Goal: Communication & Community: Answer question/provide support

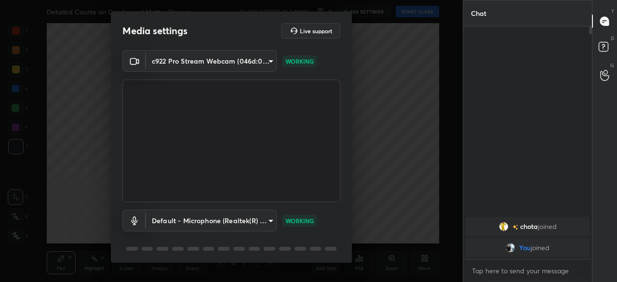
scroll to position [34, 0]
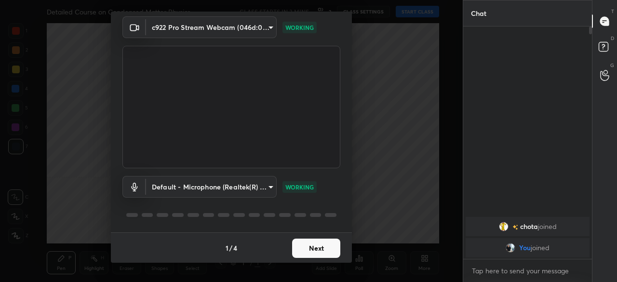
click at [318, 247] on button "Next" at bounding box center [316, 247] width 48 height 19
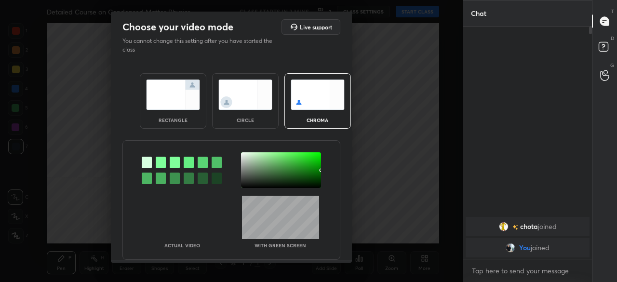
click at [251, 105] on img at bounding box center [245, 94] width 54 height 30
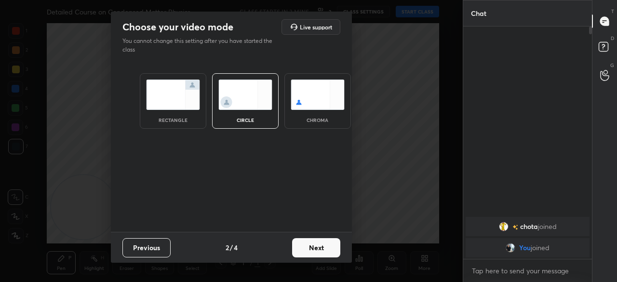
click at [319, 251] on button "Next" at bounding box center [316, 247] width 48 height 19
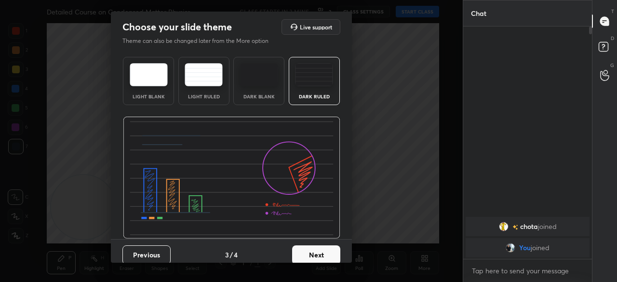
click at [325, 253] on button "Next" at bounding box center [316, 254] width 48 height 19
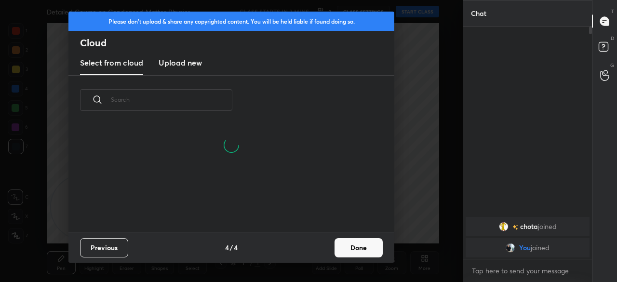
click at [336, 255] on button "Done" at bounding box center [358, 247] width 48 height 19
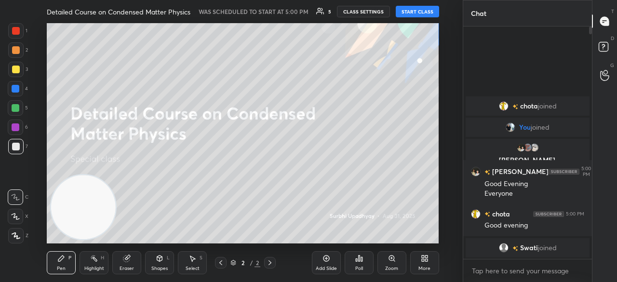
click at [416, 11] on button "START CLASS" at bounding box center [417, 12] width 43 height 12
click at [314, 13] on icon "button" at bounding box center [310, 12] width 8 height 8
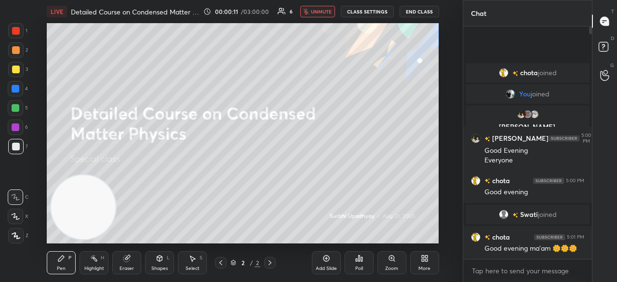
click at [323, 9] on span "unmute" at bounding box center [321, 11] width 21 height 7
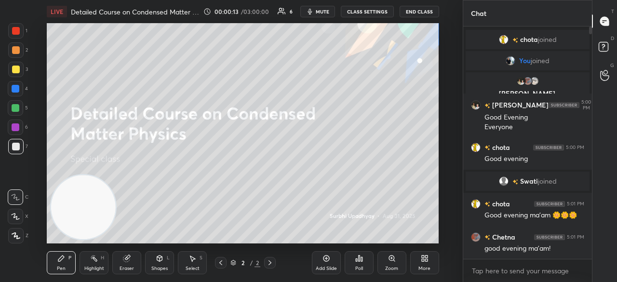
click at [11, 221] on div at bounding box center [15, 216] width 15 height 15
click at [17, 73] on div at bounding box center [15, 69] width 15 height 15
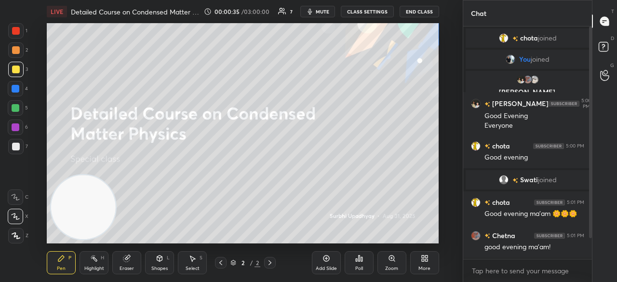
click at [329, 14] on span "mute" at bounding box center [322, 11] width 13 height 7
click at [325, 13] on span "unmute" at bounding box center [321, 11] width 21 height 7
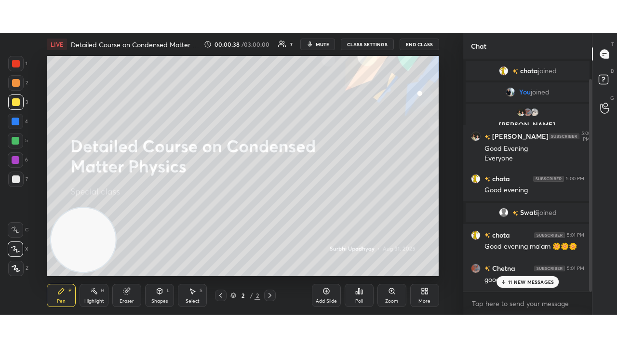
scroll to position [21, 0]
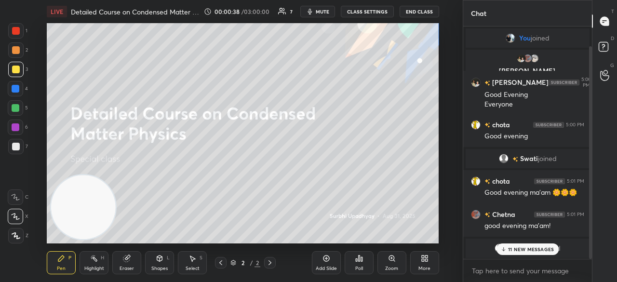
drag, startPoint x: 590, startPoint y: 222, endPoint x: 581, endPoint y: 276, distance: 54.7
click at [581, 276] on div "[PERSON_NAME] joined You joined [PERSON_NAME], [PERSON_NAME] joined [PERSON_NAM…" at bounding box center [527, 153] width 129 height 255
click at [537, 253] on div "11 NEW MESSAGES" at bounding box center [527, 249] width 63 height 12
click at [426, 259] on icon at bounding box center [425, 258] width 8 height 8
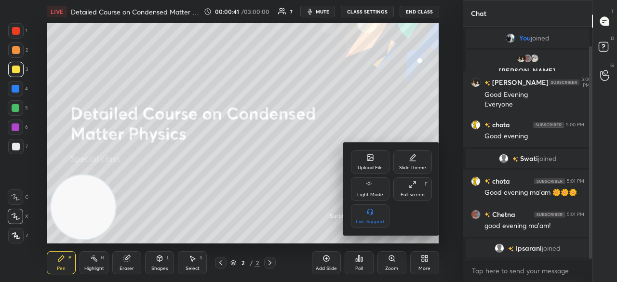
click at [422, 203] on div "Upload File Slide theme Light Mode Full screen F Live Support" at bounding box center [391, 188] width 81 height 77
click at [420, 193] on div "Full screen" at bounding box center [412, 194] width 24 height 5
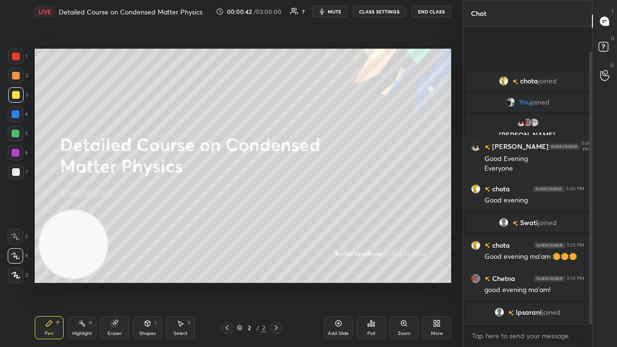
scroll to position [0, 0]
click at [332, 13] on span "mute" at bounding box center [334, 11] width 13 height 7
click at [336, 12] on span "unmute" at bounding box center [333, 11] width 21 height 7
click at [9, 172] on div at bounding box center [15, 171] width 15 height 15
click at [346, 10] on button "mute" at bounding box center [329, 12] width 35 height 12
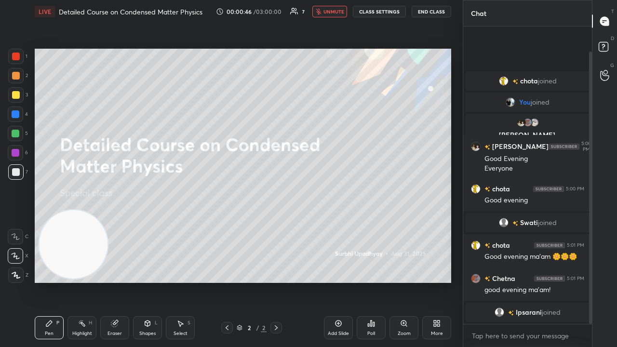
click at [342, 13] on span "unmute" at bounding box center [333, 11] width 21 height 7
click at [336, 14] on span "mute" at bounding box center [334, 11] width 13 height 7
click at [341, 11] on span "unmute" at bounding box center [333, 11] width 21 height 7
click at [267, 20] on div "LIVE Detailed Course on Condensed Matter Physics 00:00:51 / 03:00:00 7 mute CLA…" at bounding box center [243, 11] width 416 height 23
click at [12, 106] on div "1 2 3 4 5 6 7" at bounding box center [18, 116] width 20 height 135
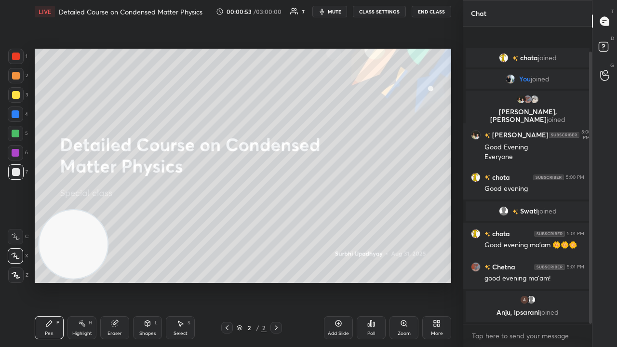
click at [3, 106] on div "1 2 3 4 5 6 7 C X Z C X Z E E Erase all H H" at bounding box center [15, 166] width 31 height 234
click at [333, 15] on button "mute" at bounding box center [329, 12] width 35 height 12
click at [15, 102] on div at bounding box center [15, 94] width 15 height 15
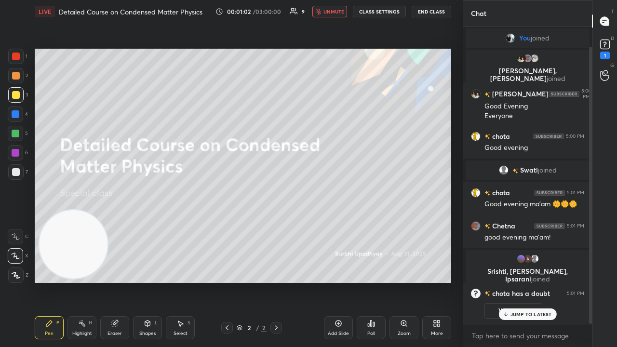
scroll to position [55, 0]
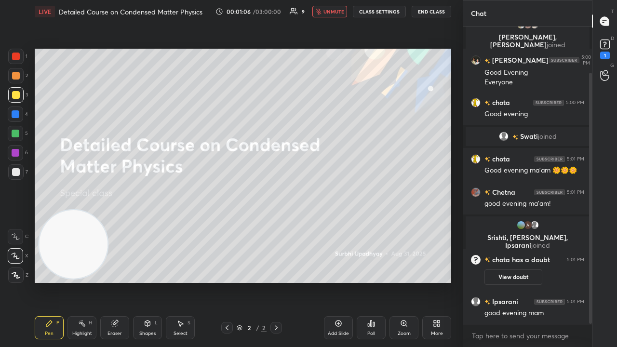
click at [327, 10] on span "unmute" at bounding box center [333, 11] width 21 height 7
click at [606, 53] on div "1" at bounding box center [605, 56] width 10 height 8
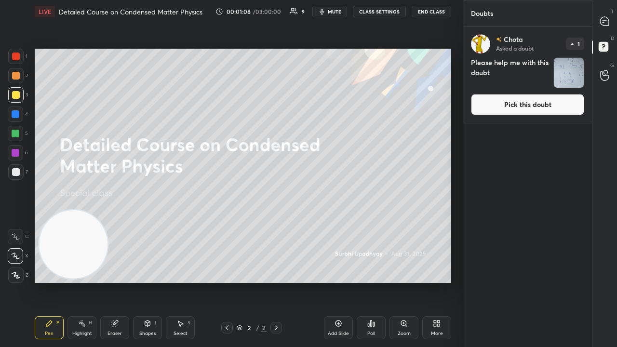
click at [562, 103] on button "Pick this doubt" at bounding box center [527, 104] width 113 height 21
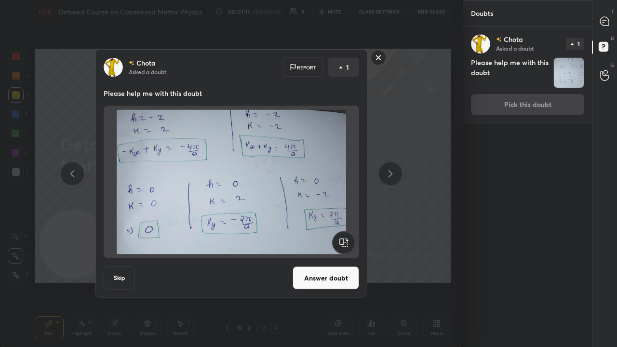
click at [383, 57] on rect at bounding box center [378, 57] width 15 height 15
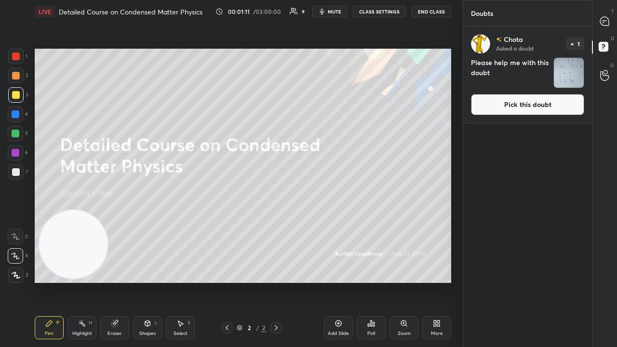
click at [341, 10] on span "mute" at bounding box center [334, 11] width 13 height 7
click at [344, 13] on span "unmute" at bounding box center [333, 11] width 21 height 7
click at [609, 21] on icon at bounding box center [604, 21] width 10 height 10
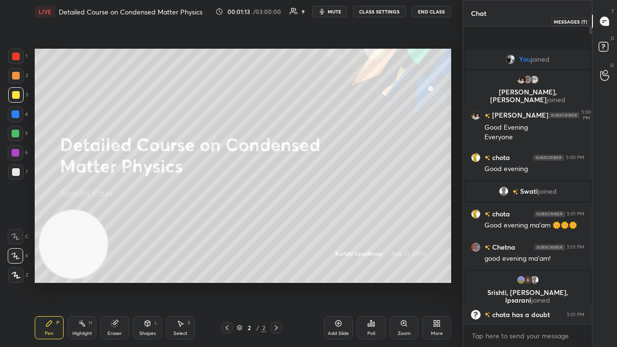
scroll to position [294, 126]
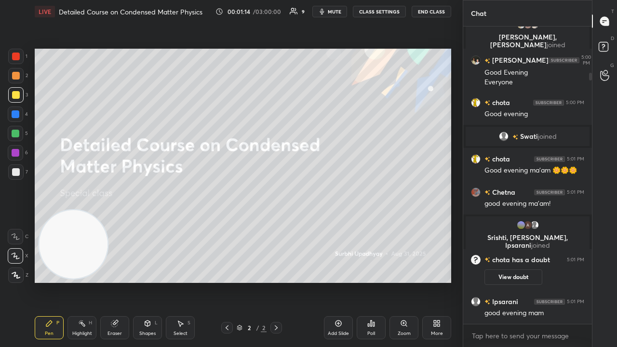
click at [497, 281] on div "x" at bounding box center [527, 335] width 129 height 23
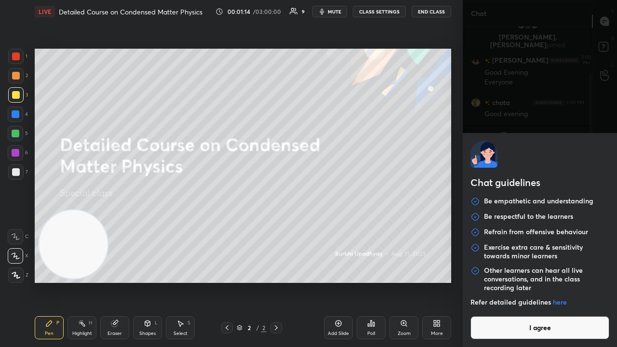
scroll to position [88, 0]
click at [497, 281] on button "I agree" at bounding box center [539, 327] width 139 height 23
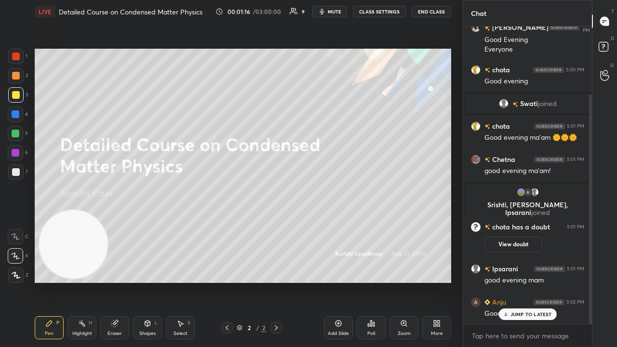
click at [339, 13] on span "mute" at bounding box center [334, 11] width 13 height 7
click at [339, 14] on span "unmute" at bounding box center [333, 11] width 21 height 7
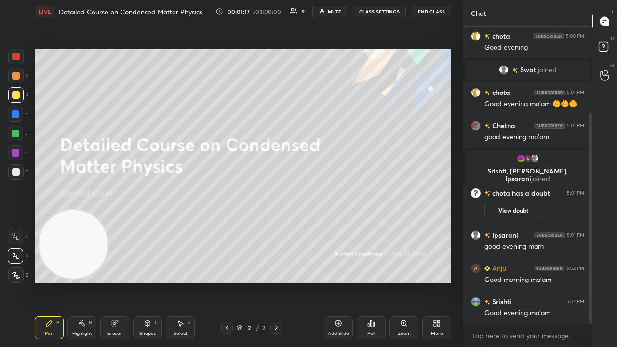
click at [522, 281] on div "x" at bounding box center [527, 335] width 129 height 23
click at [344, 12] on button "mute" at bounding box center [329, 12] width 35 height 12
click at [343, 13] on span "unmute" at bounding box center [333, 11] width 21 height 7
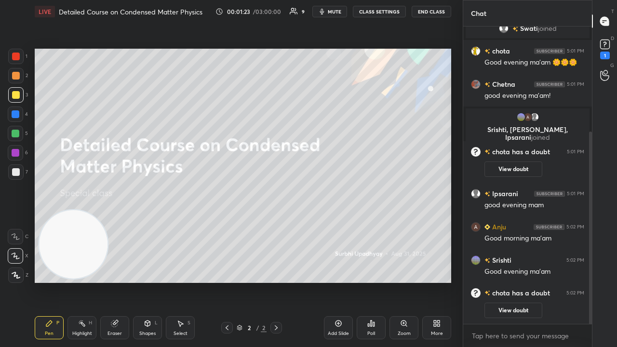
click at [336, 11] on span "mute" at bounding box center [334, 11] width 13 height 7
click at [337, 11] on span "unmute" at bounding box center [333, 11] width 21 height 7
click at [604, 47] on icon at bounding box center [604, 44] width 14 height 14
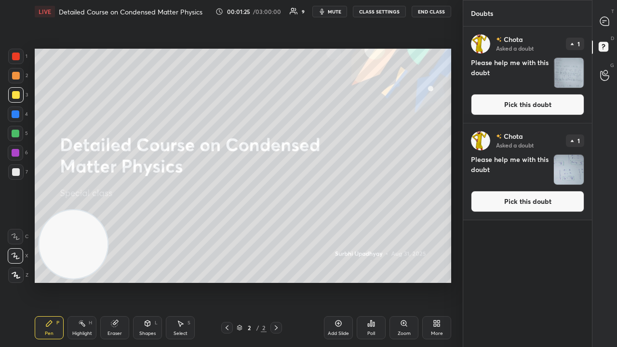
click at [572, 93] on div "Chota Asked a doubt 1 Please help me with this doubt Pick this doubt" at bounding box center [527, 74] width 129 height 96
click at [537, 105] on button "Pick this doubt" at bounding box center [527, 104] width 113 height 21
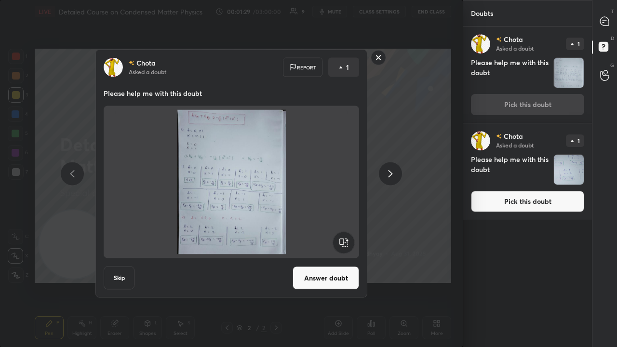
drag, startPoint x: 381, startPoint y: 58, endPoint x: 387, endPoint y: 57, distance: 6.3
click at [381, 58] on rect at bounding box center [378, 57] width 15 height 15
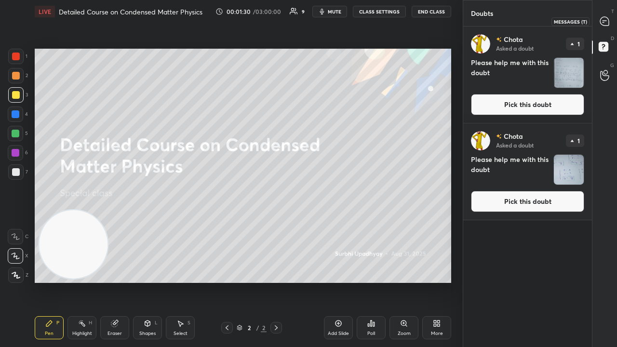
click at [605, 27] on div at bounding box center [604, 21] width 19 height 17
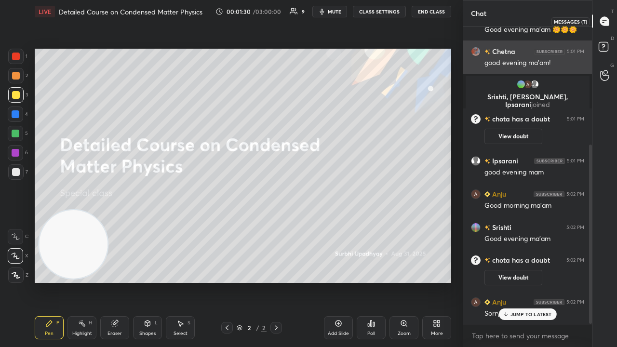
scroll to position [294, 126]
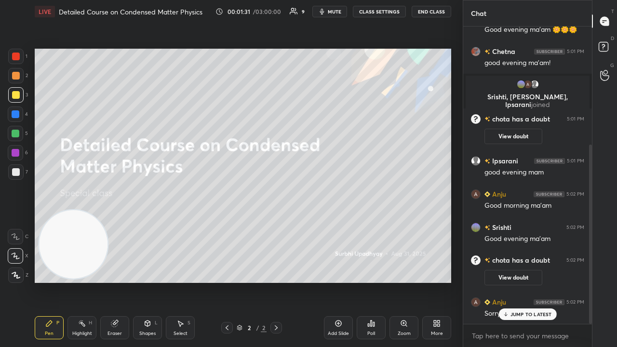
drag, startPoint x: 533, startPoint y: 315, endPoint x: 532, endPoint y: 346, distance: 31.8
click at [533, 281] on p "JUMP TO LATEST" at bounding box center [530, 314] width 41 height 6
click at [341, 11] on span "mute" at bounding box center [334, 11] width 13 height 7
click at [341, 11] on span "unmute" at bounding box center [333, 11] width 21 height 7
click at [336, 12] on span "mute" at bounding box center [334, 11] width 13 height 7
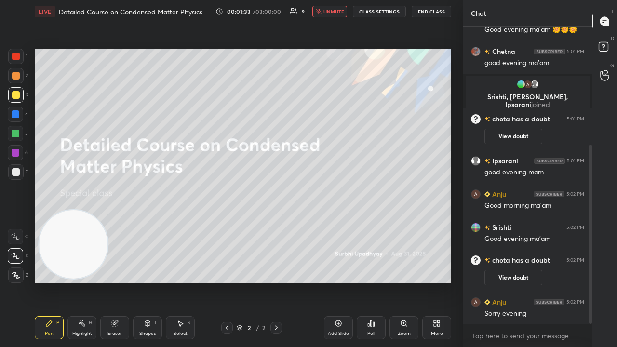
click at [335, 12] on span "unmute" at bounding box center [333, 11] width 21 height 7
click at [339, 12] on span "mute" at bounding box center [334, 11] width 13 height 7
click at [338, 13] on span "unmute" at bounding box center [333, 11] width 21 height 7
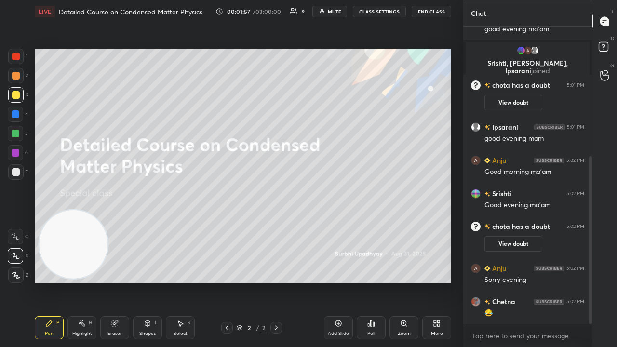
scroll to position [271, 0]
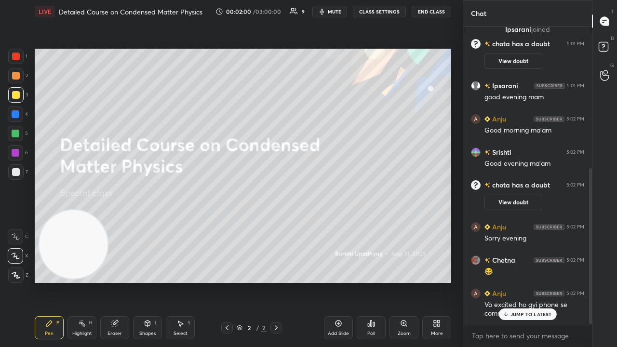
click at [510, 281] on div "JUMP TO LATEST" at bounding box center [527, 314] width 58 height 12
click at [341, 9] on span "mute" at bounding box center [334, 11] width 13 height 7
click at [339, 9] on span "unmute" at bounding box center [333, 11] width 21 height 7
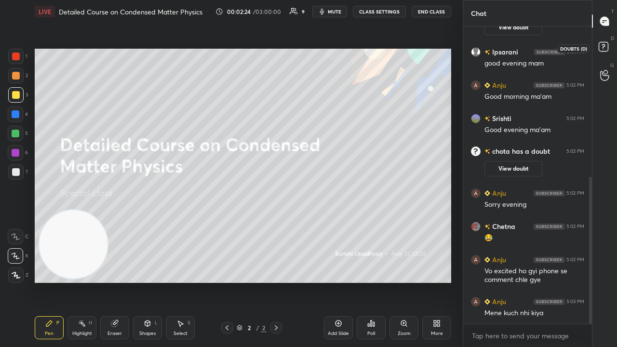
click at [603, 50] on rect at bounding box center [602, 46] width 9 height 9
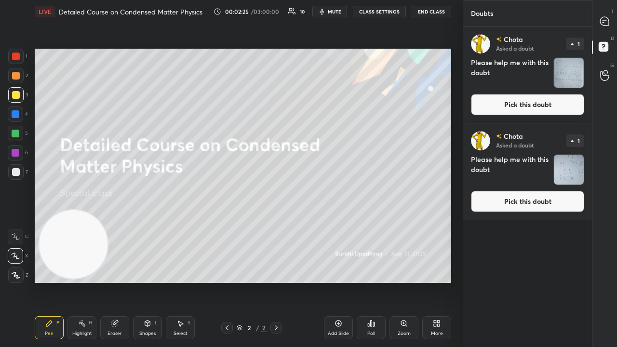
click at [561, 102] on button "Pick this doubt" at bounding box center [527, 104] width 113 height 21
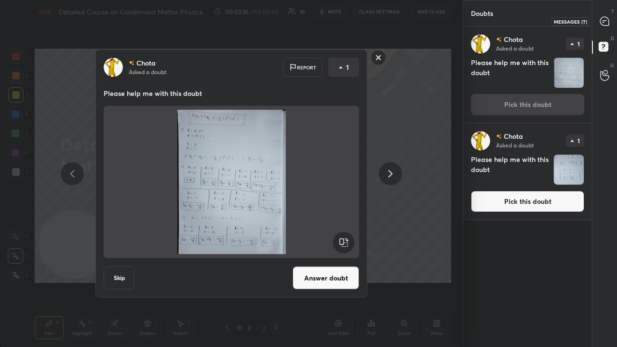
click at [605, 20] on icon at bounding box center [604, 21] width 10 height 10
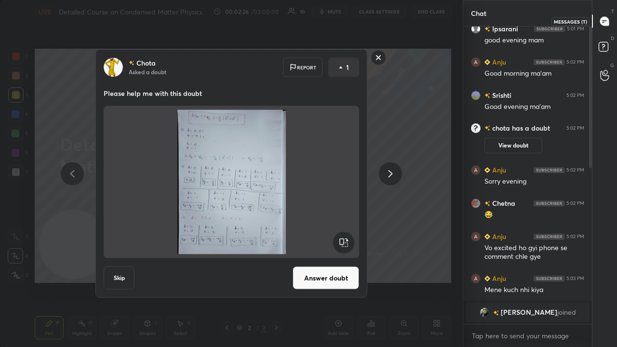
scroll to position [294, 126]
click at [483, 281] on div "x" at bounding box center [527, 335] width 129 height 23
click at [337, 14] on div "Chota Asked a doubt Report 1 Please help me with this doubt Skip Answer doubt" at bounding box center [231, 173] width 463 height 347
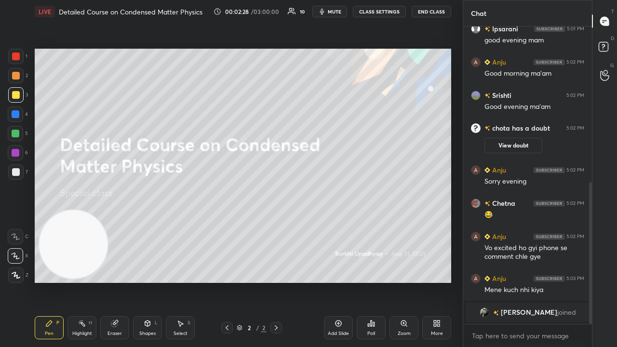
click at [338, 12] on span "mute" at bounding box center [334, 11] width 13 height 7
click at [338, 12] on span "unmute" at bounding box center [333, 11] width 21 height 7
click at [333, 12] on span "mute" at bounding box center [334, 11] width 13 height 7
drag, startPoint x: 335, startPoint y: 10, endPoint x: 339, endPoint y: 7, distance: 5.1
click at [336, 10] on span "unmute" at bounding box center [333, 11] width 21 height 7
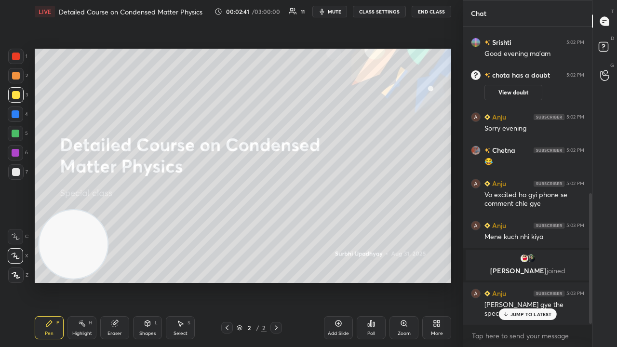
scroll to position [390, 0]
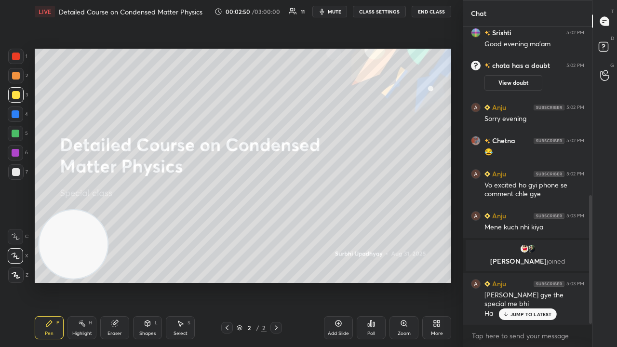
click at [341, 10] on span "mute" at bounding box center [334, 11] width 13 height 7
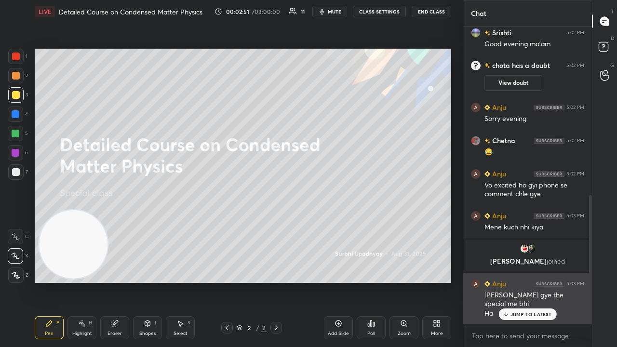
click at [523, 281] on p "JUMP TO LATEST" at bounding box center [530, 314] width 41 height 6
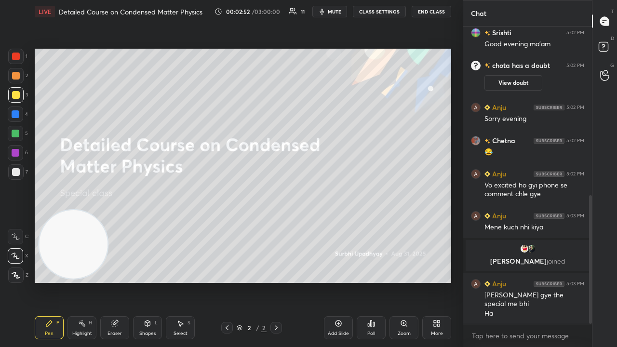
click at [326, 14] on icon "button" at bounding box center [322, 12] width 8 height 8
click at [331, 9] on span "unmute" at bounding box center [333, 11] width 21 height 7
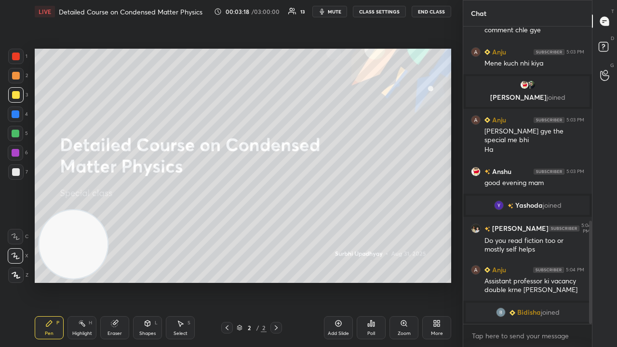
scroll to position [563, 0]
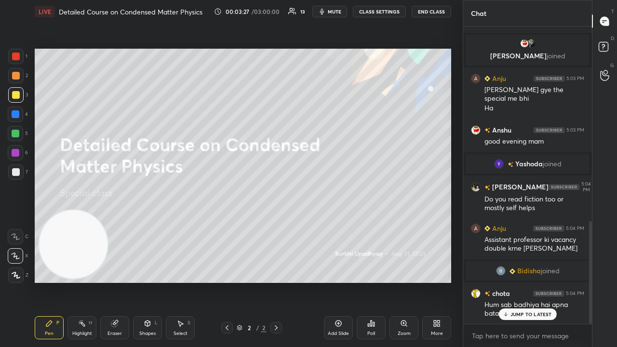
click at [340, 13] on span "mute" at bounding box center [334, 11] width 13 height 7
click at [342, 12] on span "unmute" at bounding box center [333, 11] width 21 height 7
click at [341, 11] on span "mute" at bounding box center [334, 11] width 13 height 7
click at [338, 12] on span "unmute" at bounding box center [333, 11] width 21 height 7
click at [516, 281] on p "JUMP TO LATEST" at bounding box center [530, 314] width 41 height 6
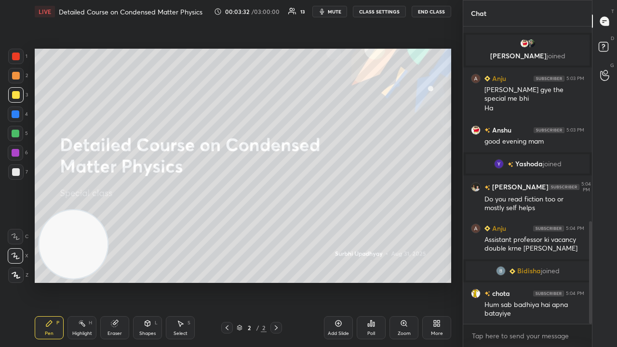
click at [338, 12] on span "mute" at bounding box center [334, 11] width 13 height 7
click at [338, 12] on span "unmute" at bounding box center [333, 11] width 21 height 7
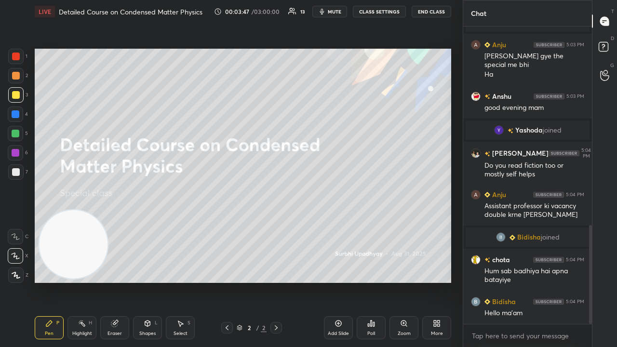
click at [341, 13] on span "mute" at bounding box center [334, 11] width 13 height 7
click at [340, 14] on span "unmute" at bounding box center [333, 11] width 21 height 7
click at [588, 281] on div at bounding box center [589, 174] width 6 height 297
click at [332, 13] on span "mute" at bounding box center [334, 11] width 13 height 7
click at [337, 14] on span "unmute" at bounding box center [333, 11] width 21 height 7
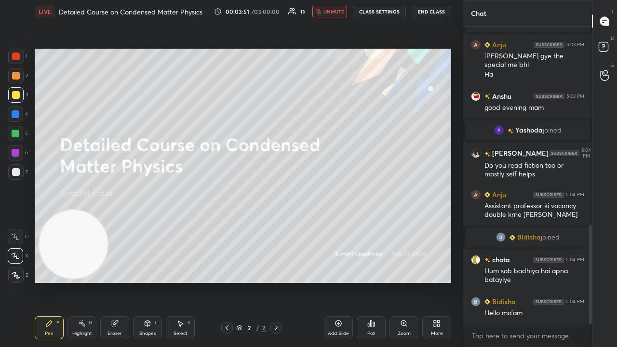
scroll to position [655, 0]
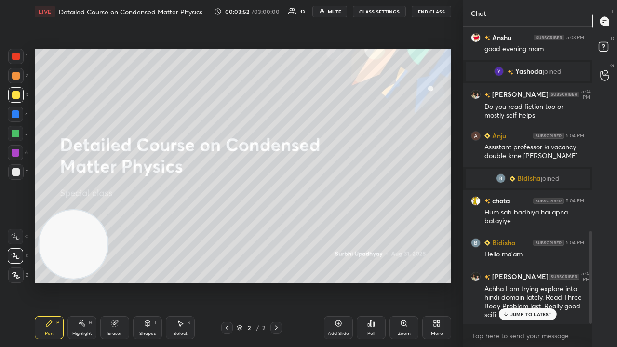
click at [339, 13] on span "mute" at bounding box center [334, 11] width 13 height 7
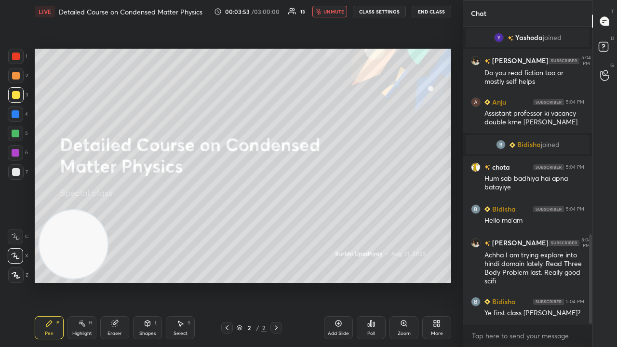
scroll to position [722, 0]
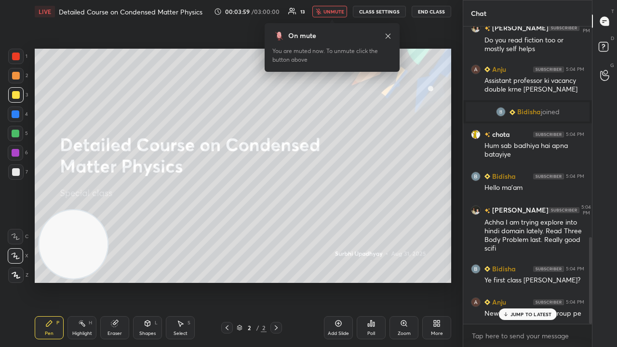
click at [336, 13] on span "unmute" at bounding box center [333, 11] width 21 height 7
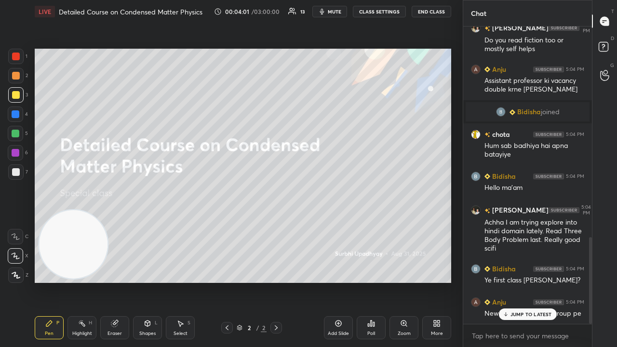
click at [542, 281] on p "JUMP TO LATEST" at bounding box center [530, 314] width 41 height 6
click at [335, 7] on button "mute" at bounding box center [329, 12] width 35 height 12
click at [339, 12] on span "unmute" at bounding box center [333, 11] width 21 height 7
click at [13, 136] on div at bounding box center [15, 133] width 15 height 15
click at [13, 180] on div "7" at bounding box center [18, 173] width 20 height 19
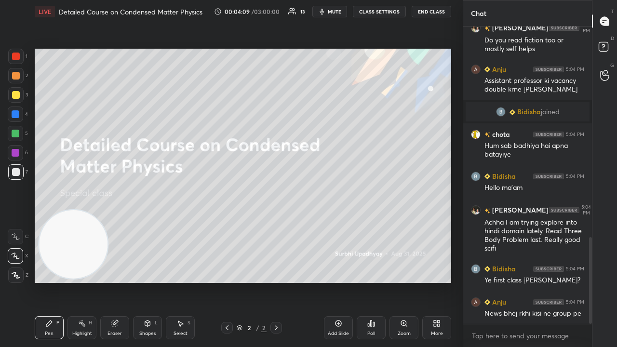
click at [340, 13] on span "mute" at bounding box center [334, 11] width 13 height 7
click at [340, 13] on span "unmute" at bounding box center [333, 11] width 21 height 7
click at [340, 12] on span "mute" at bounding box center [334, 11] width 13 height 7
click at [340, 12] on span "unmute" at bounding box center [333, 11] width 21 height 7
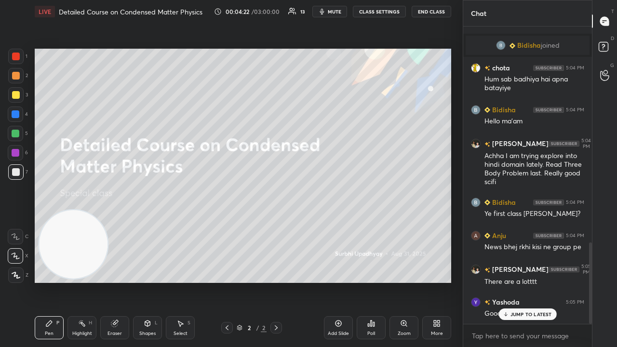
scroll to position [831, 0]
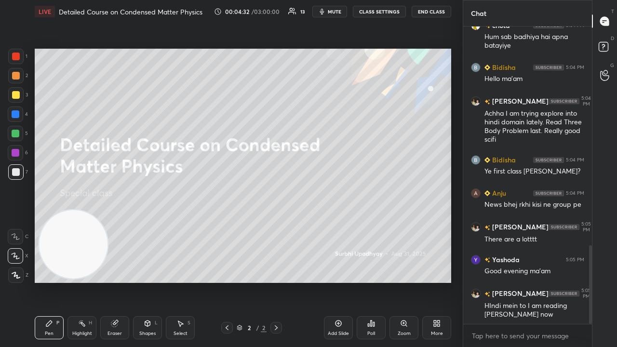
click at [326, 14] on icon "button" at bounding box center [322, 12] width 8 height 8
click at [331, 13] on span "unmute" at bounding box center [333, 11] width 21 height 7
click at [589, 269] on div at bounding box center [590, 284] width 3 height 79
drag, startPoint x: 590, startPoint y: 269, endPoint x: 586, endPoint y: 295, distance: 26.7
click at [586, 281] on div at bounding box center [589, 174] width 6 height 297
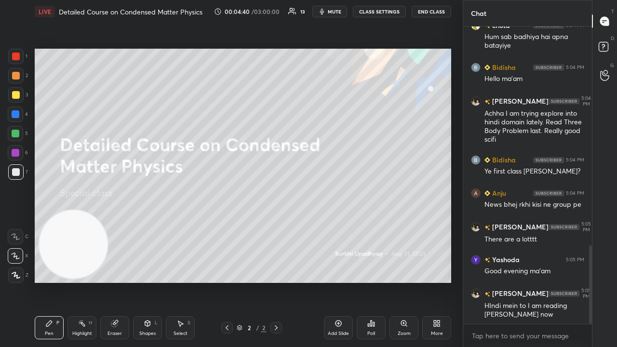
scroll to position [866, 0]
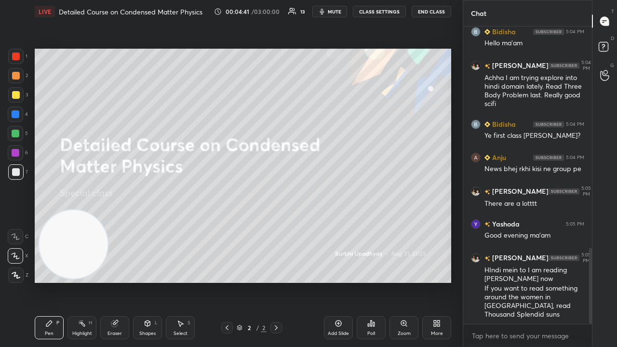
click at [336, 10] on span "mute" at bounding box center [334, 11] width 13 height 7
click at [336, 11] on span "unmute" at bounding box center [333, 11] width 21 height 7
click at [10, 162] on div "6" at bounding box center [18, 154] width 20 height 19
click at [13, 171] on div at bounding box center [16, 172] width 8 height 8
click at [15, 164] on div at bounding box center [15, 171] width 15 height 15
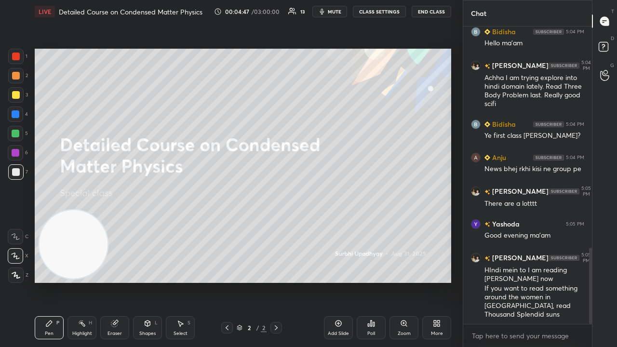
click at [337, 10] on span "mute" at bounding box center [334, 11] width 13 height 7
click at [337, 9] on span "unmute" at bounding box center [333, 11] width 21 height 7
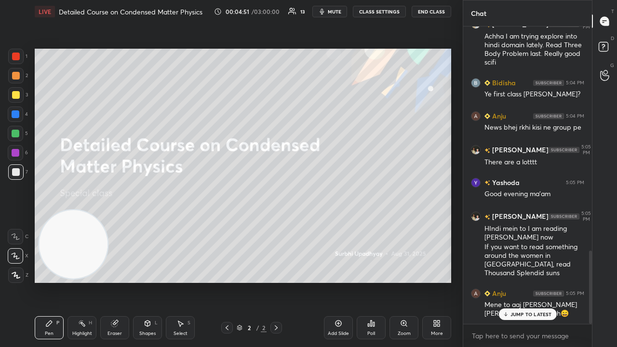
scroll to position [931, 0]
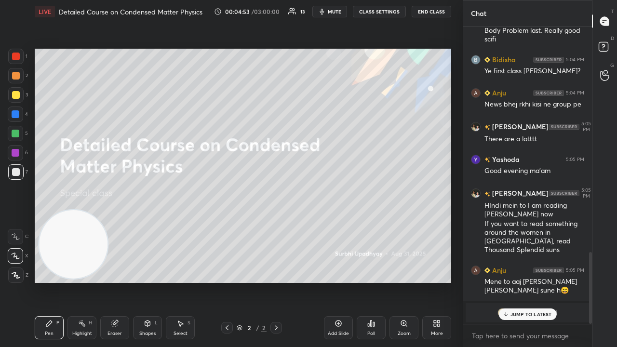
drag, startPoint x: 548, startPoint y: 317, endPoint x: 542, endPoint y: 331, distance: 16.0
click at [547, 281] on div "JUMP TO LATEST" at bounding box center [527, 314] width 58 height 12
click at [328, 11] on button "mute" at bounding box center [329, 12] width 35 height 12
click at [334, 13] on span "unmute" at bounding box center [333, 11] width 21 height 7
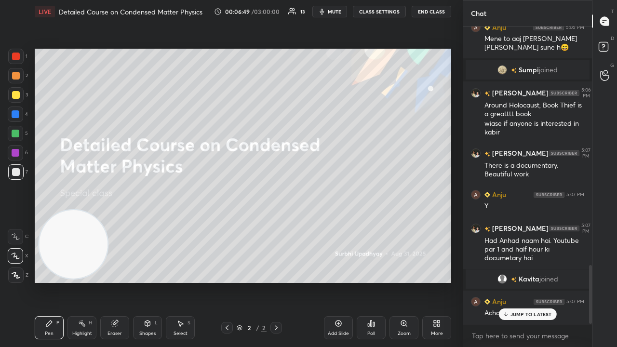
scroll to position [1206, 0]
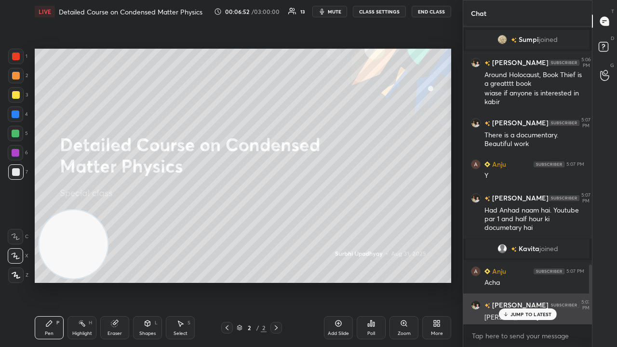
drag, startPoint x: 565, startPoint y: 346, endPoint x: 529, endPoint y: 320, distance: 43.7
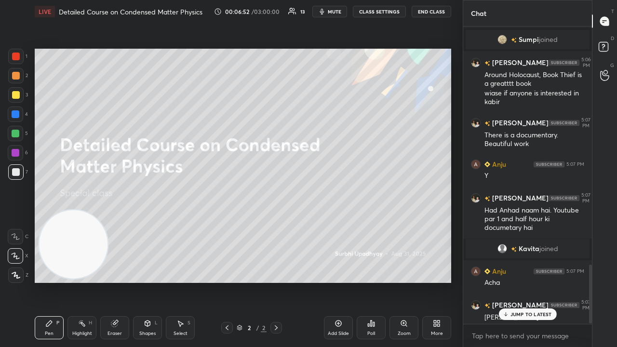
click at [533, 281] on div "JUMP TO LATEST" at bounding box center [527, 314] width 58 height 12
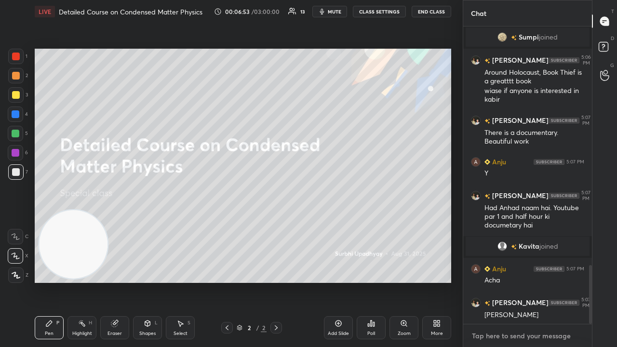
click at [533, 281] on textarea at bounding box center [527, 335] width 113 height 15
drag, startPoint x: 533, startPoint y: 346, endPoint x: 425, endPoint y: 0, distance: 362.8
click at [327, 13] on button "mute" at bounding box center [329, 12] width 35 height 12
click at [334, 11] on span "unmute" at bounding box center [333, 11] width 21 height 7
click at [510, 281] on div "x" at bounding box center [527, 335] width 129 height 23
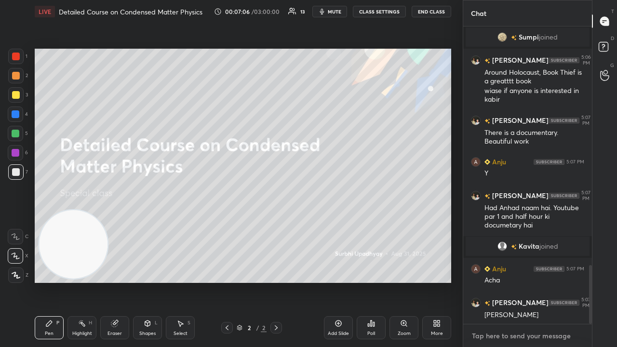
scroll to position [1240, 0]
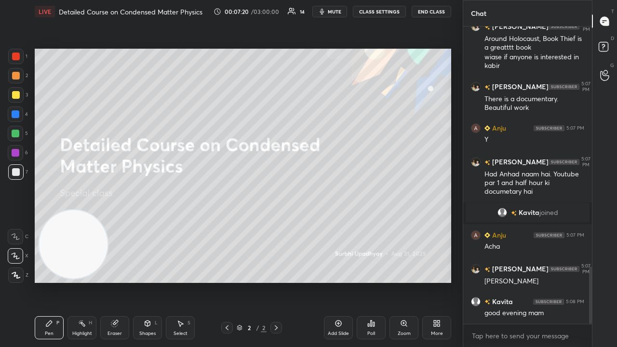
click at [328, 14] on button "mute" at bounding box center [329, 12] width 35 height 12
click at [333, 12] on span "unmute" at bounding box center [333, 11] width 21 height 7
click at [335, 12] on span "mute" at bounding box center [334, 11] width 13 height 7
click at [336, 11] on span "unmute" at bounding box center [333, 11] width 21 height 7
click at [587, 281] on div "[PERSON_NAME] joined [PERSON_NAME] 5:06 PM Around Holocaust, Book Thief is a gr…" at bounding box center [527, 186] width 129 height 320
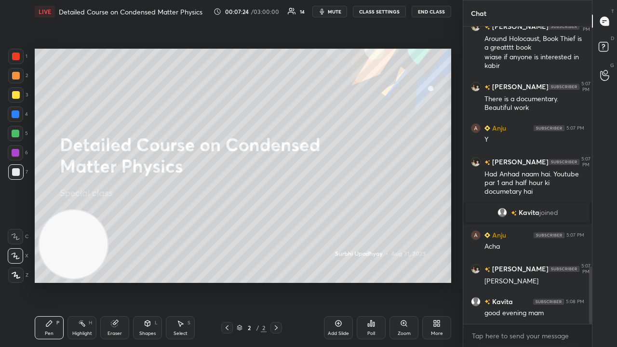
drag, startPoint x: 576, startPoint y: 343, endPoint x: 563, endPoint y: 346, distance: 13.9
click at [573, 281] on div "x" at bounding box center [527, 335] width 129 height 23
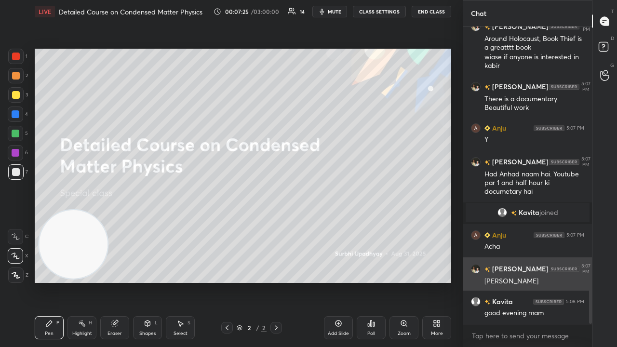
click at [419, 192] on div "1 2 3 4 5 6 7 C X Z C X Z E E Erase all H H LIVE Detailed Course on Condensed M…" at bounding box center [308, 173] width 617 height 347
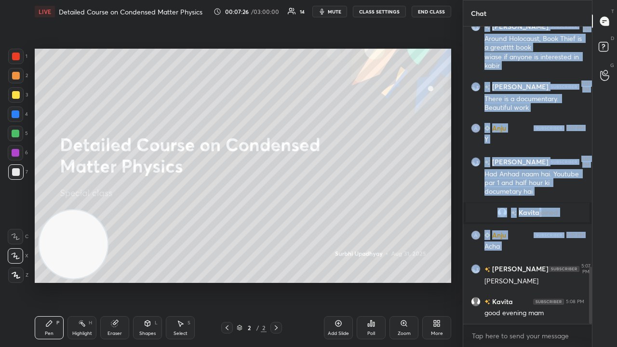
click at [336, 15] on button "mute" at bounding box center [329, 12] width 35 height 12
click at [336, 13] on span "unmute" at bounding box center [333, 11] width 21 height 7
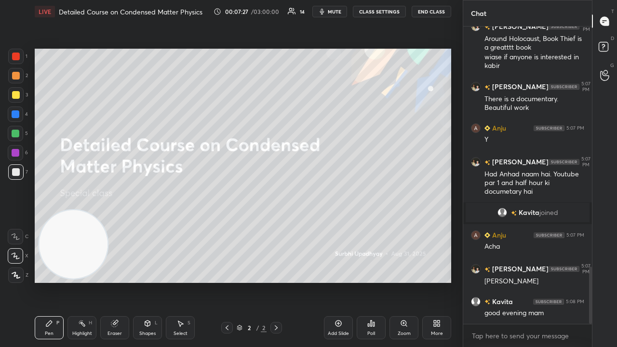
click at [470, 281] on div "x" at bounding box center [527, 335] width 129 height 23
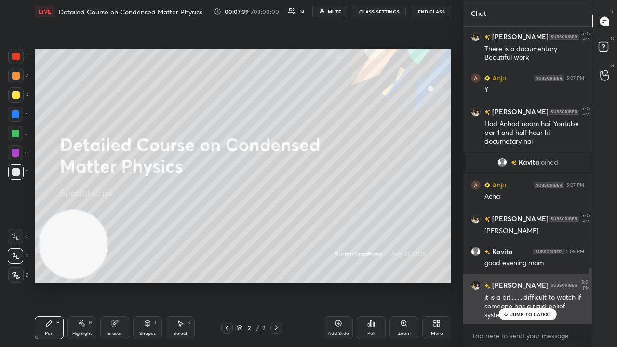
click at [531, 281] on p "JUMP TO LATEST" at bounding box center [530, 314] width 41 height 6
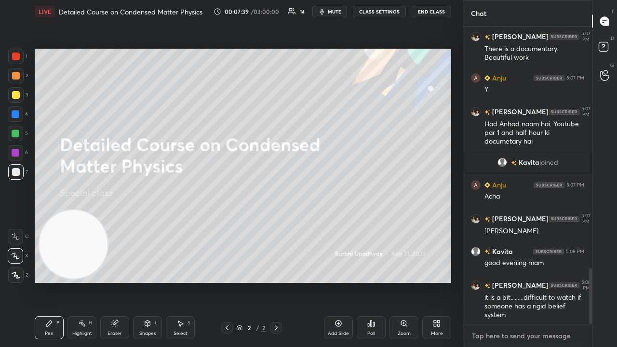
click at [524, 281] on textarea at bounding box center [527, 335] width 113 height 15
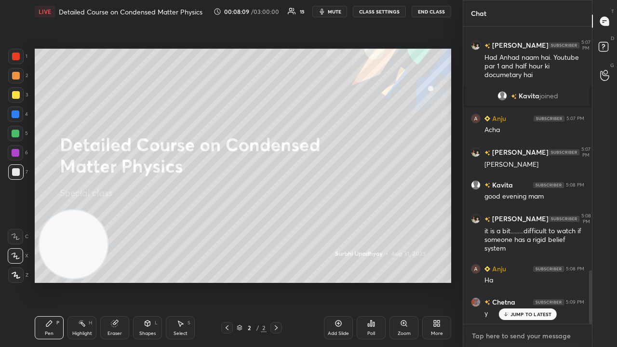
scroll to position [1380, 0]
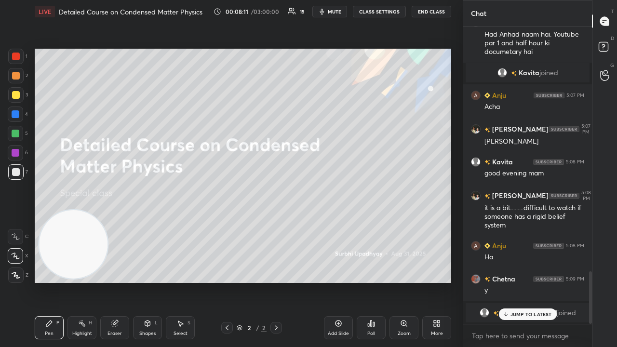
click at [511, 281] on p "JUMP TO LATEST" at bounding box center [530, 314] width 41 height 6
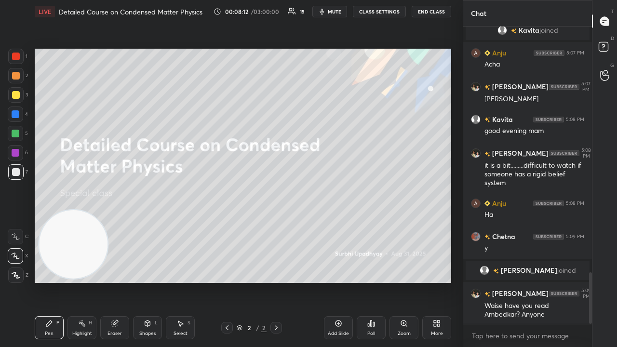
click at [508, 281] on div "x" at bounding box center [527, 335] width 129 height 23
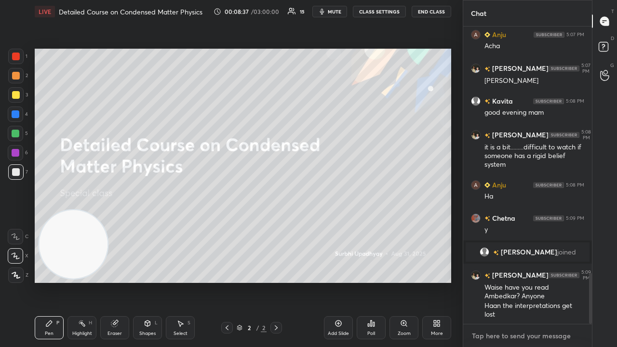
scroll to position [1464, 0]
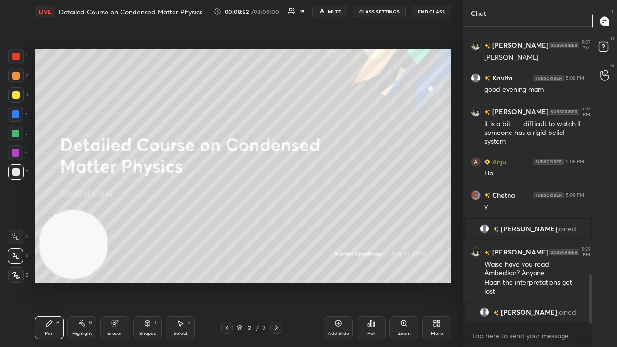
click at [590, 281] on div at bounding box center [590, 299] width 3 height 50
drag, startPoint x: 591, startPoint y: 304, endPoint x: 579, endPoint y: 343, distance: 39.8
click at [582, 281] on div "[PERSON_NAME] joined Anju 5:07 PM [PERSON_NAME] 5:07 PM [PERSON_NAME] 5:08 PM g…" at bounding box center [527, 186] width 129 height 320
click at [566, 281] on div "x" at bounding box center [527, 335] width 129 height 23
drag, startPoint x: 590, startPoint y: 304, endPoint x: 571, endPoint y: 328, distance: 30.6
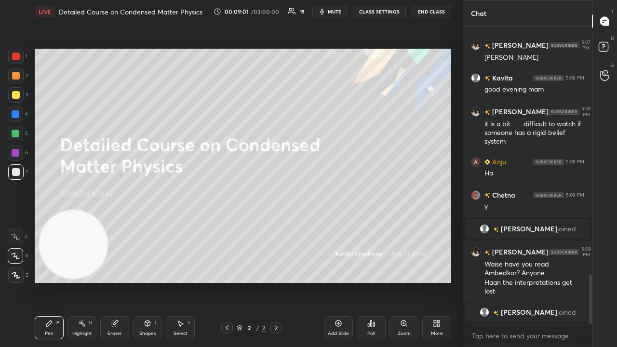
click at [577, 281] on div "[PERSON_NAME] joined Anju 5:07 PM [PERSON_NAME] 5:07 PM [PERSON_NAME] 5:08 PM g…" at bounding box center [527, 186] width 129 height 320
drag, startPoint x: 539, startPoint y: 341, endPoint x: 538, endPoint y: 345, distance: 4.9
click at [539, 281] on div "x" at bounding box center [527, 335] width 129 height 23
click at [334, 13] on span "mute" at bounding box center [334, 11] width 13 height 7
click at [335, 13] on span "unmute" at bounding box center [333, 11] width 21 height 7
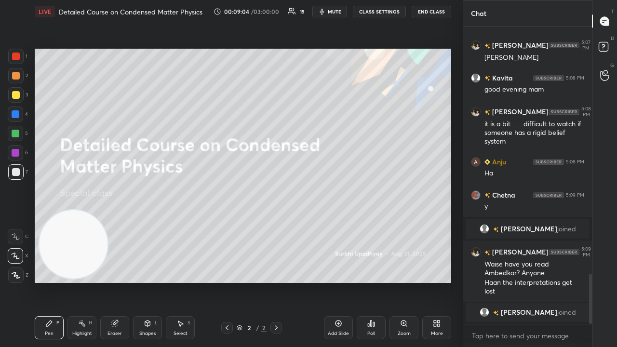
click at [15, 97] on div at bounding box center [16, 95] width 8 height 8
click at [12, 179] on div at bounding box center [15, 171] width 15 height 15
click at [338, 12] on span "mute" at bounding box center [334, 11] width 13 height 7
click at [336, 13] on span "unmute" at bounding box center [333, 11] width 21 height 7
click at [17, 98] on div at bounding box center [16, 95] width 8 height 8
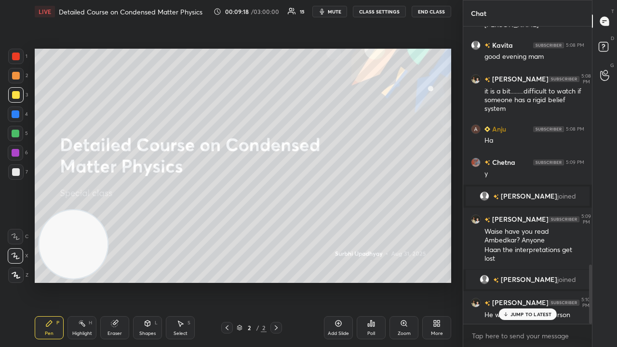
scroll to position [1233, 0]
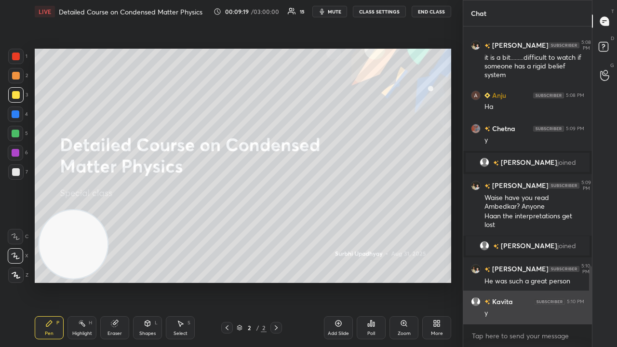
click at [529, 281] on div "y" at bounding box center [534, 313] width 100 height 10
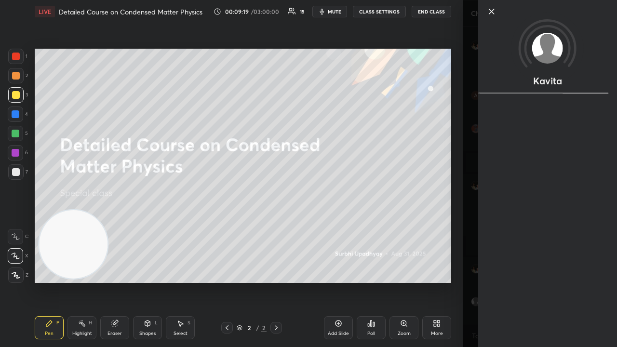
click at [479, 281] on div "Kavita" at bounding box center [547, 173] width 139 height 347
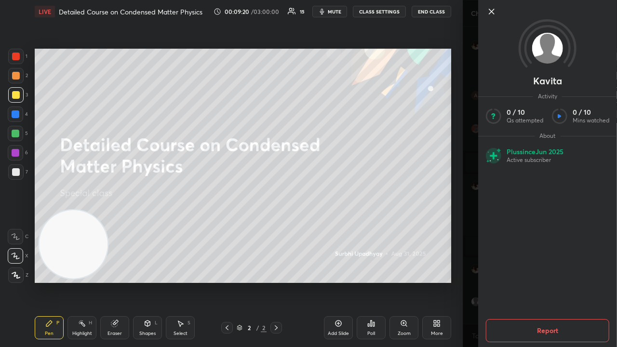
click at [471, 281] on div "Kavita Activity 0 / 10 Qs attempted 0 / 10 Mins watched About Plus since [DATE]…" at bounding box center [540, 173] width 154 height 347
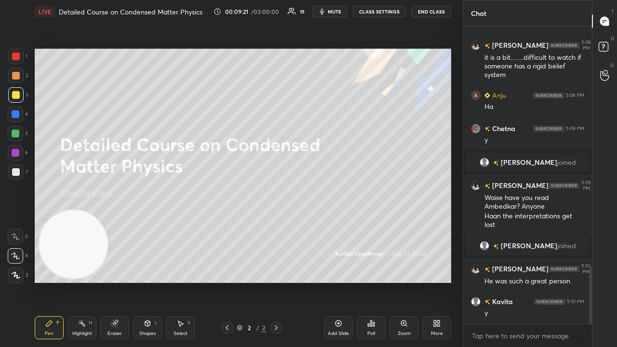
click at [340, 11] on span "mute" at bounding box center [334, 11] width 13 height 7
click at [338, 12] on span "unmute" at bounding box center [333, 11] width 21 height 7
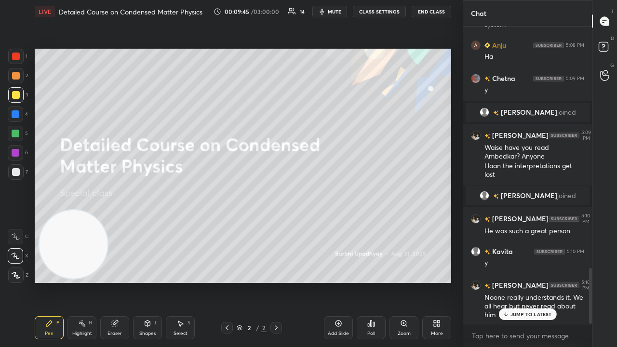
click at [527, 281] on div "Anju 5:05 PM Mene to aaj [PERSON_NAME] [PERSON_NAME] sune h😄 [PERSON_NAME] join…" at bounding box center [527, 174] width 129 height 297
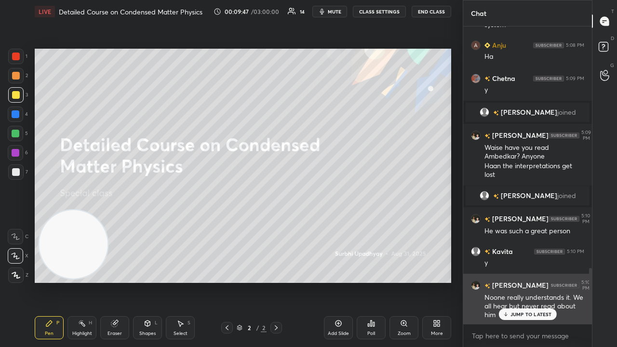
click at [540, 281] on p "JUMP TO LATEST" at bounding box center [530, 314] width 41 height 6
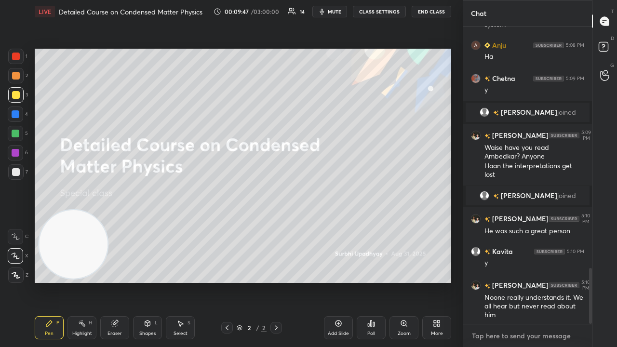
click at [537, 281] on textarea at bounding box center [527, 335] width 113 height 15
click at [338, 11] on span "mute" at bounding box center [334, 11] width 13 height 7
click at [337, 11] on span "unmute" at bounding box center [333, 11] width 21 height 7
click at [590, 281] on div at bounding box center [590, 296] width 3 height 56
drag, startPoint x: 590, startPoint y: 312, endPoint x: 527, endPoint y: 346, distance: 71.6
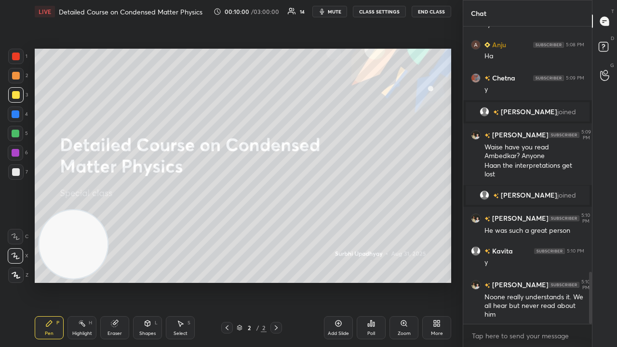
click at [531, 281] on div "Kavita 5:08 PM good evening mam [PERSON_NAME] 5:08 PM it is a bit.........diffi…" at bounding box center [527, 186] width 129 height 320
click at [527, 281] on div "x" at bounding box center [527, 335] width 129 height 23
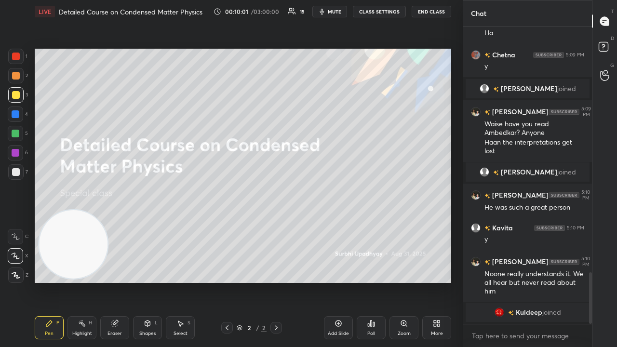
click at [337, 11] on span "mute" at bounding box center [334, 11] width 13 height 7
drag, startPoint x: 342, startPoint y: 13, endPoint x: 343, endPoint y: 7, distance: 6.8
click at [341, 12] on span "unmute" at bounding box center [333, 11] width 21 height 7
click at [518, 281] on div "x" at bounding box center [527, 335] width 129 height 23
click at [328, 11] on button "mute" at bounding box center [329, 12] width 35 height 12
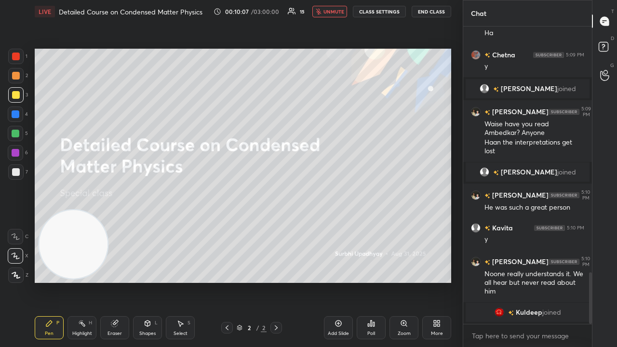
click at [332, 11] on span "unmute" at bounding box center [333, 11] width 21 height 7
click at [3, 143] on div "1 2 3 4 5 6 7 C X Z C X Z E E Erase all H H" at bounding box center [15, 166] width 31 height 234
click at [16, 173] on div at bounding box center [16, 172] width 8 height 8
click at [332, 9] on button "mute" at bounding box center [329, 12] width 35 height 12
click at [331, 13] on span "mute" at bounding box center [334, 11] width 13 height 7
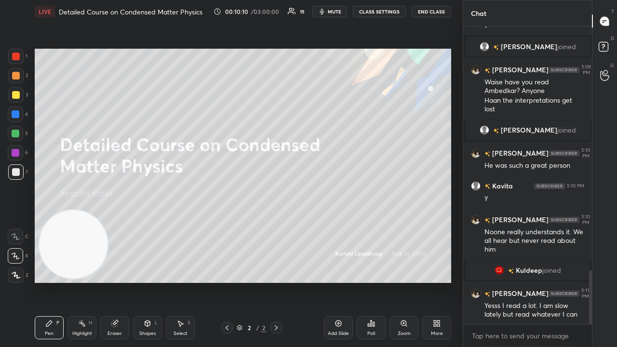
scroll to position [1349, 0]
click at [335, 281] on div "Add Slide" at bounding box center [338, 333] width 21 height 5
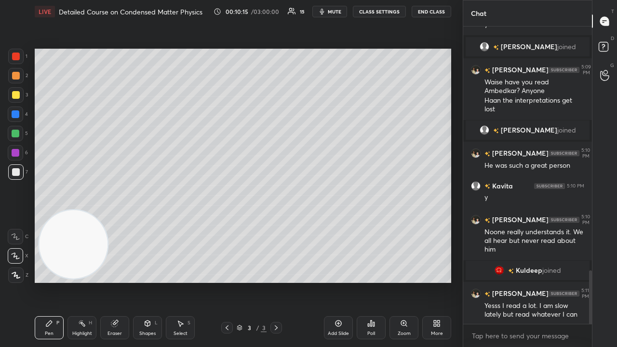
click at [331, 13] on span "mute" at bounding box center [334, 11] width 13 height 7
click at [329, 13] on span "unmute" at bounding box center [333, 11] width 21 height 7
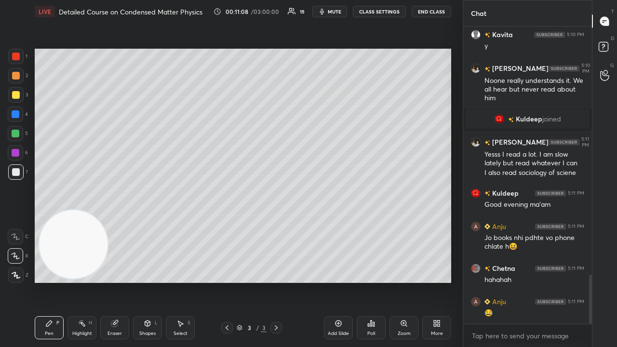
scroll to position [1550, 0]
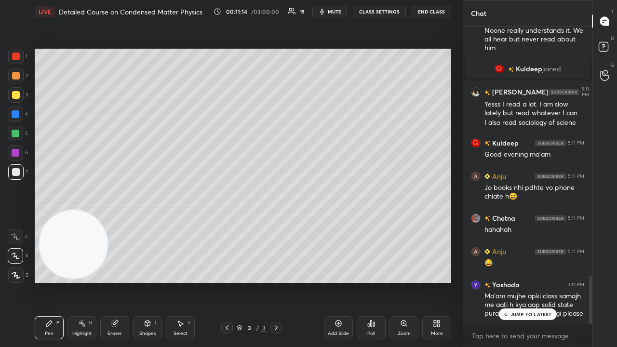
drag, startPoint x: 538, startPoint y: 313, endPoint x: 539, endPoint y: 333, distance: 20.3
click at [538, 281] on p "JUMP TO LATEST" at bounding box center [530, 314] width 41 height 6
click at [538, 281] on div "x" at bounding box center [527, 335] width 129 height 23
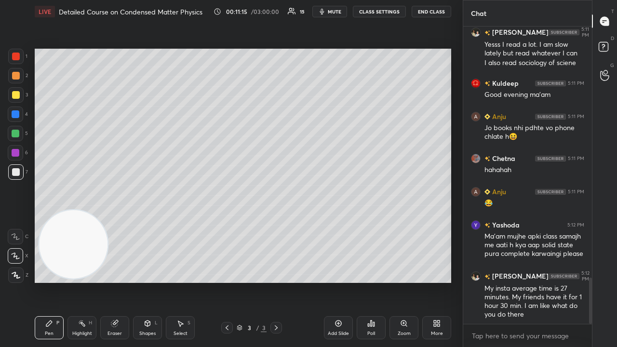
click at [330, 11] on button "mute" at bounding box center [329, 12] width 35 height 12
click at [335, 12] on span "unmute" at bounding box center [333, 11] width 21 height 7
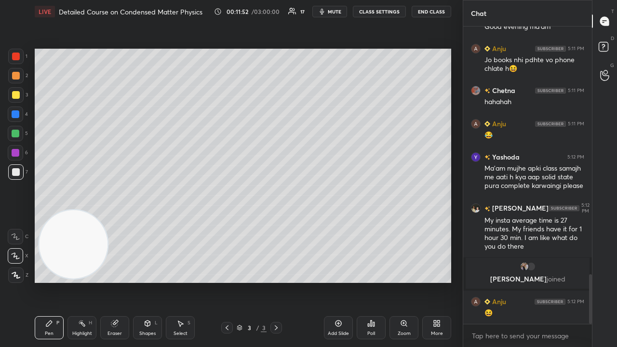
scroll to position [1533, 0]
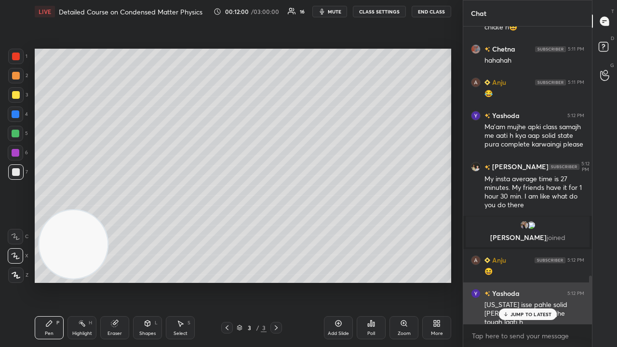
click at [540, 281] on p "JUMP TO LATEST" at bounding box center [530, 314] width 41 height 6
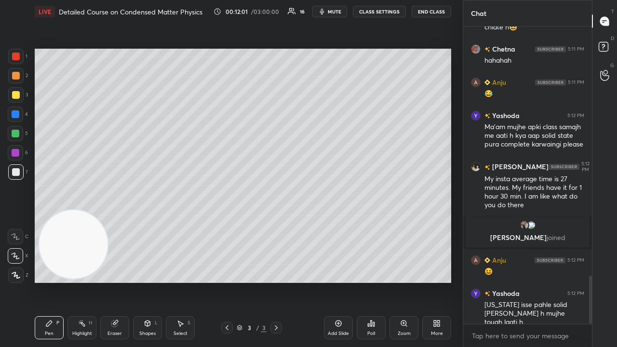
click at [335, 11] on span "mute" at bounding box center [334, 11] width 13 height 7
click at [335, 11] on span "unmute" at bounding box center [333, 11] width 21 height 7
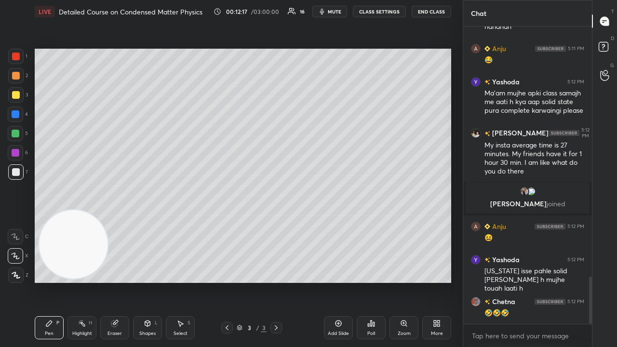
drag, startPoint x: 228, startPoint y: 324, endPoint x: 250, endPoint y: 311, distance: 24.6
click at [228, 281] on icon at bounding box center [227, 328] width 8 height 8
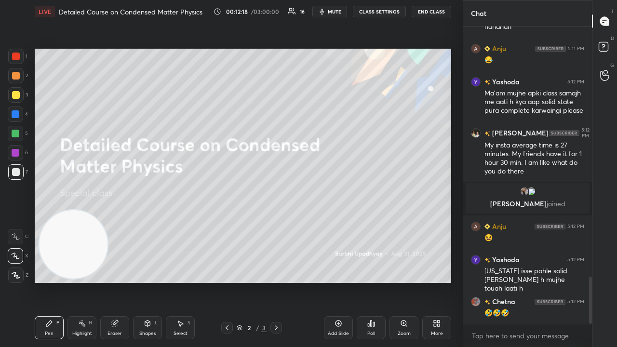
drag, startPoint x: 615, startPoint y: 50, endPoint x: 615, endPoint y: 42, distance: 7.2
click at [614, 50] on div "D Doubts (D)" at bounding box center [604, 48] width 25 height 27
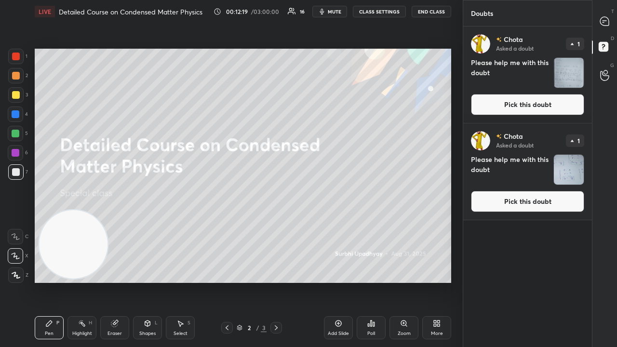
click at [524, 112] on button "Pick this doubt" at bounding box center [527, 104] width 113 height 21
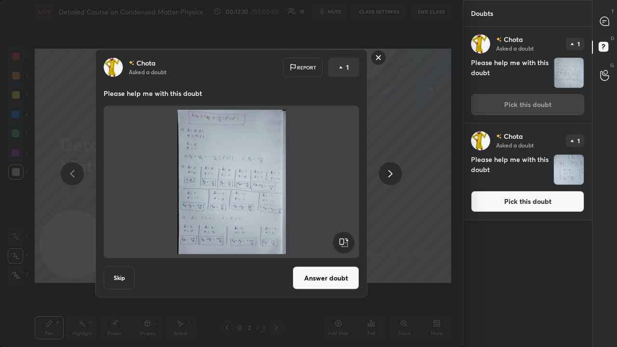
click at [311, 281] on button "Answer doubt" at bounding box center [325, 277] width 66 height 23
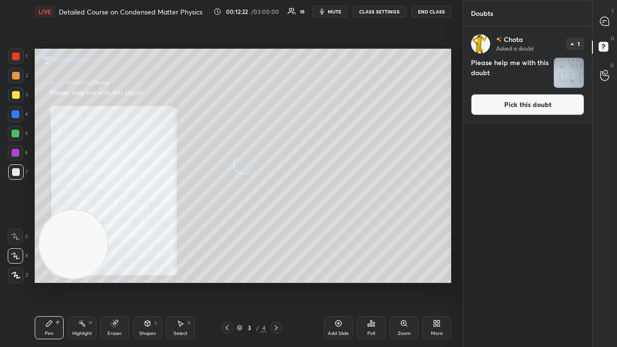
click at [564, 109] on button "Pick this doubt" at bounding box center [527, 104] width 113 height 21
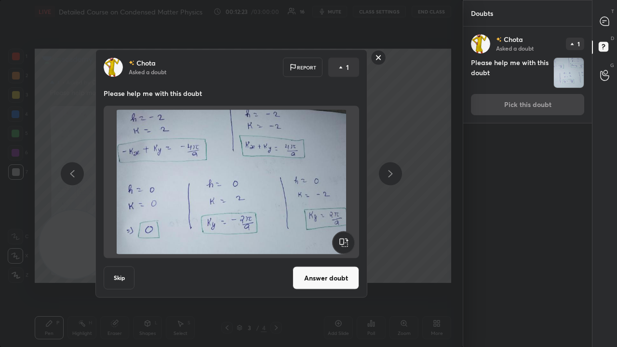
click at [333, 281] on button "Answer doubt" at bounding box center [325, 277] width 66 height 23
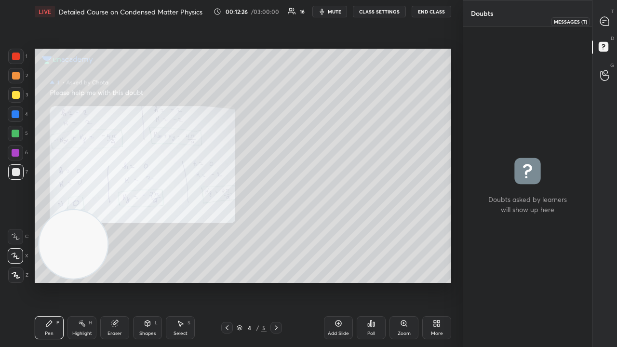
click at [605, 26] on icon at bounding box center [604, 21] width 10 height 10
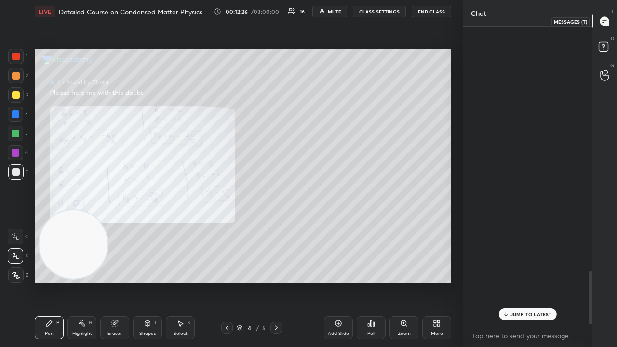
scroll to position [294, 126]
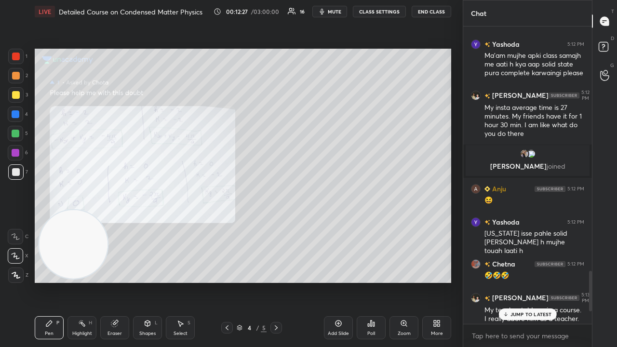
drag, startPoint x: 513, startPoint y: 311, endPoint x: 513, endPoint y: 318, distance: 6.7
click at [514, 281] on p "JUMP TO LATEST" at bounding box center [530, 314] width 41 height 6
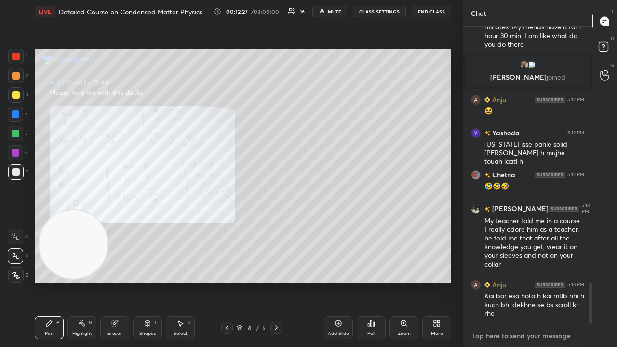
click at [509, 281] on textarea at bounding box center [527, 335] width 113 height 15
click at [329, 11] on button "mute" at bounding box center [329, 12] width 35 height 12
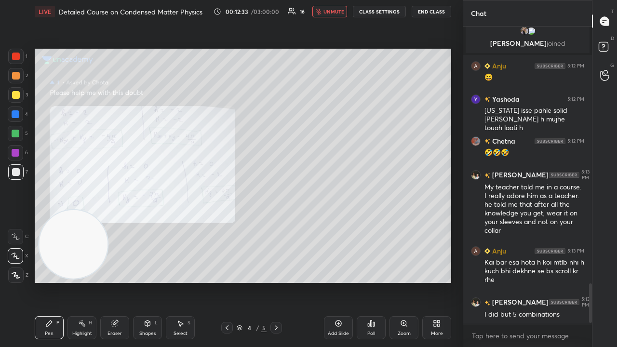
scroll to position [1936, 0]
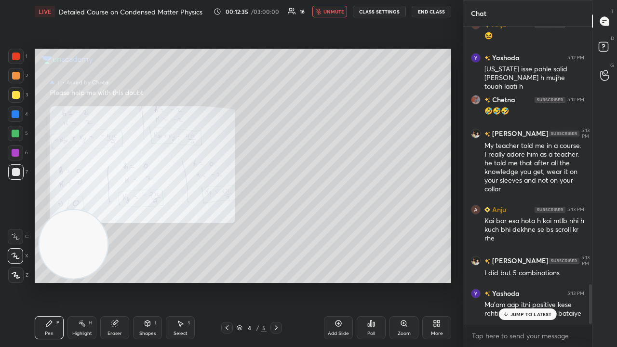
click at [327, 13] on span "unmute" at bounding box center [333, 11] width 21 height 7
click at [329, 13] on button "mute" at bounding box center [329, 12] width 35 height 12
click at [329, 13] on span "unmute" at bounding box center [333, 11] width 21 height 7
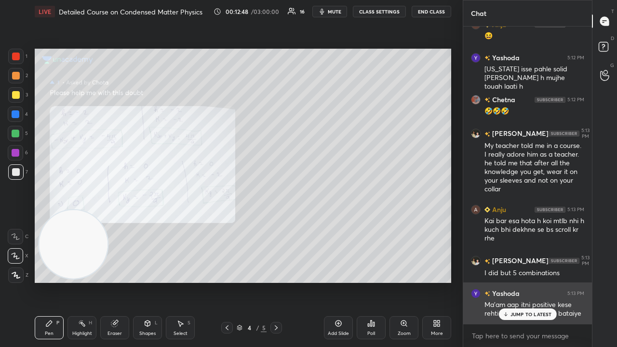
click at [530, 281] on div "JUMP TO LATEST" at bounding box center [527, 314] width 58 height 12
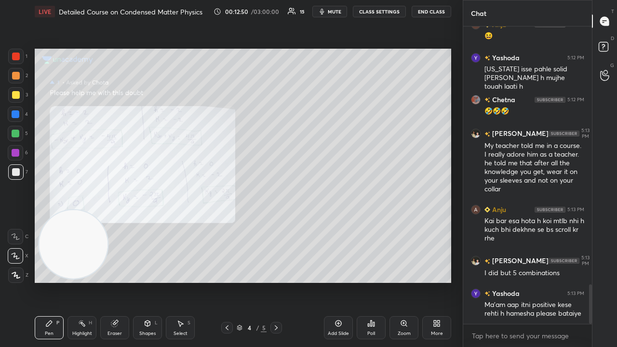
click at [324, 10] on icon "button" at bounding box center [322, 12] width 8 height 8
click at [328, 12] on span "unmute" at bounding box center [333, 11] width 21 height 7
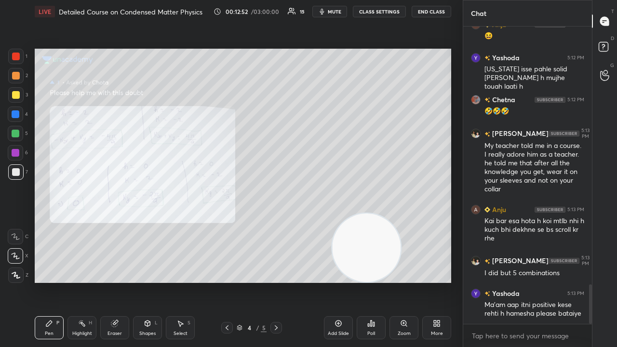
drag, startPoint x: 79, startPoint y: 255, endPoint x: 396, endPoint y: 291, distance: 319.0
click at [400, 281] on div "Setting up your live class Poll for secs No correct answer Start poll" at bounding box center [243, 165] width 424 height 285
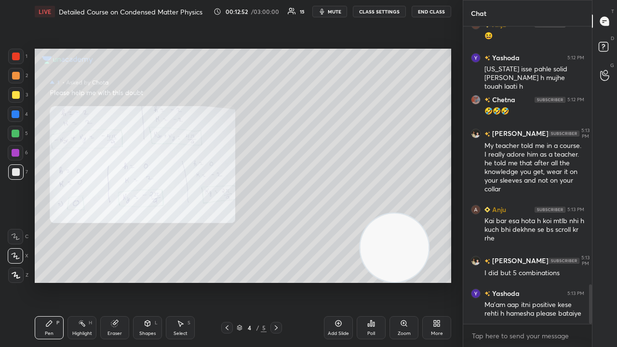
click at [339, 13] on span "mute" at bounding box center [334, 11] width 13 height 7
drag, startPoint x: 338, startPoint y: 12, endPoint x: 343, endPoint y: 11, distance: 4.9
click at [338, 13] on span "unmute" at bounding box center [333, 11] width 21 height 7
click at [335, 11] on span "mute" at bounding box center [334, 11] width 13 height 7
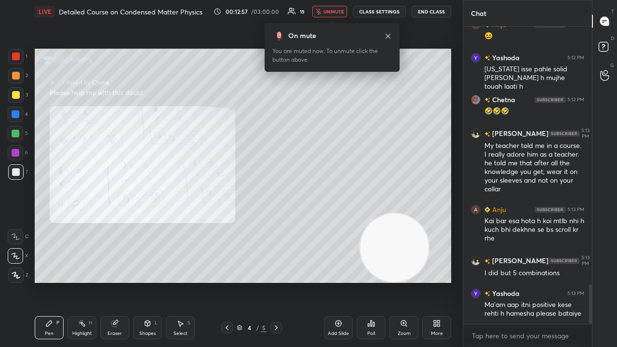
click at [335, 10] on span "unmute" at bounding box center [333, 11] width 21 height 7
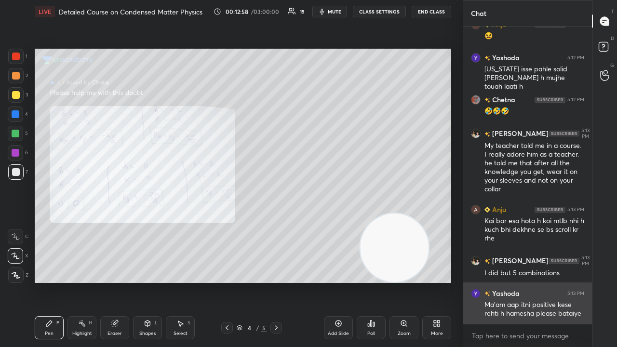
click at [474, 281] on img "grid" at bounding box center [476, 294] width 10 height 10
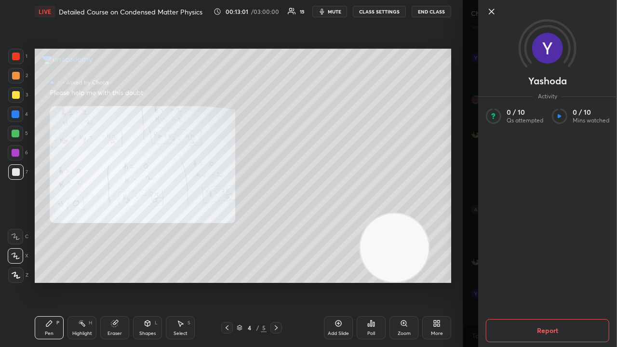
click at [493, 15] on icon at bounding box center [492, 12] width 12 height 12
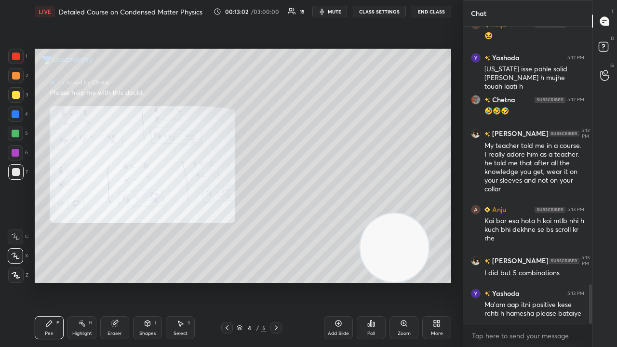
click at [333, 10] on span "mute" at bounding box center [334, 11] width 13 height 7
click at [337, 11] on span "unmute" at bounding box center [333, 11] width 21 height 7
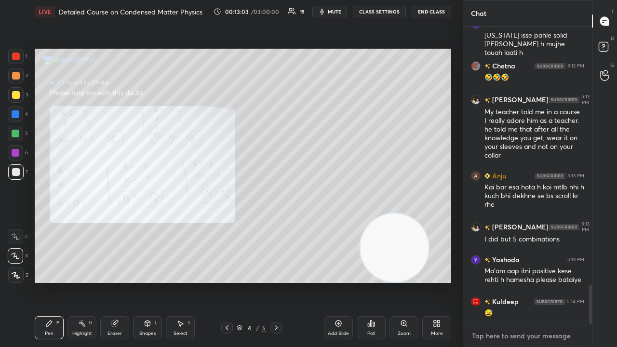
click at [543, 281] on div "x" at bounding box center [527, 335] width 129 height 23
drag, startPoint x: 589, startPoint y: 306, endPoint x: 589, endPoint y: 317, distance: 10.6
click at [589, 281] on div at bounding box center [590, 304] width 3 height 39
click at [565, 281] on div "x" at bounding box center [527, 335] width 129 height 23
click at [336, 9] on span "mute" at bounding box center [334, 11] width 13 height 7
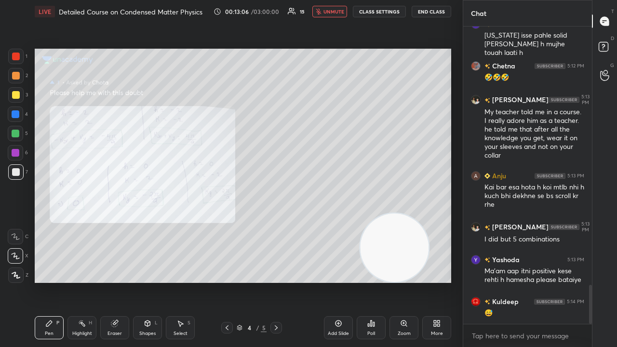
click at [336, 11] on span "unmute" at bounding box center [333, 11] width 21 height 7
click at [221, 281] on div at bounding box center [227, 328] width 12 height 12
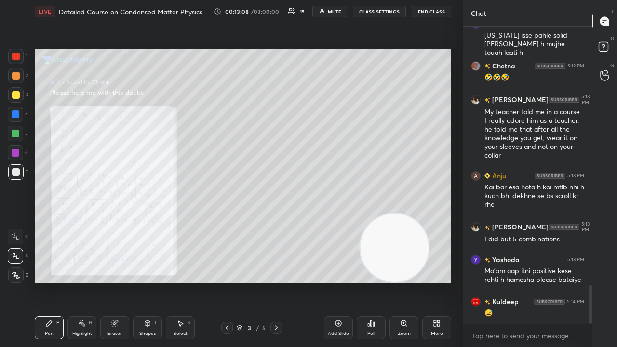
click at [403, 281] on div "Zoom" at bounding box center [403, 327] width 29 height 23
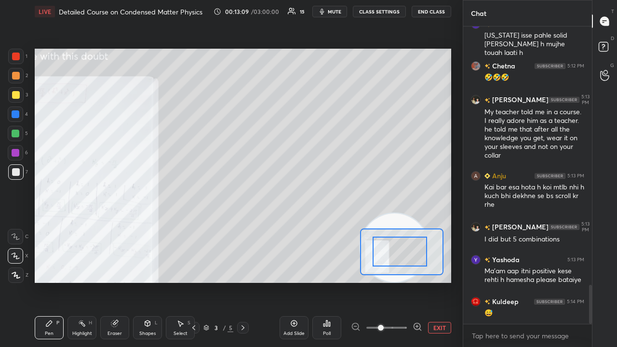
click at [372, 249] on div at bounding box center [399, 252] width 54 height 30
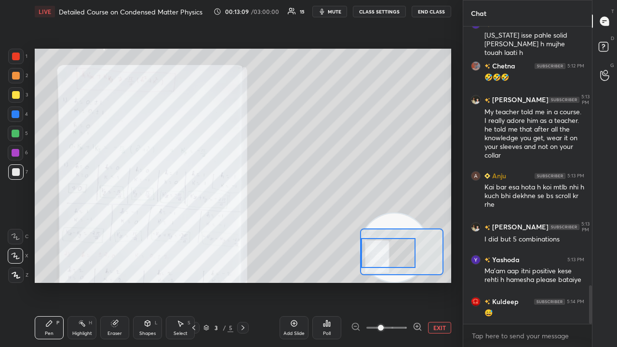
scroll to position [2002, 0]
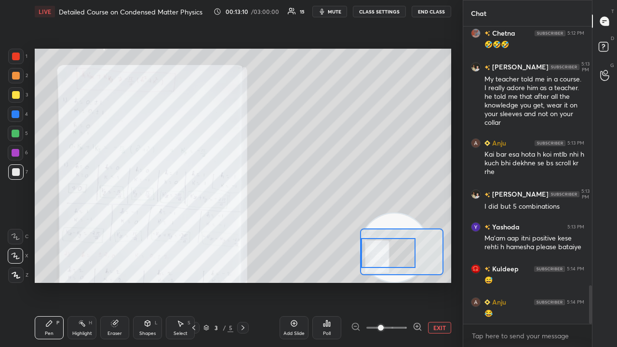
click at [512, 281] on div "x" at bounding box center [527, 335] width 129 height 23
drag, startPoint x: 589, startPoint y: 292, endPoint x: 586, endPoint y: 316, distance: 23.8
click at [588, 281] on div at bounding box center [589, 174] width 6 height 297
click at [553, 281] on div "x" at bounding box center [527, 335] width 129 height 23
click at [339, 11] on span "mute" at bounding box center [334, 11] width 13 height 7
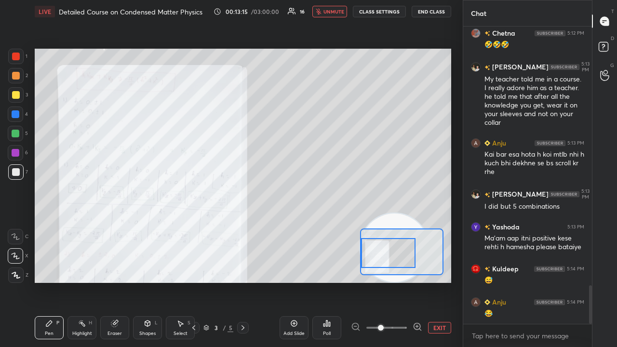
click at [339, 12] on span "unmute" at bounding box center [333, 11] width 21 height 7
drag, startPoint x: 395, startPoint y: 257, endPoint x: 378, endPoint y: 257, distance: 16.9
click at [380, 257] on div at bounding box center [388, 253] width 54 height 30
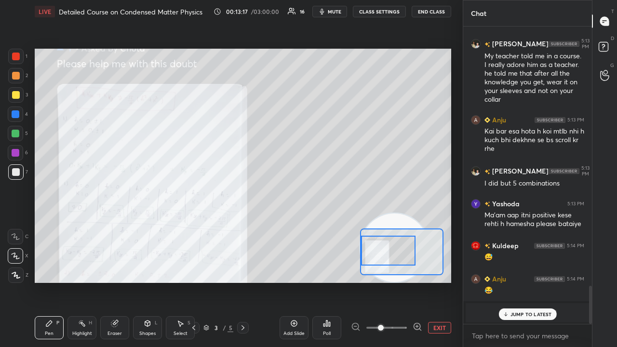
click at [380, 255] on div at bounding box center [388, 251] width 54 height 30
drag, startPoint x: 520, startPoint y: 313, endPoint x: 509, endPoint y: 343, distance: 31.2
click at [519, 281] on p "JUMP TO LATEST" at bounding box center [530, 314] width 41 height 6
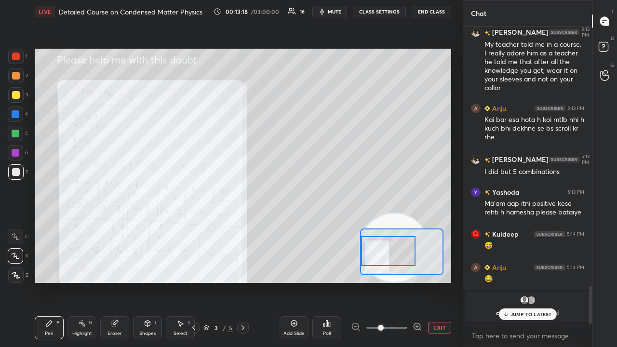
click at [334, 12] on span "mute" at bounding box center [334, 11] width 13 height 7
click at [335, 10] on span "unmute" at bounding box center [333, 11] width 21 height 7
drag, startPoint x: 523, startPoint y: 314, endPoint x: 521, endPoint y: 330, distance: 16.5
click at [522, 281] on p "JUMP TO LATEST" at bounding box center [530, 314] width 41 height 6
click at [334, 14] on button "mute" at bounding box center [329, 12] width 35 height 12
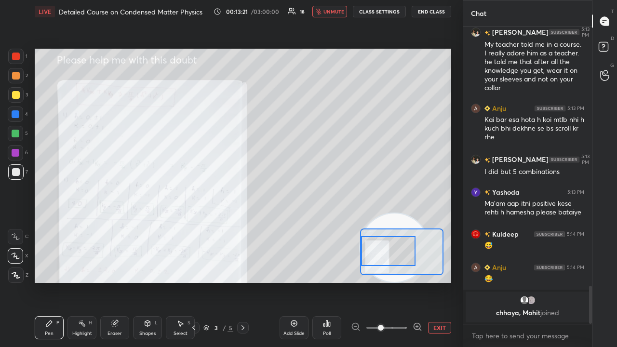
click at [339, 14] on span "unmute" at bounding box center [333, 11] width 21 height 7
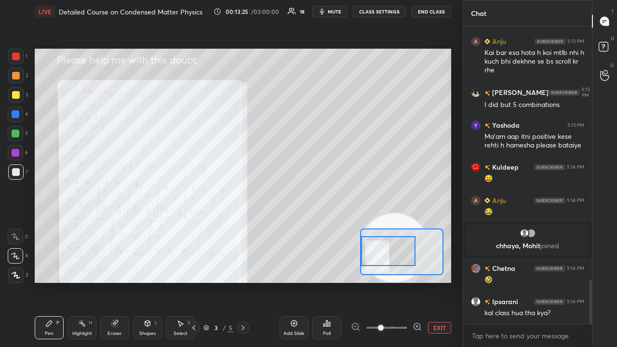
scroll to position [1753, 0]
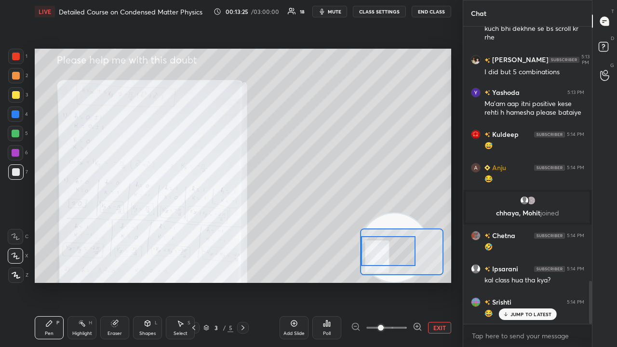
click at [333, 14] on span "mute" at bounding box center [334, 11] width 13 height 7
click at [333, 13] on span "mute" at bounding box center [334, 11] width 13 height 7
drag, startPoint x: 390, startPoint y: 220, endPoint x: 433, endPoint y: 134, distance: 95.7
click at [428, 213] on video at bounding box center [394, 247] width 68 height 68
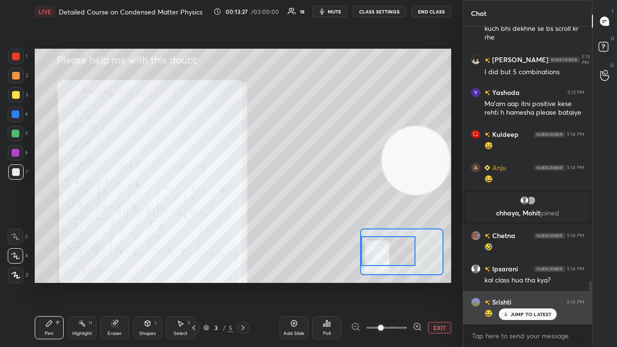
drag, startPoint x: 516, startPoint y: 313, endPoint x: 518, endPoint y: 319, distance: 6.9
click at [516, 281] on p "JUMP TO LATEST" at bounding box center [530, 314] width 41 height 6
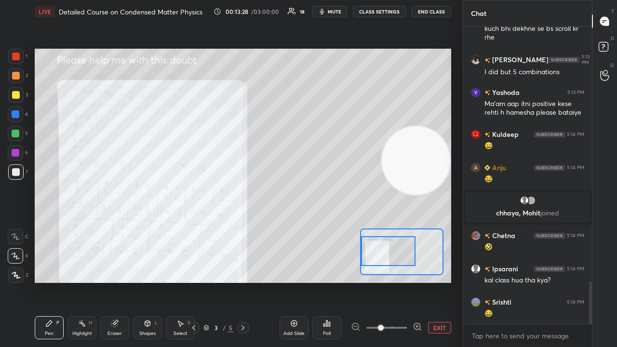
scroll to position [1787, 0]
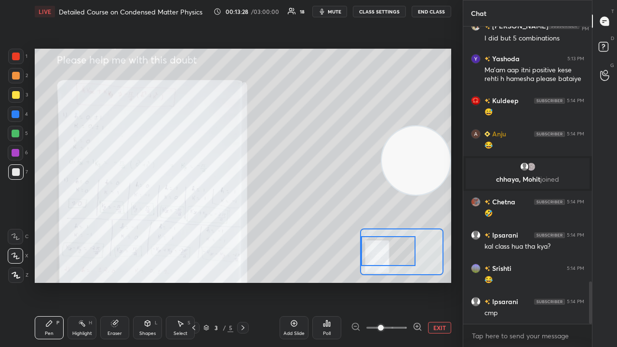
click at [334, 13] on span "mute" at bounding box center [334, 11] width 13 height 7
click at [334, 13] on span "unmute" at bounding box center [333, 11] width 21 height 7
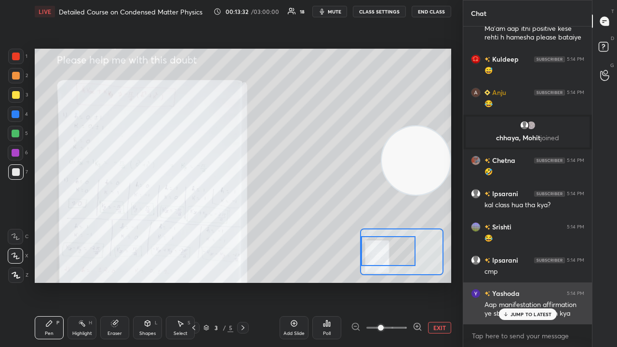
drag, startPoint x: 535, startPoint y: 312, endPoint x: 535, endPoint y: 318, distance: 5.8
click at [535, 281] on p "JUMP TO LATEST" at bounding box center [530, 314] width 41 height 6
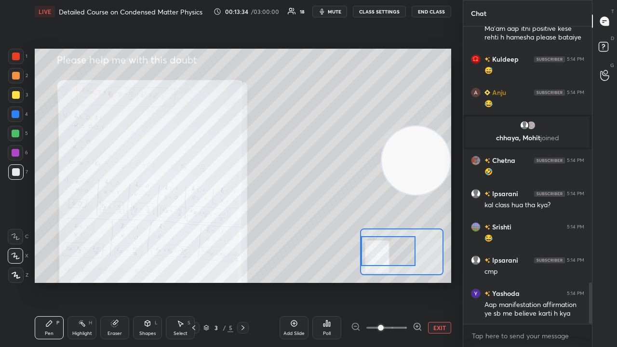
scroll to position [1862, 0]
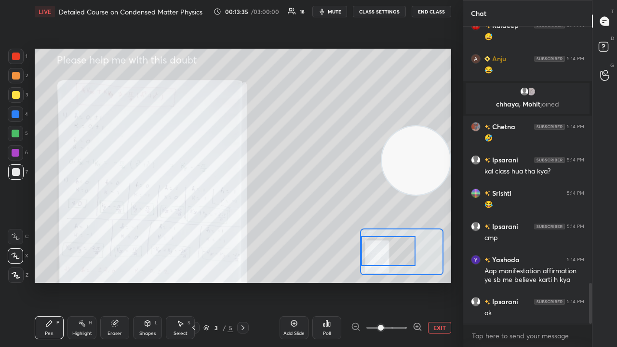
click at [330, 13] on span "mute" at bounding box center [334, 11] width 13 height 7
click at [332, 13] on span "unmute" at bounding box center [333, 11] width 21 height 7
click at [333, 12] on span "mute" at bounding box center [334, 11] width 13 height 7
click at [336, 12] on span "unmute" at bounding box center [333, 11] width 21 height 7
click at [339, 13] on span "mute" at bounding box center [334, 11] width 13 height 7
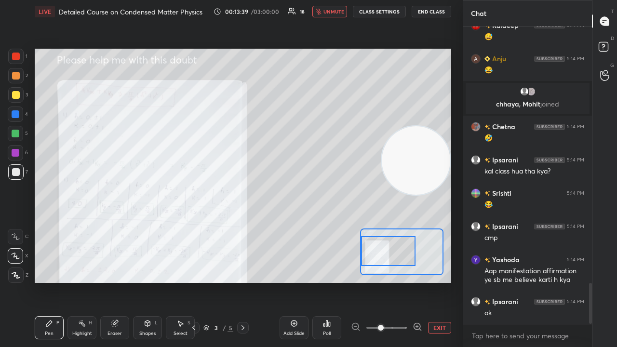
click at [341, 11] on span "unmute" at bounding box center [333, 11] width 21 height 7
drag, startPoint x: 17, startPoint y: 132, endPoint x: 11, endPoint y: 135, distance: 6.9
click at [16, 132] on div at bounding box center [16, 134] width 8 height 8
click at [338, 14] on span "mute" at bounding box center [334, 11] width 13 height 7
click at [338, 16] on button "unmute" at bounding box center [329, 12] width 35 height 12
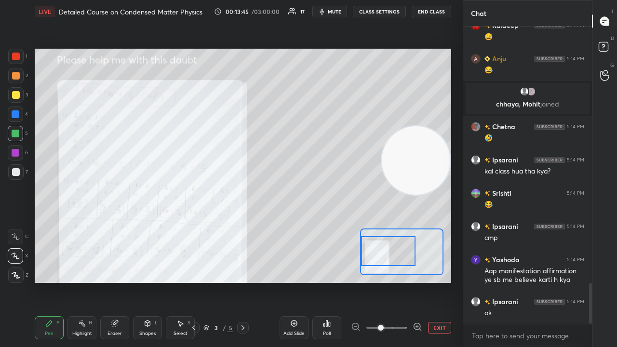
click at [337, 11] on span "mute" at bounding box center [334, 11] width 13 height 7
click at [333, 14] on button "unmute" at bounding box center [329, 12] width 35 height 12
click at [339, 13] on span "mute" at bounding box center [334, 11] width 13 height 7
click at [338, 13] on span "unmute" at bounding box center [333, 11] width 21 height 7
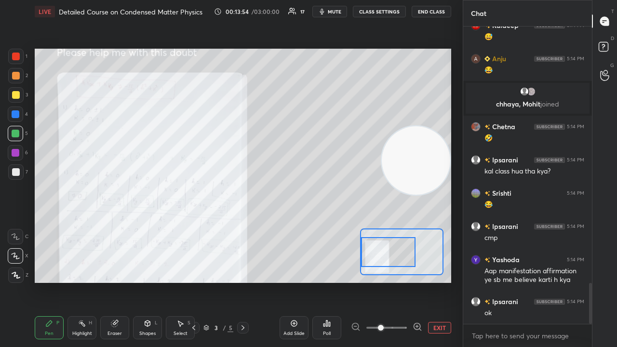
click at [380, 265] on div at bounding box center [388, 252] width 54 height 30
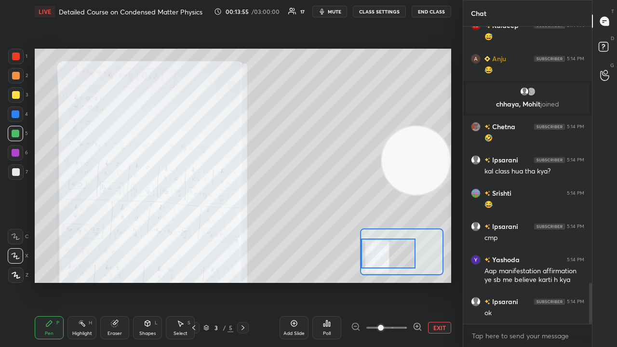
click at [334, 10] on span "mute" at bounding box center [334, 11] width 13 height 7
click at [332, 13] on span "mute" at bounding box center [334, 11] width 13 height 7
click at [12, 118] on div at bounding box center [15, 113] width 15 height 15
click at [338, 12] on span "mute" at bounding box center [334, 11] width 13 height 7
click at [340, 10] on span "unmute" at bounding box center [333, 11] width 21 height 7
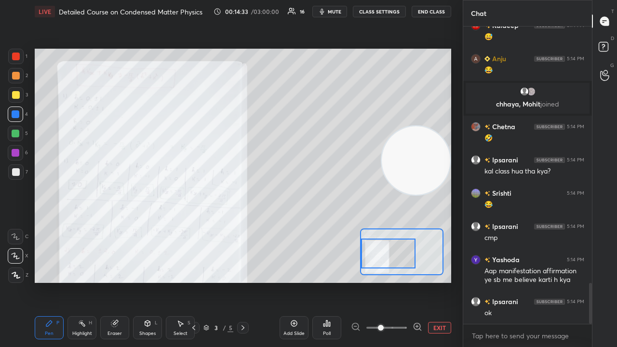
scroll to position [1894, 0]
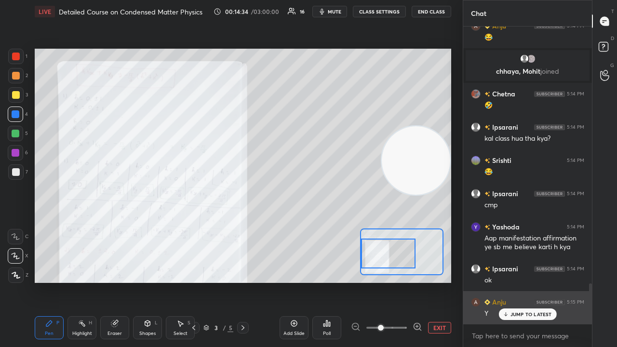
click at [512, 281] on p "JUMP TO LATEST" at bounding box center [530, 314] width 41 height 6
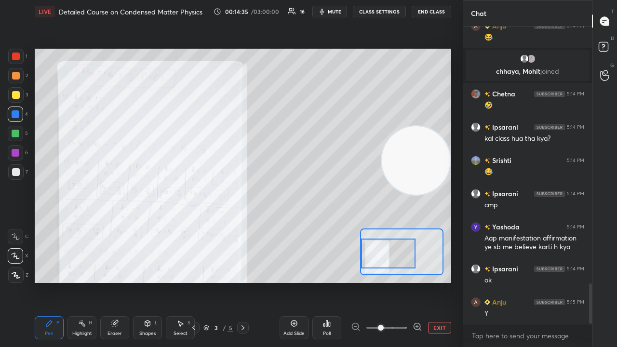
click at [331, 10] on span "mute" at bounding box center [334, 11] width 13 height 7
click at [333, 11] on span "unmute" at bounding box center [333, 11] width 21 height 7
click at [17, 171] on div at bounding box center [16, 172] width 8 height 8
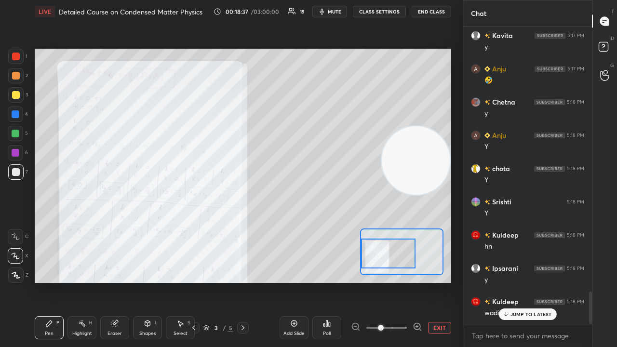
scroll to position [2438, 0]
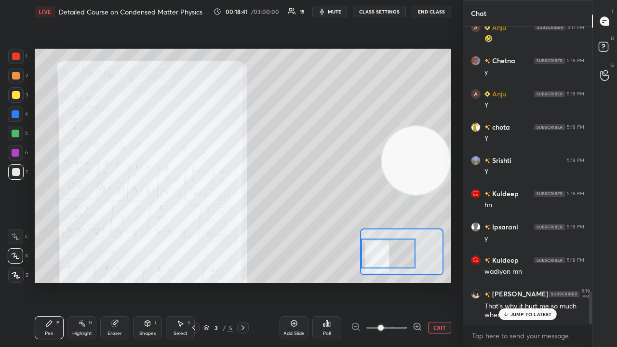
drag, startPoint x: 523, startPoint y: 312, endPoint x: 516, endPoint y: 337, distance: 26.5
click at [523, 281] on p "JUMP TO LATEST" at bounding box center [530, 314] width 41 height 6
click at [325, 10] on icon "button" at bounding box center [322, 12] width 8 height 8
click at [328, 13] on span "unmute" at bounding box center [333, 11] width 21 height 7
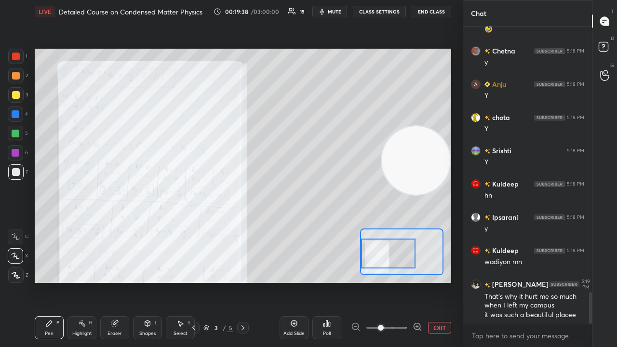
scroll to position [2481, 0]
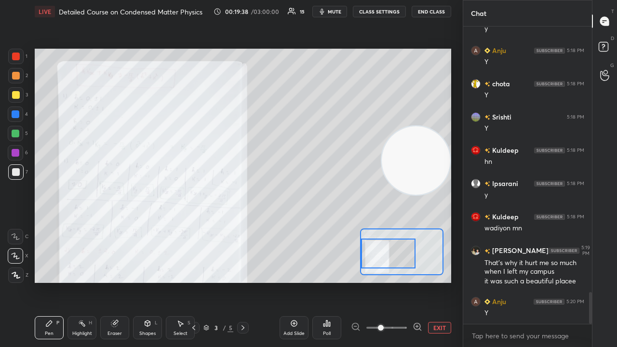
click at [524, 281] on div "x" at bounding box center [527, 335] width 129 height 23
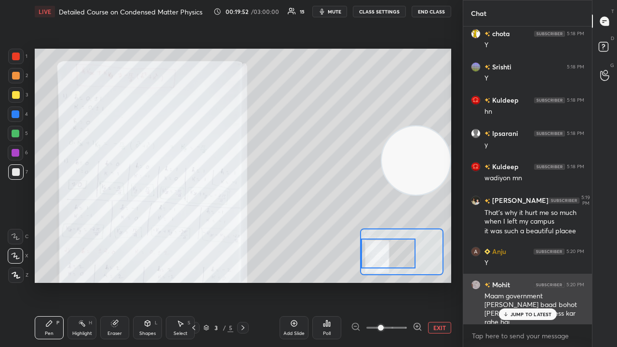
click at [538, 281] on p "JUMP TO LATEST" at bounding box center [530, 314] width 41 height 6
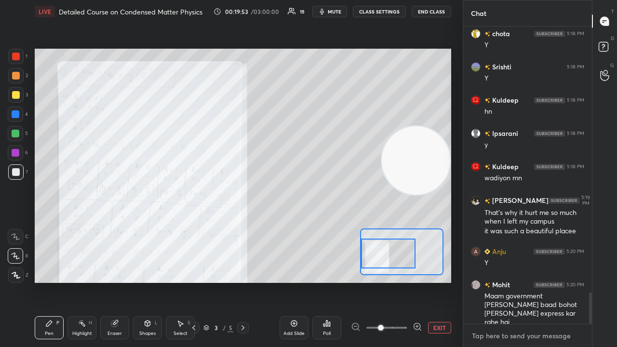
click at [534, 281] on textarea at bounding box center [527, 335] width 113 height 15
click at [341, 10] on span "mute" at bounding box center [334, 11] width 13 height 7
click at [340, 12] on span "unmute" at bounding box center [333, 11] width 21 height 7
click at [503, 281] on div "x" at bounding box center [527, 335] width 129 height 23
click at [340, 8] on button "mute" at bounding box center [329, 12] width 35 height 12
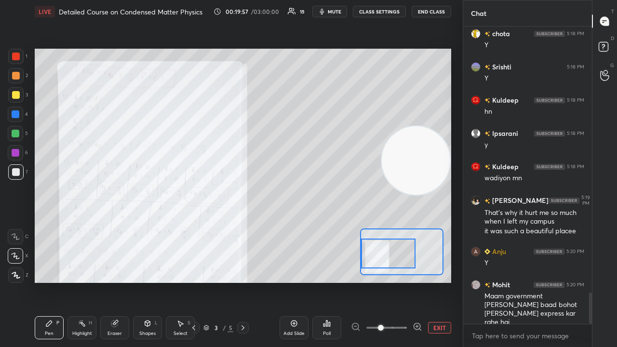
scroll to position [2565, 0]
click at [337, 11] on span "mute" at bounding box center [334, 11] width 13 height 7
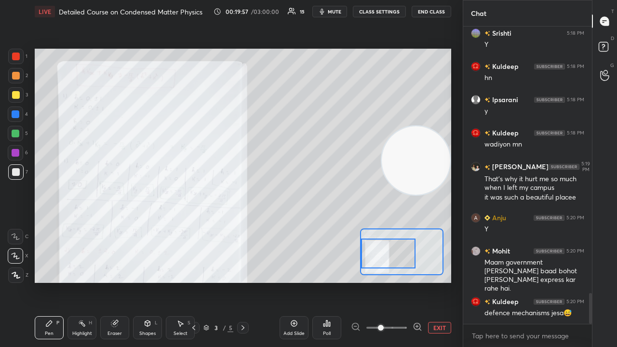
click at [530, 281] on div "x" at bounding box center [527, 335] width 129 height 23
click at [531, 281] on div "x" at bounding box center [527, 335] width 129 height 23
click at [331, 12] on span "mute" at bounding box center [334, 11] width 13 height 7
click at [333, 11] on span "unmute" at bounding box center [333, 11] width 21 height 7
click at [513, 281] on div "x" at bounding box center [527, 335] width 129 height 23
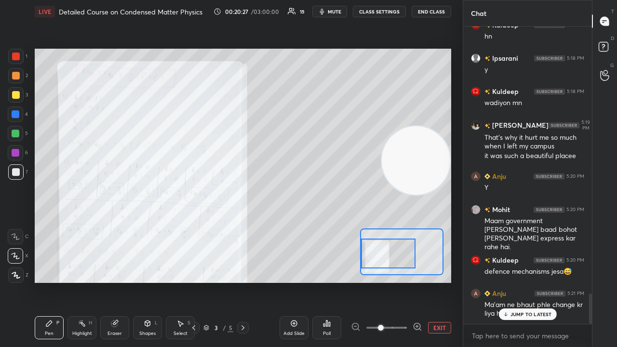
scroll to position [2640, 0]
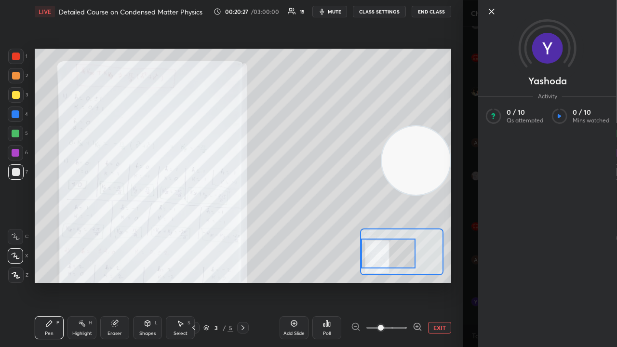
click at [507, 281] on div "Yashoda Activity 0 / 10 Qs attempted 0 / 10 Mins watched" at bounding box center [540, 173] width 154 height 347
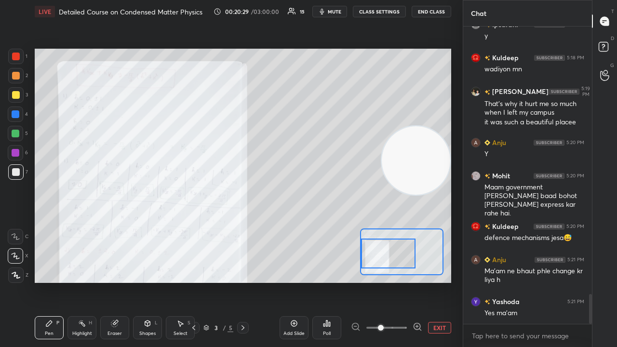
click at [341, 13] on span "mute" at bounding box center [334, 11] width 13 height 7
click at [343, 13] on span "unmute" at bounding box center [333, 11] width 21 height 7
click at [17, 101] on div at bounding box center [15, 94] width 15 height 15
click at [386, 256] on div at bounding box center [388, 254] width 54 height 30
click at [340, 10] on span "mute" at bounding box center [334, 11] width 13 height 7
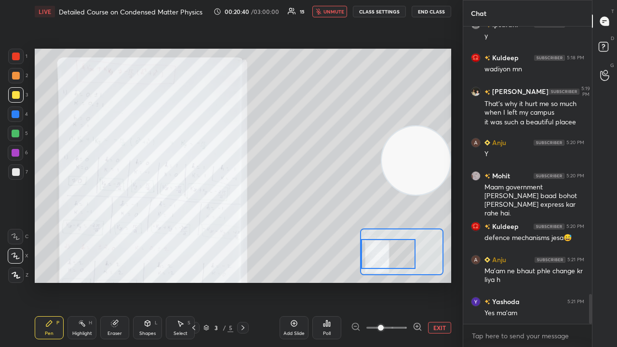
click at [337, 11] on span "unmute" at bounding box center [333, 11] width 21 height 7
click at [14, 137] on div at bounding box center [16, 134] width 8 height 8
click at [333, 14] on button "mute" at bounding box center [329, 12] width 35 height 12
click at [332, 13] on span "mute" at bounding box center [334, 11] width 13 height 7
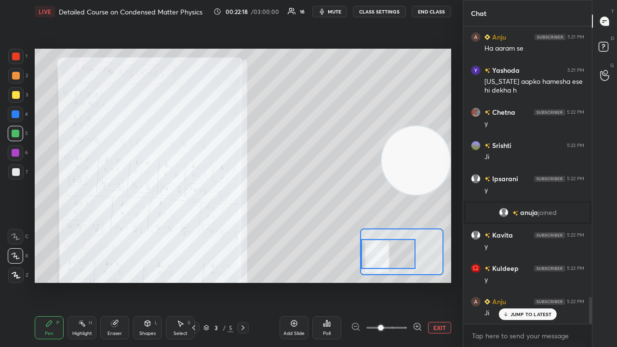
scroll to position [2971, 0]
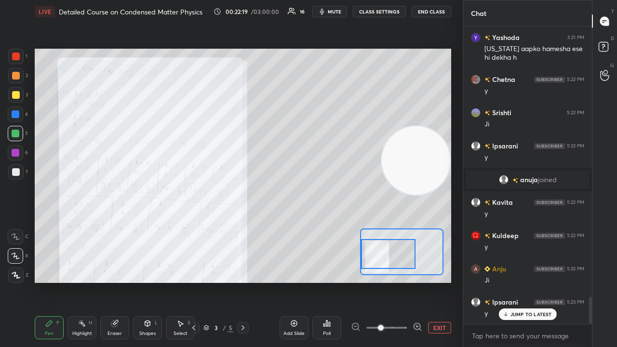
click at [336, 12] on span "mute" at bounding box center [334, 11] width 13 height 7
click at [339, 9] on span "unmute" at bounding box center [333, 11] width 21 height 7
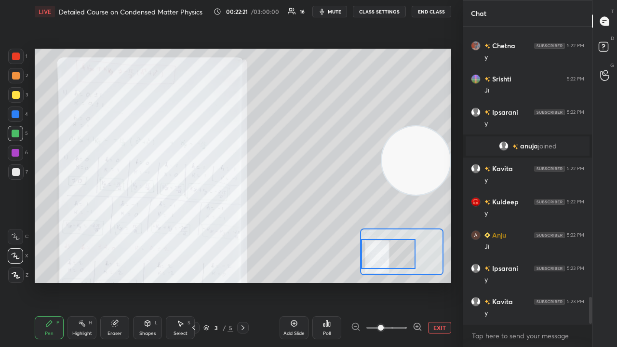
click at [536, 281] on div "x" at bounding box center [527, 335] width 129 height 23
click at [332, 8] on span "mute" at bounding box center [334, 11] width 13 height 7
click at [333, 8] on button "mute" at bounding box center [329, 12] width 35 height 12
click at [18, 51] on div at bounding box center [15, 56] width 15 height 15
drag, startPoint x: 14, startPoint y: 73, endPoint x: 14, endPoint y: 80, distance: 6.7
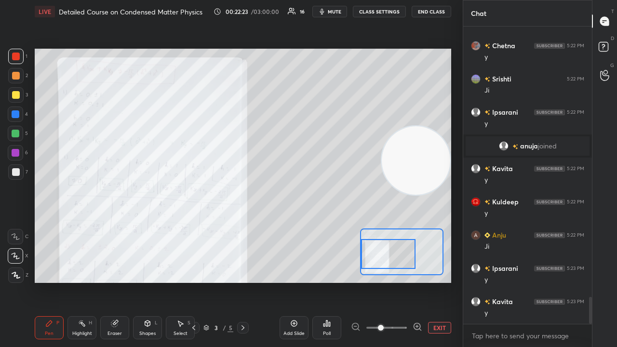
click at [14, 74] on div at bounding box center [16, 76] width 8 height 8
click at [12, 101] on div at bounding box center [15, 94] width 15 height 15
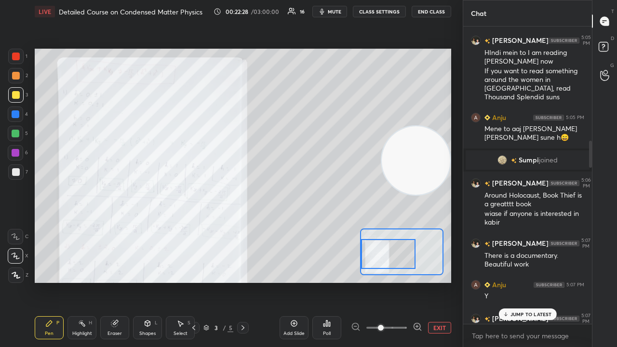
scroll to position [634, 0]
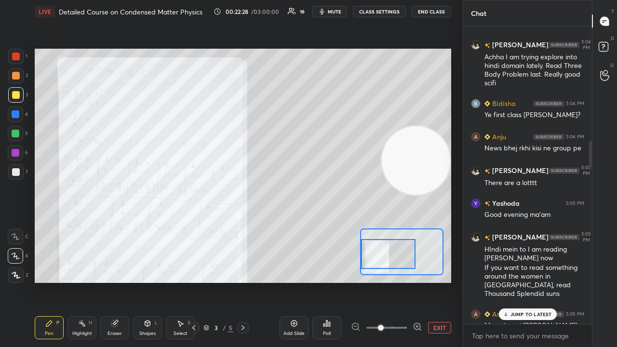
drag, startPoint x: 591, startPoint y: 304, endPoint x: 587, endPoint y: 91, distance: 213.5
click at [587, 91] on div at bounding box center [589, 174] width 6 height 297
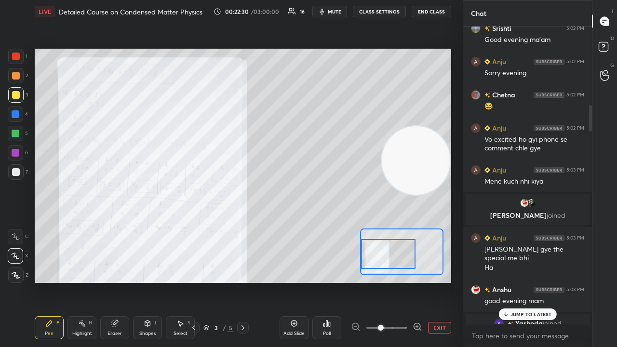
scroll to position [0, 0]
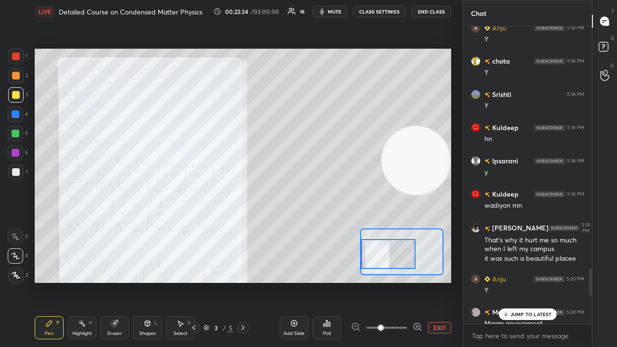
drag, startPoint x: 589, startPoint y: 119, endPoint x: 509, endPoint y: 342, distance: 236.7
click at [512, 281] on div "[PERSON_NAME] 5:18 PM y Anju 5:18 PM Y chota 5:18 PM Y [PERSON_NAME] 5:18 PM Y …" at bounding box center [527, 186] width 129 height 320
click at [517, 281] on p "JUMP TO LATEST" at bounding box center [530, 314] width 41 height 6
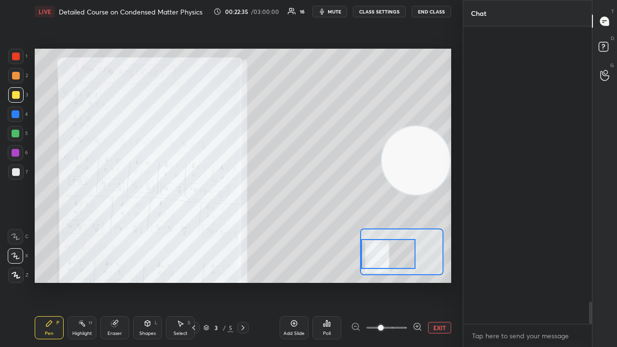
scroll to position [3654, 0]
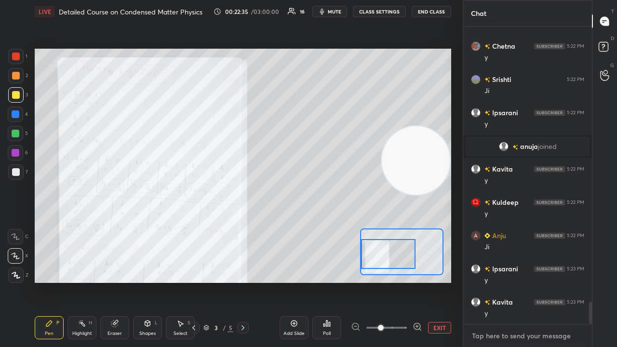
click at [518, 281] on textarea at bounding box center [527, 335] width 113 height 15
click at [321, 10] on icon "button" at bounding box center [322, 12] width 8 height 8
click at [324, 10] on button "mute" at bounding box center [329, 12] width 35 height 12
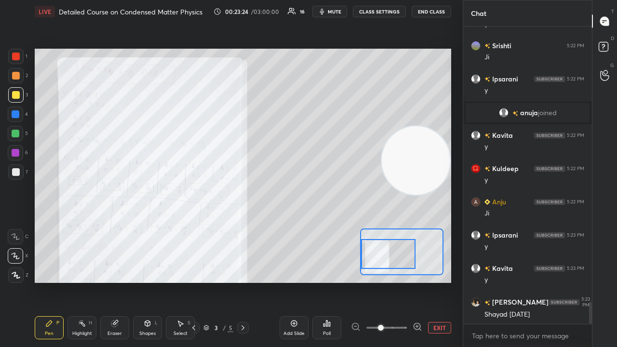
drag, startPoint x: 390, startPoint y: 258, endPoint x: 384, endPoint y: 256, distance: 6.1
click at [385, 256] on div at bounding box center [388, 254] width 54 height 30
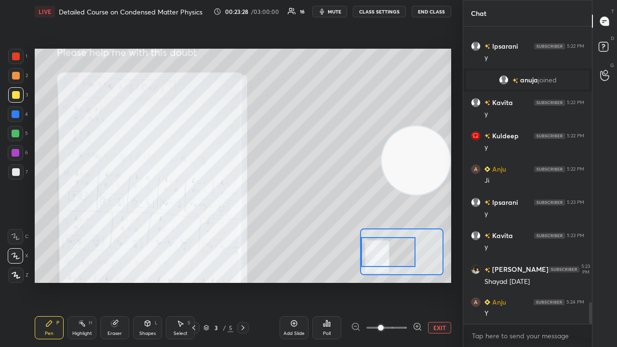
scroll to position [3754, 0]
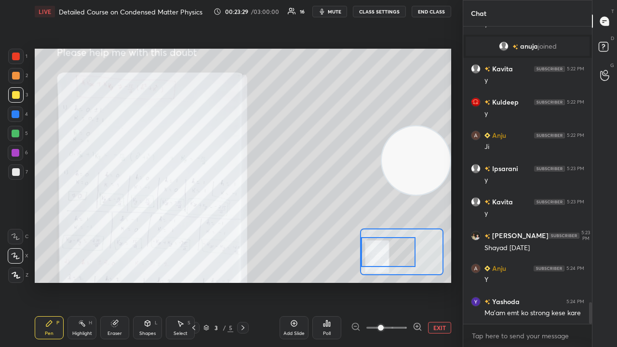
click at [327, 26] on div "Setting up your live class Poll for secs No correct answer Start poll" at bounding box center [243, 165] width 424 height 285
click at [336, 13] on span "mute" at bounding box center [334, 11] width 13 height 7
drag, startPoint x: 337, startPoint y: 12, endPoint x: 346, endPoint y: 3, distance: 12.9
click at [336, 12] on span "unmute" at bounding box center [333, 11] width 21 height 7
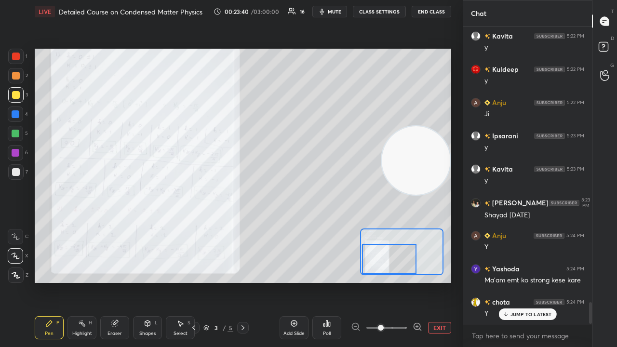
click at [396, 263] on div at bounding box center [389, 259] width 54 height 30
click at [535, 281] on div "JUMP TO LATEST" at bounding box center [527, 314] width 58 height 12
click at [244, 281] on icon at bounding box center [243, 328] width 8 height 8
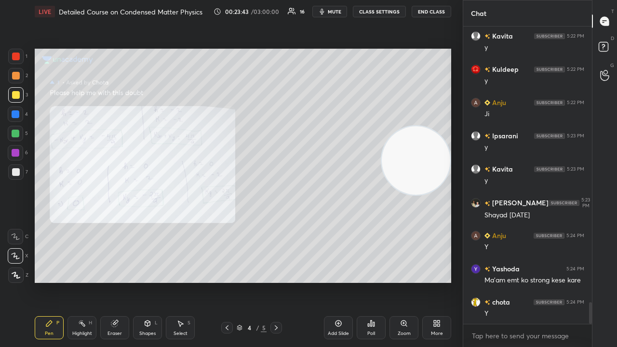
click at [279, 281] on icon at bounding box center [276, 328] width 8 height 8
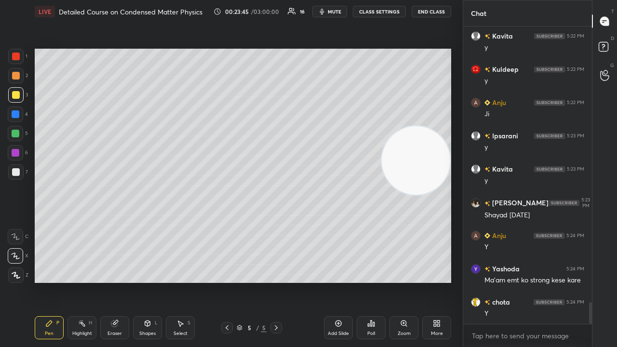
click at [339, 12] on span "mute" at bounding box center [334, 11] width 13 height 7
click at [338, 13] on span "unmute" at bounding box center [333, 11] width 21 height 7
drag, startPoint x: 13, startPoint y: 172, endPoint x: 34, endPoint y: 169, distance: 21.5
click at [13, 173] on div at bounding box center [16, 172] width 8 height 8
click at [225, 281] on icon at bounding box center [227, 328] width 8 height 8
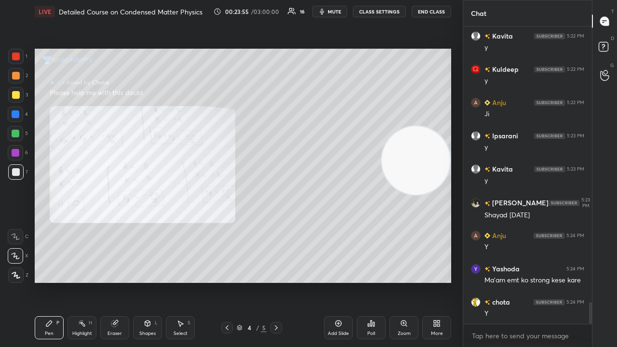
click at [337, 281] on div "Add Slide" at bounding box center [338, 333] width 21 height 5
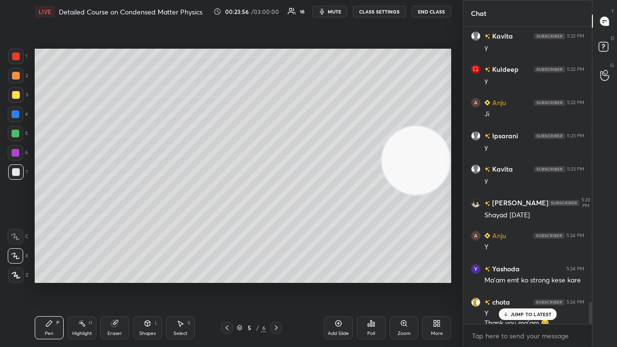
scroll to position [3797, 0]
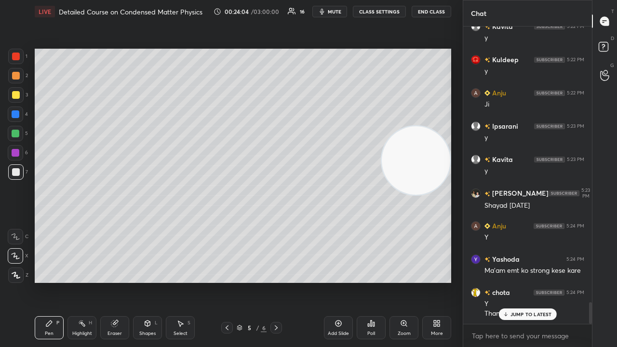
click at [599, 51] on icon at bounding box center [604, 48] width 17 height 17
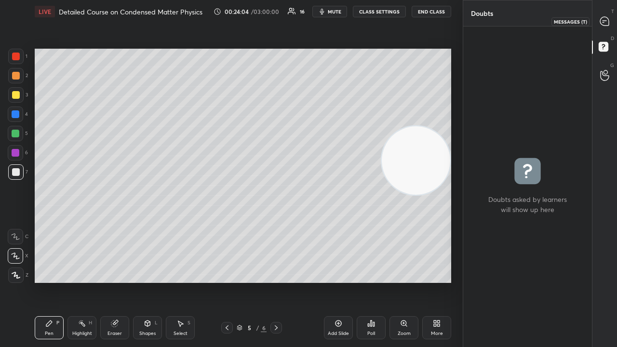
click at [611, 24] on div at bounding box center [604, 21] width 19 height 17
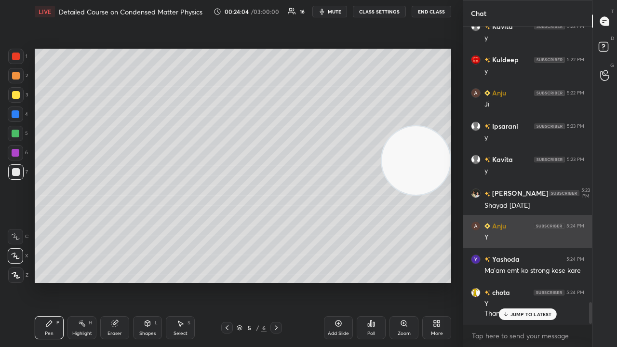
scroll to position [294, 126]
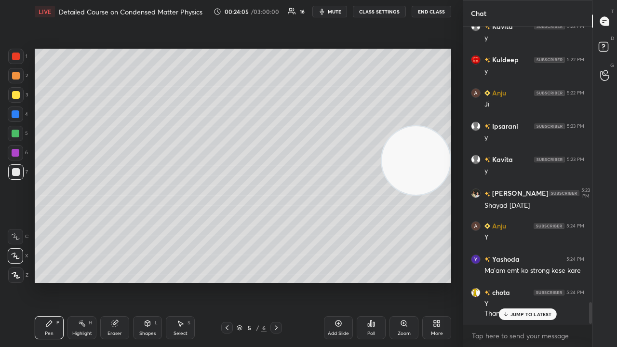
click at [539, 281] on p "JUMP TO LATEST" at bounding box center [530, 314] width 41 height 6
click at [149, 281] on div "Shapes L" at bounding box center [147, 327] width 29 height 23
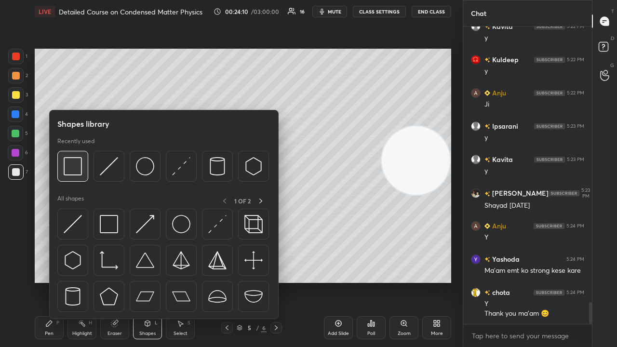
click at [70, 175] on img at bounding box center [73, 166] width 18 height 18
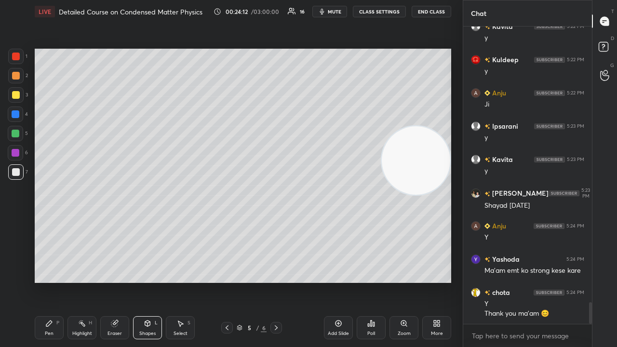
click at [47, 281] on div "Pen" at bounding box center [49, 333] width 9 height 5
click at [276, 281] on icon at bounding box center [276, 328] width 8 height 8
click at [326, 11] on icon "button" at bounding box center [322, 12] width 8 height 8
click at [328, 12] on span "unmute" at bounding box center [333, 11] width 21 height 7
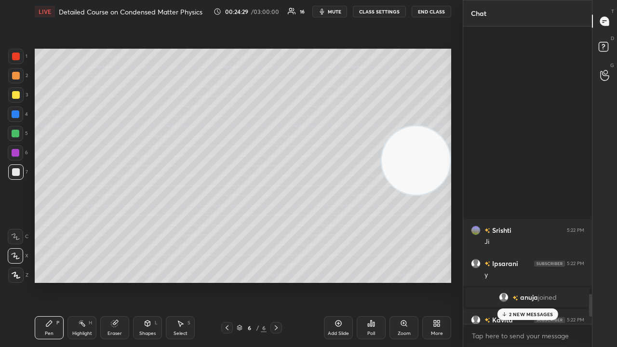
scroll to position [3863, 0]
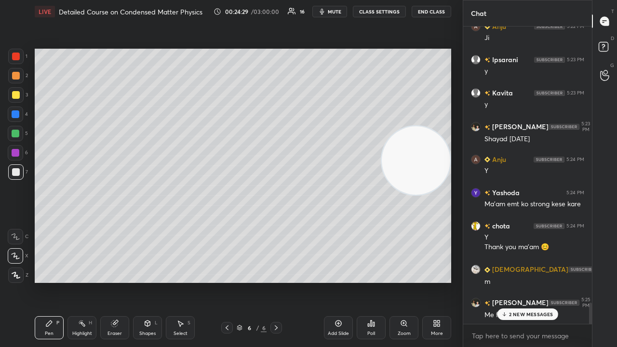
drag, startPoint x: 590, startPoint y: 311, endPoint x: 588, endPoint y: 334, distance: 23.7
click at [588, 281] on div "Kuldeep 5:22 PM y Anju 5:22 PM [PERSON_NAME] 5:23 PM y Kavita 5:23 PM y [PERSON…" at bounding box center [527, 186] width 129 height 320
drag, startPoint x: 516, startPoint y: 312, endPoint x: 519, endPoint y: 332, distance: 20.4
click at [516, 281] on p "2 NEW MESSAGES" at bounding box center [531, 314] width 44 height 6
click at [519, 281] on div "x" at bounding box center [527, 335] width 129 height 23
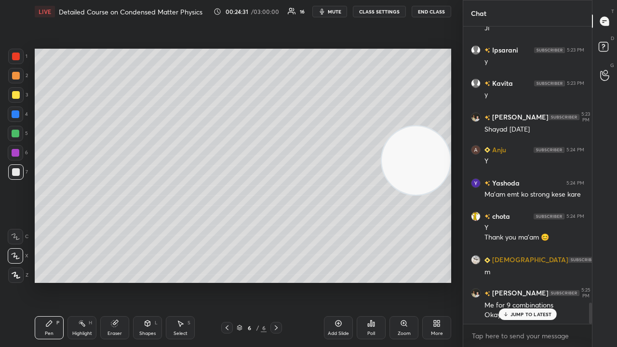
scroll to position [3906, 0]
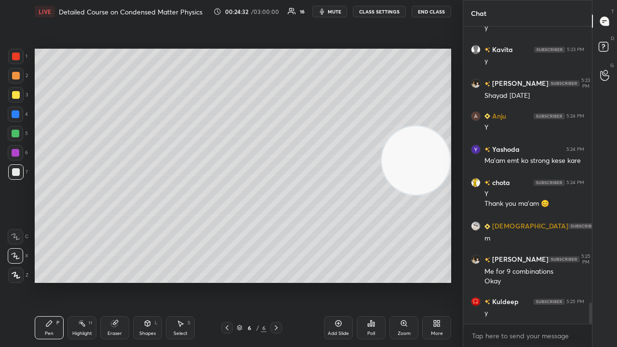
click at [325, 11] on icon "button" at bounding box center [322, 12] width 8 height 8
click at [328, 11] on span "mute" at bounding box center [334, 11] width 13 height 7
click at [545, 281] on div "x" at bounding box center [527, 335] width 129 height 23
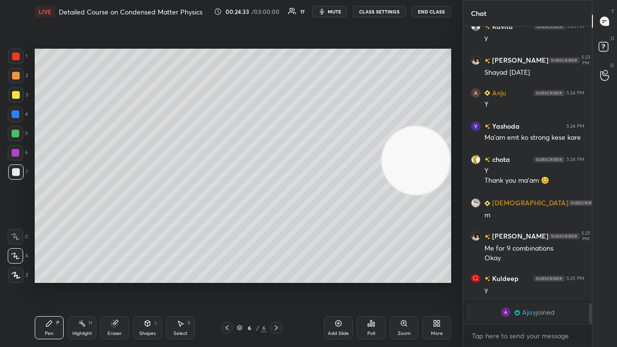
click at [335, 16] on div "LIVE Detailed Course on Condensed Matter Physics 00:24:33 / 03:00:00 17 mute CL…" at bounding box center [243, 11] width 416 height 23
click at [336, 11] on span "mute" at bounding box center [334, 11] width 13 height 7
click at [336, 11] on span "unmute" at bounding box center [333, 11] width 21 height 7
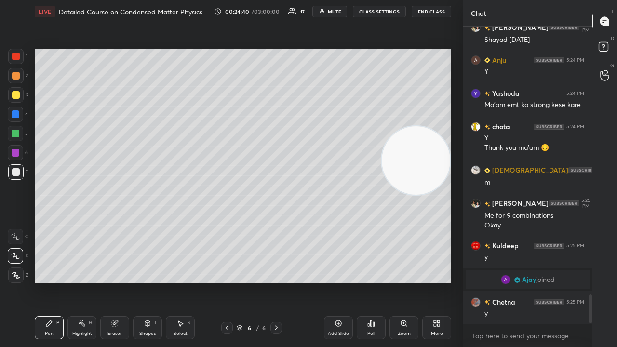
scroll to position [2713, 0]
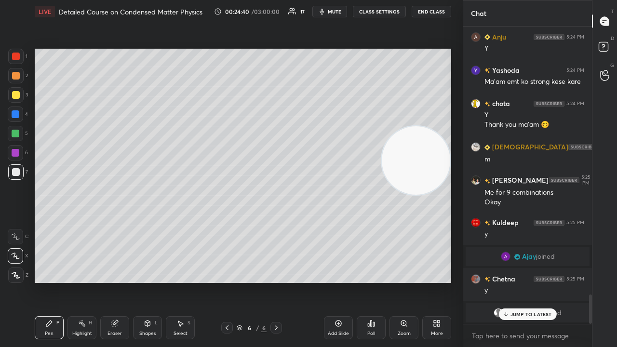
click at [18, 95] on div at bounding box center [16, 95] width 8 height 8
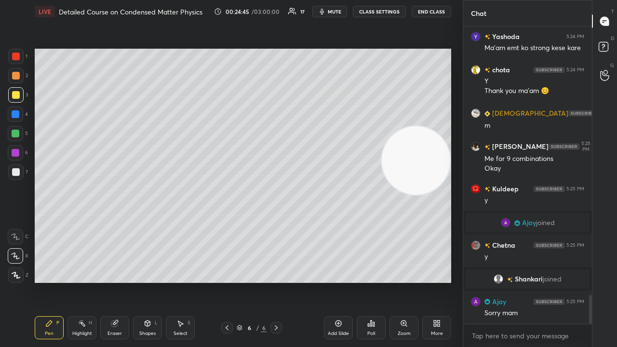
click at [12, 173] on div at bounding box center [15, 171] width 15 height 15
click at [119, 281] on div "Eraser" at bounding box center [114, 327] width 29 height 23
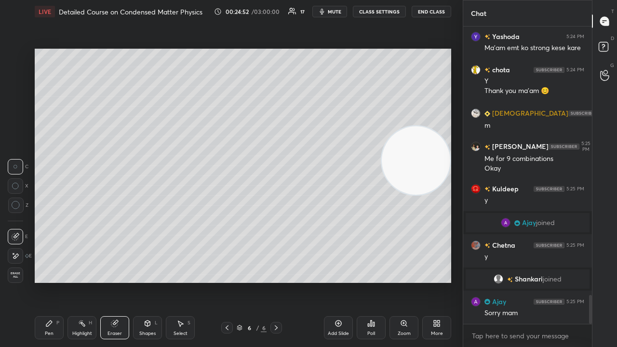
click at [51, 281] on div "Pen P" at bounding box center [49, 327] width 29 height 23
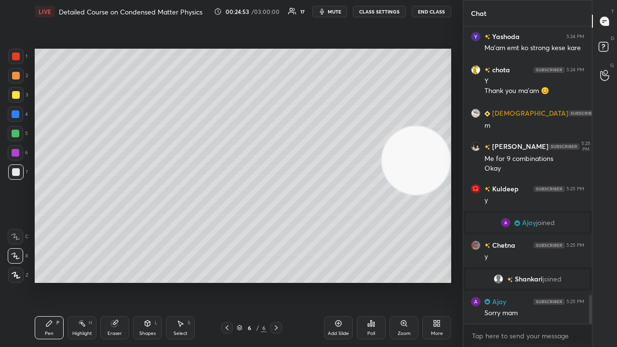
click at [19, 92] on div at bounding box center [15, 94] width 15 height 15
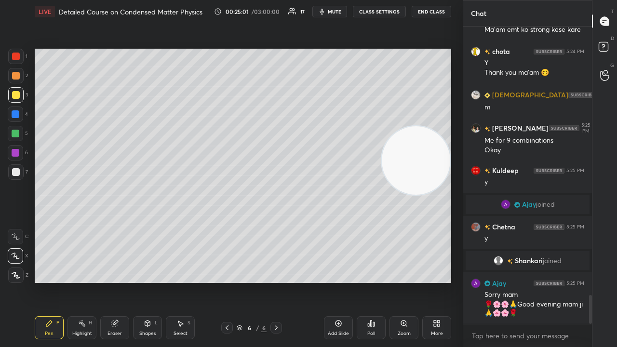
click at [17, 174] on div at bounding box center [16, 172] width 8 height 8
click at [339, 13] on span "mute" at bounding box center [334, 11] width 13 height 7
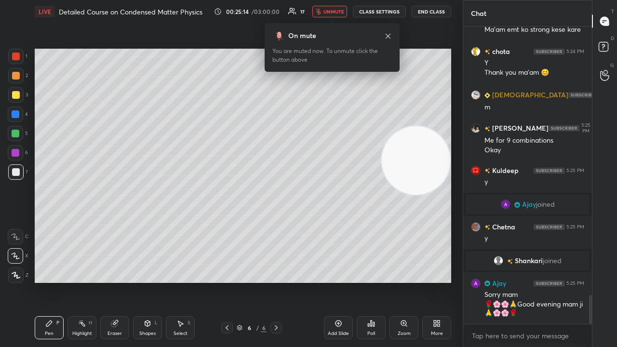
click at [333, 11] on span "unmute" at bounding box center [333, 11] width 21 height 7
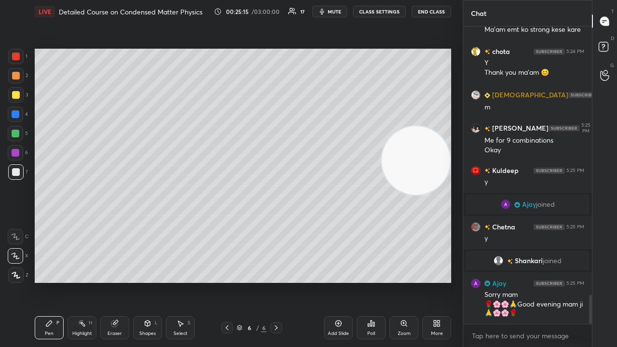
click at [15, 185] on div "1 2 3 4 5 6 7 C X Z C X Z E E Erase all H H" at bounding box center [15, 166] width 31 height 234
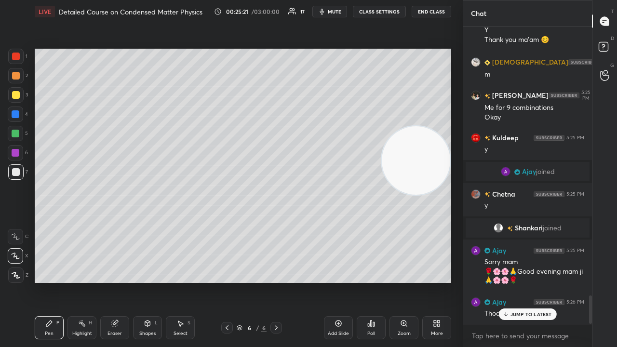
click at [146, 281] on div "Shapes L" at bounding box center [147, 327] width 29 height 23
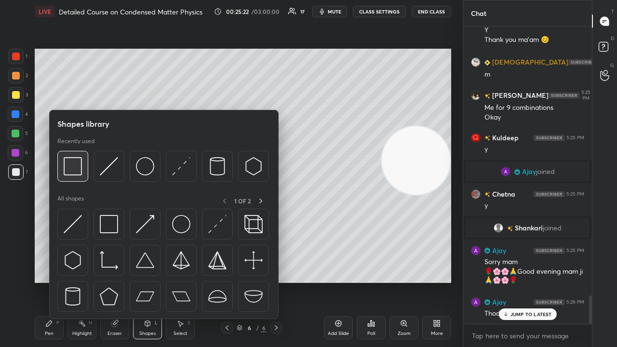
click at [72, 173] on img at bounding box center [73, 166] width 18 height 18
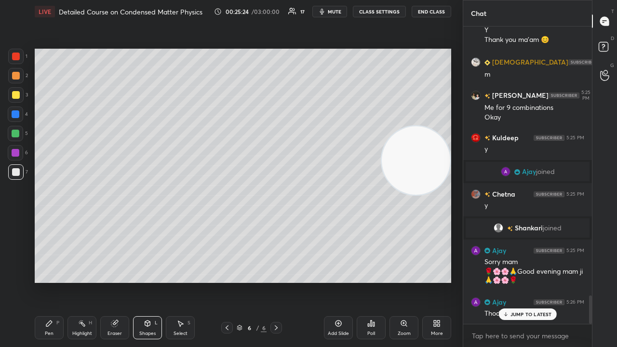
click at [51, 281] on div "Pen P" at bounding box center [49, 327] width 29 height 23
click at [145, 281] on div "Shapes" at bounding box center [147, 333] width 16 height 5
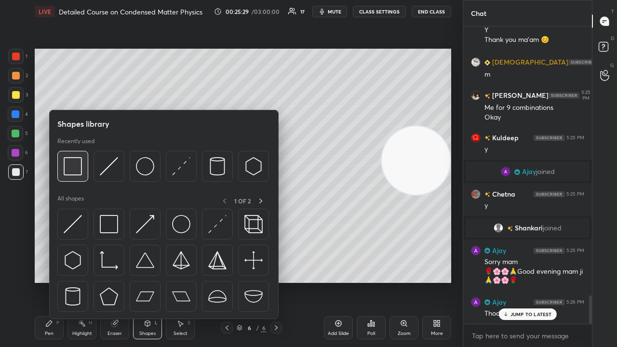
click at [74, 171] on img at bounding box center [73, 166] width 18 height 18
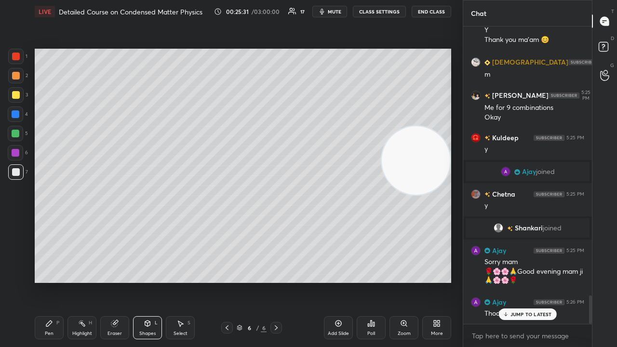
drag, startPoint x: 45, startPoint y: 324, endPoint x: 63, endPoint y: 314, distance: 19.8
click at [46, 281] on icon at bounding box center [49, 323] width 8 height 8
click at [147, 281] on icon at bounding box center [147, 323] width 5 height 6
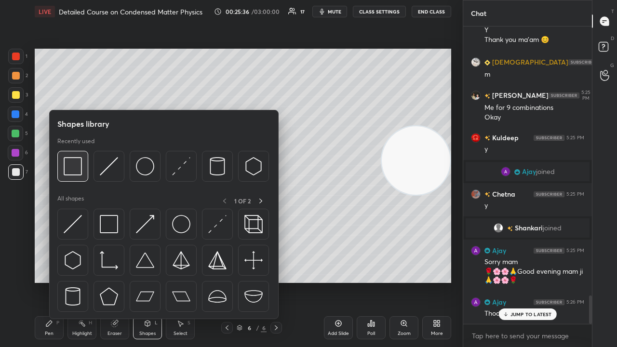
click at [73, 170] on img at bounding box center [73, 166] width 18 height 18
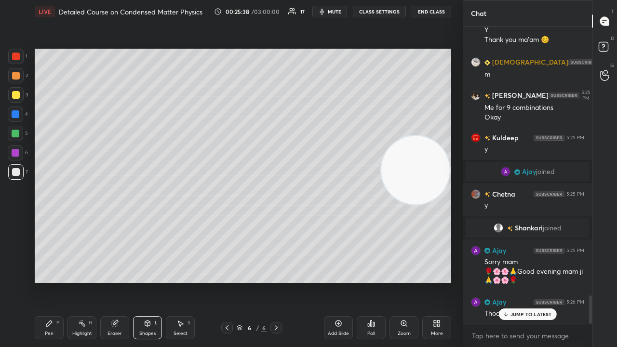
drag, startPoint x: 396, startPoint y: 172, endPoint x: 359, endPoint y: 301, distance: 133.6
click at [368, 281] on div "Setting up your live class Poll for secs No correct answer Start poll" at bounding box center [243, 165] width 424 height 285
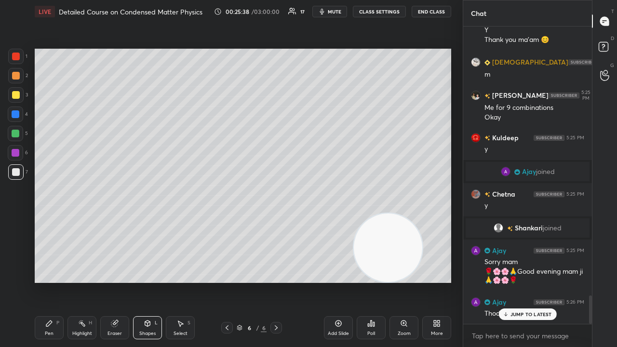
drag, startPoint x: 41, startPoint y: 323, endPoint x: 54, endPoint y: 320, distance: 12.9
click at [45, 281] on div "Pen P" at bounding box center [49, 327] width 29 height 23
click at [135, 281] on div "Shapes L" at bounding box center [147, 327] width 29 height 23
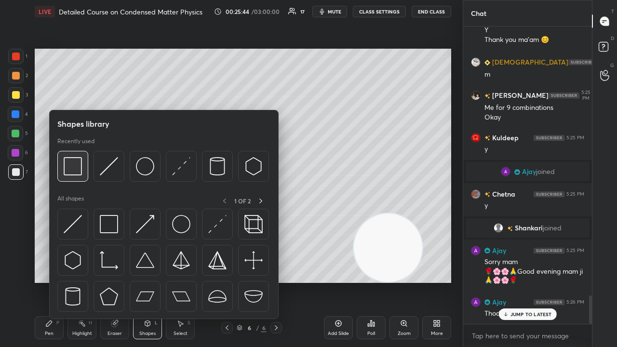
click at [72, 170] on img at bounding box center [73, 166] width 18 height 18
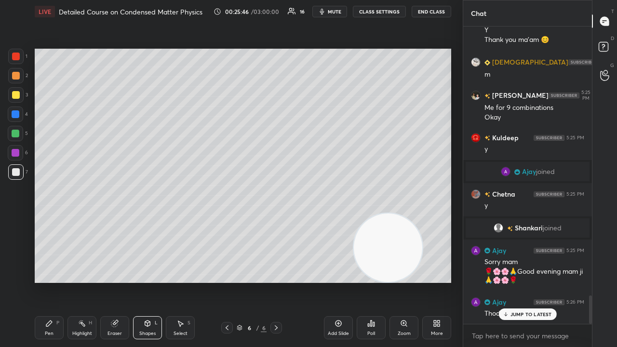
click at [208, 281] on div "6 / 6" at bounding box center [251, 328] width 145 height 12
click at [225, 281] on icon at bounding box center [227, 328] width 8 height 8
click at [344, 12] on button "mute" at bounding box center [329, 12] width 35 height 12
click at [336, 13] on span "unmute" at bounding box center [333, 11] width 21 height 7
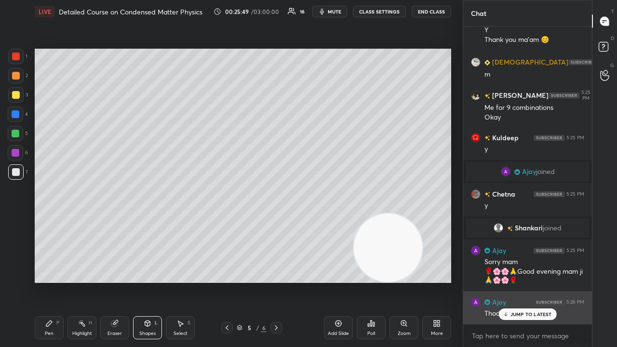
click at [517, 281] on p "JUMP TO LATEST" at bounding box center [530, 314] width 41 height 6
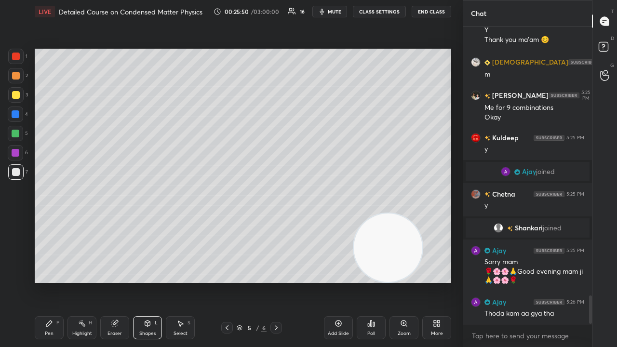
click at [331, 8] on button "mute" at bounding box center [329, 12] width 35 height 12
click at [330, 9] on span "unmute" at bounding box center [333, 11] width 21 height 7
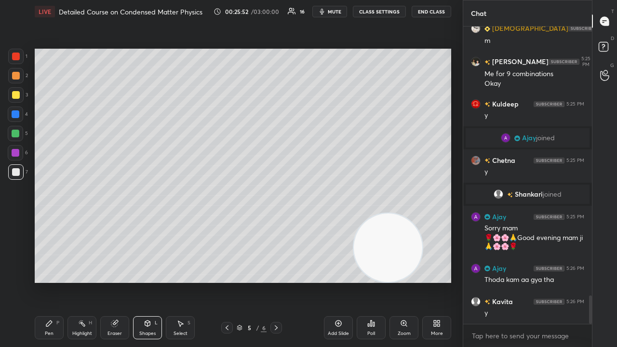
click at [333, 13] on span "mute" at bounding box center [334, 11] width 13 height 7
click at [336, 11] on span "unmute" at bounding box center [333, 11] width 21 height 7
click at [50, 281] on div "Pen P" at bounding box center [49, 327] width 29 height 23
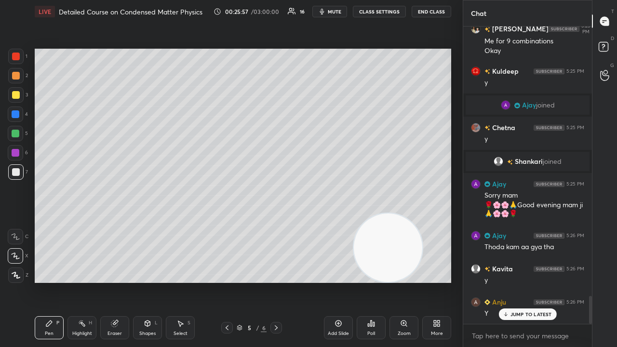
click at [278, 281] on icon at bounding box center [276, 328] width 8 height 8
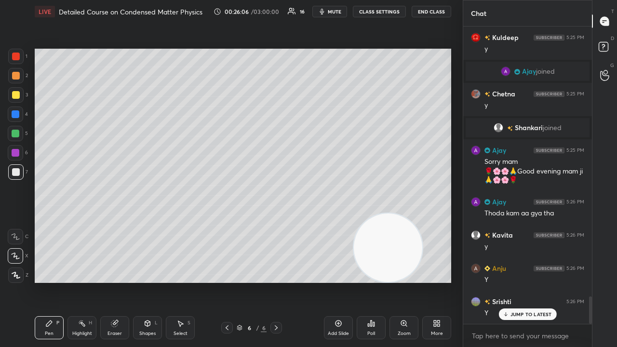
scroll to position [2931, 0]
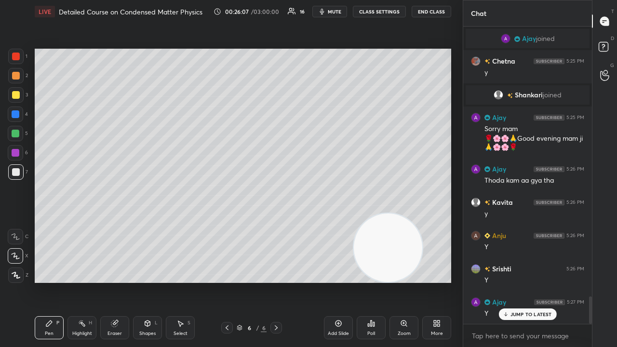
click at [344, 281] on div "Add Slide" at bounding box center [338, 333] width 21 height 5
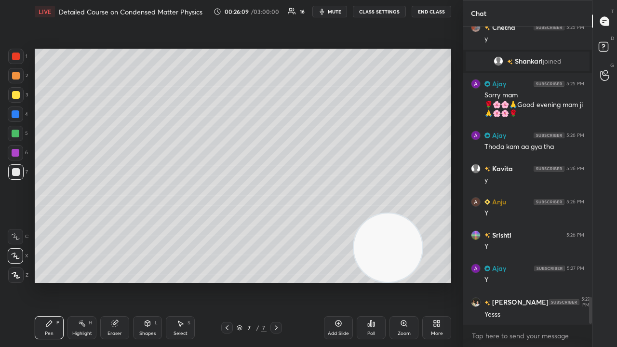
scroll to position [2998, 0]
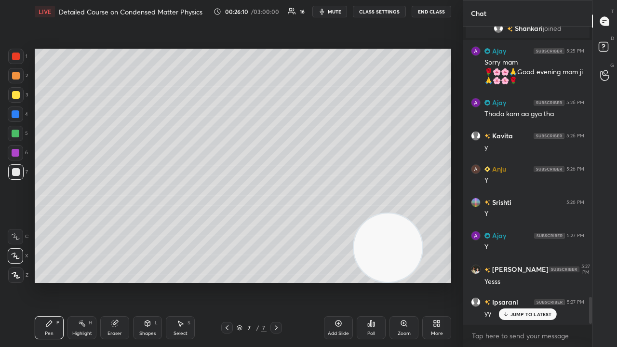
click at [146, 281] on icon at bounding box center [147, 323] width 5 height 6
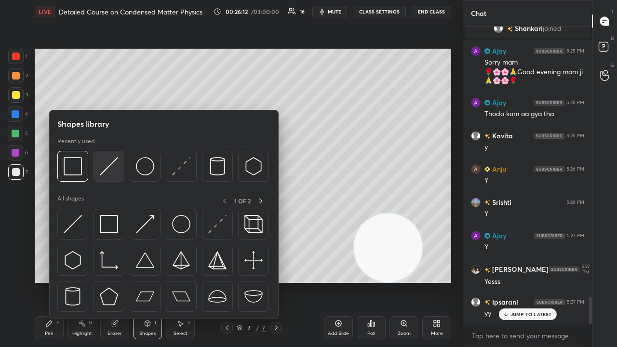
click at [111, 168] on img at bounding box center [109, 166] width 18 height 18
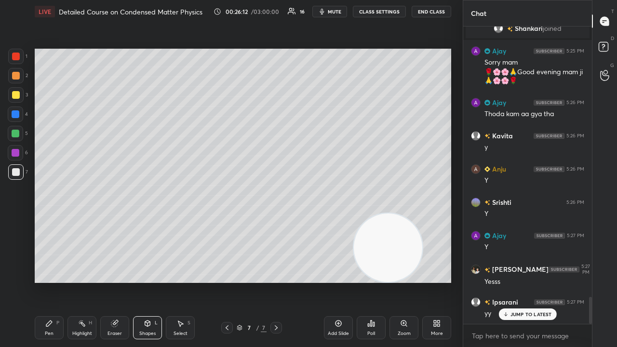
drag, startPoint x: 18, startPoint y: 94, endPoint x: 27, endPoint y: 104, distance: 13.0
click at [18, 95] on div at bounding box center [16, 95] width 8 height 8
click at [47, 281] on div "Pen" at bounding box center [49, 333] width 9 height 5
click at [343, 13] on button "mute" at bounding box center [329, 12] width 35 height 12
click at [341, 12] on span "unmute" at bounding box center [333, 11] width 21 height 7
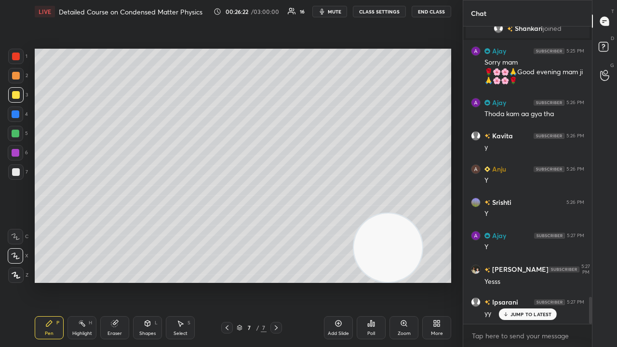
click at [149, 281] on div "Shapes" at bounding box center [147, 333] width 16 height 5
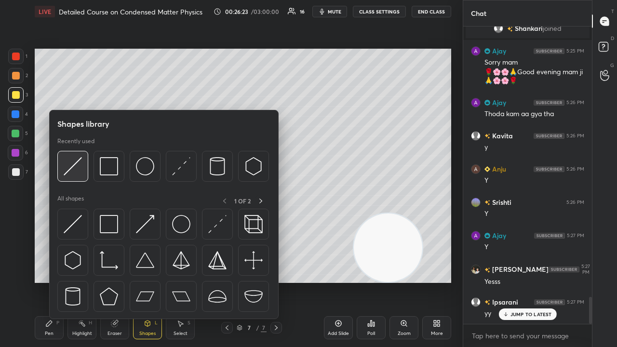
click at [72, 165] on img at bounding box center [73, 166] width 18 height 18
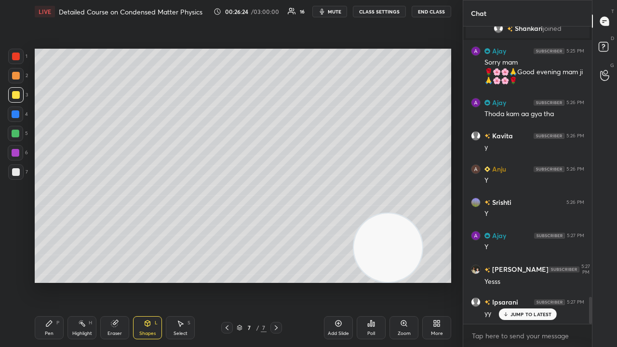
drag, startPoint x: 11, startPoint y: 182, endPoint x: 17, endPoint y: 175, distance: 9.5
click at [12, 181] on div "7" at bounding box center [18, 173] width 20 height 19
click at [43, 281] on div "Pen P" at bounding box center [49, 327] width 29 height 23
click at [124, 281] on div "Eraser" at bounding box center [114, 327] width 29 height 23
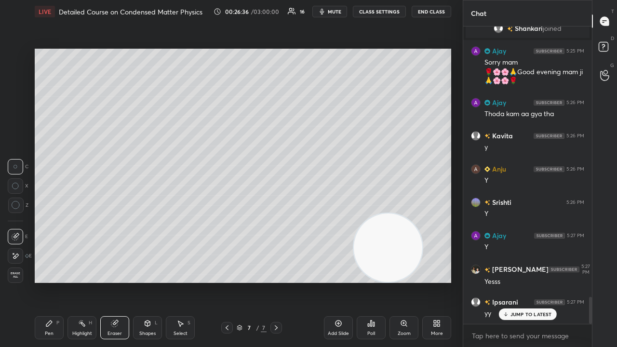
drag, startPoint x: 18, startPoint y: 256, endPoint x: 33, endPoint y: 254, distance: 14.5
click at [19, 255] on div at bounding box center [15, 255] width 15 height 15
click at [44, 281] on div "Pen P" at bounding box center [49, 327] width 29 height 23
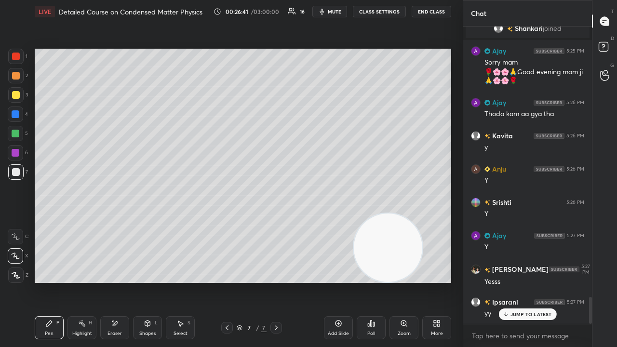
click at [116, 281] on icon at bounding box center [115, 323] width 8 height 8
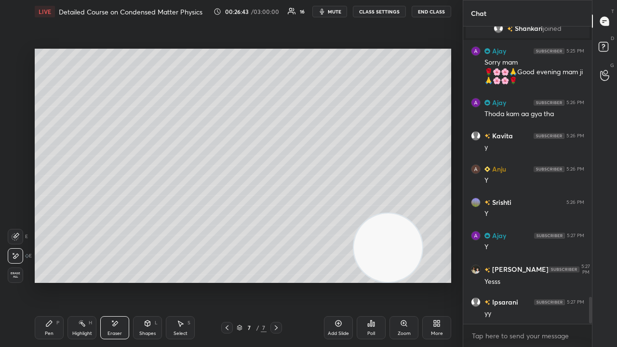
scroll to position [3031, 0]
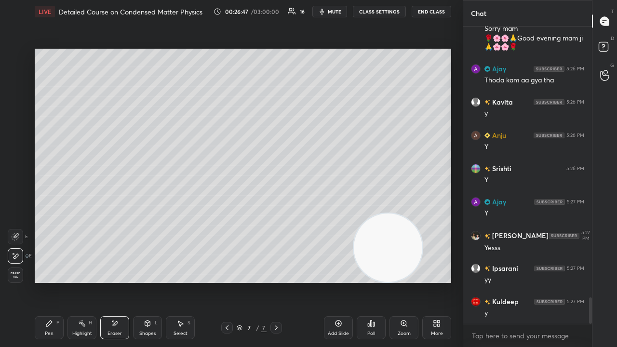
click at [132, 281] on div "Pen P Highlight H Eraser Shapes L Select S" at bounding box center [107, 327] width 145 height 23
click at [137, 281] on div "Shapes L" at bounding box center [147, 327] width 29 height 23
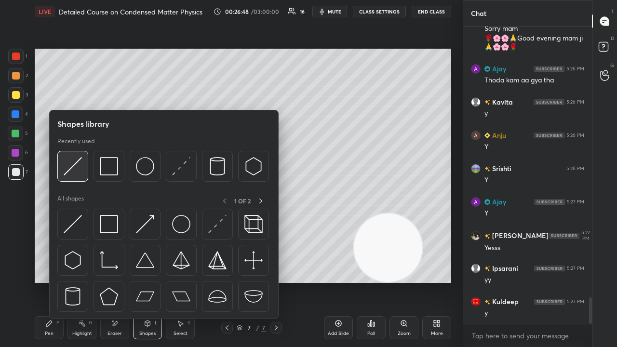
click at [77, 169] on img at bounding box center [73, 166] width 18 height 18
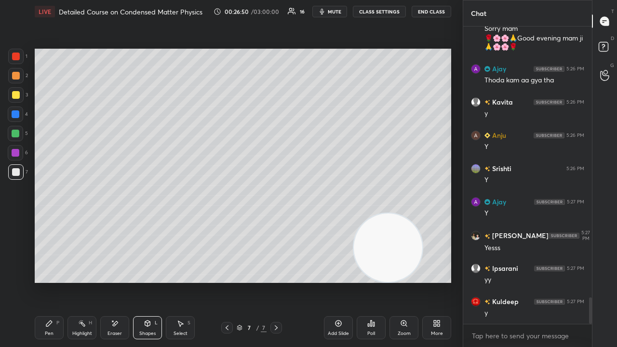
click at [15, 94] on div at bounding box center [16, 95] width 8 height 8
click at [135, 281] on div "Shapes L" at bounding box center [147, 327] width 29 height 23
click at [145, 281] on icon at bounding box center [147, 323] width 5 height 6
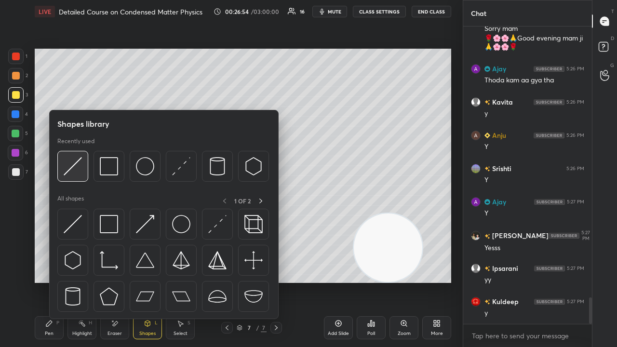
click at [85, 168] on div at bounding box center [72, 166] width 31 height 31
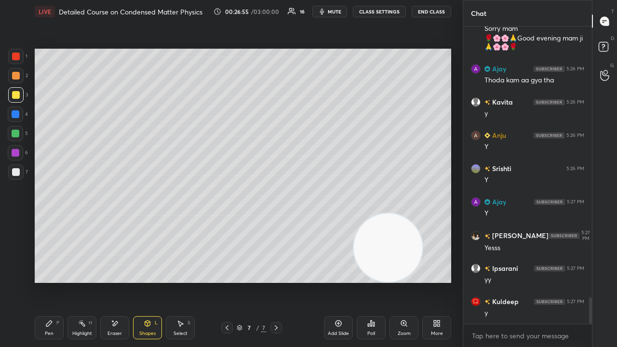
click at [20, 173] on div at bounding box center [15, 171] width 15 height 15
click at [331, 13] on span "mute" at bounding box center [334, 11] width 13 height 7
click at [333, 8] on button "mute" at bounding box center [329, 12] width 35 height 12
click at [227, 281] on icon at bounding box center [227, 328] width 8 height 8
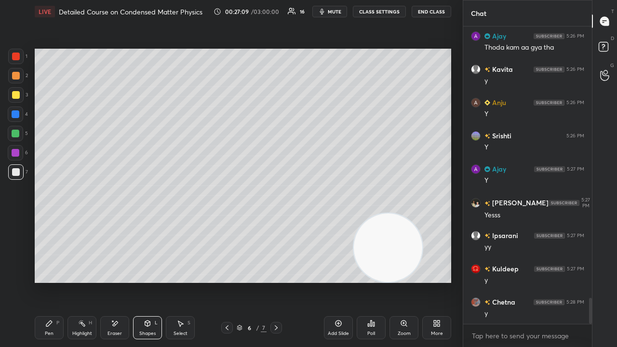
scroll to position [3098, 0]
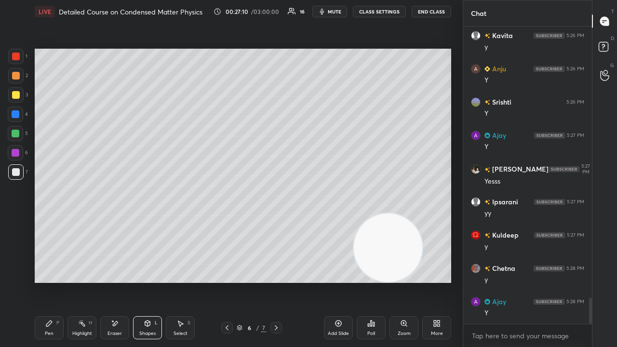
click at [277, 281] on div at bounding box center [276, 328] width 12 height 12
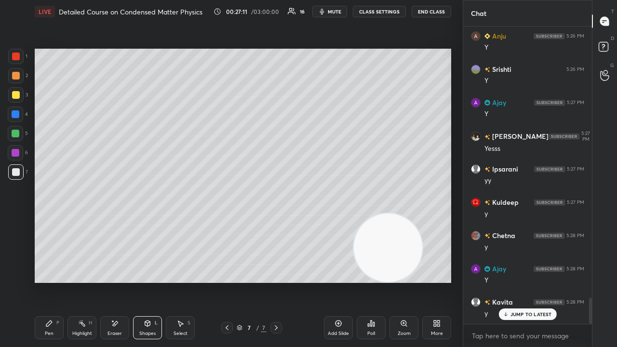
click at [332, 8] on button "mute" at bounding box center [329, 12] width 35 height 12
click at [334, 9] on button "unmute" at bounding box center [329, 12] width 35 height 12
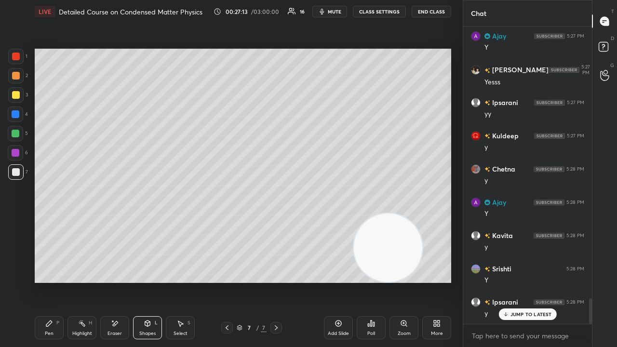
click at [48, 281] on icon at bounding box center [49, 323] width 8 height 8
click at [337, 8] on button "mute" at bounding box center [329, 12] width 35 height 12
click at [336, 11] on span "unmute" at bounding box center [333, 11] width 21 height 7
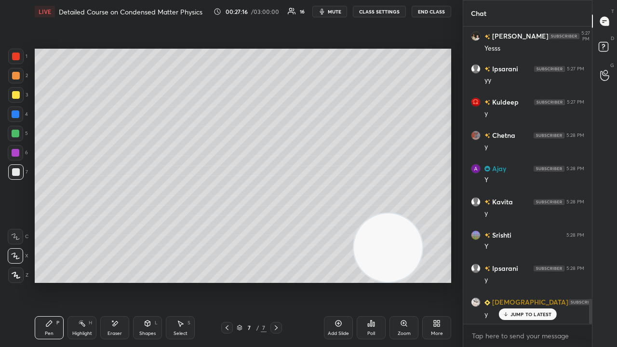
scroll to position [3264, 0]
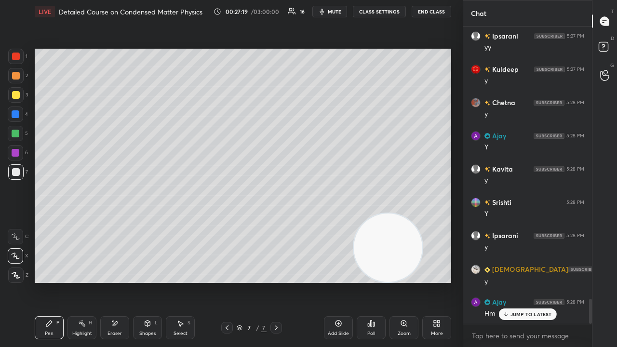
click at [226, 281] on icon at bounding box center [227, 328] width 8 height 8
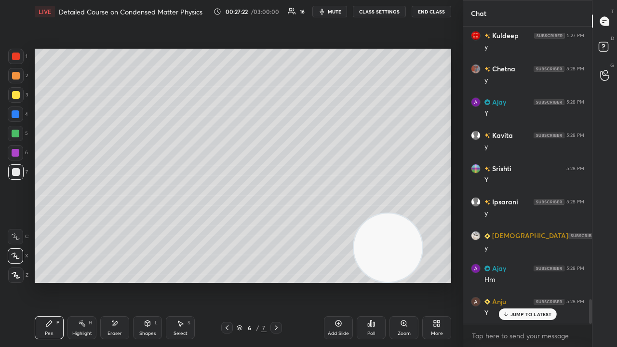
scroll to position [3330, 0]
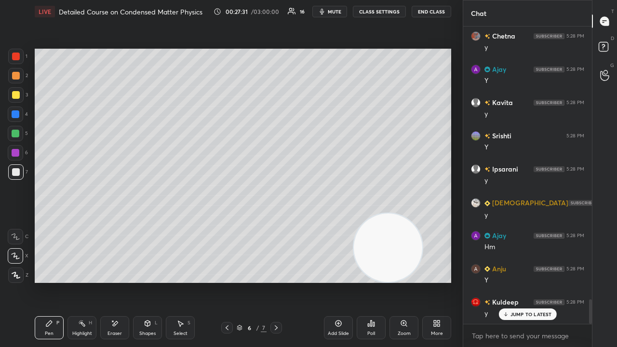
click at [275, 281] on icon at bounding box center [276, 328] width 8 height 8
click at [337, 11] on span "mute" at bounding box center [334, 11] width 13 height 7
click at [337, 9] on span "unmute" at bounding box center [333, 11] width 21 height 7
click at [337, 12] on span "mute" at bounding box center [334, 11] width 13 height 7
click at [338, 11] on span "unmute" at bounding box center [333, 11] width 21 height 7
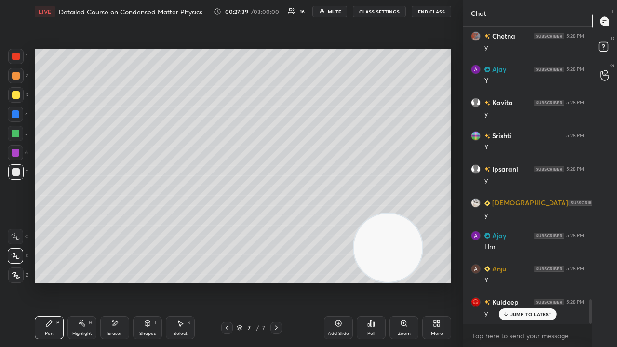
click at [505, 281] on icon at bounding box center [505, 314] width 6 height 6
click at [326, 13] on icon "button" at bounding box center [322, 12] width 8 height 8
click at [328, 11] on span "mute" at bounding box center [334, 11] width 13 height 7
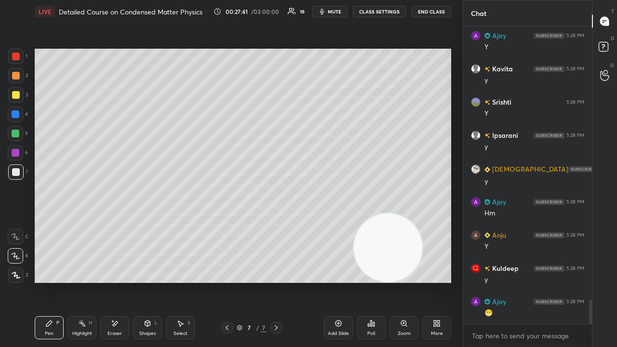
click at [229, 281] on icon at bounding box center [227, 328] width 8 height 8
click at [340, 12] on span "mute" at bounding box center [334, 11] width 13 height 7
click at [339, 11] on span "unmute" at bounding box center [333, 11] width 21 height 7
click at [276, 281] on icon at bounding box center [276, 327] width 3 height 5
click at [341, 6] on button "mute" at bounding box center [329, 12] width 35 height 12
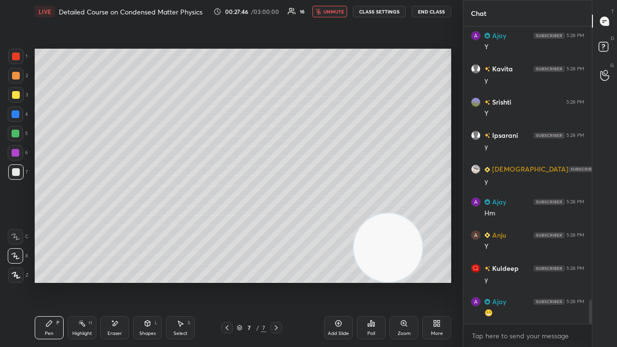
click at [341, 7] on button "unmute" at bounding box center [329, 12] width 35 height 12
click at [227, 281] on div at bounding box center [227, 328] width 12 height 12
click at [279, 281] on icon at bounding box center [276, 328] width 8 height 8
click at [339, 12] on span "mute" at bounding box center [334, 11] width 13 height 7
click at [340, 12] on span "unmute" at bounding box center [333, 11] width 21 height 7
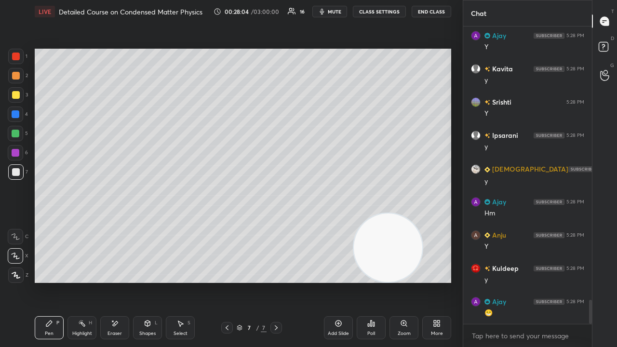
scroll to position [3397, 0]
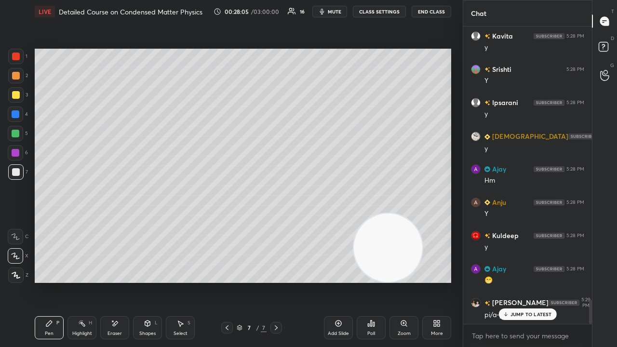
click at [225, 281] on icon at bounding box center [227, 328] width 8 height 8
click at [530, 281] on p "JUMP TO LATEST" at bounding box center [530, 314] width 41 height 6
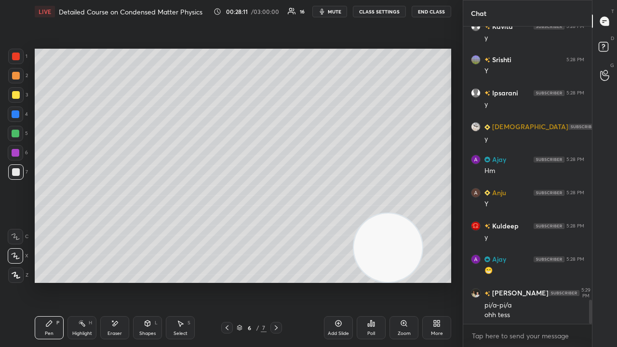
click at [341, 12] on span "mute" at bounding box center [334, 11] width 13 height 7
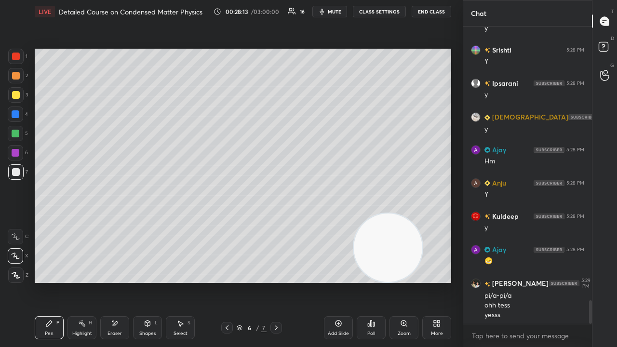
scroll to position [3450, 0]
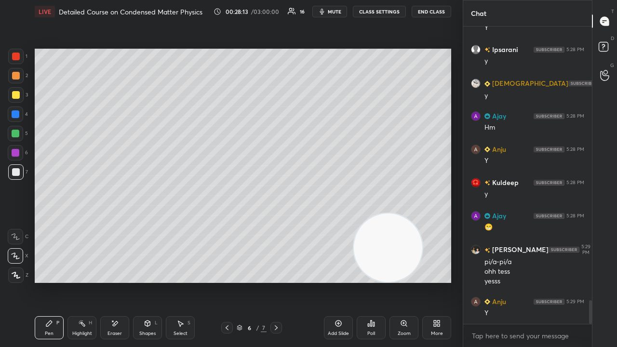
click at [331, 14] on span "mute" at bounding box center [334, 11] width 13 height 7
drag, startPoint x: 333, startPoint y: 12, endPoint x: 342, endPoint y: 5, distance: 11.0
click at [333, 12] on span "unmute" at bounding box center [333, 11] width 21 height 7
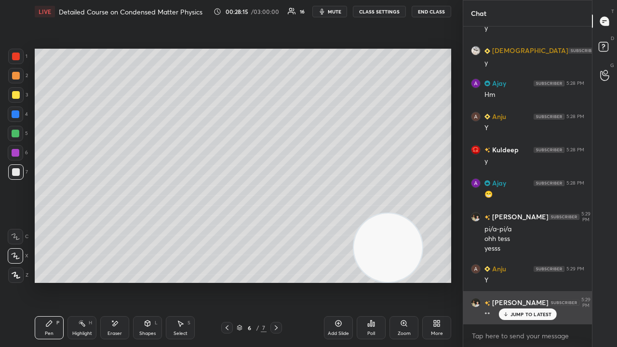
click at [508, 281] on icon at bounding box center [505, 314] width 6 height 6
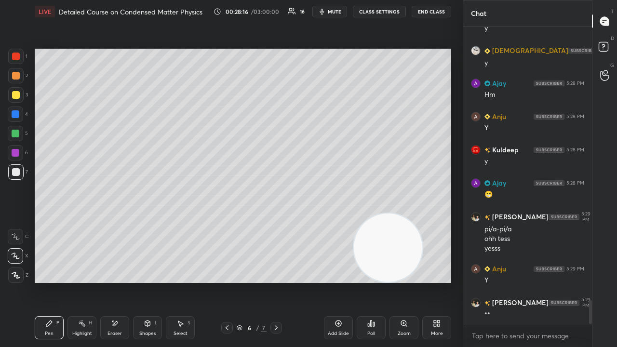
click at [329, 12] on button "mute" at bounding box center [329, 12] width 35 height 12
click at [330, 12] on span "unmute" at bounding box center [333, 11] width 21 height 7
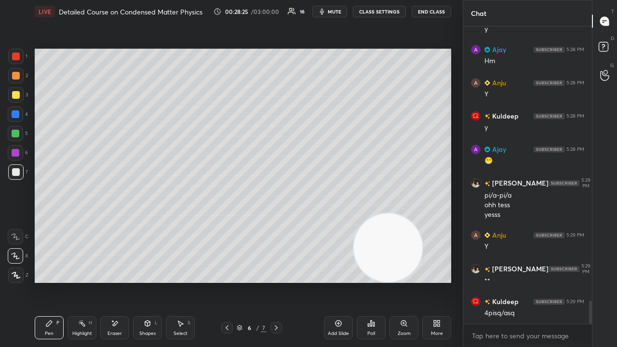
click at [338, 281] on div "Add Slide" at bounding box center [338, 327] width 29 height 23
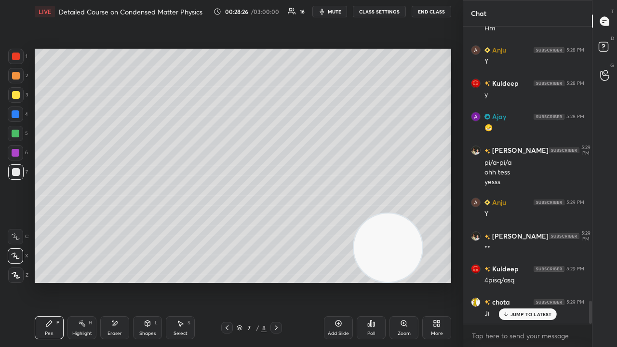
drag, startPoint x: 22, startPoint y: 96, endPoint x: 31, endPoint y: 91, distance: 10.6
click at [21, 96] on div at bounding box center [15, 94] width 15 height 15
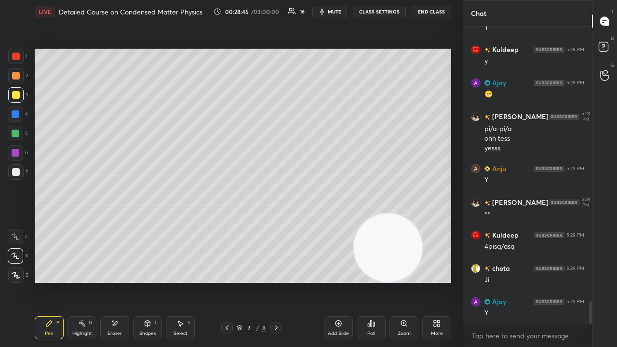
click at [334, 9] on span "mute" at bounding box center [334, 11] width 13 height 7
drag, startPoint x: 334, startPoint y: 9, endPoint x: 345, endPoint y: 4, distance: 11.6
click at [335, 9] on span "unmute" at bounding box center [333, 11] width 21 height 7
click at [225, 281] on icon at bounding box center [227, 328] width 8 height 8
click at [226, 281] on icon at bounding box center [227, 328] width 8 height 8
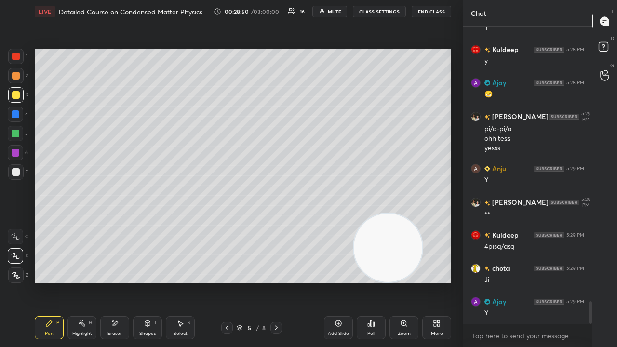
click at [331, 12] on span "mute" at bounding box center [334, 11] width 13 height 7
click at [333, 10] on span "mute" at bounding box center [334, 11] width 13 height 7
click at [332, 11] on span "mute" at bounding box center [334, 11] width 13 height 7
click at [332, 11] on span "unmute" at bounding box center [333, 11] width 21 height 7
click at [277, 281] on icon at bounding box center [276, 327] width 3 height 5
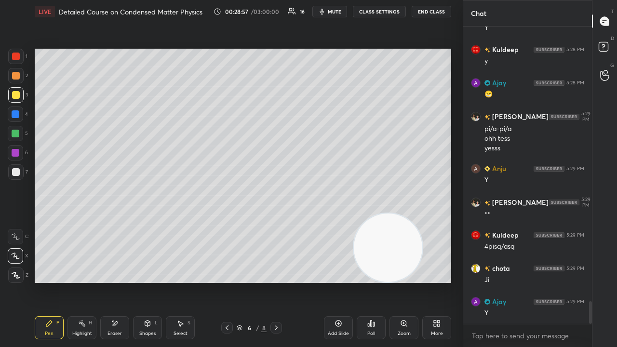
click at [276, 281] on icon at bounding box center [276, 328] width 8 height 8
click at [14, 176] on div at bounding box center [15, 171] width 15 height 15
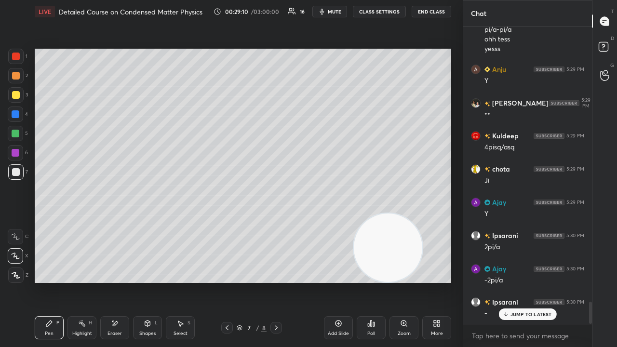
scroll to position [3705, 0]
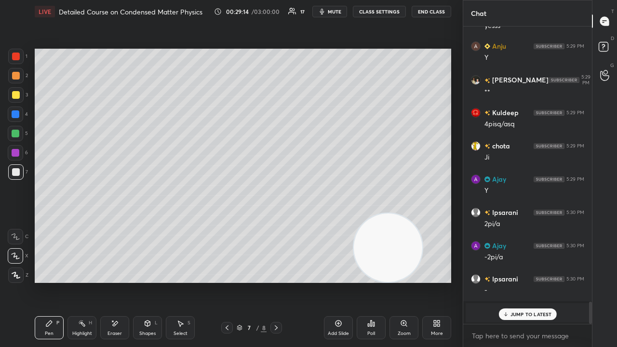
click at [533, 281] on p "JUMP TO LATEST" at bounding box center [530, 314] width 41 height 6
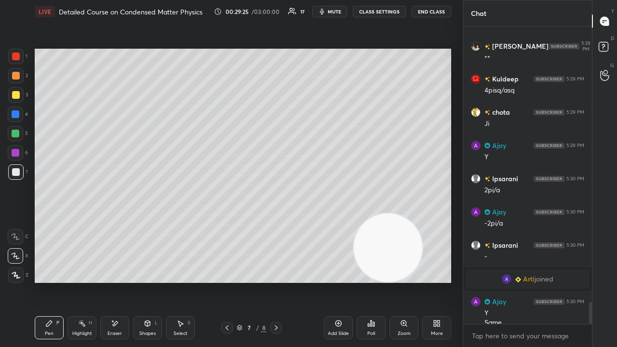
scroll to position [3748, 0]
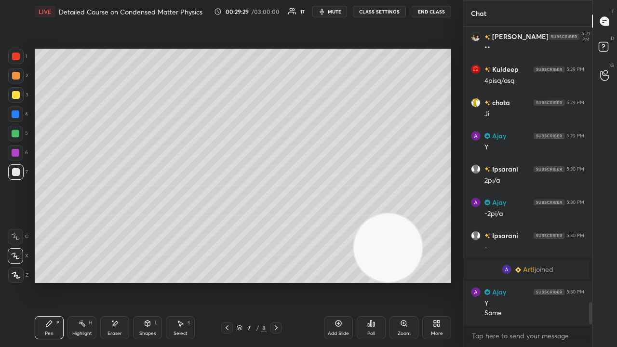
click at [335, 9] on span "mute" at bounding box center [334, 11] width 13 height 7
click at [335, 12] on span "unmute" at bounding box center [333, 11] width 21 height 7
click at [340, 8] on button "mute" at bounding box center [329, 12] width 35 height 12
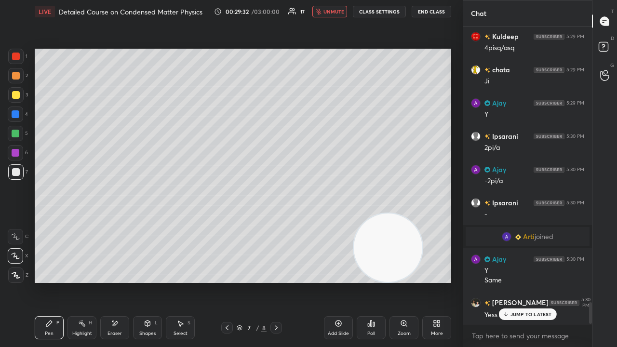
click at [334, 12] on span "unmute" at bounding box center [333, 11] width 21 height 7
click at [335, 11] on span "mute" at bounding box center [334, 11] width 13 height 7
click at [337, 12] on span "unmute" at bounding box center [333, 11] width 21 height 7
click at [530, 281] on div "JUMP TO LATEST" at bounding box center [527, 314] width 58 height 12
click at [332, 9] on span "mute" at bounding box center [334, 11] width 13 height 7
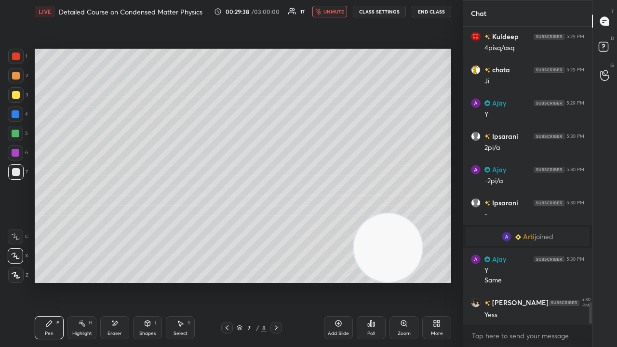
click at [332, 11] on span "unmute" at bounding box center [333, 11] width 21 height 7
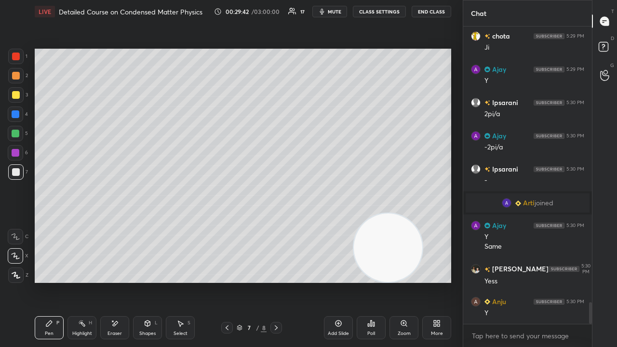
click at [334, 11] on span "mute" at bounding box center [334, 11] width 13 height 7
click at [334, 11] on span "unmute" at bounding box center [333, 11] width 21 height 7
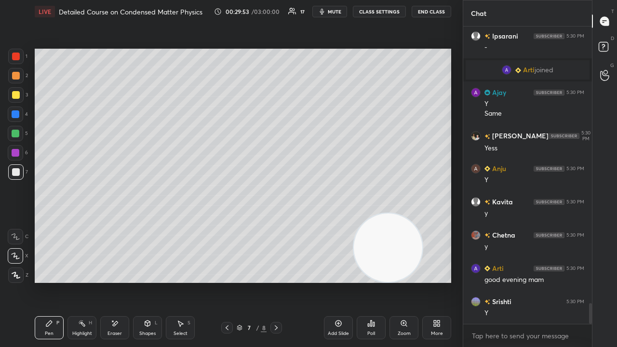
scroll to position [3981, 0]
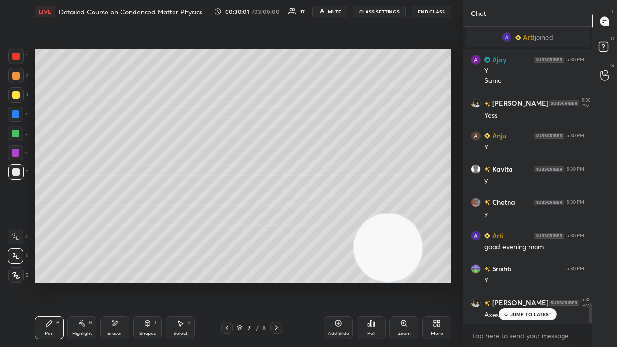
click at [527, 281] on p "JUMP TO LATEST" at bounding box center [530, 314] width 41 height 6
click at [275, 281] on icon at bounding box center [276, 328] width 8 height 8
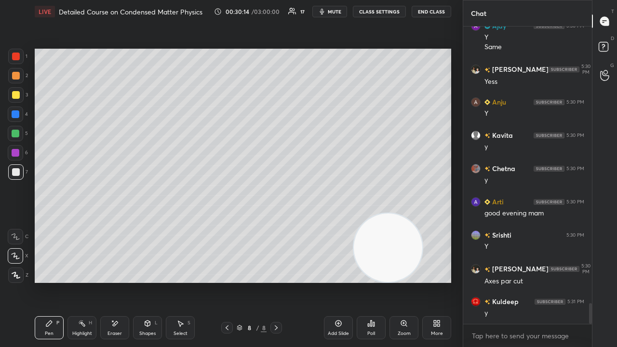
click at [223, 281] on div at bounding box center [227, 328] width 12 height 12
click at [274, 281] on icon at bounding box center [276, 328] width 8 height 8
click at [148, 281] on icon at bounding box center [147, 323] width 5 height 6
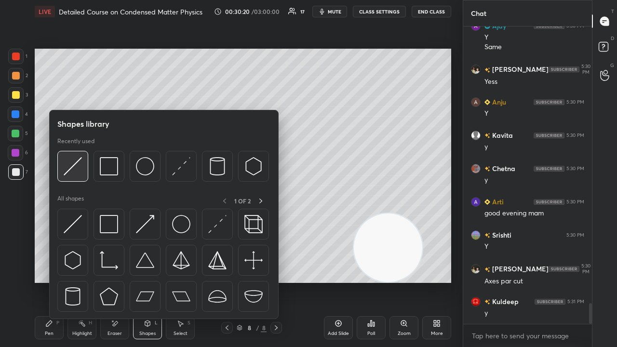
click at [83, 173] on div at bounding box center [72, 166] width 31 height 31
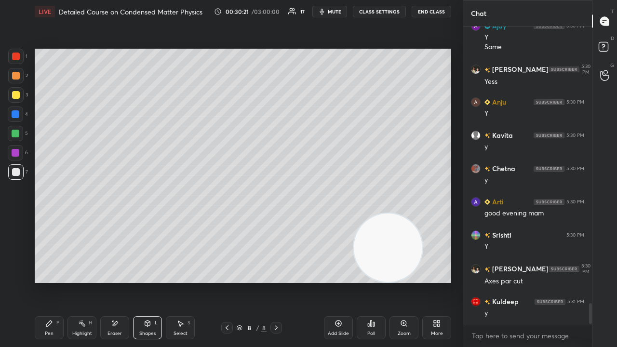
click at [18, 115] on div at bounding box center [16, 114] width 8 height 8
click at [333, 9] on span "mute" at bounding box center [334, 11] width 13 height 7
click at [336, 10] on span "unmute" at bounding box center [333, 11] width 21 height 7
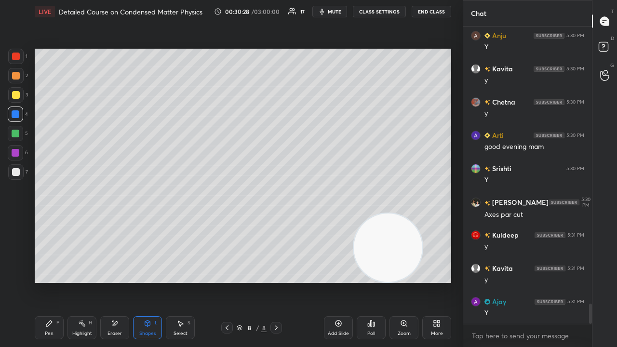
scroll to position [4114, 0]
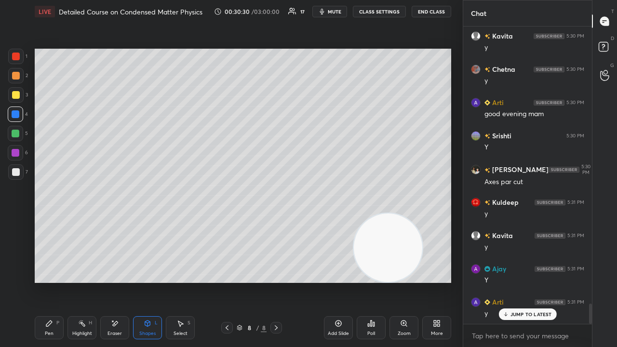
click at [339, 11] on span "mute" at bounding box center [334, 11] width 13 height 7
click at [341, 11] on span "unmute" at bounding box center [333, 11] width 21 height 7
click at [142, 281] on div "Shapes" at bounding box center [147, 333] width 16 height 5
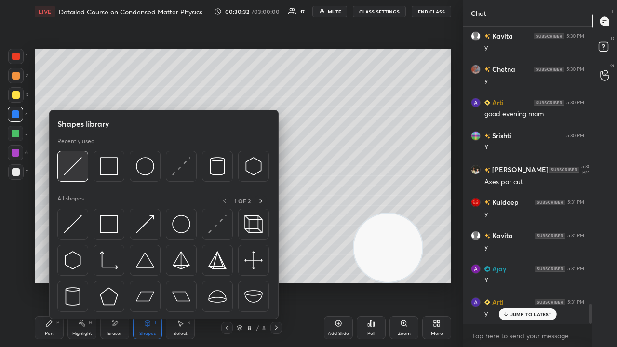
drag, startPoint x: 87, startPoint y: 167, endPoint x: 93, endPoint y: 167, distance: 6.3
click at [88, 167] on div at bounding box center [163, 169] width 212 height 36
click at [80, 168] on img at bounding box center [73, 166] width 18 height 18
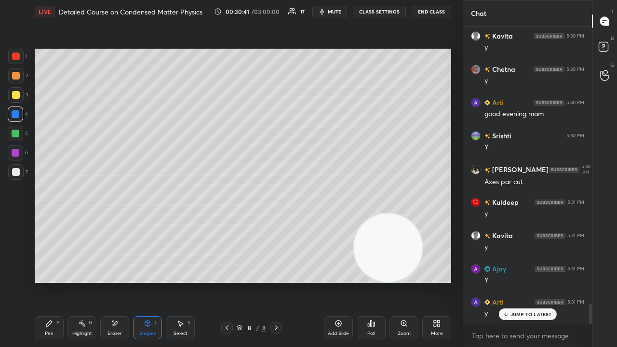
click at [510, 281] on div "JUMP TO LATEST" at bounding box center [527, 314] width 58 height 12
click at [341, 11] on span "mute" at bounding box center [334, 11] width 13 height 7
click at [342, 12] on span "unmute" at bounding box center [333, 11] width 21 height 7
click at [10, 178] on div at bounding box center [15, 171] width 15 height 15
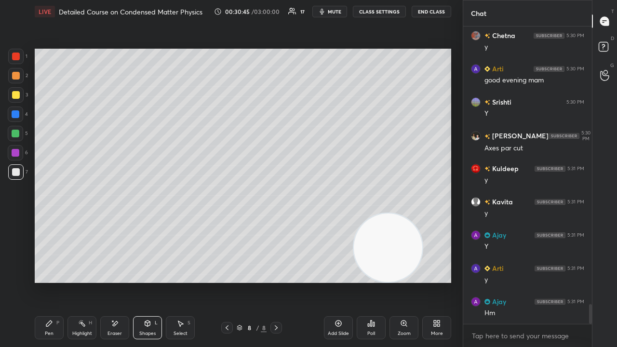
drag, startPoint x: 52, startPoint y: 330, endPoint x: 51, endPoint y: 324, distance: 5.9
click at [51, 281] on div "Pen" at bounding box center [49, 333] width 9 height 5
click at [9, 136] on div at bounding box center [15, 133] width 15 height 15
click at [143, 281] on div "Shapes" at bounding box center [147, 333] width 16 height 5
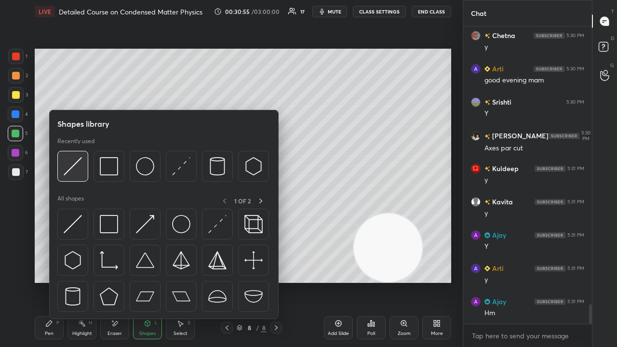
click at [78, 167] on img at bounding box center [73, 166] width 18 height 18
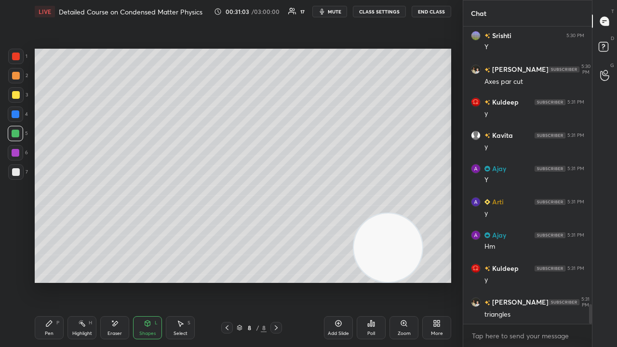
scroll to position [4247, 0]
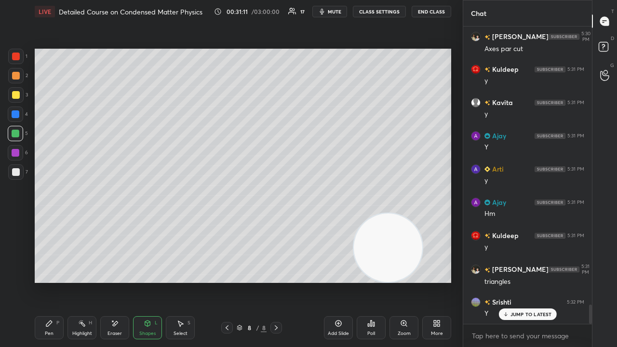
click at [340, 11] on span "mute" at bounding box center [334, 11] width 13 height 7
click at [340, 10] on span "mute" at bounding box center [334, 11] width 13 height 7
click at [225, 281] on icon at bounding box center [227, 328] width 8 height 8
click at [13, 172] on div at bounding box center [16, 172] width 8 height 8
click at [34, 281] on div "LIVE Detailed Course on Condensed Matter Physics 00:31:21 / 03:00:00 17 mute CL…" at bounding box center [243, 173] width 424 height 347
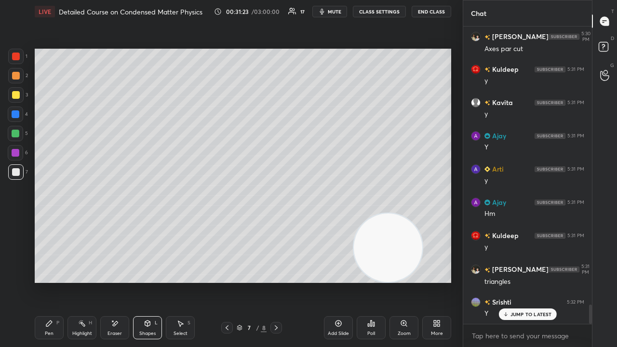
click at [42, 281] on div "Pen P" at bounding box center [49, 327] width 29 height 23
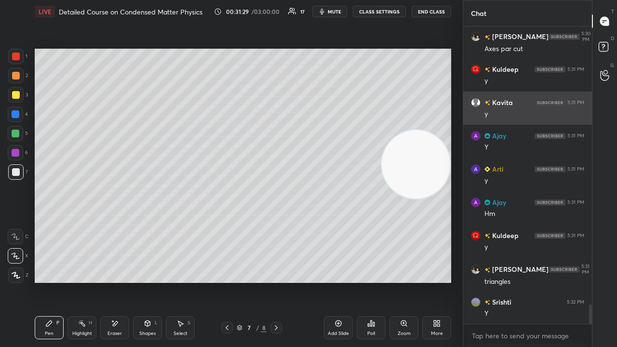
scroll to position [4280, 0]
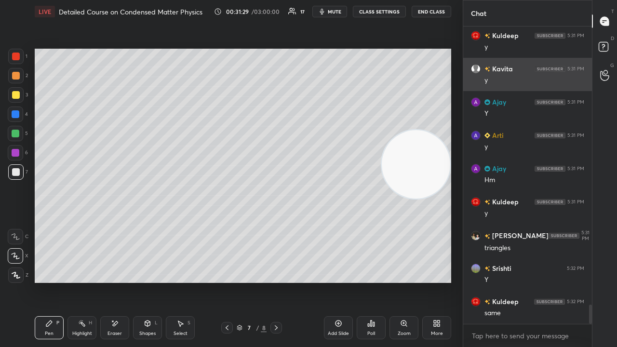
drag, startPoint x: 400, startPoint y: 259, endPoint x: 469, endPoint y: 86, distance: 186.4
click at [470, 86] on div "1 2 3 4 5 6 7 C X Z E E Erase all H H LIVE Detailed Course on Condensed Matter …" at bounding box center [308, 173] width 617 height 347
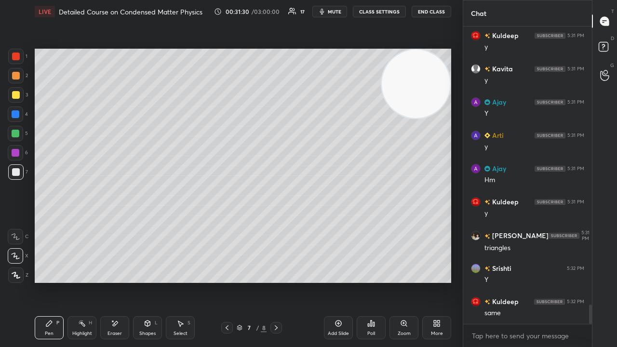
click at [341, 12] on span "mute" at bounding box center [334, 11] width 13 height 7
click at [340, 13] on span "unmute" at bounding box center [333, 11] width 21 height 7
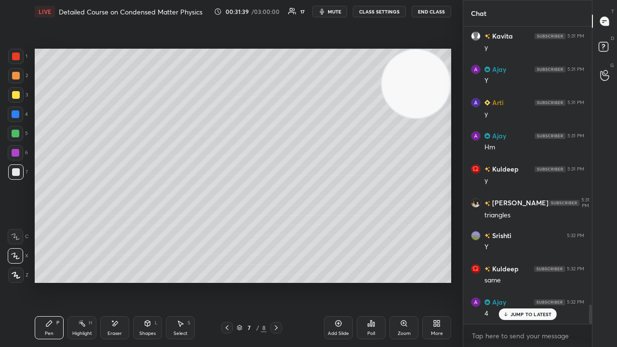
click at [276, 281] on icon at bounding box center [276, 327] width 3 height 5
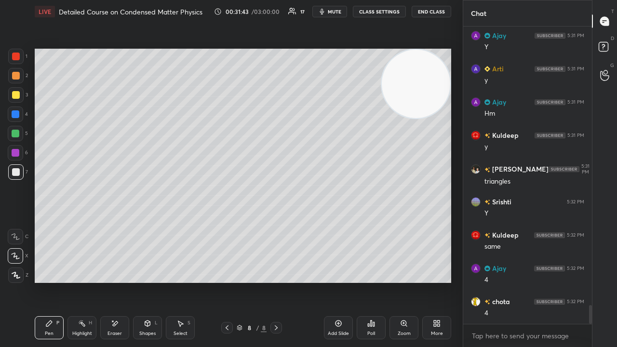
click at [278, 281] on icon at bounding box center [276, 328] width 8 height 8
click at [226, 281] on icon at bounding box center [227, 328] width 8 height 8
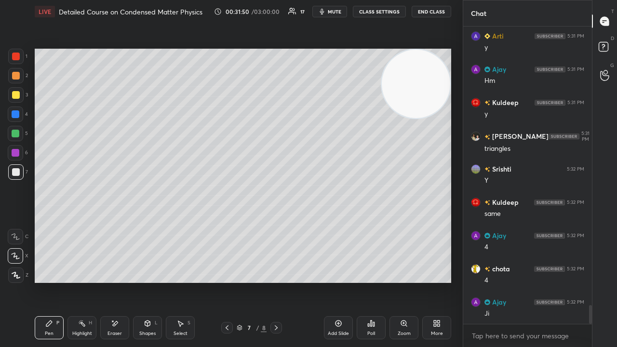
scroll to position [4413, 0]
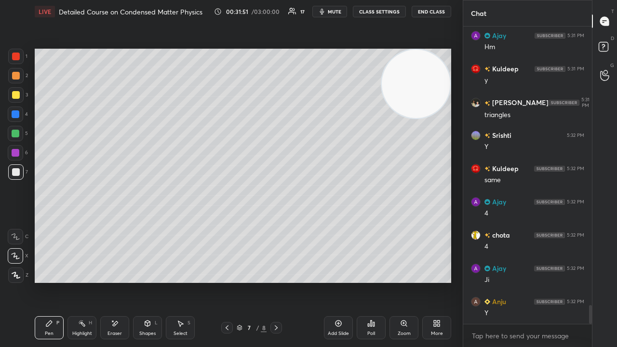
click at [277, 281] on icon at bounding box center [276, 328] width 8 height 8
click at [275, 281] on icon at bounding box center [276, 328] width 8 height 8
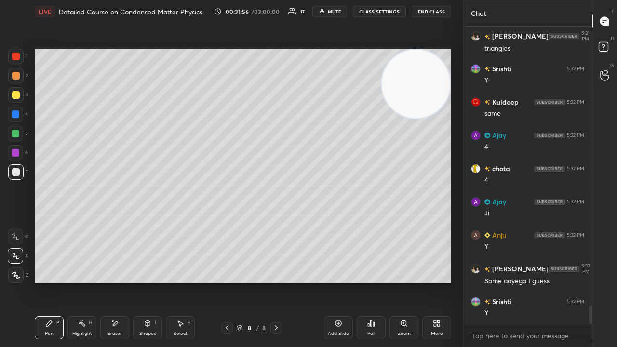
scroll to position [4513, 0]
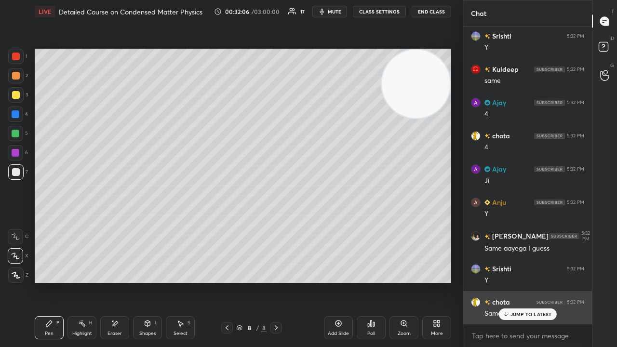
click at [503, 281] on div "JUMP TO LATEST" at bounding box center [527, 314] width 58 height 12
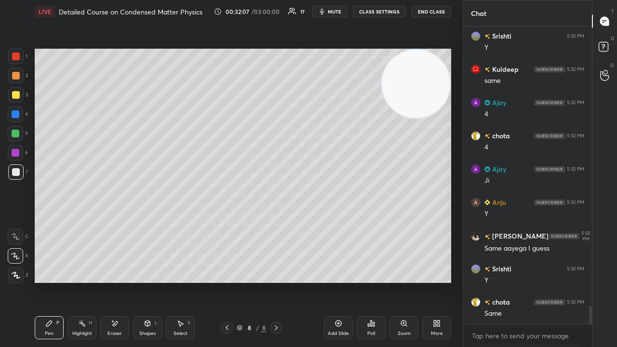
click at [339, 12] on span "mute" at bounding box center [334, 11] width 13 height 7
click at [340, 13] on span "unmute" at bounding box center [333, 11] width 21 height 7
click at [331, 13] on span "mute" at bounding box center [334, 11] width 13 height 7
click at [331, 13] on span "unmute" at bounding box center [333, 11] width 21 height 7
click at [227, 281] on icon at bounding box center [227, 328] width 8 height 8
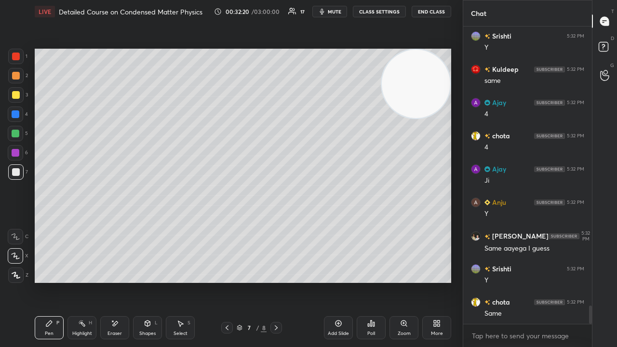
scroll to position [4546, 0]
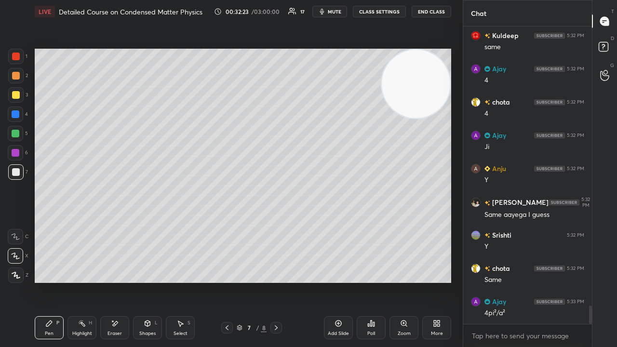
click at [336, 14] on button "mute" at bounding box center [329, 12] width 35 height 12
click at [337, 13] on span "unmute" at bounding box center [333, 11] width 21 height 7
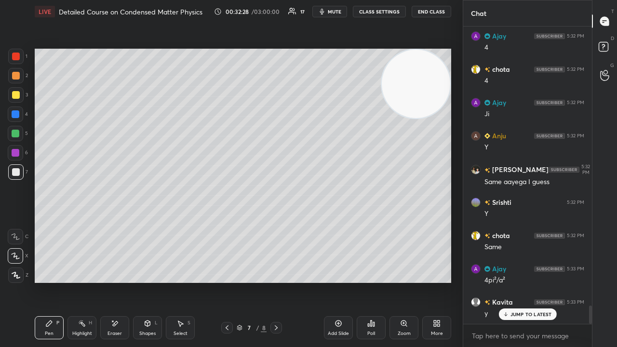
click at [334, 10] on span "mute" at bounding box center [334, 11] width 13 height 7
click at [336, 12] on span "unmute" at bounding box center [333, 11] width 21 height 7
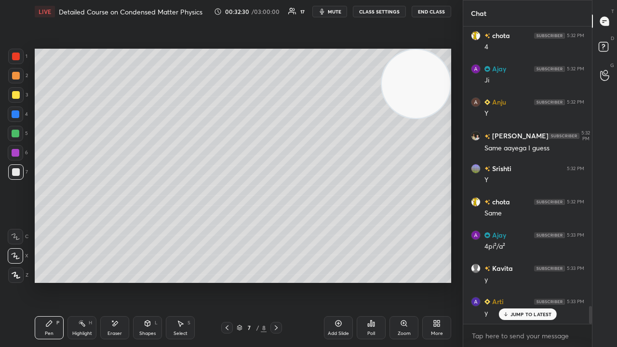
scroll to position [4645, 0]
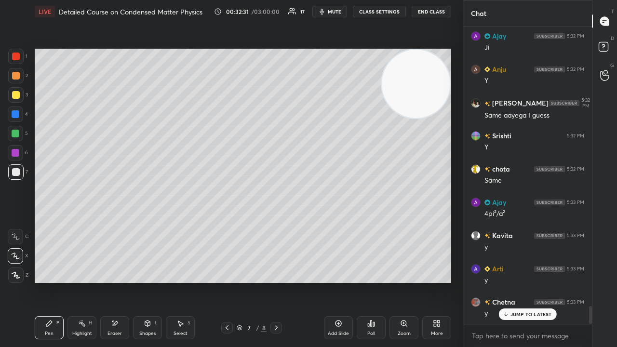
drag, startPoint x: 278, startPoint y: 328, endPoint x: 287, endPoint y: 344, distance: 18.5
click at [282, 281] on div "Pen P Highlight H Eraser Shapes L Select S 7 / 8 Add Slide Poll Zoom More" at bounding box center [243, 327] width 416 height 39
click at [336, 13] on span "mute" at bounding box center [334, 11] width 13 height 7
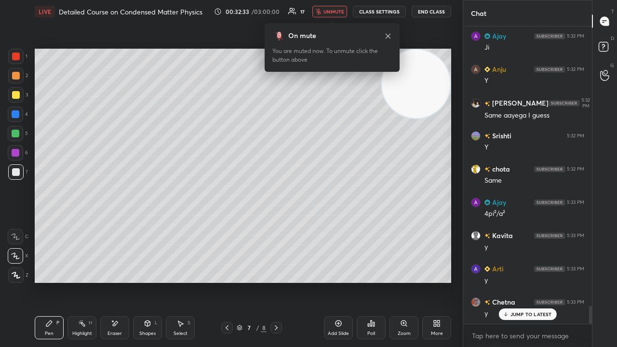
drag, startPoint x: 334, startPoint y: 14, endPoint x: 334, endPoint y: 10, distance: 4.8
click at [334, 13] on span "unmute" at bounding box center [333, 11] width 21 height 7
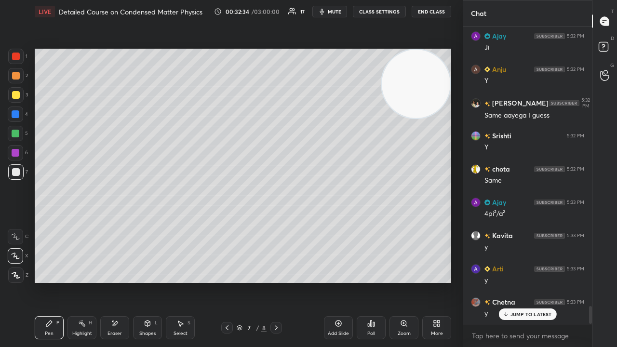
scroll to position [4655, 0]
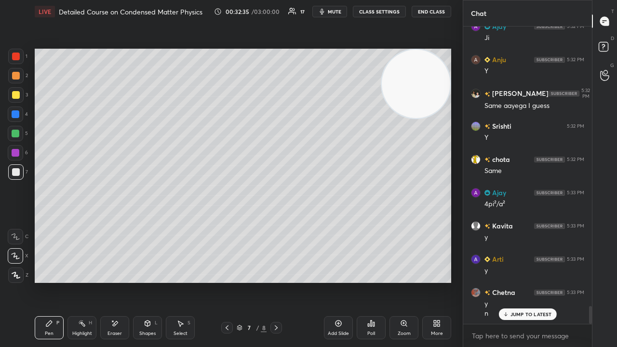
click at [278, 281] on icon at bounding box center [276, 328] width 8 height 8
click at [227, 281] on icon at bounding box center [227, 328] width 8 height 8
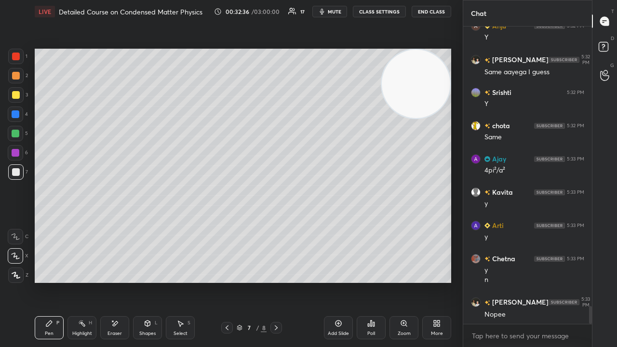
click at [335, 281] on div "Add Slide" at bounding box center [338, 327] width 29 height 23
click at [19, 96] on div at bounding box center [15, 94] width 15 height 15
drag, startPoint x: 114, startPoint y: 328, endPoint x: 113, endPoint y: 315, distance: 12.5
click at [114, 281] on div "Eraser" at bounding box center [114, 327] width 29 height 23
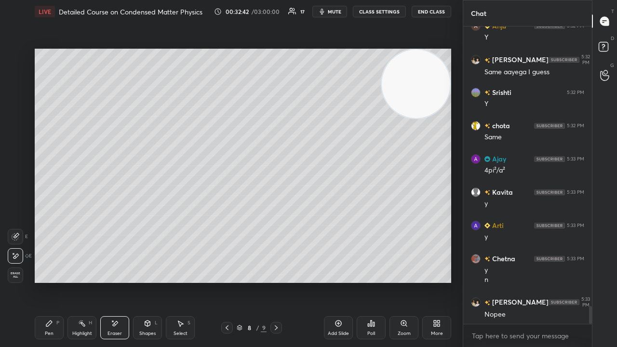
click at [46, 281] on div "Pen P" at bounding box center [49, 327] width 29 height 23
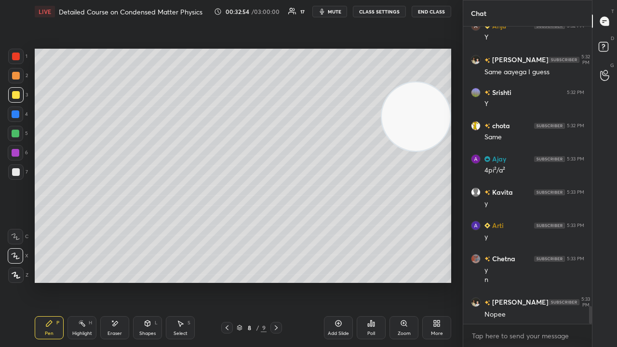
drag, startPoint x: 410, startPoint y: 107, endPoint x: 402, endPoint y: 218, distance: 110.6
click at [402, 151] on video at bounding box center [416, 116] width 68 height 68
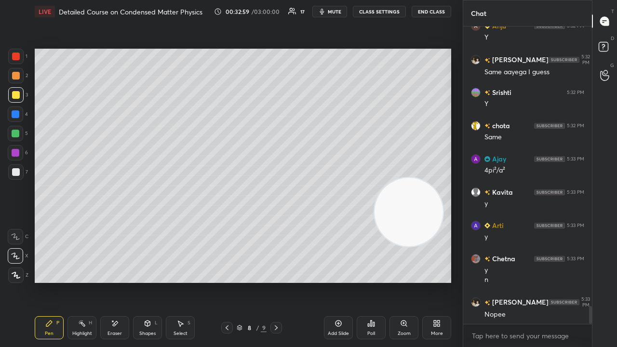
click at [334, 12] on span "mute" at bounding box center [334, 11] width 13 height 7
click at [338, 12] on span "unmute" at bounding box center [333, 11] width 21 height 7
click at [15, 176] on div at bounding box center [15, 171] width 15 height 15
click at [337, 8] on button "mute" at bounding box center [329, 12] width 35 height 12
click at [337, 9] on span "unmute" at bounding box center [333, 11] width 21 height 7
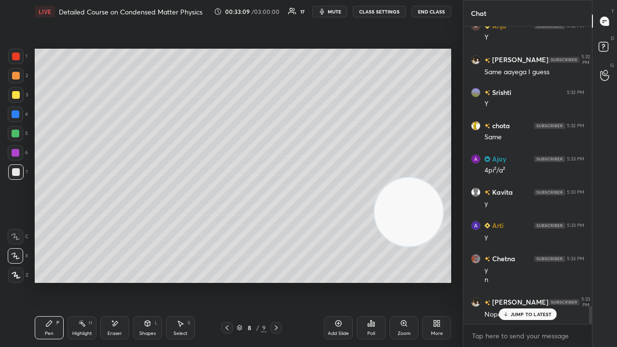
scroll to position [4722, 0]
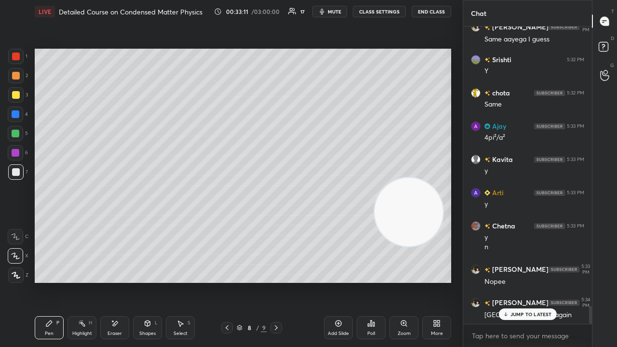
click at [517, 281] on p "JUMP TO LATEST" at bounding box center [530, 314] width 41 height 6
click at [338, 11] on span "mute" at bounding box center [334, 11] width 13 height 7
click at [340, 11] on span "unmute" at bounding box center [333, 11] width 21 height 7
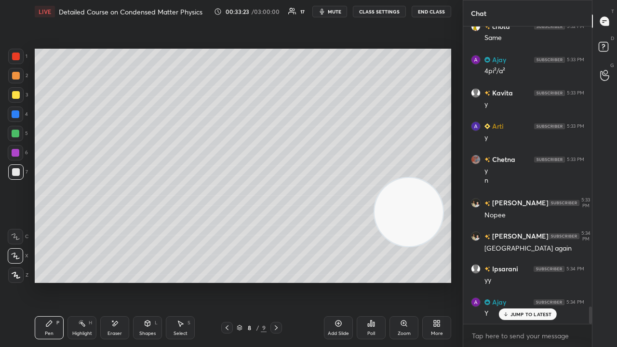
scroll to position [4822, 0]
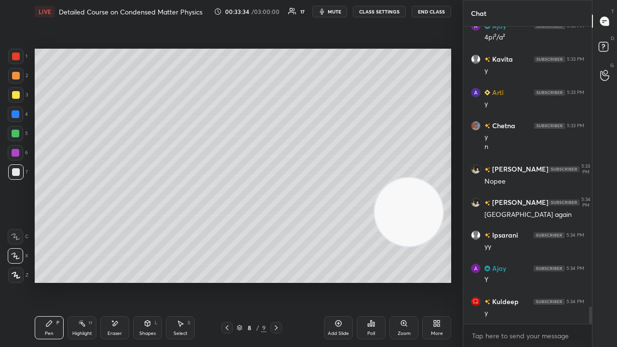
click at [278, 281] on icon at bounding box center [276, 328] width 8 height 8
click at [150, 281] on div "Shapes L" at bounding box center [147, 327] width 29 height 23
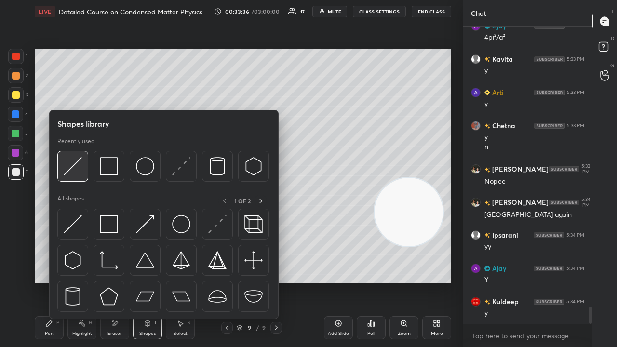
click at [77, 173] on img at bounding box center [73, 166] width 18 height 18
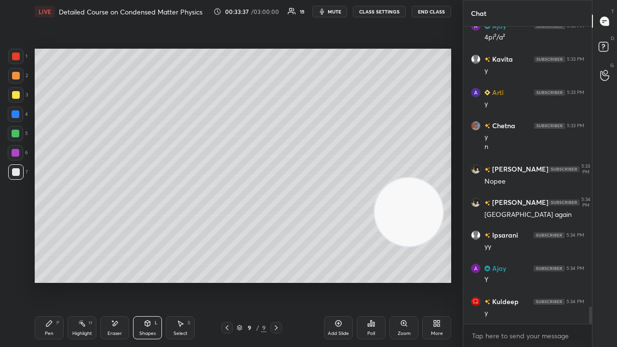
drag, startPoint x: 18, startPoint y: 64, endPoint x: 14, endPoint y: 74, distance: 10.4
click at [18, 65] on div "1" at bounding box center [17, 58] width 19 height 19
click at [13, 77] on div at bounding box center [16, 76] width 8 height 8
click at [145, 281] on div "Shapes L" at bounding box center [147, 327] width 29 height 23
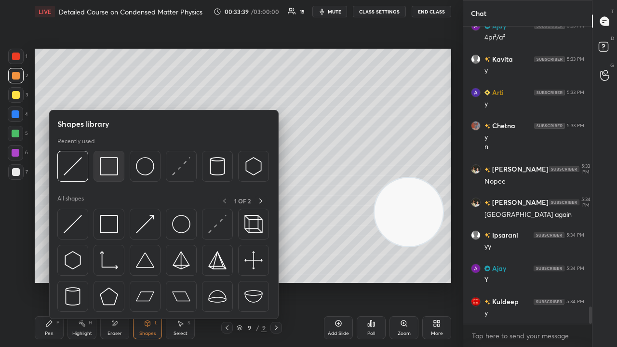
click at [112, 168] on img at bounding box center [109, 166] width 18 height 18
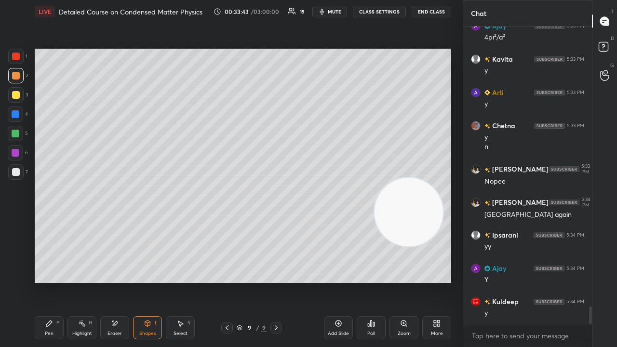
click at [142, 281] on div "Shapes L" at bounding box center [147, 327] width 29 height 23
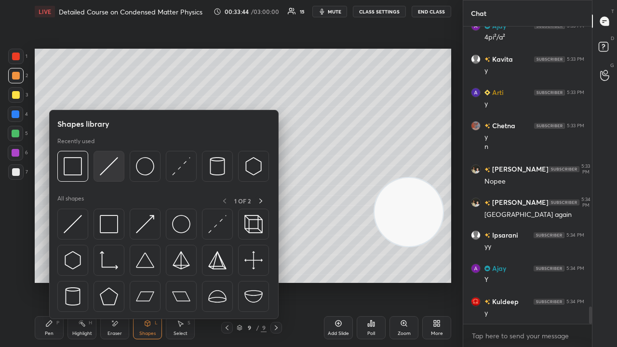
click at [110, 172] on img at bounding box center [109, 166] width 18 height 18
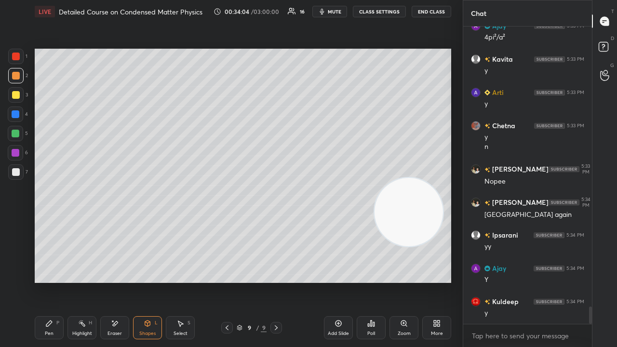
click at [45, 281] on div "Pen" at bounding box center [49, 333] width 9 height 5
click at [14, 98] on div at bounding box center [16, 95] width 8 height 8
click at [335, 10] on span "mute" at bounding box center [334, 11] width 13 height 7
click at [334, 12] on span "unmute" at bounding box center [333, 11] width 21 height 7
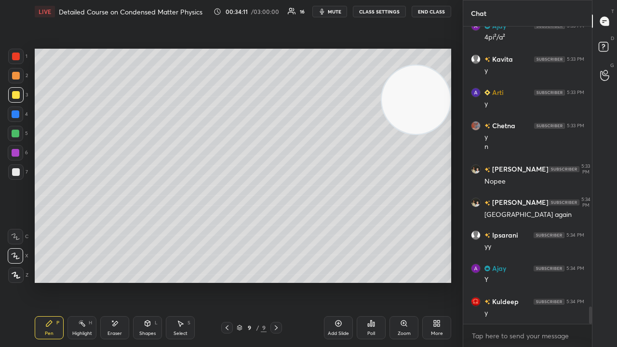
drag, startPoint x: 413, startPoint y: 219, endPoint x: 422, endPoint y: 77, distance: 142.4
click at [430, 76] on video at bounding box center [416, 100] width 68 height 68
click at [332, 10] on span "mute" at bounding box center [334, 11] width 13 height 7
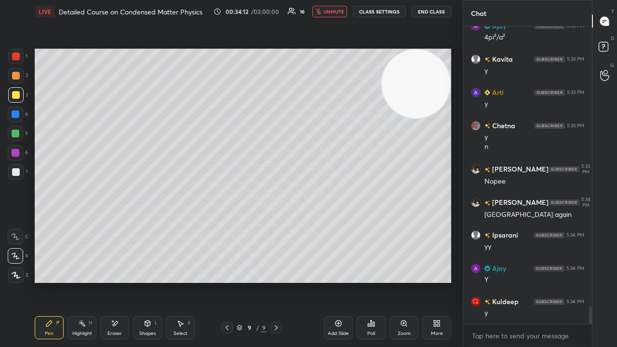
click at [336, 12] on span "unmute" at bounding box center [333, 11] width 21 height 7
click at [332, 13] on span "mute" at bounding box center [334, 11] width 13 height 7
click at [334, 13] on span "unmute" at bounding box center [333, 11] width 21 height 7
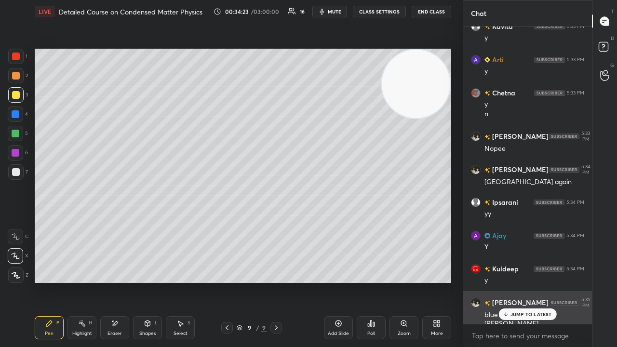
click at [536, 281] on p "JUMP TO LATEST" at bounding box center [530, 314] width 41 height 6
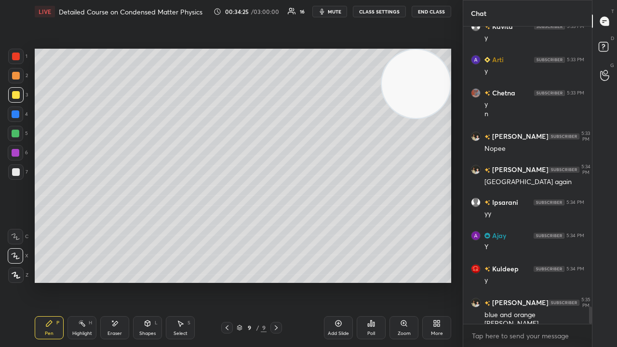
click at [334, 13] on span "mute" at bounding box center [334, 11] width 13 height 7
click at [335, 13] on span "unmute" at bounding box center [333, 11] width 21 height 7
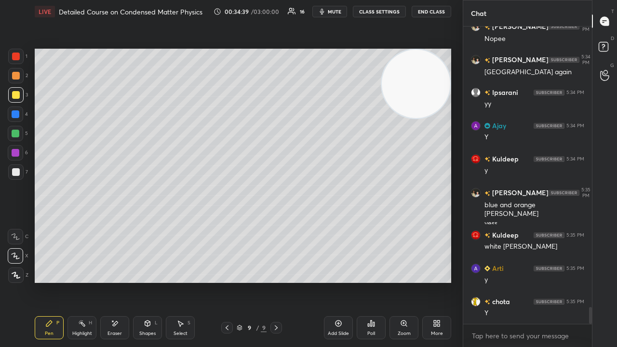
scroll to position [4997, 0]
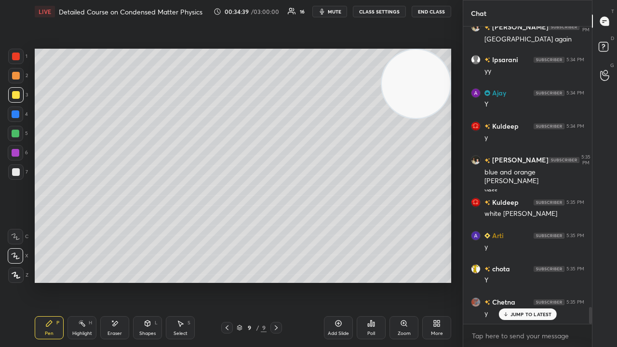
click at [335, 13] on span "mute" at bounding box center [334, 11] width 13 height 7
click at [336, 12] on span "unmute" at bounding box center [333, 11] width 21 height 7
click at [142, 281] on div "Shapes" at bounding box center [147, 333] width 16 height 5
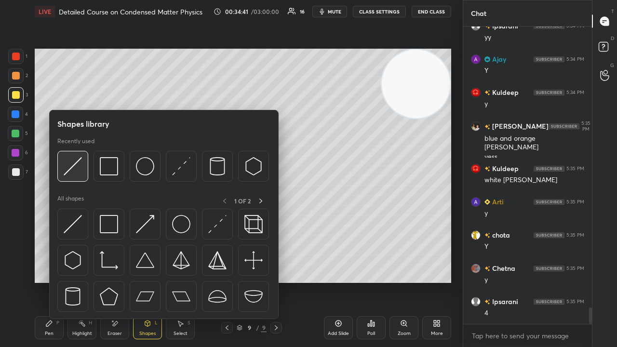
click at [72, 174] on img at bounding box center [73, 166] width 18 height 18
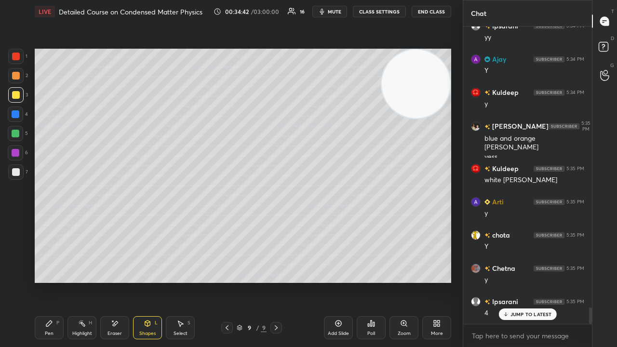
scroll to position [5064, 0]
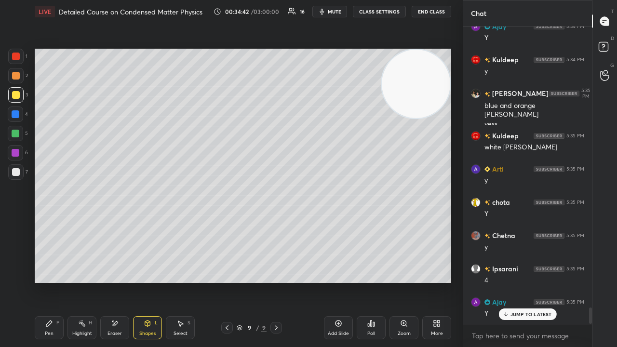
click at [14, 179] on div at bounding box center [15, 171] width 15 height 15
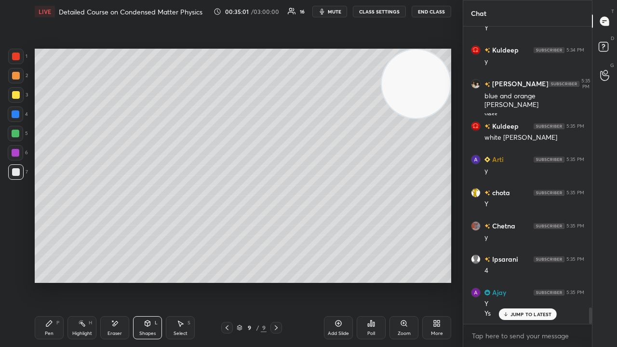
click at [50, 281] on div "Pen P" at bounding box center [49, 327] width 29 height 23
click at [14, 61] on div at bounding box center [15, 56] width 15 height 15
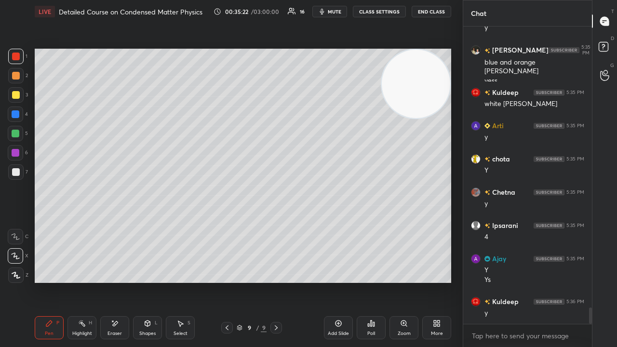
click at [335, 12] on span "mute" at bounding box center [334, 11] width 13 height 7
click at [333, 10] on span "unmute" at bounding box center [333, 11] width 21 height 7
click at [16, 173] on div at bounding box center [16, 172] width 8 height 8
click at [341, 11] on span "mute" at bounding box center [334, 11] width 13 height 7
click at [344, 9] on span "unmute" at bounding box center [333, 11] width 21 height 7
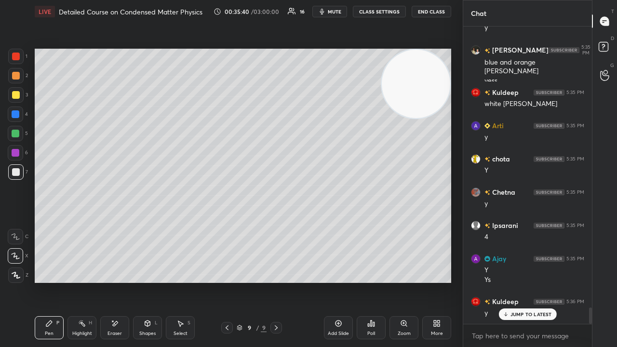
scroll to position [5140, 0]
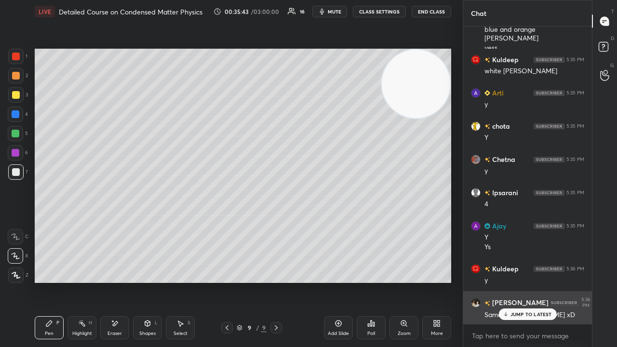
click at [512, 281] on div "JUMP TO LATEST" at bounding box center [527, 314] width 58 height 12
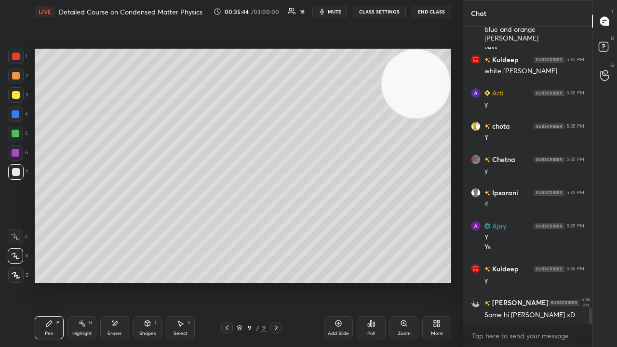
click at [339, 9] on span "mute" at bounding box center [334, 11] width 13 height 7
click at [342, 8] on button "unmute" at bounding box center [329, 12] width 35 height 12
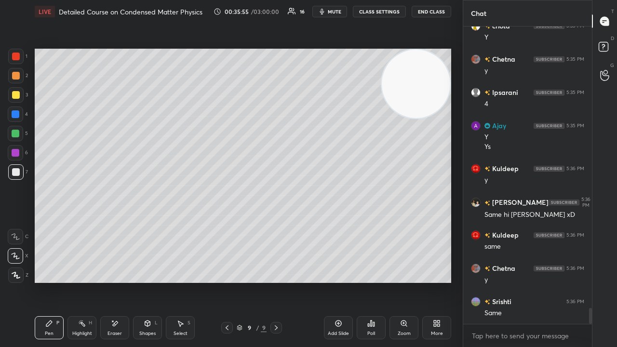
scroll to position [5273, 0]
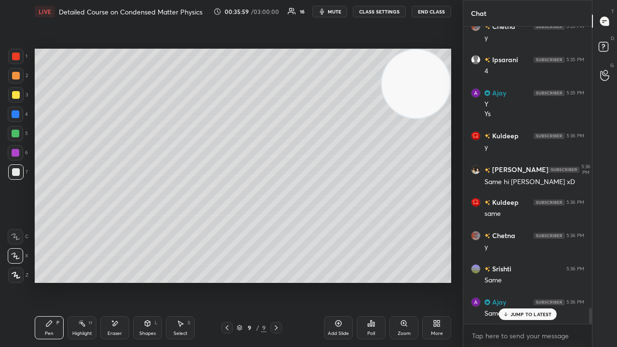
drag, startPoint x: 520, startPoint y: 312, endPoint x: 517, endPoint y: 342, distance: 30.0
click at [520, 281] on p "JUMP TO LATEST" at bounding box center [530, 314] width 41 height 6
click at [517, 281] on div "x" at bounding box center [527, 335] width 129 height 23
click at [334, 10] on span "mute" at bounding box center [334, 11] width 13 height 7
click at [334, 11] on span "unmute" at bounding box center [333, 11] width 21 height 7
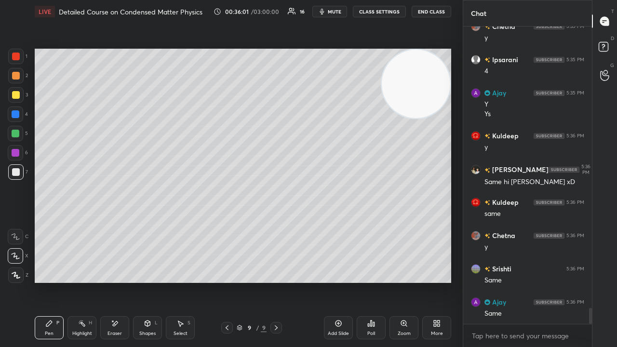
scroll to position [5307, 0]
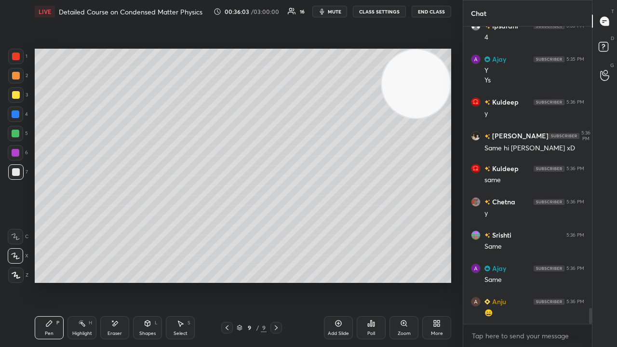
click at [336, 9] on span "mute" at bounding box center [334, 11] width 13 height 7
click at [333, 12] on span "unmute" at bounding box center [333, 11] width 21 height 7
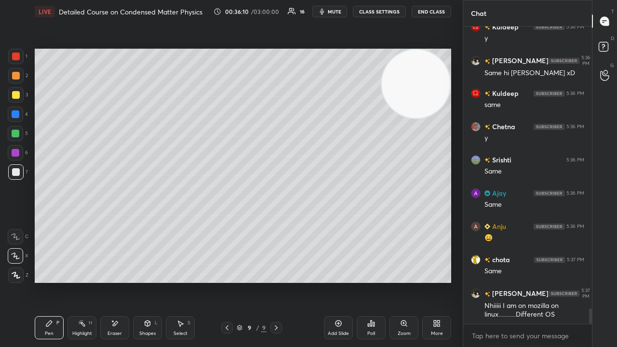
scroll to position [5414, 0]
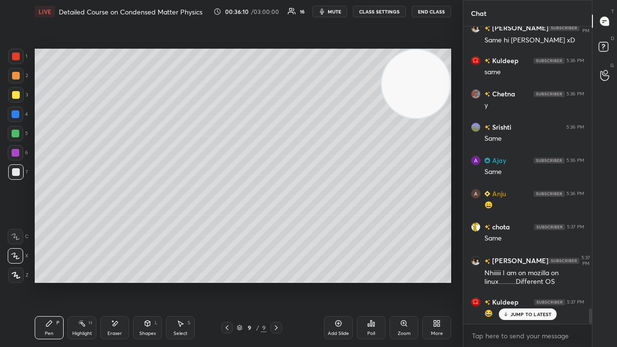
click at [330, 11] on button "mute" at bounding box center [329, 12] width 35 height 12
click at [330, 11] on span "unmute" at bounding box center [333, 11] width 21 height 7
click at [226, 281] on icon at bounding box center [227, 328] width 8 height 8
click at [329, 7] on button "mute" at bounding box center [329, 12] width 35 height 12
drag, startPoint x: 330, startPoint y: 9, endPoint x: 332, endPoint y: 4, distance: 5.6
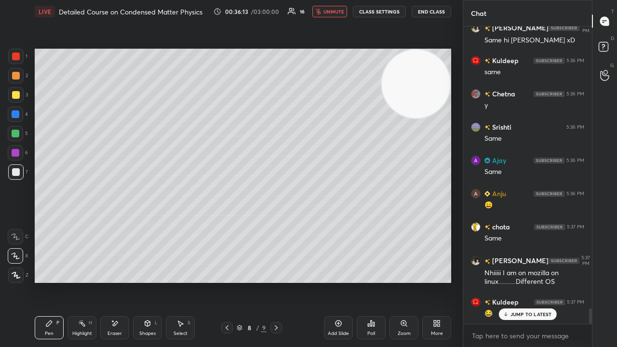
click at [330, 9] on span "unmute" at bounding box center [333, 11] width 21 height 7
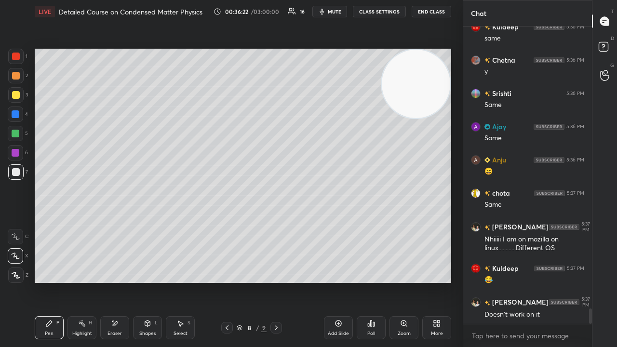
scroll to position [5481, 0]
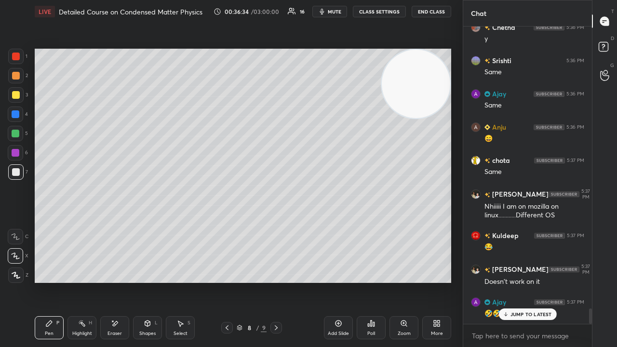
click at [334, 12] on span "mute" at bounding box center [334, 11] width 13 height 7
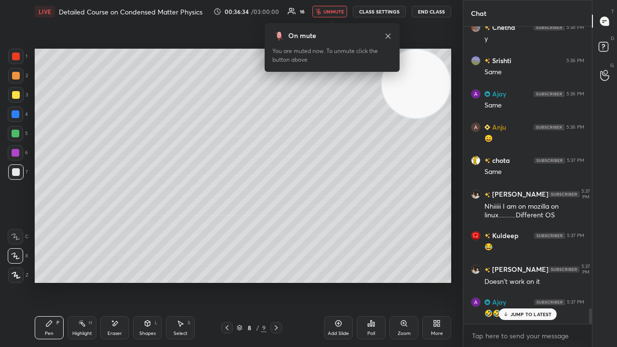
click at [335, 13] on span "unmute" at bounding box center [333, 11] width 21 height 7
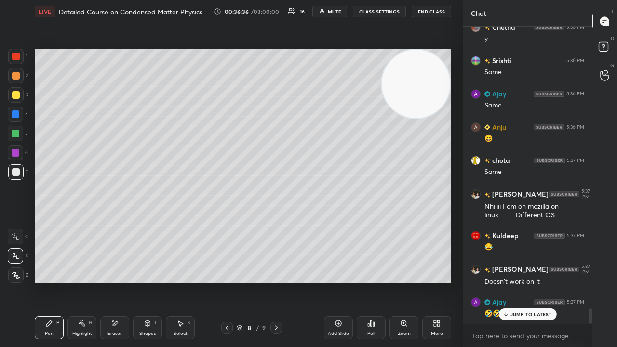
click at [334, 11] on span "mute" at bounding box center [334, 11] width 13 height 7
click at [335, 10] on span "unmute" at bounding box center [333, 11] width 21 height 7
click at [337, 16] on button "mute" at bounding box center [329, 12] width 35 height 12
click at [339, 9] on span "unmute" at bounding box center [333, 11] width 21 height 7
click at [335, 9] on span "mute" at bounding box center [334, 11] width 13 height 7
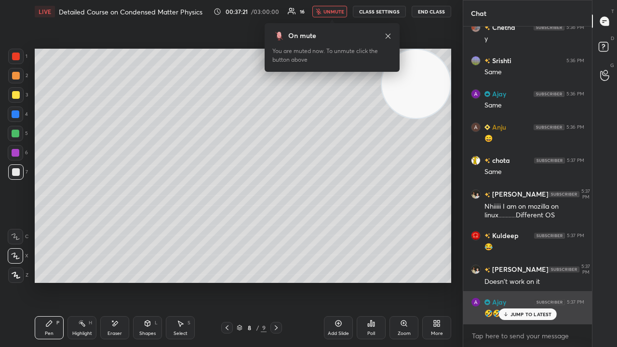
click at [511, 281] on p "JUMP TO LATEST" at bounding box center [530, 314] width 41 height 6
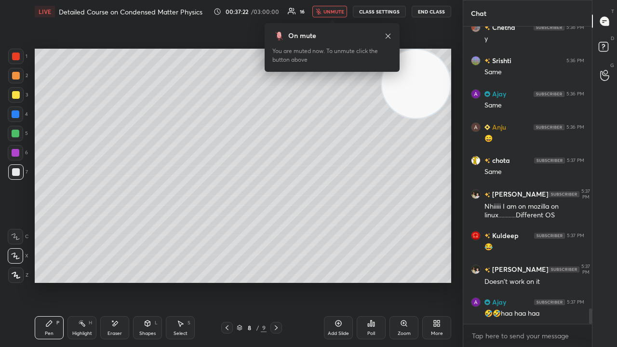
click at [329, 13] on span "unmute" at bounding box center [333, 11] width 21 height 7
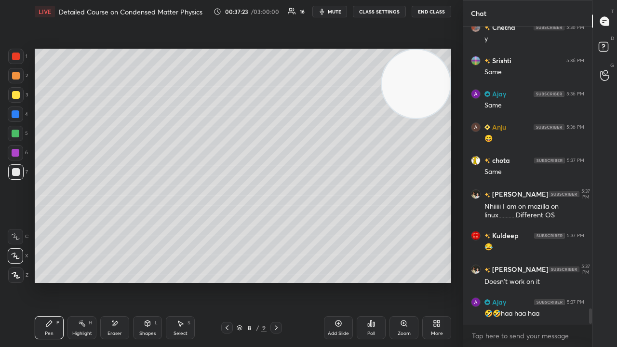
click at [331, 13] on span "mute" at bounding box center [334, 11] width 13 height 7
click at [332, 13] on span "unmute" at bounding box center [333, 11] width 21 height 7
click at [277, 281] on icon at bounding box center [276, 328] width 8 height 8
click at [278, 281] on div at bounding box center [276, 328] width 12 height 12
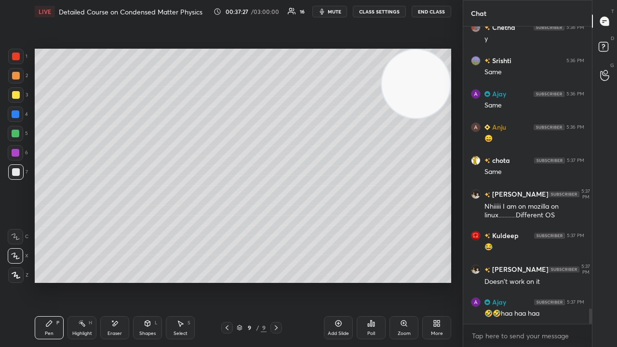
click at [340, 281] on icon at bounding box center [338, 323] width 8 height 8
drag, startPoint x: 13, startPoint y: 99, endPoint x: 23, endPoint y: 93, distance: 10.8
click at [15, 97] on div at bounding box center [15, 94] width 15 height 15
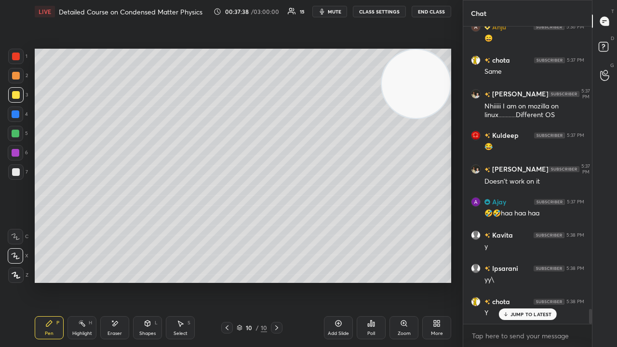
scroll to position [5614, 0]
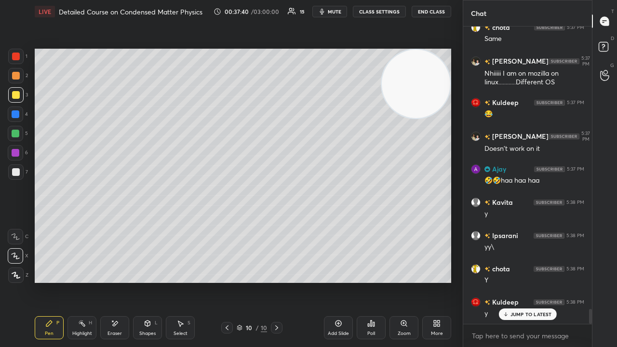
click at [338, 12] on span "mute" at bounding box center [334, 11] width 13 height 7
click at [338, 10] on span "unmute" at bounding box center [333, 11] width 21 height 7
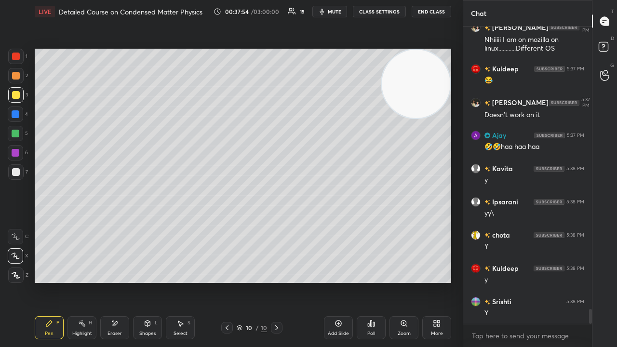
click at [334, 12] on span "mute" at bounding box center [334, 11] width 13 height 7
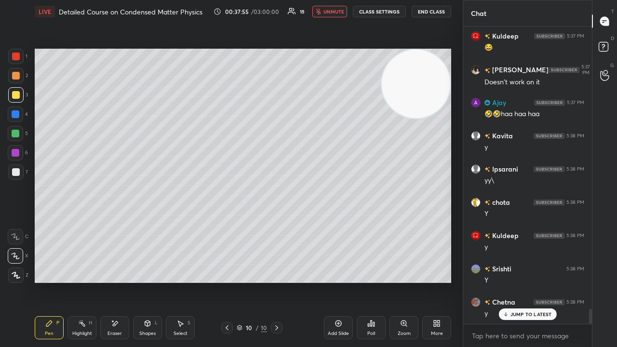
click at [336, 13] on span "unmute" at bounding box center [333, 11] width 21 height 7
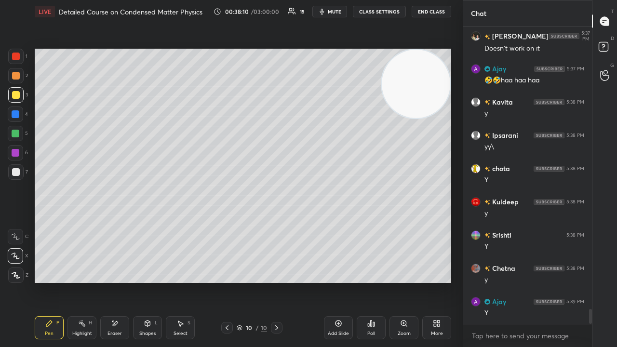
click at [333, 13] on span "mute" at bounding box center [334, 11] width 13 height 7
click at [333, 13] on span "unmute" at bounding box center [333, 11] width 21 height 7
drag, startPoint x: 341, startPoint y: 331, endPoint x: 340, endPoint y: 327, distance: 4.8
click at [341, 281] on div "Add Slide" at bounding box center [338, 327] width 29 height 23
click at [326, 13] on icon "button" at bounding box center [322, 12] width 8 height 8
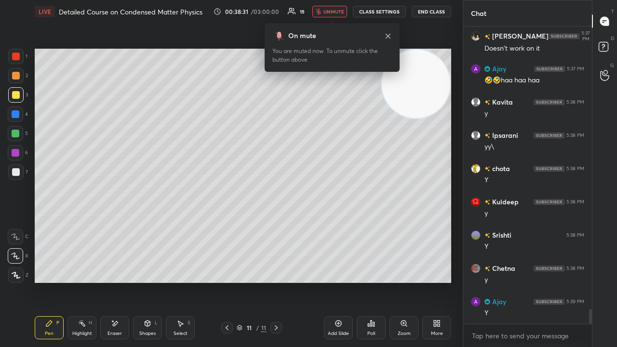
click at [331, 10] on span "unmute" at bounding box center [333, 11] width 21 height 7
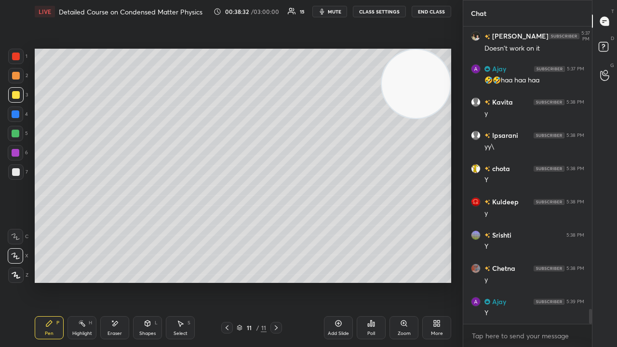
click at [14, 169] on div at bounding box center [16, 172] width 8 height 8
click at [320, 10] on button "mute" at bounding box center [329, 12] width 35 height 12
click at [334, 11] on span "unmute" at bounding box center [333, 11] width 21 height 7
click at [332, 13] on span "mute" at bounding box center [334, 11] width 13 height 7
click at [334, 13] on span "unmute" at bounding box center [333, 11] width 21 height 7
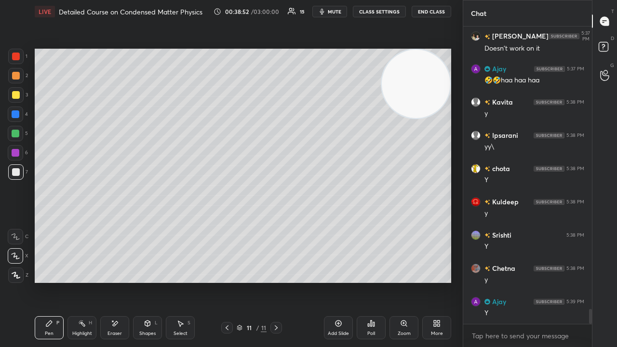
click at [335, 11] on span "mute" at bounding box center [334, 11] width 13 height 7
click at [335, 11] on span "unmute" at bounding box center [333, 11] width 21 height 7
click at [13, 98] on div at bounding box center [15, 94] width 15 height 15
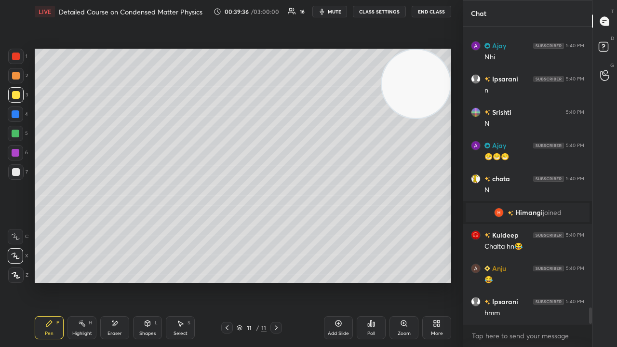
scroll to position [5167, 0]
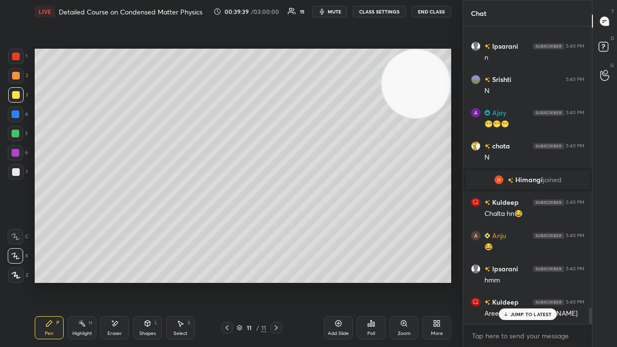
drag, startPoint x: 512, startPoint y: 315, endPoint x: 504, endPoint y: 346, distance: 32.1
click at [511, 281] on p "JUMP TO LATEST" at bounding box center [530, 314] width 41 height 6
click at [336, 13] on span "mute" at bounding box center [334, 11] width 13 height 7
click at [337, 12] on span "unmute" at bounding box center [333, 11] width 21 height 7
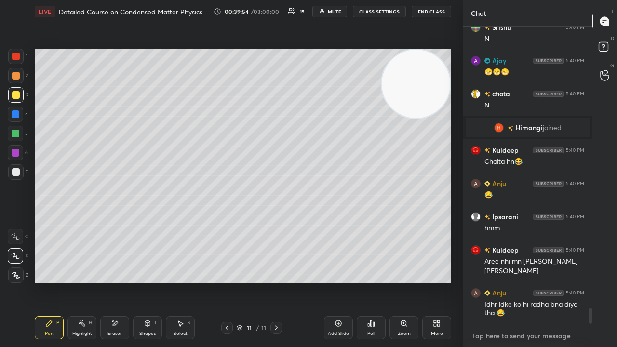
scroll to position [5252, 0]
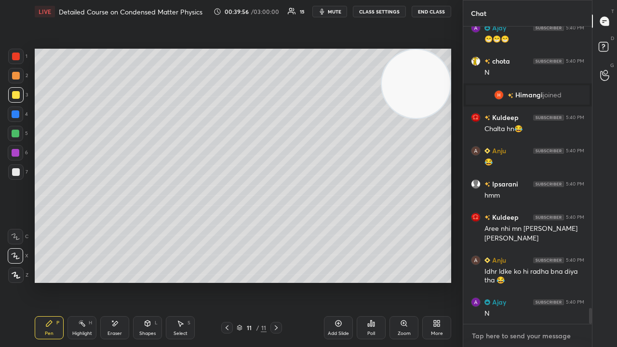
drag, startPoint x: 565, startPoint y: 341, endPoint x: 549, endPoint y: 335, distance: 17.1
click at [549, 281] on textarea at bounding box center [527, 335] width 113 height 15
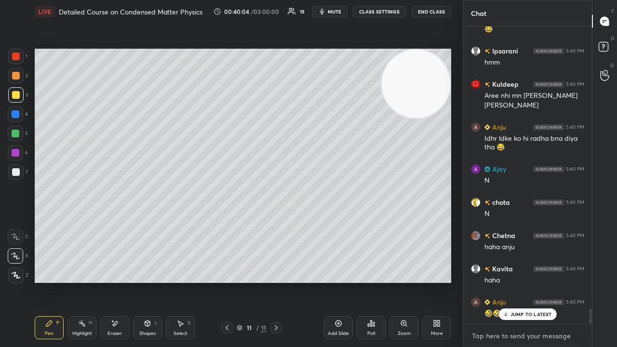
scroll to position [5408, 0]
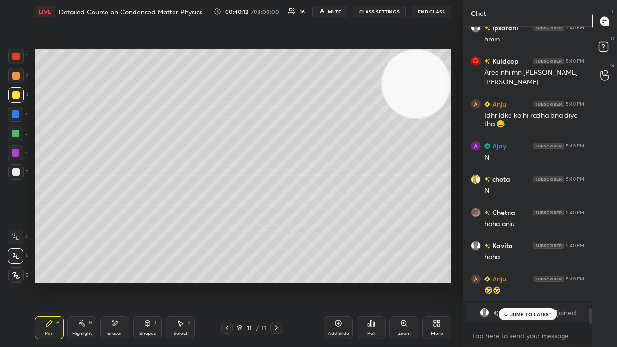
drag, startPoint x: 536, startPoint y: 315, endPoint x: 535, endPoint y: 333, distance: 18.3
click at [536, 281] on p "JUMP TO LATEST" at bounding box center [530, 314] width 41 height 6
click at [531, 281] on textarea at bounding box center [527, 335] width 113 height 15
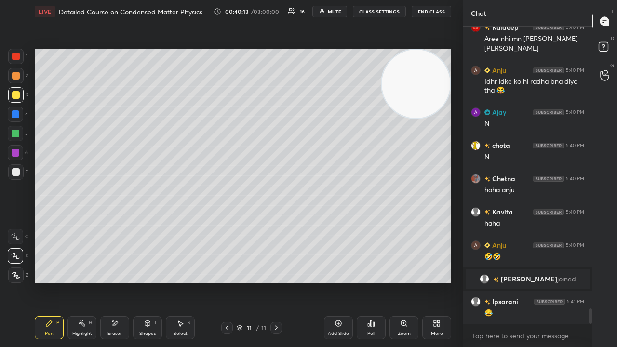
click at [337, 12] on span "mute" at bounding box center [334, 11] width 13 height 7
click at [338, 13] on span "unmute" at bounding box center [333, 11] width 21 height 7
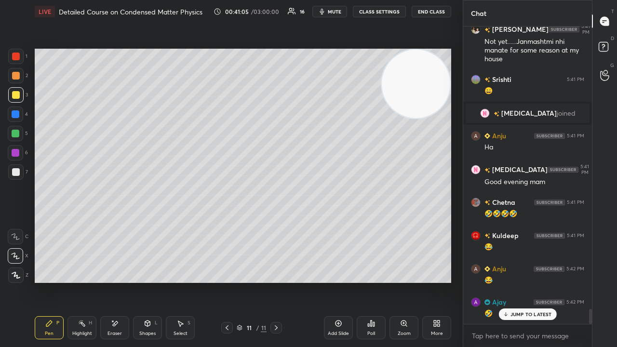
scroll to position [5625, 0]
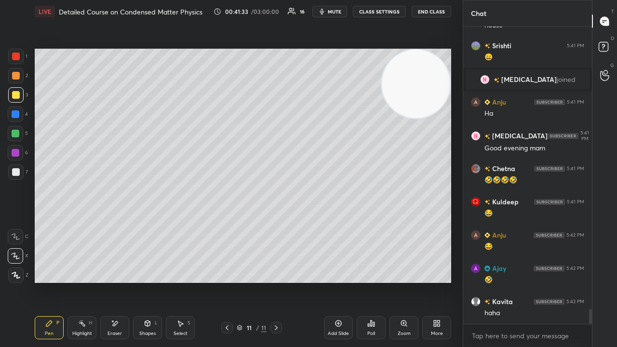
click at [341, 12] on span "mute" at bounding box center [334, 11] width 13 height 7
click at [341, 10] on span "mute" at bounding box center [334, 11] width 13 height 7
click at [159, 281] on div "Shapes L" at bounding box center [147, 327] width 29 height 23
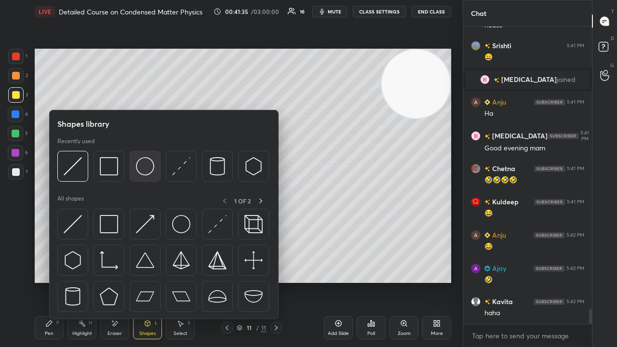
click at [147, 175] on img at bounding box center [145, 166] width 18 height 18
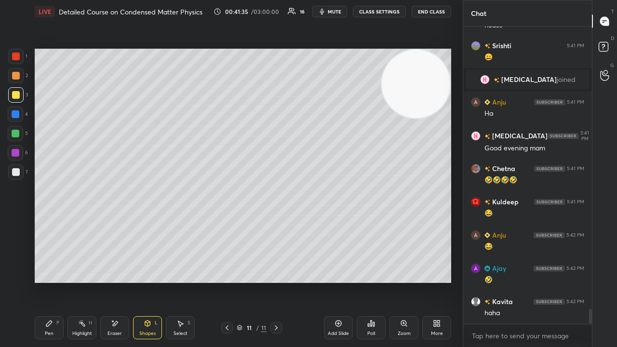
click at [17, 136] on div at bounding box center [16, 134] width 8 height 8
click at [335, 13] on span "mute" at bounding box center [334, 11] width 13 height 7
click at [336, 12] on span "unmute" at bounding box center [333, 11] width 21 height 7
click at [58, 281] on div "Pen P" at bounding box center [49, 327] width 29 height 23
click at [14, 177] on div at bounding box center [15, 171] width 15 height 15
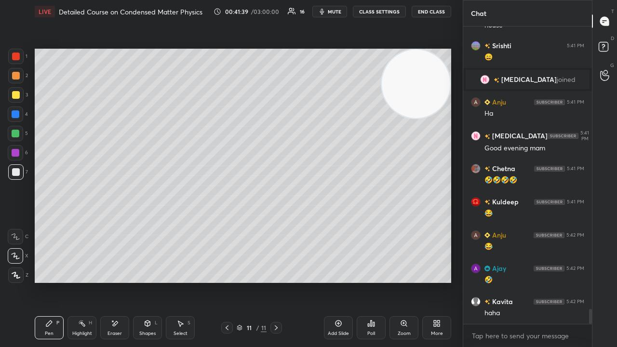
click at [336, 14] on span "mute" at bounding box center [334, 11] width 13 height 7
click at [338, 13] on span "unmute" at bounding box center [333, 11] width 21 height 7
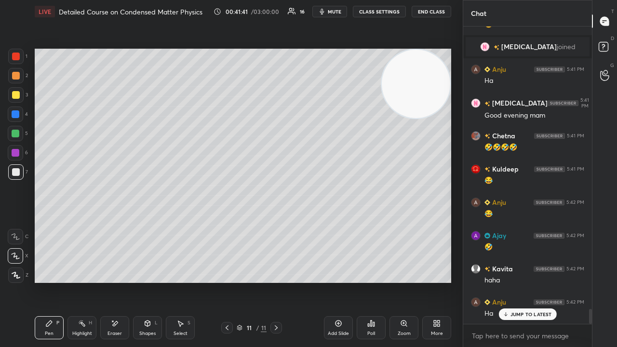
click at [510, 281] on div "JUMP TO LATEST" at bounding box center [527, 314] width 58 height 12
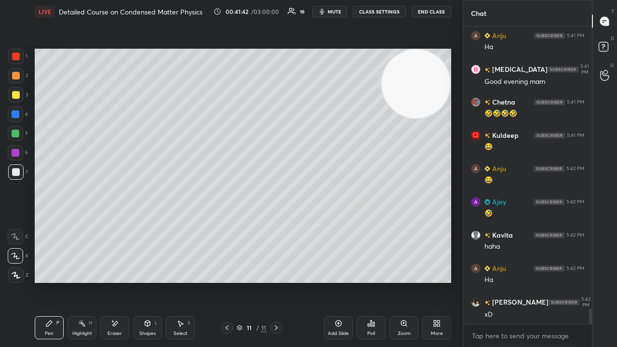
drag, startPoint x: 331, startPoint y: 13, endPoint x: 336, endPoint y: 11, distance: 5.8
click at [331, 13] on span "mute" at bounding box center [334, 11] width 13 height 7
click at [335, 11] on span "mute" at bounding box center [334, 11] width 13 height 7
click at [338, 13] on span "mute" at bounding box center [334, 11] width 13 height 7
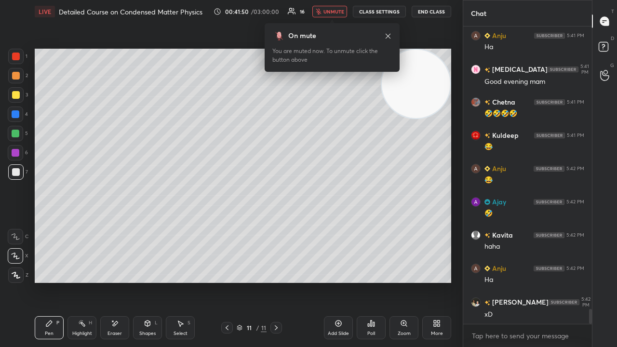
click at [335, 13] on span "unmute" at bounding box center [333, 11] width 21 height 7
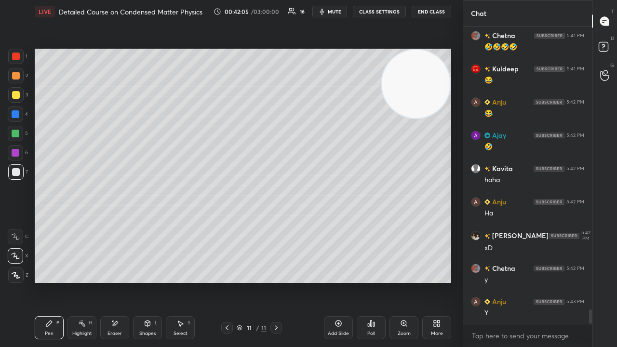
scroll to position [5791, 0]
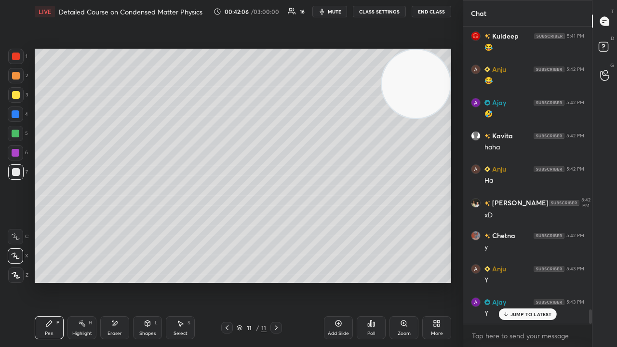
click at [338, 12] on span "mute" at bounding box center [334, 11] width 13 height 7
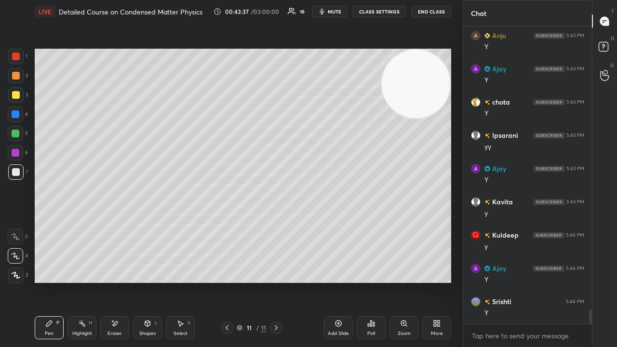
scroll to position [6057, 0]
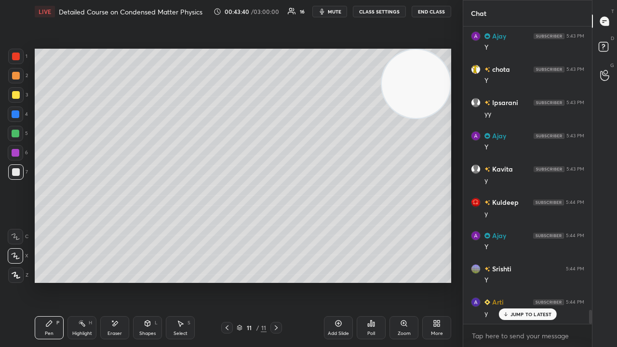
drag, startPoint x: 515, startPoint y: 312, endPoint x: 510, endPoint y: 321, distance: 10.6
click at [515, 281] on p "JUMP TO LATEST" at bounding box center [530, 314] width 41 height 6
click at [14, 137] on div at bounding box center [16, 134] width 8 height 8
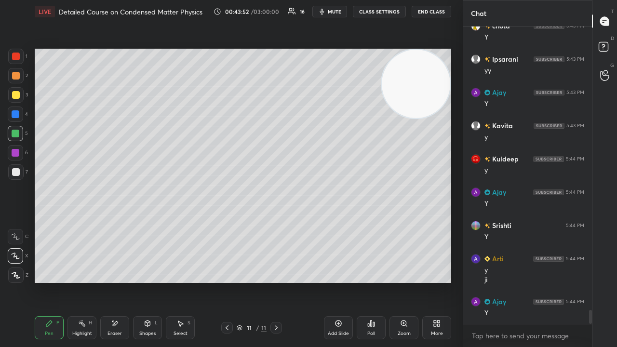
scroll to position [6133, 0]
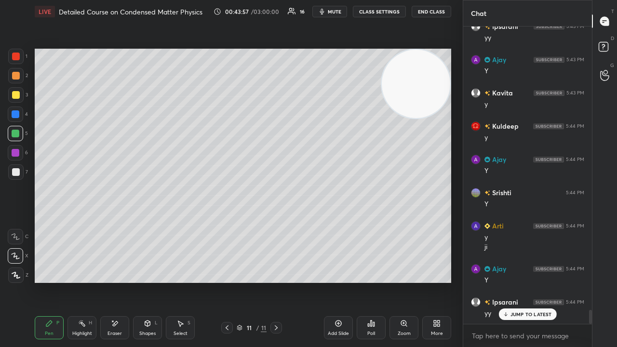
click at [13, 81] on div at bounding box center [15, 75] width 15 height 15
click at [15, 172] on div at bounding box center [16, 172] width 8 height 8
click at [339, 8] on button "mute" at bounding box center [329, 12] width 35 height 12
click at [337, 8] on span "mute" at bounding box center [334, 11] width 13 height 7
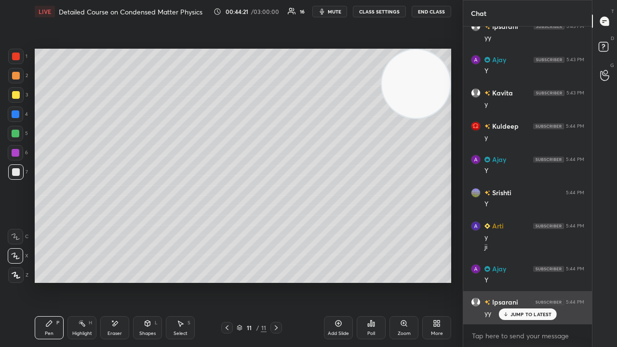
click at [536, 281] on div "JUMP TO LATEST" at bounding box center [527, 314] width 58 height 12
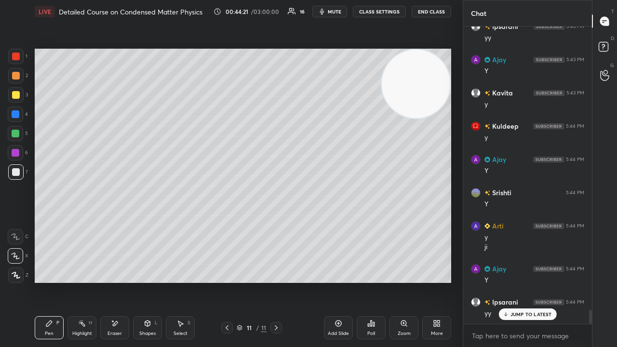
click at [527, 281] on div "x" at bounding box center [527, 335] width 129 height 23
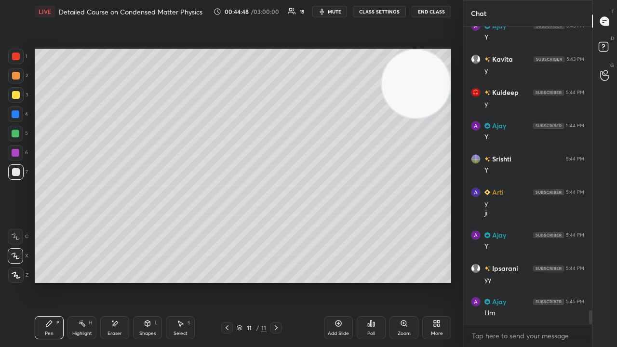
click at [333, 281] on div "Add Slide" at bounding box center [338, 333] width 21 height 5
click at [109, 281] on div "Eraser" at bounding box center [114, 333] width 14 height 5
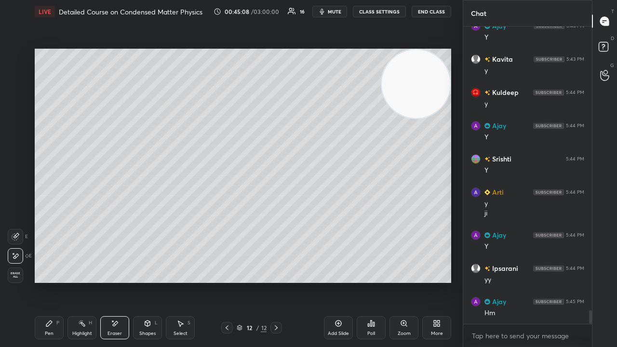
click at [43, 281] on div "Pen P" at bounding box center [49, 327] width 29 height 23
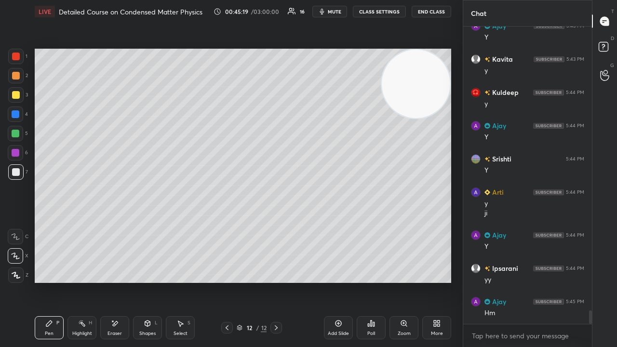
click at [153, 281] on div "Shapes L" at bounding box center [147, 327] width 29 height 23
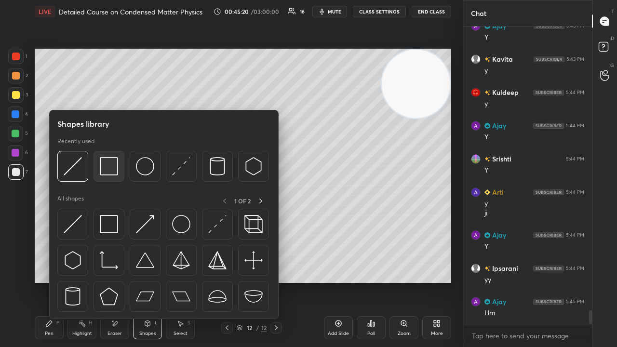
click at [110, 173] on img at bounding box center [109, 166] width 18 height 18
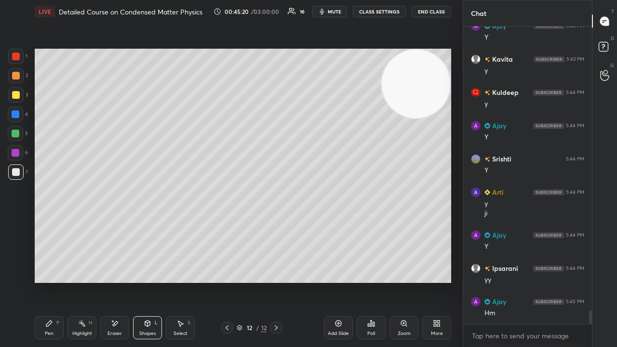
click at [12, 101] on div at bounding box center [15, 94] width 15 height 15
click at [336, 11] on span "mute" at bounding box center [334, 11] width 13 height 7
drag, startPoint x: 337, startPoint y: 10, endPoint x: 346, endPoint y: 4, distance: 10.4
click at [337, 10] on span "unmute" at bounding box center [333, 11] width 21 height 7
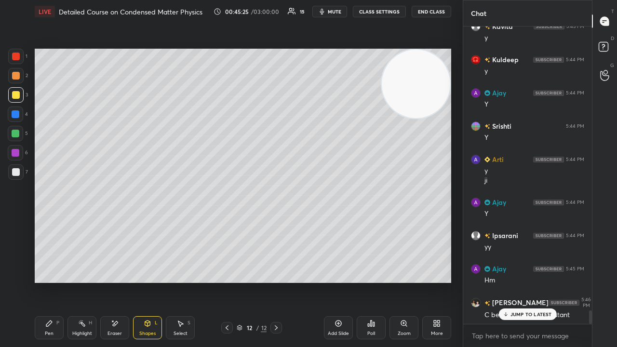
click at [58, 281] on div "Pen P" at bounding box center [49, 327] width 29 height 23
click at [536, 281] on p "JUMP TO LATEST" at bounding box center [530, 314] width 41 height 6
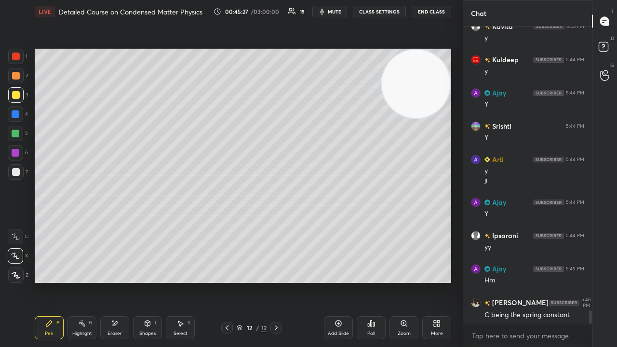
click at [340, 12] on span "mute" at bounding box center [334, 11] width 13 height 7
click at [341, 12] on span "unmute" at bounding box center [333, 11] width 21 height 7
click at [14, 171] on div at bounding box center [16, 172] width 8 height 8
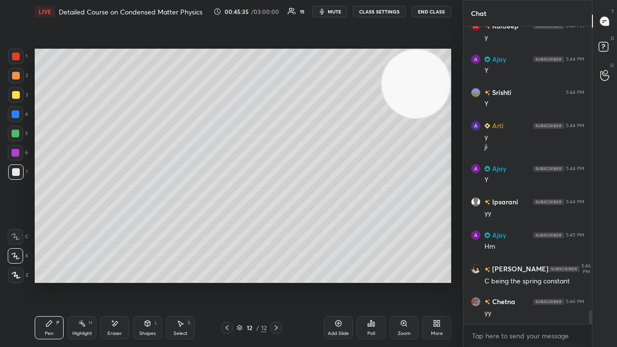
click at [14, 135] on div at bounding box center [16, 134] width 8 height 8
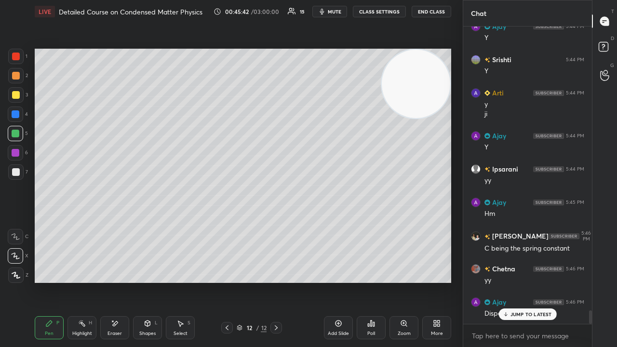
click at [515, 281] on p "JUMP TO LATEST" at bounding box center [530, 314] width 41 height 6
click at [359, 281] on div "Setting up your live class Poll for secs No correct answer Start poll" at bounding box center [243, 165] width 424 height 285
click at [334, 11] on span "mute" at bounding box center [334, 11] width 13 height 7
click at [334, 13] on span "unmute" at bounding box center [333, 11] width 21 height 7
click at [331, 12] on span "mute" at bounding box center [334, 11] width 13 height 7
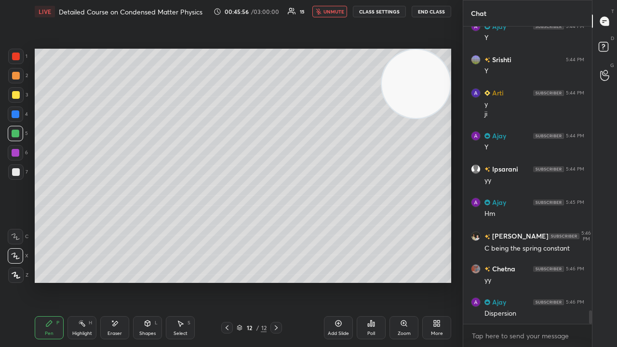
drag, startPoint x: 332, startPoint y: 12, endPoint x: 322, endPoint y: 29, distance: 20.5
click at [332, 12] on span "unmute" at bounding box center [333, 11] width 21 height 7
click at [336, 13] on span "mute" at bounding box center [334, 11] width 13 height 7
click at [336, 13] on span "unmute" at bounding box center [333, 11] width 21 height 7
click at [15, 175] on div at bounding box center [16, 172] width 8 height 8
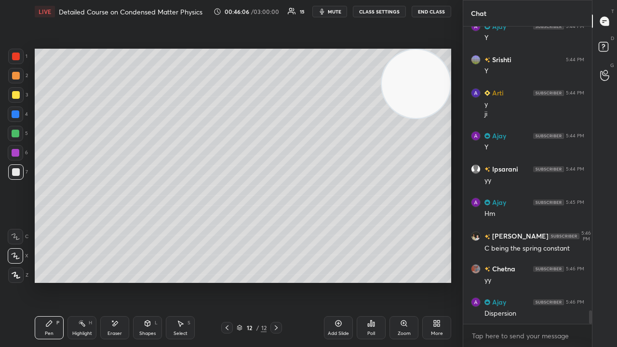
click at [326, 8] on icon "button" at bounding box center [322, 12] width 8 height 8
click at [327, 10] on span "unmute" at bounding box center [333, 11] width 21 height 7
click at [15, 138] on div at bounding box center [15, 133] width 15 height 15
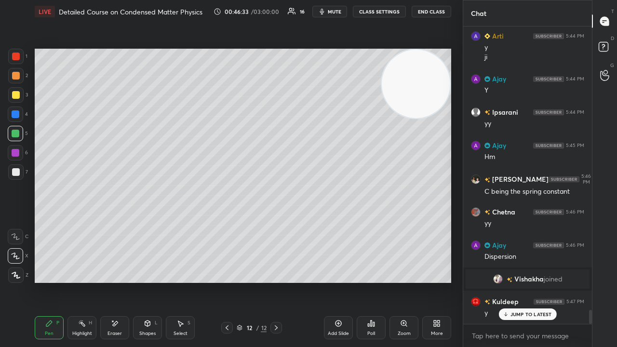
scroll to position [6085, 0]
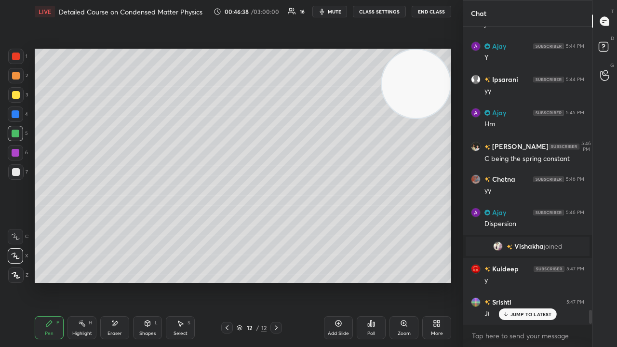
click at [326, 14] on icon "button" at bounding box center [322, 12] width 8 height 8
click at [328, 12] on span "unmute" at bounding box center [333, 11] width 21 height 7
click at [15, 96] on div at bounding box center [16, 95] width 8 height 8
click at [335, 281] on div "Add Slide" at bounding box center [338, 333] width 21 height 5
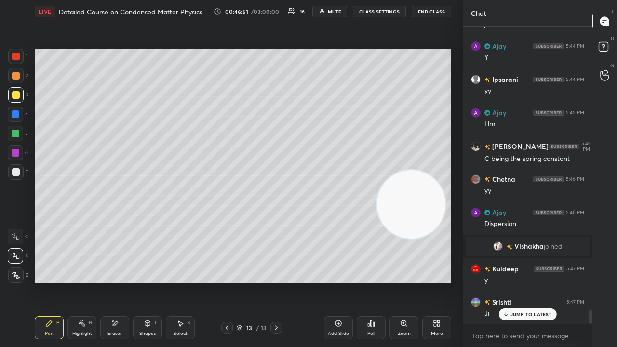
drag, startPoint x: 401, startPoint y: 84, endPoint x: 389, endPoint y: 259, distance: 175.3
click at [395, 238] on video at bounding box center [411, 204] width 68 height 68
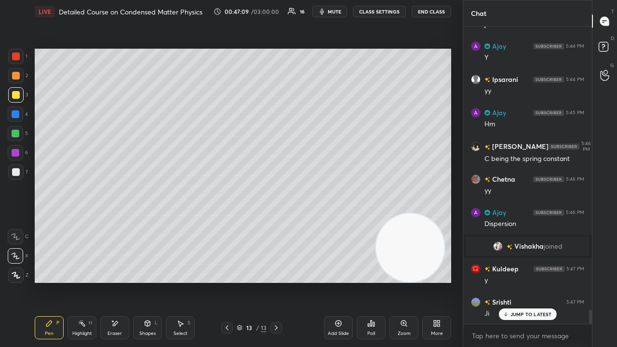
click at [530, 281] on p "JUMP TO LATEST" at bounding box center [530, 314] width 41 height 6
click at [148, 281] on div "Shapes L" at bounding box center [147, 327] width 29 height 23
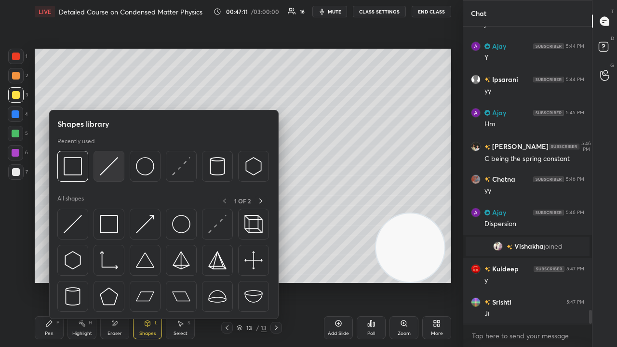
click at [109, 172] on img at bounding box center [109, 166] width 18 height 18
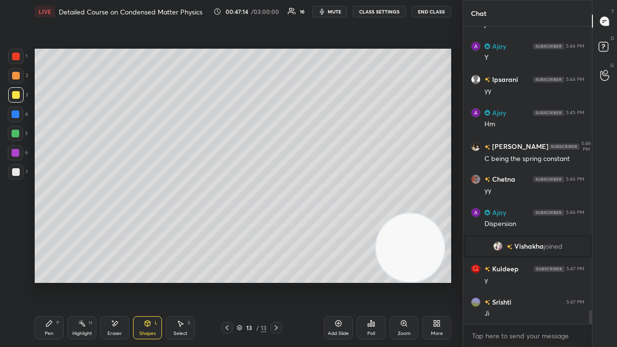
click at [46, 281] on div "Pen P" at bounding box center [49, 327] width 29 height 23
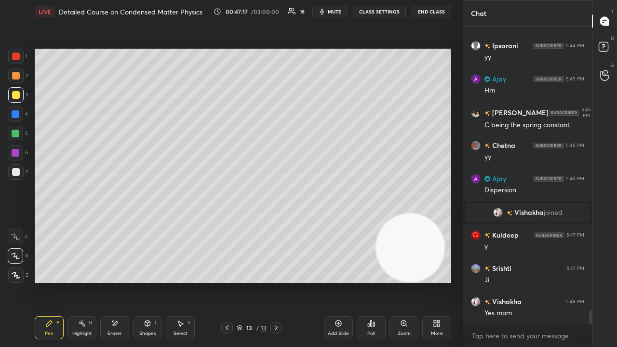
click at [13, 169] on div at bounding box center [16, 172] width 8 height 8
click at [332, 7] on button "mute" at bounding box center [329, 12] width 35 height 12
click at [332, 10] on span "unmute" at bounding box center [333, 11] width 21 height 7
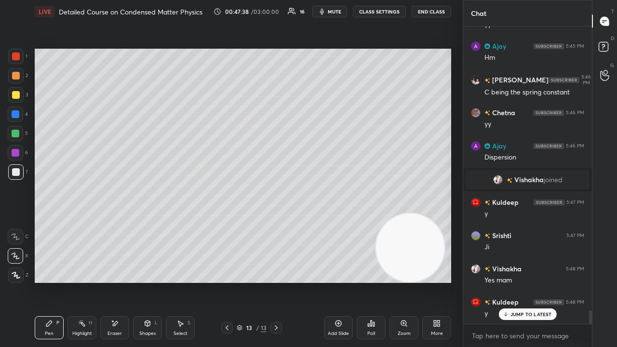
click at [330, 10] on span "mute" at bounding box center [334, 11] width 13 height 7
click at [331, 11] on span "unmute" at bounding box center [333, 11] width 21 height 7
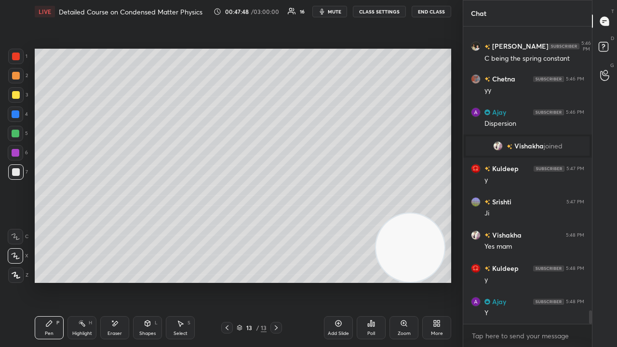
click at [336, 13] on span "mute" at bounding box center [334, 11] width 13 height 7
click at [337, 13] on span "unmute" at bounding box center [333, 11] width 21 height 7
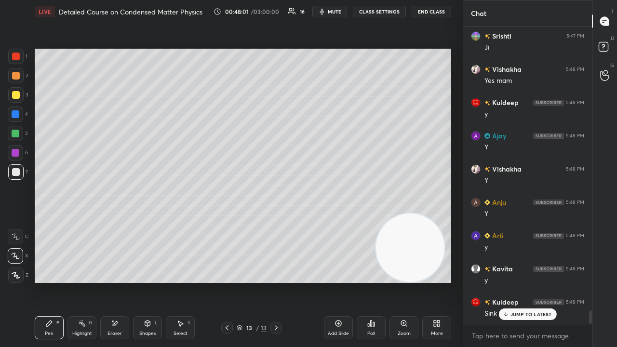
scroll to position [6385, 0]
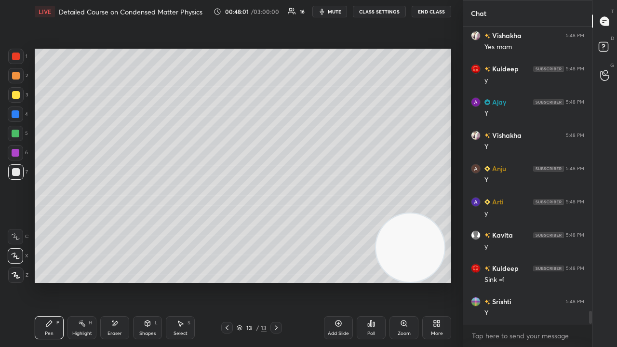
click at [0, 97] on div "1 2 3 4 5 6 7 C X Z E E Erase all H H" at bounding box center [15, 166] width 31 height 234
click at [15, 78] on div at bounding box center [16, 76] width 8 height 8
click at [332, 15] on button "mute" at bounding box center [329, 12] width 35 height 12
click at [334, 14] on span "unmute" at bounding box center [333, 11] width 21 height 7
click at [340, 11] on span "mute" at bounding box center [334, 11] width 13 height 7
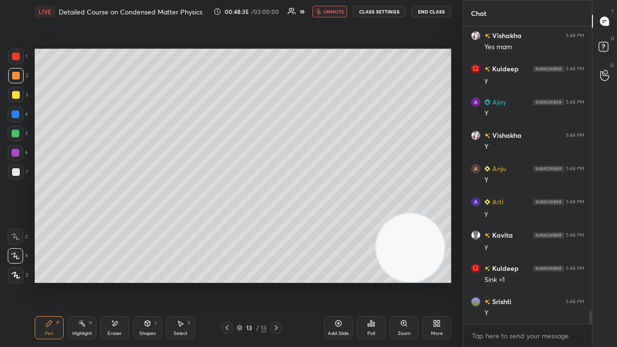
scroll to position [6408, 0]
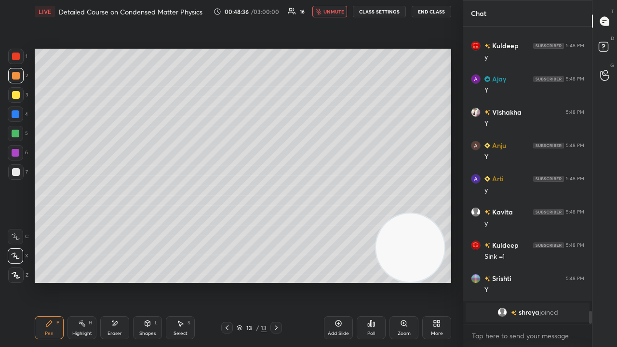
click at [337, 12] on span "unmute" at bounding box center [333, 11] width 21 height 7
click at [119, 281] on div "Eraser" at bounding box center [114, 327] width 29 height 23
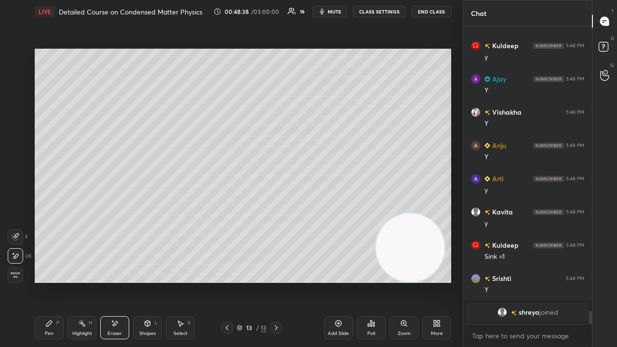
scroll to position [6349, 0]
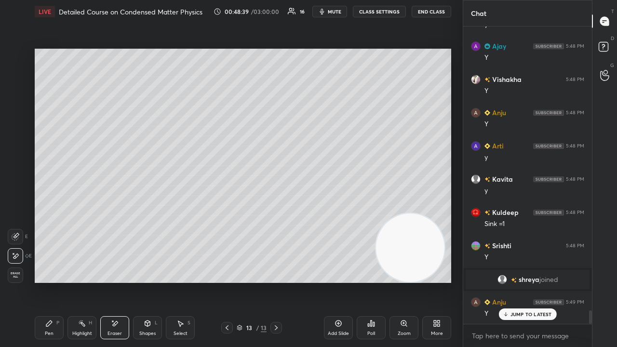
click at [53, 281] on div "Pen P" at bounding box center [49, 327] width 29 height 23
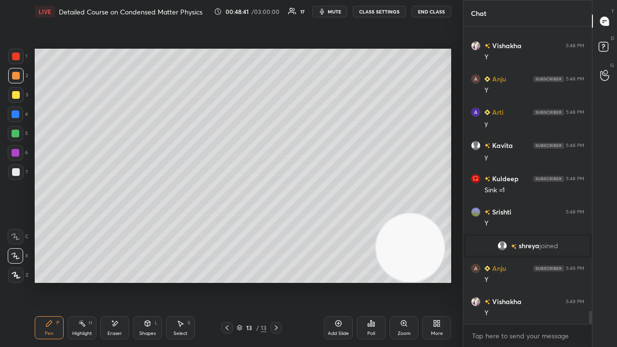
scroll to position [6449, 0]
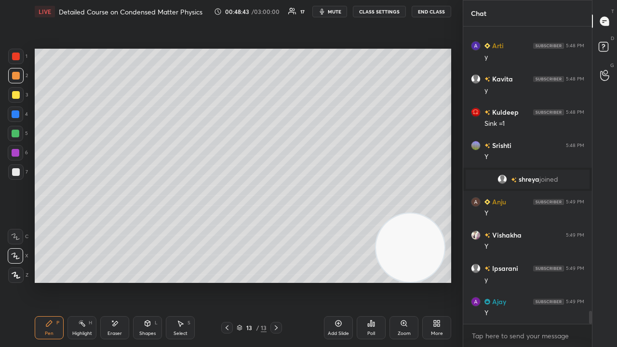
click at [330, 13] on span "mute" at bounding box center [334, 11] width 13 height 7
click at [331, 11] on span "unmute" at bounding box center [333, 11] width 21 height 7
click at [340, 281] on div "Add Slide" at bounding box center [338, 333] width 21 height 5
click at [145, 281] on div "Shapes" at bounding box center [147, 333] width 16 height 5
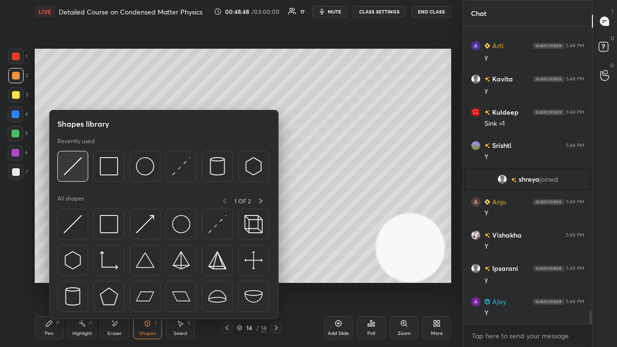
click at [73, 173] on img at bounding box center [73, 166] width 18 height 18
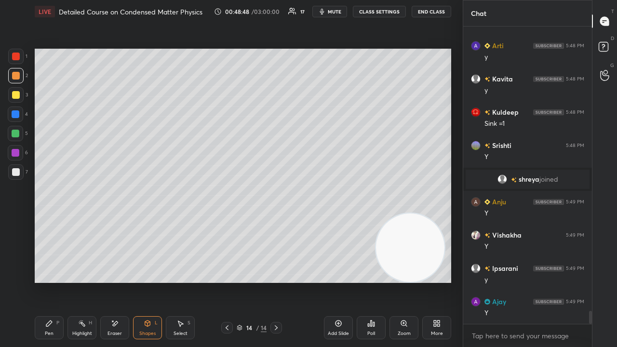
click at [17, 97] on div at bounding box center [16, 95] width 8 height 8
click at [48, 281] on div "Pen P" at bounding box center [49, 327] width 29 height 23
click at [116, 281] on div "Eraser" at bounding box center [114, 327] width 29 height 23
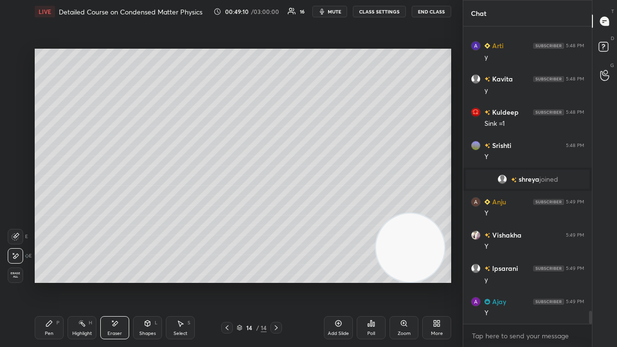
drag, startPoint x: 50, startPoint y: 327, endPoint x: 63, endPoint y: 302, distance: 28.0
click at [50, 281] on div "Pen P" at bounding box center [49, 327] width 29 height 23
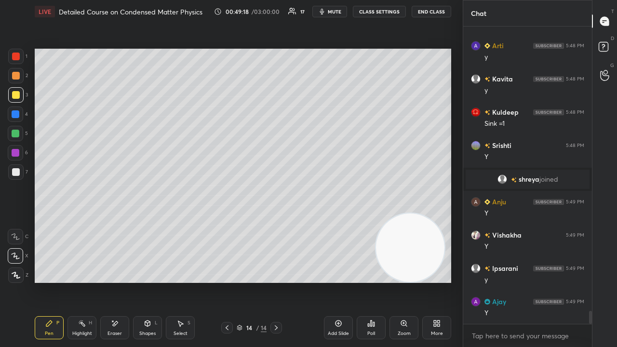
click at [341, 9] on span "mute" at bounding box center [334, 11] width 13 height 7
click at [342, 10] on span "unmute" at bounding box center [333, 11] width 21 height 7
click at [152, 281] on div "Shapes L" at bounding box center [147, 327] width 29 height 23
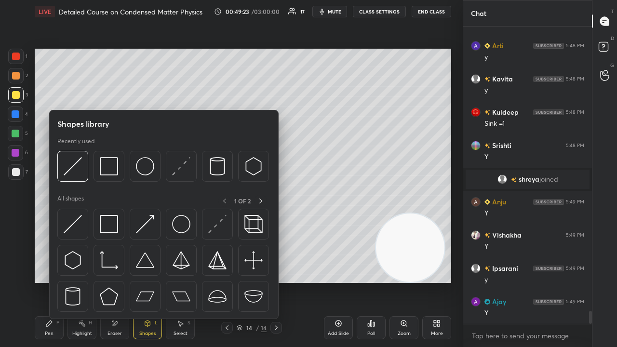
click at [117, 183] on div at bounding box center [163, 169] width 212 height 36
click at [109, 173] on img at bounding box center [109, 166] width 18 height 18
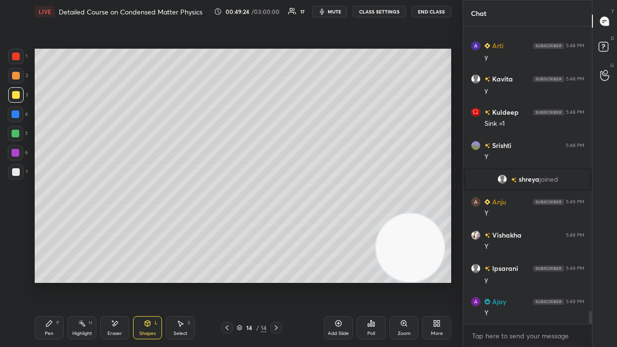
click at [16, 175] on div at bounding box center [16, 172] width 8 height 8
click at [225, 281] on icon at bounding box center [227, 328] width 8 height 8
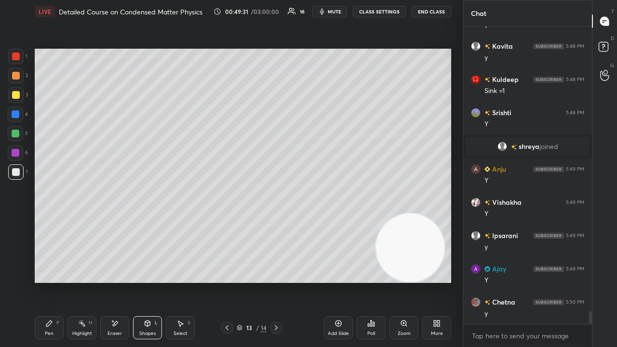
click at [277, 281] on icon at bounding box center [276, 327] width 3 height 5
drag, startPoint x: 506, startPoint y: 317, endPoint x: 496, endPoint y: 329, distance: 15.4
click at [505, 281] on div "JUMP TO LATEST" at bounding box center [527, 314] width 58 height 12
click at [46, 281] on div "Pen P" at bounding box center [49, 327] width 29 height 23
click at [336, 12] on span "mute" at bounding box center [334, 11] width 13 height 7
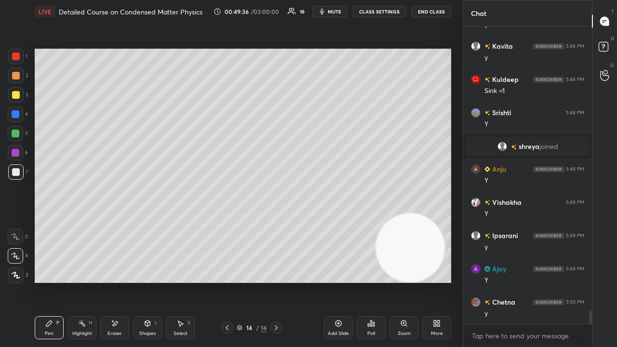
click at [336, 12] on span "mute" at bounding box center [334, 11] width 13 height 7
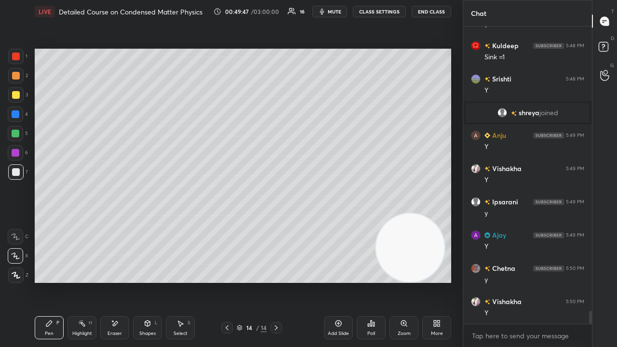
scroll to position [6549, 0]
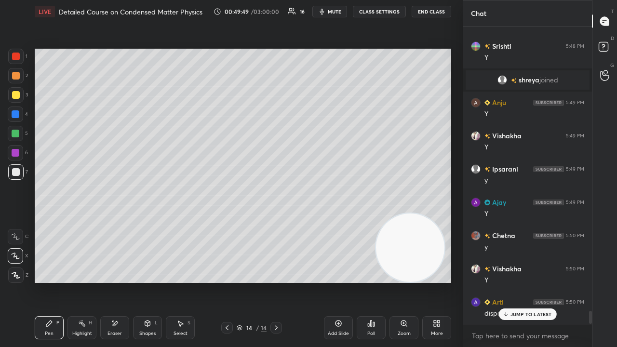
click at [14, 136] on div at bounding box center [16, 134] width 8 height 8
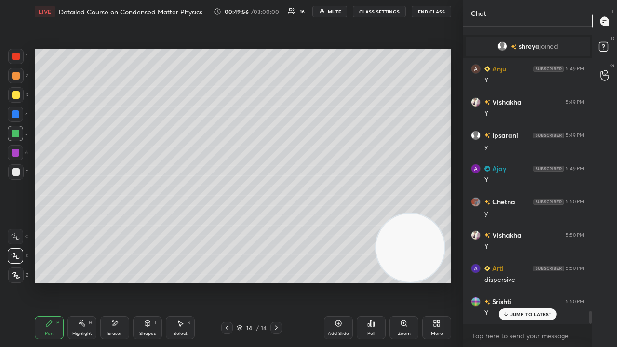
scroll to position [6615, 0]
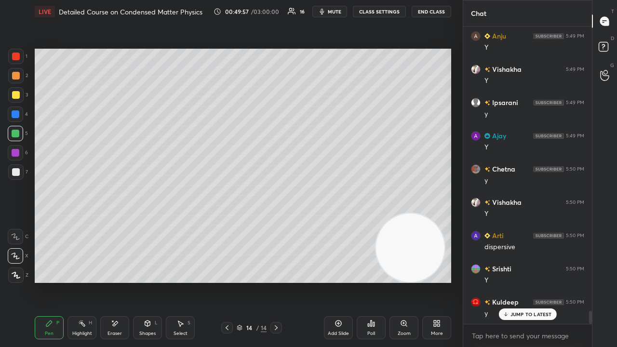
click at [126, 281] on div "Eraser" at bounding box center [114, 327] width 29 height 23
click at [50, 281] on div "Pen P" at bounding box center [49, 327] width 29 height 23
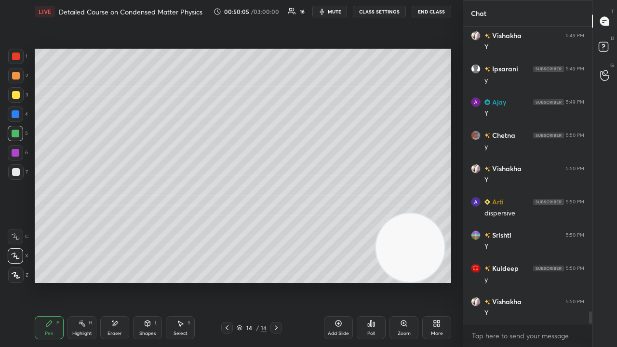
click at [229, 281] on icon at bounding box center [227, 328] width 8 height 8
click at [19, 179] on div at bounding box center [15, 171] width 15 height 15
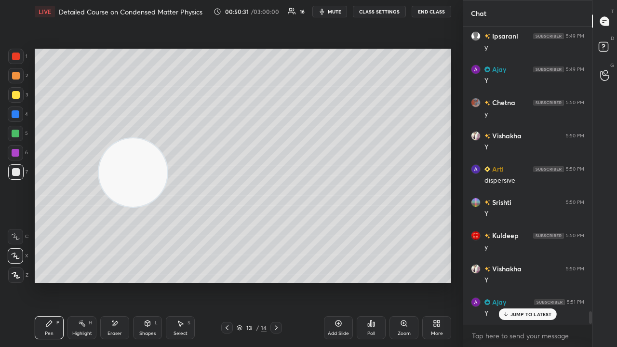
drag, startPoint x: 404, startPoint y: 240, endPoint x: 63, endPoint y: 143, distance: 355.2
click at [99, 156] on video at bounding box center [133, 172] width 68 height 68
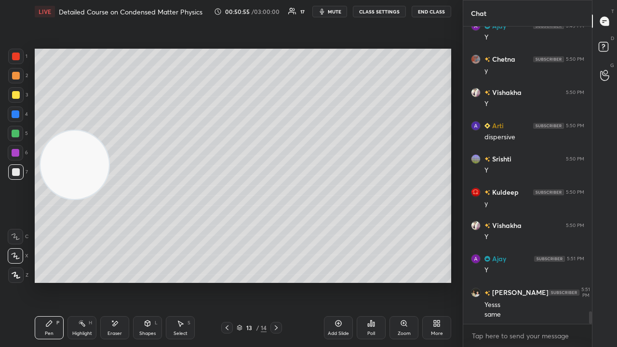
scroll to position [6758, 0]
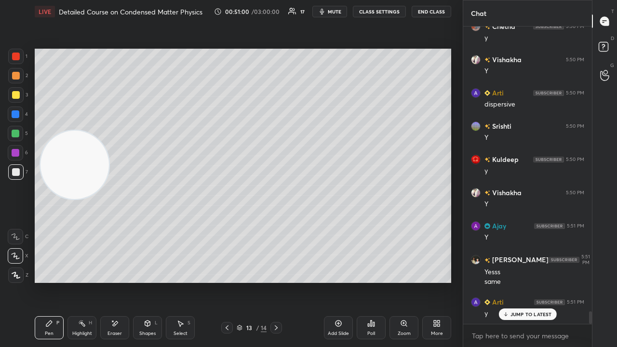
click at [278, 281] on icon at bounding box center [276, 328] width 8 height 8
click at [147, 281] on icon at bounding box center [147, 323] width 5 height 6
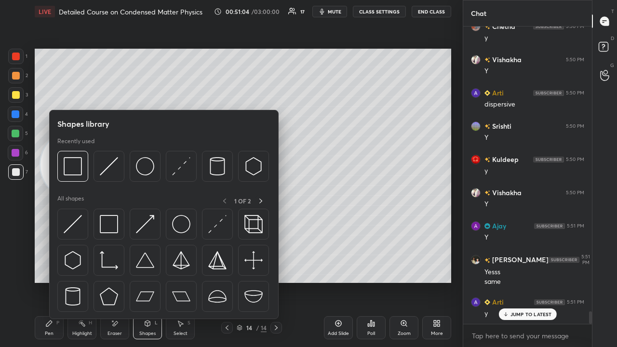
drag, startPoint x: 70, startPoint y: 172, endPoint x: 92, endPoint y: 169, distance: 22.0
click at [71, 173] on img at bounding box center [73, 166] width 18 height 18
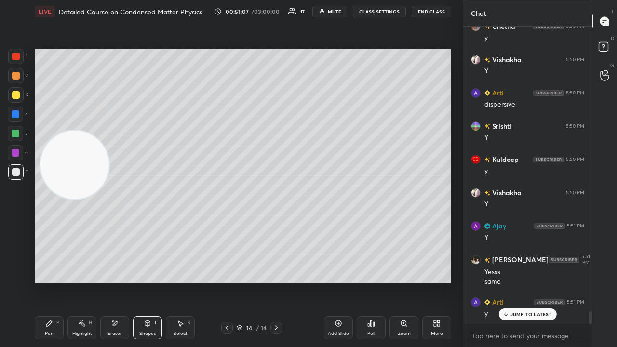
click at [49, 281] on div "Pen" at bounding box center [49, 333] width 9 height 5
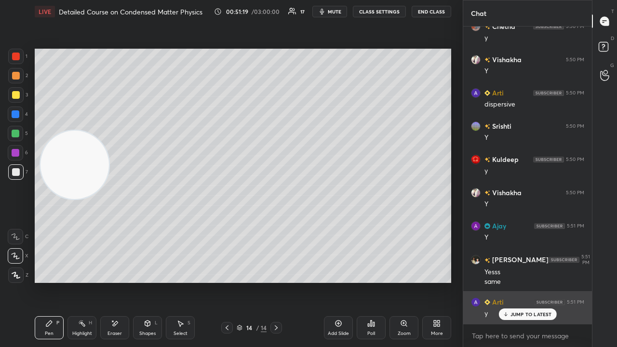
click at [520, 281] on p "JUMP TO LATEST" at bounding box center [530, 314] width 41 height 6
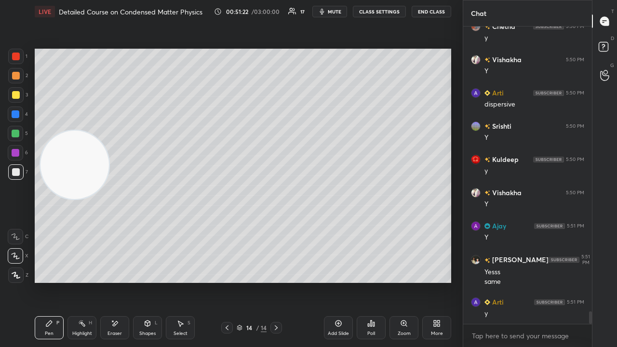
click at [14, 139] on div at bounding box center [15, 133] width 15 height 15
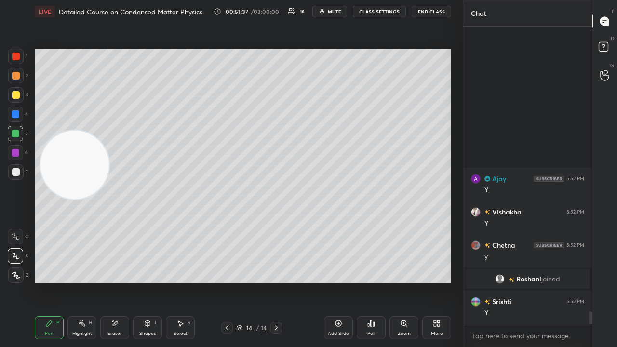
scroll to position [6759, 0]
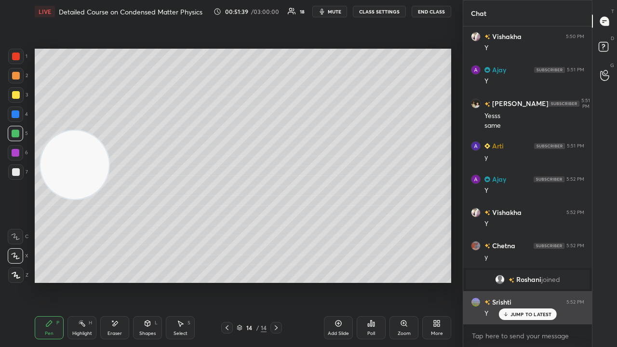
click at [518, 281] on p "JUMP TO LATEST" at bounding box center [530, 314] width 41 height 6
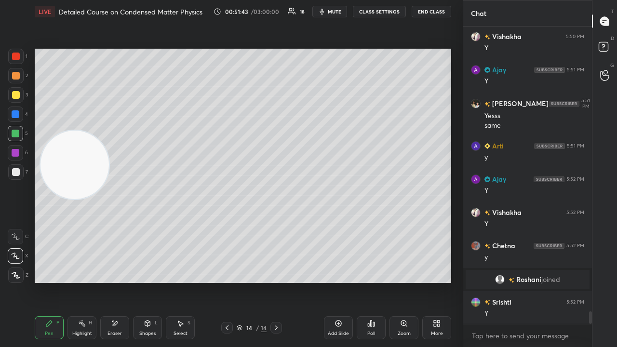
click at [336, 8] on button "mute" at bounding box center [329, 12] width 35 height 12
click at [334, 10] on span "unmute" at bounding box center [333, 11] width 21 height 7
click at [106, 281] on div "Eraser" at bounding box center [114, 327] width 29 height 23
click at [49, 281] on div "Pen" at bounding box center [49, 333] width 9 height 5
click at [121, 281] on div "Eraser" at bounding box center [114, 327] width 29 height 23
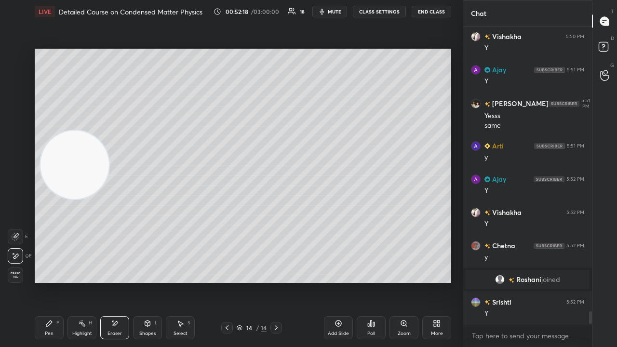
click at [15, 234] on icon at bounding box center [16, 237] width 8 height 8
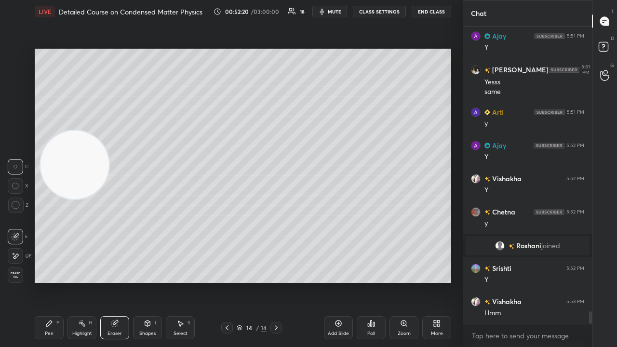
click at [55, 281] on div "Pen P" at bounding box center [49, 327] width 29 height 23
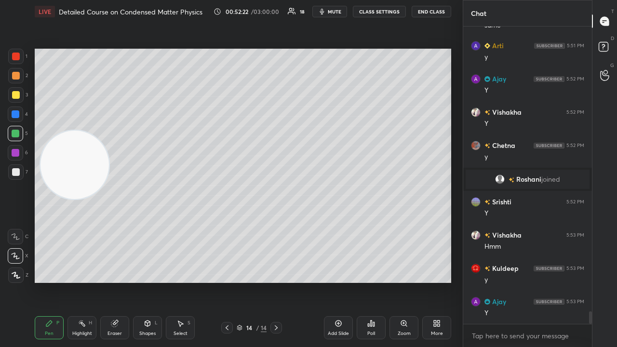
scroll to position [6892, 0]
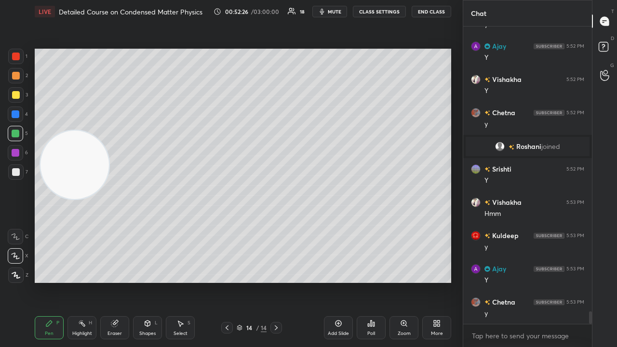
click at [333, 9] on span "mute" at bounding box center [334, 11] width 13 height 7
click at [334, 11] on span "unmute" at bounding box center [333, 11] width 21 height 7
click at [228, 281] on icon at bounding box center [227, 328] width 8 height 8
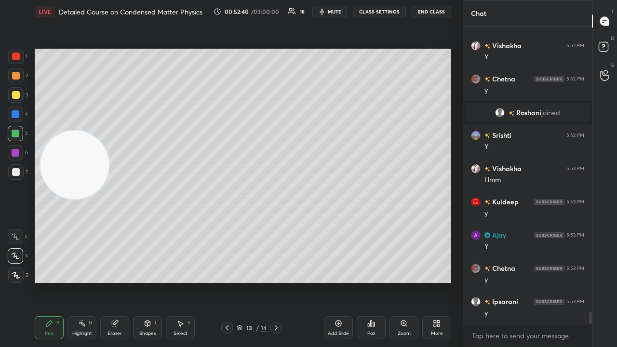
scroll to position [6958, 0]
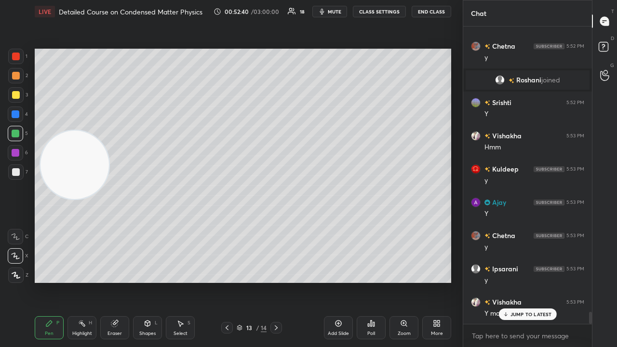
click at [276, 281] on icon at bounding box center [276, 328] width 8 height 8
click at [332, 14] on span "mute" at bounding box center [334, 11] width 13 height 7
drag, startPoint x: 332, startPoint y: 11, endPoint x: 332, endPoint y: 3, distance: 7.7
click at [332, 11] on span "unmute" at bounding box center [333, 11] width 21 height 7
click at [513, 281] on p "JUMP TO LATEST" at bounding box center [530, 314] width 41 height 6
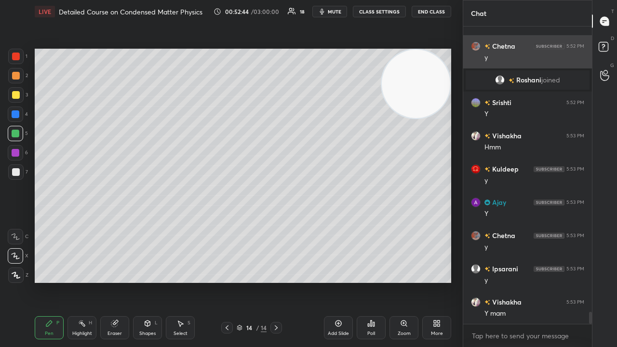
drag, startPoint x: 83, startPoint y: 185, endPoint x: 477, endPoint y: 38, distance: 420.3
click at [480, 39] on div "1 2 3 4 5 6 7 C X Z C X Z E E Erase all H H LIVE Detailed Course on Condensed M…" at bounding box center [308, 173] width 617 height 347
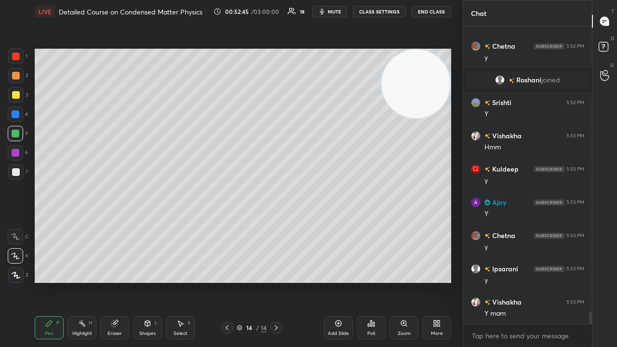
click at [332, 12] on span "mute" at bounding box center [334, 11] width 13 height 7
click at [332, 13] on span "unmute" at bounding box center [333, 11] width 21 height 7
click at [336, 9] on span "mute" at bounding box center [334, 11] width 13 height 7
click at [336, 11] on span "unmute" at bounding box center [333, 11] width 21 height 7
click at [276, 281] on icon at bounding box center [276, 328] width 8 height 8
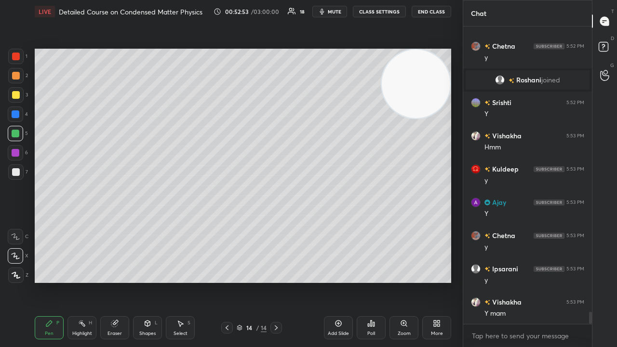
click at [328, 281] on div "Add Slide" at bounding box center [338, 333] width 21 height 5
drag, startPoint x: 12, startPoint y: 97, endPoint x: 34, endPoint y: 91, distance: 22.6
click at [13, 96] on div at bounding box center [16, 95] width 8 height 8
click at [323, 10] on icon "button" at bounding box center [322, 12] width 8 height 8
click at [326, 10] on span "unmute" at bounding box center [333, 11] width 21 height 7
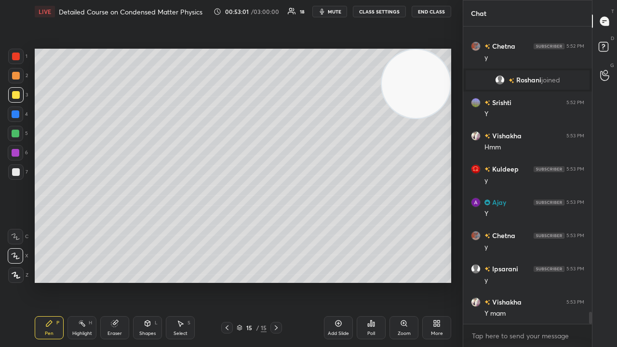
scroll to position [6992, 0]
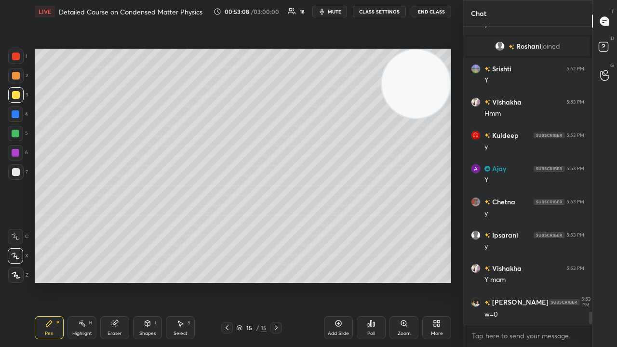
click at [145, 281] on div "Shapes L" at bounding box center [147, 327] width 29 height 23
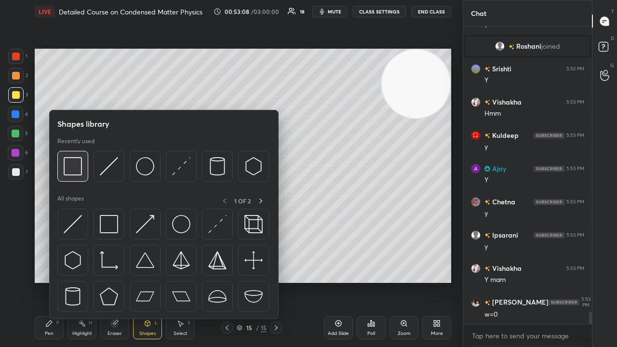
click at [78, 169] on img at bounding box center [73, 166] width 18 height 18
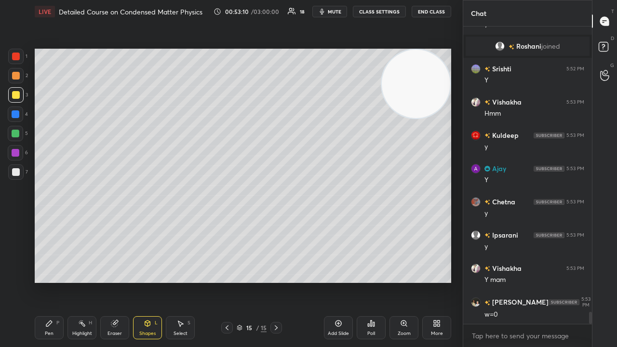
click at [51, 281] on div "Pen" at bounding box center [49, 333] width 9 height 5
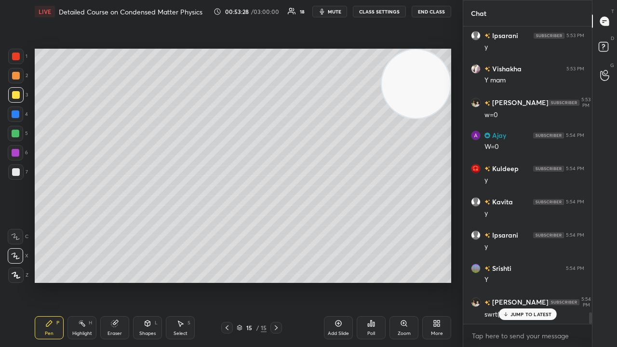
scroll to position [7224, 0]
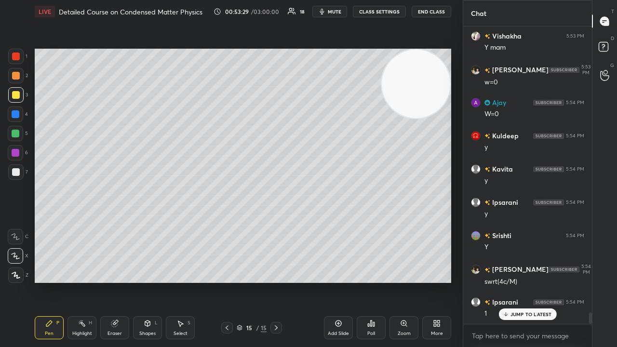
click at [339, 13] on span "mute" at bounding box center [334, 11] width 13 height 7
click at [334, 12] on span "unmute" at bounding box center [333, 11] width 21 height 7
click at [116, 281] on div "Eraser" at bounding box center [114, 327] width 29 height 23
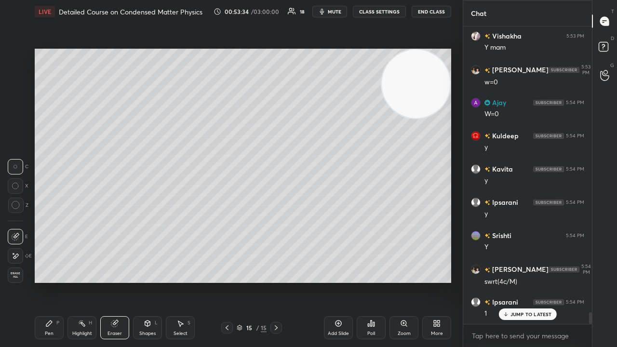
click at [48, 281] on div "Pen P" at bounding box center [49, 327] width 29 height 23
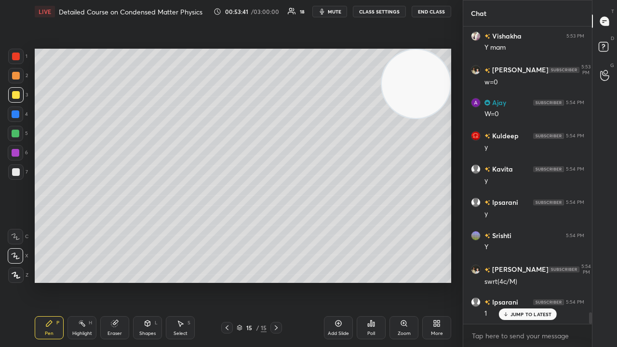
click at [331, 7] on button "mute" at bounding box center [329, 12] width 35 height 12
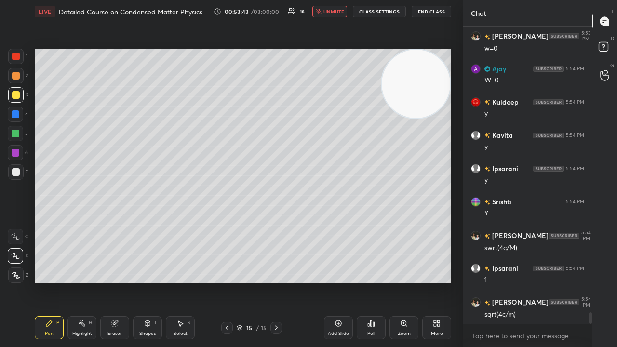
click at [328, 10] on span "unmute" at bounding box center [333, 11] width 21 height 7
click at [332, 11] on span "mute" at bounding box center [334, 11] width 13 height 7
click at [331, 12] on span "unmute" at bounding box center [333, 11] width 21 height 7
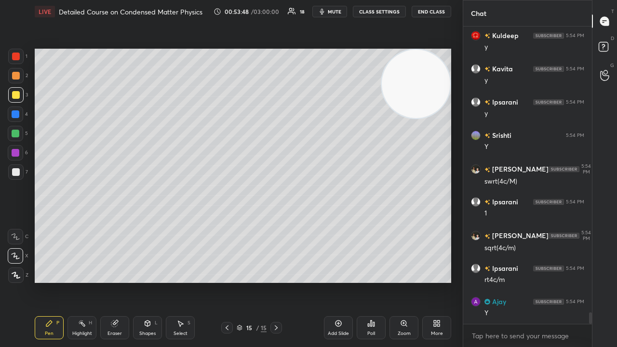
scroll to position [7357, 0]
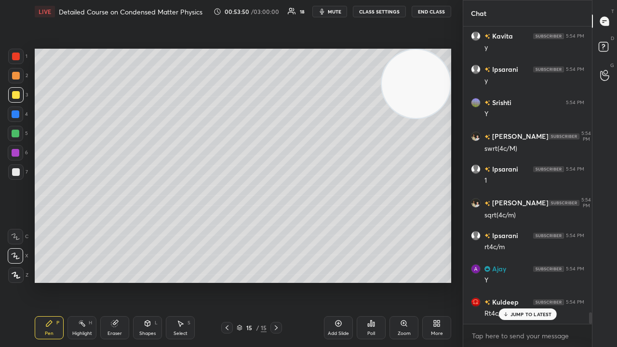
click at [21, 172] on div at bounding box center [15, 171] width 15 height 15
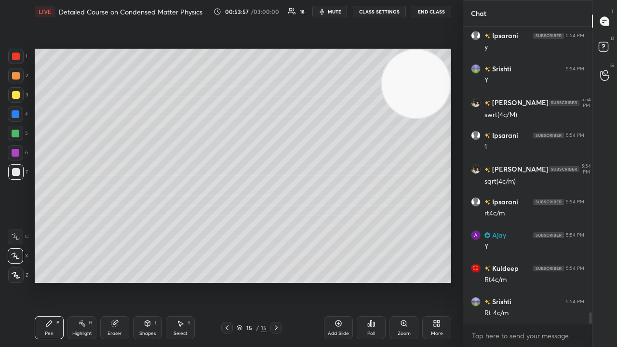
click at [145, 281] on div "Shapes L" at bounding box center [147, 327] width 29 height 23
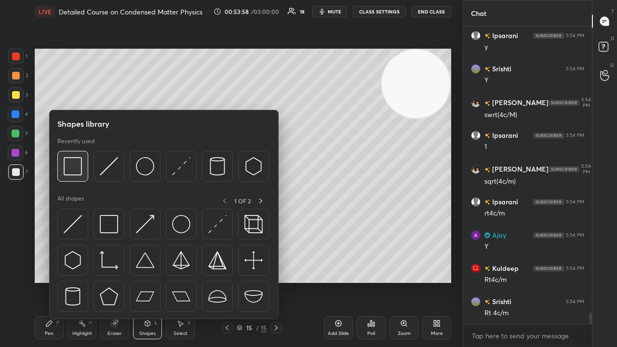
click at [80, 175] on img at bounding box center [73, 166] width 18 height 18
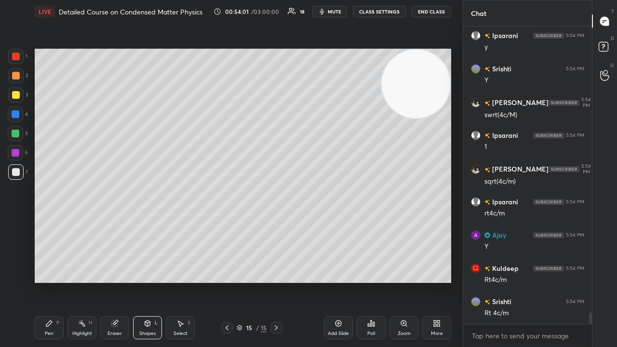
scroll to position [7424, 0]
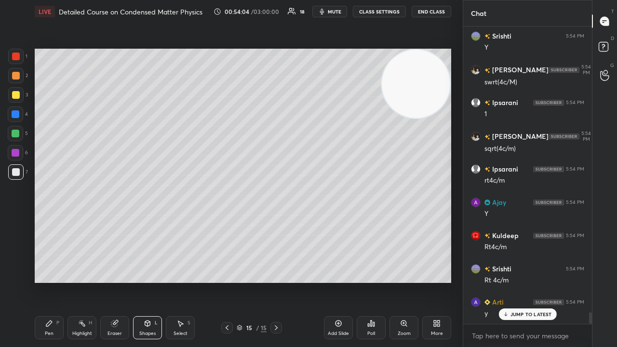
click at [50, 281] on div "Pen P" at bounding box center [49, 327] width 29 height 23
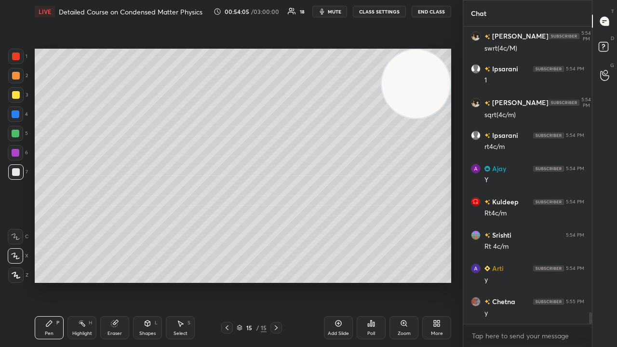
click at [17, 94] on div at bounding box center [16, 95] width 8 height 8
click at [500, 281] on div "x" at bounding box center [527, 335] width 129 height 23
click at [338, 13] on span "mute" at bounding box center [334, 11] width 13 height 7
click at [340, 14] on span "unmute" at bounding box center [333, 11] width 21 height 7
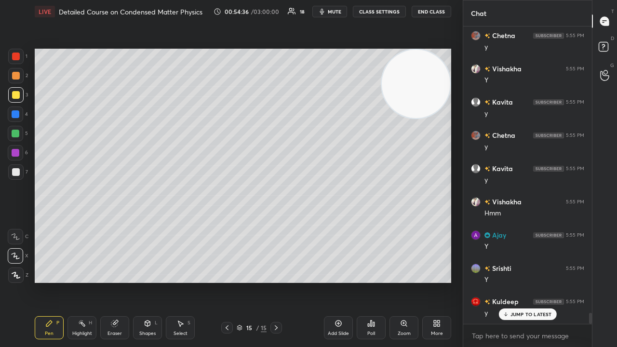
scroll to position [7756, 0]
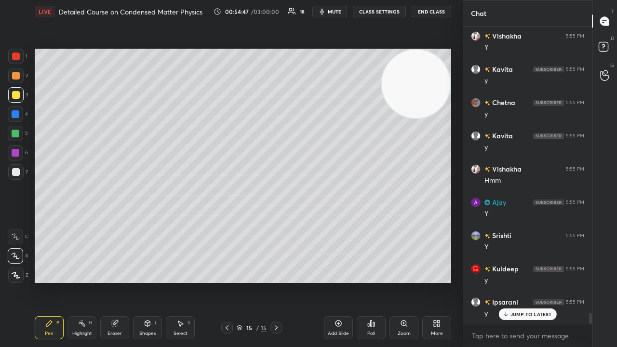
click at [333, 12] on span "mute" at bounding box center [334, 11] width 13 height 7
click at [333, 11] on span "unmute" at bounding box center [333, 11] width 21 height 7
click at [14, 172] on div at bounding box center [16, 172] width 8 height 8
click at [524, 281] on p "JUMP TO LATEST" at bounding box center [530, 314] width 41 height 6
click at [332, 15] on button "mute" at bounding box center [329, 12] width 35 height 12
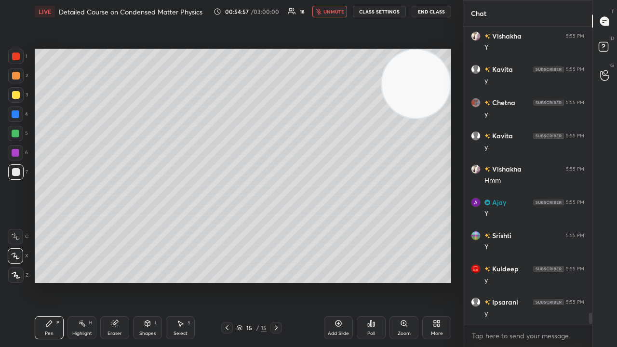
click at [334, 16] on button "unmute" at bounding box center [329, 12] width 35 height 12
click at [336, 10] on span "mute" at bounding box center [334, 11] width 13 height 7
click at [339, 13] on span "unmute" at bounding box center [333, 11] width 21 height 7
click at [335, 13] on span "mute" at bounding box center [334, 11] width 13 height 7
click at [336, 13] on span "unmute" at bounding box center [333, 11] width 21 height 7
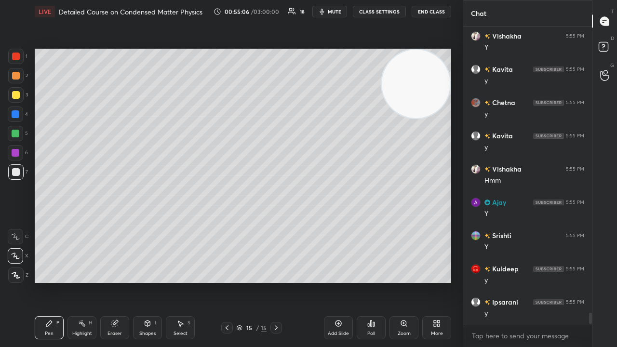
click at [337, 281] on div "Add Slide" at bounding box center [338, 327] width 29 height 23
click at [145, 281] on div "Shapes L" at bounding box center [147, 327] width 29 height 23
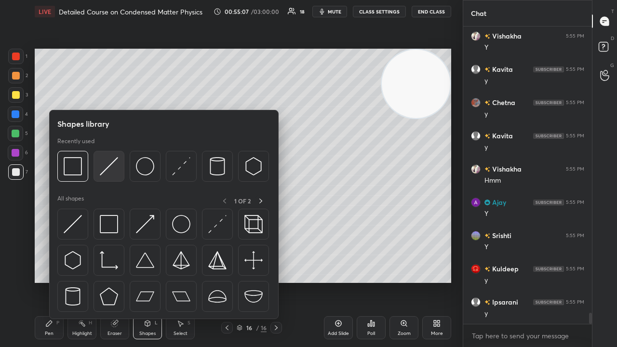
click at [112, 167] on img at bounding box center [109, 166] width 18 height 18
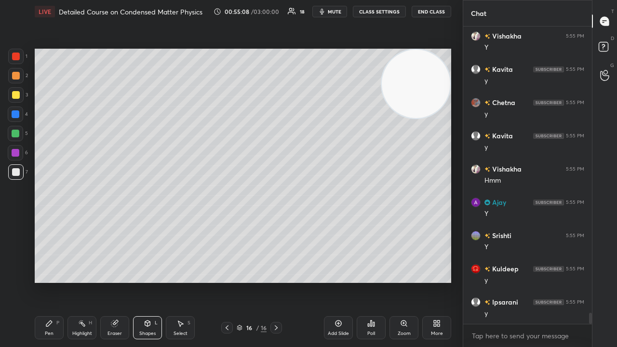
click at [15, 97] on div at bounding box center [15, 94] width 15 height 15
click at [33, 281] on div "LIVE Detailed Course on Condensed Matter Physics 00:55:13 / 03:00:00 18 mute CL…" at bounding box center [243, 173] width 424 height 347
click at [40, 281] on div "Pen P" at bounding box center [49, 327] width 29 height 23
drag, startPoint x: 14, startPoint y: 177, endPoint x: 18, endPoint y: 172, distance: 5.5
click at [16, 179] on div at bounding box center [15, 171] width 15 height 15
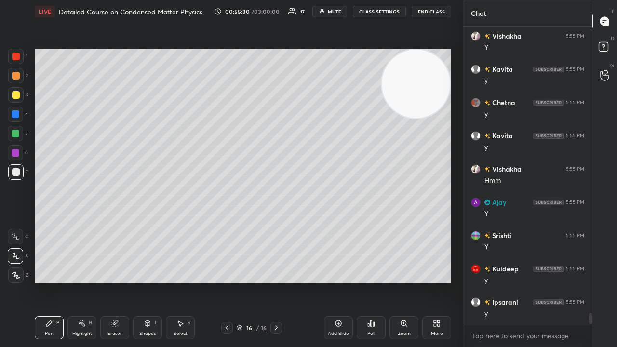
click at [115, 281] on icon at bounding box center [114, 323] width 6 height 6
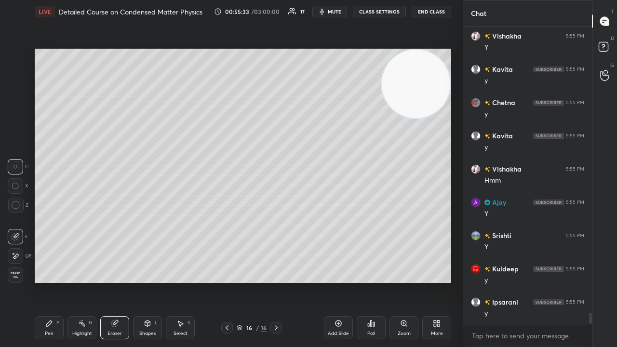
click at [42, 281] on div "Pen P" at bounding box center [49, 327] width 29 height 23
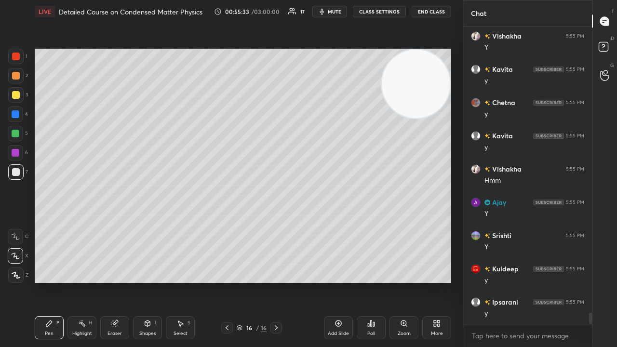
scroll to position [7790, 0]
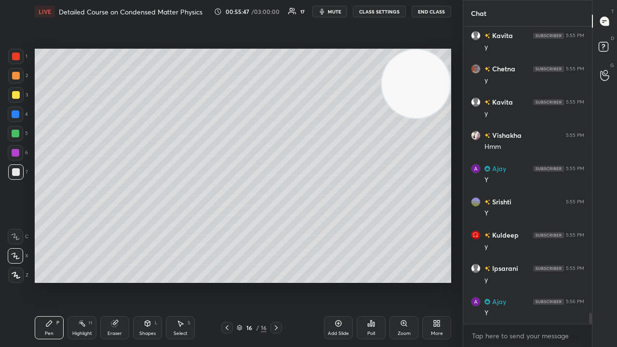
click at [223, 281] on div at bounding box center [227, 328] width 12 height 12
click at [225, 281] on icon at bounding box center [227, 328] width 8 height 8
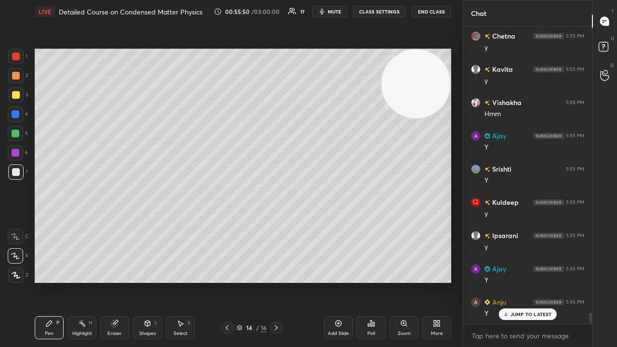
click at [339, 13] on span "mute" at bounding box center [334, 11] width 13 height 7
click at [340, 10] on span "unmute" at bounding box center [333, 11] width 21 height 7
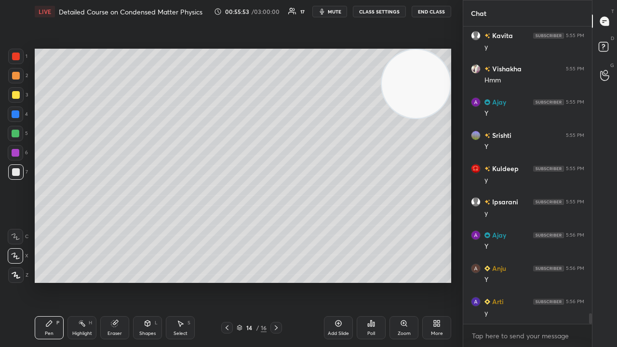
click at [339, 12] on span "mute" at bounding box center [334, 11] width 13 height 7
click at [339, 11] on span "unmute" at bounding box center [333, 11] width 21 height 7
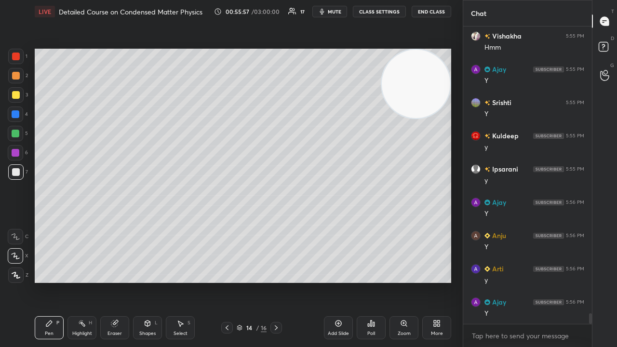
scroll to position [7923, 0]
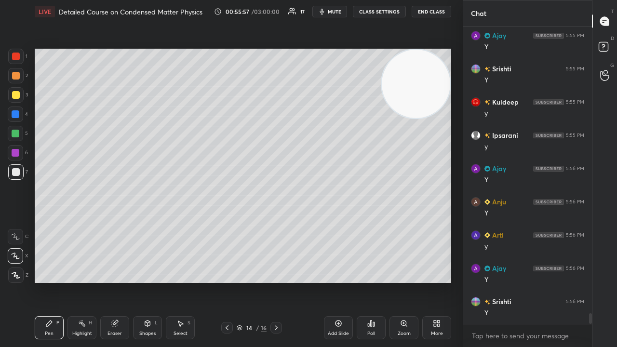
click at [277, 281] on icon at bounding box center [276, 327] width 3 height 5
click at [277, 281] on icon at bounding box center [276, 328] width 8 height 8
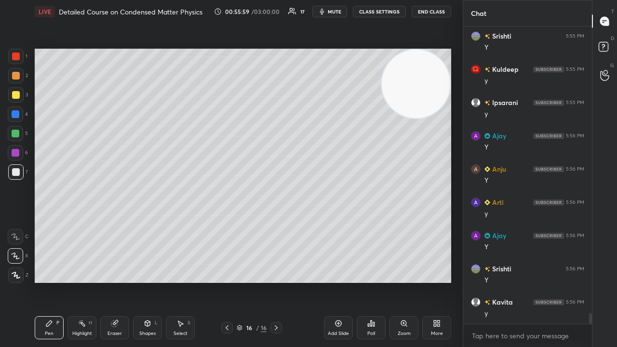
scroll to position [7989, 0]
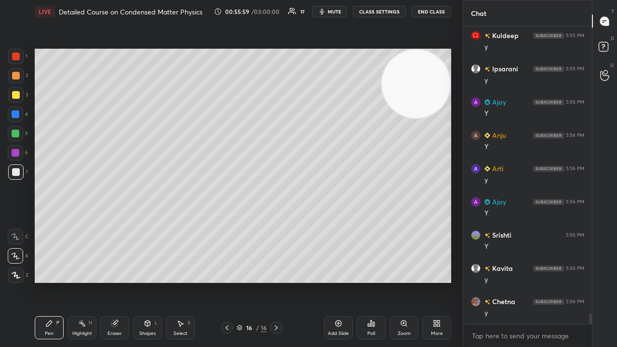
click at [331, 10] on span "mute" at bounding box center [334, 11] width 13 height 7
click at [333, 10] on span "unmute" at bounding box center [333, 11] width 21 height 7
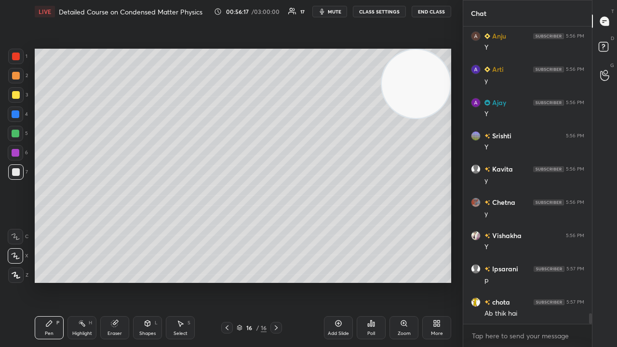
scroll to position [8122, 0]
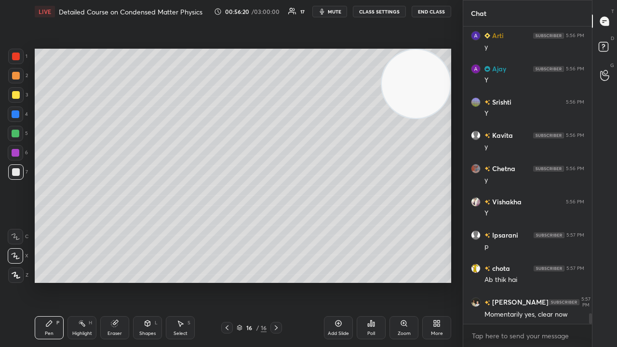
click at [340, 10] on span "mute" at bounding box center [334, 11] width 13 height 7
click at [339, 11] on span "unmute" at bounding box center [333, 11] width 21 height 7
click at [118, 281] on div "Eraser" at bounding box center [114, 327] width 29 height 23
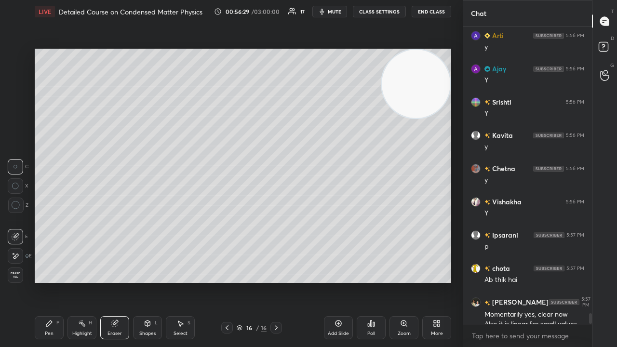
scroll to position [8140, 0]
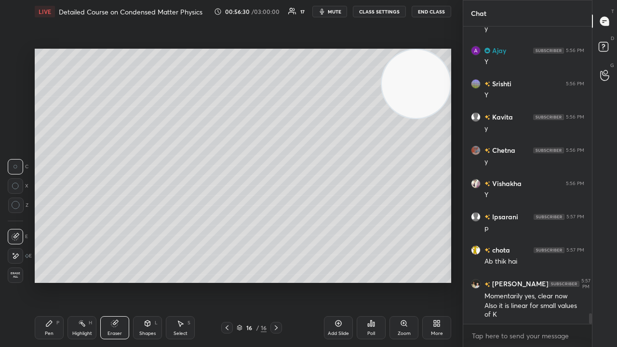
click at [30, 281] on div "1 2 3 4 5 6 7 C X Z C X Z E E Erase all H H LIVE Detailed Course on Condensed M…" at bounding box center [227, 173] width 455 height 347
click at [40, 281] on div "Pen P" at bounding box center [49, 327] width 29 height 23
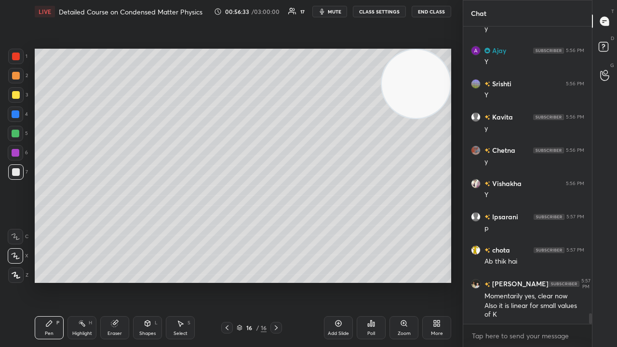
click at [335, 12] on span "mute" at bounding box center [334, 11] width 13 height 7
click at [335, 13] on span "unmute" at bounding box center [333, 11] width 21 height 7
click at [336, 12] on span "mute" at bounding box center [334, 11] width 13 height 7
click at [326, 13] on span "unmute" at bounding box center [333, 11] width 21 height 7
click at [231, 281] on div at bounding box center [227, 328] width 12 height 12
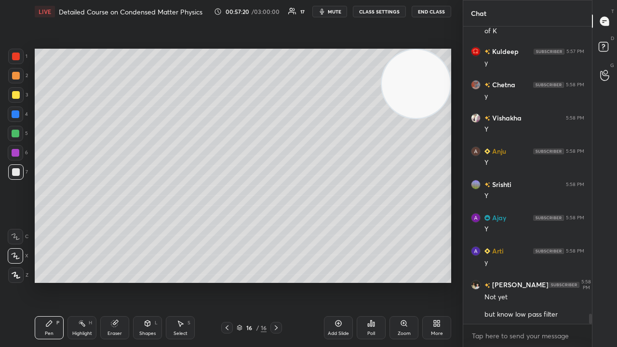
scroll to position [8456, 0]
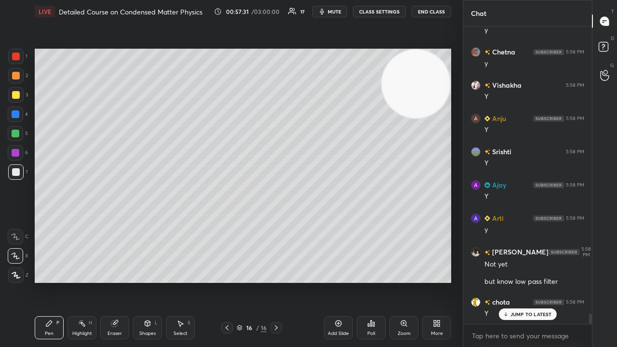
click at [341, 281] on div "Add Slide" at bounding box center [338, 333] width 21 height 5
click at [509, 281] on div "JUMP TO LATEST" at bounding box center [527, 314] width 58 height 12
click at [334, 13] on span "mute" at bounding box center [334, 11] width 13 height 7
click at [337, 12] on span "unmute" at bounding box center [333, 11] width 21 height 7
click at [118, 281] on div "Eraser" at bounding box center [114, 327] width 29 height 23
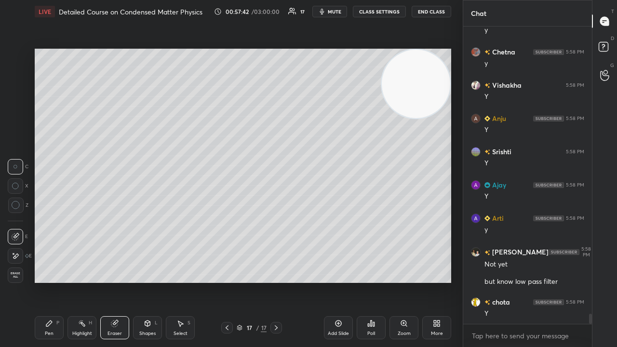
click at [14, 258] on icon at bounding box center [16, 256] width 8 height 8
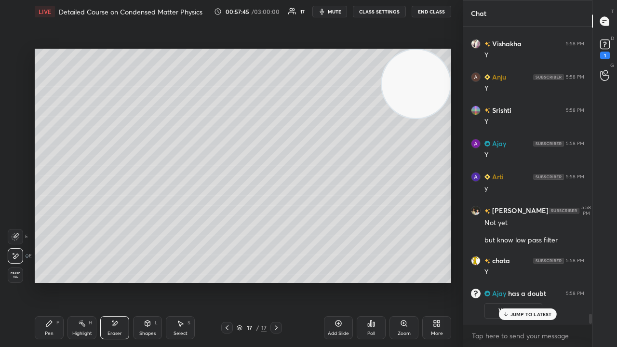
click at [50, 281] on div "Pen" at bounding box center [49, 333] width 9 height 5
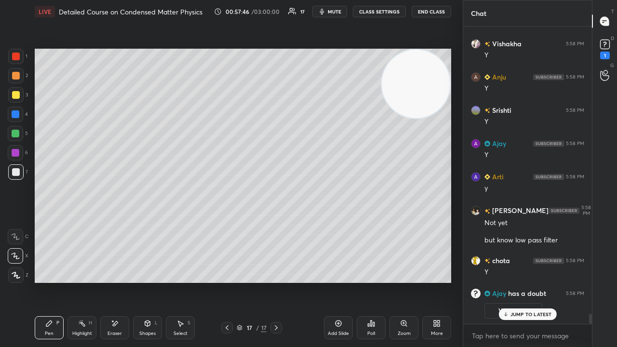
click at [331, 10] on span "mute" at bounding box center [334, 11] width 13 height 7
click at [330, 10] on span "unmute" at bounding box center [333, 11] width 21 height 7
click at [228, 281] on icon at bounding box center [227, 328] width 8 height 8
click at [227, 281] on icon at bounding box center [227, 328] width 8 height 8
click at [278, 281] on icon at bounding box center [276, 328] width 8 height 8
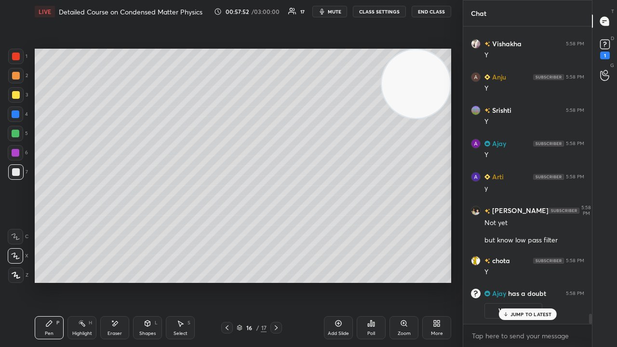
click at [280, 281] on div at bounding box center [276, 328] width 12 height 12
click at [538, 281] on p "JUMP TO LATEST" at bounding box center [530, 314] width 41 height 6
click at [222, 281] on div at bounding box center [227, 328] width 12 height 12
click at [604, 53] on div "1" at bounding box center [604, 48] width 14 height 22
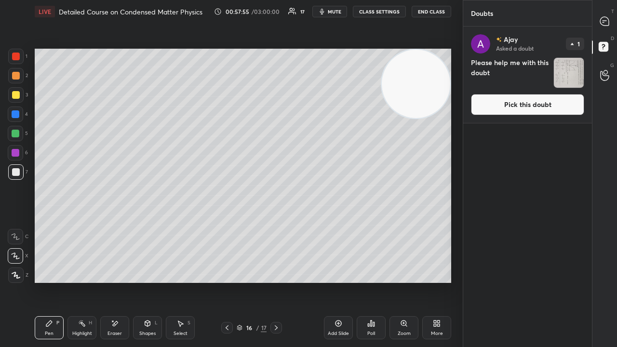
click at [538, 99] on button "Pick this doubt" at bounding box center [527, 104] width 113 height 21
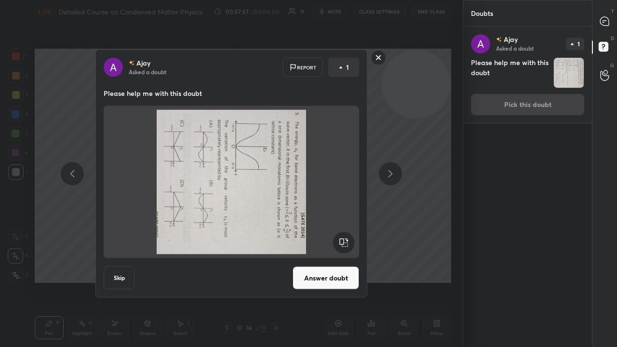
click at [339, 239] on rect at bounding box center [343, 243] width 22 height 22
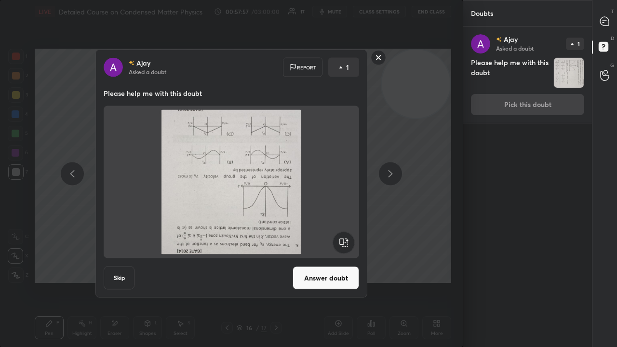
click at [339, 239] on rect at bounding box center [343, 243] width 22 height 22
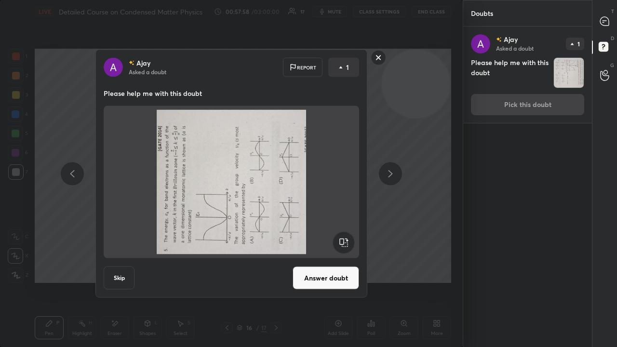
drag, startPoint x: 339, startPoint y: 240, endPoint x: 336, endPoint y: 251, distance: 11.1
click at [339, 241] on rect at bounding box center [343, 243] width 22 height 22
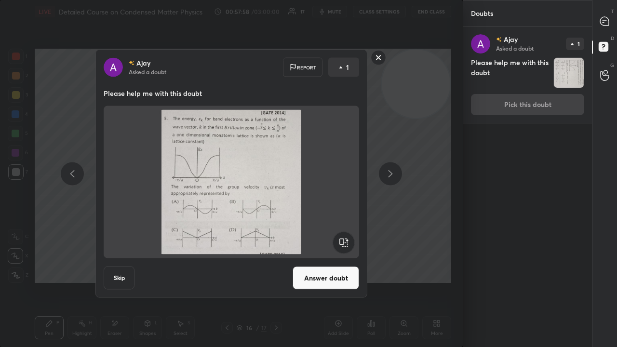
click at [327, 280] on button "Answer doubt" at bounding box center [325, 277] width 66 height 23
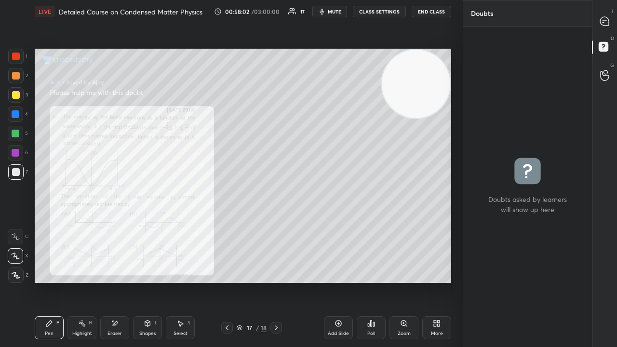
drag, startPoint x: 610, startPoint y: 30, endPoint x: 614, endPoint y: 22, distance: 8.4
click at [610, 31] on div "T Messages (T)" at bounding box center [604, 21] width 25 height 27
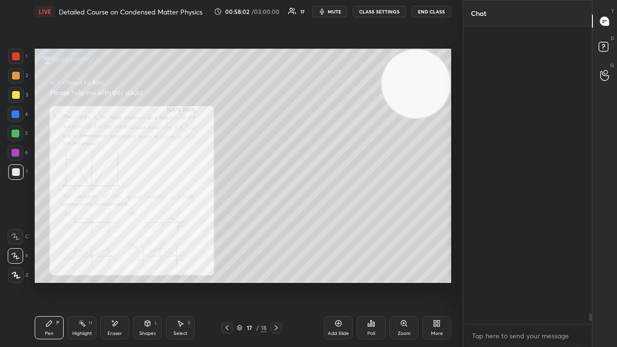
scroll to position [294, 126]
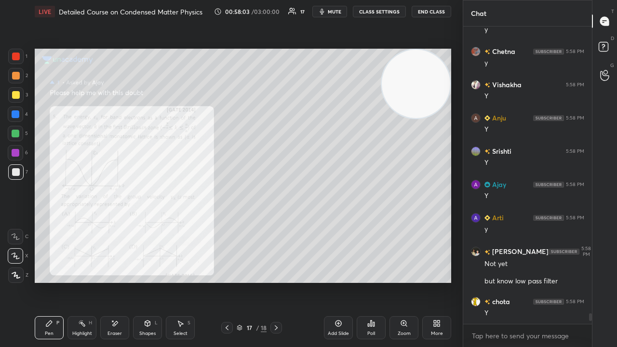
click at [559, 281] on div "x" at bounding box center [527, 335] width 129 height 23
click at [335, 14] on span "mute" at bounding box center [334, 11] width 13 height 7
click at [337, 12] on span "unmute" at bounding box center [333, 11] width 21 height 7
click at [405, 281] on div "Zoom" at bounding box center [403, 333] width 13 height 5
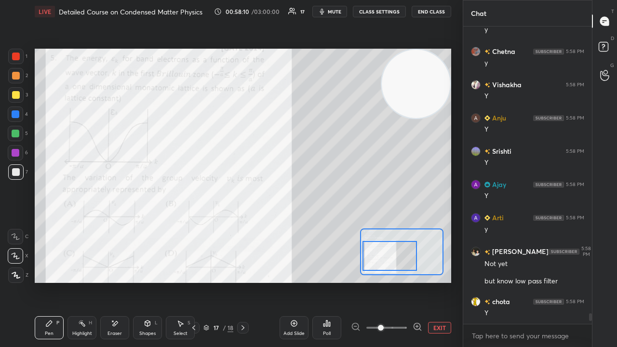
drag, startPoint x: 393, startPoint y: 251, endPoint x: 385, endPoint y: 256, distance: 9.3
click at [385, 256] on div at bounding box center [389, 256] width 54 height 30
click at [332, 8] on button "mute" at bounding box center [329, 12] width 35 height 12
click at [334, 9] on span "unmute" at bounding box center [333, 11] width 21 height 7
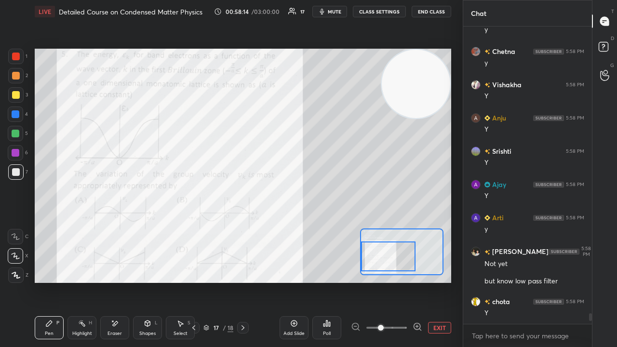
drag, startPoint x: 385, startPoint y: 252, endPoint x: 384, endPoint y: 248, distance: 4.8
click at [383, 253] on div at bounding box center [388, 256] width 54 height 30
click at [329, 13] on button "mute" at bounding box center [329, 12] width 35 height 12
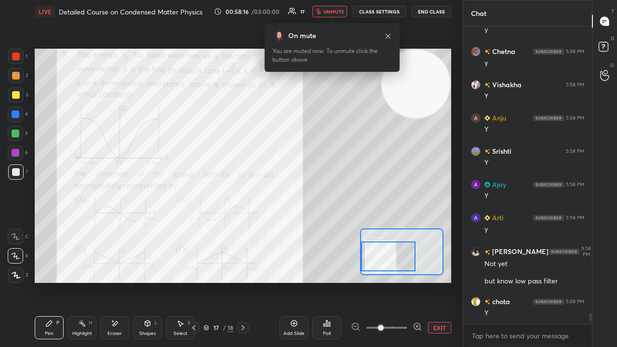
click at [331, 14] on span "unmute" at bounding box center [333, 11] width 21 height 7
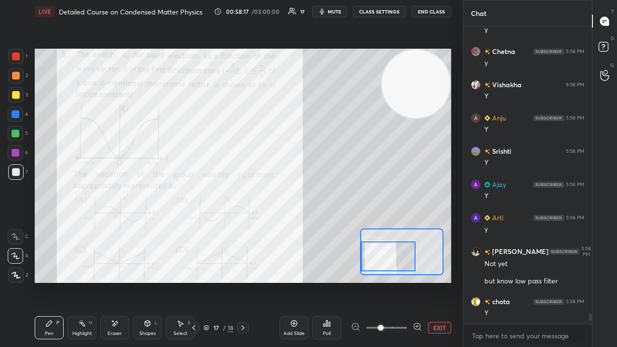
click at [14, 60] on div at bounding box center [15, 56] width 15 height 15
drag, startPoint x: 114, startPoint y: 330, endPoint x: 115, endPoint y: 322, distance: 7.3
click at [114, 281] on div "Eraser" at bounding box center [114, 327] width 29 height 23
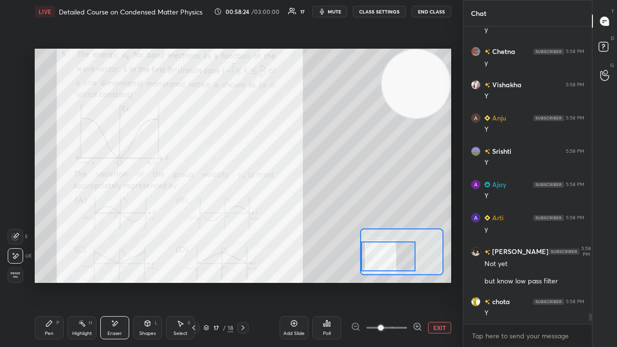
drag, startPoint x: 54, startPoint y: 330, endPoint x: 61, endPoint y: 328, distance: 6.7
click at [54, 281] on div "Pen P" at bounding box center [49, 327] width 29 height 23
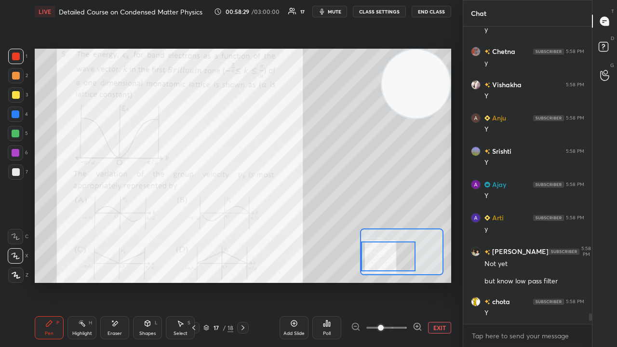
click at [341, 10] on span "mute" at bounding box center [334, 11] width 13 height 7
click at [340, 10] on span "mute" at bounding box center [334, 11] width 13 height 7
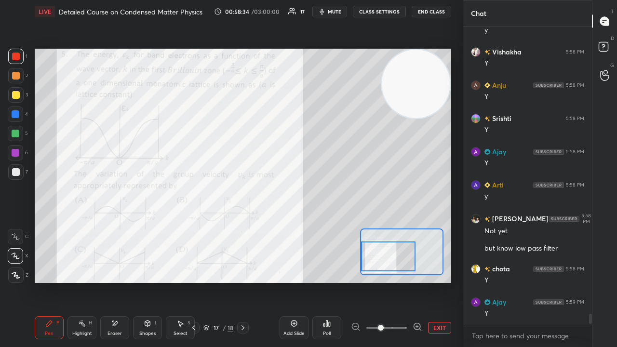
scroll to position [8254, 0]
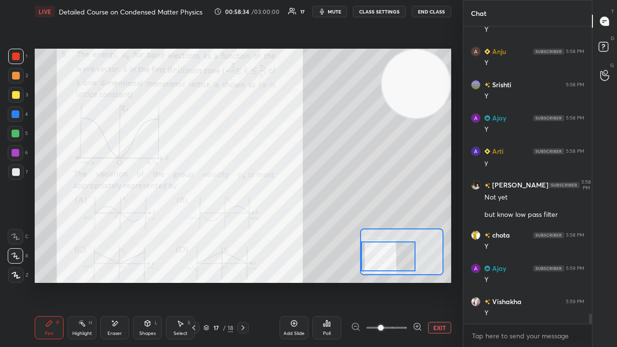
drag, startPoint x: 119, startPoint y: 329, endPoint x: 121, endPoint y: 298, distance: 30.9
click at [119, 281] on div "Eraser" at bounding box center [114, 327] width 29 height 23
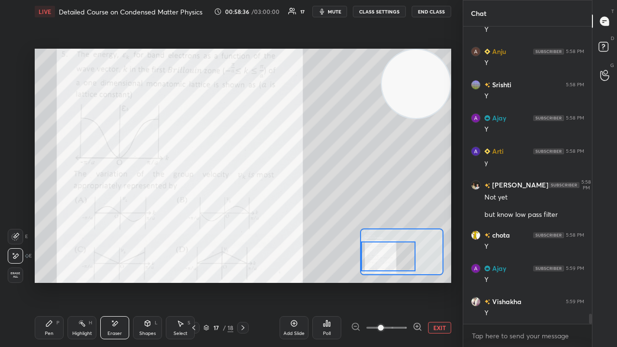
drag, startPoint x: 44, startPoint y: 323, endPoint x: 53, endPoint y: 310, distance: 15.0
click at [44, 281] on div "Pen P" at bounding box center [49, 327] width 29 height 23
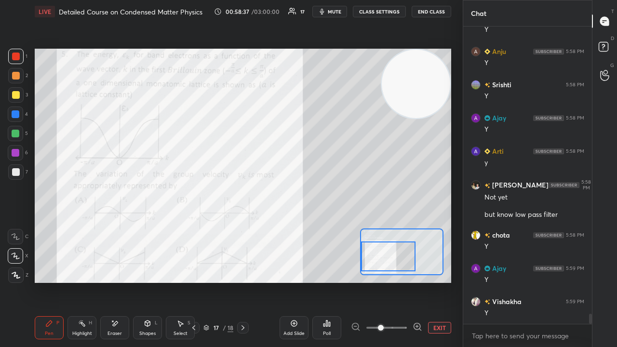
click at [324, 13] on icon "button" at bounding box center [322, 12] width 4 height 6
drag, startPoint x: 325, startPoint y: 13, endPoint x: 327, endPoint y: 7, distance: 6.1
click at [325, 13] on button "unmute" at bounding box center [329, 12] width 35 height 12
click at [127, 281] on div "Pen P Highlight H Eraser Shapes L Select S" at bounding box center [96, 327] width 122 height 23
click at [120, 281] on div "Eraser" at bounding box center [114, 327] width 29 height 23
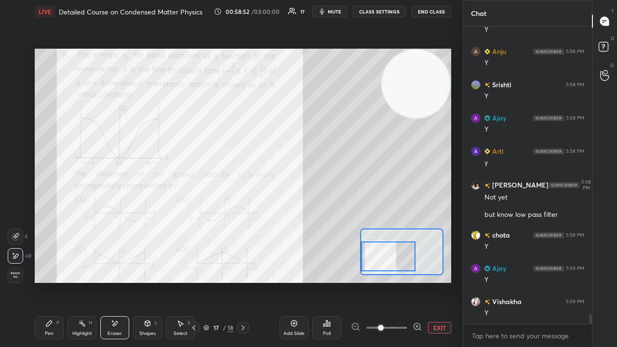
click at [52, 281] on div "Pen P" at bounding box center [49, 327] width 29 height 23
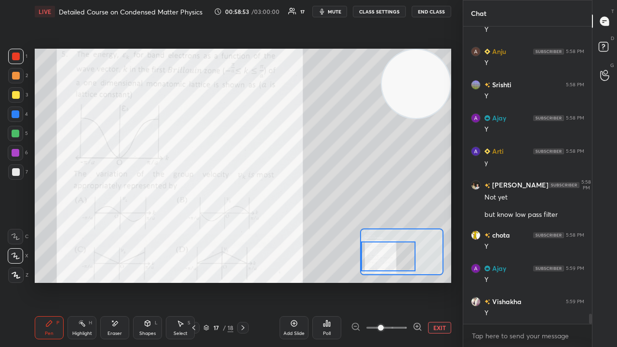
click at [324, 11] on icon "button" at bounding box center [322, 12] width 4 height 6
drag, startPoint x: 327, startPoint y: 11, endPoint x: 329, endPoint y: 6, distance: 5.6
click at [327, 11] on span "unmute" at bounding box center [333, 11] width 21 height 7
click at [194, 281] on icon at bounding box center [194, 328] width 8 height 8
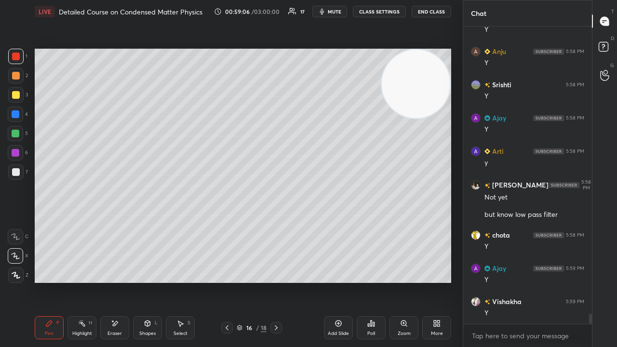
click at [227, 281] on icon at bounding box center [227, 328] width 8 height 8
click at [226, 281] on icon at bounding box center [227, 328] width 8 height 8
click at [14, 133] on div at bounding box center [16, 134] width 8 height 8
click at [338, 11] on span "mute" at bounding box center [334, 11] width 13 height 7
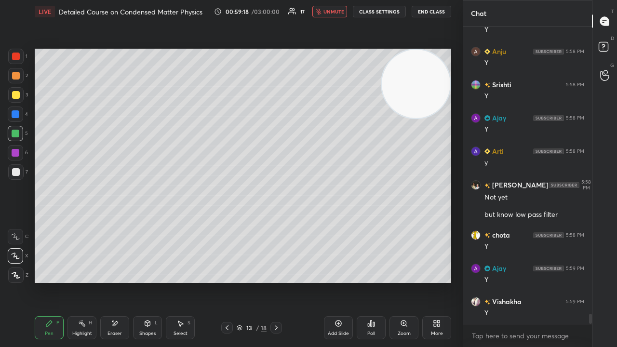
drag, startPoint x: 340, startPoint y: 9, endPoint x: 343, endPoint y: 4, distance: 5.8
click at [341, 9] on span "unmute" at bounding box center [333, 11] width 21 height 7
click at [277, 281] on icon at bounding box center [276, 328] width 8 height 8
click at [276, 281] on icon at bounding box center [276, 328] width 8 height 8
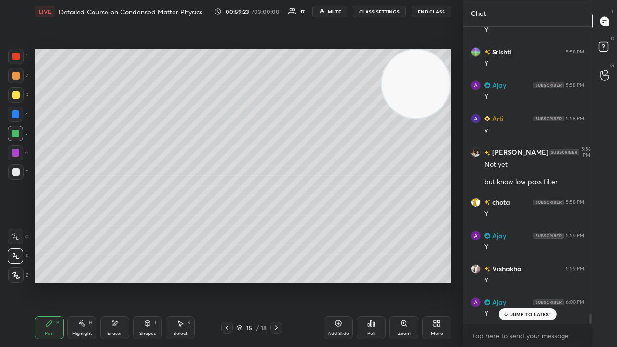
click at [275, 281] on icon at bounding box center [276, 328] width 8 height 8
click at [278, 281] on div at bounding box center [276, 328] width 12 height 12
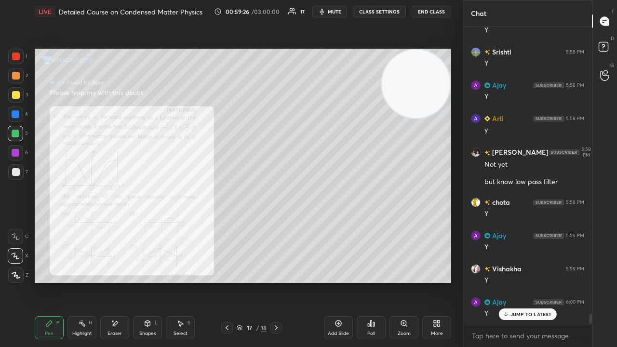
click at [410, 281] on div "Zoom" at bounding box center [403, 333] width 13 height 5
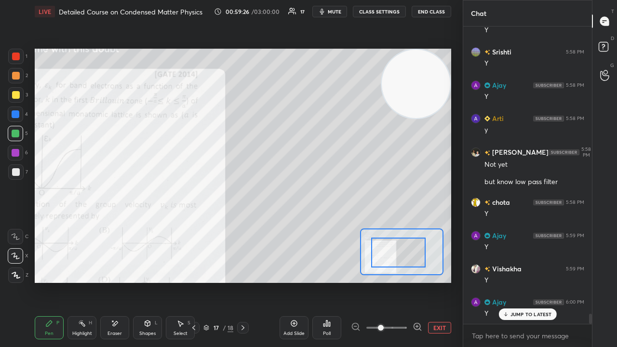
drag, startPoint x: 411, startPoint y: 254, endPoint x: 394, endPoint y: 256, distance: 17.5
drag, startPoint x: 405, startPoint y: 251, endPoint x: 394, endPoint y: 254, distance: 11.3
click at [403, 252] on div at bounding box center [398, 253] width 54 height 30
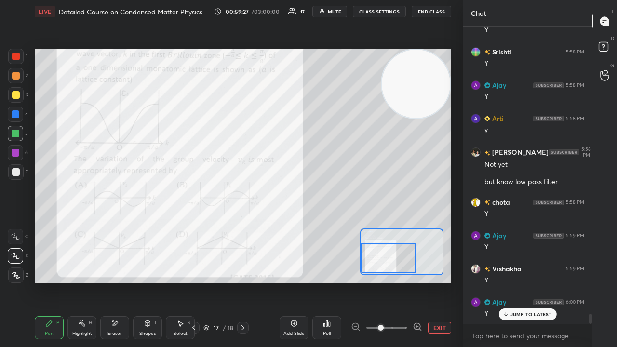
drag, startPoint x: 394, startPoint y: 254, endPoint x: 383, endPoint y: 256, distance: 11.3
click at [384, 258] on div at bounding box center [388, 258] width 54 height 30
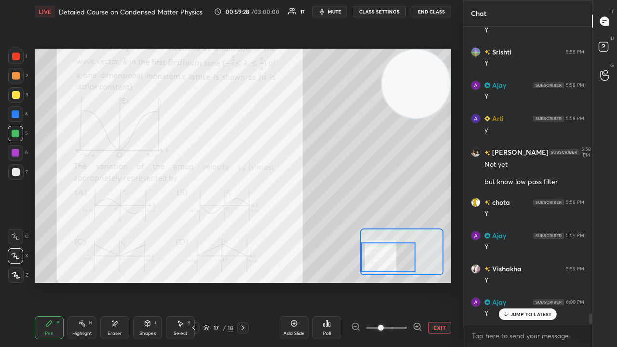
click at [384, 250] on div at bounding box center [388, 257] width 54 height 30
click at [334, 11] on span "mute" at bounding box center [334, 11] width 13 height 7
click at [335, 11] on span "unmute" at bounding box center [333, 11] width 21 height 7
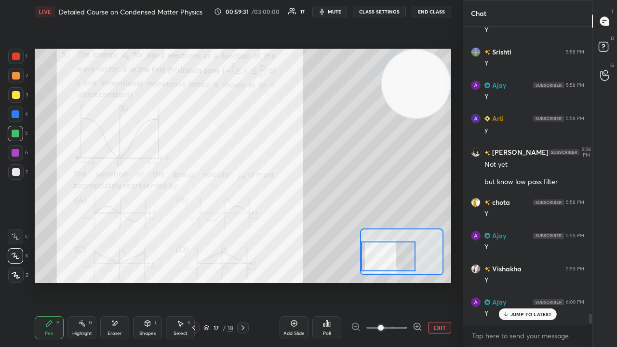
click at [374, 260] on div at bounding box center [388, 256] width 54 height 30
click at [331, 12] on span "mute" at bounding box center [334, 11] width 13 height 7
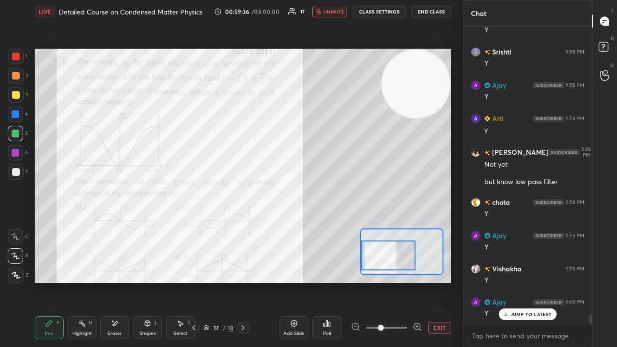
click at [334, 13] on span "unmute" at bounding box center [333, 11] width 21 height 7
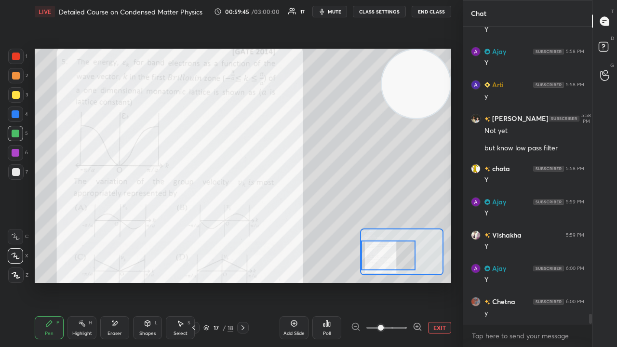
click at [297, 281] on div "Add Slide" at bounding box center [293, 333] width 21 height 5
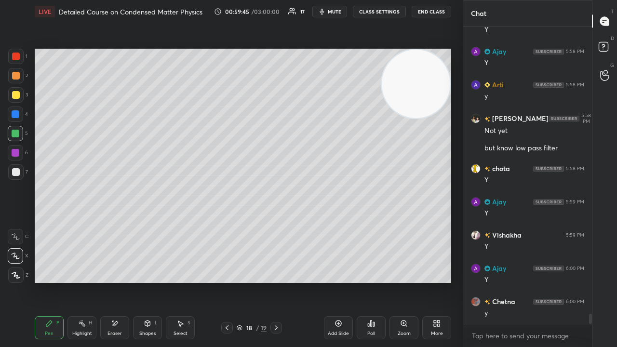
click at [14, 96] on div at bounding box center [16, 95] width 8 height 8
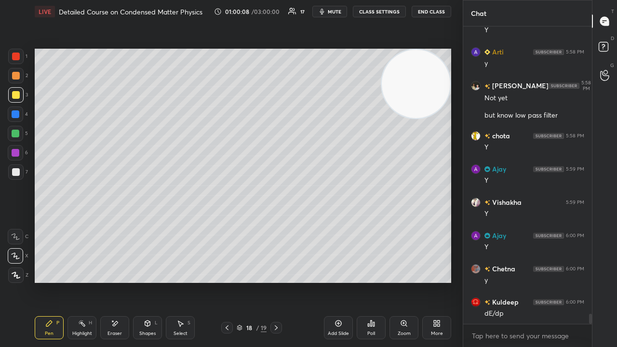
click at [332, 10] on span "mute" at bounding box center [334, 11] width 13 height 7
click at [334, 11] on span "unmute" at bounding box center [333, 11] width 21 height 7
click at [334, 12] on span "mute" at bounding box center [334, 11] width 13 height 7
click at [335, 11] on span "unmute" at bounding box center [333, 11] width 21 height 7
click at [330, 11] on span "mute" at bounding box center [334, 11] width 13 height 7
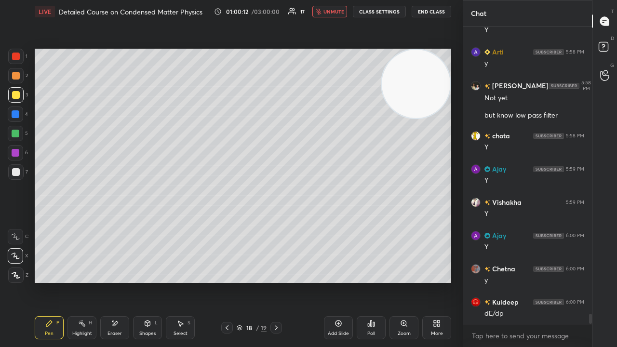
click at [333, 11] on span "unmute" at bounding box center [333, 11] width 21 height 7
click at [335, 8] on button "mute" at bounding box center [329, 12] width 35 height 12
click at [336, 11] on span "unmute" at bounding box center [333, 11] width 21 height 7
click at [341, 13] on span "mute" at bounding box center [334, 11] width 13 height 7
click at [339, 15] on button "mute" at bounding box center [329, 12] width 35 height 12
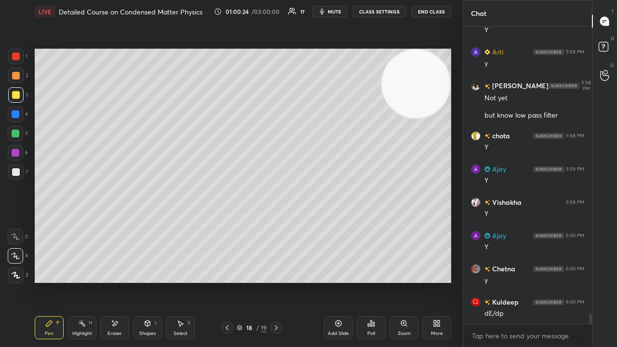
click at [326, 12] on icon "button" at bounding box center [322, 12] width 8 height 8
click at [331, 9] on span "unmute" at bounding box center [333, 11] width 21 height 7
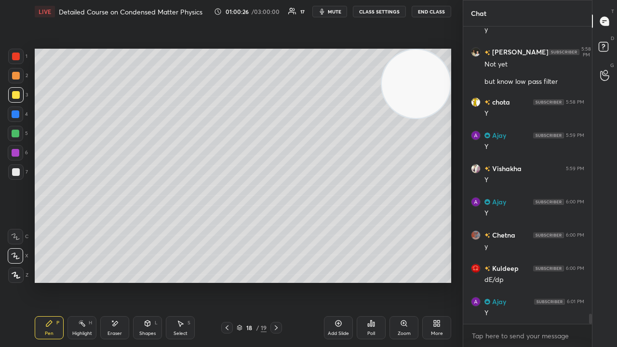
click at [328, 9] on button "mute" at bounding box center [329, 12] width 35 height 12
click at [328, 13] on span "unmute" at bounding box center [333, 11] width 21 height 7
click at [228, 281] on icon at bounding box center [227, 328] width 8 height 8
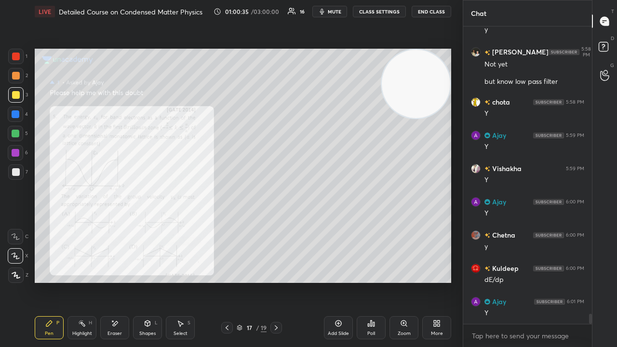
click at [332, 11] on span "mute" at bounding box center [334, 11] width 13 height 7
click at [334, 9] on span "unmute" at bounding box center [333, 11] width 21 height 7
click at [401, 281] on div "Zoom" at bounding box center [403, 333] width 13 height 5
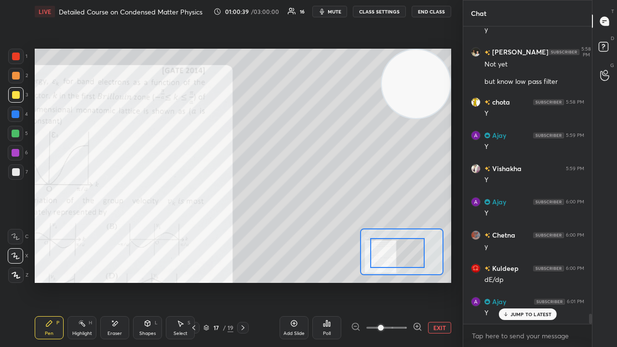
scroll to position [8420, 0]
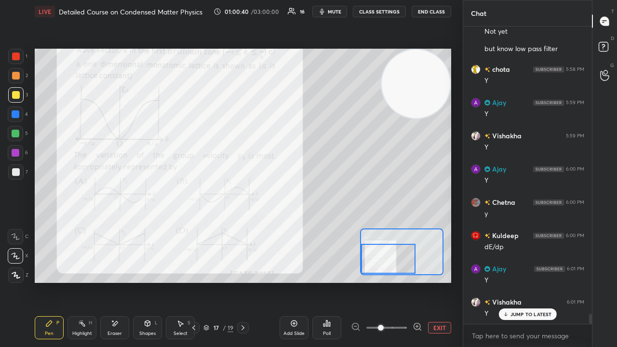
drag, startPoint x: 387, startPoint y: 256, endPoint x: 379, endPoint y: 258, distance: 8.9
click at [379, 258] on div at bounding box center [388, 259] width 54 height 30
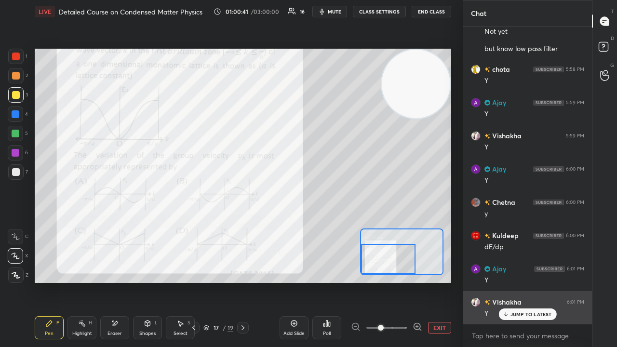
click at [521, 281] on p "JUMP TO LATEST" at bounding box center [530, 314] width 41 height 6
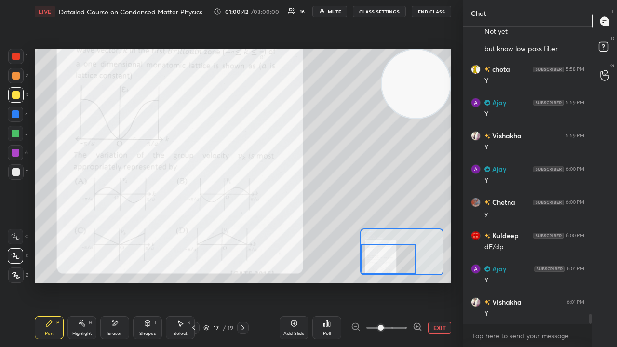
click at [333, 12] on span "mute" at bounding box center [334, 11] width 13 height 7
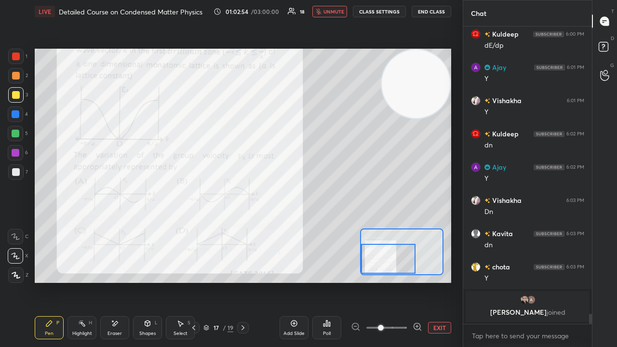
scroll to position [8339, 0]
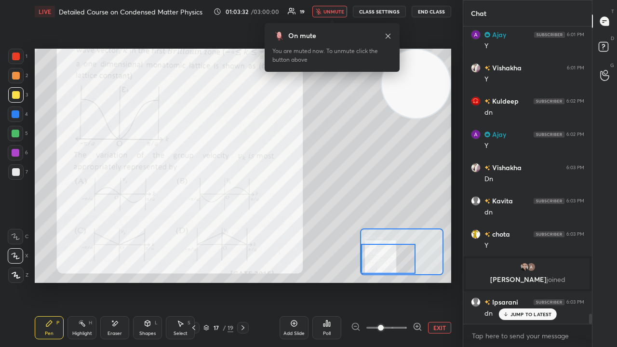
click at [331, 13] on span "unmute" at bounding box center [333, 11] width 21 height 7
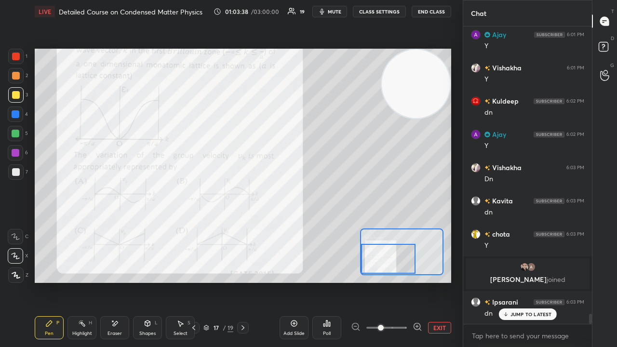
scroll to position [8373, 0]
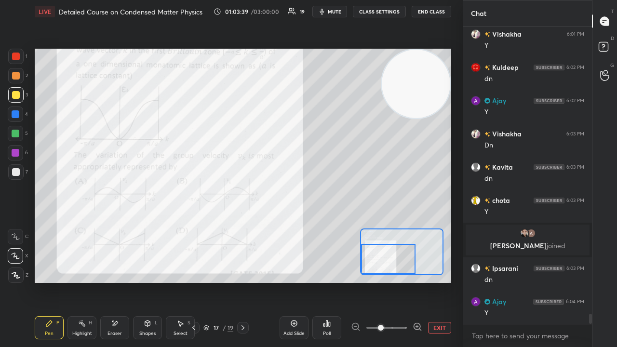
drag, startPoint x: 398, startPoint y: 271, endPoint x: 411, endPoint y: 267, distance: 13.6
click at [412, 268] on div at bounding box center [388, 259] width 54 height 30
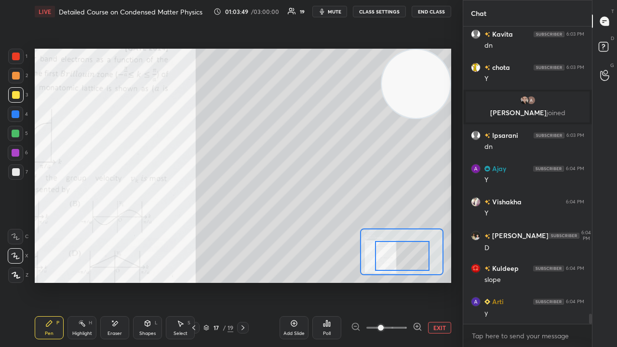
scroll to position [8538, 0]
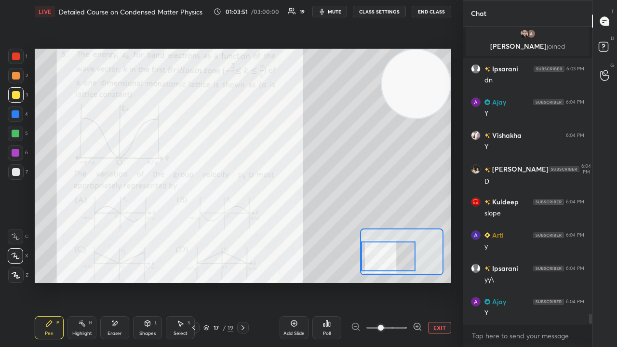
drag, startPoint x: 412, startPoint y: 263, endPoint x: 393, endPoint y: 262, distance: 19.3
click at [395, 264] on div at bounding box center [388, 256] width 54 height 30
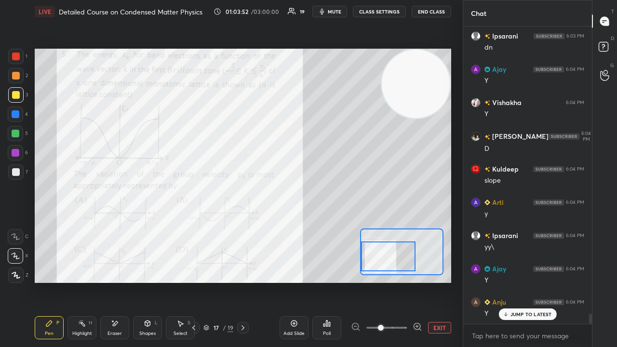
click at [331, 11] on span "mute" at bounding box center [334, 11] width 13 height 7
click at [334, 10] on span "unmute" at bounding box center [333, 11] width 21 height 7
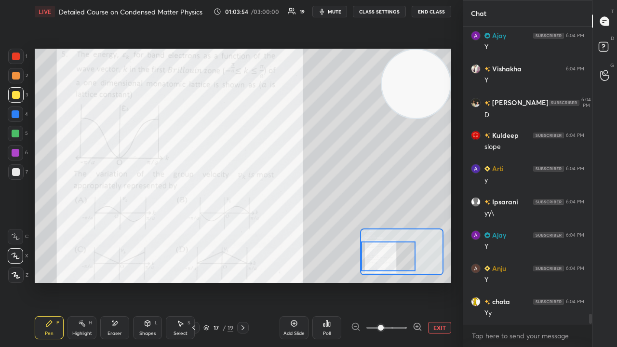
click at [14, 60] on div at bounding box center [16, 57] width 8 height 8
click at [110, 281] on div "Eraser" at bounding box center [114, 327] width 29 height 23
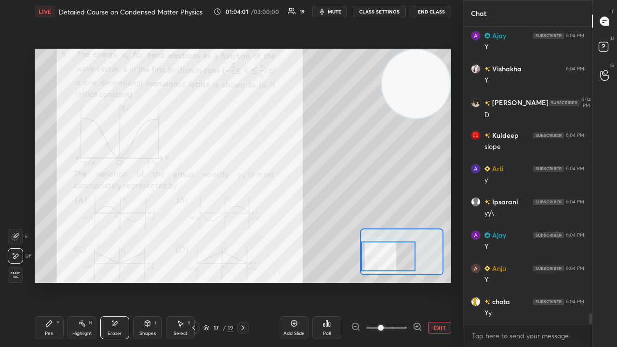
click at [51, 281] on icon at bounding box center [49, 323] width 8 height 8
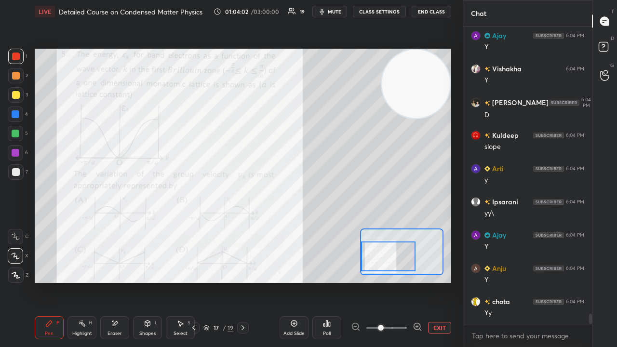
click at [324, 13] on icon "button" at bounding box center [322, 12] width 4 height 6
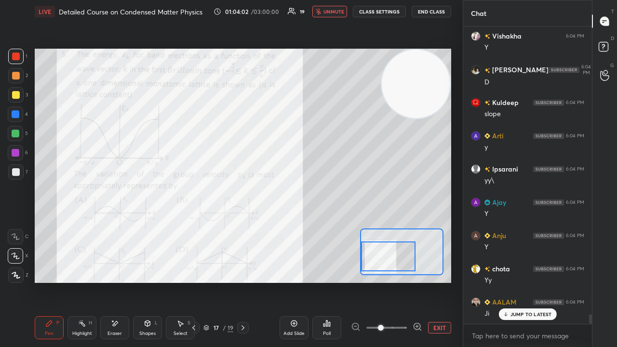
click at [325, 12] on button "unmute" at bounding box center [329, 12] width 35 height 12
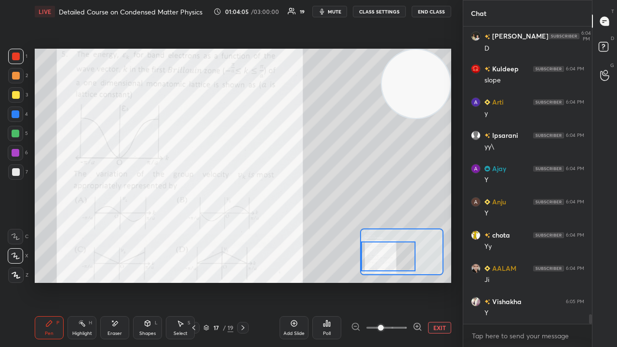
click at [331, 13] on span "mute" at bounding box center [334, 11] width 13 height 7
click at [334, 11] on span "mute" at bounding box center [334, 11] width 13 height 7
click at [336, 13] on span "mute" at bounding box center [334, 11] width 13 height 7
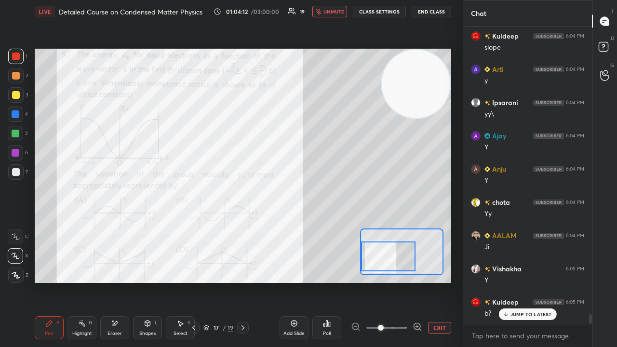
click at [335, 12] on span "unmute" at bounding box center [333, 11] width 21 height 7
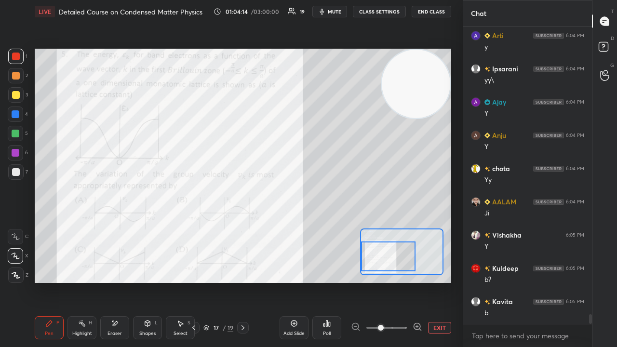
click at [337, 11] on span "mute" at bounding box center [334, 11] width 13 height 7
click at [337, 10] on span "unmute" at bounding box center [333, 11] width 21 height 7
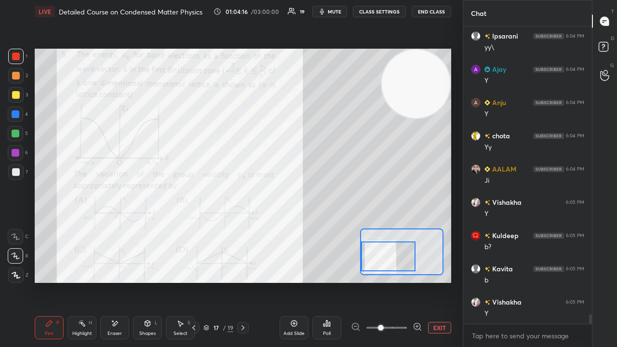
scroll to position [8838, 0]
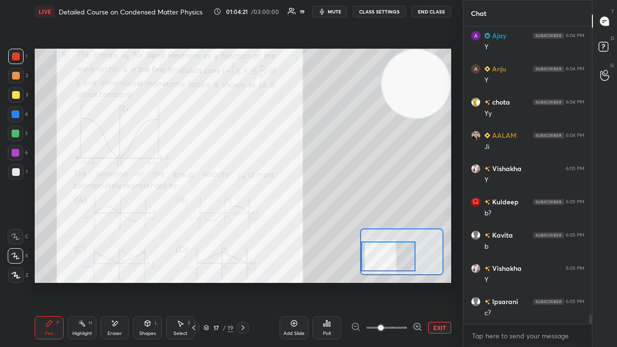
click at [333, 8] on button "mute" at bounding box center [329, 12] width 35 height 12
click at [333, 9] on span "mute" at bounding box center [334, 11] width 13 height 7
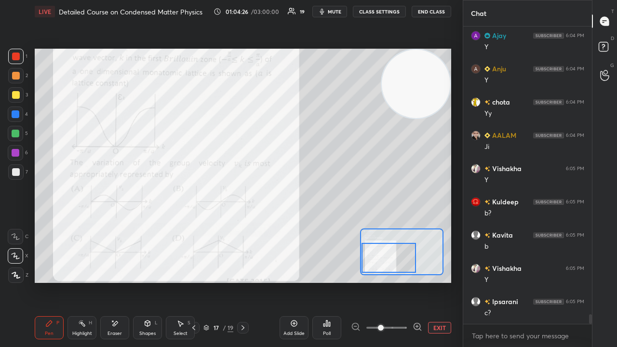
click at [397, 265] on div at bounding box center [388, 258] width 54 height 30
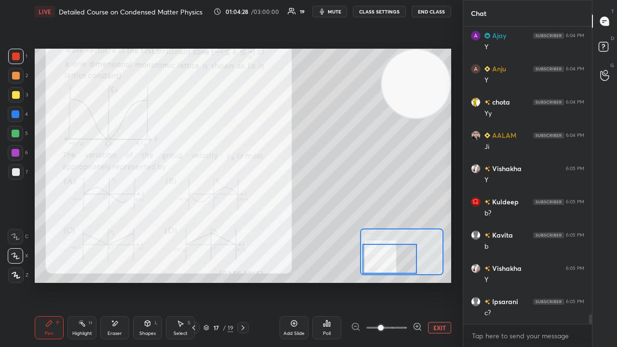
click at [121, 281] on div "Eraser" at bounding box center [114, 333] width 14 height 5
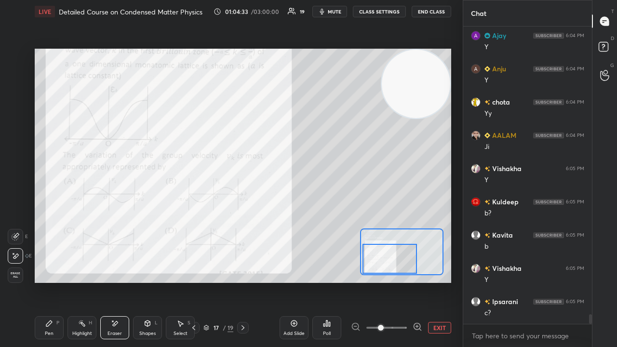
click at [49, 281] on div "Pen P" at bounding box center [49, 327] width 29 height 23
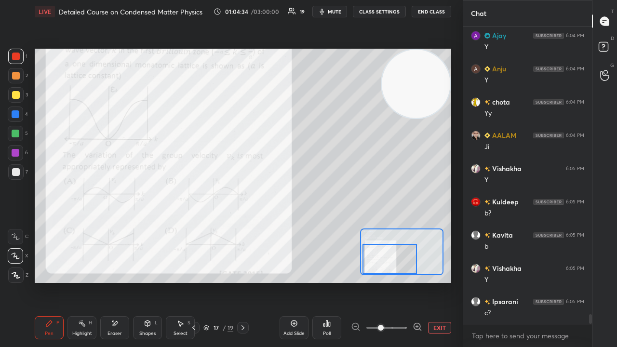
click at [13, 99] on div at bounding box center [15, 94] width 15 height 15
click at [15, 135] on div at bounding box center [16, 134] width 8 height 8
click at [108, 281] on div "Eraser" at bounding box center [114, 327] width 29 height 23
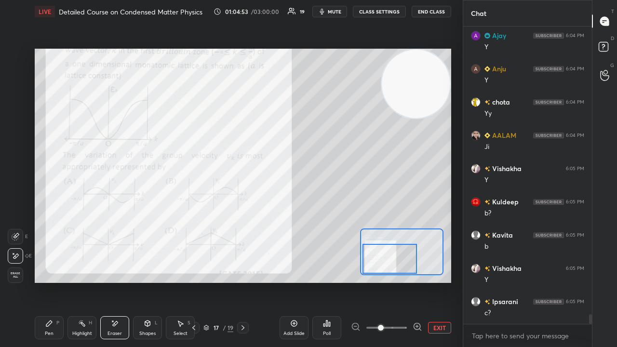
scroll to position [8861, 0]
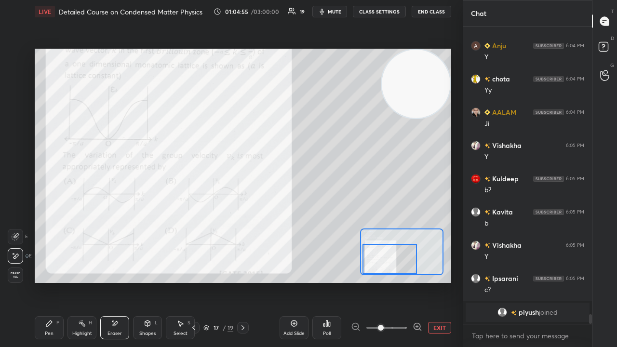
click at [54, 281] on div "Pen P" at bounding box center [49, 327] width 29 height 23
click at [17, 55] on div at bounding box center [16, 57] width 8 height 8
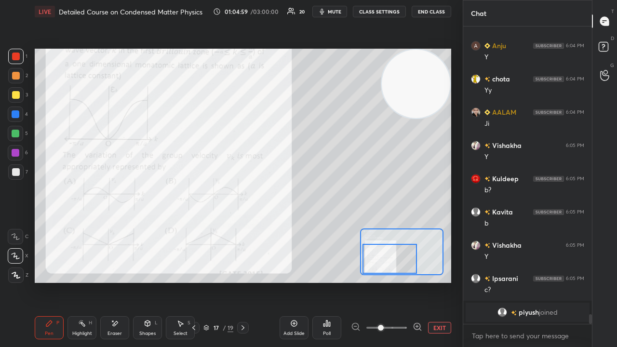
scroll to position [8721, 0]
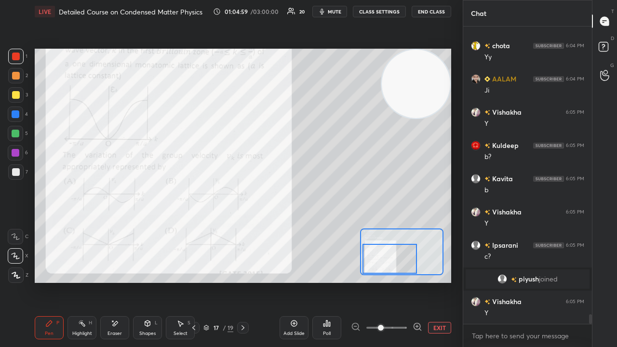
click at [332, 9] on span "mute" at bounding box center [334, 11] width 13 height 7
click at [334, 8] on button "unmute" at bounding box center [329, 12] width 35 height 12
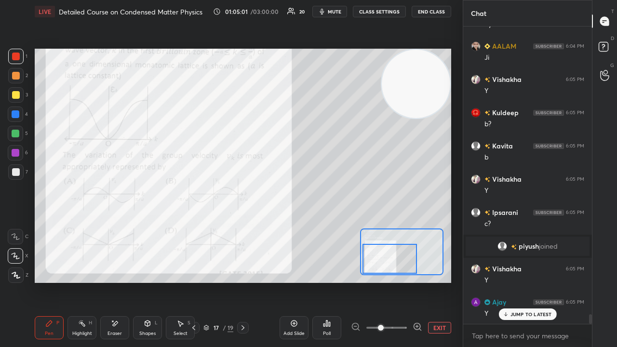
click at [341, 11] on span "mute" at bounding box center [334, 11] width 13 height 7
drag, startPoint x: 339, startPoint y: 11, endPoint x: 343, endPoint y: 7, distance: 5.1
click at [339, 11] on span "unmute" at bounding box center [333, 11] width 21 height 7
click at [513, 281] on p "JUMP TO LATEST" at bounding box center [530, 314] width 41 height 6
click at [335, 12] on span "mute" at bounding box center [334, 11] width 13 height 7
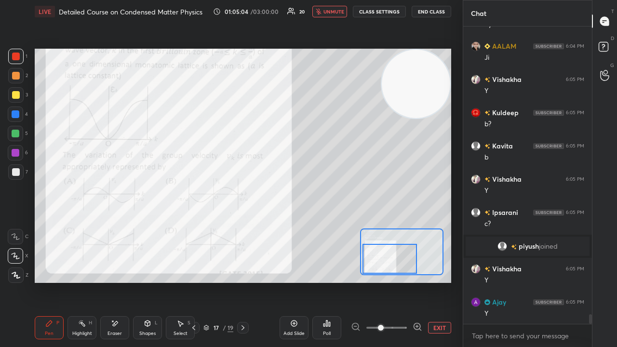
click at [340, 11] on span "unmute" at bounding box center [333, 11] width 21 height 7
click at [17, 60] on div at bounding box center [15, 56] width 15 height 15
click at [332, 11] on span "mute" at bounding box center [334, 11] width 13 height 7
click at [333, 11] on span "unmute" at bounding box center [333, 11] width 21 height 7
click at [334, 10] on span "mute" at bounding box center [334, 11] width 13 height 7
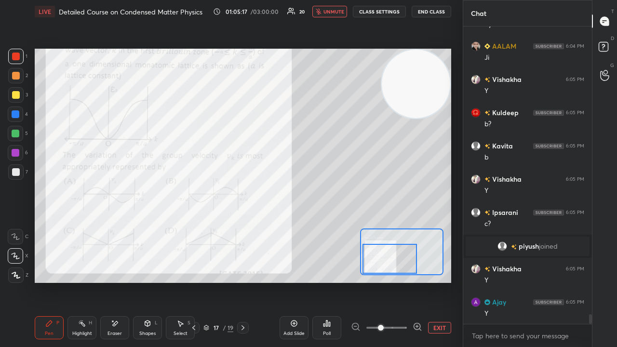
click at [336, 10] on span "unmute" at bounding box center [333, 11] width 21 height 7
click at [324, 11] on icon "button" at bounding box center [322, 12] width 4 height 6
click at [326, 11] on span "unmute" at bounding box center [333, 11] width 21 height 7
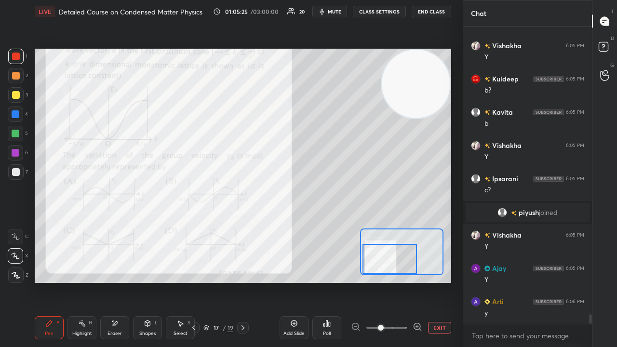
click at [332, 11] on span "mute" at bounding box center [334, 11] width 13 height 7
click at [332, 10] on span "unmute" at bounding box center [333, 11] width 21 height 7
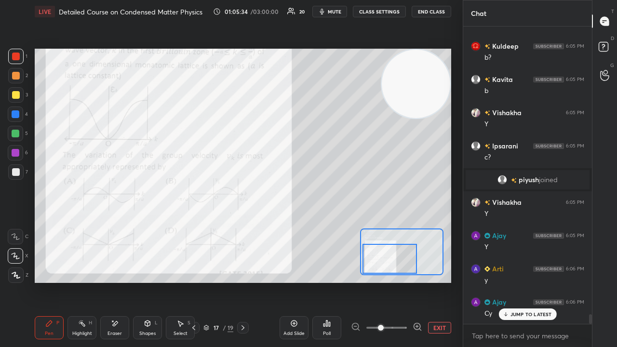
scroll to position [8830, 0]
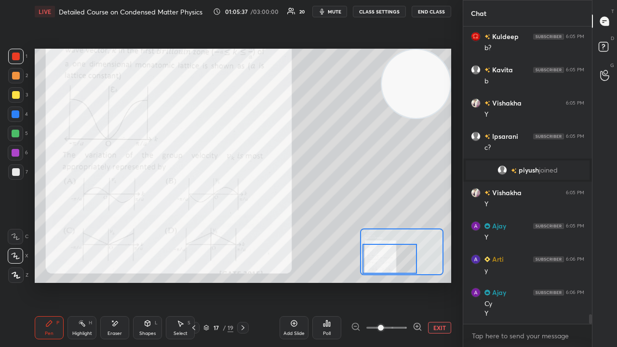
click at [335, 12] on span "mute" at bounding box center [334, 11] width 13 height 7
click at [335, 12] on span "unmute" at bounding box center [333, 11] width 21 height 7
click at [337, 11] on span "mute" at bounding box center [334, 11] width 13 height 7
click at [339, 10] on span "unmute" at bounding box center [333, 11] width 21 height 7
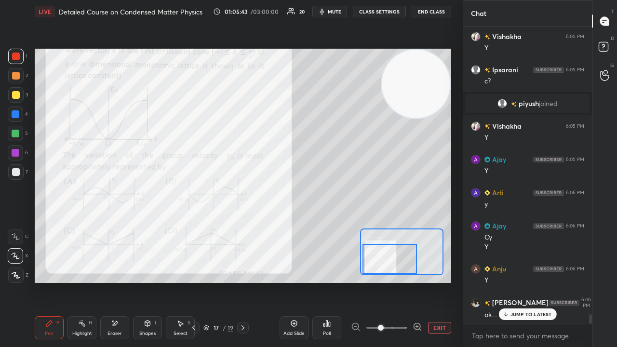
scroll to position [8931, 0]
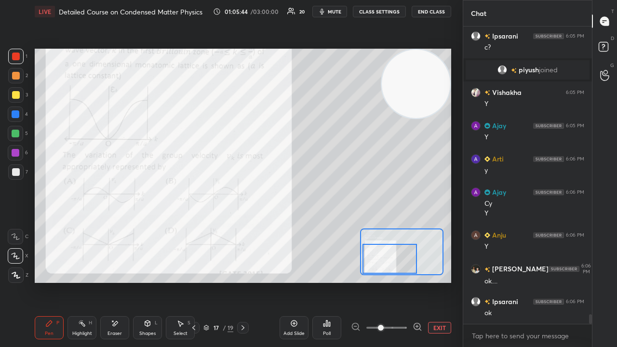
click at [339, 11] on span "mute" at bounding box center [334, 11] width 13 height 7
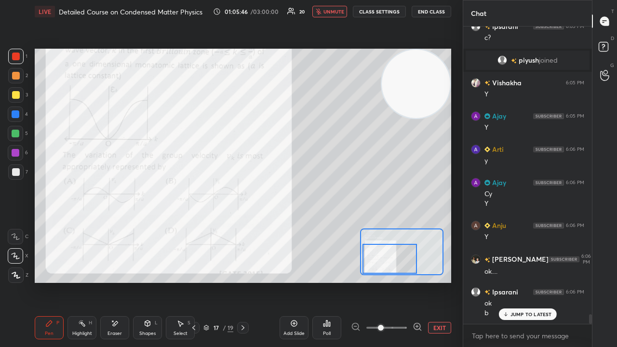
scroll to position [8973, 0]
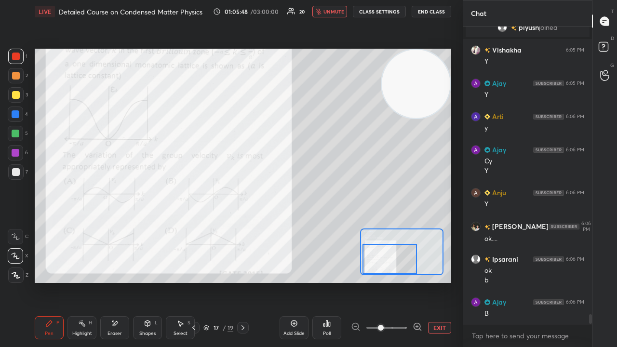
click at [339, 12] on span "unmute" at bounding box center [333, 11] width 21 height 7
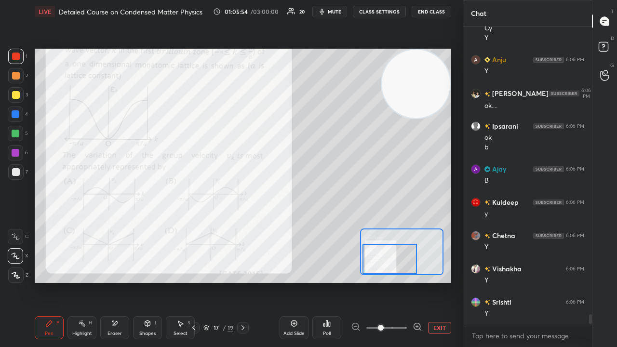
scroll to position [9140, 0]
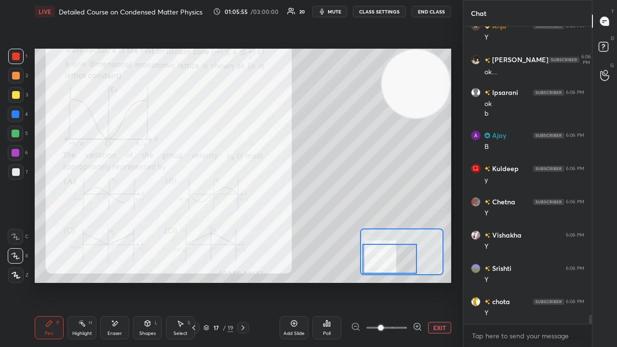
click at [113, 281] on div "Eraser" at bounding box center [114, 333] width 14 height 5
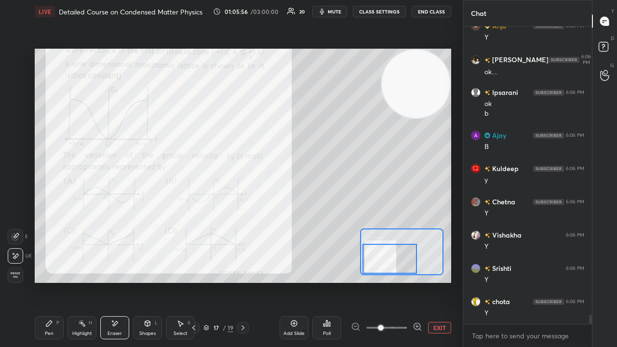
click at [47, 281] on icon at bounding box center [49, 323] width 8 height 8
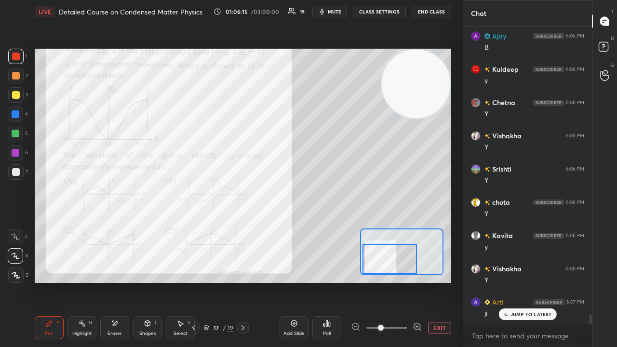
scroll to position [9262, 0]
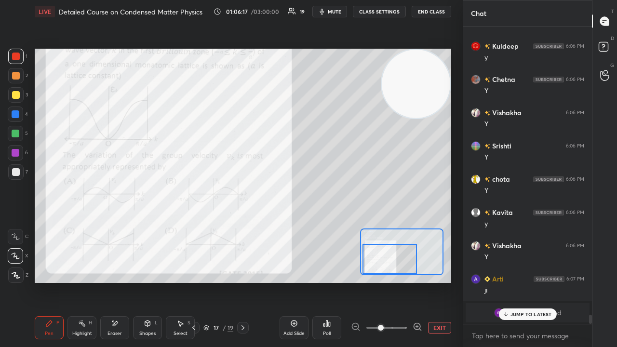
drag, startPoint x: 523, startPoint y: 315, endPoint x: 518, endPoint y: 319, distance: 6.8
click at [521, 281] on p "JUMP TO LATEST" at bounding box center [530, 314] width 41 height 6
click at [341, 12] on span "mute" at bounding box center [334, 11] width 13 height 7
drag, startPoint x: 341, startPoint y: 11, endPoint x: 339, endPoint y: 4, distance: 7.4
click at [340, 11] on span "unmute" at bounding box center [333, 11] width 21 height 7
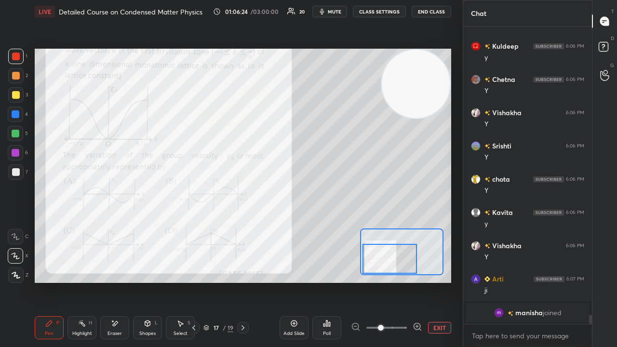
scroll to position [9296, 0]
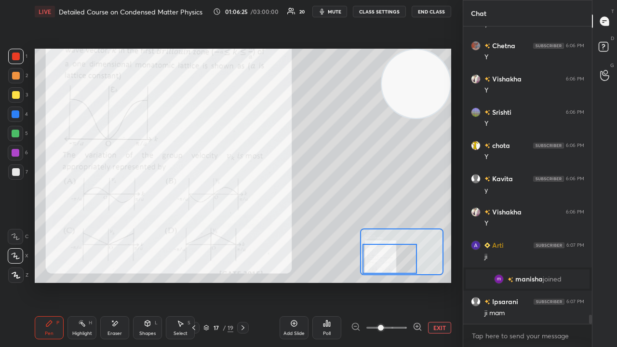
click at [334, 12] on span "mute" at bounding box center [334, 11] width 13 height 7
click at [334, 11] on span "unmute" at bounding box center [333, 11] width 21 height 7
click at [499, 280] on img "grid" at bounding box center [499, 279] width 10 height 10
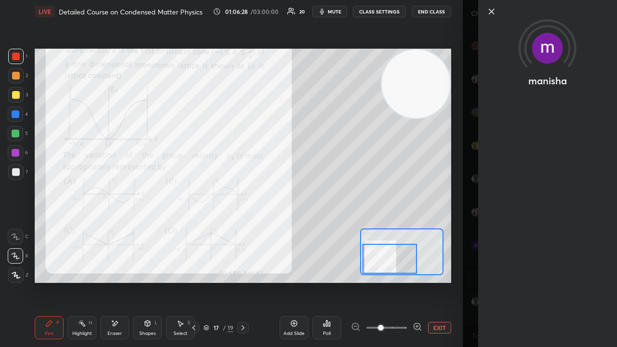
click at [491, 13] on icon at bounding box center [492, 12] width 12 height 12
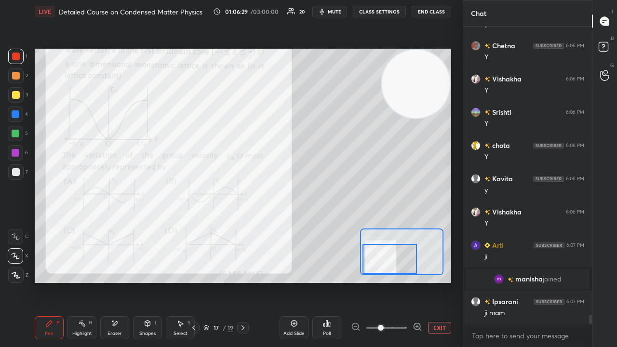
click at [329, 13] on button "mute" at bounding box center [329, 12] width 35 height 12
click at [332, 11] on span "unmute" at bounding box center [333, 11] width 21 height 7
click at [243, 281] on icon at bounding box center [242, 327] width 3 height 5
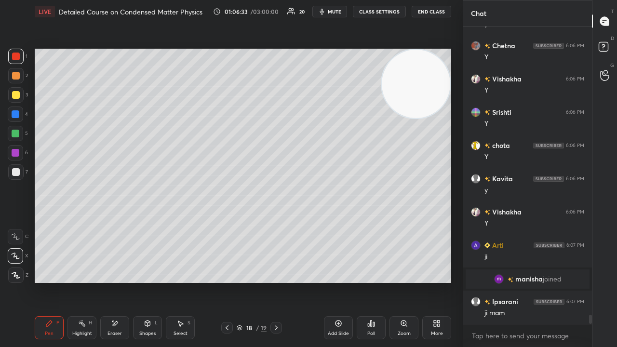
click at [277, 281] on icon at bounding box center [276, 328] width 8 height 8
click at [276, 281] on icon at bounding box center [276, 327] width 3 height 5
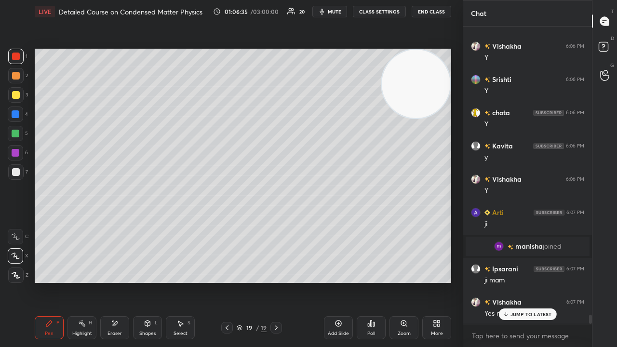
click at [229, 281] on icon at bounding box center [227, 328] width 8 height 8
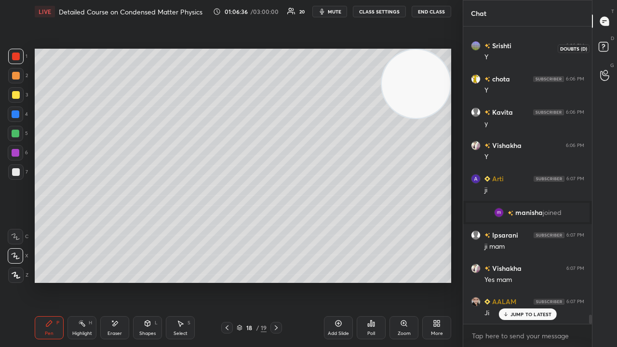
scroll to position [9395, 0]
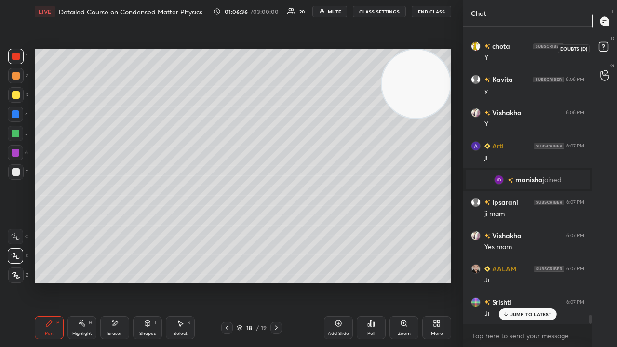
drag, startPoint x: 607, startPoint y: 51, endPoint x: 591, endPoint y: 71, distance: 26.1
click at [606, 51] on rect at bounding box center [602, 46] width 9 height 9
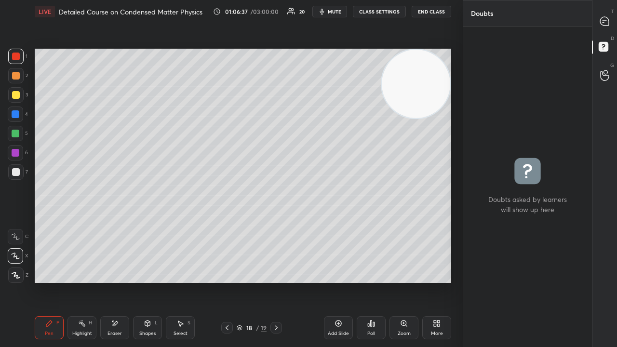
click at [610, 33] on div "T Messages (T)" at bounding box center [604, 21] width 25 height 27
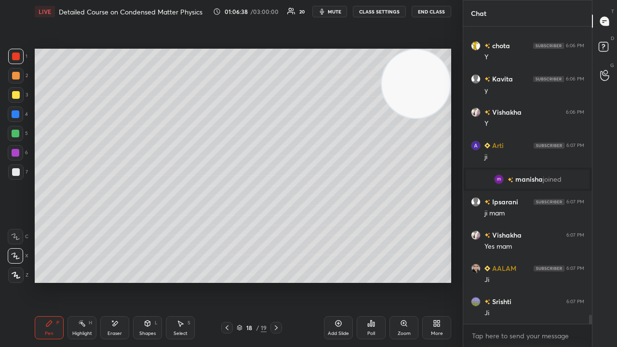
scroll to position [294, 126]
click at [602, 57] on div "D Doubts (D)" at bounding box center [604, 48] width 25 height 27
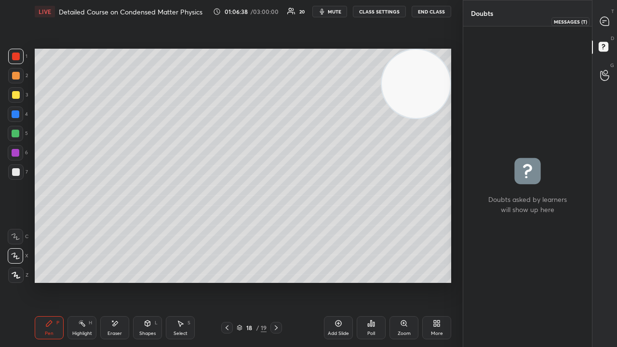
drag, startPoint x: 610, startPoint y: 19, endPoint x: 609, endPoint y: 28, distance: 8.8
click at [611, 19] on div at bounding box center [604, 21] width 19 height 17
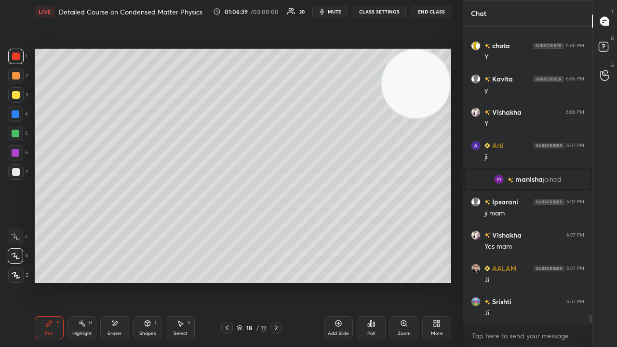
click at [529, 281] on div "x" at bounding box center [527, 335] width 129 height 23
click at [339, 15] on button "mute" at bounding box center [329, 12] width 35 height 12
click at [338, 15] on button "unmute" at bounding box center [329, 12] width 35 height 12
click at [225, 281] on icon at bounding box center [227, 328] width 8 height 8
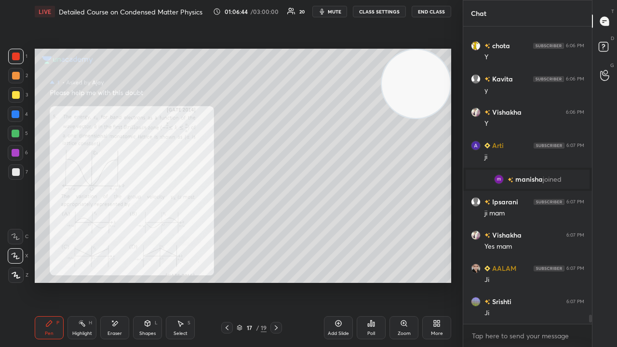
click at [331, 12] on span "mute" at bounding box center [334, 11] width 13 height 7
click at [330, 10] on span "unmute" at bounding box center [333, 11] width 21 height 7
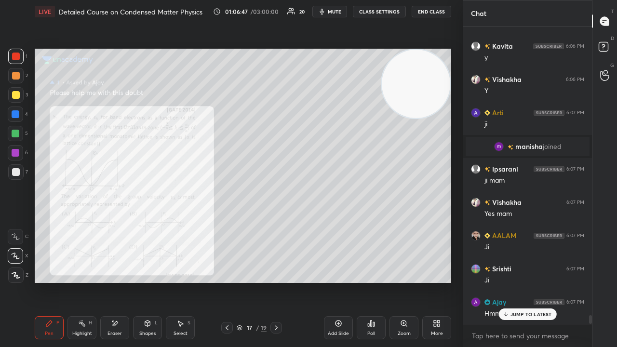
click at [506, 281] on icon at bounding box center [505, 314] width 6 height 6
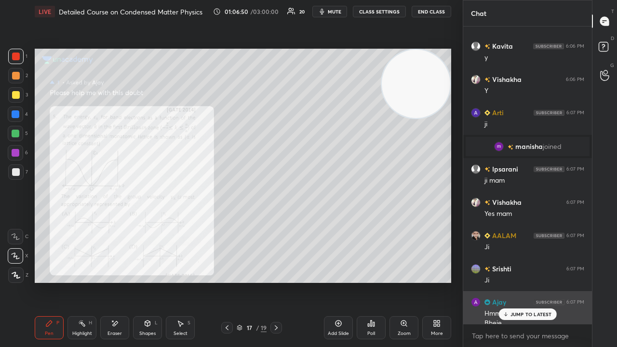
scroll to position [9652, 0]
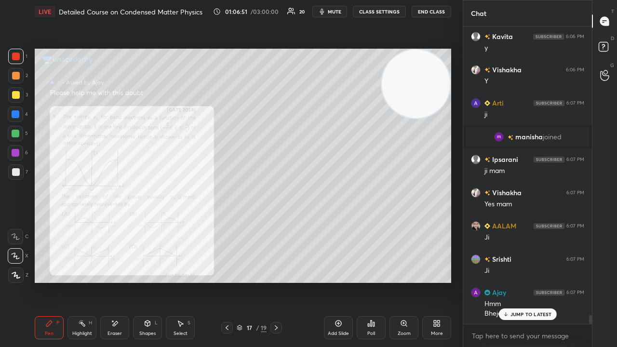
click at [534, 281] on div "JUMP TO LATEST" at bounding box center [527, 314] width 58 height 12
click at [339, 12] on span "mute" at bounding box center [334, 11] width 13 height 7
click at [339, 11] on span "unmute" at bounding box center [333, 11] width 21 height 7
click at [336, 12] on span "mute" at bounding box center [334, 11] width 13 height 7
drag, startPoint x: 330, startPoint y: 12, endPoint x: 334, endPoint y: 8, distance: 6.5
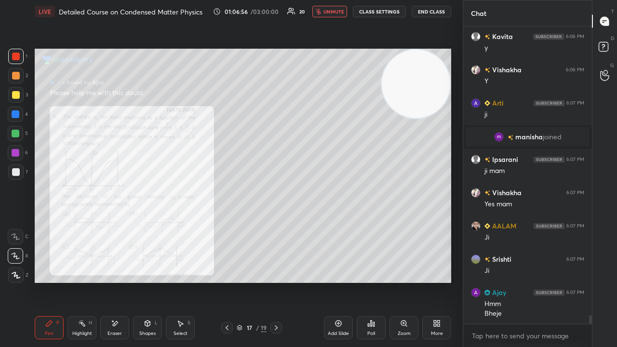
click at [331, 12] on span "unmute" at bounding box center [333, 11] width 21 height 7
click at [273, 281] on icon at bounding box center [276, 328] width 8 height 8
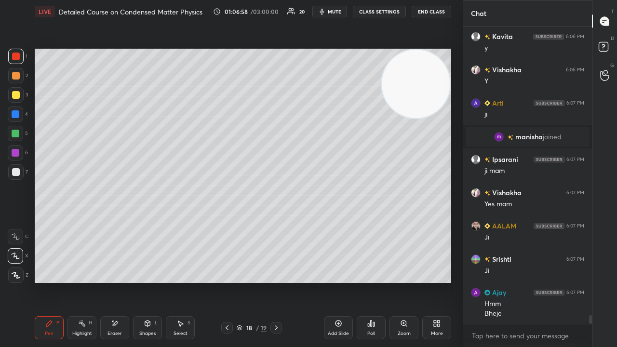
click at [279, 281] on icon at bounding box center [276, 328] width 8 height 8
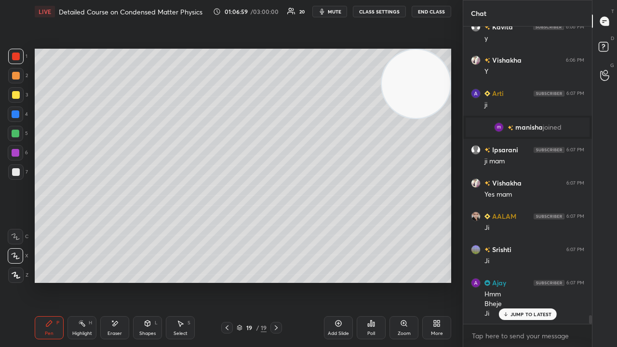
click at [13, 95] on div at bounding box center [16, 95] width 8 height 8
click at [17, 136] on div at bounding box center [16, 134] width 8 height 8
click at [14, 96] on div at bounding box center [16, 95] width 8 height 8
click at [13, 133] on div at bounding box center [16, 134] width 8 height 8
drag, startPoint x: 14, startPoint y: 94, endPoint x: 31, endPoint y: 95, distance: 16.9
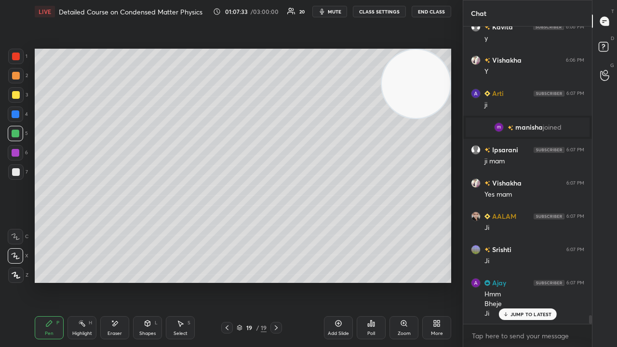
click at [14, 95] on div at bounding box center [16, 95] width 8 height 8
click at [14, 134] on div at bounding box center [16, 134] width 8 height 8
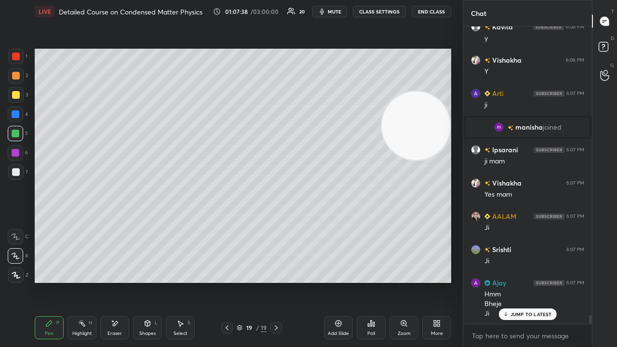
drag, startPoint x: 422, startPoint y: 110, endPoint x: 446, endPoint y: 245, distance: 137.1
click at [447, 160] on video at bounding box center [416, 126] width 68 height 68
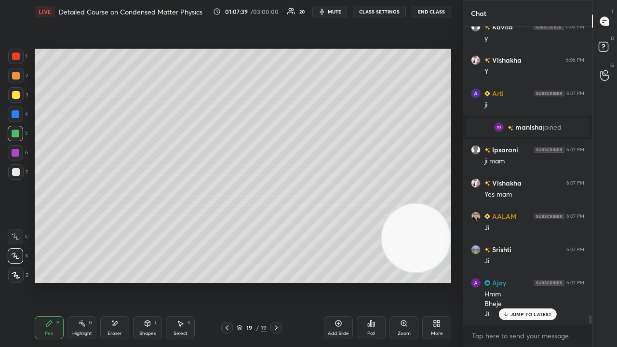
click at [331, 13] on span "mute" at bounding box center [334, 11] width 13 height 7
click at [331, 11] on span "unmute" at bounding box center [333, 11] width 21 height 7
click at [11, 79] on div at bounding box center [15, 75] width 15 height 15
drag, startPoint x: 121, startPoint y: 328, endPoint x: 166, endPoint y: 289, distance: 59.4
click at [123, 281] on div "Eraser" at bounding box center [114, 327] width 29 height 23
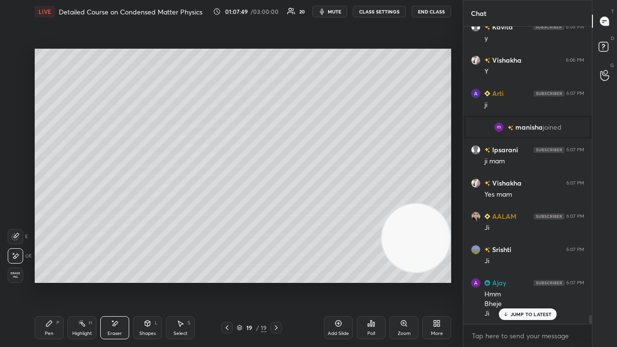
click at [56, 281] on div "Pen P" at bounding box center [49, 327] width 29 height 23
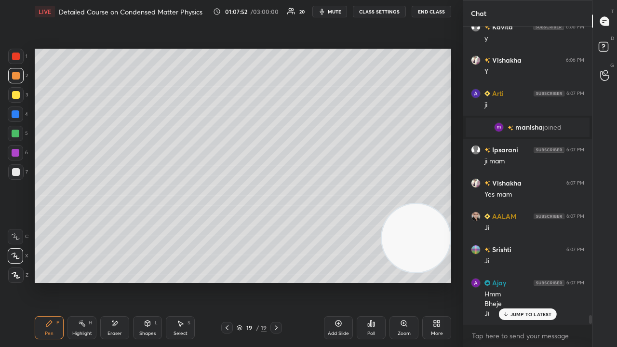
click at [335, 12] on span "mute" at bounding box center [334, 11] width 13 height 7
click at [336, 9] on span "unmute" at bounding box center [333, 11] width 21 height 7
click at [336, 11] on span "mute" at bounding box center [334, 11] width 13 height 7
click at [339, 11] on span "unmute" at bounding box center [333, 11] width 21 height 7
drag, startPoint x: 15, startPoint y: 171, endPoint x: 11, endPoint y: 167, distance: 5.8
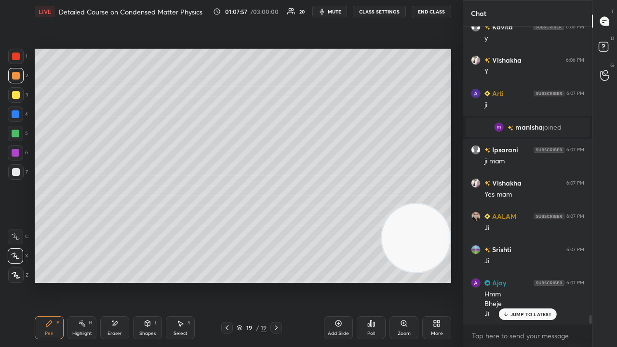
click at [14, 170] on div at bounding box center [16, 172] width 8 height 8
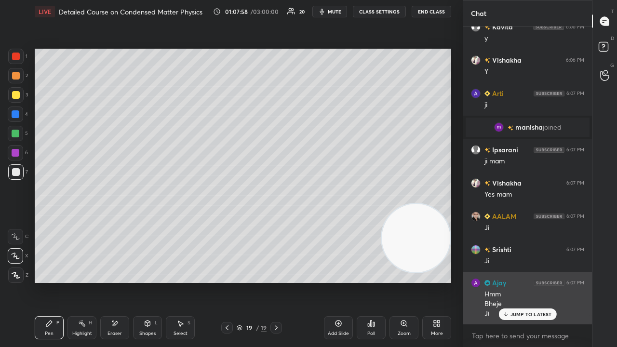
click at [527, 281] on p "JUMP TO LATEST" at bounding box center [530, 314] width 41 height 6
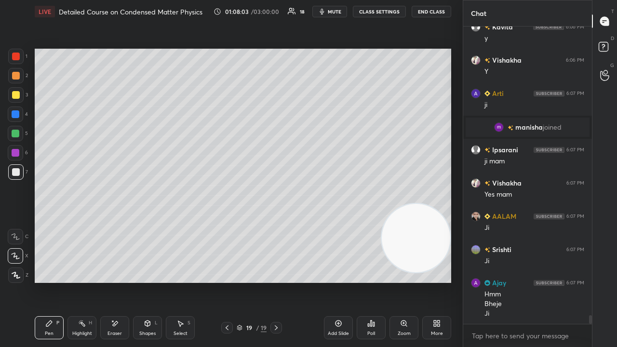
click at [326, 13] on icon "button" at bounding box center [322, 12] width 8 height 8
click at [326, 13] on span "unmute" at bounding box center [333, 11] width 21 height 7
click at [113, 281] on div "Eraser" at bounding box center [114, 333] width 14 height 5
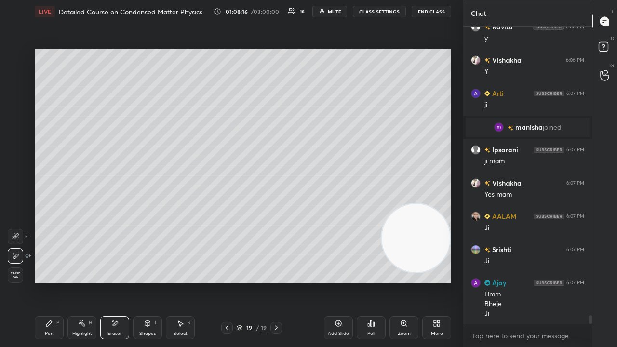
click at [55, 281] on div "Pen P" at bounding box center [49, 327] width 29 height 23
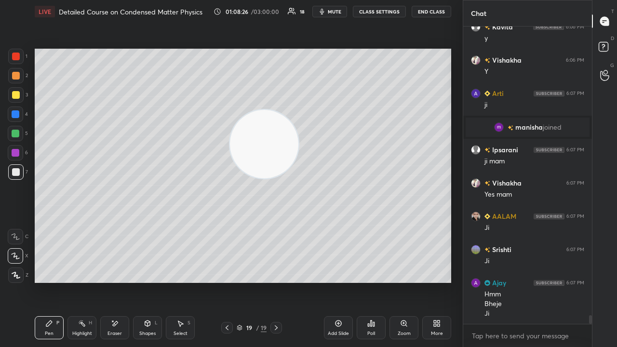
drag, startPoint x: 409, startPoint y: 225, endPoint x: 146, endPoint y: 78, distance: 300.9
click at [230, 110] on video at bounding box center [264, 144] width 68 height 68
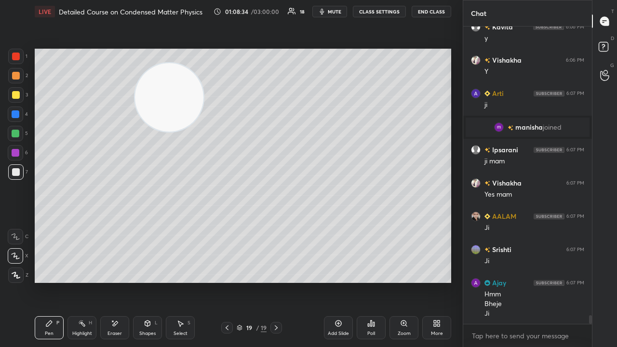
click at [143, 281] on div "Shapes L" at bounding box center [147, 327] width 29 height 23
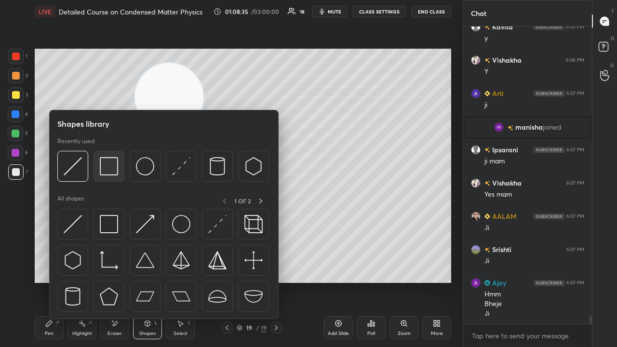
click at [105, 169] on img at bounding box center [109, 166] width 18 height 18
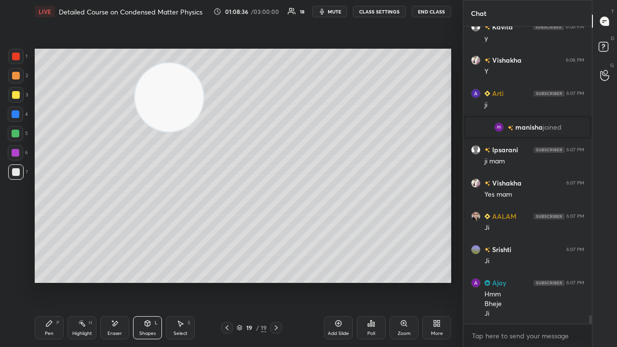
click at [15, 77] on div at bounding box center [16, 76] width 8 height 8
click at [119, 281] on div "Eraser" at bounding box center [114, 327] width 29 height 23
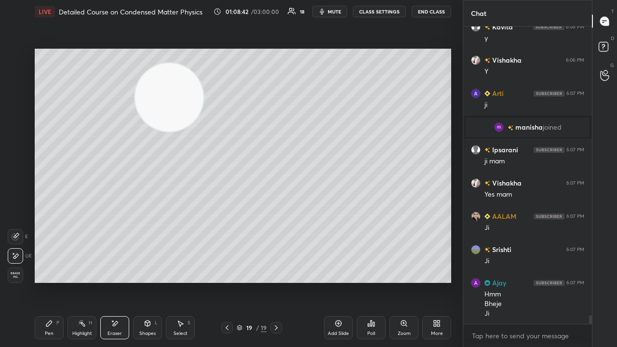
click at [51, 281] on icon at bounding box center [49, 323] width 8 height 8
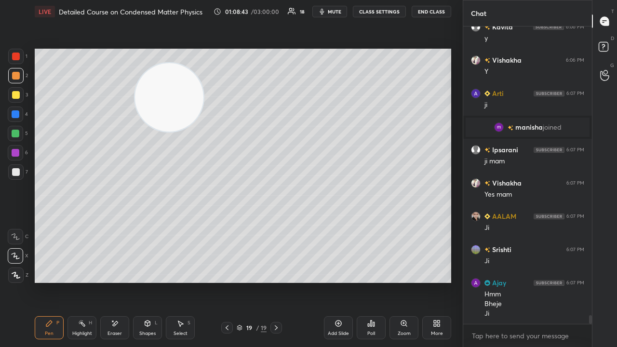
click at [13, 173] on div at bounding box center [16, 172] width 8 height 8
click at [333, 11] on span "mute" at bounding box center [334, 11] width 13 height 7
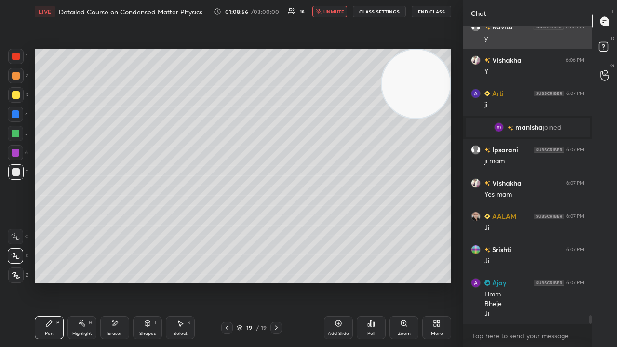
drag, startPoint x: 165, startPoint y: 105, endPoint x: 501, endPoint y: 31, distance: 343.3
click at [502, 31] on div "1 2 3 4 5 6 7 C X Z E E Erase all H H LIVE Detailed Course on Condensed Matter …" at bounding box center [308, 173] width 617 height 347
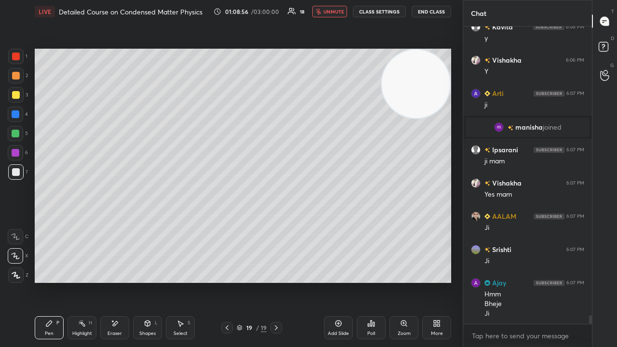
click at [333, 13] on span "unmute" at bounding box center [333, 11] width 21 height 7
click at [331, 13] on span "mute" at bounding box center [334, 11] width 13 height 7
click at [325, 12] on button "unmute" at bounding box center [329, 12] width 35 height 12
click at [332, 12] on span "mute" at bounding box center [334, 11] width 13 height 7
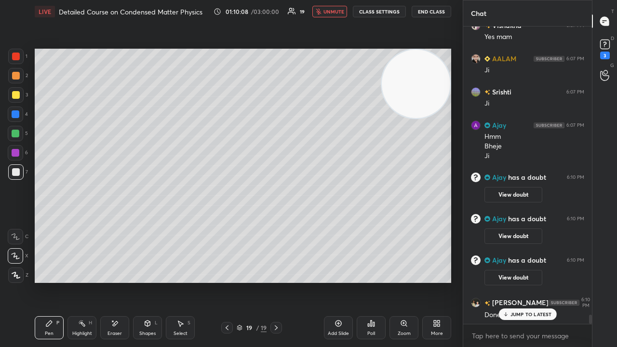
scroll to position [9400, 0]
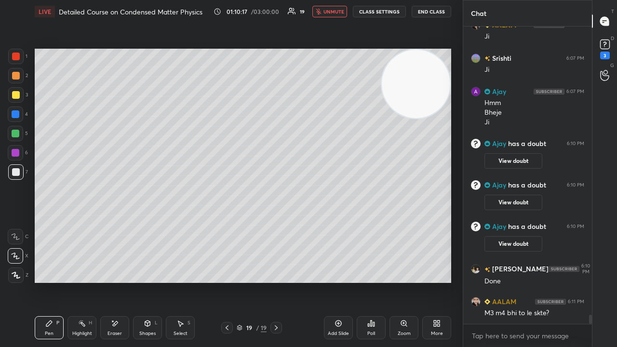
click at [339, 10] on span "unmute" at bounding box center [333, 11] width 21 height 7
click at [549, 281] on div "x" at bounding box center [527, 335] width 129 height 23
click at [333, 13] on span "mute" at bounding box center [334, 11] width 13 height 7
drag, startPoint x: 335, startPoint y: 11, endPoint x: 340, endPoint y: 8, distance: 5.6
click at [337, 11] on span "unmute" at bounding box center [333, 11] width 21 height 7
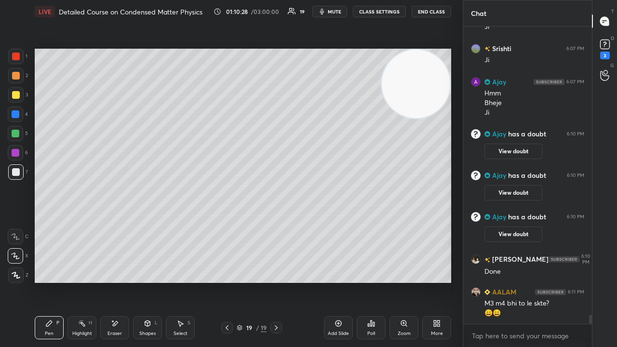
scroll to position [9451, 0]
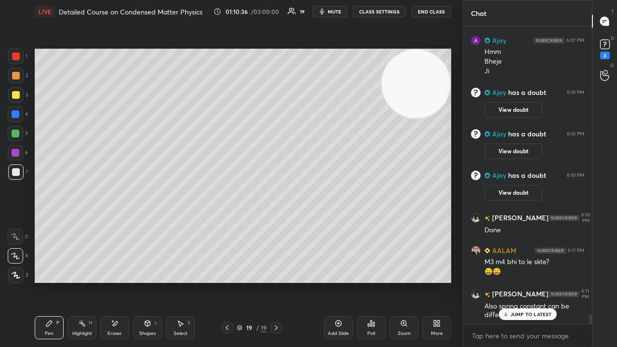
drag, startPoint x: 518, startPoint y: 316, endPoint x: 521, endPoint y: 332, distance: 16.6
click at [519, 281] on p "JUMP TO LATEST" at bounding box center [530, 314] width 41 height 6
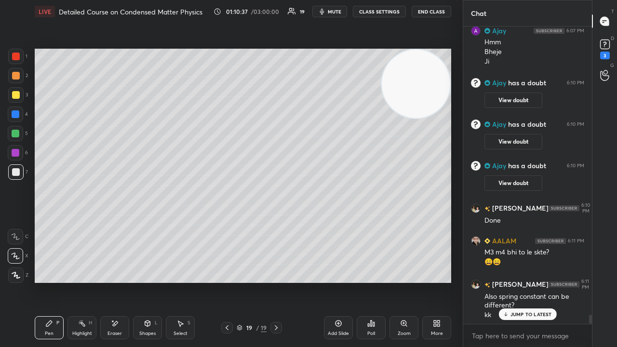
click at [332, 13] on span "mute" at bounding box center [334, 11] width 13 height 7
click at [334, 12] on span "unmute" at bounding box center [333, 11] width 21 height 7
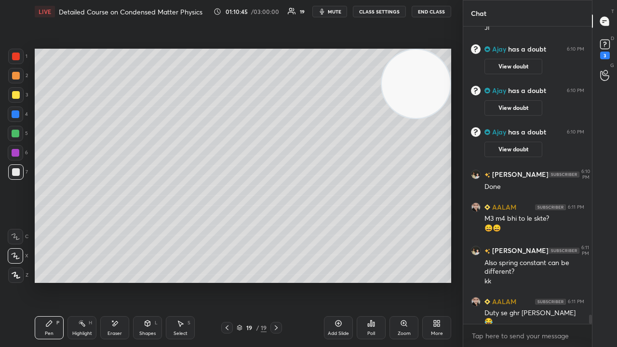
drag, startPoint x: 333, startPoint y: 36, endPoint x: 332, endPoint y: 47, distance: 11.6
click at [333, 39] on div "Setting up your live class Poll for secs No correct answer Start poll" at bounding box center [243, 165] width 424 height 285
click at [326, 12] on icon "button" at bounding box center [322, 12] width 8 height 8
click at [331, 11] on span "unmute" at bounding box center [333, 11] width 21 height 7
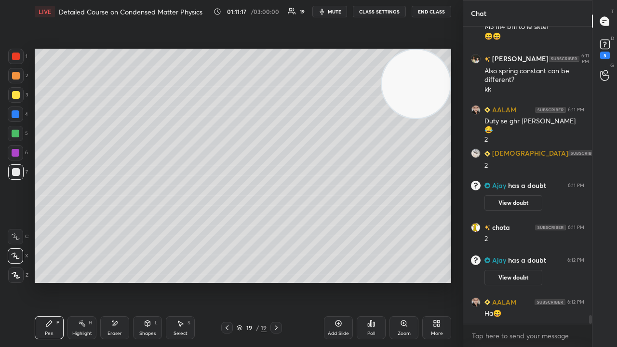
scroll to position [9619, 0]
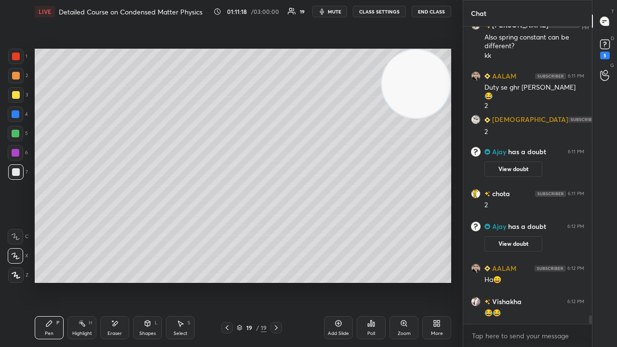
click at [336, 12] on span "mute" at bounding box center [334, 11] width 13 height 7
click at [337, 11] on span "unmute" at bounding box center [333, 11] width 21 height 7
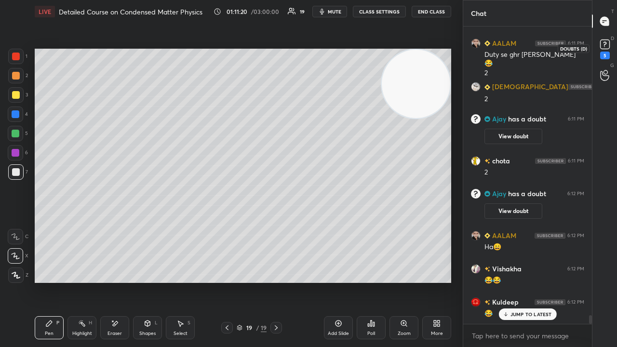
click at [609, 50] on icon at bounding box center [604, 44] width 14 height 14
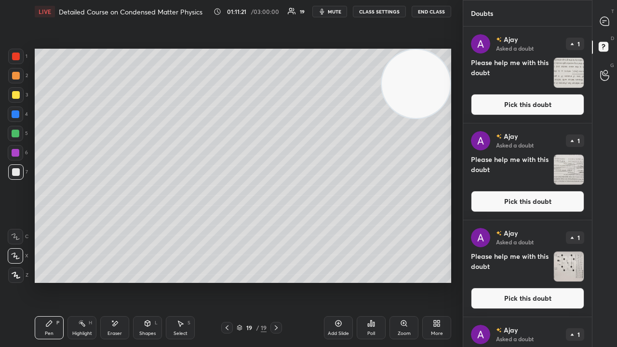
click at [607, 31] on div "T Messages (T)" at bounding box center [604, 21] width 25 height 27
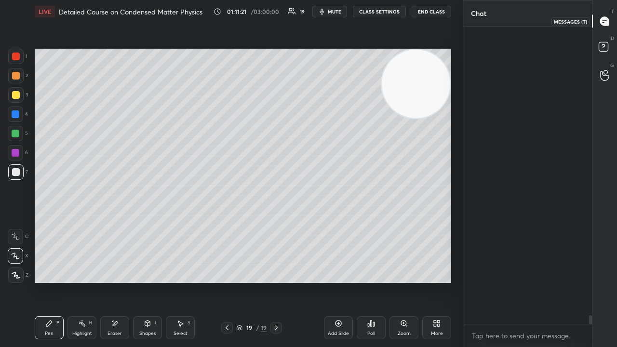
scroll to position [294, 126]
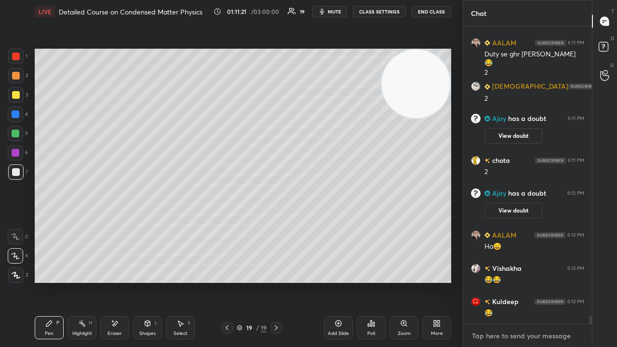
click at [566, 281] on div "x" at bounding box center [527, 335] width 129 height 23
click at [331, 12] on span "mute" at bounding box center [334, 11] width 13 height 7
click at [337, 10] on span "unmute" at bounding box center [333, 11] width 21 height 7
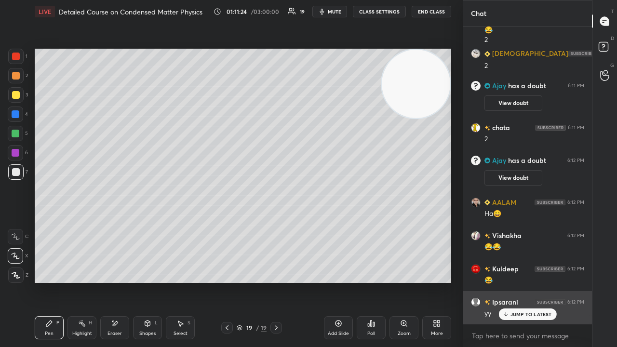
click at [519, 281] on div "JUMP TO LATEST" at bounding box center [527, 314] width 58 height 12
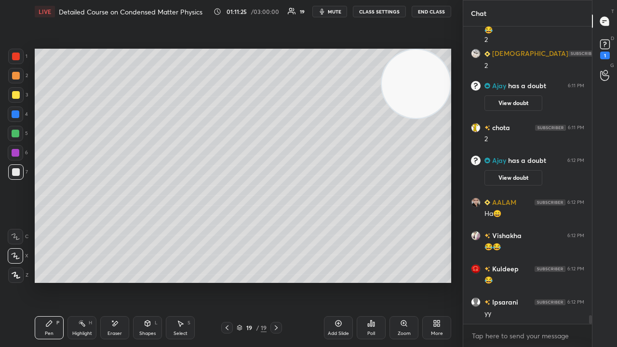
scroll to position [9933, 0]
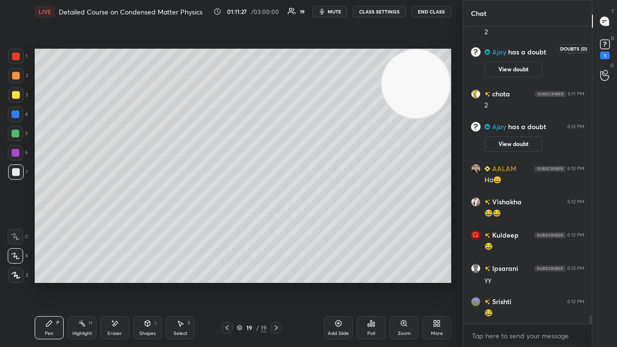
click at [609, 49] on icon at bounding box center [604, 44] width 14 height 14
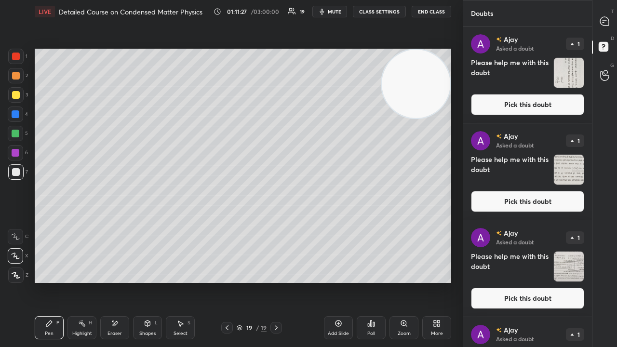
click at [579, 104] on button "Pick this doubt" at bounding box center [527, 104] width 113 height 21
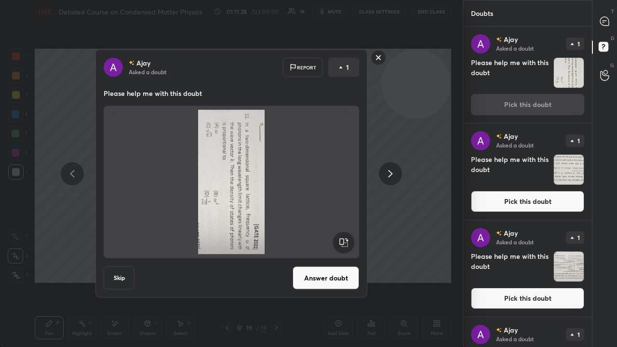
click at [381, 58] on rect at bounding box center [378, 57] width 15 height 15
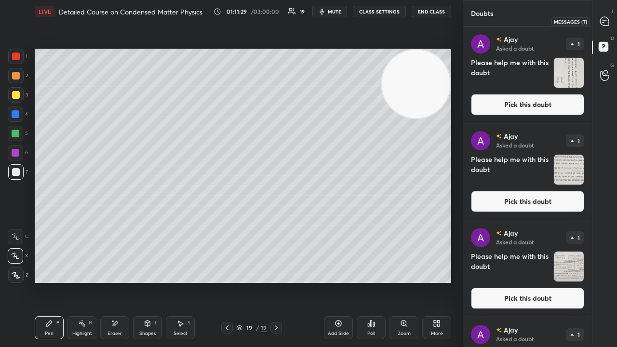
click at [610, 15] on div at bounding box center [604, 21] width 19 height 17
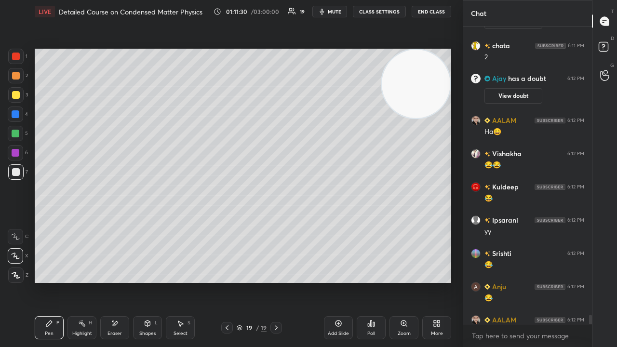
scroll to position [10032, 0]
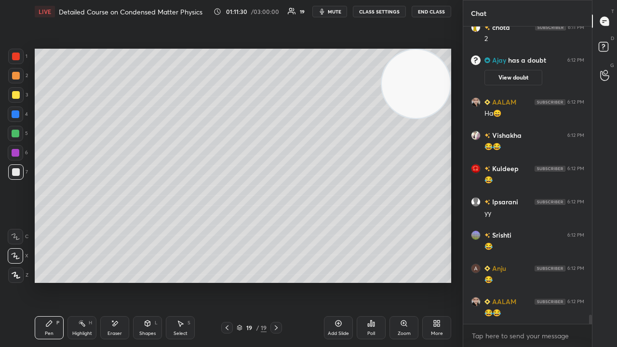
drag, startPoint x: 590, startPoint y: 314, endPoint x: 587, endPoint y: 332, distance: 18.6
click at [587, 281] on div "Sunita 6:11 PM 2 [PERSON_NAME] has a doubt 6:11 PM View doubt chota 6:11 PM 2 […" at bounding box center [527, 186] width 129 height 320
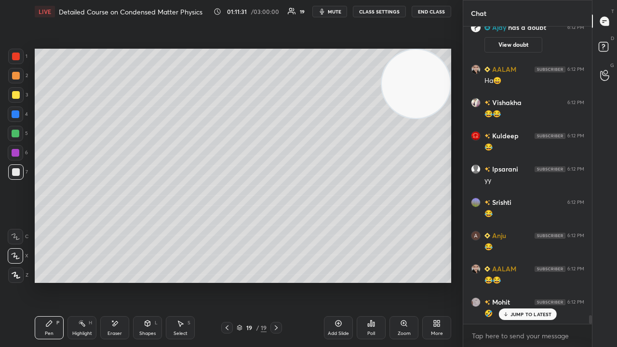
click at [584, 281] on div "x" at bounding box center [527, 335] width 129 height 23
drag, startPoint x: 537, startPoint y: 312, endPoint x: 534, endPoint y: 346, distance: 34.3
click at [537, 281] on p "JUMP TO LATEST" at bounding box center [530, 314] width 41 height 6
click at [331, 12] on span "mute" at bounding box center [334, 11] width 13 height 7
drag, startPoint x: 332, startPoint y: 10, endPoint x: 342, endPoint y: 4, distance: 11.2
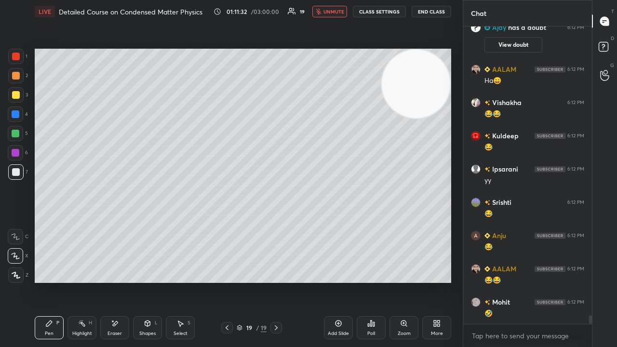
click at [333, 10] on span "unmute" at bounding box center [333, 11] width 21 height 7
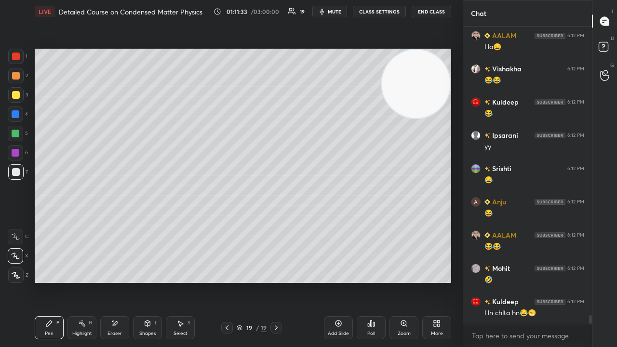
click at [278, 281] on icon at bounding box center [276, 328] width 8 height 8
click at [613, 48] on div at bounding box center [604, 48] width 19 height 17
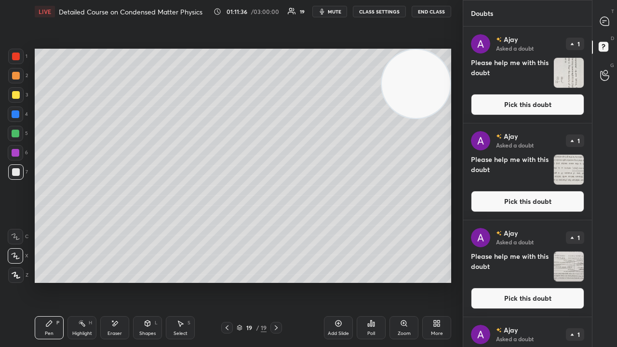
scroll to position [260, 0]
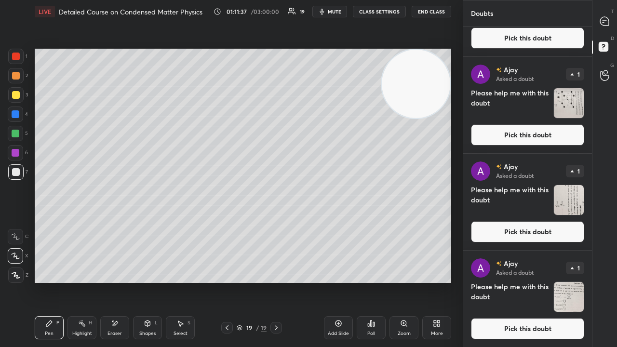
click at [569, 281] on button "Pick this doubt" at bounding box center [527, 328] width 113 height 21
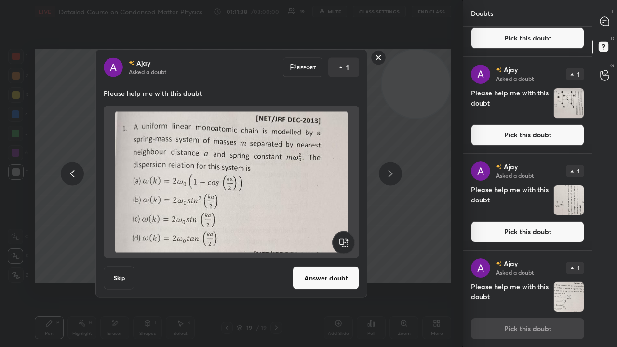
click at [318, 261] on div "[PERSON_NAME] Asked a doubt Report 1 Please help me with this doubt Skip Answer…" at bounding box center [231, 174] width 272 height 248
click at [314, 278] on button "Answer doubt" at bounding box center [325, 277] width 66 height 23
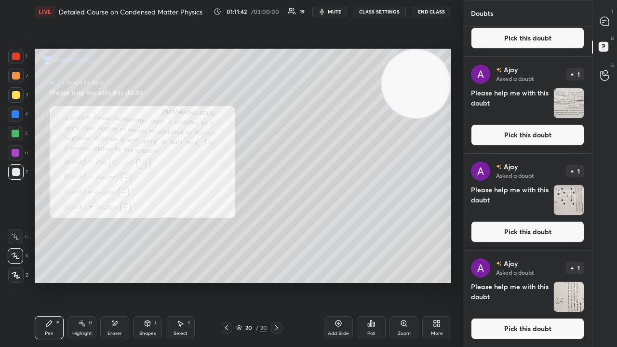
click at [582, 281] on div "[PERSON_NAME] Asked a doubt 1 Please help me with this doubt Pick this doubt" at bounding box center [527, 299] width 129 height 96
click at [505, 281] on button "Pick this doubt" at bounding box center [527, 328] width 113 height 21
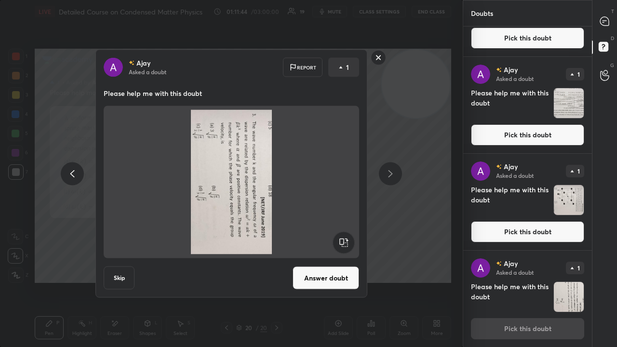
click at [336, 230] on img at bounding box center [231, 182] width 232 height 145
click at [341, 238] on rect at bounding box center [343, 243] width 22 height 22
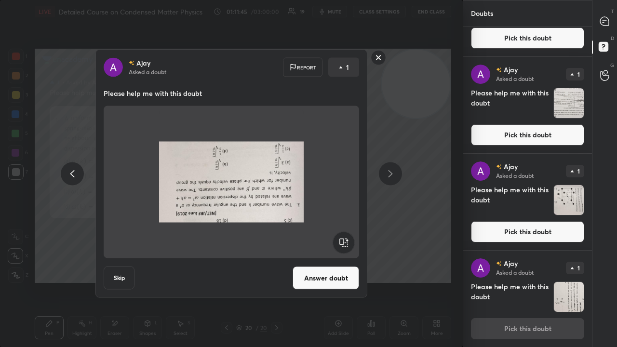
click at [343, 238] on rect at bounding box center [343, 243] width 22 height 22
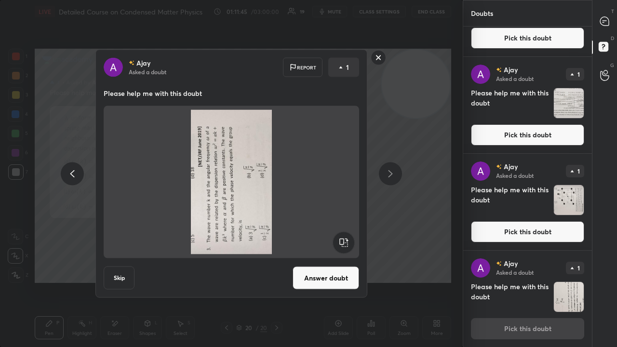
click at [345, 241] on rect at bounding box center [343, 243] width 22 height 22
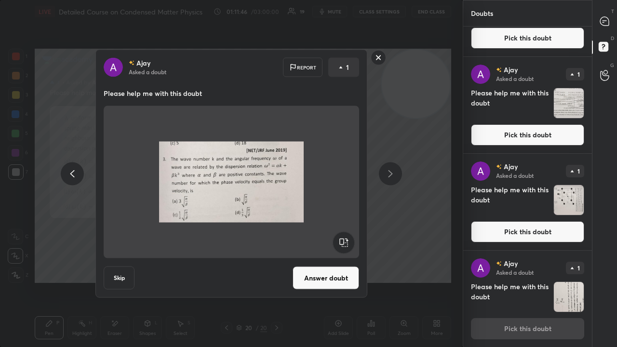
click at [346, 272] on button "Answer doubt" at bounding box center [325, 277] width 66 height 23
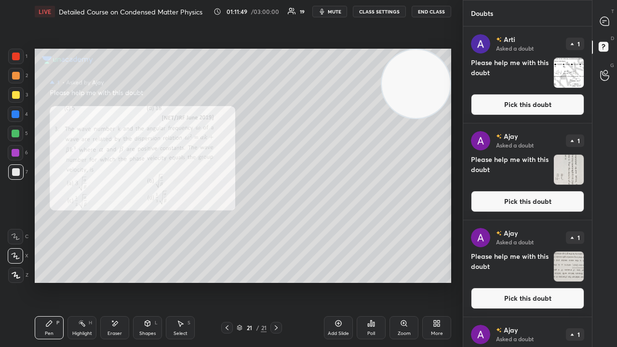
scroll to position [164, 0]
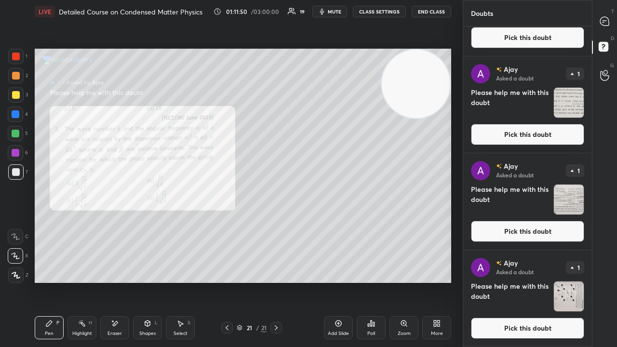
drag, startPoint x: 595, startPoint y: 330, endPoint x: 586, endPoint y: 330, distance: 8.7
click at [594, 281] on div "T Messages (T) D Doubts (D) G Raise Hand (G)" at bounding box center [604, 173] width 25 height 347
click at [573, 281] on button "Pick this doubt" at bounding box center [527, 328] width 113 height 21
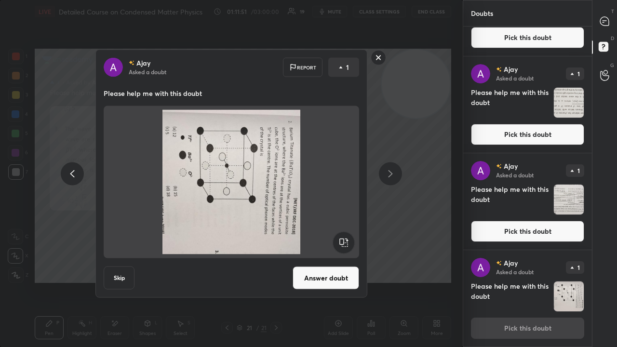
click at [344, 237] on rect at bounding box center [343, 243] width 22 height 22
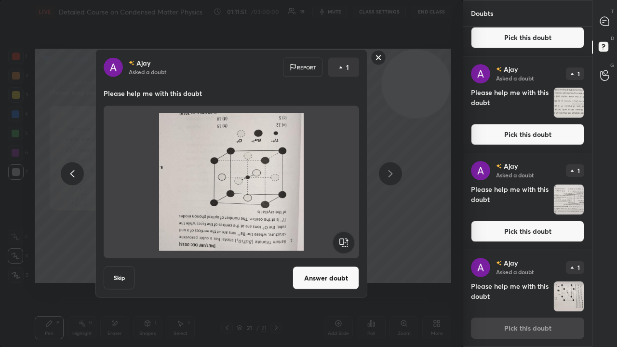
click at [342, 239] on rect at bounding box center [343, 243] width 22 height 22
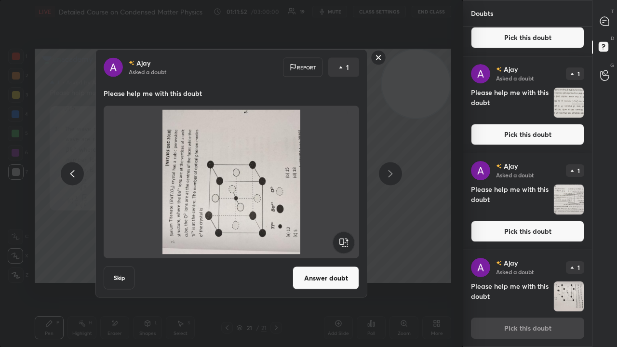
click at [344, 239] on rect at bounding box center [343, 243] width 22 height 22
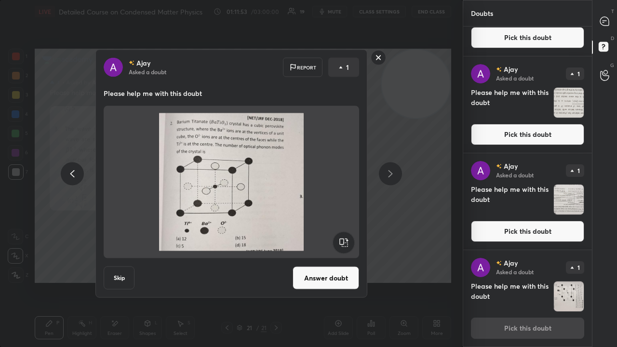
click at [334, 271] on button "Answer doubt" at bounding box center [325, 277] width 66 height 23
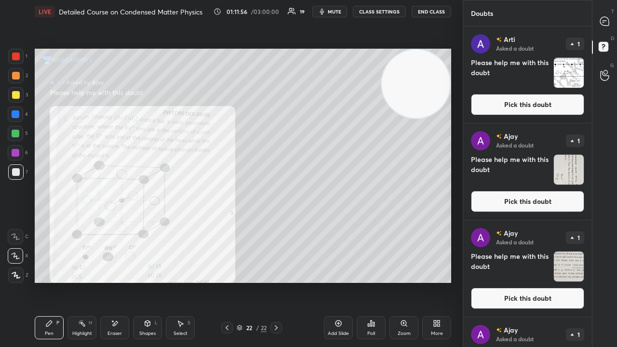
scroll to position [66, 0]
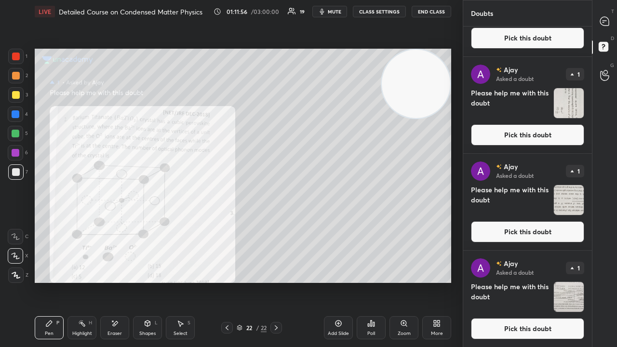
click at [565, 281] on button "Pick this doubt" at bounding box center [527, 328] width 113 height 21
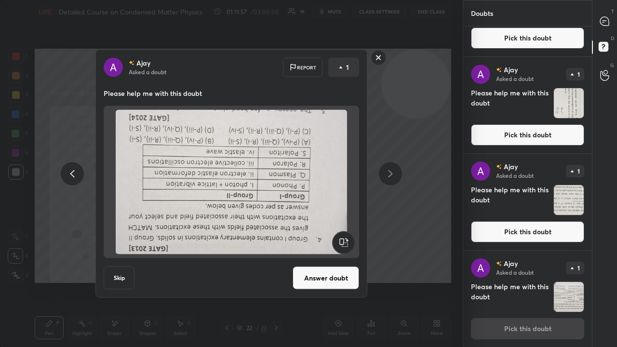
click at [342, 244] on rect at bounding box center [343, 243] width 22 height 22
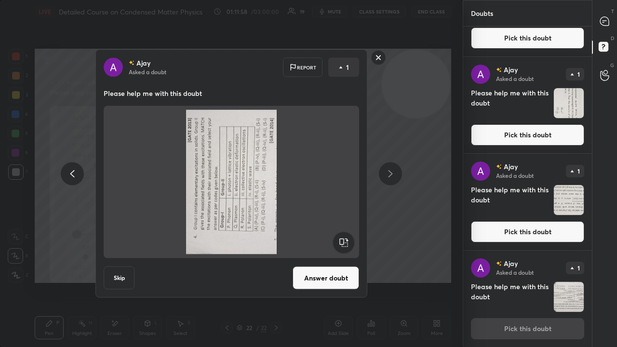
click at [342, 244] on rect at bounding box center [343, 243] width 22 height 22
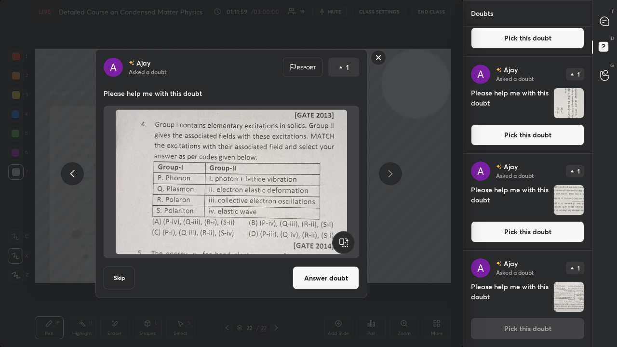
click at [328, 273] on button "Answer doubt" at bounding box center [325, 277] width 66 height 23
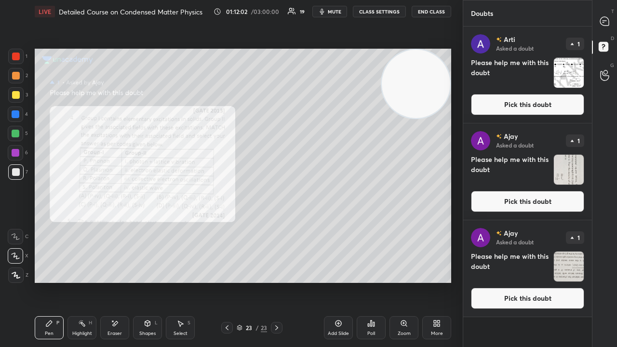
click at [571, 281] on button "Pick this doubt" at bounding box center [527, 298] width 113 height 21
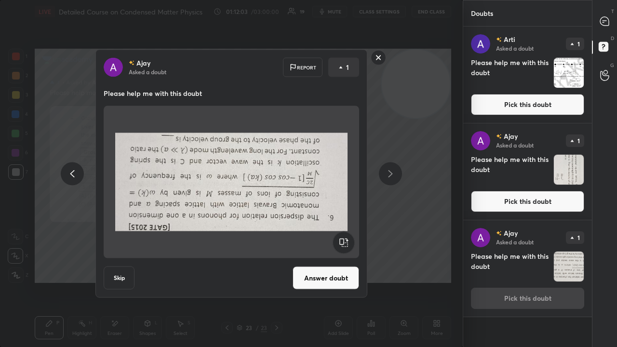
click at [345, 244] on rect at bounding box center [343, 243] width 22 height 22
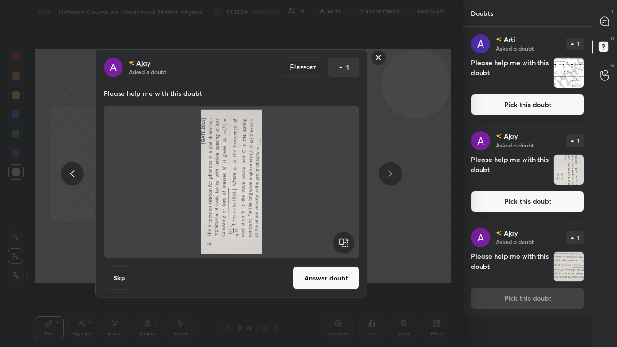
click at [345, 245] on rect at bounding box center [343, 243] width 22 height 22
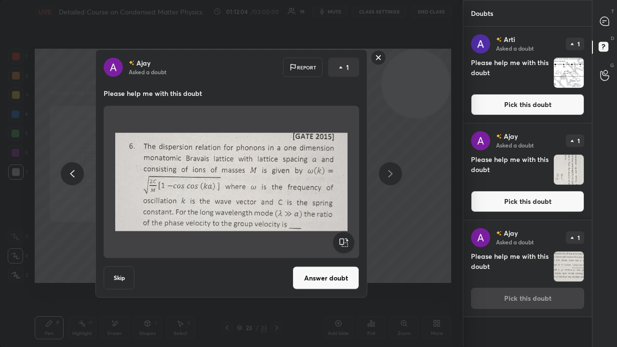
click at [340, 268] on button "Answer doubt" at bounding box center [325, 277] width 66 height 23
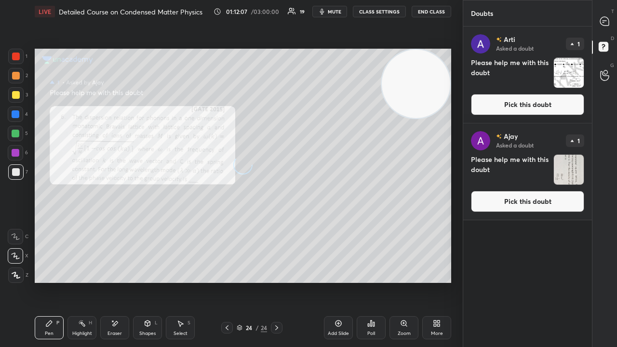
click at [559, 200] on button "Pick this doubt" at bounding box center [527, 201] width 113 height 21
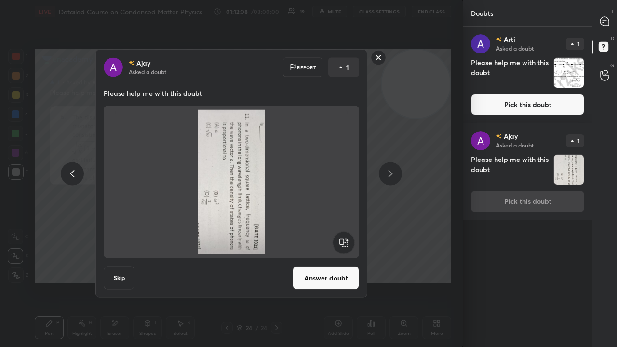
click at [337, 246] on rect at bounding box center [343, 243] width 22 height 22
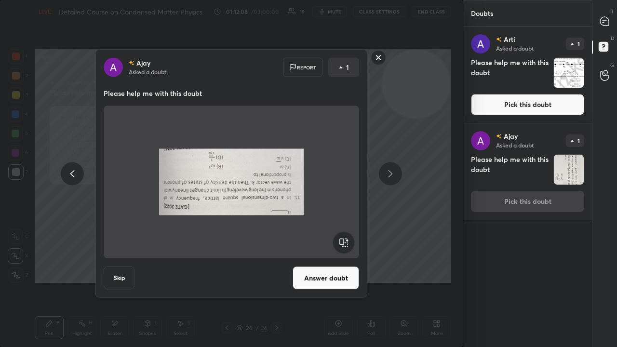
click at [341, 244] on rect at bounding box center [343, 243] width 22 height 22
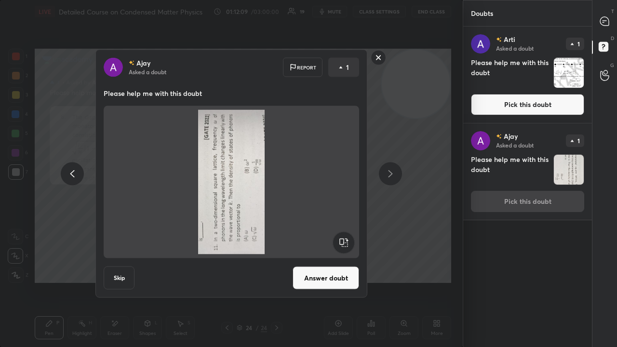
click at [343, 244] on rect at bounding box center [343, 243] width 22 height 22
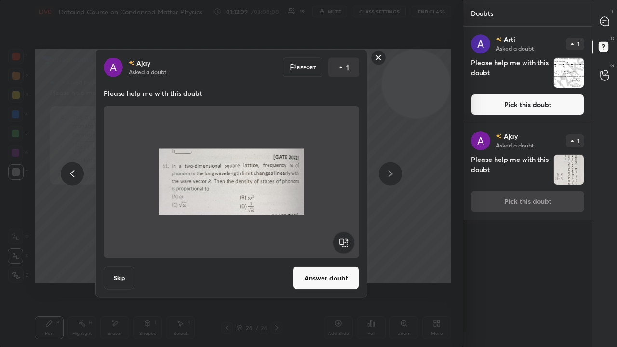
click at [341, 277] on button "Answer doubt" at bounding box center [325, 277] width 66 height 23
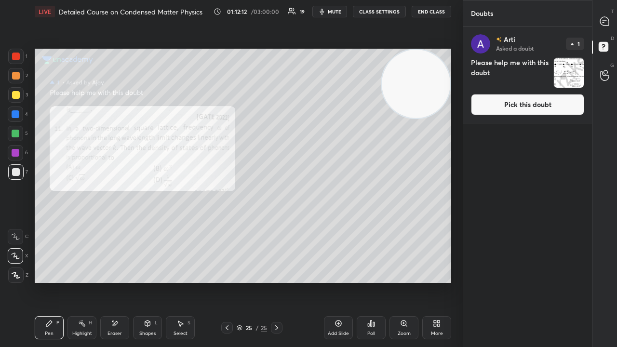
click at [549, 106] on button "Pick this doubt" at bounding box center [527, 104] width 113 height 21
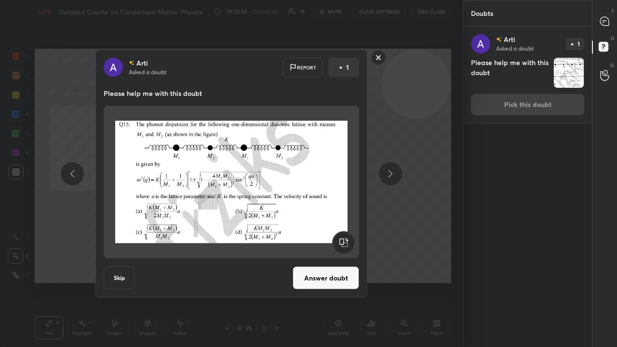
click at [339, 281] on button "Answer doubt" at bounding box center [325, 277] width 66 height 23
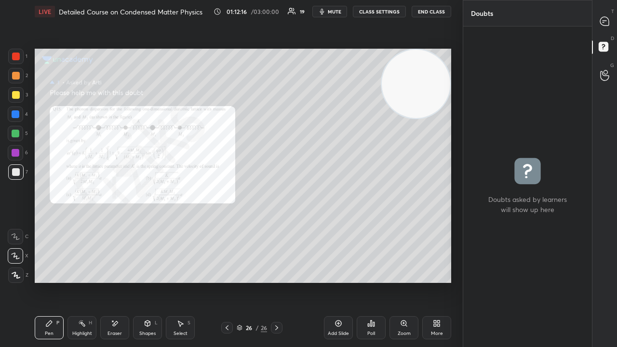
click at [607, 31] on div "T Messages (T)" at bounding box center [604, 21] width 25 height 27
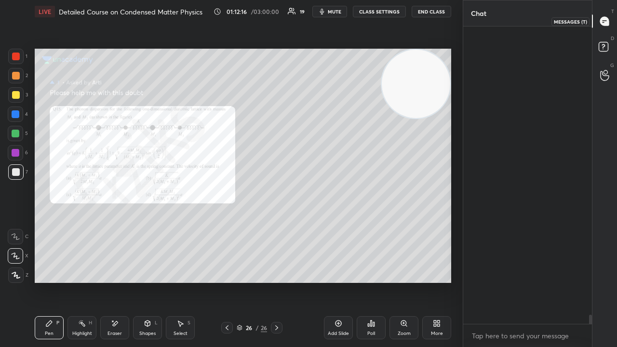
scroll to position [294, 126]
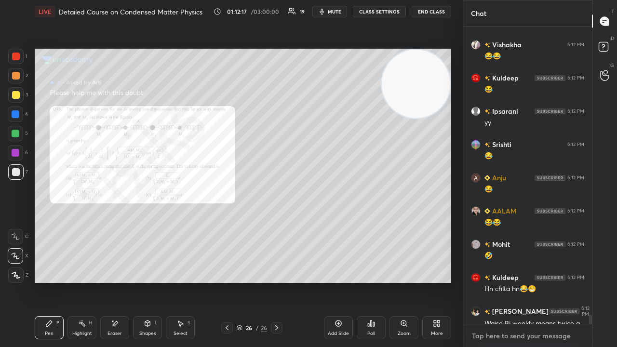
click at [537, 281] on textarea at bounding box center [527, 335] width 113 height 15
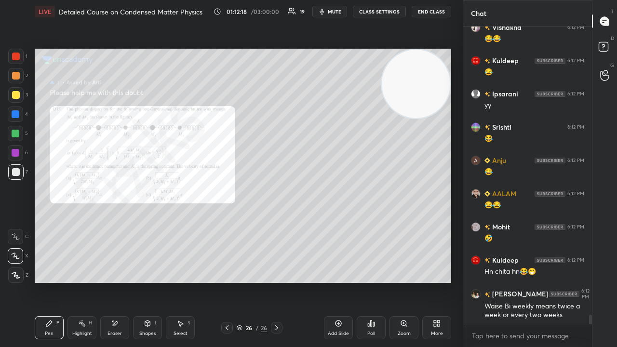
drag, startPoint x: 589, startPoint y: 323, endPoint x: 587, endPoint y: 332, distance: 9.3
click at [587, 281] on div "chota 6:11 PM 2 AALAM 6:12 PM Ha😄 [PERSON_NAME] 6:12 PM 😂😂 Kuldeep 6:12 PM 😂 Ip…" at bounding box center [527, 186] width 129 height 320
drag, startPoint x: 584, startPoint y: 339, endPoint x: 569, endPoint y: 332, distance: 16.0
click at [583, 281] on div "x" at bounding box center [527, 335] width 129 height 23
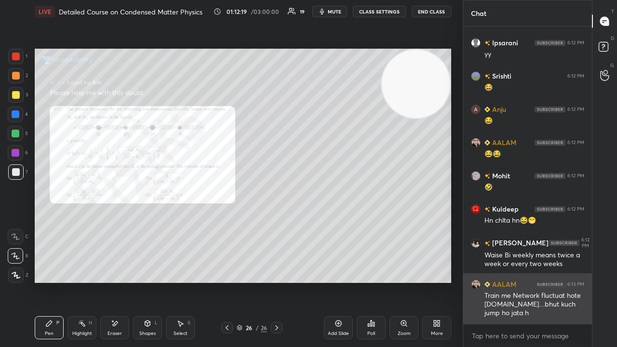
click at [537, 281] on div "Train me Network fluctuat hote [DOMAIN_NAME]....bhut kuch jump ho jata h" at bounding box center [534, 304] width 100 height 27
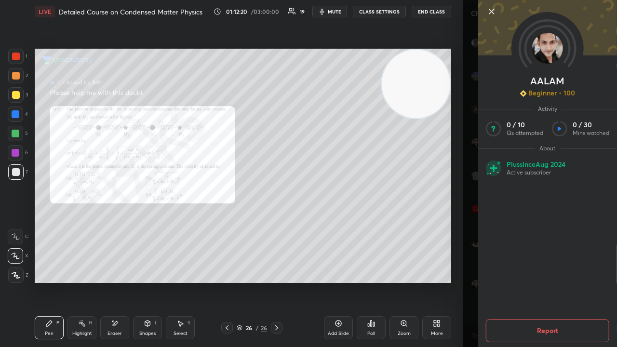
click at [471, 281] on div "AALAM Beginner • 100 Activity 0 / 10 Qs attempted 0 / 30 Mins watched About Plu…" at bounding box center [540, 173] width 154 height 347
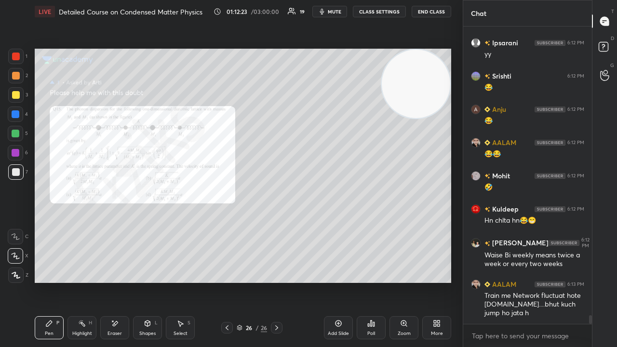
click at [227, 281] on icon at bounding box center [227, 328] width 8 height 8
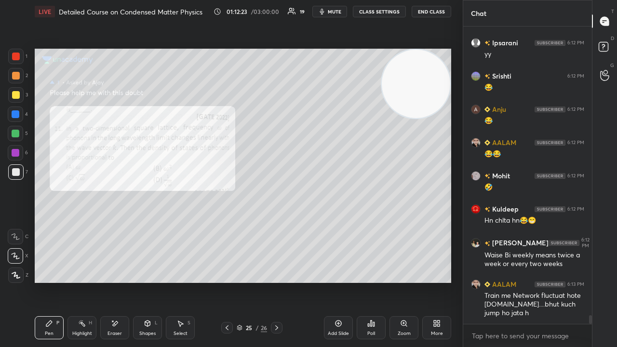
click at [227, 281] on icon at bounding box center [227, 328] width 8 height 8
click at [226, 281] on icon at bounding box center [226, 327] width 3 height 5
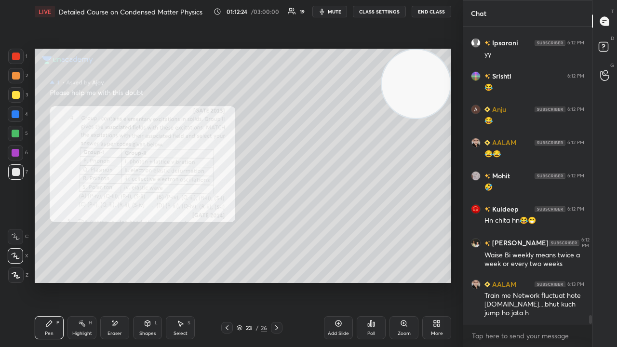
click at [226, 281] on icon at bounding box center [227, 328] width 8 height 8
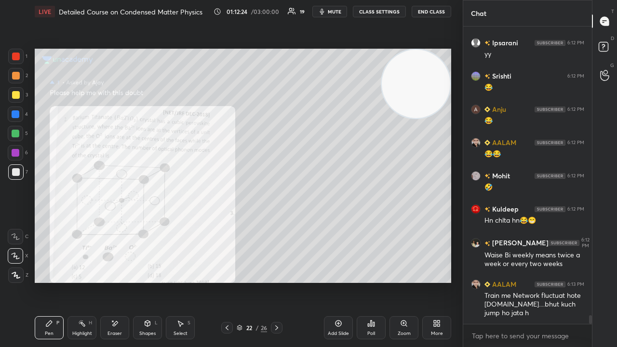
click at [227, 281] on icon at bounding box center [227, 328] width 8 height 8
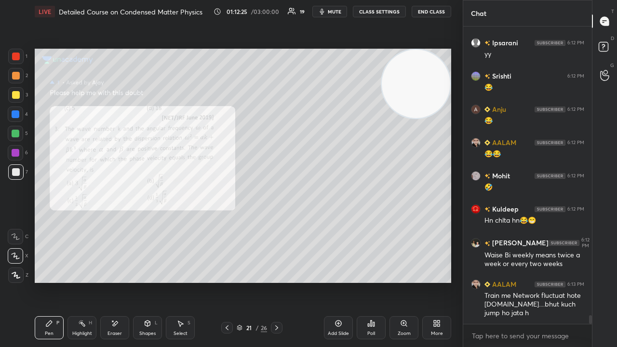
click at [227, 281] on icon at bounding box center [227, 328] width 8 height 8
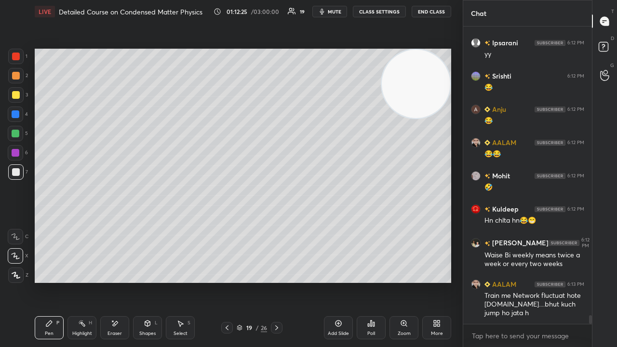
click at [228, 281] on icon at bounding box center [227, 328] width 8 height 8
click at [277, 281] on icon at bounding box center [277, 328] width 8 height 8
click at [331, 13] on span "mute" at bounding box center [334, 11] width 13 height 7
click at [329, 8] on button "mute" at bounding box center [329, 12] width 35 height 12
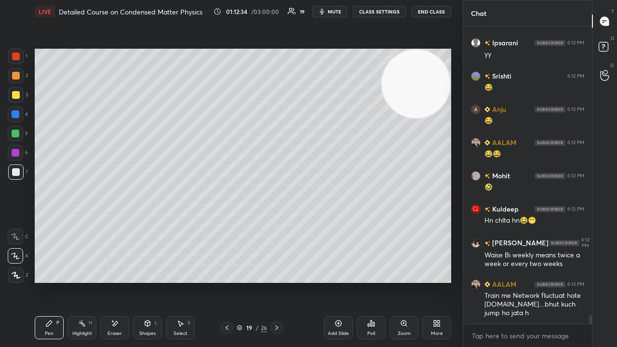
click at [330, 11] on span "mute" at bounding box center [334, 11] width 13 height 7
drag, startPoint x: 13, startPoint y: 80, endPoint x: 15, endPoint y: 96, distance: 16.6
click at [13, 81] on div at bounding box center [15, 75] width 15 height 15
click at [16, 96] on div at bounding box center [16, 95] width 8 height 8
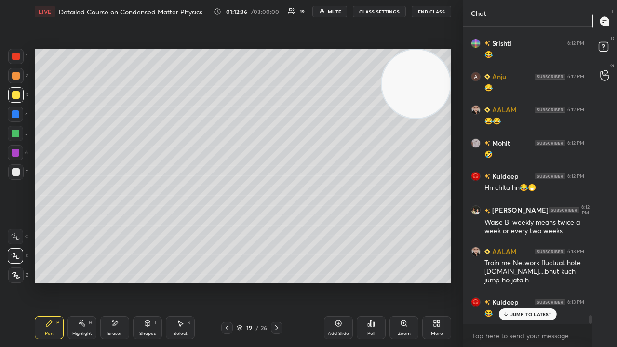
click at [330, 13] on button "mute" at bounding box center [329, 12] width 35 height 12
click at [330, 13] on span "unmute" at bounding box center [333, 11] width 21 height 7
click at [341, 9] on span "mute" at bounding box center [334, 11] width 13 height 7
click at [342, 11] on span "unmute" at bounding box center [333, 11] width 21 height 7
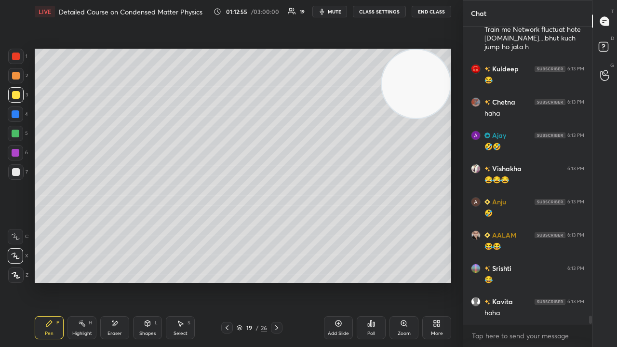
scroll to position [10250, 0]
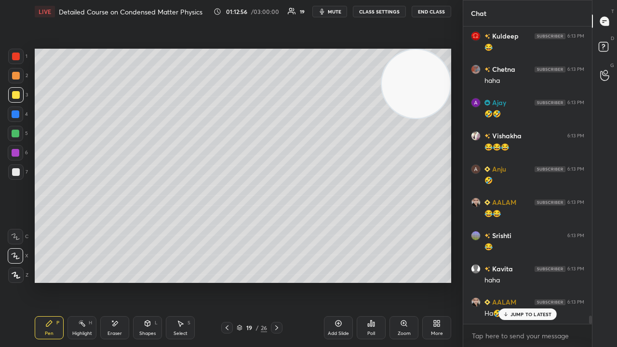
click at [342, 9] on button "mute" at bounding box center [329, 12] width 35 height 12
click at [341, 12] on span "mute" at bounding box center [334, 11] width 13 height 7
drag, startPoint x: 519, startPoint y: 312, endPoint x: 518, endPoint y: 333, distance: 21.2
click at [519, 281] on p "JUMP TO LATEST" at bounding box center [530, 314] width 41 height 6
click at [518, 281] on textarea at bounding box center [527, 335] width 113 height 15
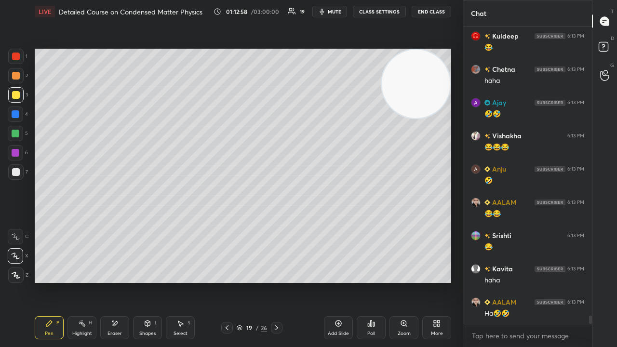
click at [339, 12] on span "mute" at bounding box center [334, 11] width 13 height 7
click at [340, 11] on span "mute" at bounding box center [334, 11] width 13 height 7
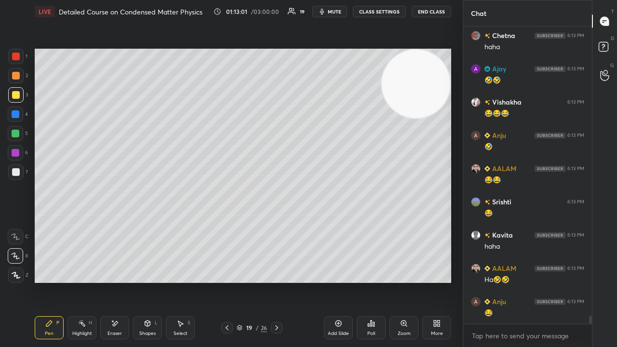
scroll to position [10316, 0]
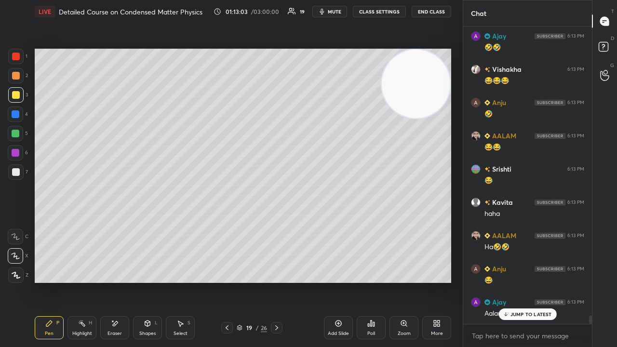
click at [540, 281] on p "JUMP TO LATEST" at bounding box center [530, 314] width 41 height 6
click at [341, 13] on span "mute" at bounding box center [334, 11] width 13 height 7
click at [344, 13] on span "unmute" at bounding box center [333, 11] width 21 height 7
click at [335, 9] on button "mute" at bounding box center [329, 12] width 35 height 12
click at [337, 9] on span "unmute" at bounding box center [333, 11] width 21 height 7
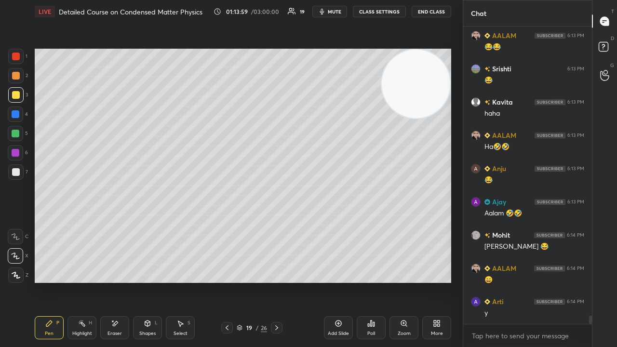
scroll to position [10483, 0]
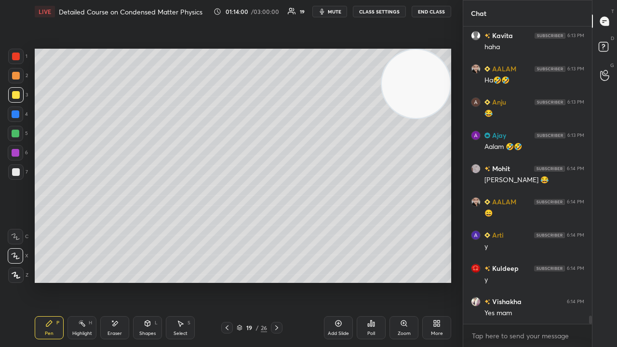
click at [333, 281] on div "Add Slide" at bounding box center [338, 333] width 21 height 5
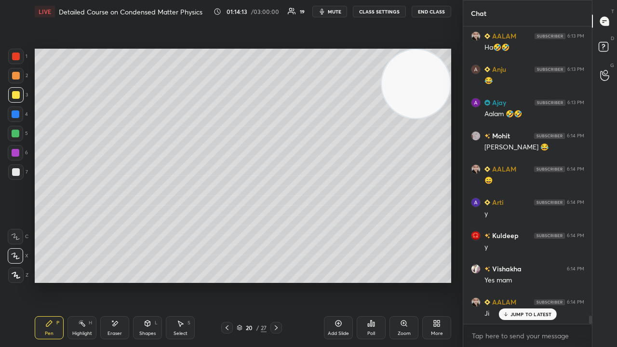
click at [11, 169] on div at bounding box center [15, 171] width 15 height 15
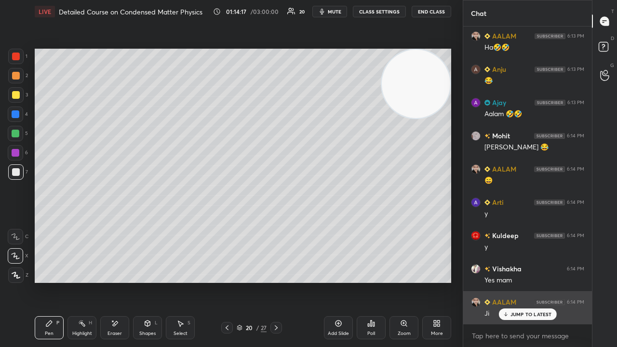
click at [513, 281] on p "JUMP TO LATEST" at bounding box center [530, 314] width 41 height 6
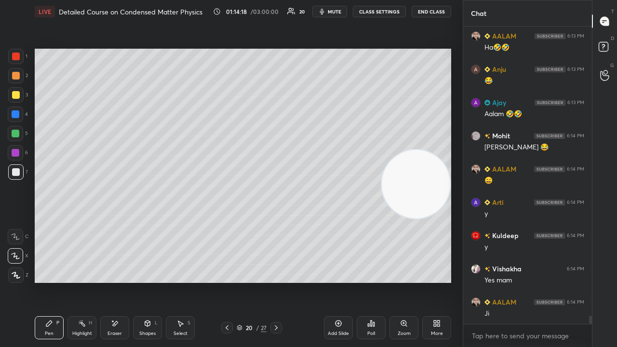
drag, startPoint x: 419, startPoint y: 190, endPoint x: 430, endPoint y: 266, distance: 76.4
click at [428, 218] on video at bounding box center [416, 184] width 68 height 68
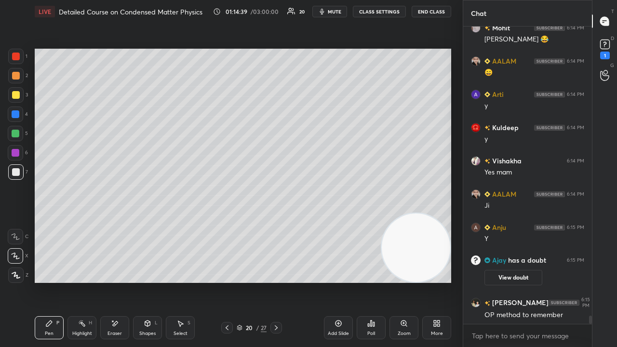
scroll to position [10195, 0]
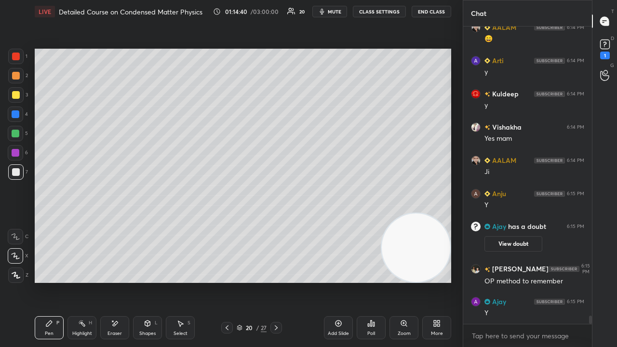
click at [336, 15] on button "mute" at bounding box center [329, 12] width 35 height 12
click at [335, 14] on span "unmute" at bounding box center [333, 11] width 21 height 7
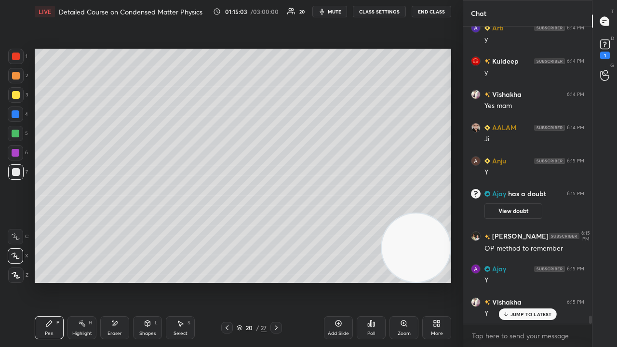
click at [339, 10] on span "mute" at bounding box center [334, 11] width 13 height 7
click at [336, 10] on span "unmute" at bounding box center [333, 11] width 21 height 7
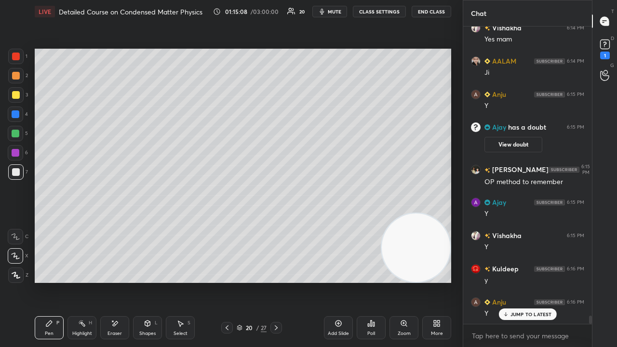
scroll to position [10328, 0]
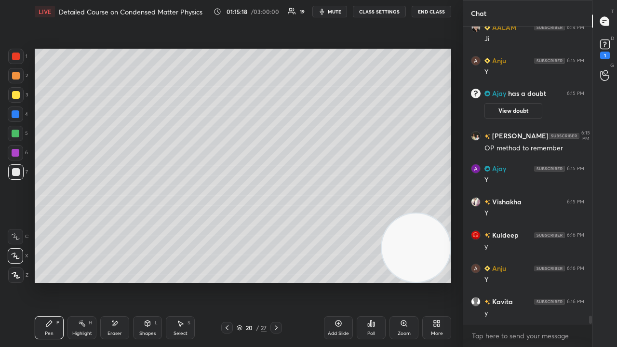
click at [11, 139] on div at bounding box center [15, 133] width 15 height 15
click at [611, 50] on div "1" at bounding box center [604, 48] width 19 height 17
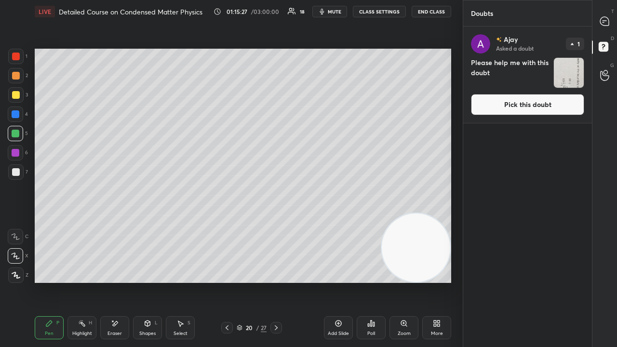
click at [560, 107] on button "Pick this doubt" at bounding box center [527, 104] width 113 height 21
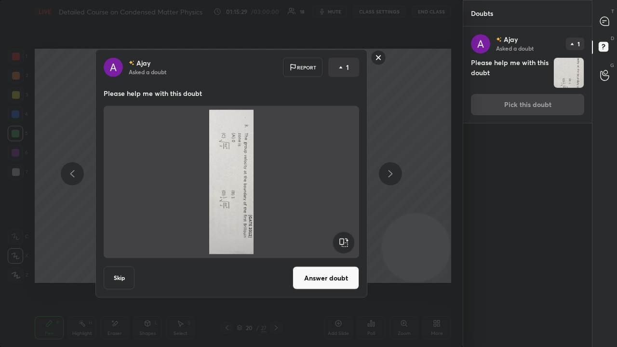
click at [377, 59] on rect at bounding box center [378, 57] width 15 height 15
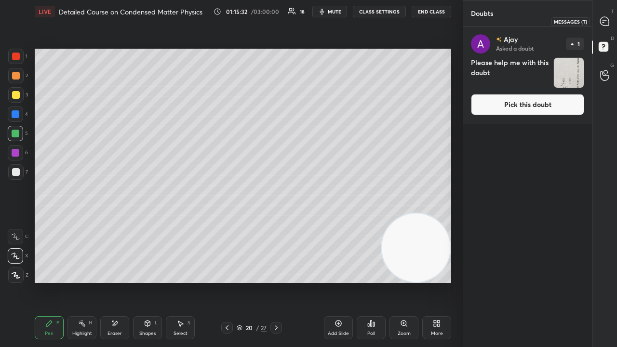
click at [605, 17] on icon at bounding box center [604, 21] width 10 height 10
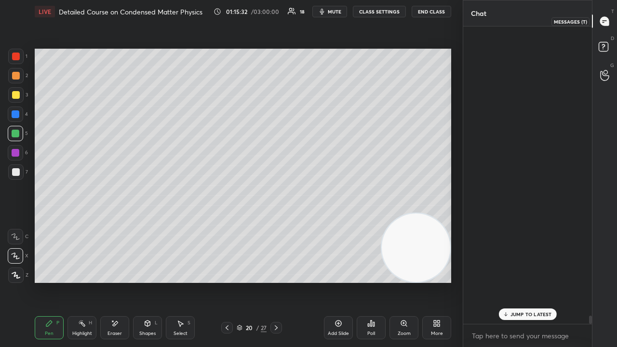
scroll to position [294, 126]
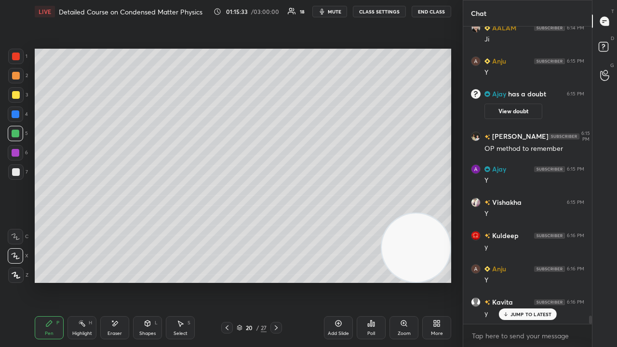
click at [547, 281] on p "JUMP TO LATEST" at bounding box center [530, 314] width 41 height 6
click at [335, 10] on span "mute" at bounding box center [334, 11] width 13 height 7
click at [337, 10] on span "unmute" at bounding box center [333, 11] width 21 height 7
click at [0, 211] on div "1 2 3 4 5 6 7 C X Z E E Erase all H H" at bounding box center [15, 166] width 31 height 234
click at [16, 174] on div at bounding box center [16, 172] width 8 height 8
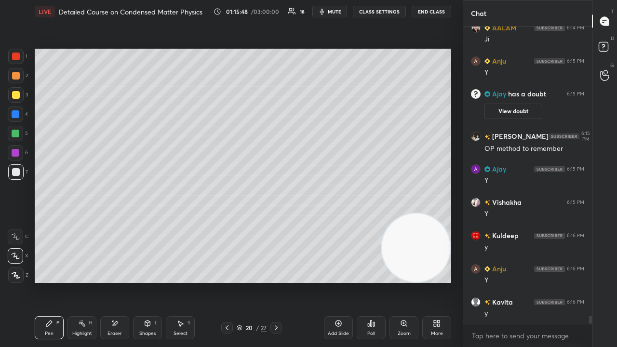
click at [412, 281] on div "Setting up your live class Poll for secs No correct answer Start poll" at bounding box center [243, 165] width 424 height 285
click at [142, 281] on div "Shapes" at bounding box center [147, 333] width 16 height 5
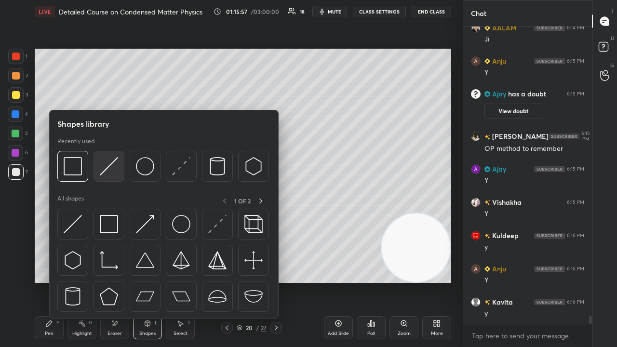
click at [108, 177] on div at bounding box center [108, 166] width 31 height 31
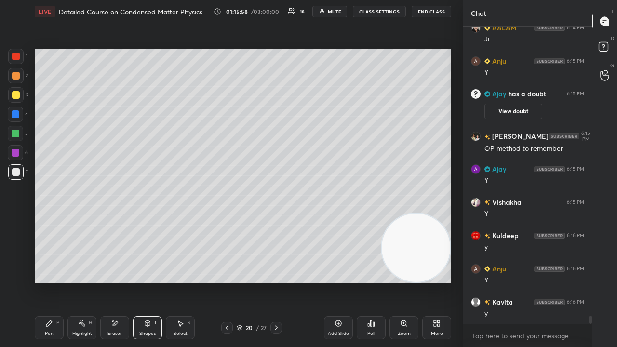
click at [15, 100] on div at bounding box center [15, 94] width 15 height 15
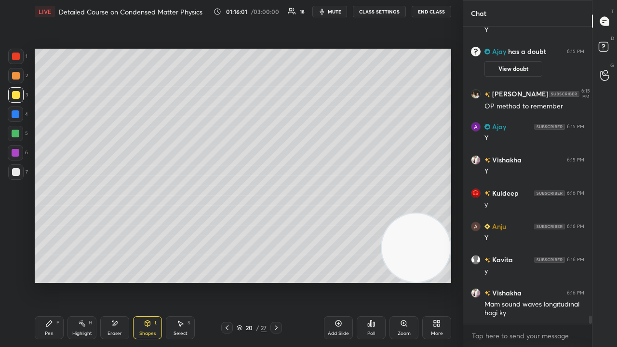
drag, startPoint x: 333, startPoint y: 326, endPoint x: 330, endPoint y: 317, distance: 9.8
click at [333, 281] on div "Add Slide" at bounding box center [338, 327] width 29 height 23
click at [49, 281] on icon at bounding box center [49, 323] width 6 height 6
click at [226, 281] on icon at bounding box center [227, 328] width 8 height 8
click at [333, 13] on span "mute" at bounding box center [334, 11] width 13 height 7
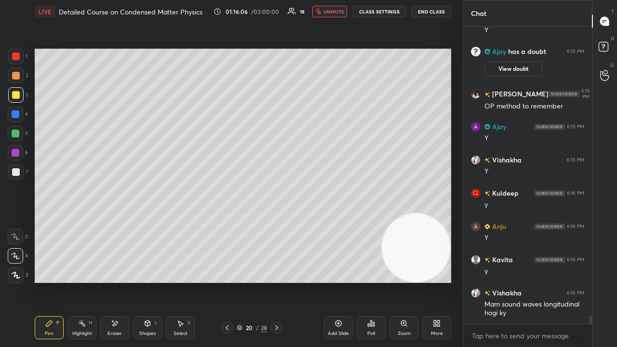
click at [333, 13] on span "unmute" at bounding box center [333, 11] width 21 height 7
drag, startPoint x: 410, startPoint y: 251, endPoint x: 437, endPoint y: 187, distance: 70.3
click at [437, 212] on video at bounding box center [416, 246] width 68 height 68
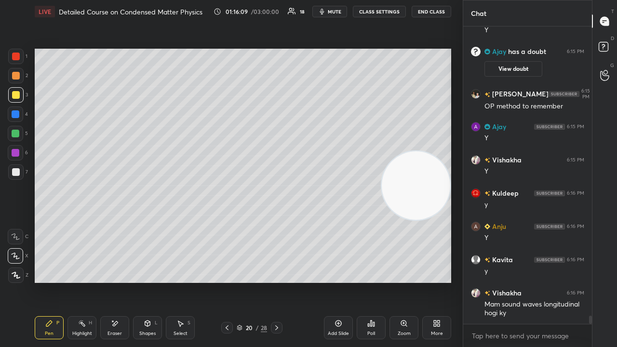
click at [334, 11] on span "mute" at bounding box center [334, 11] width 13 height 7
click at [340, 12] on span "unmute" at bounding box center [333, 11] width 21 height 7
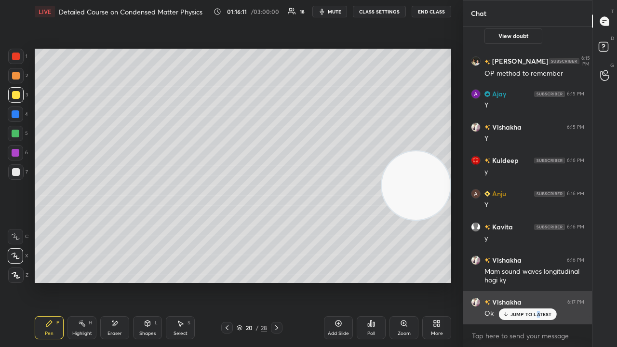
click at [537, 281] on div "JUMP TO LATEST" at bounding box center [527, 314] width 58 height 12
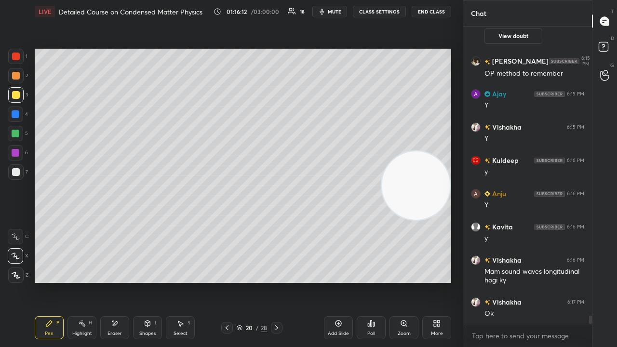
click at [535, 281] on div "x" at bounding box center [527, 335] width 129 height 23
click at [330, 11] on button "mute" at bounding box center [329, 12] width 35 height 12
click at [330, 12] on span "unmute" at bounding box center [333, 11] width 21 height 7
click at [17, 174] on div at bounding box center [16, 172] width 8 height 8
click at [328, 13] on button "mute" at bounding box center [329, 12] width 35 height 12
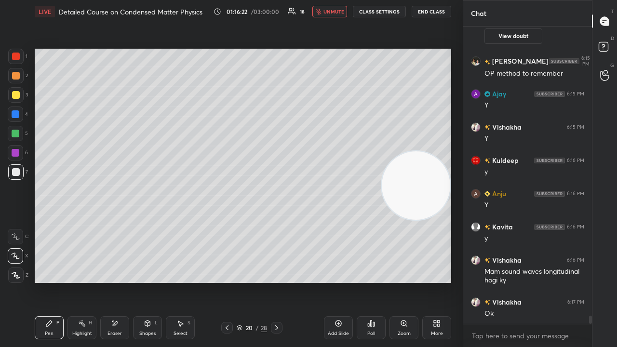
click at [329, 13] on span "unmute" at bounding box center [333, 11] width 21 height 7
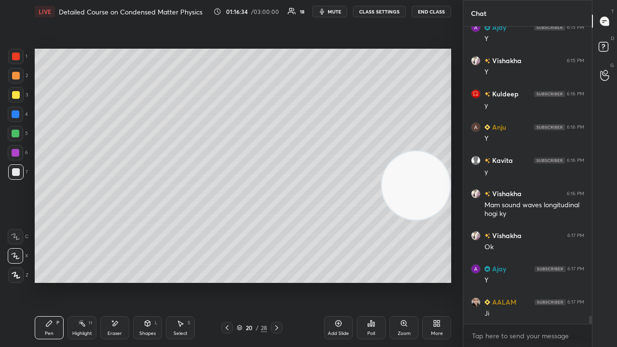
scroll to position [10717, 0]
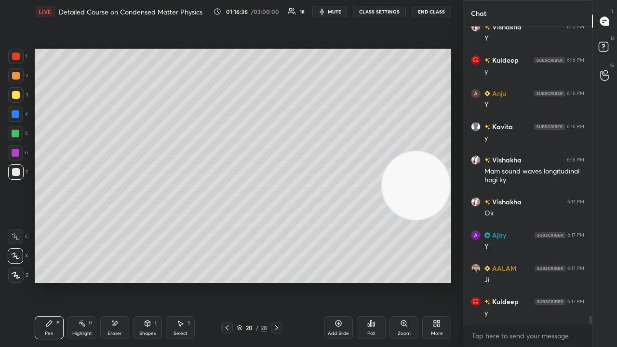
click at [335, 14] on span "mute" at bounding box center [334, 11] width 13 height 7
click at [335, 13] on span "unmute" at bounding box center [333, 11] width 21 height 7
click at [331, 13] on span "mute" at bounding box center [334, 11] width 13 height 7
drag, startPoint x: 331, startPoint y: 12, endPoint x: 307, endPoint y: 35, distance: 33.1
click at [331, 12] on span "unmute" at bounding box center [333, 11] width 21 height 7
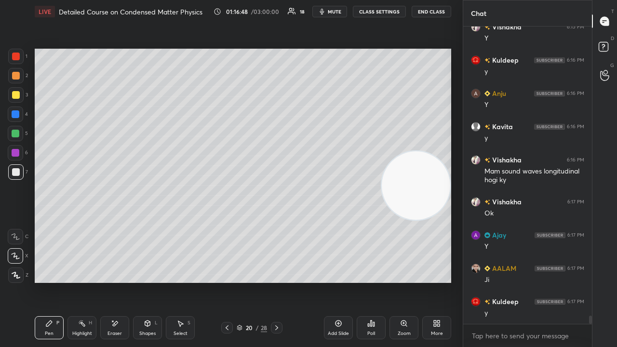
click at [113, 281] on icon at bounding box center [115, 323] width 5 height 5
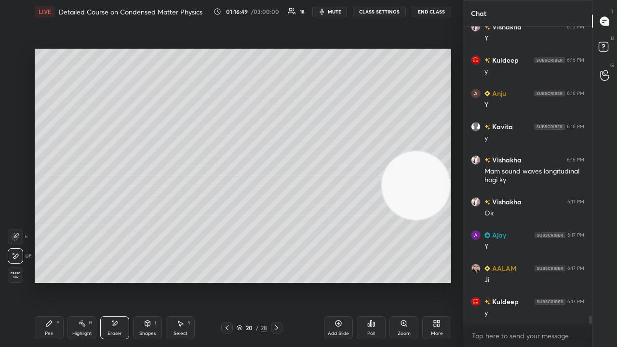
click at [53, 281] on div "Pen P" at bounding box center [49, 327] width 29 height 23
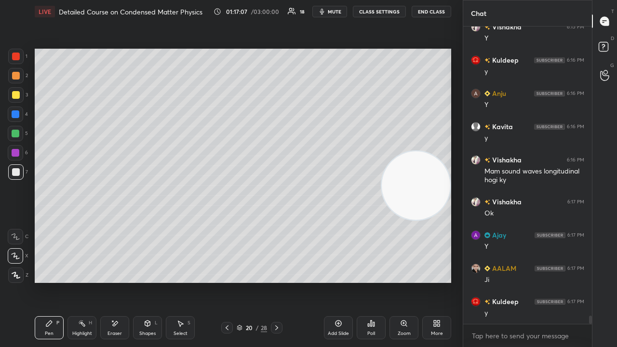
click at [274, 281] on icon at bounding box center [277, 328] width 8 height 8
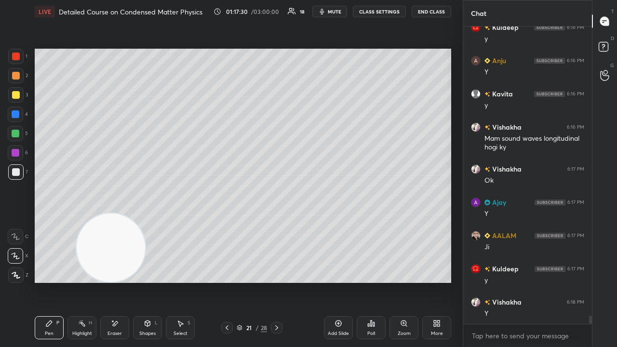
drag, startPoint x: 373, startPoint y: 212, endPoint x: 156, endPoint y: 340, distance: 252.3
click at [112, 281] on div "LIVE Detailed Course on Condensed Matter Physics 01:17:30 / 03:00:00 18 mute CL…" at bounding box center [243, 173] width 424 height 347
click at [226, 281] on icon at bounding box center [227, 328] width 8 height 8
click at [277, 281] on icon at bounding box center [277, 328] width 8 height 8
drag, startPoint x: 115, startPoint y: 329, endPoint x: 158, endPoint y: 285, distance: 61.7
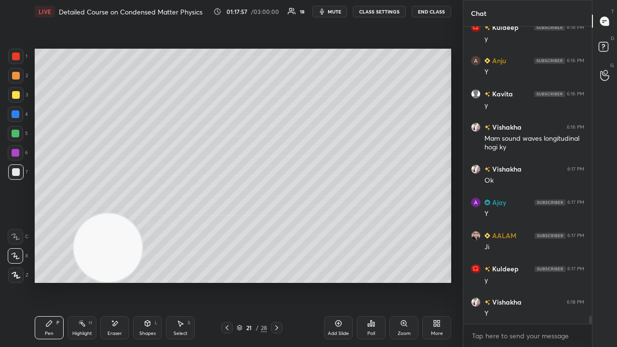
click at [115, 281] on div "Eraser" at bounding box center [114, 327] width 29 height 23
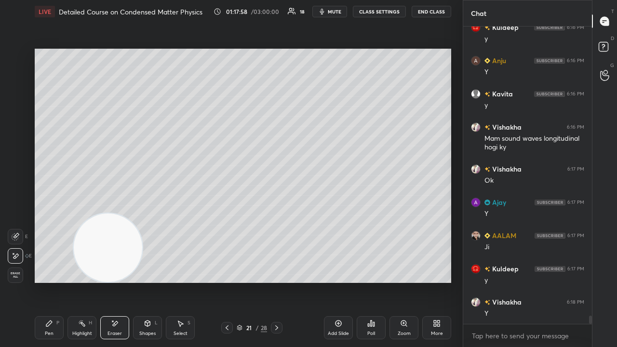
click at [44, 281] on div "Pen P" at bounding box center [49, 327] width 29 height 23
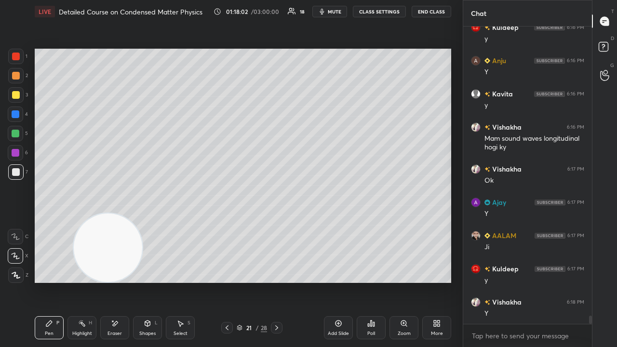
click at [118, 281] on div "Eraser" at bounding box center [114, 327] width 29 height 23
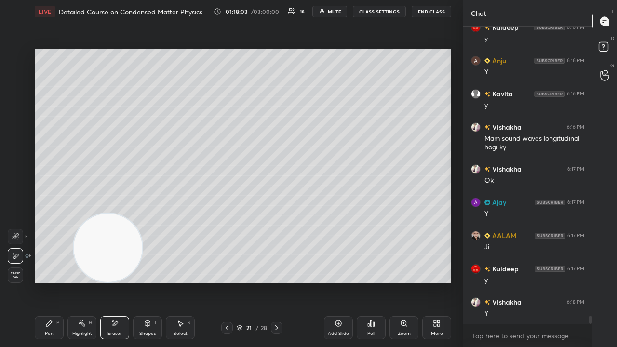
click at [50, 281] on div "Pen P" at bounding box center [49, 327] width 29 height 23
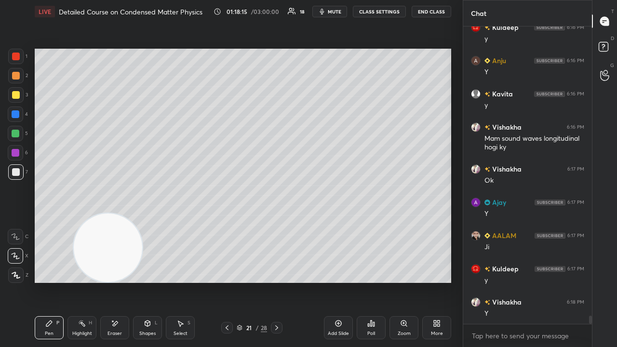
scroll to position [10784, 0]
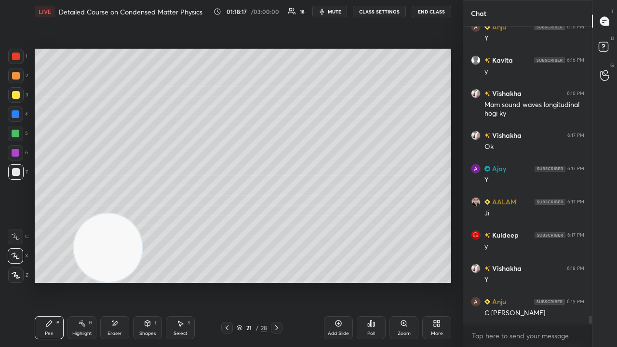
click at [340, 12] on span "mute" at bounding box center [334, 11] width 13 height 7
click at [338, 13] on span "unmute" at bounding box center [333, 11] width 21 height 7
click at [111, 281] on div "Eraser" at bounding box center [114, 327] width 29 height 23
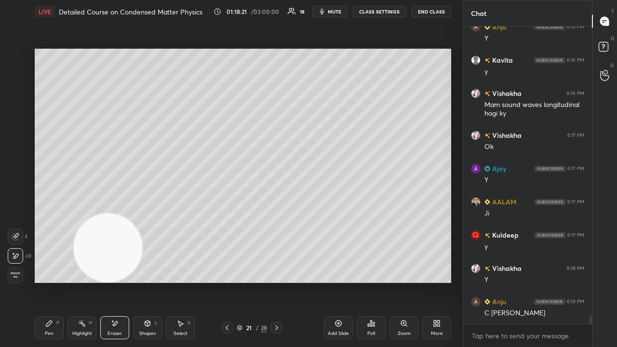
click at [45, 281] on div "Pen" at bounding box center [49, 333] width 9 height 5
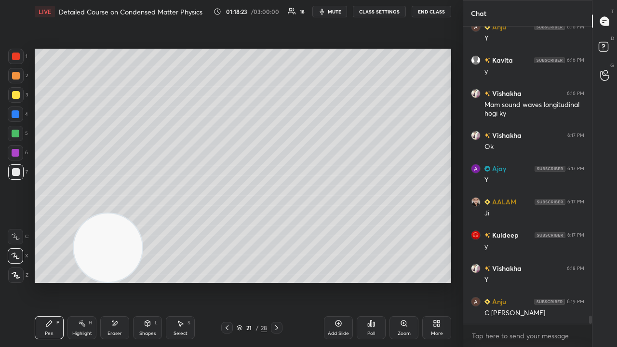
scroll to position [10816, 0]
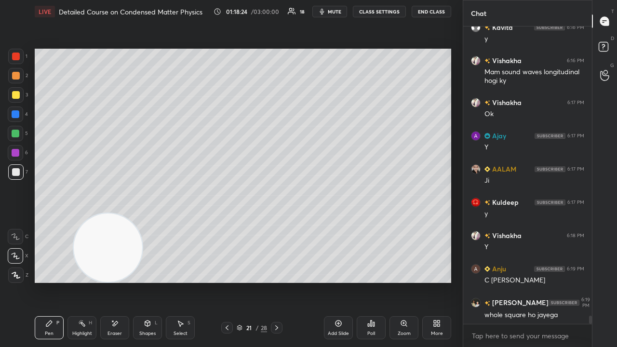
click at [337, 11] on span "mute" at bounding box center [334, 11] width 13 height 7
click at [337, 10] on span "unmute" at bounding box center [333, 11] width 21 height 7
click at [336, 11] on span "mute" at bounding box center [334, 11] width 13 height 7
click at [336, 11] on span "unmute" at bounding box center [333, 11] width 21 height 7
click at [340, 12] on span "mute" at bounding box center [334, 11] width 13 height 7
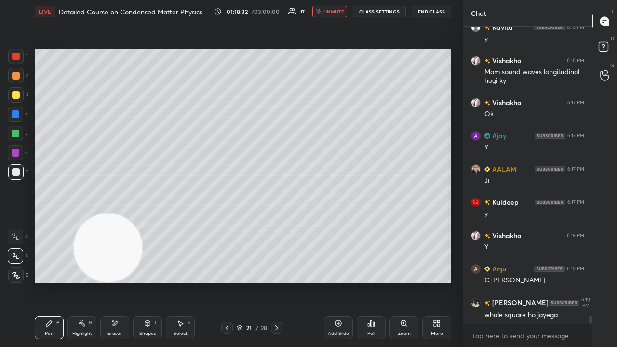
click at [338, 13] on span "unmute" at bounding box center [333, 11] width 21 height 7
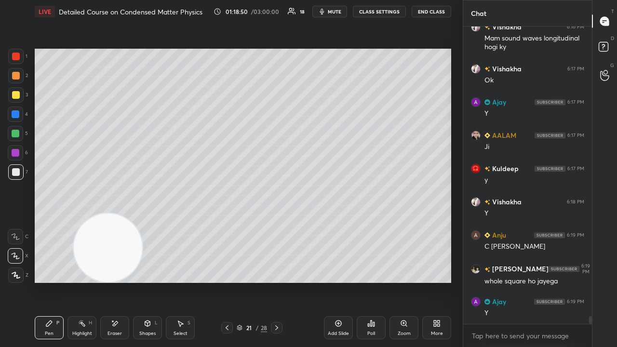
click at [340, 13] on span "mute" at bounding box center [334, 11] width 13 height 7
click at [338, 13] on span "unmute" at bounding box center [333, 11] width 21 height 7
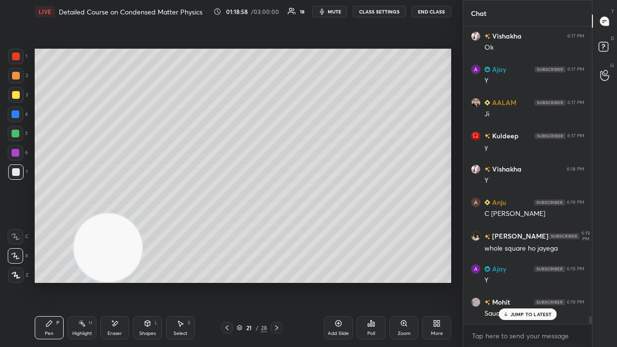
scroll to position [10917, 0]
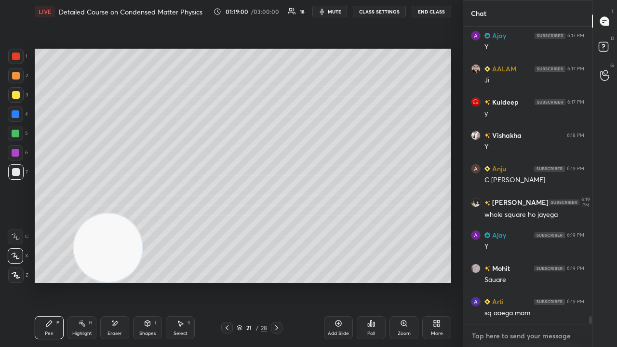
click at [497, 281] on textarea at bounding box center [527, 335] width 113 height 15
click at [338, 14] on span "mute" at bounding box center [334, 11] width 13 height 7
drag, startPoint x: 338, startPoint y: 14, endPoint x: 339, endPoint y: 10, distance: 4.9
click at [338, 15] on button "unmute" at bounding box center [329, 12] width 35 height 12
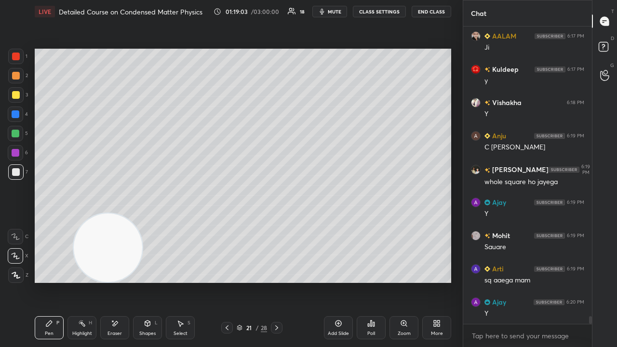
click at [331, 12] on span "mute" at bounding box center [334, 11] width 13 height 7
click at [330, 13] on span "unmute" at bounding box center [333, 11] width 21 height 7
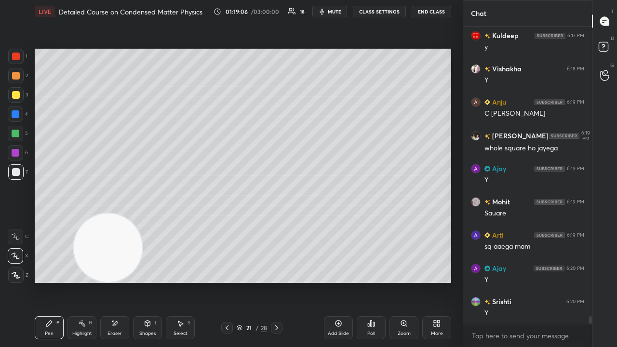
click at [336, 14] on span "mute" at bounding box center [334, 11] width 13 height 7
click at [334, 13] on span "unmute" at bounding box center [333, 11] width 21 height 7
click at [333, 14] on span "mute" at bounding box center [334, 11] width 13 height 7
click at [333, 14] on button "unmute" at bounding box center [329, 12] width 35 height 12
click at [335, 10] on span "mute" at bounding box center [334, 11] width 13 height 7
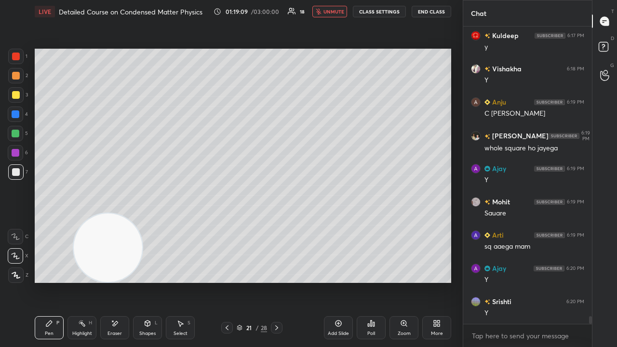
click at [335, 11] on span "unmute" at bounding box center [333, 11] width 21 height 7
click at [339, 10] on span "mute" at bounding box center [334, 11] width 13 height 7
click at [341, 8] on span "unmute" at bounding box center [333, 11] width 21 height 7
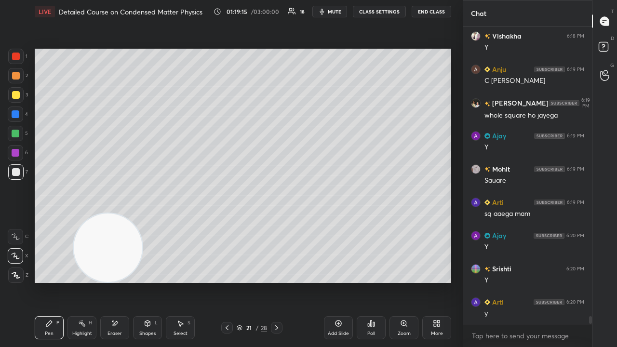
scroll to position [11050, 0]
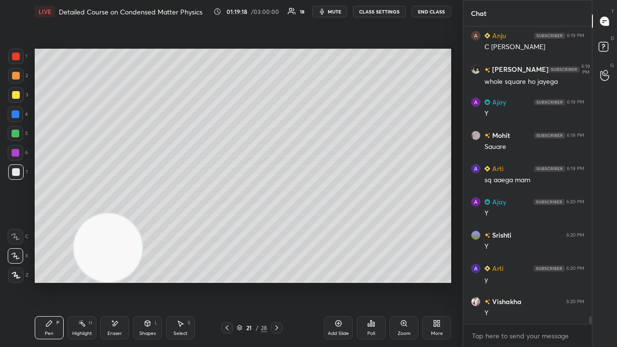
click at [331, 10] on span "mute" at bounding box center [334, 11] width 13 height 7
click at [332, 9] on span "unmute" at bounding box center [333, 11] width 21 height 7
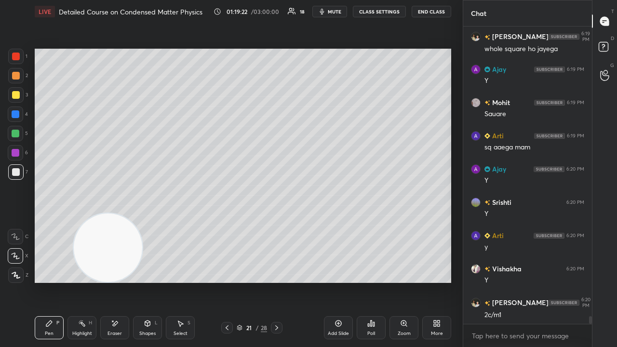
scroll to position [11116, 0]
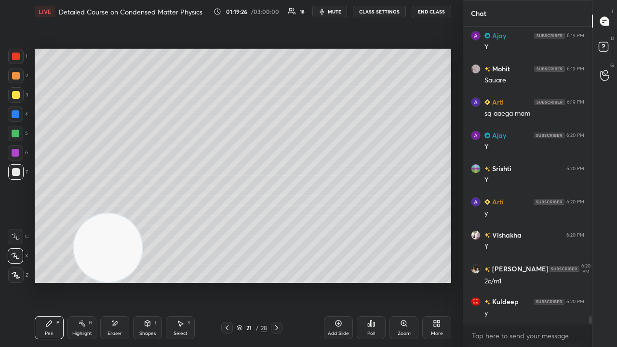
click at [223, 281] on div at bounding box center [227, 328] width 12 height 12
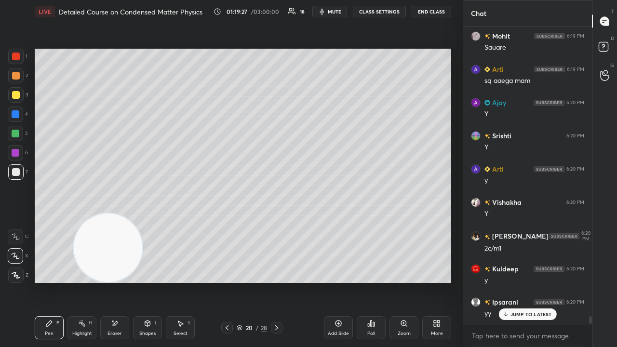
click at [227, 281] on div at bounding box center [227, 328] width 12 height 12
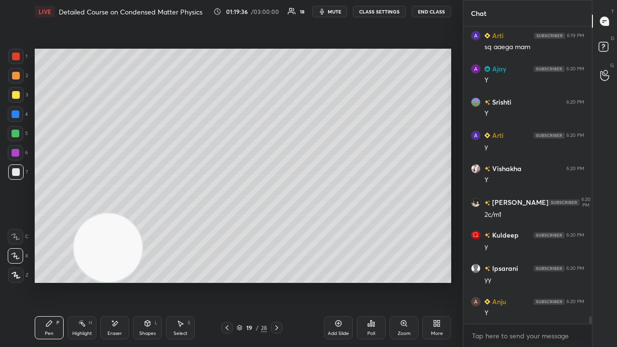
click at [276, 281] on div at bounding box center [277, 328] width 12 height 12
click at [276, 281] on icon at bounding box center [277, 328] width 8 height 8
click at [152, 281] on div "Shapes" at bounding box center [147, 333] width 16 height 5
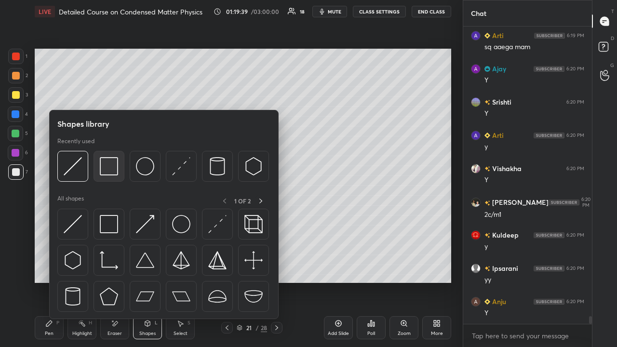
click at [104, 170] on img at bounding box center [109, 166] width 18 height 18
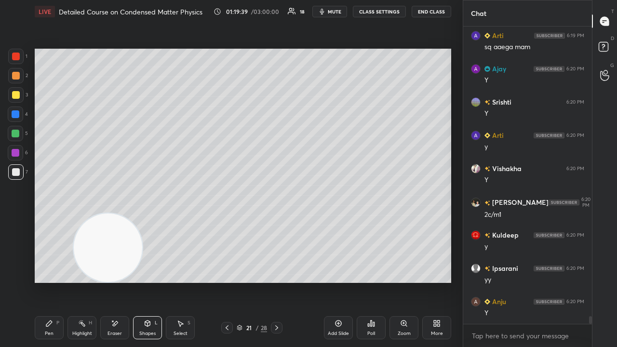
drag, startPoint x: 13, startPoint y: 132, endPoint x: 29, endPoint y: 139, distance: 16.8
click at [14, 132] on div at bounding box center [16, 134] width 8 height 8
click at [40, 281] on div "Pen P" at bounding box center [49, 327] width 29 height 23
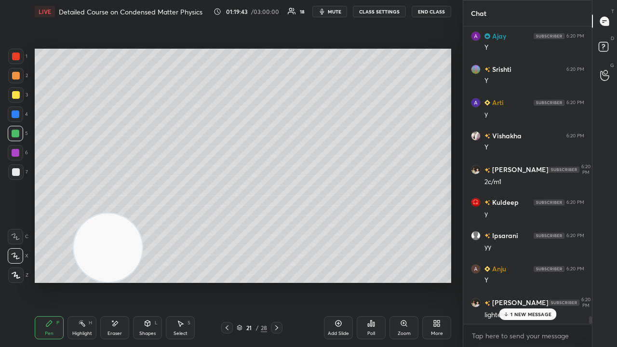
scroll to position [11249, 0]
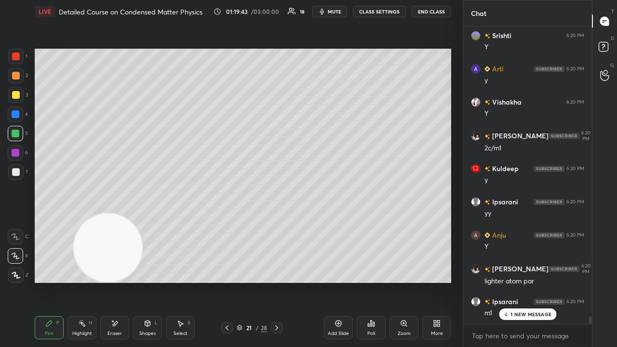
click at [530, 281] on div "m1" at bounding box center [534, 313] width 100 height 10
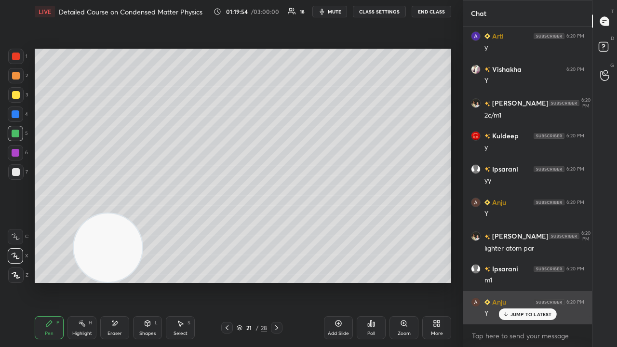
click at [513, 281] on p "JUMP TO LATEST" at bounding box center [530, 314] width 41 height 6
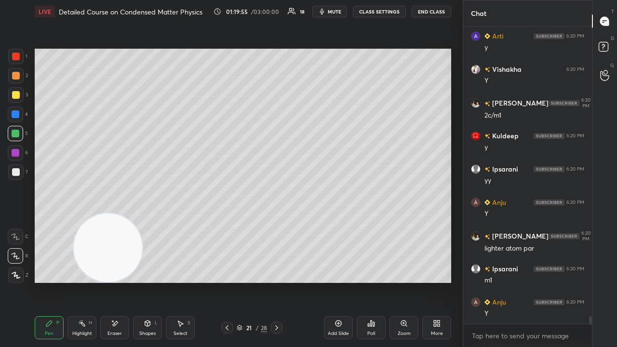
click at [19, 172] on div at bounding box center [16, 172] width 8 height 8
click at [326, 13] on icon "button" at bounding box center [322, 12] width 8 height 8
click at [328, 13] on span "mute" at bounding box center [334, 11] width 13 height 7
click at [329, 16] on button "mute" at bounding box center [329, 12] width 35 height 12
click at [331, 14] on span "unmute" at bounding box center [333, 11] width 21 height 7
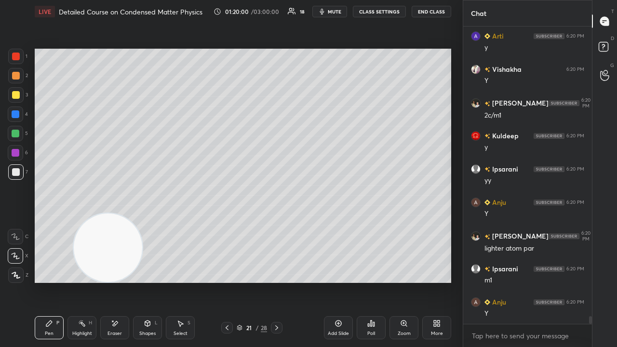
click at [239, 281] on icon at bounding box center [240, 328] width 6 height 6
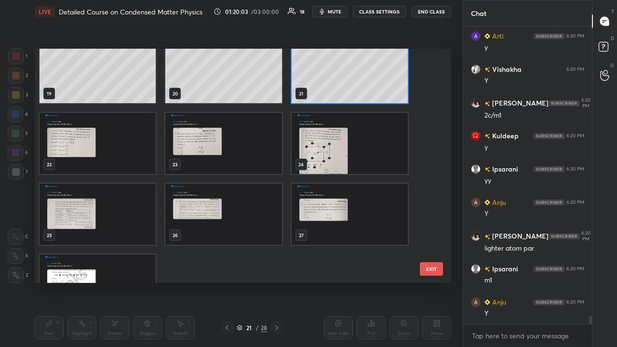
scroll to position [474, 0]
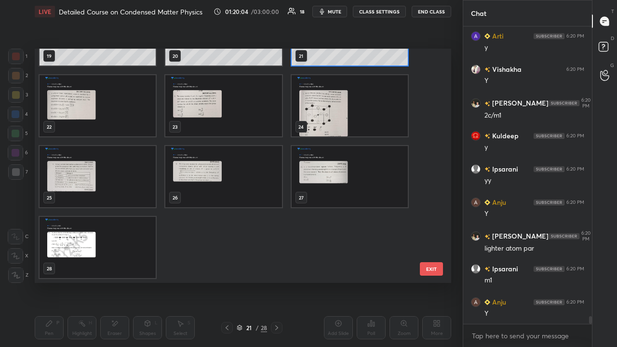
click at [105, 253] on img "grid" at bounding box center [98, 247] width 116 height 61
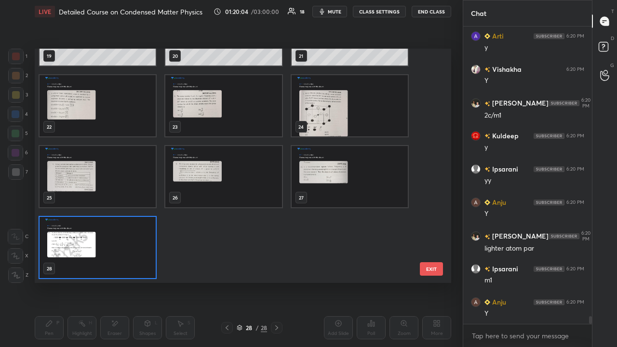
click at [105, 253] on img "grid" at bounding box center [98, 247] width 116 height 61
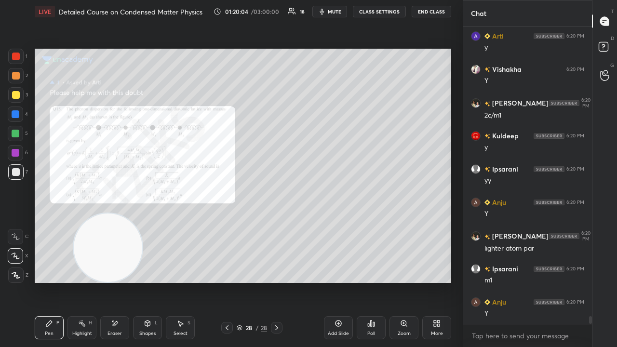
click at [106, 253] on img "grid" at bounding box center [98, 247] width 116 height 61
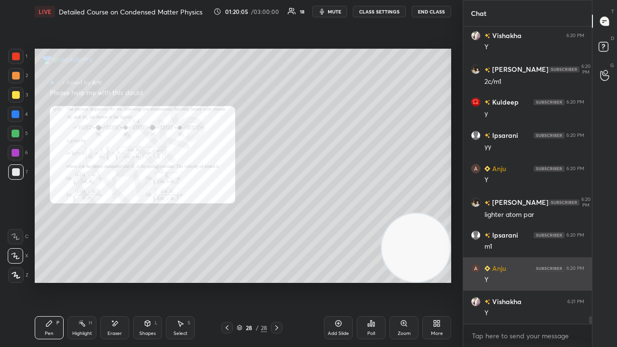
drag, startPoint x: 133, startPoint y: 263, endPoint x: 478, endPoint y: 270, distance: 344.6
click at [484, 270] on div "1 2 3 4 5 6 7 C X Z E E Erase all H H LIVE Detailed Course on Condensed Matter …" at bounding box center [308, 173] width 617 height 347
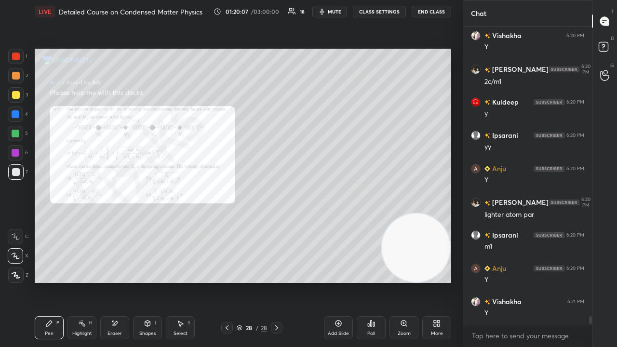
click at [331, 7] on button "mute" at bounding box center [329, 12] width 35 height 12
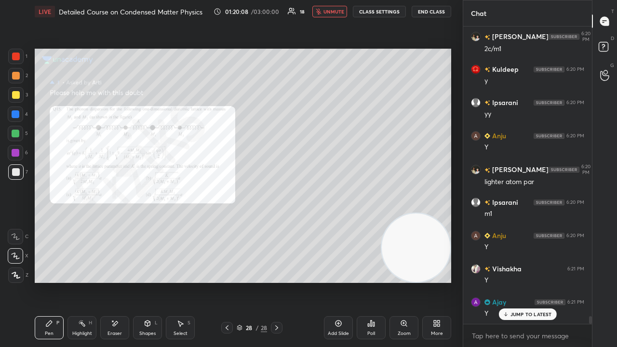
click at [330, 8] on button "unmute" at bounding box center [329, 12] width 35 height 12
click at [334, 13] on span "mute" at bounding box center [334, 11] width 13 height 7
click at [334, 14] on span "unmute" at bounding box center [333, 11] width 21 height 7
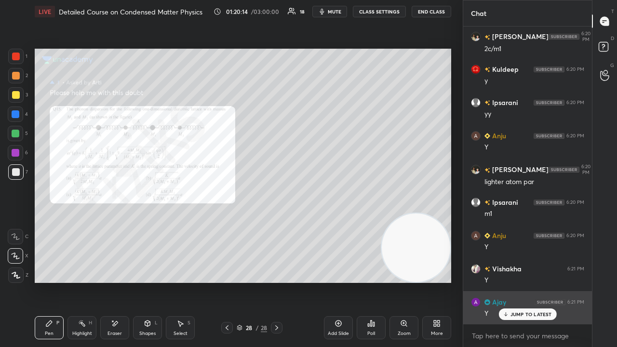
click at [522, 281] on p "JUMP TO LATEST" at bounding box center [530, 314] width 41 height 6
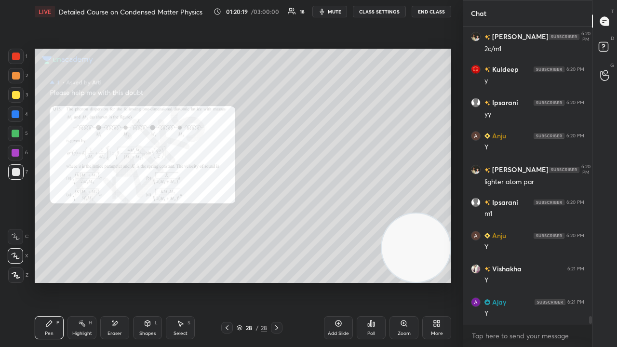
click at [331, 8] on button "mute" at bounding box center [329, 12] width 35 height 12
click at [331, 9] on span "unmute" at bounding box center [333, 11] width 21 height 7
click at [225, 281] on icon at bounding box center [227, 328] width 8 height 8
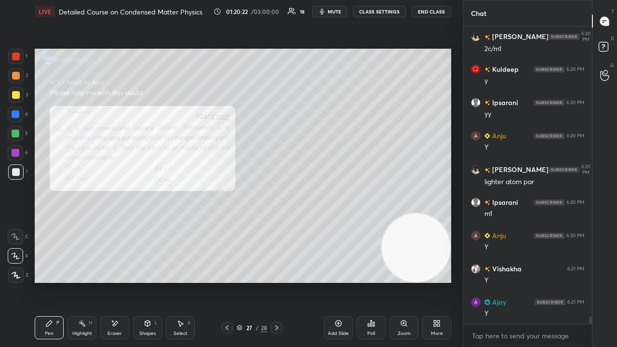
click at [226, 281] on icon at bounding box center [227, 328] width 8 height 8
click at [225, 281] on icon at bounding box center [226, 327] width 3 height 5
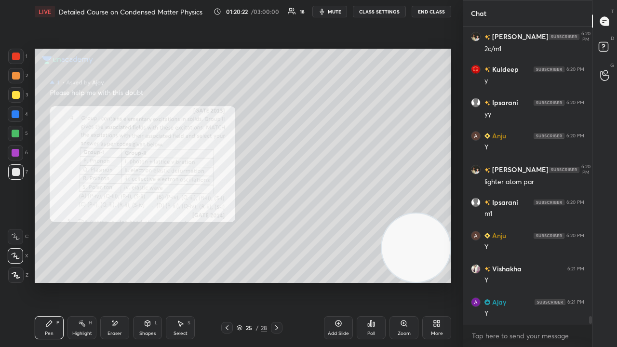
click at [225, 281] on icon at bounding box center [227, 328] width 8 height 8
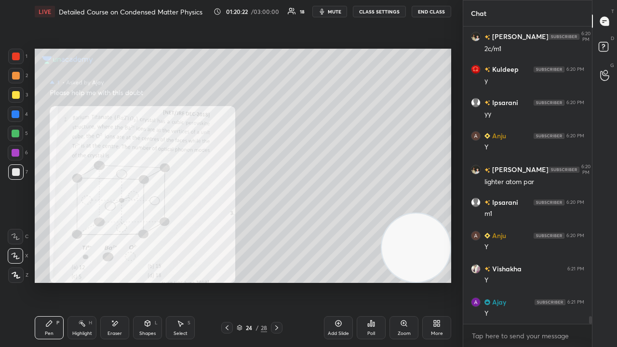
click at [225, 281] on icon at bounding box center [226, 327] width 3 height 5
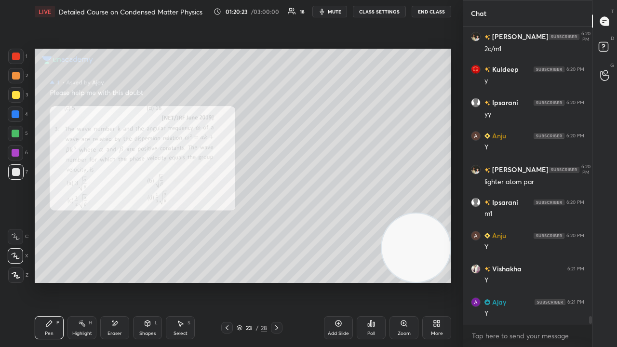
click at [225, 281] on icon at bounding box center [226, 327] width 3 height 5
click at [226, 281] on icon at bounding box center [227, 328] width 8 height 8
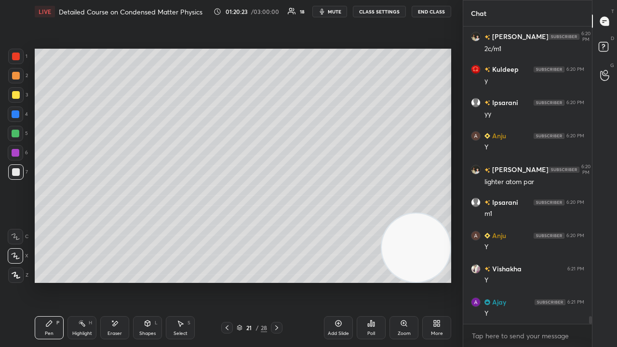
click at [226, 281] on icon at bounding box center [226, 327] width 3 height 5
click at [273, 281] on icon at bounding box center [277, 328] width 8 height 8
click at [271, 281] on div at bounding box center [277, 328] width 12 height 12
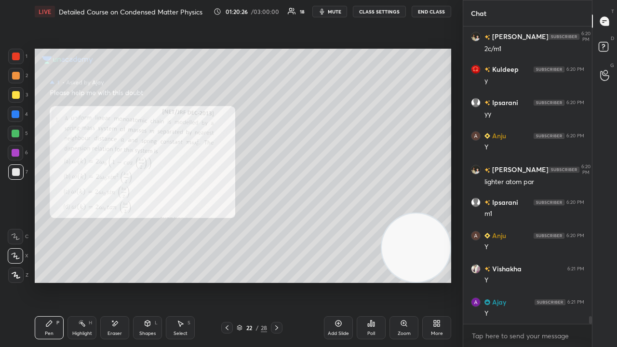
click at [226, 281] on icon at bounding box center [226, 327] width 3 height 5
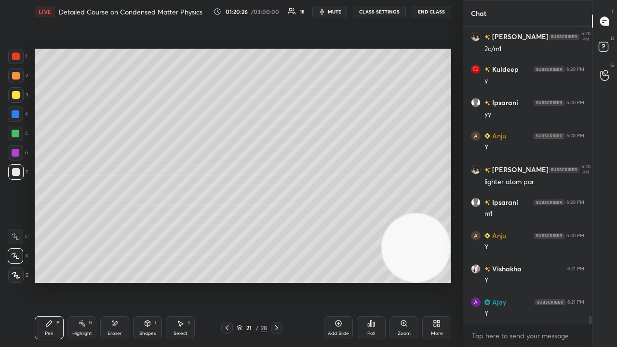
click at [341, 9] on span "mute" at bounding box center [334, 11] width 13 height 7
click at [339, 11] on span "unmute" at bounding box center [333, 11] width 21 height 7
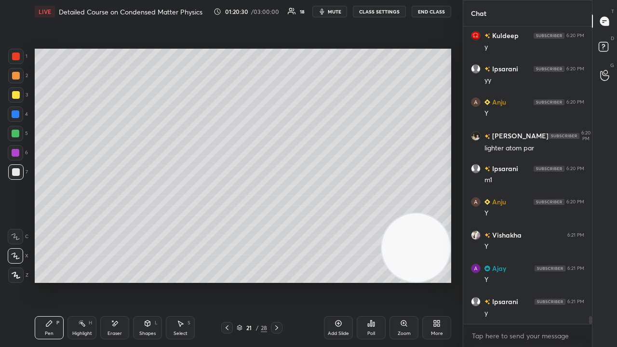
click at [336, 12] on span "mute" at bounding box center [334, 11] width 13 height 7
click at [338, 11] on span "unmute" at bounding box center [333, 11] width 21 height 7
click at [225, 281] on icon at bounding box center [227, 328] width 8 height 8
click at [274, 281] on icon at bounding box center [277, 328] width 8 height 8
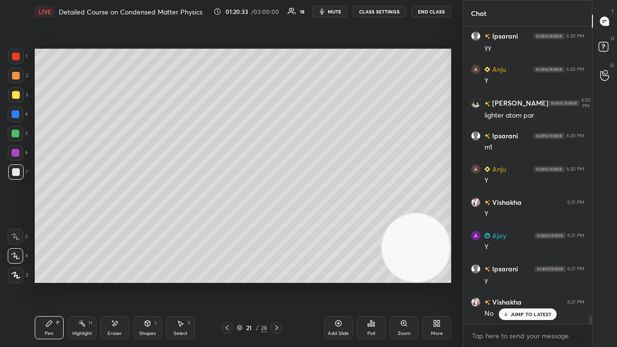
click at [341, 281] on div "Add Slide" at bounding box center [338, 333] width 21 height 5
click at [12, 96] on div at bounding box center [16, 95] width 8 height 8
click at [151, 281] on div "Shapes" at bounding box center [147, 333] width 16 height 5
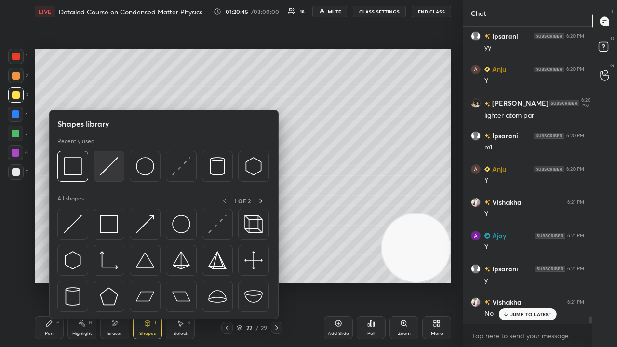
click at [104, 176] on div at bounding box center [108, 166] width 31 height 31
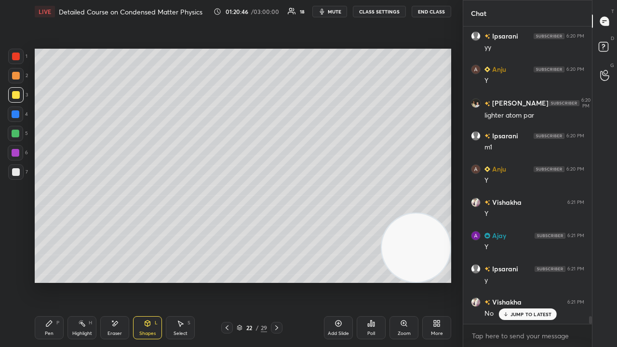
drag, startPoint x: 17, startPoint y: 174, endPoint x: 33, endPoint y: 167, distance: 17.3
click at [17, 173] on div at bounding box center [16, 172] width 8 height 8
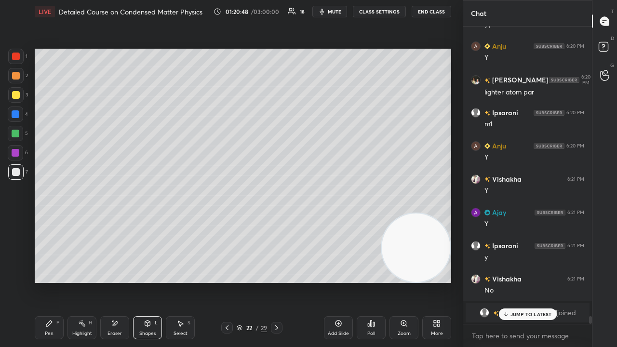
click at [60, 281] on div "Pen P" at bounding box center [49, 327] width 29 height 23
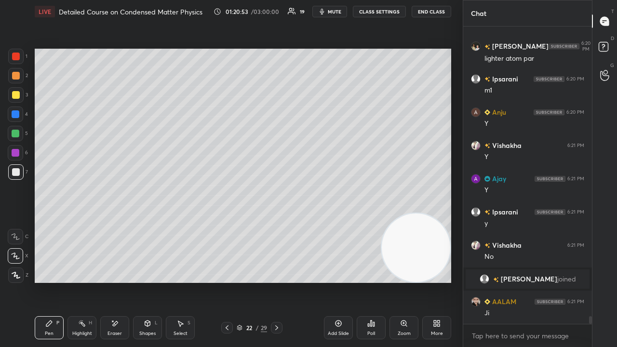
click at [114, 281] on div "Eraser" at bounding box center [114, 333] width 14 height 5
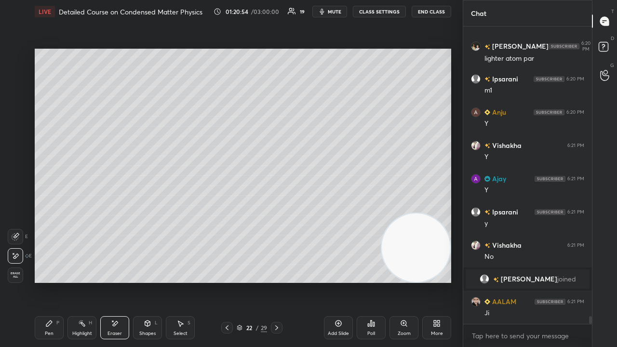
drag, startPoint x: 48, startPoint y: 333, endPoint x: 57, endPoint y: 311, distance: 24.0
click at [50, 281] on div "Pen" at bounding box center [49, 333] width 9 height 5
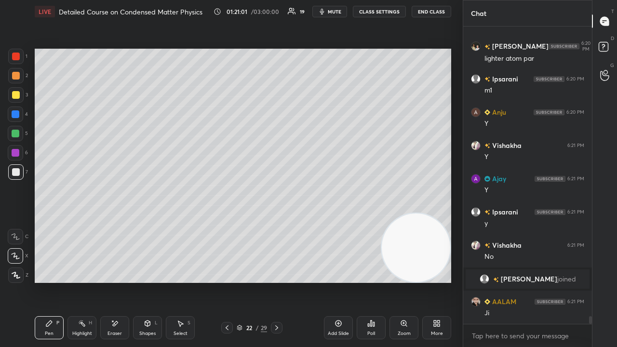
click at [335, 13] on span "mute" at bounding box center [334, 11] width 13 height 7
click at [337, 13] on span "unmute" at bounding box center [333, 11] width 21 height 7
click at [330, 13] on span "mute" at bounding box center [334, 11] width 13 height 7
click at [332, 13] on span "unmute" at bounding box center [333, 11] width 21 height 7
click at [121, 281] on div "Eraser" at bounding box center [114, 327] width 29 height 23
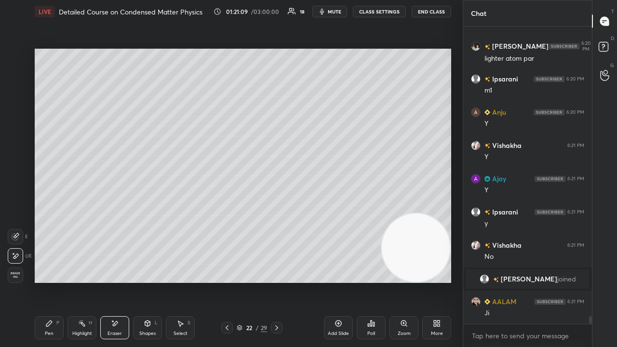
click at [44, 281] on div "Pen P" at bounding box center [49, 327] width 29 height 23
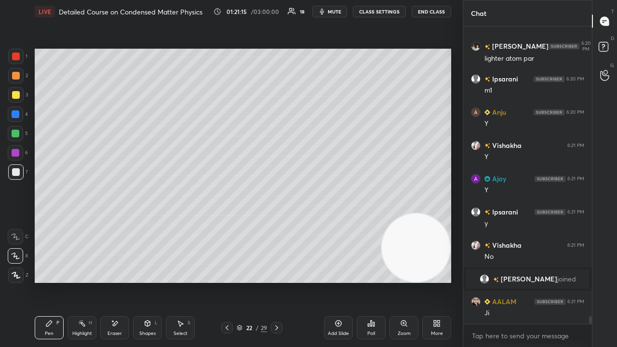
click at [335, 13] on span "mute" at bounding box center [334, 11] width 13 height 7
click at [335, 12] on span "unmute" at bounding box center [333, 11] width 21 height 7
click at [324, 10] on icon "button" at bounding box center [322, 12] width 4 height 6
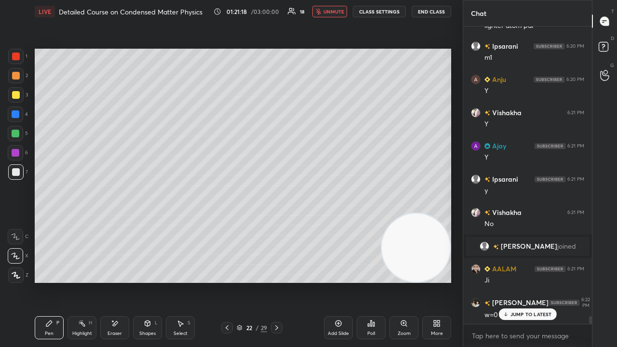
click at [327, 10] on span "unmute" at bounding box center [333, 11] width 21 height 7
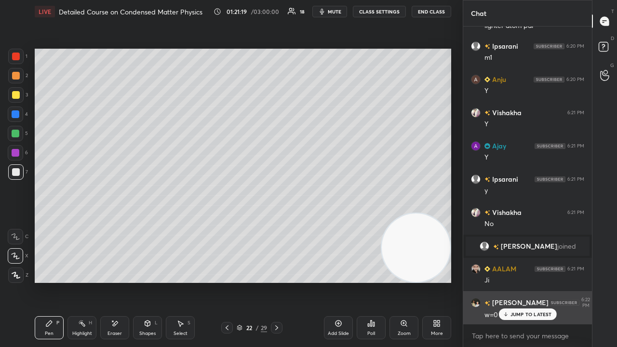
drag, startPoint x: 516, startPoint y: 312, endPoint x: 506, endPoint y: 316, distance: 10.8
click at [516, 281] on p "JUMP TO LATEST" at bounding box center [530, 314] width 41 height 6
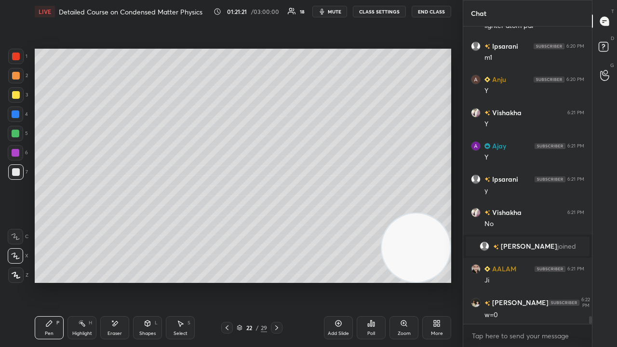
click at [225, 281] on icon at bounding box center [227, 328] width 8 height 8
click at [227, 281] on icon at bounding box center [227, 328] width 8 height 8
click at [224, 281] on icon at bounding box center [227, 328] width 8 height 8
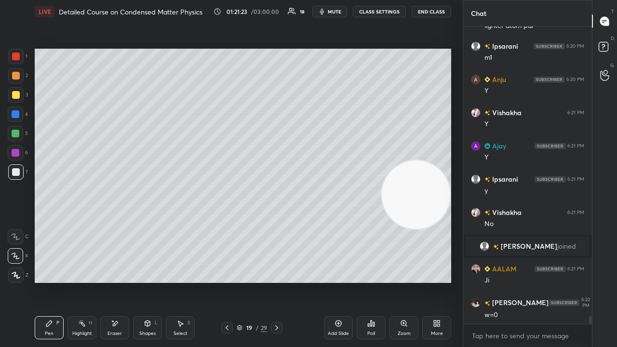
drag, startPoint x: 407, startPoint y: 251, endPoint x: 433, endPoint y: 158, distance: 96.7
click at [434, 160] on video at bounding box center [416, 194] width 68 height 68
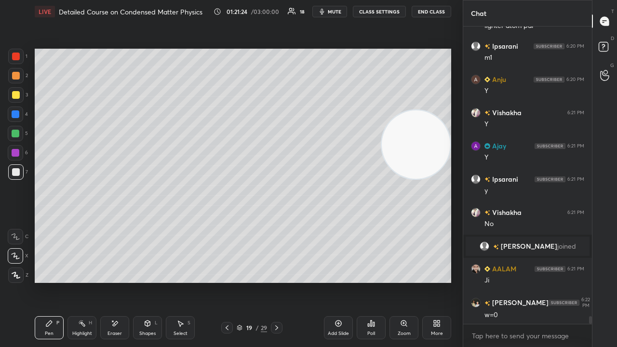
click at [333, 11] on span "mute" at bounding box center [334, 11] width 13 height 7
drag, startPoint x: 334, startPoint y: 10, endPoint x: 322, endPoint y: 36, distance: 28.7
click at [334, 10] on span "unmute" at bounding box center [333, 11] width 21 height 7
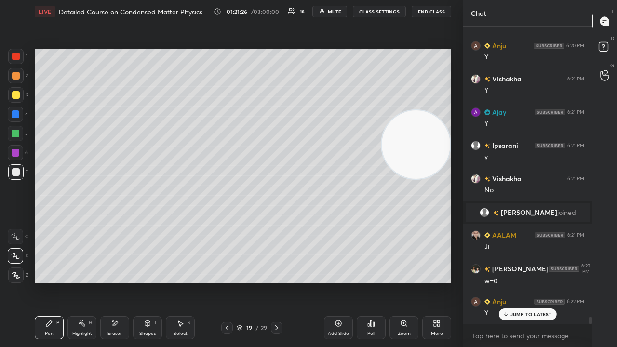
scroll to position [11571, 0]
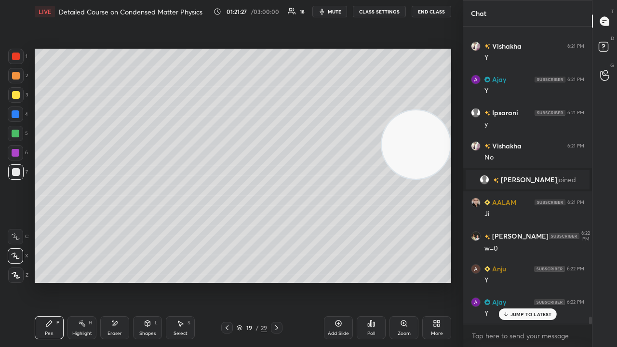
click at [277, 281] on icon at bounding box center [277, 328] width 8 height 8
click at [278, 281] on icon at bounding box center [277, 328] width 8 height 8
click at [277, 281] on icon at bounding box center [277, 328] width 8 height 8
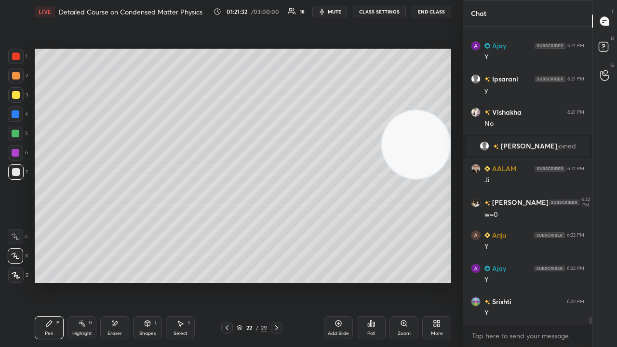
click at [146, 281] on div "Shapes L" at bounding box center [147, 327] width 29 height 23
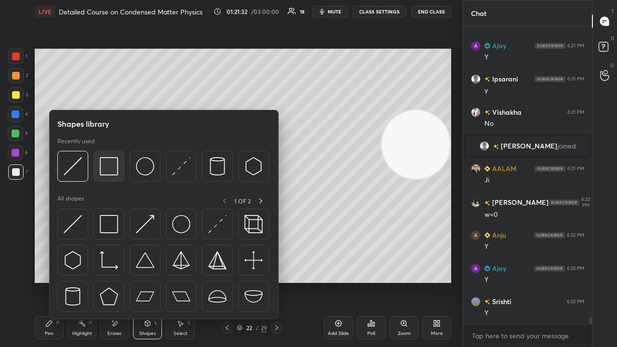
click at [109, 166] on img at bounding box center [109, 166] width 18 height 18
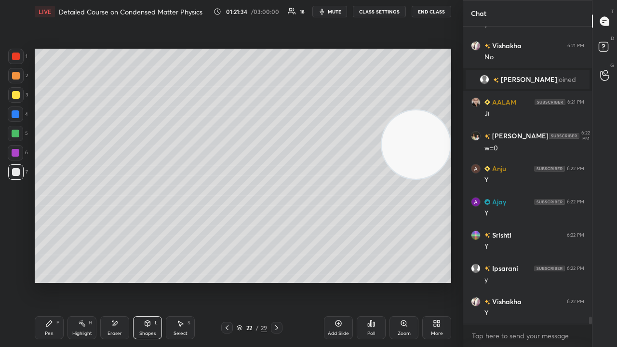
click at [48, 281] on div "Pen P" at bounding box center [49, 327] width 29 height 23
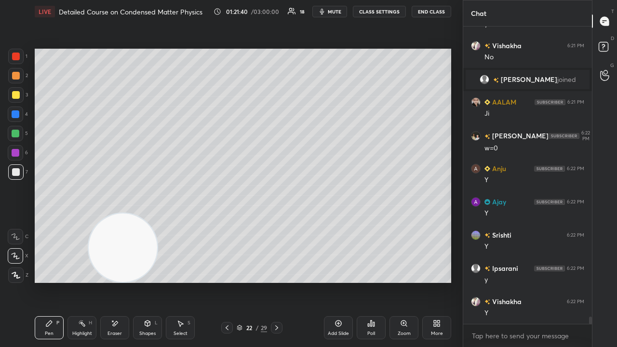
drag, startPoint x: 386, startPoint y: 170, endPoint x: 90, endPoint y: 346, distance: 344.8
click at [100, 281] on div "LIVE Detailed Course on Condensed Matter Physics 01:21:40 / 03:00:00 18 mute CL…" at bounding box center [243, 173] width 424 height 347
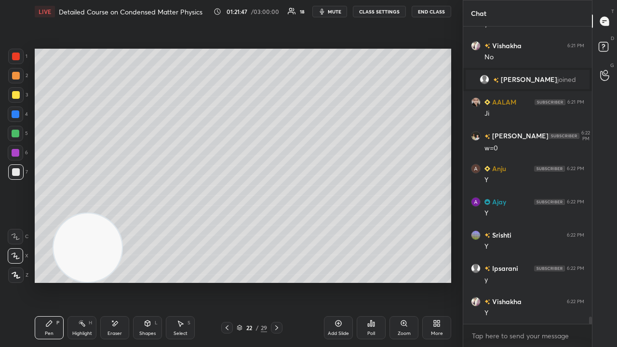
click at [337, 12] on span "mute" at bounding box center [334, 11] width 13 height 7
click at [336, 11] on span "unmute" at bounding box center [333, 11] width 21 height 7
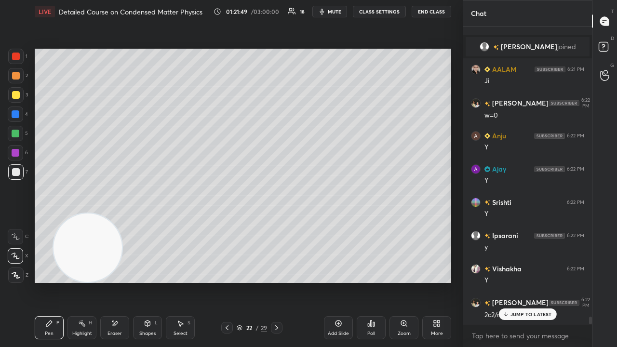
click at [502, 281] on div "JUMP TO LATEST" at bounding box center [527, 314] width 58 height 12
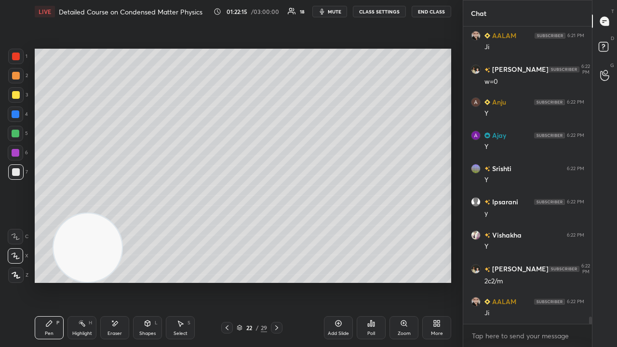
click at [335, 11] on span "mute" at bounding box center [334, 11] width 13 height 7
click at [336, 11] on span "mute" at bounding box center [334, 11] width 13 height 7
click at [151, 281] on div "Shapes" at bounding box center [147, 333] width 16 height 5
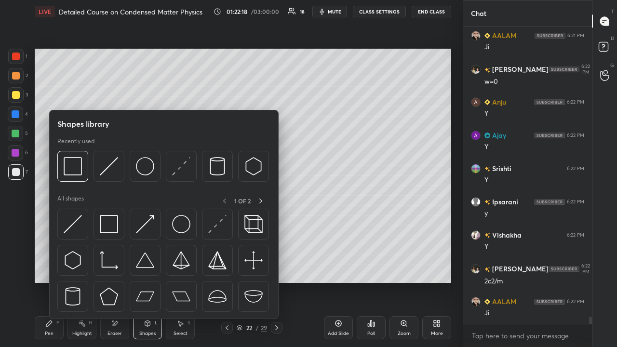
click at [176, 281] on div "Select" at bounding box center [180, 333] width 14 height 5
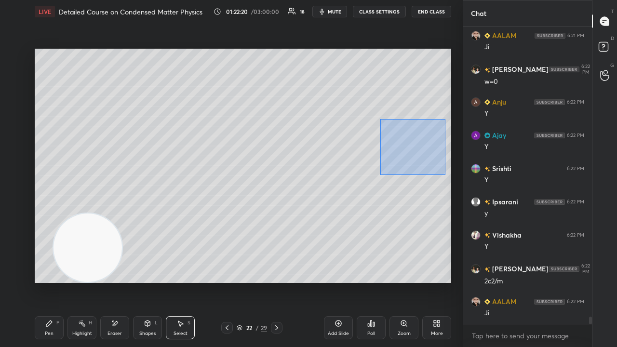
drag, startPoint x: 381, startPoint y: 132, endPoint x: 431, endPoint y: 163, distance: 58.4
click at [445, 175] on div "0 ° Undo Copy Duplicate Duplicate to new slide Delete" at bounding box center [243, 166] width 416 height 234
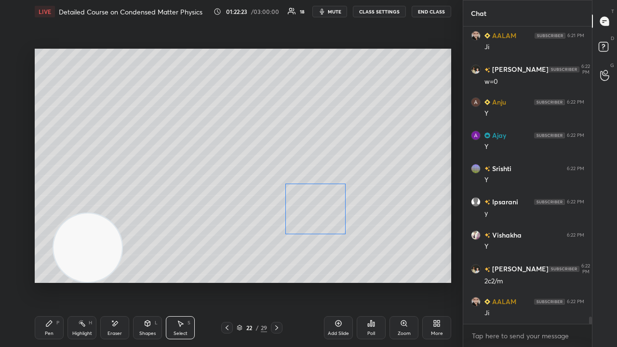
drag, startPoint x: 424, startPoint y: 153, endPoint x: 325, endPoint y: 209, distance: 114.1
click at [325, 209] on div "0 ° Undo Copy Duplicate Duplicate to new slide Delete" at bounding box center [243, 166] width 416 height 234
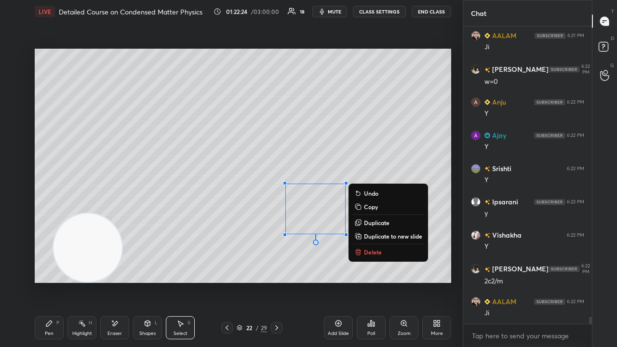
click at [302, 264] on div "0 ° Undo Copy Duplicate Duplicate to new slide Delete" at bounding box center [243, 166] width 416 height 234
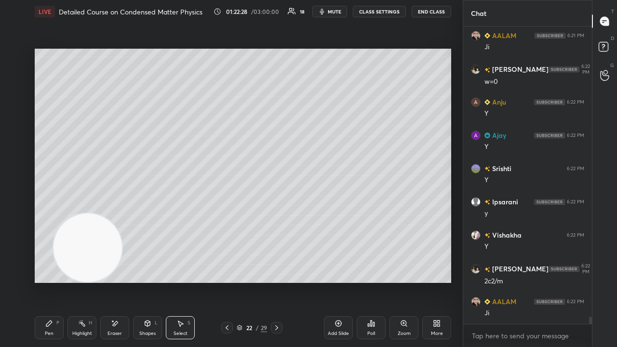
click at [47, 281] on div "Pen" at bounding box center [49, 333] width 9 height 5
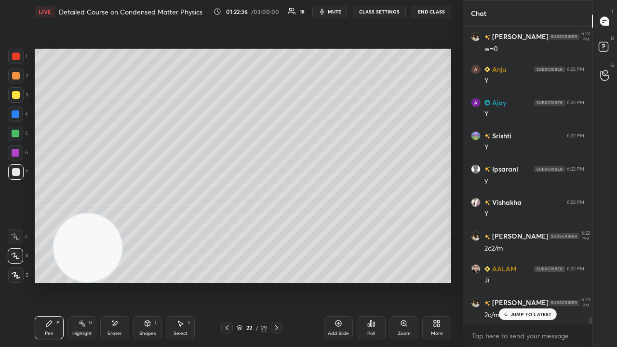
scroll to position [11804, 0]
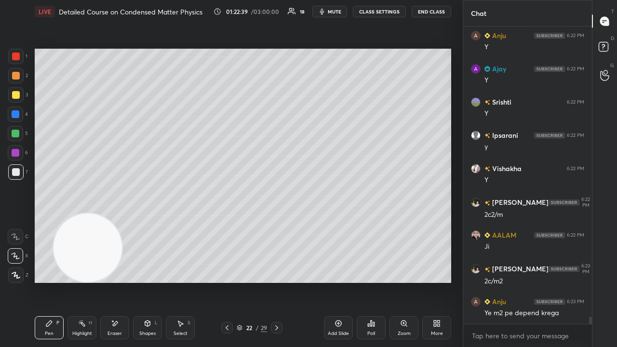
click at [334, 11] on span "mute" at bounding box center [334, 11] width 13 height 7
click at [335, 13] on span "unmute" at bounding box center [333, 11] width 21 height 7
click at [338, 281] on div "Add Slide" at bounding box center [338, 333] width 21 height 5
click at [223, 281] on icon at bounding box center [227, 328] width 8 height 8
click at [148, 281] on icon at bounding box center [148, 323] width 8 height 8
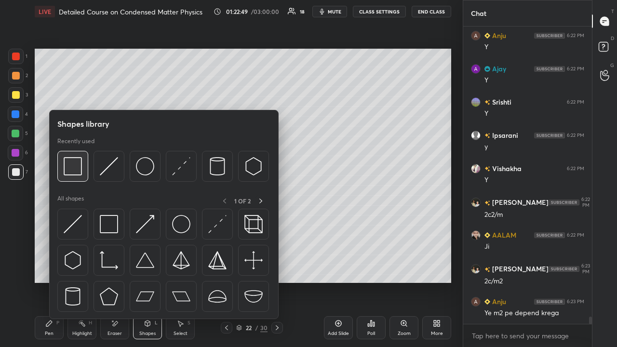
click at [75, 170] on img at bounding box center [73, 166] width 18 height 18
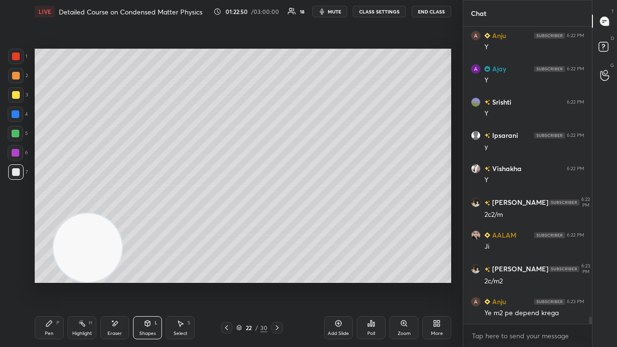
click at [14, 82] on div at bounding box center [15, 75] width 15 height 15
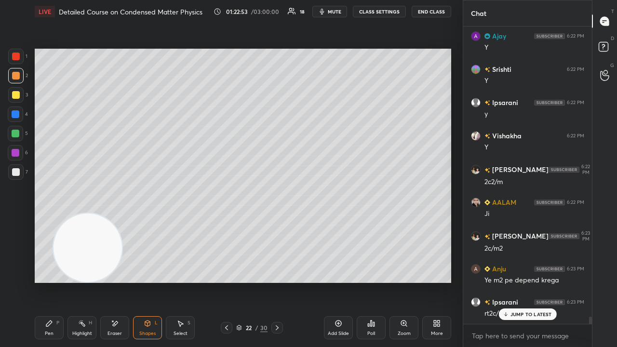
click at [54, 281] on div "Pen P" at bounding box center [49, 327] width 29 height 23
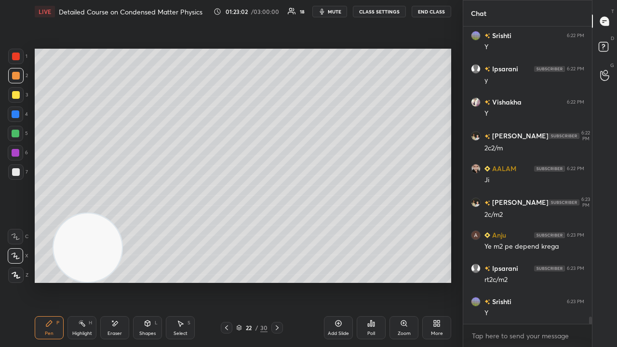
scroll to position [11903, 0]
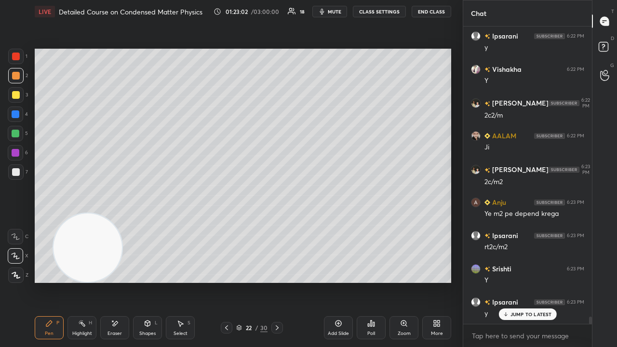
click at [344, 12] on button "mute" at bounding box center [329, 12] width 35 height 12
click at [344, 12] on span "unmute" at bounding box center [333, 11] width 21 height 7
click at [545, 281] on p "JUMP TO LATEST" at bounding box center [530, 314] width 41 height 6
click at [339, 13] on span "mute" at bounding box center [334, 11] width 13 height 7
click at [338, 12] on span "mute" at bounding box center [334, 11] width 13 height 7
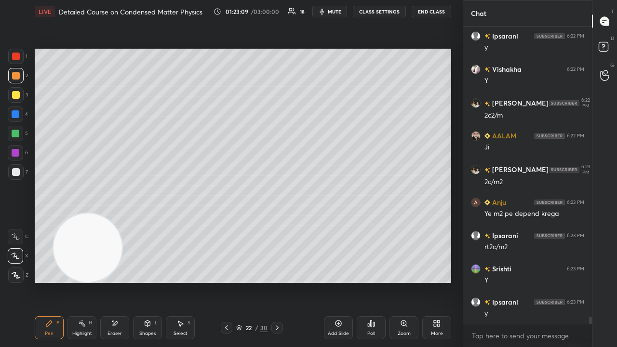
scroll to position [11937, 0]
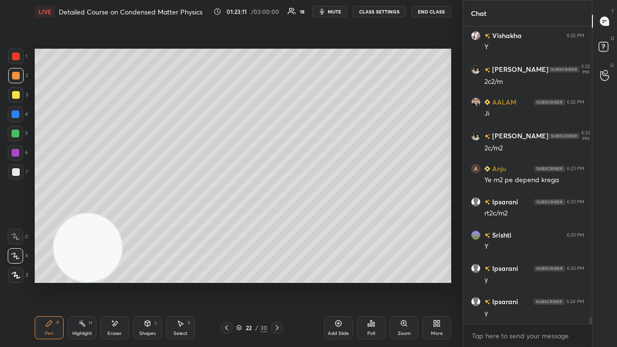
click at [330, 12] on span "mute" at bounding box center [334, 11] width 13 height 7
click at [336, 11] on span "unmute" at bounding box center [333, 11] width 21 height 7
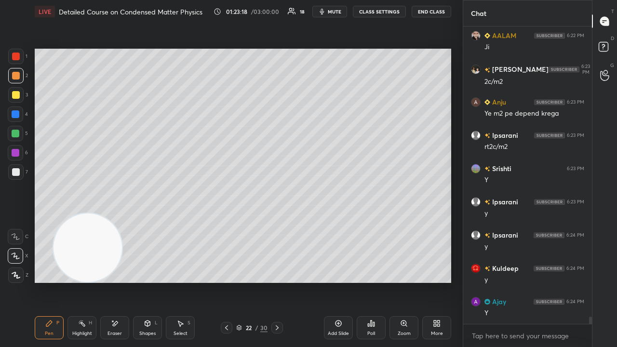
scroll to position [12036, 0]
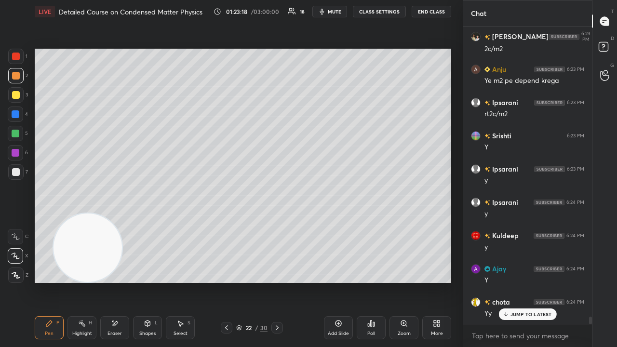
click at [338, 12] on span "mute" at bounding box center [334, 11] width 13 height 7
click at [338, 11] on span "mute" at bounding box center [334, 11] width 13 height 7
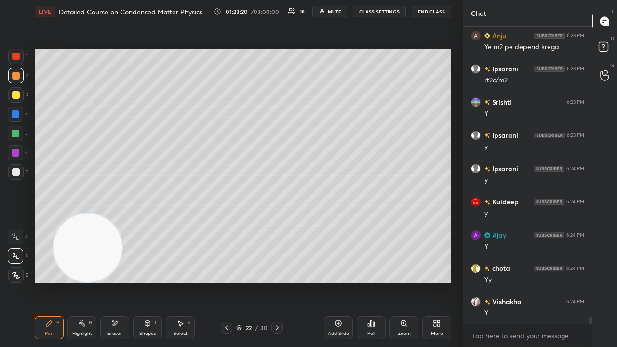
click at [342, 281] on div "Add Slide" at bounding box center [338, 333] width 21 height 5
click at [155, 281] on div "Shapes L" at bounding box center [147, 327] width 29 height 23
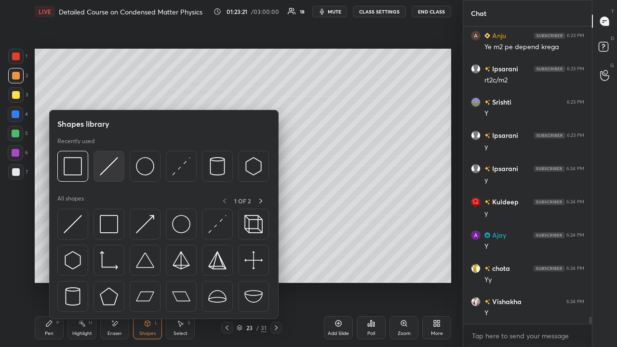
click at [112, 168] on img at bounding box center [109, 166] width 18 height 18
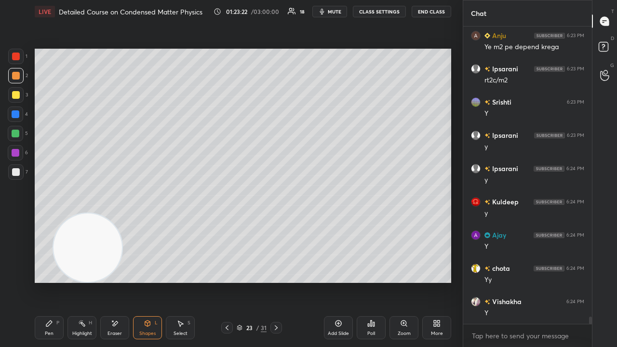
drag, startPoint x: 16, startPoint y: 100, endPoint x: 21, endPoint y: 103, distance: 5.6
click at [16, 99] on div at bounding box center [15, 94] width 15 height 15
click at [25, 281] on div "1 2 3 4 5 6 7 C X Z E E Erase all H H LIVE Detailed Course on Condensed Matter …" at bounding box center [227, 173] width 455 height 347
click at [48, 281] on div "Pen" at bounding box center [49, 333] width 9 height 5
click at [20, 173] on div at bounding box center [15, 171] width 15 height 15
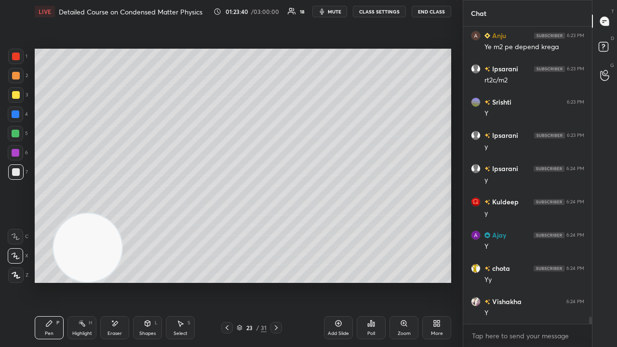
scroll to position [12103, 0]
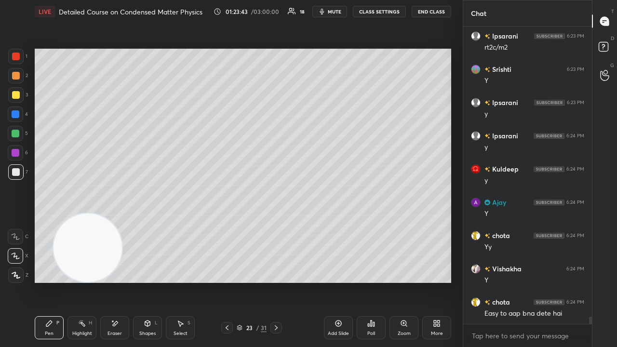
click at [339, 13] on span "mute" at bounding box center [334, 11] width 13 height 7
click at [339, 12] on span "unmute" at bounding box center [333, 11] width 21 height 7
click at [333, 11] on span "mute" at bounding box center [334, 11] width 13 height 7
click at [333, 14] on span "unmute" at bounding box center [333, 11] width 21 height 7
click at [114, 281] on div "Eraser" at bounding box center [114, 327] width 29 height 23
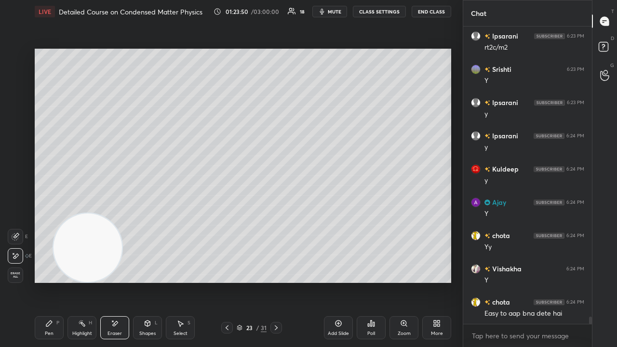
click at [56, 281] on div "Pen P" at bounding box center [49, 327] width 29 height 23
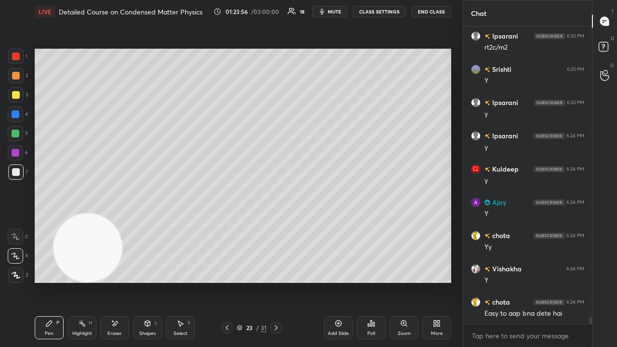
click at [335, 12] on span "mute" at bounding box center [334, 11] width 13 height 7
drag, startPoint x: 335, startPoint y: 12, endPoint x: 342, endPoint y: 8, distance: 7.4
click at [338, 11] on span "unmute" at bounding box center [333, 11] width 21 height 7
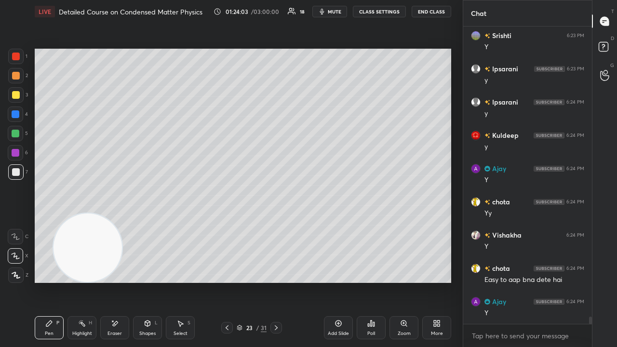
scroll to position [12169, 0]
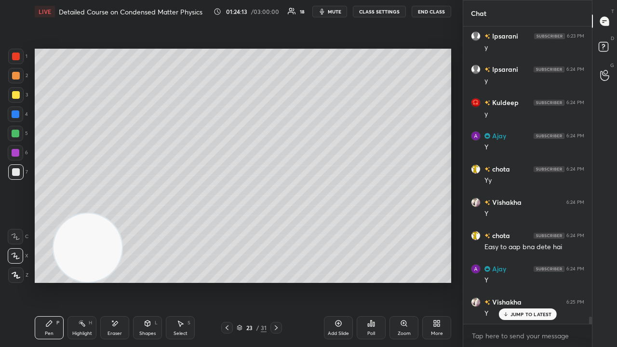
click at [332, 14] on span "mute" at bounding box center [334, 11] width 13 height 7
click at [336, 14] on span "unmute" at bounding box center [333, 11] width 21 height 7
click at [114, 281] on div "Eraser" at bounding box center [114, 327] width 29 height 23
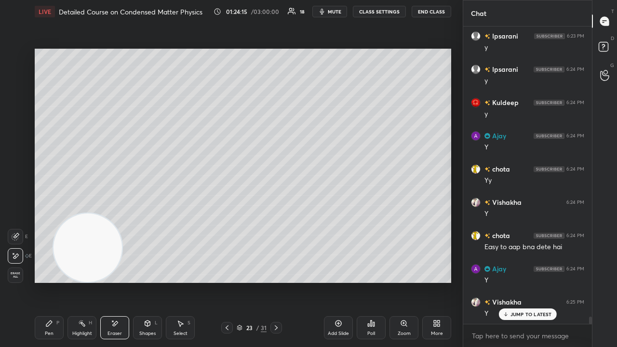
click at [15, 236] on icon at bounding box center [15, 235] width 5 height 5
click at [145, 281] on div "Shapes L" at bounding box center [147, 327] width 29 height 23
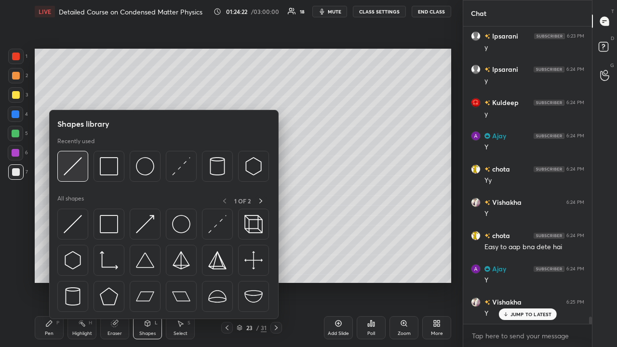
click at [78, 170] on img at bounding box center [73, 166] width 18 height 18
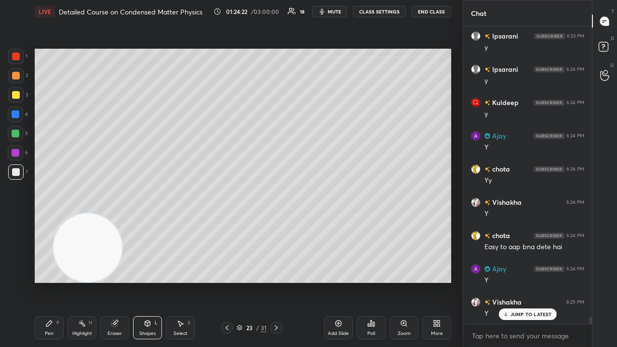
click at [18, 130] on div at bounding box center [16, 134] width 8 height 8
click at [101, 281] on div "Eraser" at bounding box center [114, 327] width 29 height 23
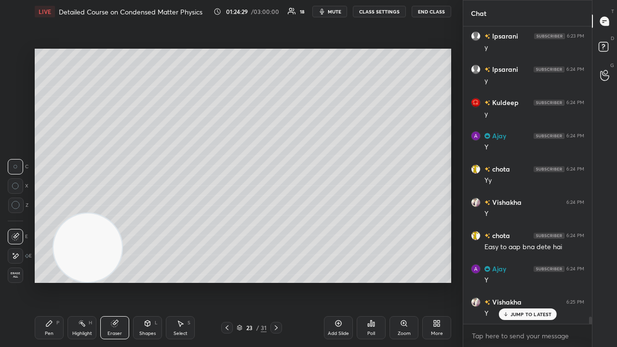
click at [16, 241] on div at bounding box center [15, 236] width 15 height 15
drag, startPoint x: 46, startPoint y: 326, endPoint x: 107, endPoint y: 278, distance: 78.2
click at [46, 281] on icon at bounding box center [49, 323] width 8 height 8
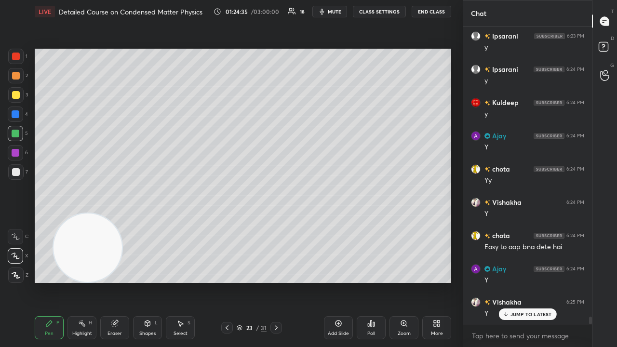
click at [16, 174] on div at bounding box center [16, 172] width 8 height 8
click at [146, 281] on div "Shapes" at bounding box center [147, 333] width 16 height 5
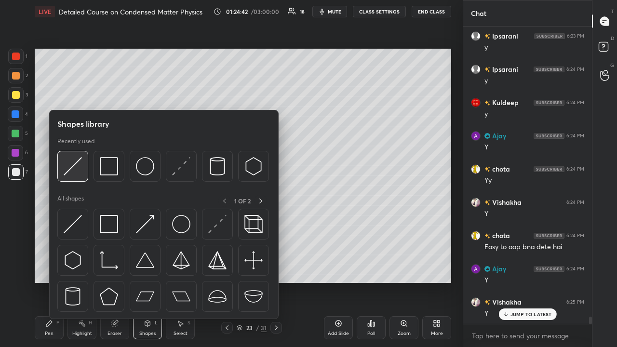
click at [60, 179] on div at bounding box center [72, 166] width 31 height 31
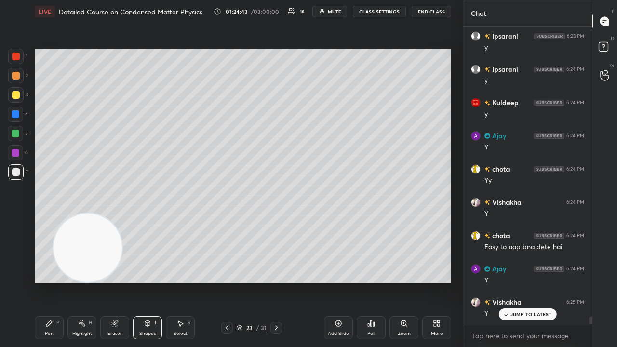
click at [19, 131] on div at bounding box center [15, 133] width 15 height 15
click at [52, 281] on div "Pen P" at bounding box center [49, 327] width 29 height 23
click at [17, 174] on div at bounding box center [16, 172] width 8 height 8
click at [333, 9] on span "mute" at bounding box center [334, 11] width 13 height 7
click at [334, 11] on span "unmute" at bounding box center [333, 11] width 21 height 7
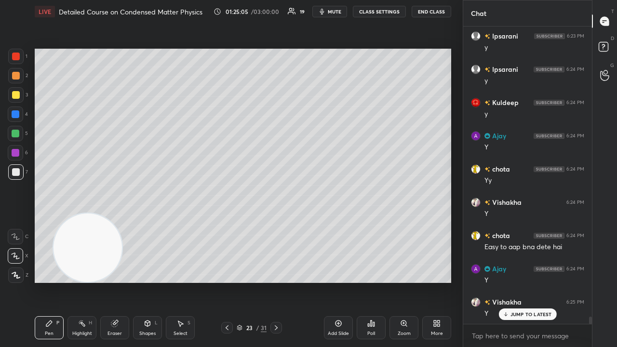
click at [224, 281] on div at bounding box center [227, 328] width 12 height 12
click at [225, 281] on icon at bounding box center [227, 328] width 8 height 8
click at [226, 281] on icon at bounding box center [226, 327] width 3 height 5
click at [274, 281] on icon at bounding box center [276, 328] width 8 height 8
click at [150, 281] on div "Shapes" at bounding box center [147, 333] width 16 height 5
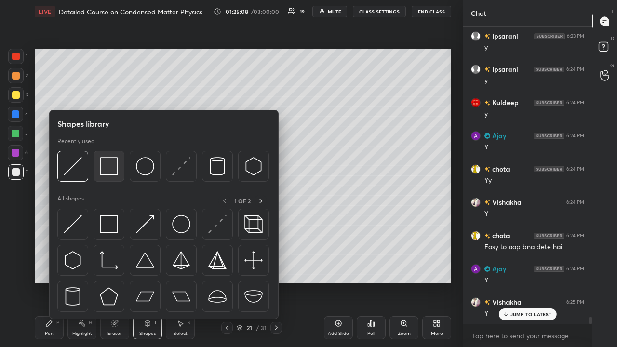
click at [110, 170] on img at bounding box center [109, 166] width 18 height 18
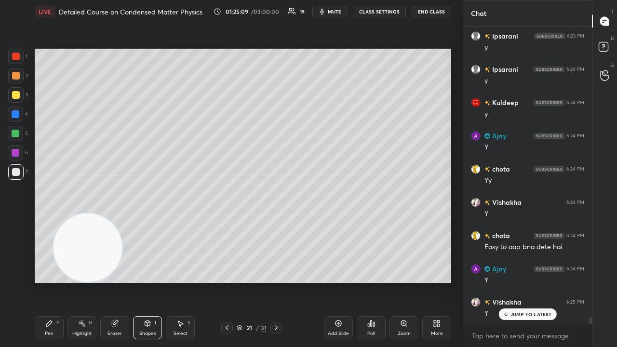
drag, startPoint x: 17, startPoint y: 92, endPoint x: 26, endPoint y: 87, distance: 10.1
click at [19, 92] on div at bounding box center [15, 94] width 15 height 15
click at [45, 281] on div "Pen P" at bounding box center [49, 327] width 29 height 23
click at [278, 281] on icon at bounding box center [276, 328] width 8 height 8
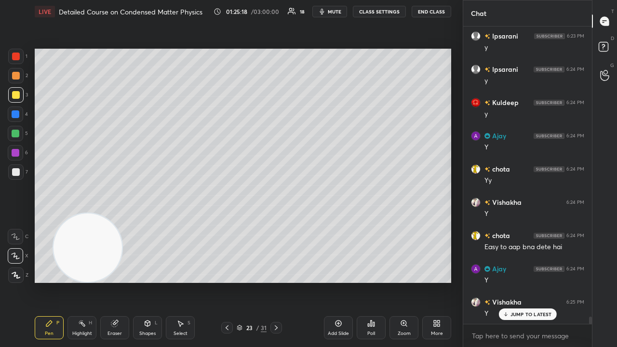
click at [17, 170] on div at bounding box center [16, 172] width 8 height 8
click at [13, 76] on div at bounding box center [16, 76] width 8 height 8
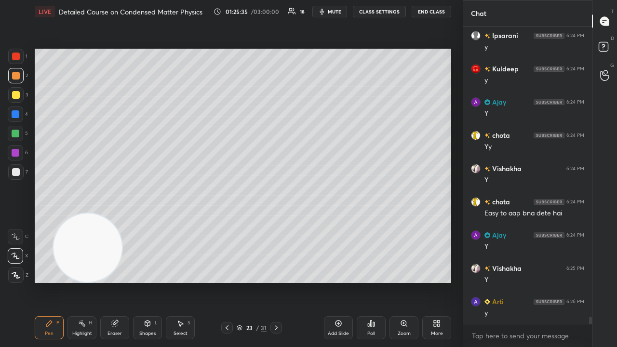
drag, startPoint x: 106, startPoint y: 330, endPoint x: 107, endPoint y: 324, distance: 5.4
click at [105, 281] on div "Eraser" at bounding box center [114, 327] width 29 height 23
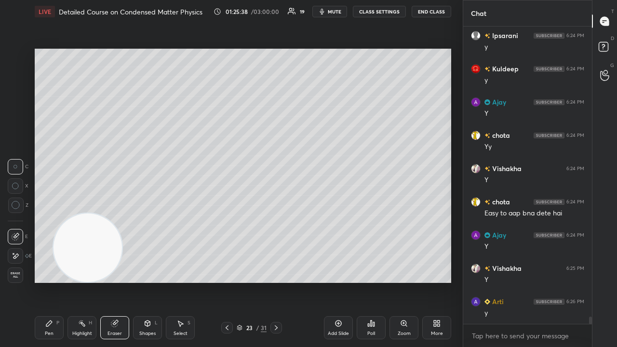
scroll to position [12226, 0]
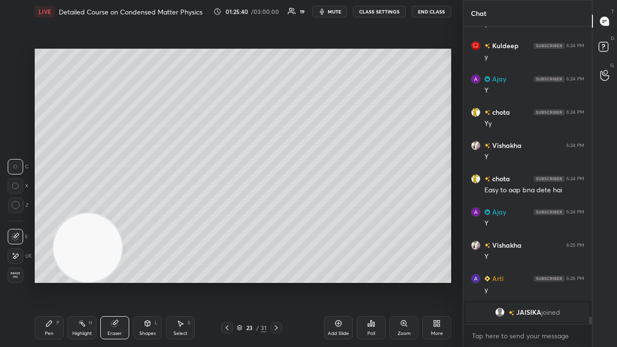
click at [44, 281] on div "Pen P" at bounding box center [49, 327] width 29 height 23
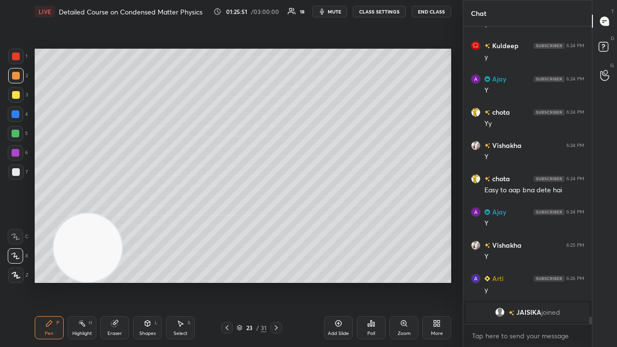
click at [340, 14] on span "mute" at bounding box center [334, 11] width 13 height 7
click at [340, 13] on span "unmute" at bounding box center [333, 11] width 21 height 7
click at [336, 11] on span "mute" at bounding box center [334, 11] width 13 height 7
click at [336, 10] on span "unmute" at bounding box center [333, 11] width 21 height 7
click at [15, 178] on div at bounding box center [15, 171] width 15 height 15
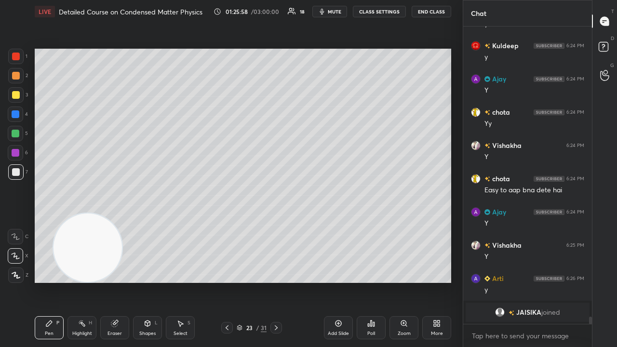
scroll to position [11481, 0]
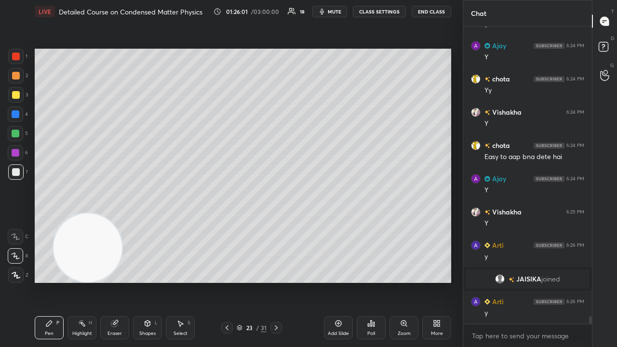
click at [331, 14] on span "mute" at bounding box center [334, 11] width 13 height 7
click at [331, 15] on button "unmute" at bounding box center [329, 12] width 35 height 12
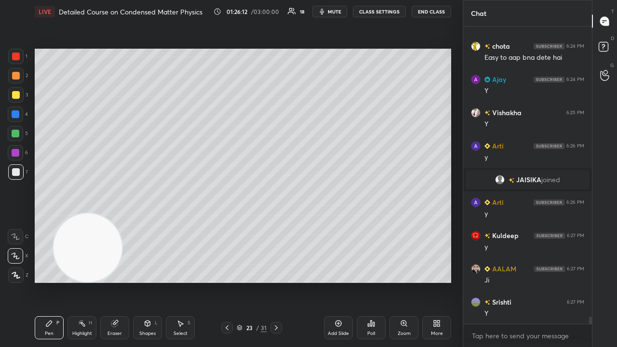
scroll to position [11614, 0]
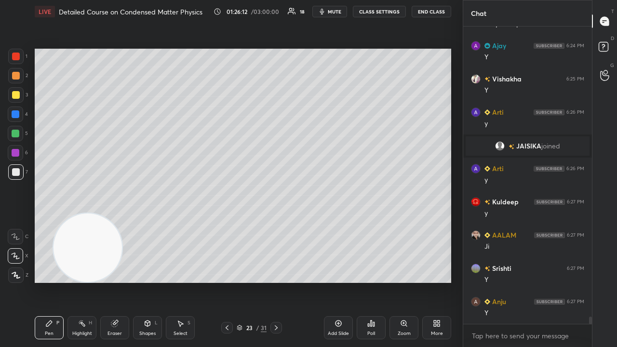
click at [336, 11] on span "mute" at bounding box center [334, 11] width 13 height 7
click at [336, 11] on span "unmute" at bounding box center [333, 11] width 21 height 7
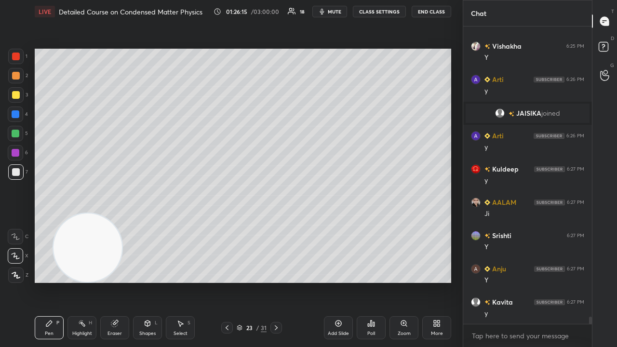
scroll to position [11681, 0]
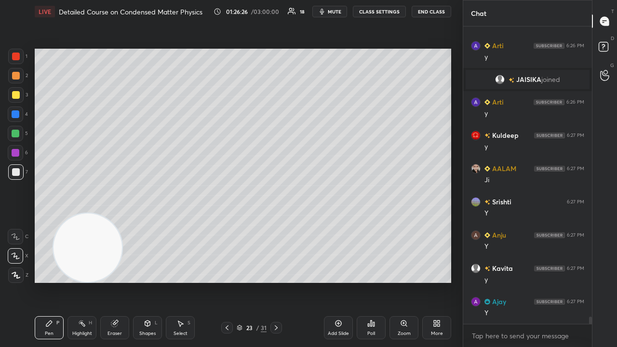
click at [332, 11] on span "mute" at bounding box center [334, 11] width 13 height 7
click at [334, 10] on span "unmute" at bounding box center [333, 11] width 21 height 7
click at [341, 12] on span "mute" at bounding box center [334, 11] width 13 height 7
click at [339, 16] on button "unmute" at bounding box center [329, 12] width 35 height 12
click at [333, 15] on button "mute" at bounding box center [329, 12] width 35 height 12
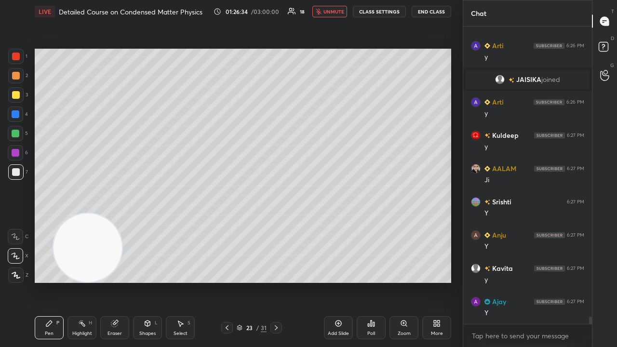
click at [333, 13] on span "unmute" at bounding box center [333, 11] width 21 height 7
click at [336, 13] on span "mute" at bounding box center [334, 11] width 13 height 7
click at [337, 12] on span "unmute" at bounding box center [333, 11] width 21 height 7
click at [330, 12] on button "mute" at bounding box center [329, 12] width 35 height 12
click at [333, 11] on span "unmute" at bounding box center [333, 11] width 21 height 7
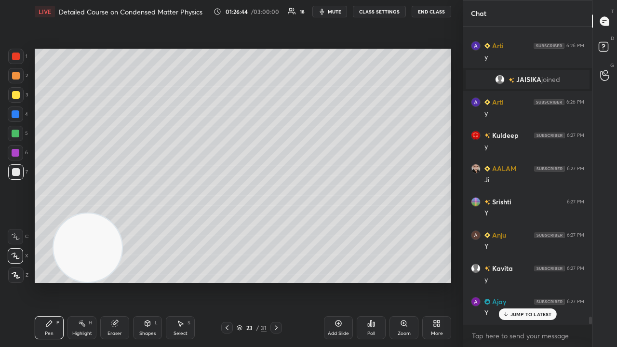
scroll to position [11713, 0]
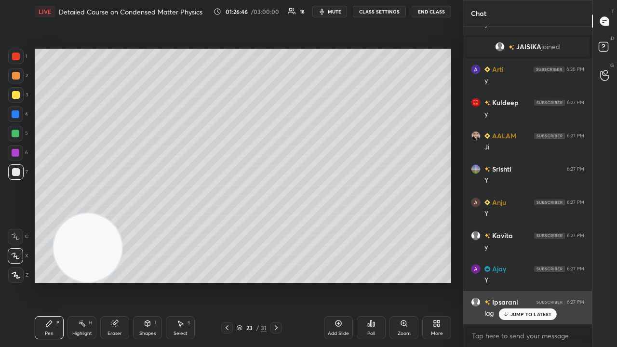
drag, startPoint x: 527, startPoint y: 315, endPoint x: 527, endPoint y: 320, distance: 5.3
click at [527, 281] on p "JUMP TO LATEST" at bounding box center [530, 314] width 41 height 6
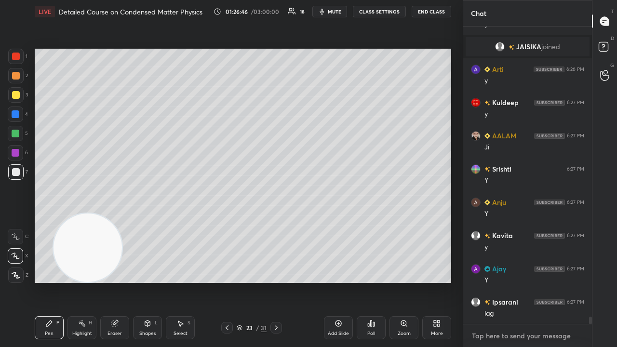
click at [526, 281] on textarea at bounding box center [527, 335] width 113 height 15
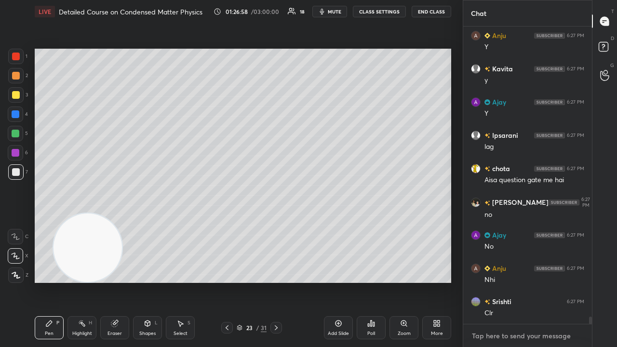
scroll to position [11913, 0]
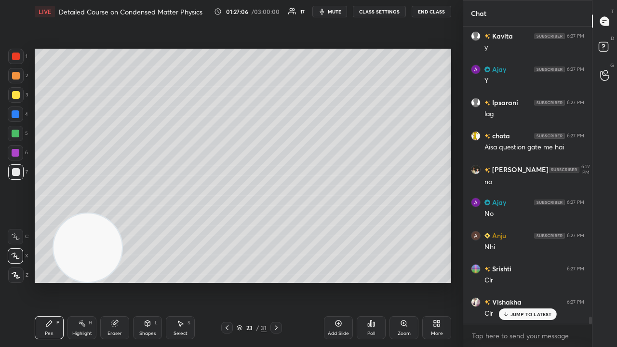
click at [274, 281] on icon at bounding box center [276, 328] width 8 height 8
click at [12, 95] on div at bounding box center [16, 95] width 8 height 8
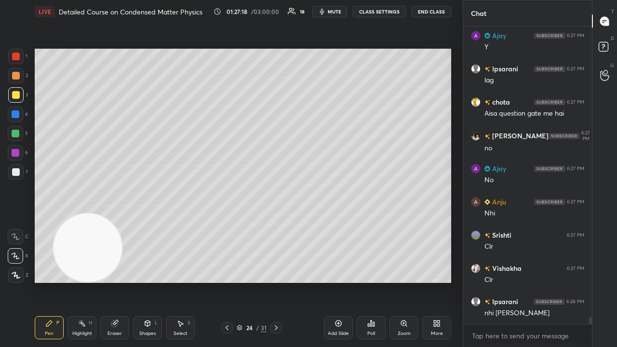
click at [329, 12] on button "mute" at bounding box center [329, 12] width 35 height 12
click at [328, 12] on span "unmute" at bounding box center [333, 11] width 21 height 7
click at [340, 11] on span "mute" at bounding box center [334, 11] width 13 height 7
click at [340, 11] on span "unmute" at bounding box center [333, 11] width 21 height 7
click at [17, 174] on div at bounding box center [16, 172] width 8 height 8
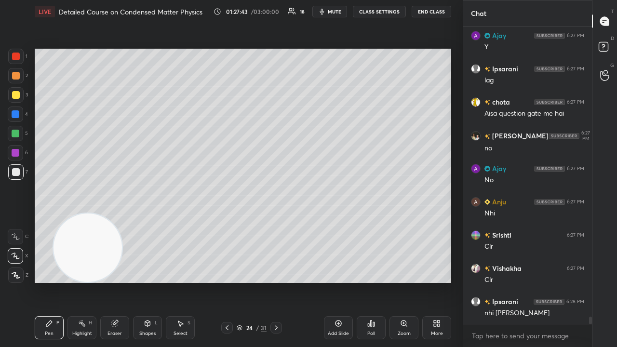
click at [334, 8] on button "mute" at bounding box center [329, 12] width 35 height 12
click at [335, 8] on button "unmute" at bounding box center [329, 12] width 35 height 12
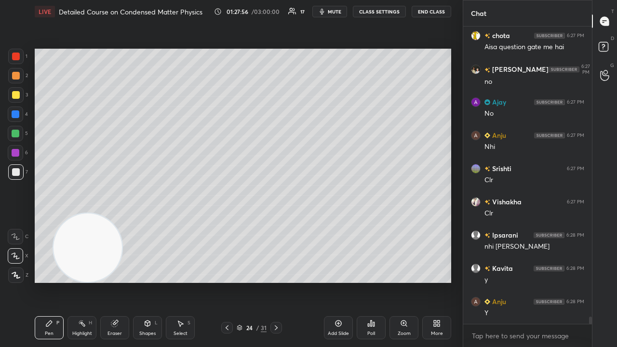
scroll to position [12046, 0]
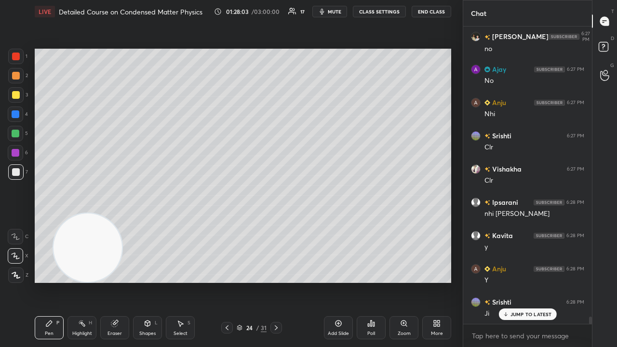
click at [336, 7] on button "mute" at bounding box center [329, 12] width 35 height 12
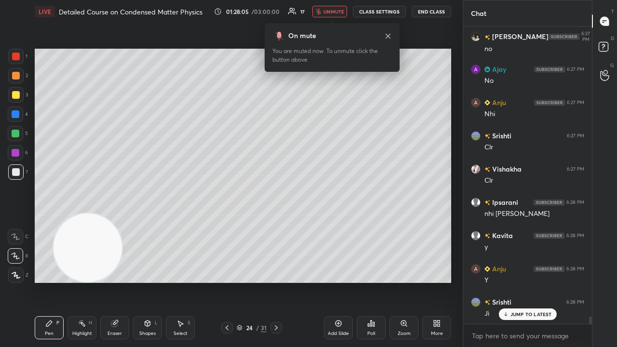
click at [337, 16] on button "unmute" at bounding box center [329, 12] width 35 height 12
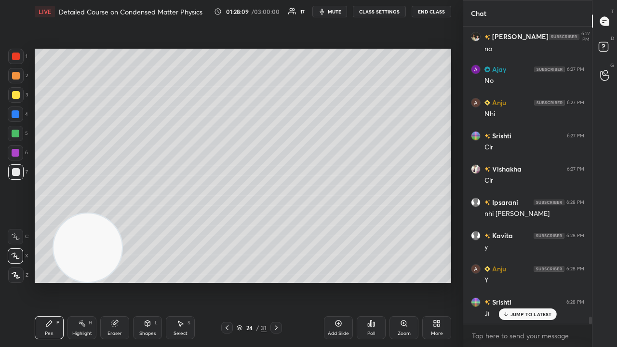
click at [17, 132] on div at bounding box center [16, 134] width 8 height 8
click at [341, 13] on span "mute" at bounding box center [334, 11] width 13 height 7
click at [341, 11] on span "mute" at bounding box center [334, 11] width 13 height 7
click at [18, 79] on div at bounding box center [16, 76] width 8 height 8
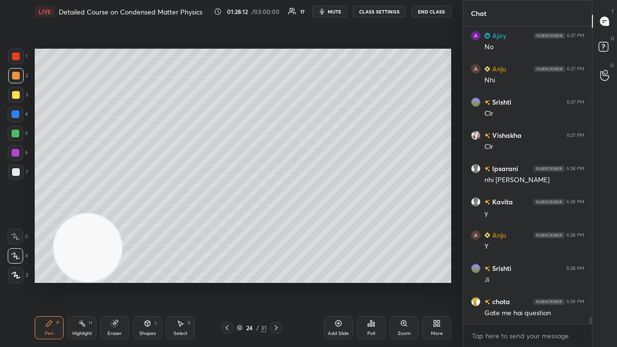
drag, startPoint x: 336, startPoint y: 333, endPoint x: 335, endPoint y: 327, distance: 6.8
click at [336, 281] on div "Add Slide" at bounding box center [338, 333] width 21 height 5
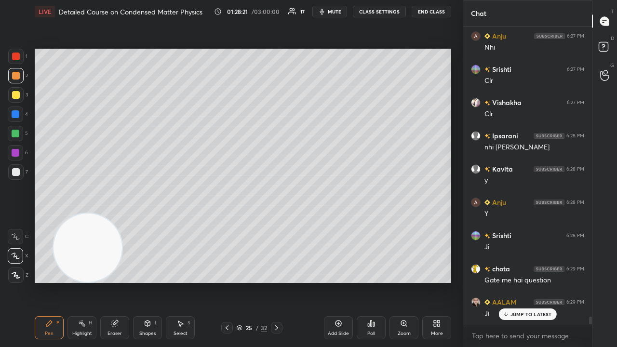
click at [7, 178] on div "1 2 3 4 5 6 7 C X Z C X Z E E Erase all H H" at bounding box center [15, 166] width 31 height 234
click at [17, 172] on div at bounding box center [16, 172] width 8 height 8
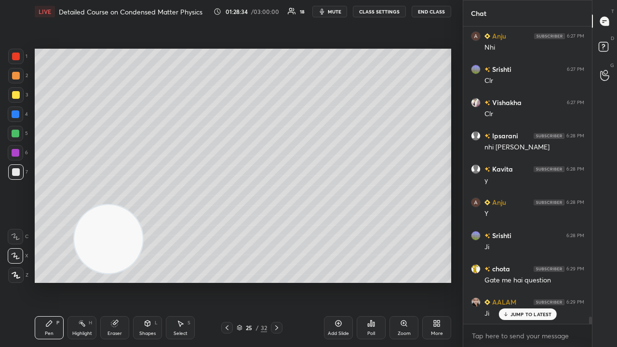
drag, startPoint x: 85, startPoint y: 259, endPoint x: 383, endPoint y: 98, distance: 337.8
click at [143, 205] on video at bounding box center [108, 239] width 68 height 68
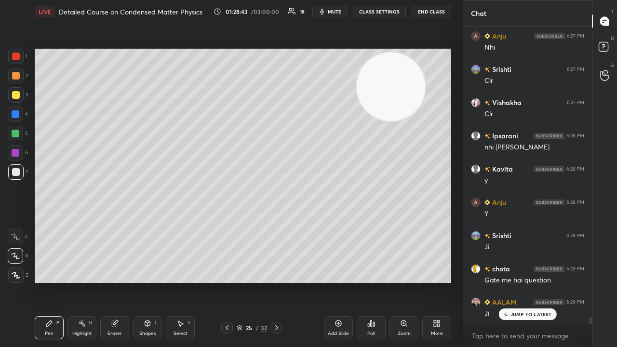
click at [15, 95] on div at bounding box center [16, 95] width 8 height 8
click at [337, 12] on span "mute" at bounding box center [334, 11] width 13 height 7
click at [337, 12] on span "unmute" at bounding box center [333, 11] width 21 height 7
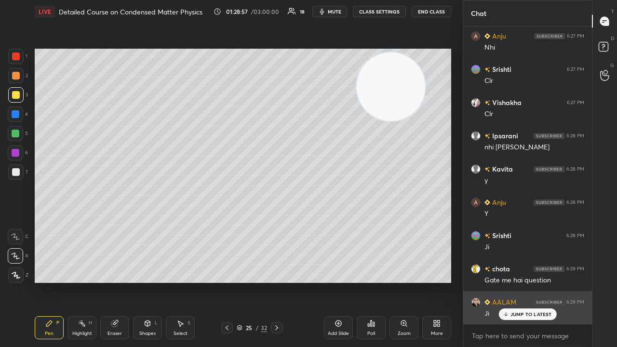
click at [522, 281] on p "JUMP TO LATEST" at bounding box center [530, 314] width 41 height 6
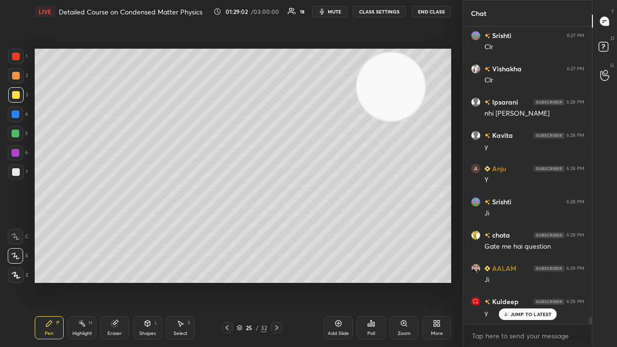
scroll to position [12179, 0]
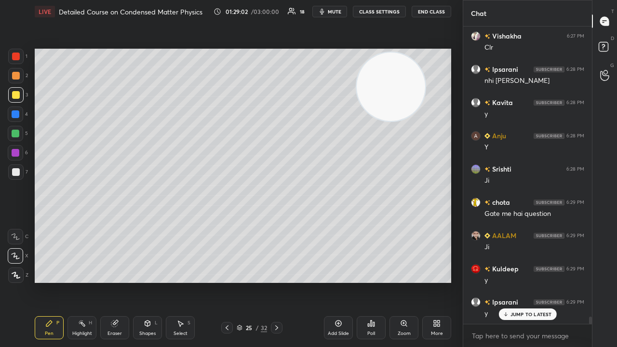
click at [333, 13] on span "mute" at bounding box center [334, 11] width 13 height 7
drag, startPoint x: 333, startPoint y: 12, endPoint x: 337, endPoint y: 8, distance: 5.1
click at [334, 12] on span "unmute" at bounding box center [333, 11] width 21 height 7
click at [277, 281] on icon at bounding box center [277, 328] width 8 height 8
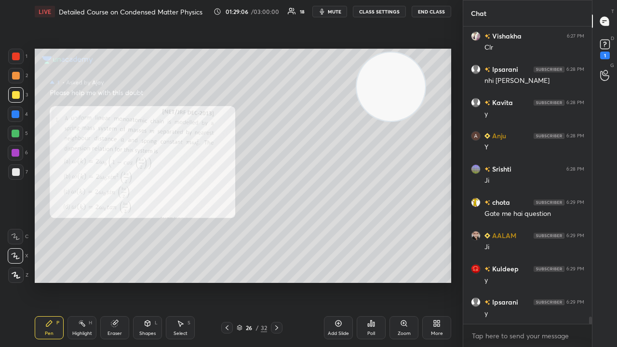
click at [409, 281] on div "Zoom" at bounding box center [403, 327] width 29 height 23
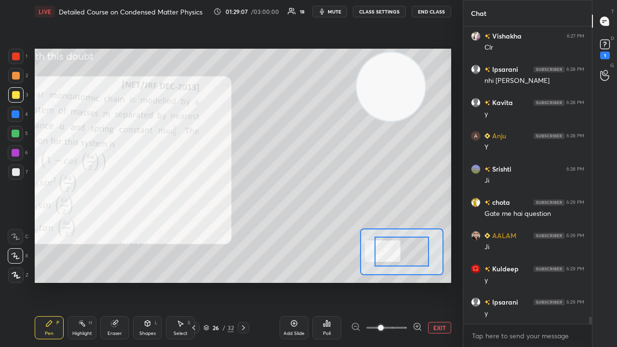
click at [379, 281] on div "Setting up your live class Poll for secs No correct answer Start poll" at bounding box center [243, 165] width 424 height 285
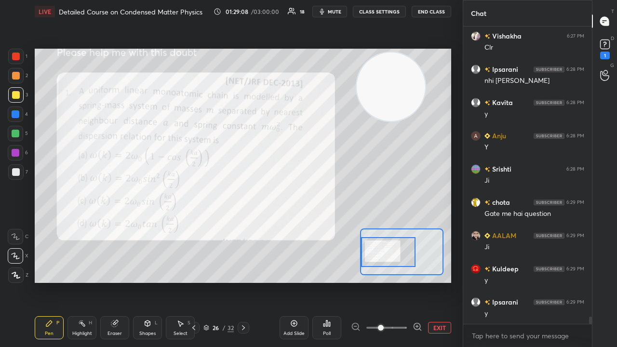
drag, startPoint x: 392, startPoint y: 251, endPoint x: 381, endPoint y: 252, distance: 11.6
click at [381, 252] on div at bounding box center [388, 252] width 54 height 30
click at [326, 11] on icon "button" at bounding box center [322, 12] width 8 height 8
click at [330, 12] on span "unmute" at bounding box center [333, 11] width 21 height 7
click at [603, 56] on div "1" at bounding box center [605, 56] width 10 height 8
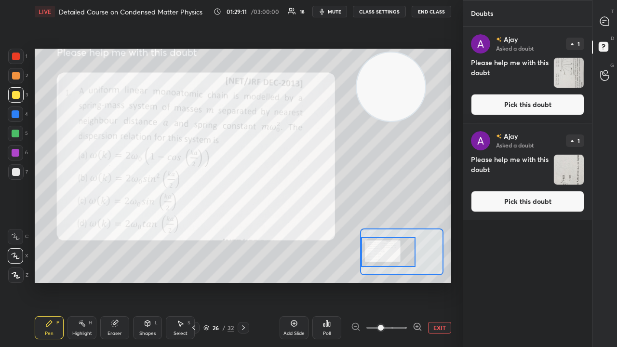
click at [558, 100] on button "Pick this doubt" at bounding box center [527, 104] width 113 height 21
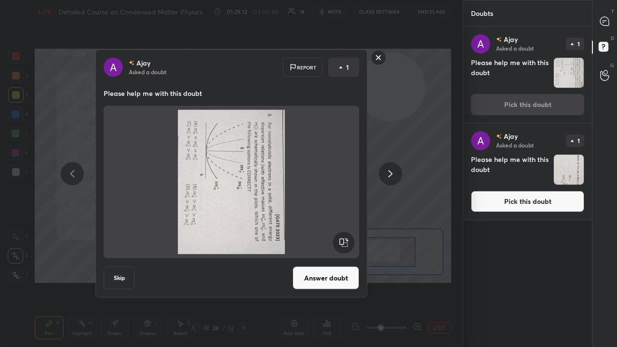
click at [379, 55] on rect at bounding box center [378, 57] width 15 height 15
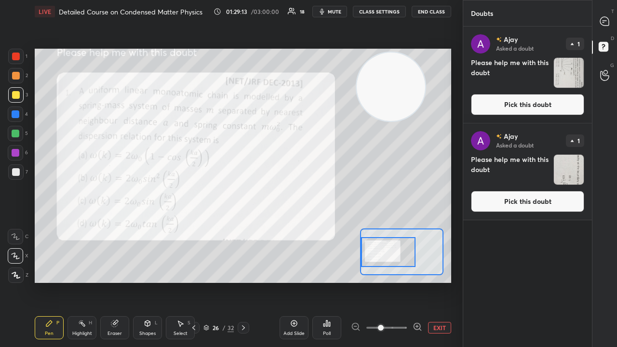
click at [543, 205] on button "Pick this doubt" at bounding box center [527, 201] width 113 height 21
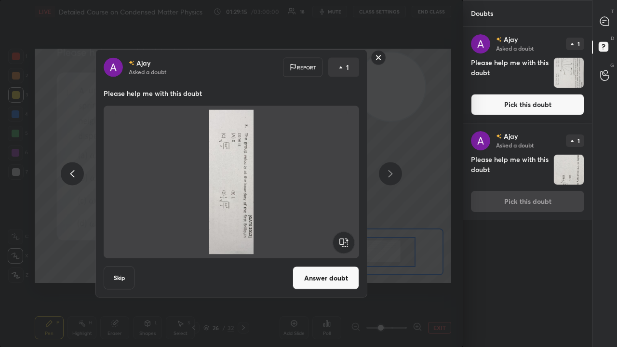
click at [379, 54] on rect at bounding box center [378, 57] width 15 height 15
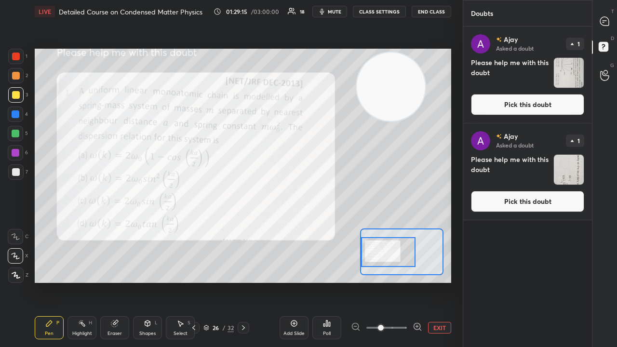
click at [609, 13] on div at bounding box center [604, 21] width 19 height 17
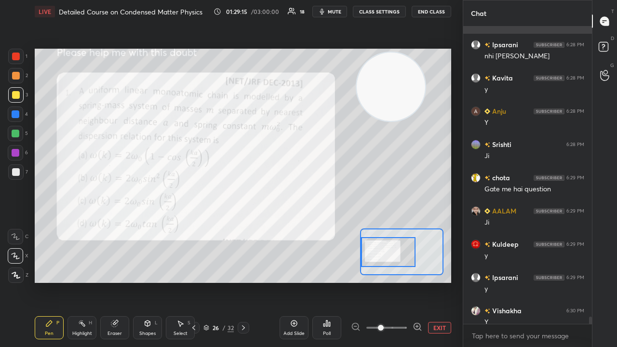
scroll to position [294, 126]
click at [334, 13] on span "mute" at bounding box center [334, 11] width 13 height 7
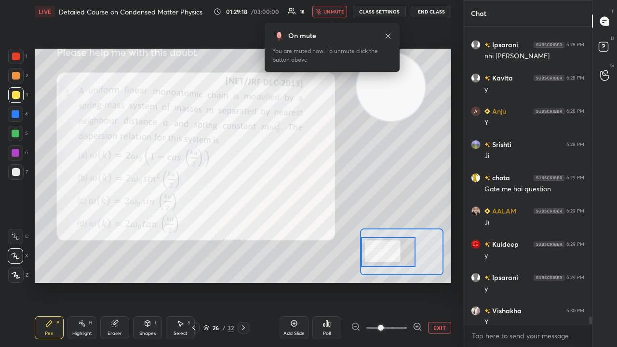
click at [340, 9] on span "unmute" at bounding box center [333, 11] width 21 height 7
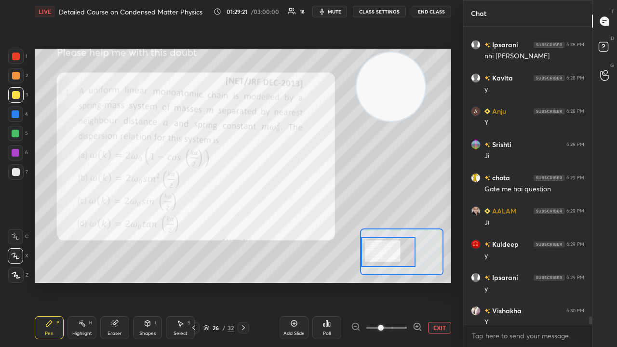
click at [15, 172] on div at bounding box center [16, 172] width 8 height 8
drag, startPoint x: 18, startPoint y: 61, endPoint x: 33, endPoint y: 69, distance: 17.2
click at [18, 62] on div at bounding box center [15, 56] width 15 height 15
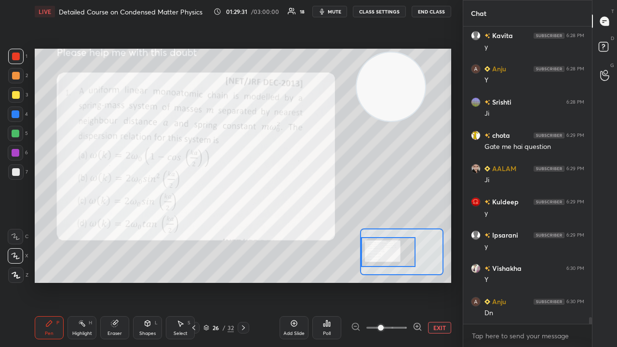
click at [339, 11] on span "mute" at bounding box center [334, 11] width 13 height 7
click at [339, 13] on span "unmute" at bounding box center [333, 11] width 21 height 7
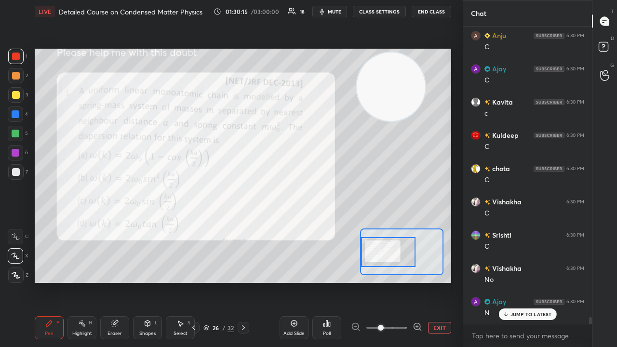
scroll to position [12958, 0]
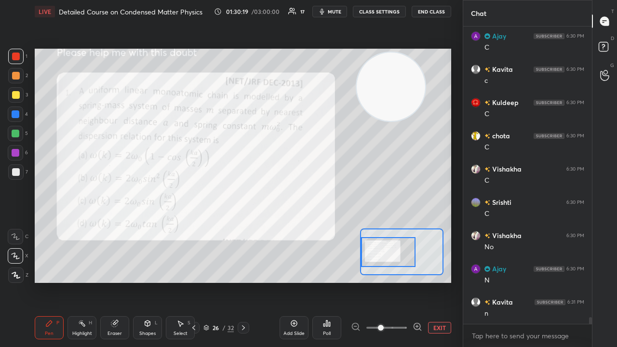
click at [324, 12] on icon "button" at bounding box center [322, 12] width 4 height 6
click at [328, 10] on span "unmute" at bounding box center [333, 11] width 21 height 7
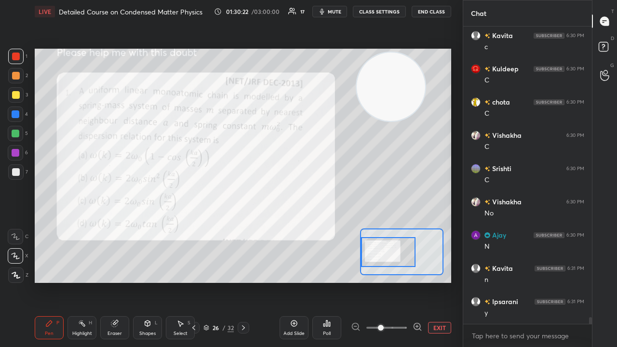
click at [333, 12] on span "mute" at bounding box center [334, 11] width 13 height 7
click at [333, 12] on span "unmute" at bounding box center [333, 11] width 21 height 7
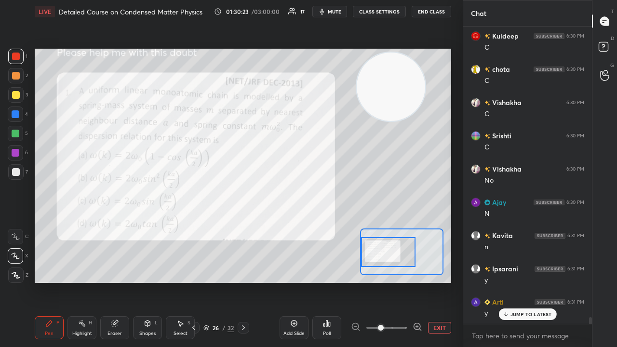
click at [242, 281] on icon at bounding box center [243, 328] width 8 height 8
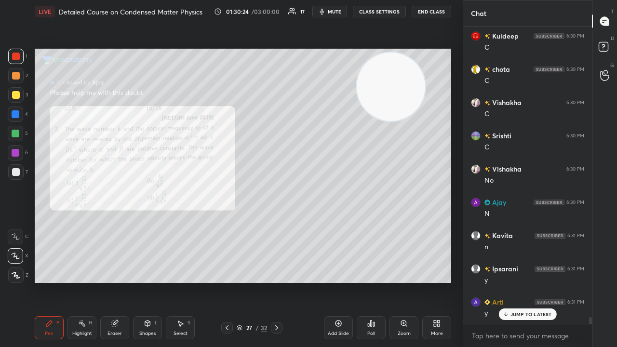
click at [408, 281] on div "Zoom" at bounding box center [403, 333] width 13 height 5
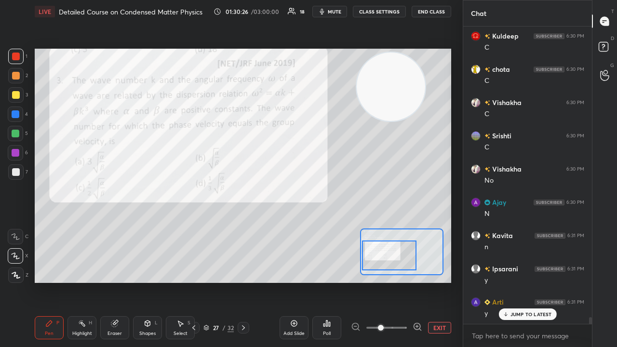
drag, startPoint x: 399, startPoint y: 248, endPoint x: 384, endPoint y: 251, distance: 15.3
click at [387, 251] on div at bounding box center [389, 255] width 54 height 30
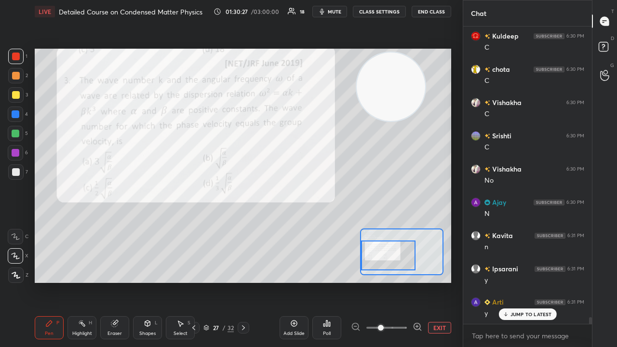
click at [341, 12] on span "mute" at bounding box center [334, 11] width 13 height 7
click at [340, 12] on span "unmute" at bounding box center [333, 11] width 21 height 7
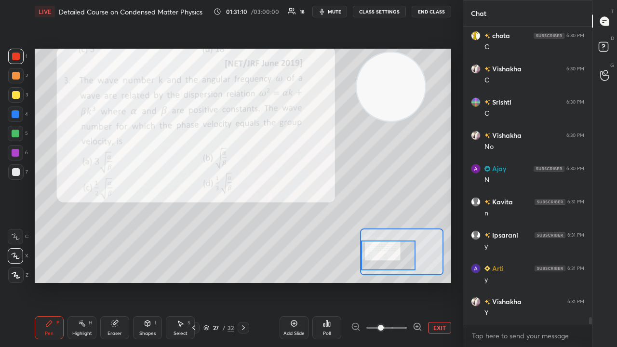
scroll to position [13091, 0]
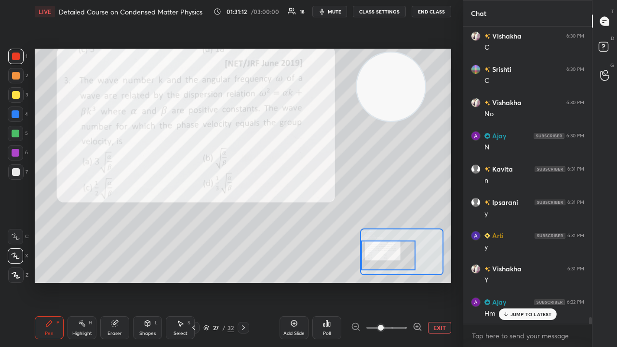
click at [537, 281] on p "JUMP TO LATEST" at bounding box center [530, 314] width 41 height 6
click at [341, 13] on span "mute" at bounding box center [334, 11] width 13 height 7
click at [341, 11] on span "unmute" at bounding box center [333, 11] width 21 height 7
click at [335, 12] on span "mute" at bounding box center [334, 11] width 13 height 7
click at [334, 13] on span "unmute" at bounding box center [333, 11] width 21 height 7
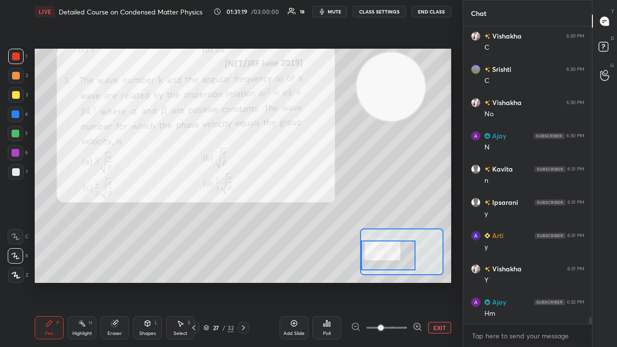
scroll to position [13101, 0]
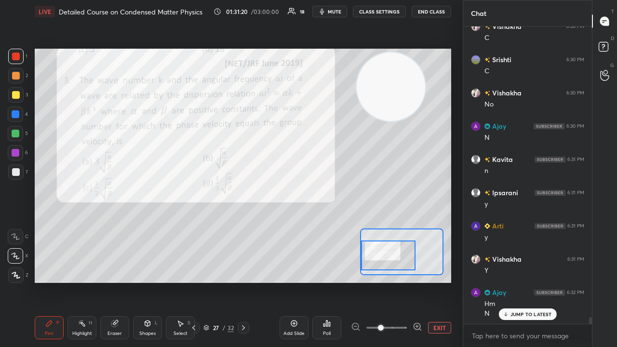
click at [336, 11] on span "mute" at bounding box center [334, 11] width 13 height 7
click at [336, 11] on span "unmute" at bounding box center [333, 11] width 21 height 7
drag, startPoint x: 524, startPoint y: 314, endPoint x: 530, endPoint y: 338, distance: 24.9
click at [523, 281] on p "JUMP TO LATEST" at bounding box center [530, 314] width 41 height 6
click at [331, 15] on button "mute" at bounding box center [329, 12] width 35 height 12
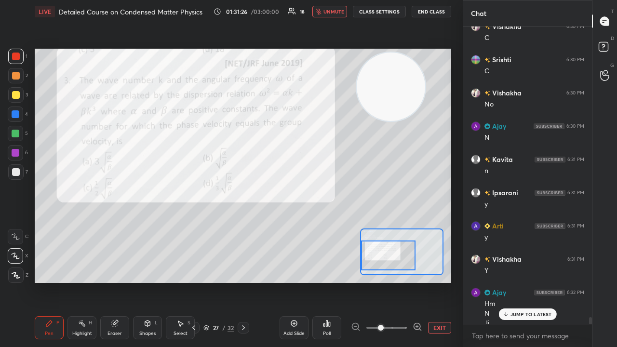
scroll to position [13111, 0]
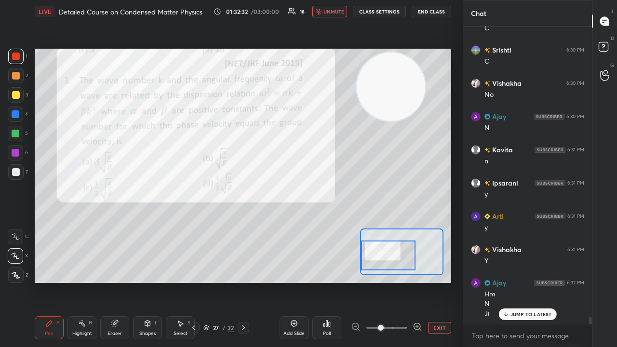
drag, startPoint x: 515, startPoint y: 316, endPoint x: 517, endPoint y: 331, distance: 16.1
click at [515, 281] on p "JUMP TO LATEST" at bounding box center [530, 314] width 41 height 6
click at [520, 281] on textarea at bounding box center [527, 335] width 113 height 15
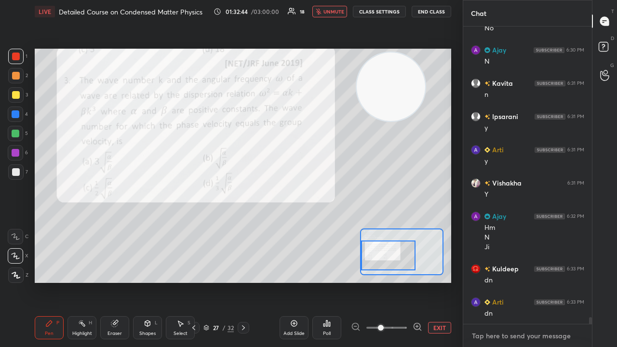
scroll to position [13211, 0]
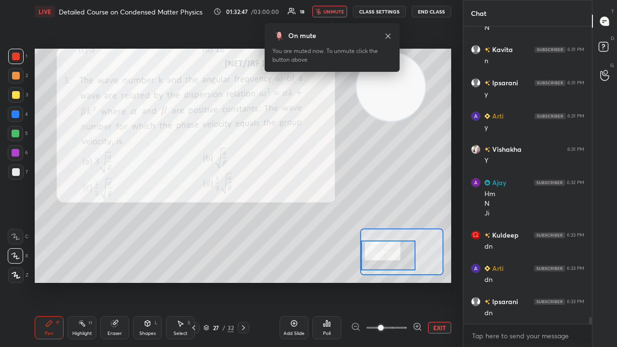
click at [531, 281] on div "x" at bounding box center [527, 335] width 129 height 23
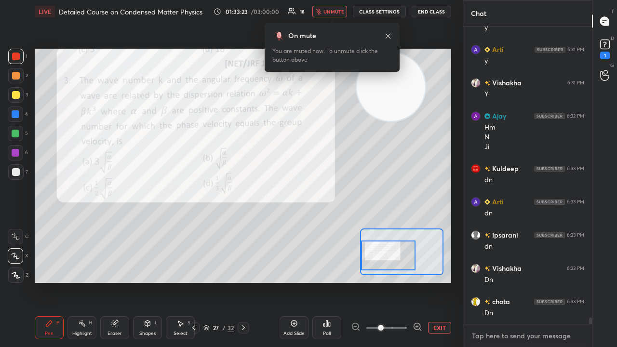
scroll to position [13319, 0]
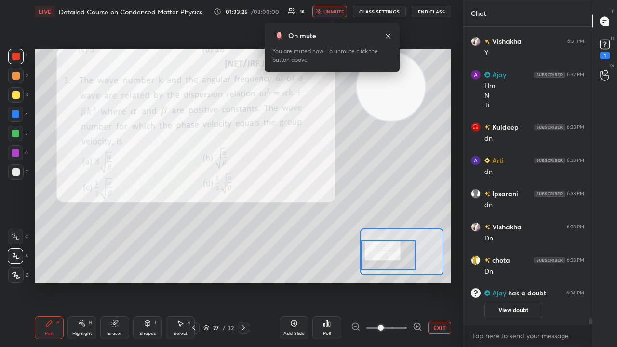
click at [540, 281] on div "x" at bounding box center [527, 335] width 129 height 23
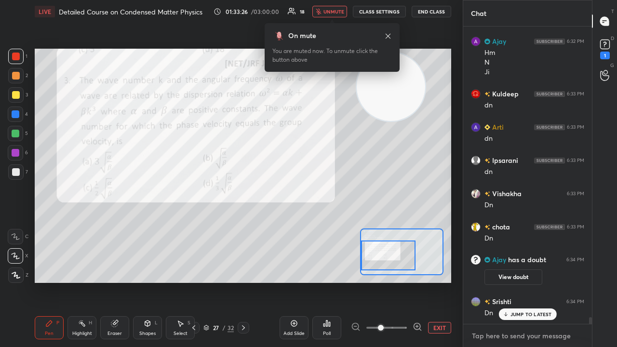
scroll to position [12714, 0]
click at [609, 52] on div "1" at bounding box center [604, 48] width 14 height 22
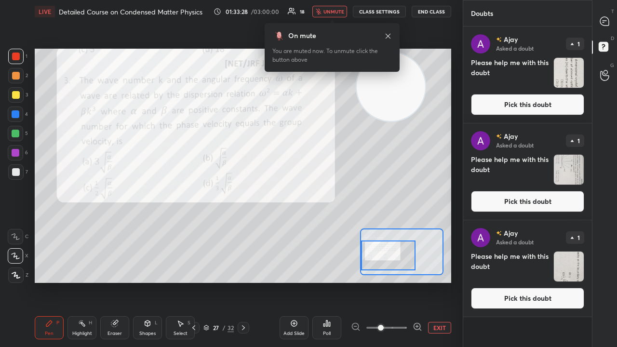
click at [588, 98] on div "[PERSON_NAME] Asked a doubt 1 Please help me with this doubt Pick this doubt" at bounding box center [527, 74] width 129 height 96
click at [578, 109] on button "Pick this doubt" at bounding box center [527, 104] width 113 height 21
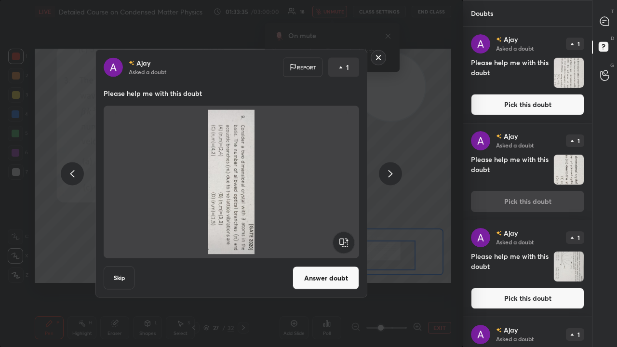
click at [612, 26] on div at bounding box center [604, 21] width 19 height 17
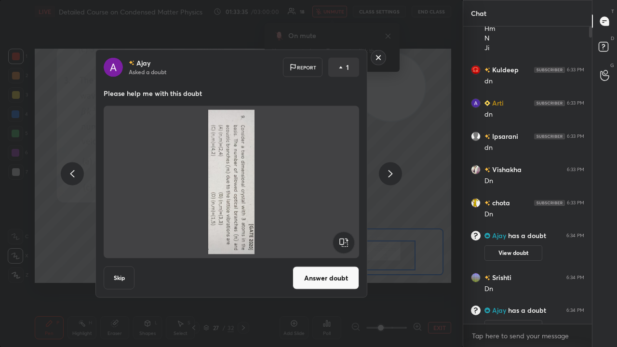
scroll to position [294, 126]
click at [563, 281] on div "x" at bounding box center [527, 335] width 129 height 23
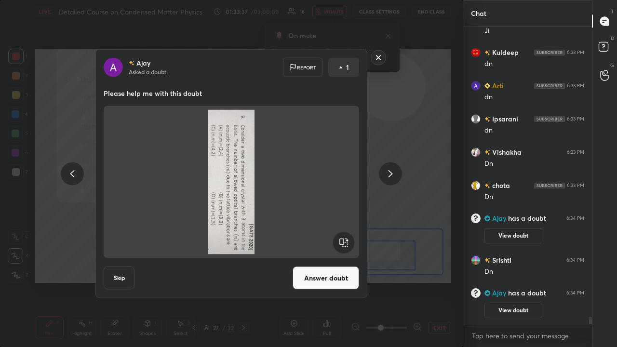
drag, startPoint x: 590, startPoint y: 319, endPoint x: 590, endPoint y: 331, distance: 12.0
click at [590, 281] on div "[PERSON_NAME] 6:31 PM Y Ajay 6:32 PM Hm N [PERSON_NAME] 6:33 PM dn Arti 6:33 PM…" at bounding box center [527, 186] width 129 height 320
click at [580, 281] on div "x" at bounding box center [527, 335] width 129 height 23
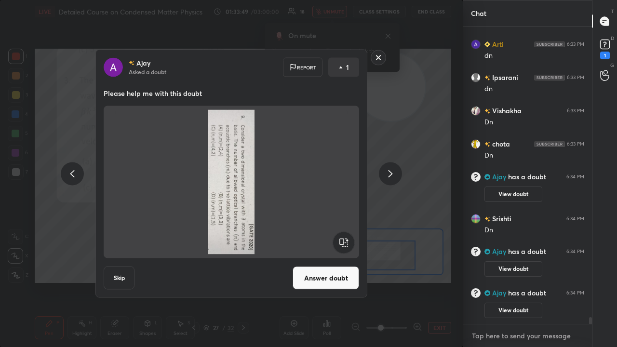
scroll to position [12802, 0]
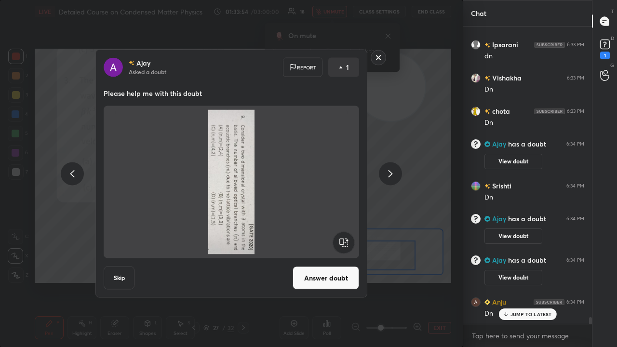
click at [380, 58] on rect at bounding box center [378, 57] width 15 height 15
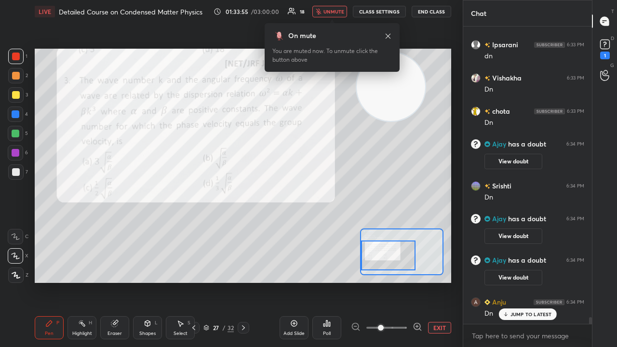
click at [335, 11] on span "unmute" at bounding box center [333, 11] width 21 height 7
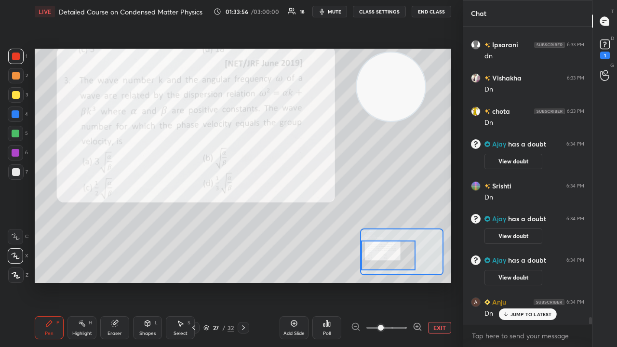
click at [530, 281] on p "JUMP TO LATEST" at bounding box center [530, 314] width 41 height 6
click at [323, 10] on icon "button" at bounding box center [322, 12] width 4 height 6
click at [325, 10] on span "unmute" at bounding box center [333, 11] width 21 height 7
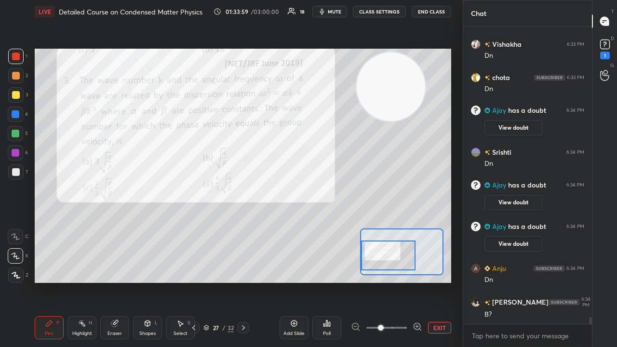
click at [14, 118] on div at bounding box center [15, 113] width 15 height 15
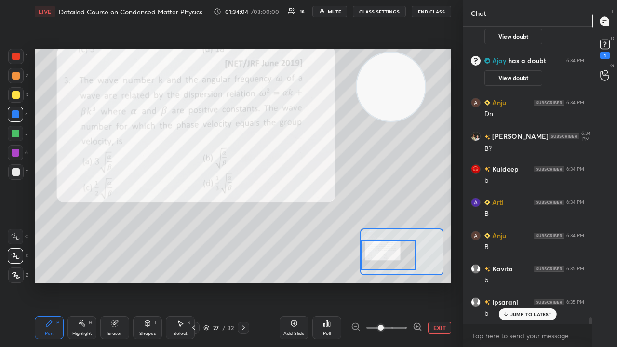
scroll to position [13102, 0]
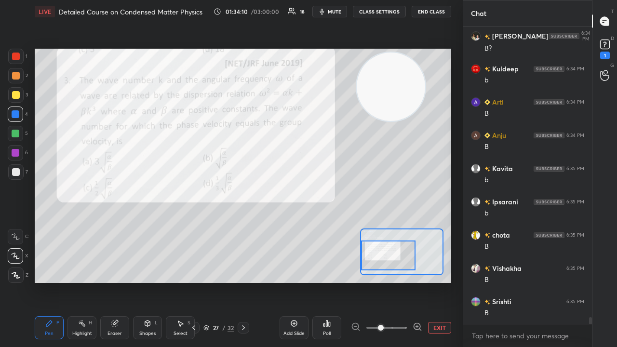
click at [18, 94] on div at bounding box center [16, 95] width 8 height 8
click at [389, 265] on div at bounding box center [388, 255] width 54 height 30
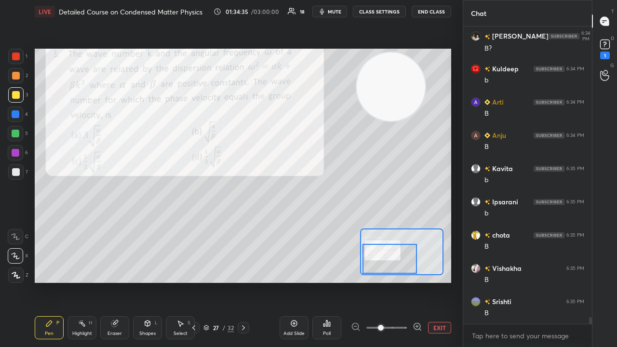
click at [116, 281] on div "Eraser" at bounding box center [114, 333] width 14 height 5
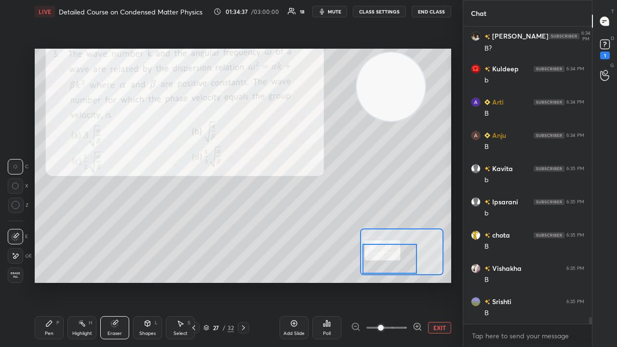
click at [59, 281] on div "Pen P" at bounding box center [49, 327] width 29 height 23
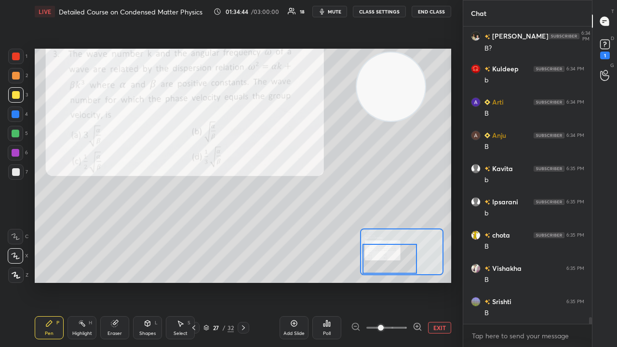
click at [333, 11] on span "mute" at bounding box center [334, 11] width 13 height 7
click at [333, 11] on span "unmute" at bounding box center [333, 11] width 21 height 7
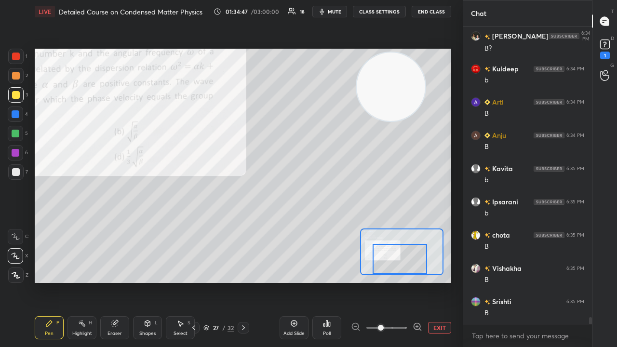
drag, startPoint x: 398, startPoint y: 264, endPoint x: 409, endPoint y: 266, distance: 11.2
click at [409, 266] on div at bounding box center [399, 259] width 54 height 30
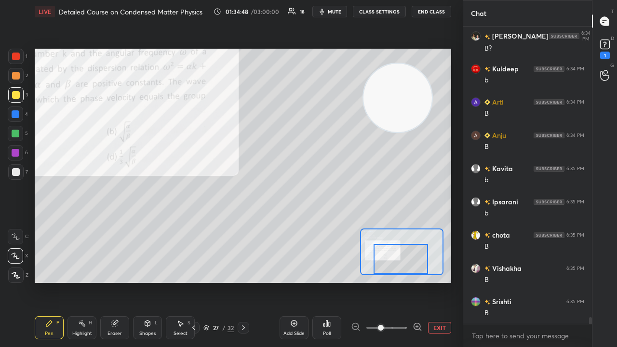
drag, startPoint x: 378, startPoint y: 98, endPoint x: 400, endPoint y: 160, distance: 66.0
click at [418, 132] on video at bounding box center [397, 98] width 68 height 68
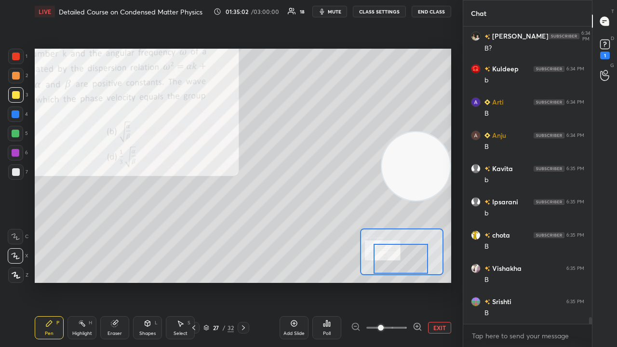
click at [337, 11] on span "mute" at bounding box center [334, 11] width 13 height 7
click at [337, 12] on span "unmute" at bounding box center [333, 11] width 21 height 7
drag, startPoint x: 414, startPoint y: 191, endPoint x: 410, endPoint y: 198, distance: 7.6
click at [414, 198] on video at bounding box center [416, 166] width 68 height 68
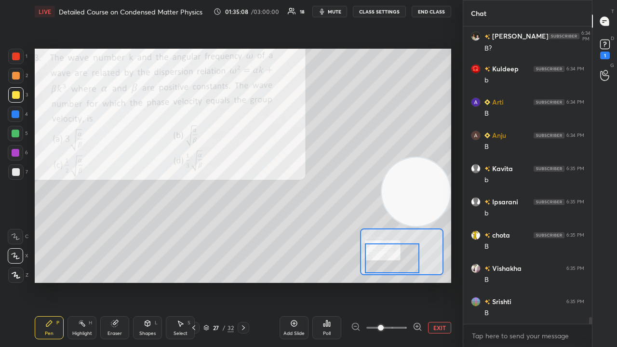
click at [399, 256] on div at bounding box center [392, 258] width 54 height 30
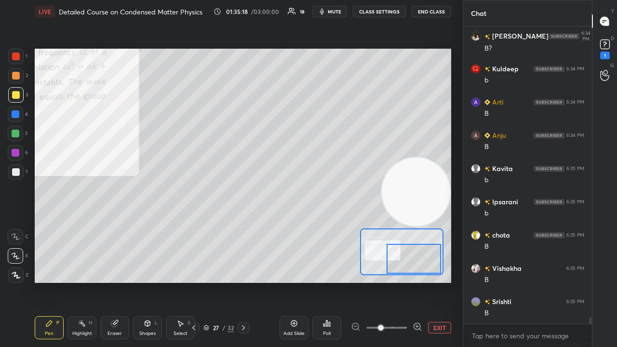
drag, startPoint x: 397, startPoint y: 266, endPoint x: 407, endPoint y: 267, distance: 10.6
click at [407, 267] on div at bounding box center [413, 259] width 54 height 30
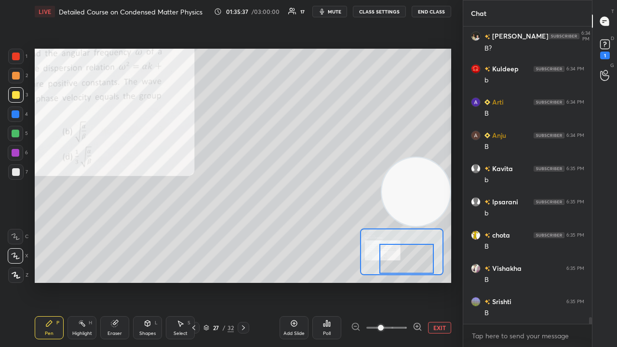
click at [393, 261] on div at bounding box center [406, 259] width 54 height 30
drag, startPoint x: 411, startPoint y: 262, endPoint x: 421, endPoint y: 263, distance: 9.7
click at [416, 263] on div at bounding box center [405, 259] width 54 height 30
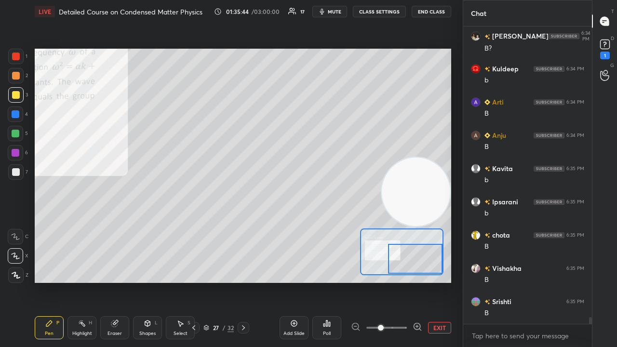
click at [338, 14] on button "mute" at bounding box center [329, 12] width 35 height 12
click at [336, 14] on span "unmute" at bounding box center [333, 11] width 21 height 7
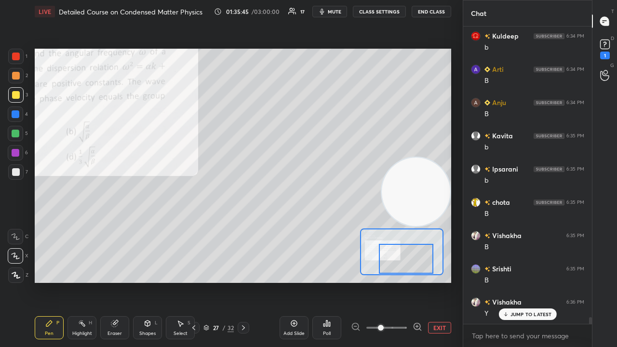
drag, startPoint x: 416, startPoint y: 270, endPoint x: 386, endPoint y: 272, distance: 29.4
click at [389, 272] on div at bounding box center [406, 259] width 54 height 30
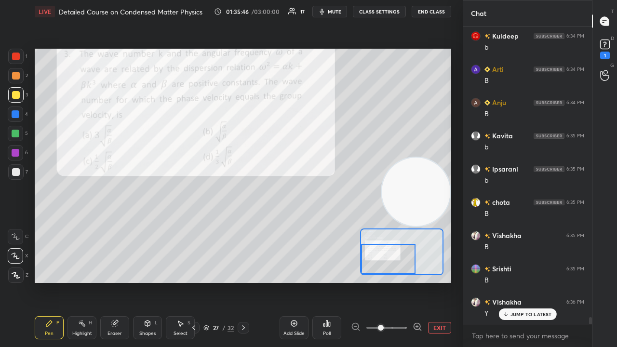
scroll to position [13168, 0]
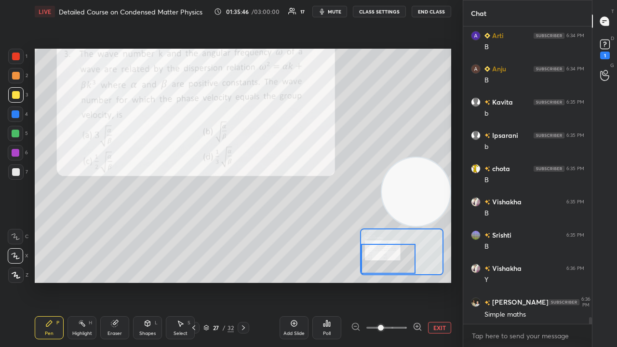
click at [9, 62] on div "1" at bounding box center [17, 56] width 19 height 15
drag, startPoint x: 11, startPoint y: 56, endPoint x: 26, endPoint y: 62, distance: 16.0
click at [12, 56] on div at bounding box center [15, 56] width 15 height 15
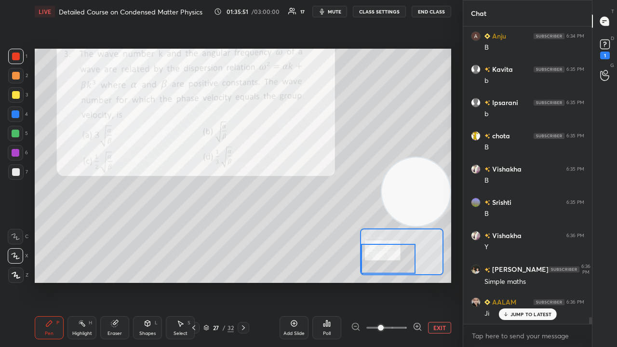
click at [194, 281] on icon at bounding box center [194, 328] width 8 height 8
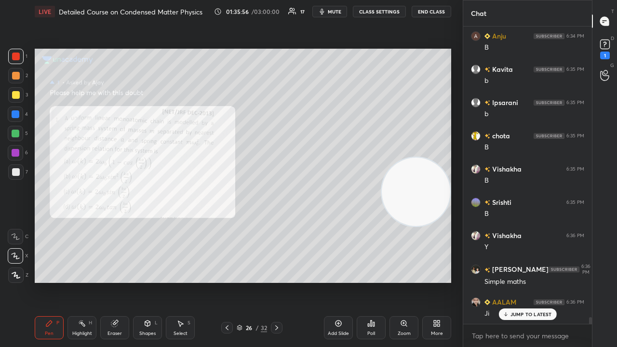
click at [522, 281] on p "JUMP TO LATEST" at bounding box center [530, 314] width 41 height 6
click at [335, 12] on span "mute" at bounding box center [334, 11] width 13 height 7
click at [336, 12] on span "unmute" at bounding box center [333, 11] width 21 height 7
drag, startPoint x: 258, startPoint y: 342, endPoint x: 256, endPoint y: 332, distance: 9.3
click at [255, 281] on div "Pen P Highlight H Eraser Shapes L Select S 26 / 32 Add Slide Poll Zoom More" at bounding box center [243, 327] width 416 height 39
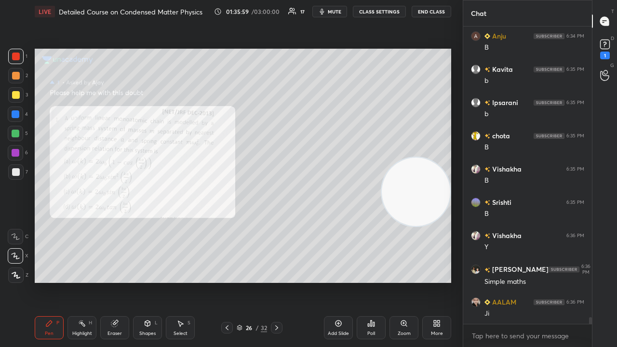
click at [275, 281] on icon at bounding box center [277, 328] width 8 height 8
click at [226, 281] on icon at bounding box center [227, 328] width 8 height 8
click at [278, 281] on icon at bounding box center [277, 328] width 8 height 8
click at [277, 281] on icon at bounding box center [277, 328] width 8 height 8
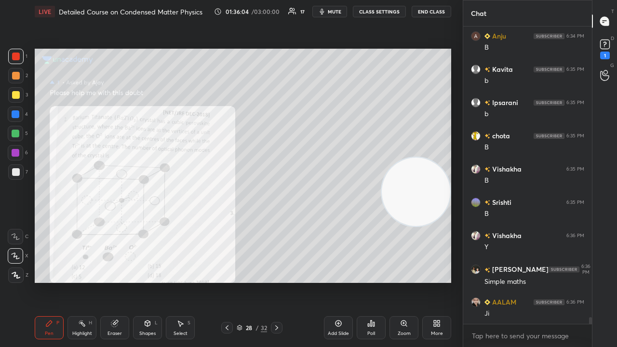
click at [335, 13] on span "mute" at bounding box center [334, 11] width 13 height 7
click at [335, 13] on span "unmute" at bounding box center [333, 11] width 21 height 7
click at [400, 281] on div "Zoom" at bounding box center [403, 327] width 29 height 23
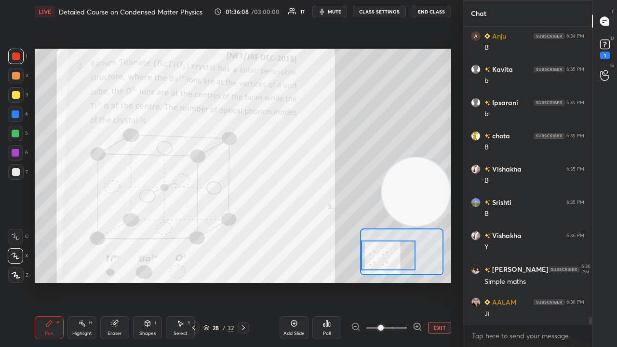
drag, startPoint x: 390, startPoint y: 251, endPoint x: 378, endPoint y: 251, distance: 12.1
click at [378, 252] on div at bounding box center [388, 255] width 54 height 30
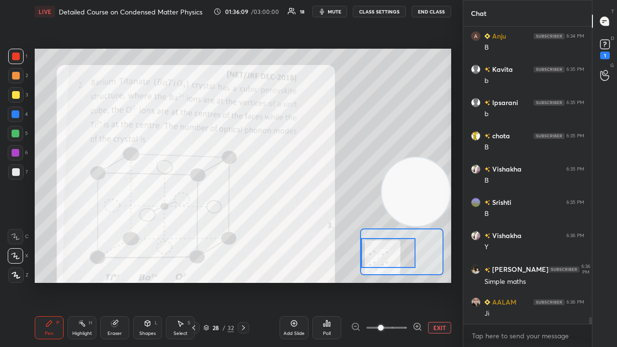
drag, startPoint x: 387, startPoint y: 254, endPoint x: 385, endPoint y: 250, distance: 5.2
click at [385, 253] on div at bounding box center [388, 253] width 54 height 30
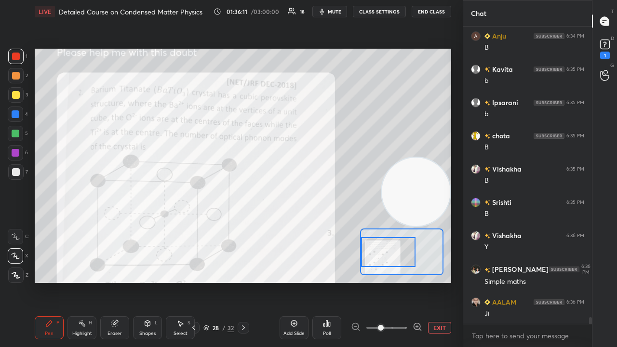
click at [196, 281] on icon at bounding box center [194, 328] width 8 height 8
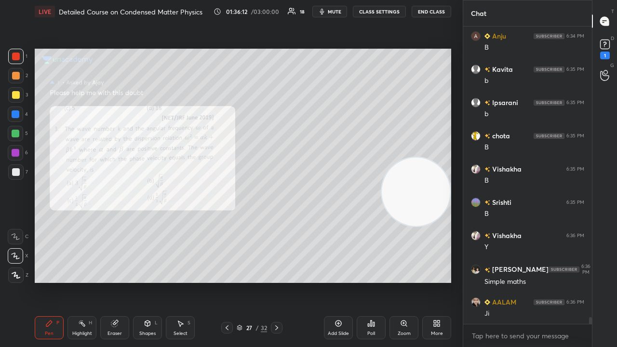
click at [275, 281] on icon at bounding box center [277, 328] width 8 height 8
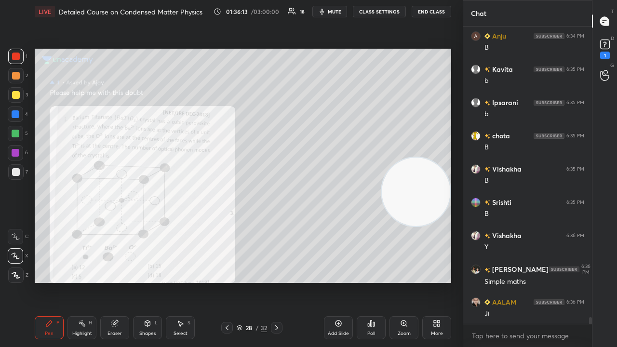
click at [331, 10] on span "mute" at bounding box center [334, 11] width 13 height 7
click at [332, 10] on span "unmute" at bounding box center [333, 11] width 21 height 7
click at [339, 12] on span "mute" at bounding box center [334, 11] width 13 height 7
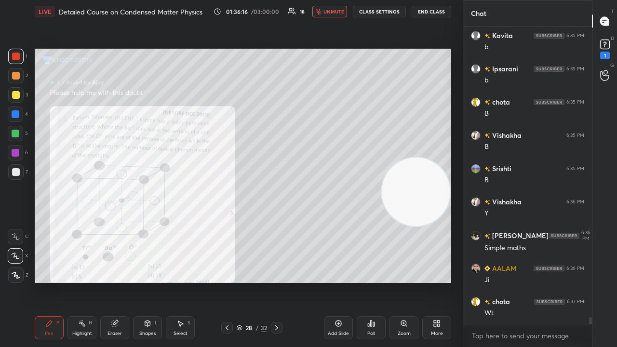
click at [340, 12] on span "unmute" at bounding box center [333, 11] width 21 height 7
click at [326, 8] on icon "button" at bounding box center [322, 12] width 8 height 8
click at [328, 9] on span "mute" at bounding box center [334, 11] width 13 height 7
click at [335, 12] on span "mute" at bounding box center [334, 11] width 13 height 7
click at [335, 12] on span "unmute" at bounding box center [333, 11] width 21 height 7
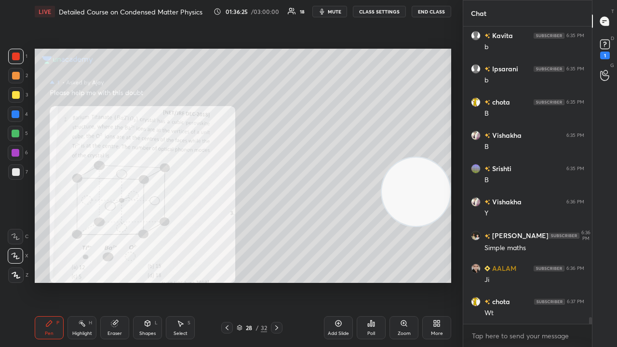
drag, startPoint x: 591, startPoint y: 317, endPoint x: 588, endPoint y: 307, distance: 10.2
click at [588, 281] on div at bounding box center [589, 174] width 6 height 297
click at [582, 281] on textarea at bounding box center [527, 335] width 113 height 15
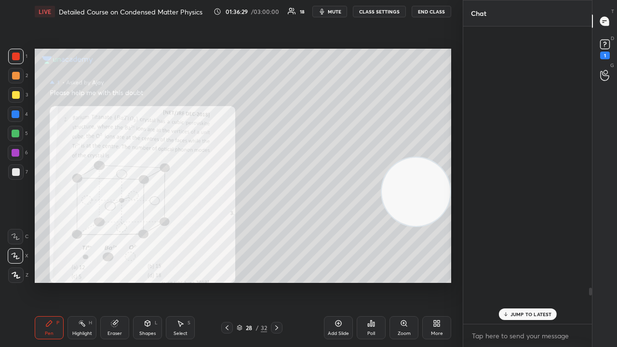
drag, startPoint x: 589, startPoint y: 319, endPoint x: 549, endPoint y: 346, distance: 48.1
click at [555, 281] on div "Anju 6:20 PM Y [PERSON_NAME] 6:20 PM lighter atom par Ipsarani 6:20 PM m1 Anju …" at bounding box center [527, 186] width 129 height 320
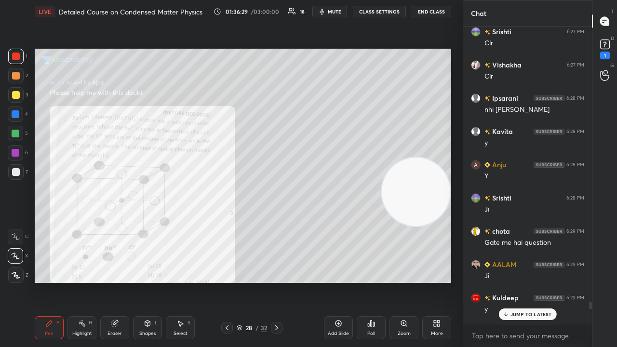
click at [528, 281] on p "JUMP TO LATEST" at bounding box center [530, 314] width 41 height 6
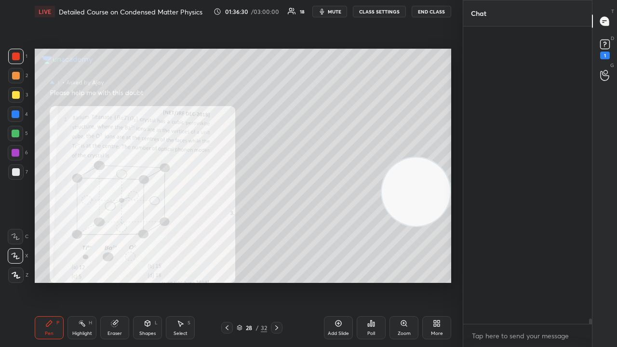
scroll to position [16062, 0]
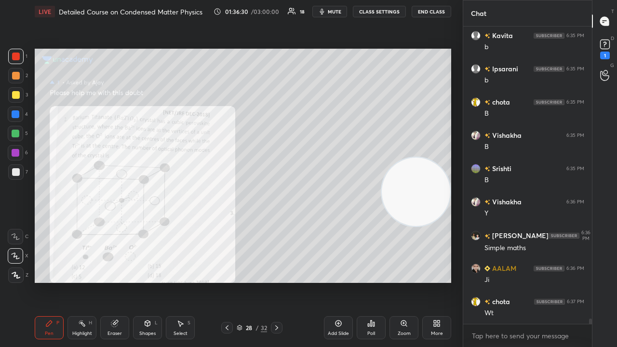
click at [535, 281] on div "x" at bounding box center [527, 335] width 129 height 23
click at [338, 13] on span "mute" at bounding box center [334, 11] width 13 height 7
click at [339, 13] on span "mute" at bounding box center [334, 11] width 13 height 7
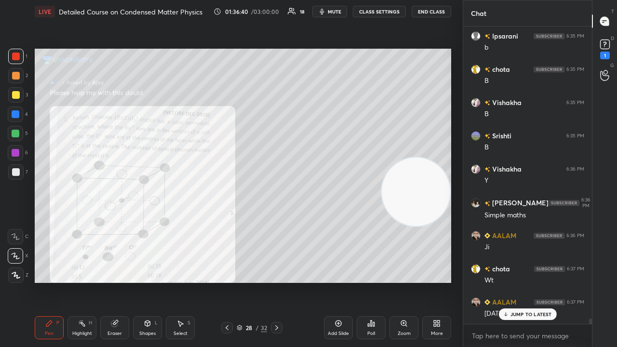
drag, startPoint x: 540, startPoint y: 313, endPoint x: 548, endPoint y: 341, distance: 29.1
click at [540, 281] on p "JUMP TO LATEST" at bounding box center [530, 314] width 41 height 6
click at [547, 281] on div "x" at bounding box center [527, 335] width 129 height 23
click at [340, 12] on span "mute" at bounding box center [334, 11] width 13 height 7
click at [339, 12] on span "unmute" at bounding box center [333, 11] width 21 height 7
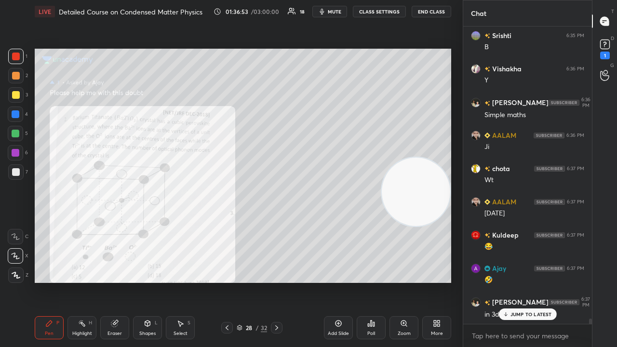
scroll to position [16228, 0]
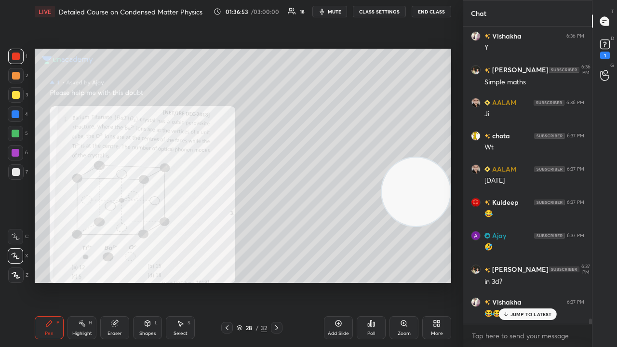
click at [338, 11] on span "mute" at bounding box center [334, 11] width 13 height 7
click at [338, 9] on span "unmute" at bounding box center [333, 11] width 21 height 7
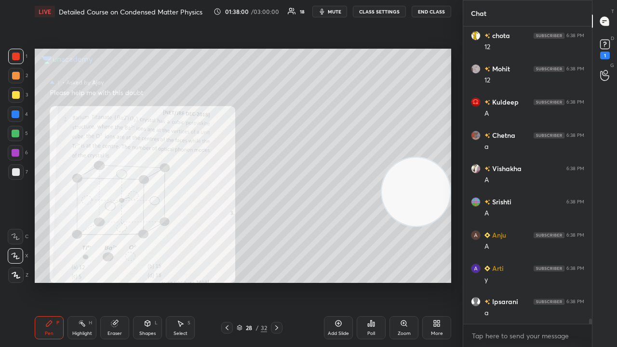
scroll to position [16768, 0]
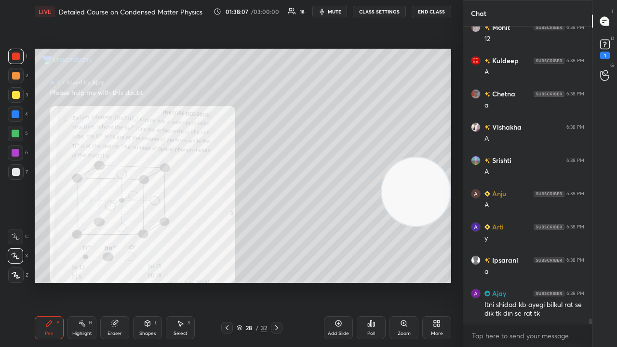
click at [324, 12] on icon "button" at bounding box center [322, 12] width 4 height 6
click at [327, 13] on span "unmute" at bounding box center [333, 11] width 21 height 7
click at [329, 14] on button "mute" at bounding box center [329, 12] width 35 height 12
click at [330, 15] on button "unmute" at bounding box center [329, 12] width 35 height 12
drag, startPoint x: 425, startPoint y: 200, endPoint x: 425, endPoint y: 123, distance: 77.1
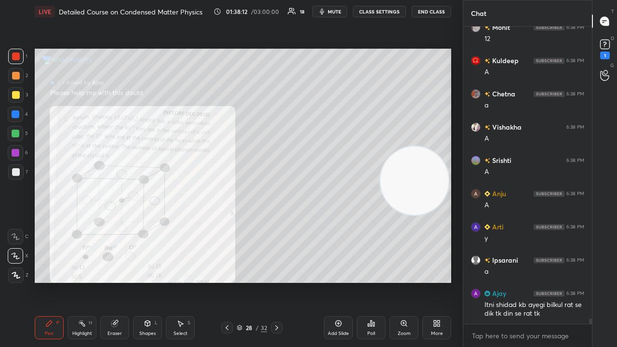
click at [432, 146] on video at bounding box center [414, 180] width 68 height 68
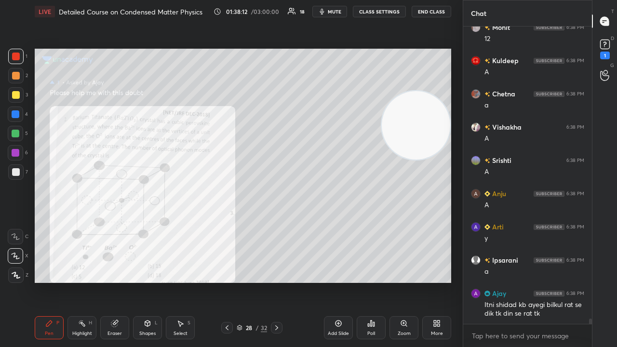
click at [333, 11] on span "mute" at bounding box center [334, 11] width 13 height 7
click at [336, 13] on span "unmute" at bounding box center [333, 11] width 21 height 7
click at [326, 9] on icon "button" at bounding box center [322, 12] width 8 height 8
click at [330, 9] on span "unmute" at bounding box center [333, 11] width 21 height 7
click at [334, 15] on button "mute" at bounding box center [329, 12] width 35 height 12
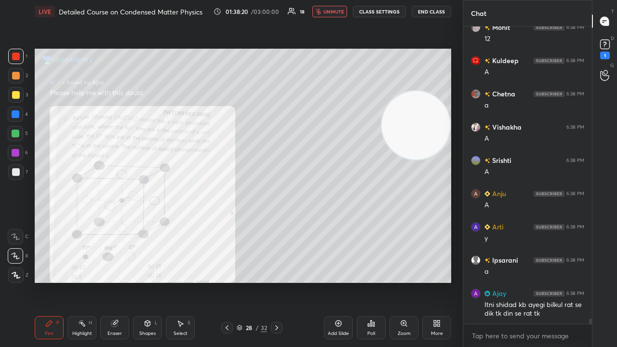
click at [331, 13] on span "unmute" at bounding box center [333, 11] width 21 height 7
click at [326, 13] on icon "button" at bounding box center [322, 12] width 8 height 8
click at [329, 13] on span "unmute" at bounding box center [333, 11] width 21 height 7
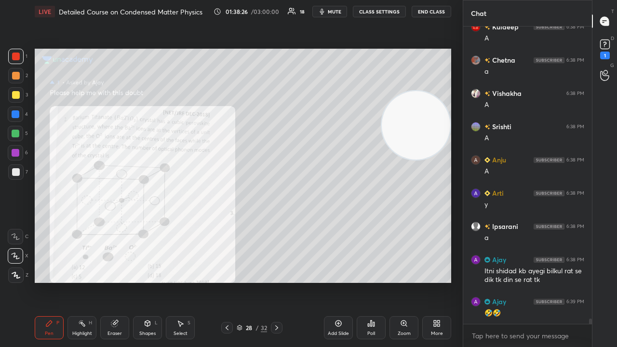
click at [350, 13] on div "01:38:26 / 03:00:00 18 mute CLASS SETTINGS End Class" at bounding box center [332, 12] width 238 height 12
click at [335, 15] on button "mute" at bounding box center [329, 12] width 35 height 12
click at [335, 14] on button "unmute" at bounding box center [329, 12] width 35 height 12
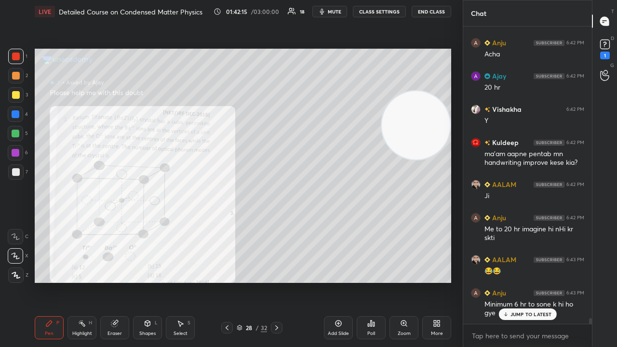
scroll to position [14515, 0]
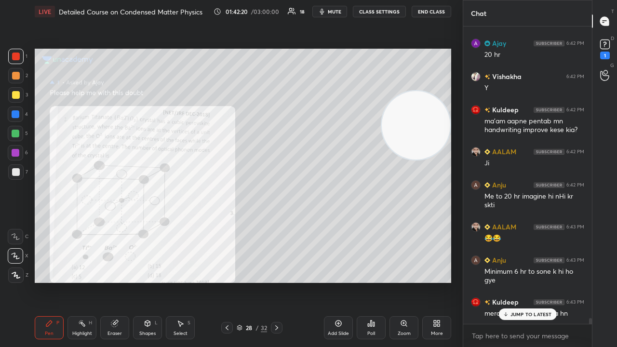
click at [533, 281] on div "JUMP TO LATEST" at bounding box center [527, 314] width 58 height 12
click at [534, 281] on div "x" at bounding box center [527, 335] width 129 height 23
click at [341, 12] on span "mute" at bounding box center [334, 11] width 13 height 7
click at [342, 10] on span "unmute" at bounding box center [333, 11] width 21 height 7
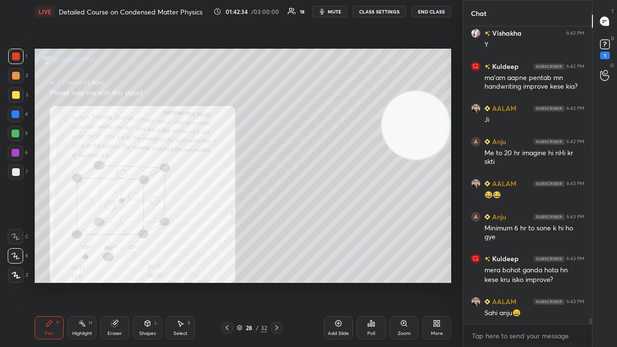
scroll to position [14599, 0]
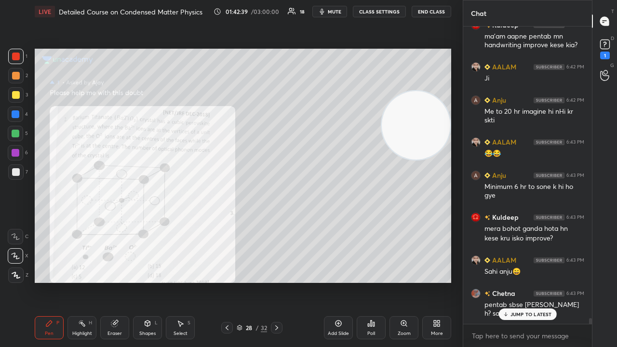
drag, startPoint x: 522, startPoint y: 316, endPoint x: 521, endPoint y: 331, distance: 15.9
click at [522, 281] on p "JUMP TO LATEST" at bounding box center [530, 314] width 41 height 6
click at [521, 281] on textarea at bounding box center [527, 335] width 113 height 15
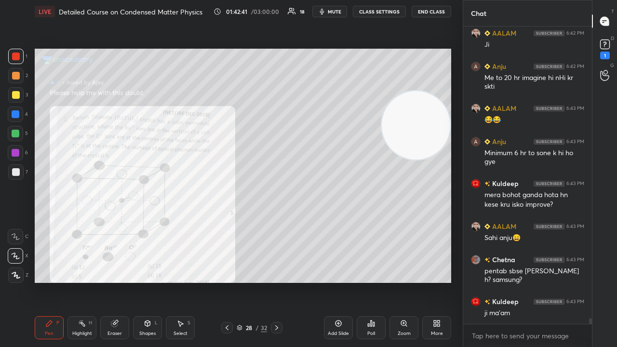
click at [324, 12] on icon "button" at bounding box center [322, 12] width 4 height 6
click at [328, 13] on span "mute" at bounding box center [334, 11] width 13 height 7
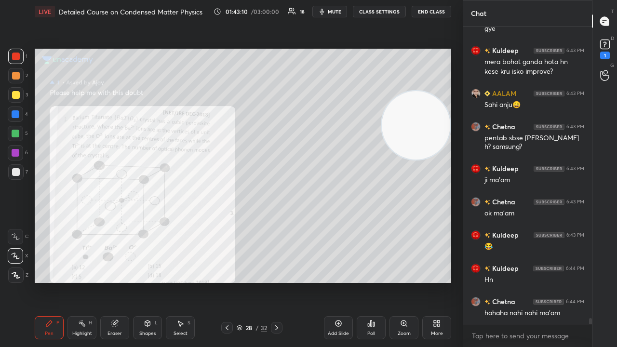
scroll to position [14799, 0]
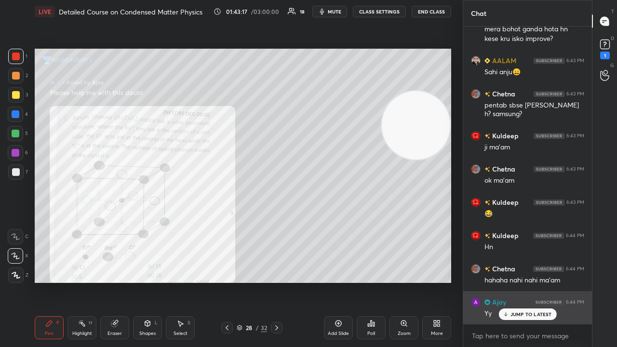
click at [517, 281] on p "JUMP TO LATEST" at bounding box center [530, 314] width 41 height 6
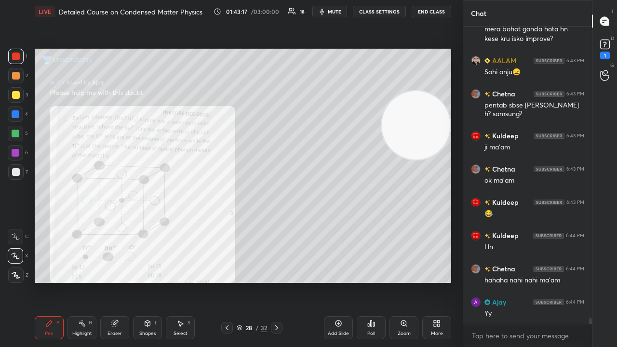
click at [500, 281] on div "x" at bounding box center [527, 335] width 129 height 23
click at [336, 12] on span "mute" at bounding box center [334, 11] width 13 height 7
click at [333, 13] on span "mute" at bounding box center [334, 11] width 13 height 7
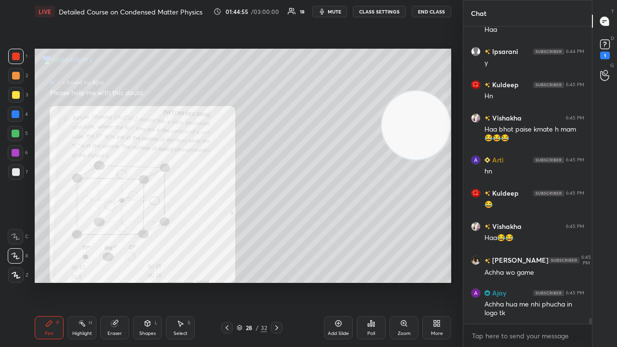
scroll to position [15383, 0]
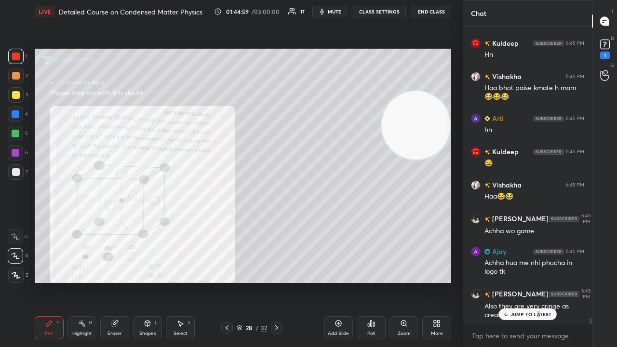
click at [538, 281] on div "JUMP TO LATEST" at bounding box center [527, 314] width 58 height 12
click at [326, 12] on icon "button" at bounding box center [322, 12] width 8 height 8
click at [329, 13] on span "unmute" at bounding box center [333, 11] width 21 height 7
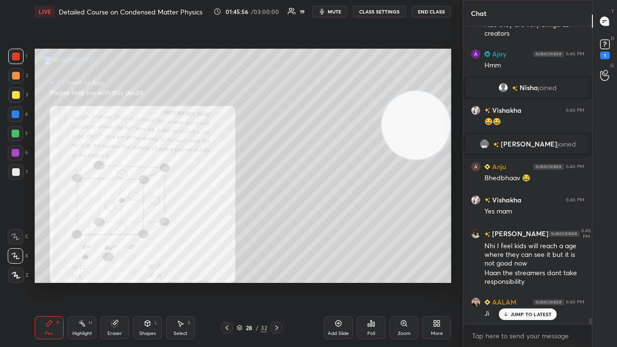
scroll to position [15251, 0]
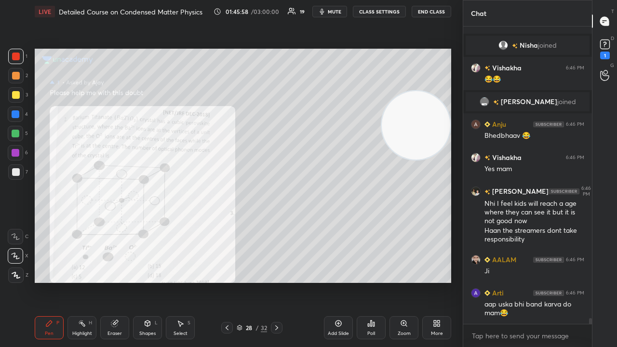
click at [330, 5] on div "LIVE Detailed Course on Condensed Matter Physics 01:45:58 / 03:00:00 19 mute CL…" at bounding box center [243, 11] width 416 height 23
click at [332, 13] on span "mute" at bounding box center [334, 11] width 13 height 7
click at [335, 14] on span "unmute" at bounding box center [333, 11] width 21 height 7
click at [578, 281] on div "x" at bounding box center [527, 335] width 129 height 23
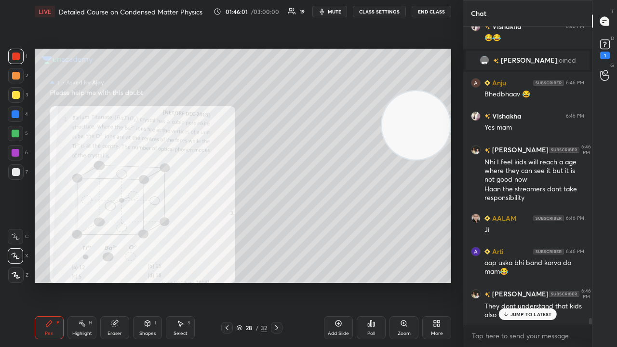
click at [324, 12] on icon "button" at bounding box center [322, 12] width 4 height 6
click at [324, 11] on button "mute" at bounding box center [329, 12] width 35 height 12
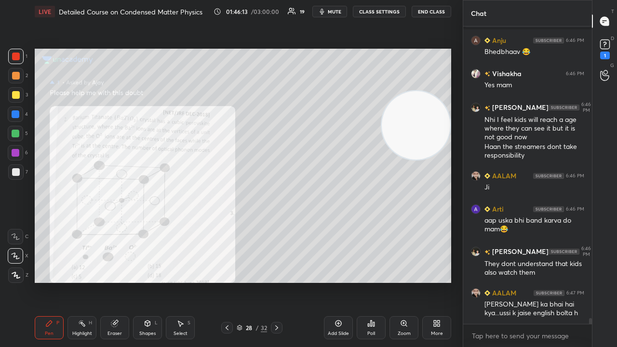
scroll to position [15367, 0]
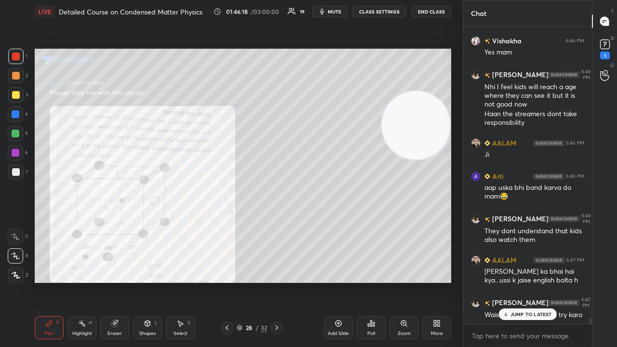
click at [339, 13] on span "mute" at bounding box center [334, 11] width 13 height 7
click at [339, 12] on span "unmute" at bounding box center [333, 11] width 21 height 7
click at [523, 281] on p "JUMP TO LATEST" at bounding box center [530, 314] width 41 height 6
click at [334, 11] on span "mute" at bounding box center [334, 11] width 13 height 7
click at [335, 11] on span "unmute" at bounding box center [333, 11] width 21 height 7
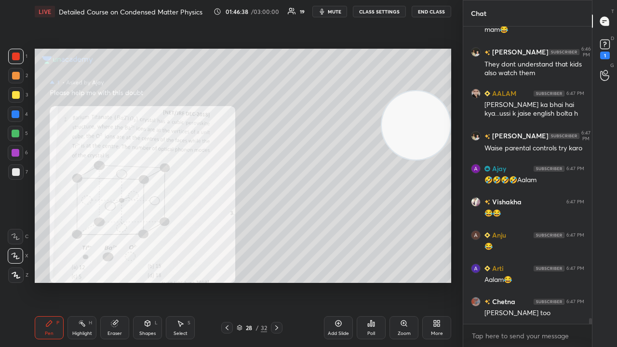
scroll to position [15567, 0]
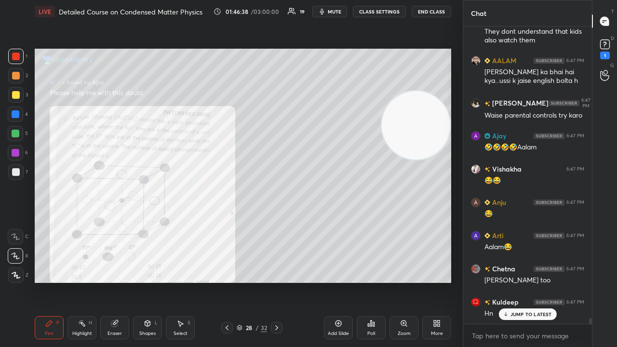
click at [491, 281] on div "x" at bounding box center [527, 335] width 129 height 23
click at [336, 13] on span "mute" at bounding box center [334, 11] width 13 height 7
click at [336, 13] on span "unmute" at bounding box center [333, 11] width 21 height 7
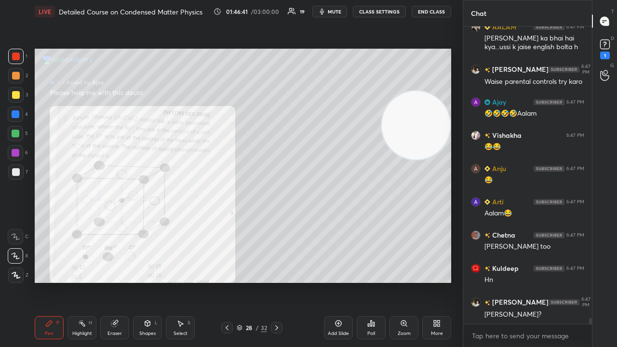
click at [341, 12] on span "mute" at bounding box center [334, 11] width 13 height 7
click at [340, 11] on span "mute" at bounding box center [334, 11] width 13 height 7
click at [497, 281] on div "x" at bounding box center [527, 335] width 129 height 23
click at [334, 10] on span "mute" at bounding box center [334, 11] width 13 height 7
click at [331, 11] on span "unmute" at bounding box center [333, 11] width 21 height 7
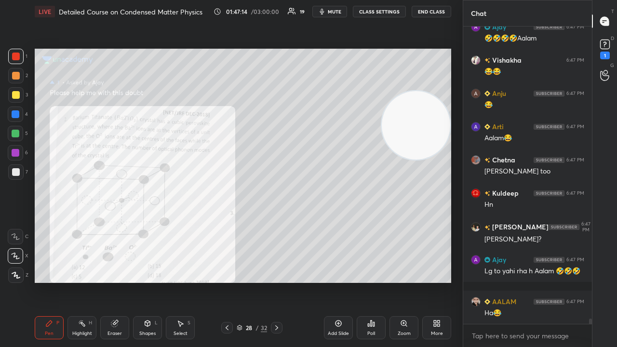
scroll to position [15708, 0]
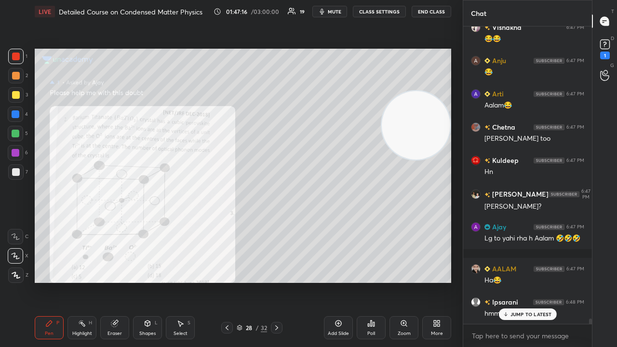
click at [533, 281] on p "JUMP TO LATEST" at bounding box center [530, 314] width 41 height 6
click at [333, 10] on span "mute" at bounding box center [334, 11] width 13 height 7
click at [334, 10] on span "unmute" at bounding box center [333, 11] width 21 height 7
click at [13, 181] on div "7" at bounding box center [18, 173] width 20 height 19
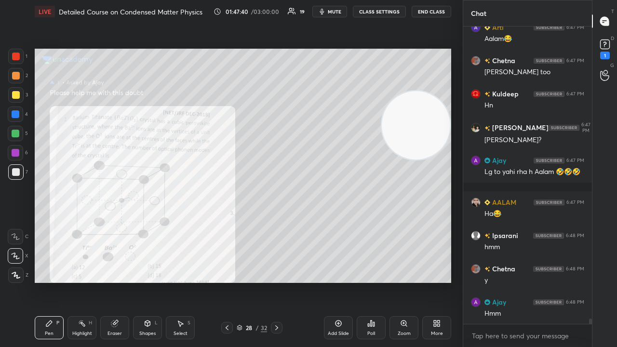
scroll to position [15809, 0]
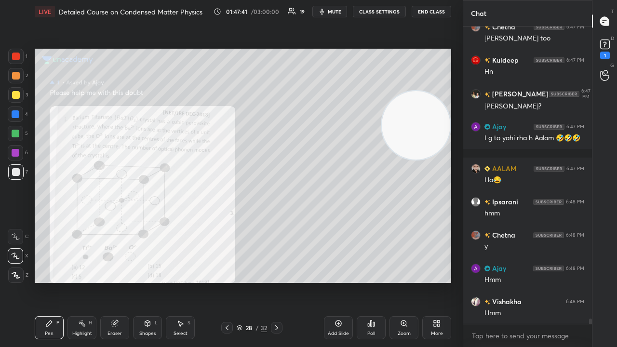
click at [16, 58] on div at bounding box center [16, 57] width 8 height 8
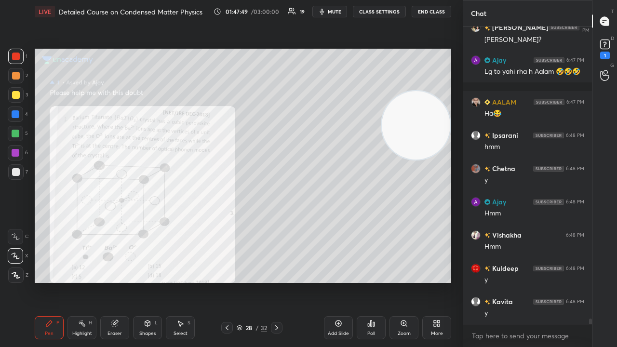
scroll to position [15925, 0]
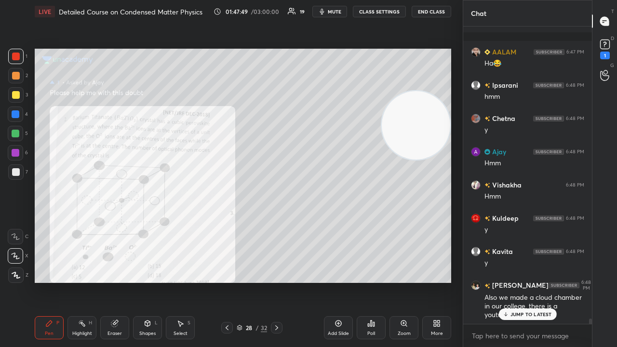
click at [15, 137] on div at bounding box center [15, 133] width 15 height 15
click at [525, 281] on p "JUMP TO LATEST" at bounding box center [530, 314] width 41 height 6
click at [345, 10] on button "mute" at bounding box center [329, 12] width 35 height 12
click at [340, 12] on span "unmute" at bounding box center [333, 11] width 21 height 7
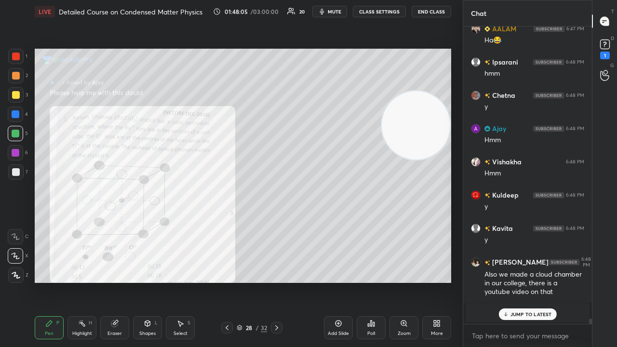
drag, startPoint x: 521, startPoint y: 315, endPoint x: 523, endPoint y: 325, distance: 9.7
click at [521, 281] on p "JUMP TO LATEST" at bounding box center [530, 314] width 41 height 6
click at [339, 11] on span "mute" at bounding box center [334, 11] width 13 height 7
click at [339, 12] on span "unmute" at bounding box center [333, 11] width 21 height 7
drag, startPoint x: 13, startPoint y: 173, endPoint x: 13, endPoint y: 185, distance: 12.0
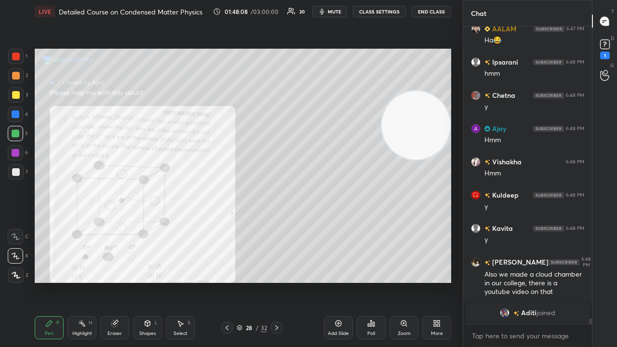
click at [13, 173] on div at bounding box center [16, 172] width 8 height 8
click at [329, 10] on button "mute" at bounding box center [329, 12] width 35 height 12
click at [328, 11] on span "unmute" at bounding box center [333, 11] width 21 height 7
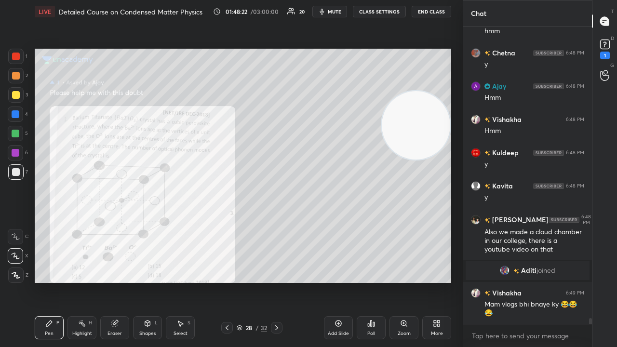
click at [314, 13] on button "mute" at bounding box center [329, 12] width 35 height 12
click at [330, 13] on span "unmute" at bounding box center [333, 11] width 21 height 7
click at [328, 16] on button "mute" at bounding box center [329, 12] width 35 height 12
click at [332, 13] on span "unmute" at bounding box center [333, 11] width 21 height 7
click at [332, 13] on span "mute" at bounding box center [334, 11] width 13 height 7
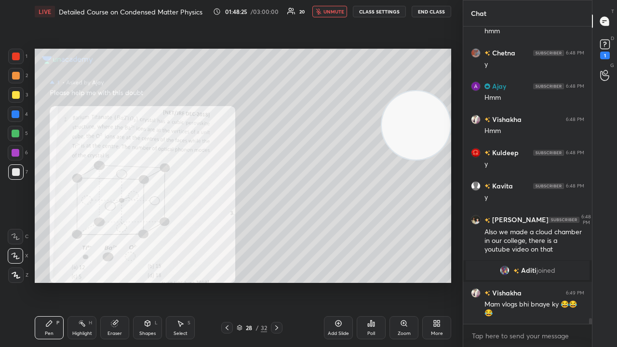
drag, startPoint x: 333, startPoint y: 12, endPoint x: 333, endPoint y: 18, distance: 6.3
click at [332, 12] on span "unmute" at bounding box center [333, 11] width 21 height 7
click at [13, 97] on div at bounding box center [16, 95] width 8 height 8
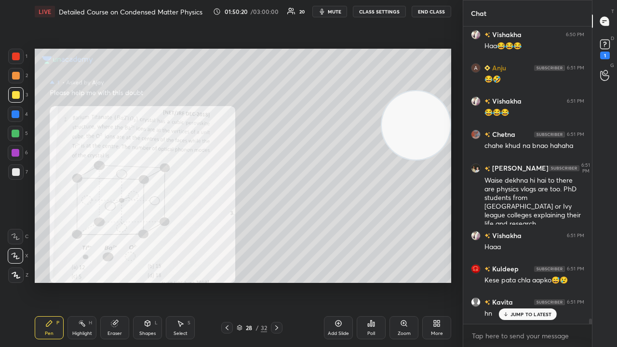
scroll to position [16827, 0]
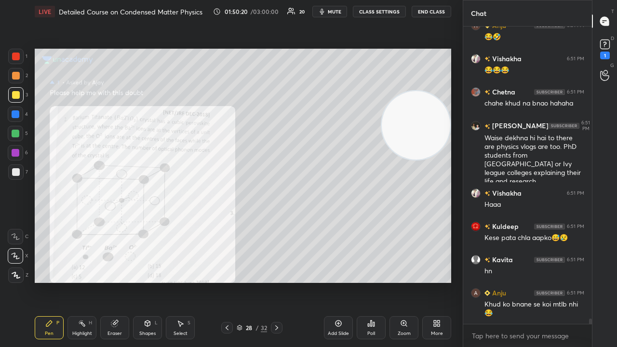
click at [548, 281] on div "x" at bounding box center [527, 335] width 129 height 23
click at [325, 15] on button "mute" at bounding box center [329, 12] width 35 height 12
click at [328, 13] on span "unmute" at bounding box center [333, 11] width 21 height 7
click at [329, 13] on button "mute" at bounding box center [329, 12] width 35 height 12
click at [331, 12] on span "unmute" at bounding box center [333, 11] width 21 height 7
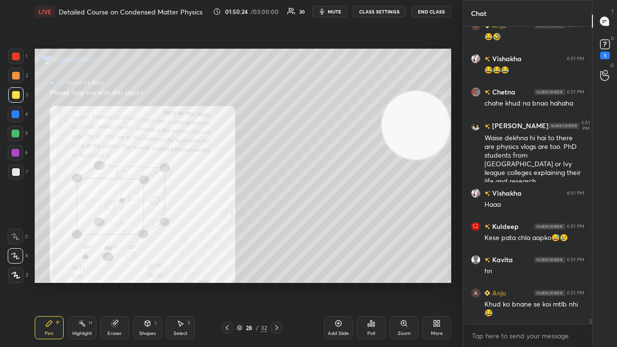
click at [13, 171] on div at bounding box center [16, 172] width 8 height 8
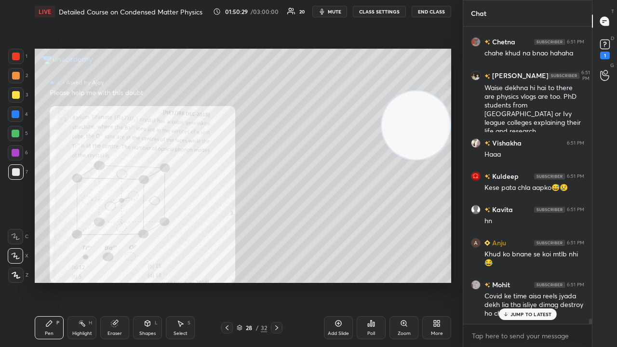
click at [538, 281] on div "[PERSON_NAME] 6:50 PM 😂😂😂 Ajay 6:50 PM Mam ke vlogs dekhenge after assignment p…" at bounding box center [527, 174] width 129 height 297
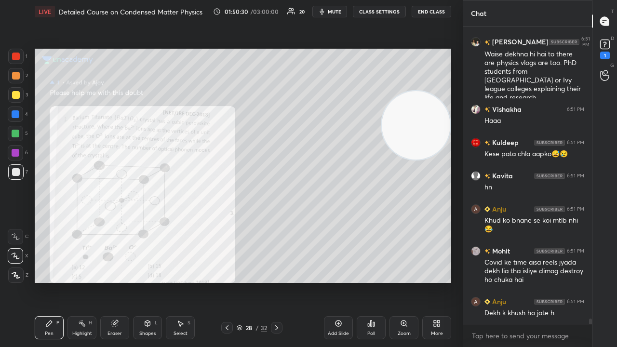
click at [340, 9] on span "mute" at bounding box center [334, 11] width 13 height 7
click at [339, 9] on span "unmute" at bounding box center [333, 11] width 21 height 7
click at [17, 131] on div at bounding box center [16, 134] width 8 height 8
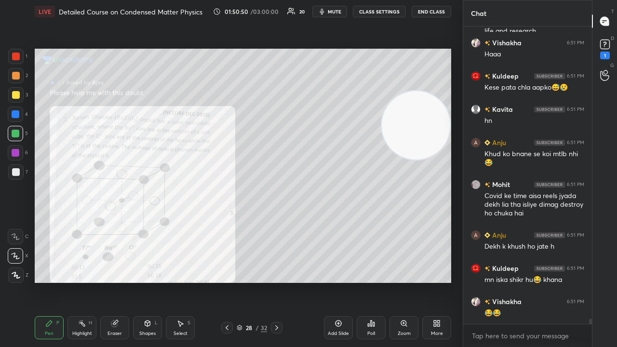
scroll to position [17010, 0]
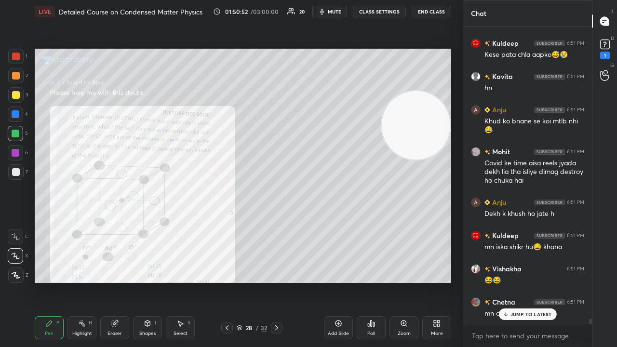
drag, startPoint x: 518, startPoint y: 315, endPoint x: 508, endPoint y: 333, distance: 21.1
click at [518, 281] on p "JUMP TO LATEST" at bounding box center [530, 314] width 41 height 6
click at [334, 10] on span "mute" at bounding box center [334, 11] width 13 height 7
drag, startPoint x: 334, startPoint y: 10, endPoint x: 330, endPoint y: 15, distance: 6.8
click at [334, 11] on span "unmute" at bounding box center [333, 11] width 21 height 7
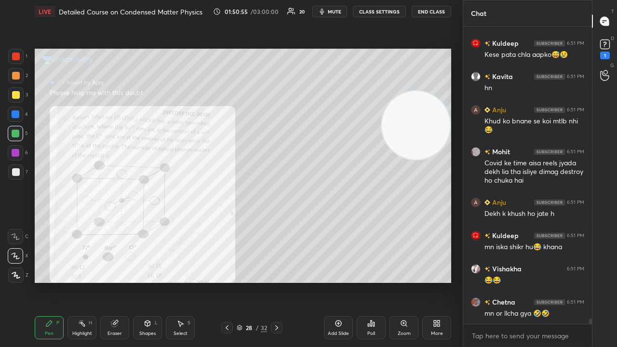
click at [332, 12] on span "mute" at bounding box center [334, 11] width 13 height 7
click at [334, 11] on span "unmute" at bounding box center [333, 11] width 21 height 7
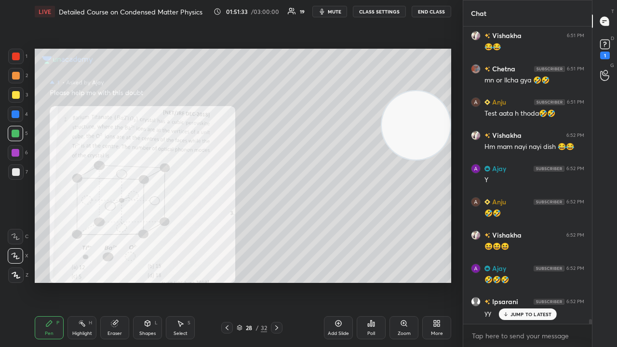
scroll to position [17276, 0]
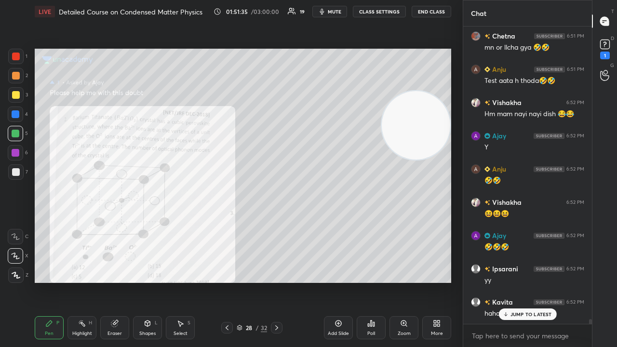
click at [533, 281] on p "JUMP TO LATEST" at bounding box center [530, 314] width 41 height 6
click at [331, 14] on span "mute" at bounding box center [334, 11] width 13 height 7
click at [329, 13] on span "mute" at bounding box center [334, 11] width 13 height 7
click at [16, 175] on div at bounding box center [16, 172] width 8 height 8
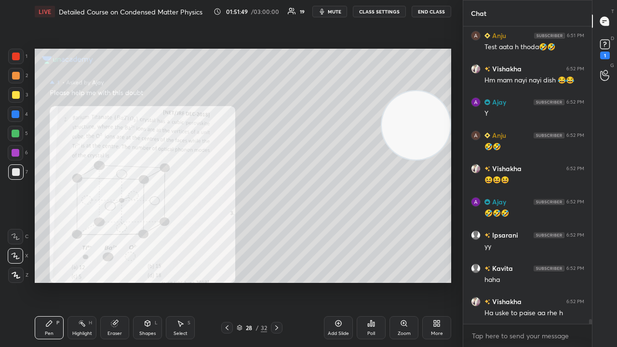
scroll to position [17351, 0]
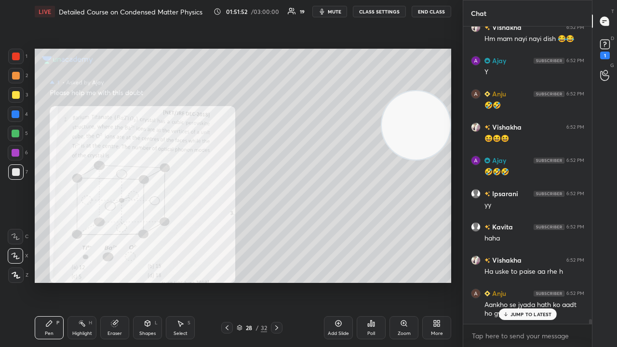
click at [524, 281] on p "JUMP TO LATEST" at bounding box center [530, 314] width 41 height 6
click at [336, 12] on span "mute" at bounding box center [334, 11] width 13 height 7
click at [335, 9] on span "unmute" at bounding box center [333, 11] width 21 height 7
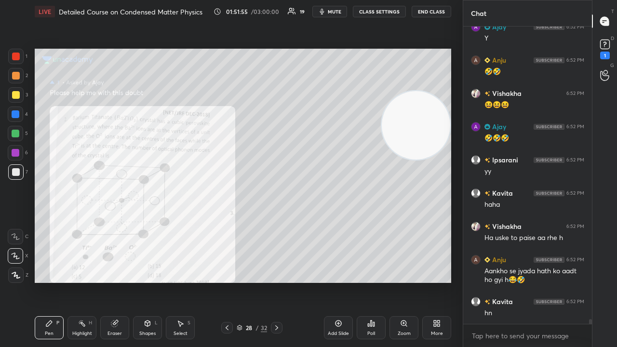
scroll to position [17418, 0]
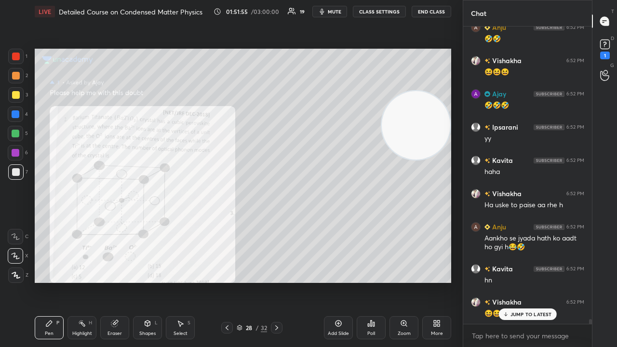
click at [333, 15] on button "mute" at bounding box center [329, 12] width 35 height 12
click at [334, 14] on button "unmute" at bounding box center [329, 12] width 35 height 12
click at [16, 152] on div at bounding box center [16, 153] width 8 height 8
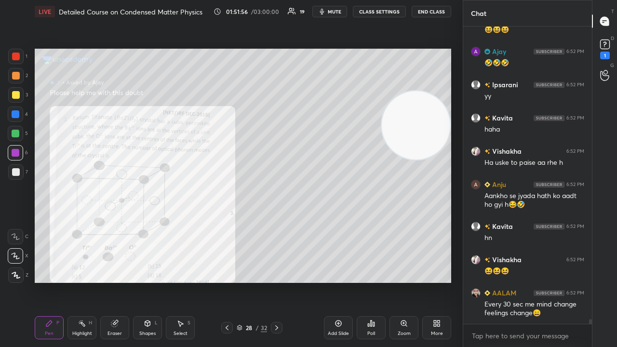
click at [19, 138] on div at bounding box center [15, 133] width 15 height 15
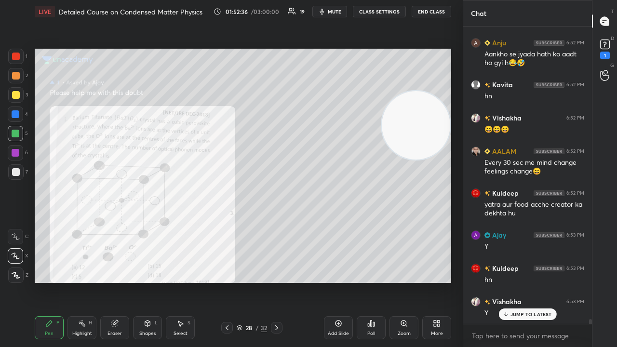
scroll to position [17643, 0]
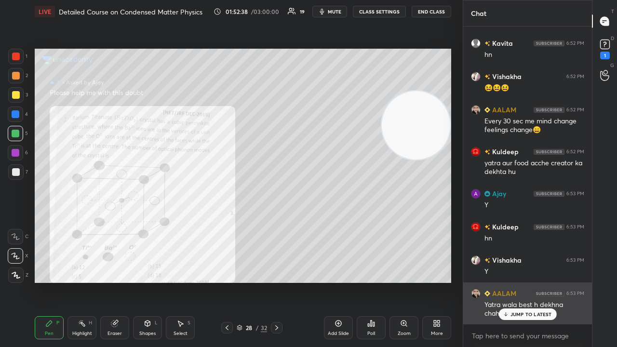
click at [527, 281] on p "JUMP TO LATEST" at bounding box center [530, 314] width 41 height 6
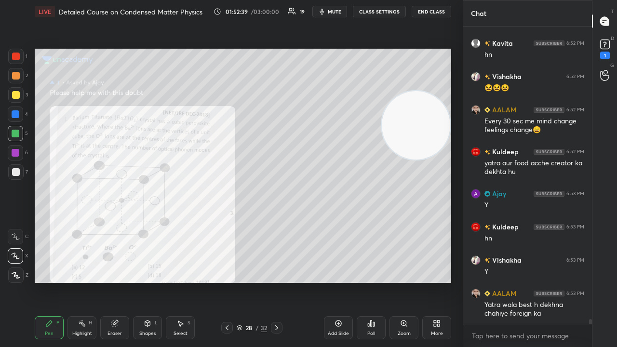
click at [344, 13] on button "mute" at bounding box center [329, 12] width 35 height 12
click at [342, 11] on span "unmute" at bounding box center [333, 11] width 21 height 7
click at [14, 173] on div at bounding box center [16, 172] width 8 height 8
click at [335, 12] on span "mute" at bounding box center [334, 11] width 13 height 7
click at [336, 11] on span "unmute" at bounding box center [333, 11] width 21 height 7
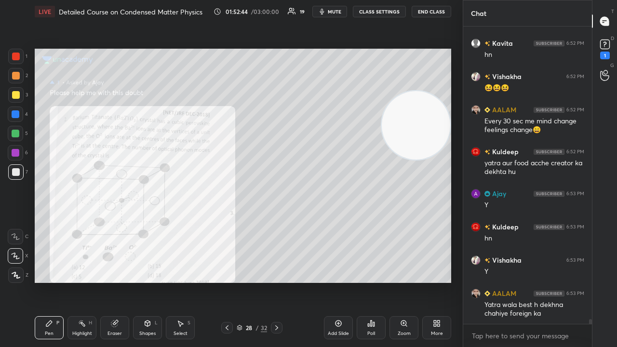
click at [337, 11] on span "mute" at bounding box center [334, 11] width 13 height 7
click at [338, 11] on span "unmute" at bounding box center [333, 11] width 21 height 7
click at [13, 140] on div at bounding box center [15, 133] width 15 height 15
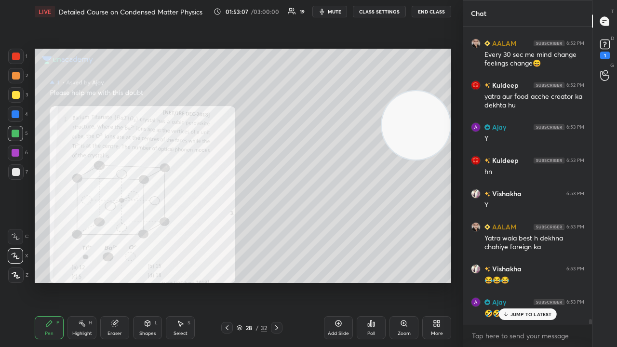
scroll to position [17744, 0]
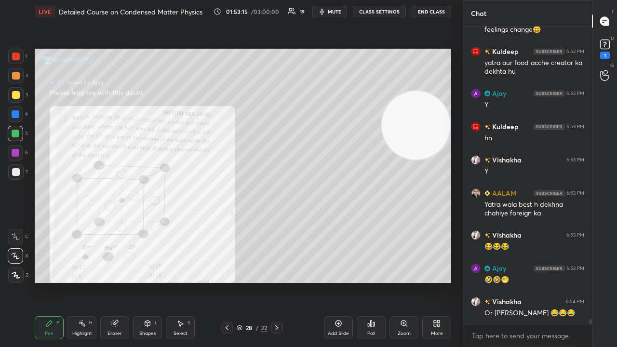
click at [339, 11] on span "mute" at bounding box center [334, 11] width 13 height 7
click at [339, 8] on button "unmute" at bounding box center [329, 12] width 35 height 12
drag, startPoint x: 16, startPoint y: 98, endPoint x: 31, endPoint y: 92, distance: 15.6
click at [17, 98] on div at bounding box center [16, 95] width 8 height 8
click at [336, 12] on span "mute" at bounding box center [334, 11] width 13 height 7
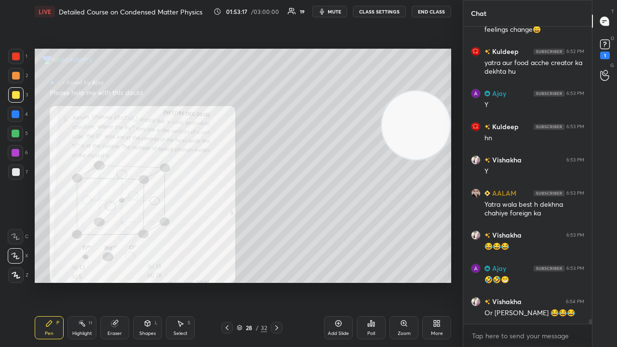
click at [337, 10] on span "mute" at bounding box center [334, 11] width 13 height 7
click at [18, 98] on div at bounding box center [16, 95] width 8 height 8
click at [332, 12] on span "mute" at bounding box center [334, 11] width 13 height 7
click at [331, 13] on span "unmute" at bounding box center [333, 11] width 21 height 7
click at [14, 143] on div "5" at bounding box center [18, 135] width 20 height 19
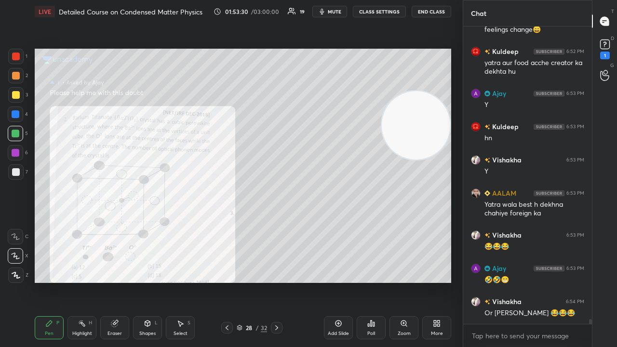
scroll to position [17776, 0]
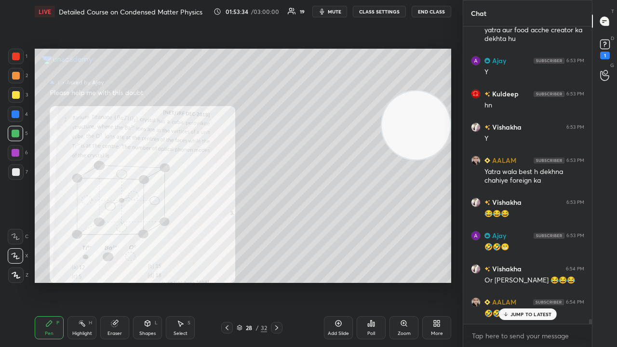
click at [514, 281] on div "JUMP TO LATEST" at bounding box center [527, 314] width 58 height 12
click at [497, 281] on div "x" at bounding box center [527, 335] width 129 height 23
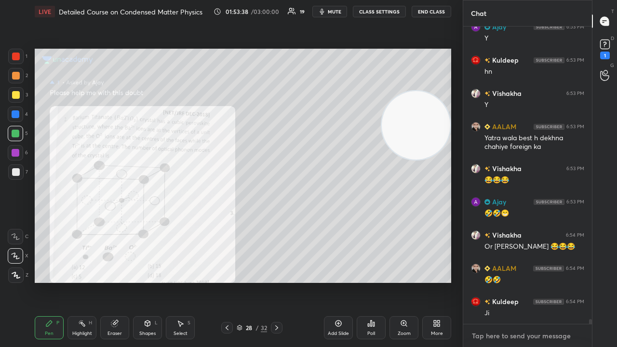
scroll to position [17843, 0]
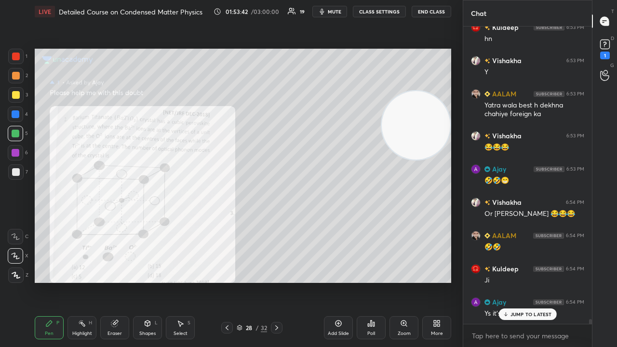
drag, startPoint x: 535, startPoint y: 313, endPoint x: 530, endPoint y: 346, distance: 33.7
click at [535, 281] on div "JUMP TO LATEST" at bounding box center [527, 314] width 58 height 12
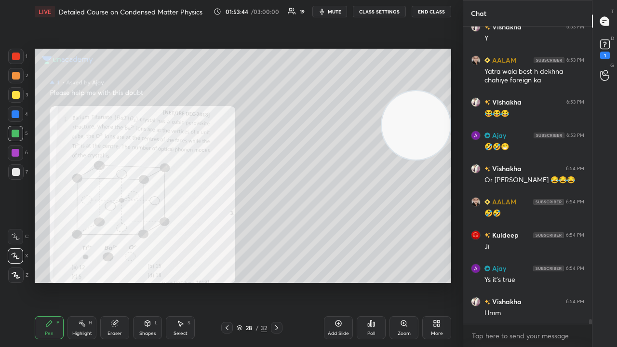
click at [341, 11] on span "mute" at bounding box center [334, 11] width 13 height 7
click at [341, 11] on span "unmute" at bounding box center [333, 11] width 21 height 7
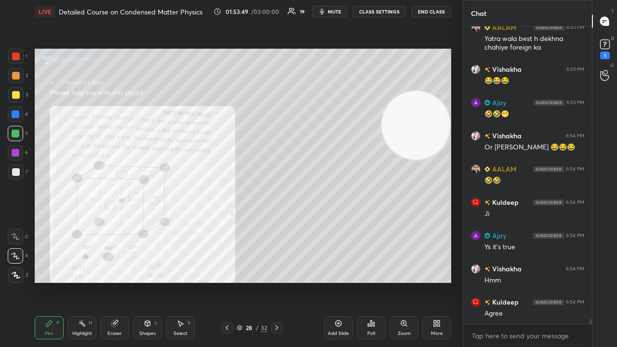
scroll to position [17943, 0]
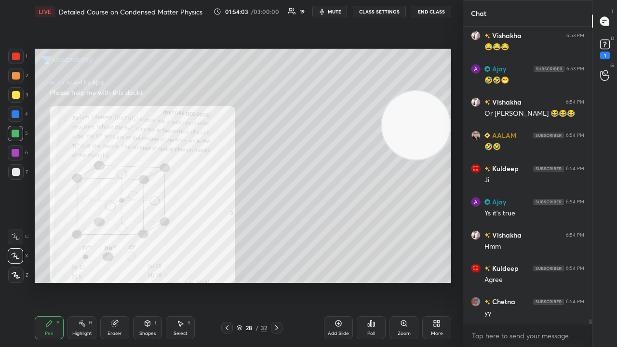
click at [331, 10] on span "mute" at bounding box center [334, 11] width 13 height 7
drag, startPoint x: 331, startPoint y: 10, endPoint x: 326, endPoint y: 19, distance: 10.8
click at [331, 10] on span "unmute" at bounding box center [333, 11] width 21 height 7
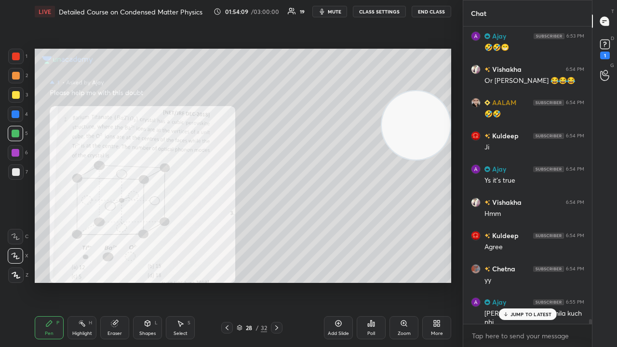
scroll to position [18018, 0]
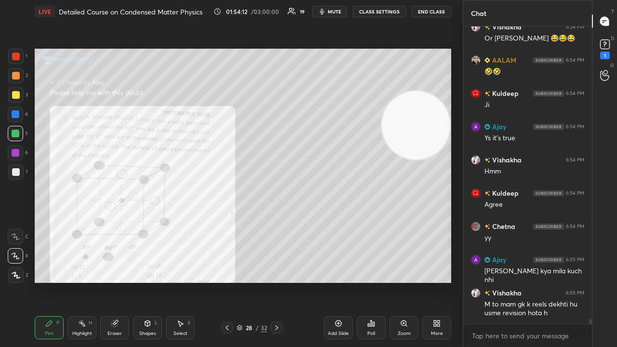
click at [15, 150] on div at bounding box center [16, 153] width 8 height 8
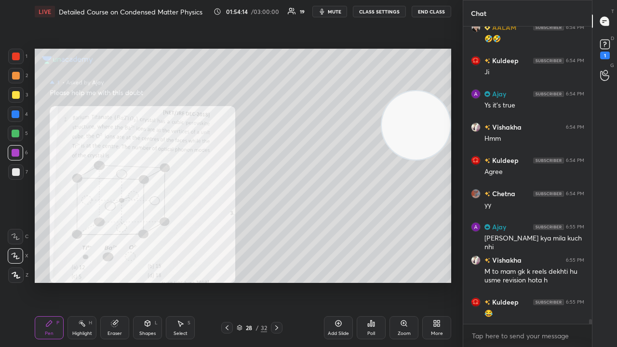
scroll to position [18085, 0]
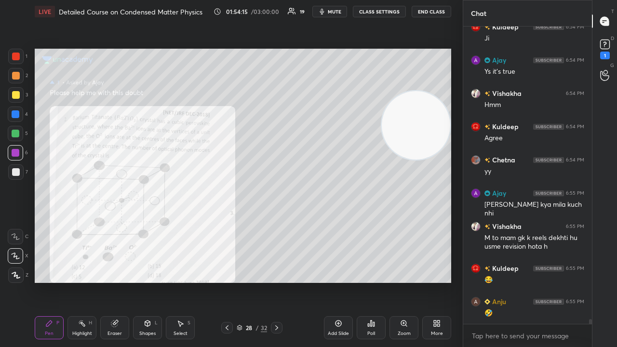
click at [331, 10] on span "mute" at bounding box center [334, 11] width 13 height 7
click at [330, 12] on span "unmute" at bounding box center [333, 11] width 21 height 7
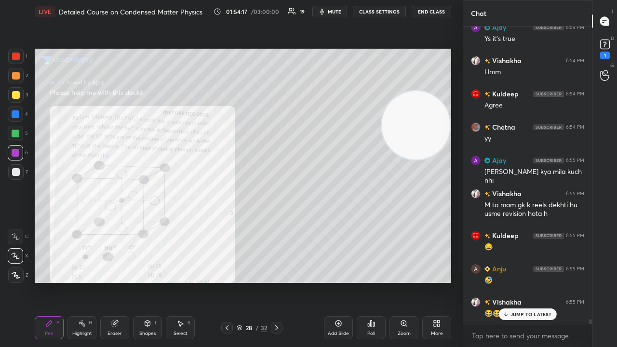
click at [338, 12] on span "mute" at bounding box center [334, 11] width 13 height 7
click at [338, 10] on span "unmute" at bounding box center [333, 11] width 21 height 7
click at [11, 143] on div "5" at bounding box center [18, 135] width 20 height 19
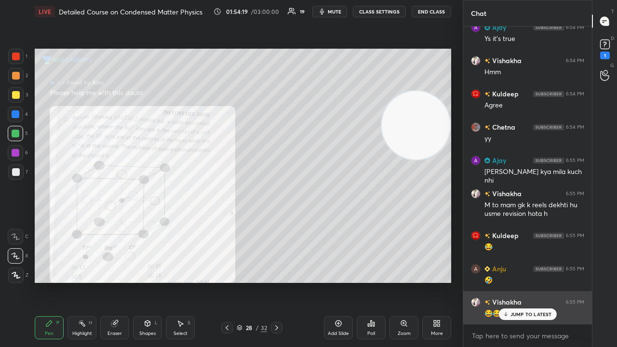
drag, startPoint x: 524, startPoint y: 313, endPoint x: 521, endPoint y: 319, distance: 6.9
click at [523, 281] on p "JUMP TO LATEST" at bounding box center [530, 314] width 41 height 6
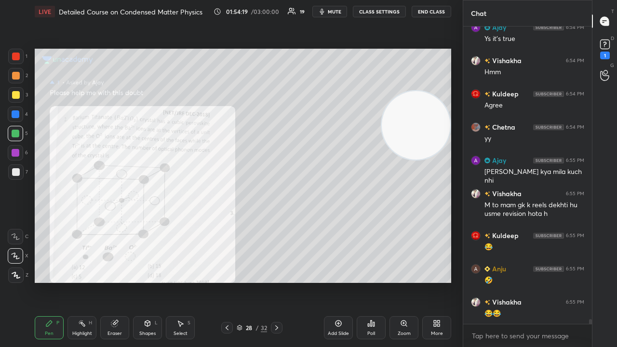
click at [500, 281] on div "x" at bounding box center [527, 335] width 129 height 23
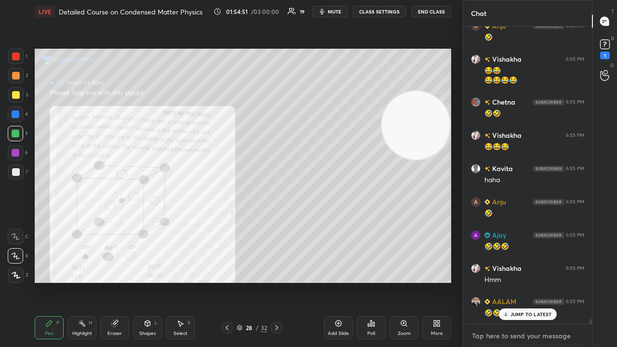
scroll to position [18393, 0]
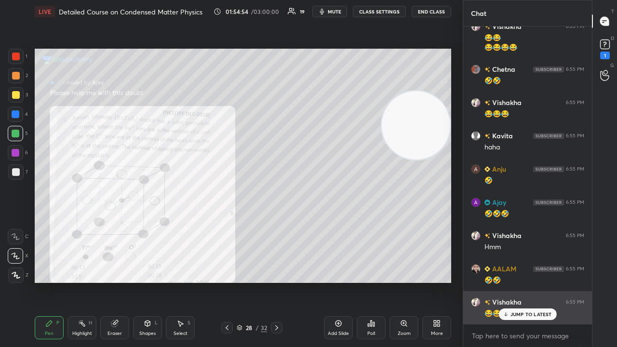
click at [517, 281] on p "JUMP TO LATEST" at bounding box center [530, 314] width 41 height 6
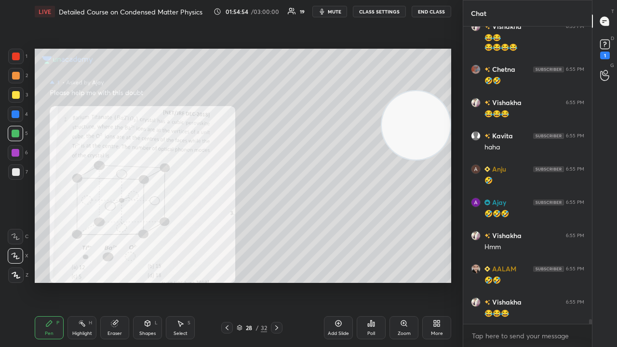
click at [341, 13] on span "mute" at bounding box center [334, 11] width 13 height 7
click at [339, 13] on span "unmute" at bounding box center [333, 11] width 21 height 7
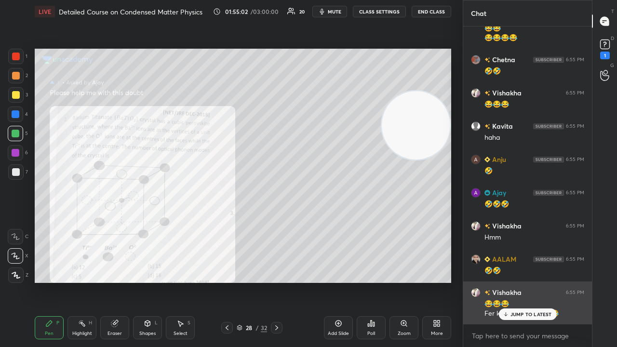
click at [508, 281] on icon at bounding box center [505, 314] width 6 height 6
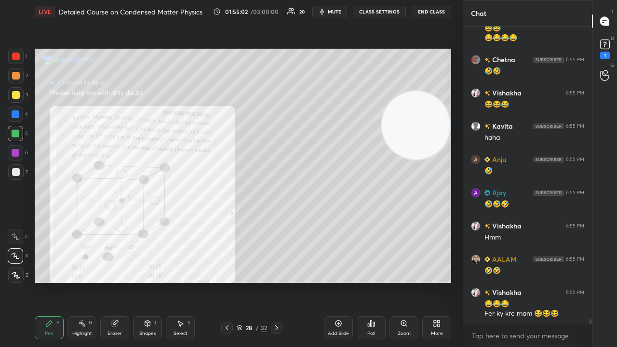
click at [499, 281] on div "x" at bounding box center [527, 335] width 129 height 23
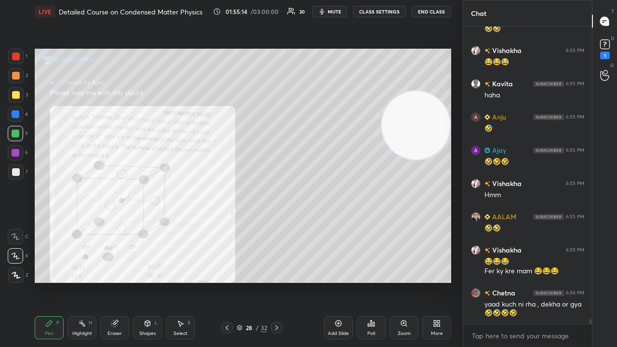
click at [324, 12] on icon "button" at bounding box center [322, 12] width 4 height 6
click at [327, 12] on span "unmute" at bounding box center [333, 11] width 21 height 7
click at [330, 11] on button "mute" at bounding box center [329, 12] width 35 height 12
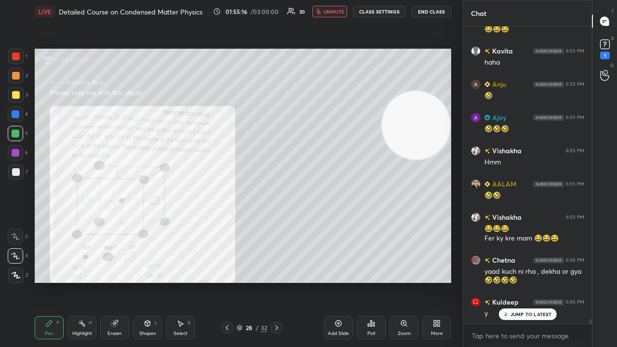
click at [330, 12] on span "unmute" at bounding box center [333, 11] width 21 height 7
click at [330, 12] on span "mute" at bounding box center [334, 11] width 13 height 7
click at [331, 12] on span "unmute" at bounding box center [333, 11] width 21 height 7
click at [18, 138] on div at bounding box center [15, 133] width 15 height 15
drag, startPoint x: 516, startPoint y: 316, endPoint x: 509, endPoint y: 335, distance: 20.8
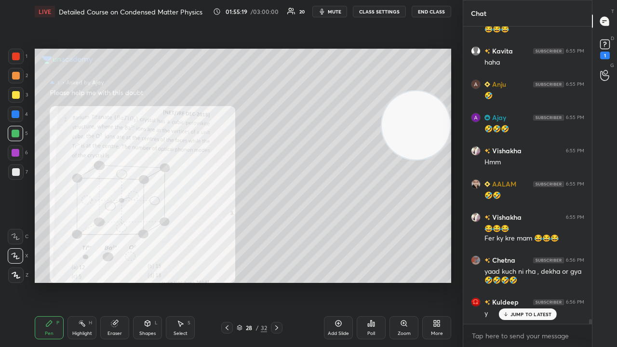
click at [516, 281] on p "JUMP TO LATEST" at bounding box center [530, 314] width 41 height 6
click at [505, 281] on textarea at bounding box center [527, 335] width 113 height 15
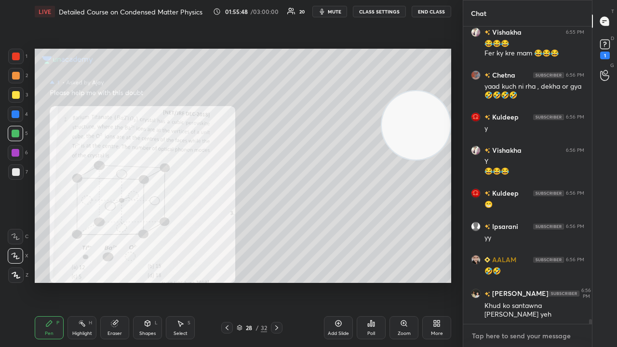
scroll to position [18704, 0]
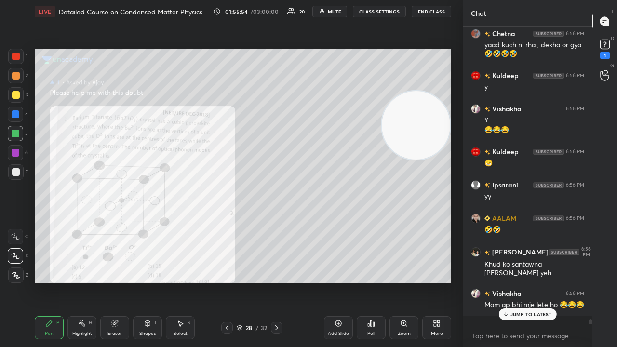
click at [520, 281] on p "JUMP TO LATEST" at bounding box center [530, 314] width 41 height 6
click at [514, 281] on div "x" at bounding box center [527, 335] width 129 height 23
click at [338, 12] on span "mute" at bounding box center [334, 11] width 13 height 7
click at [337, 13] on span "unmute" at bounding box center [333, 11] width 21 height 7
click at [16, 171] on div at bounding box center [16, 172] width 8 height 8
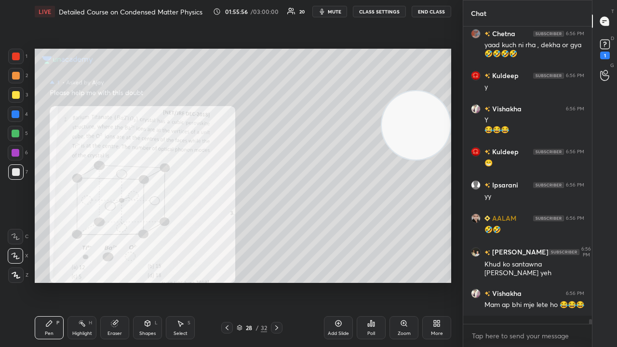
scroll to position [18747, 0]
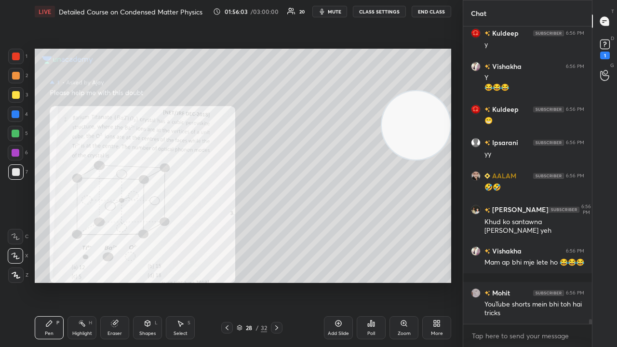
click at [341, 12] on span "mute" at bounding box center [334, 11] width 13 height 7
click at [338, 11] on span "unmute" at bounding box center [333, 11] width 21 height 7
click at [337, 13] on span "mute" at bounding box center [334, 11] width 13 height 7
click at [338, 13] on span "unmute" at bounding box center [333, 11] width 21 height 7
click at [339, 13] on span "mute" at bounding box center [334, 11] width 13 height 7
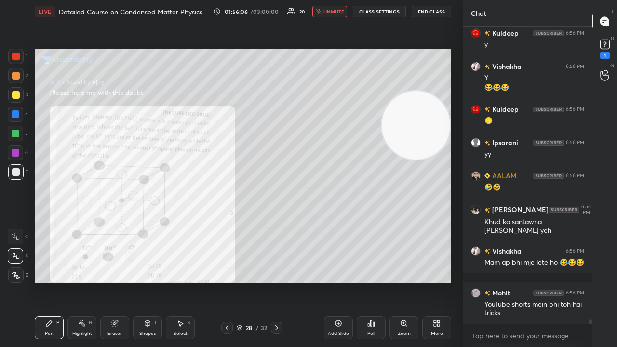
click at [337, 14] on span "unmute" at bounding box center [333, 11] width 21 height 7
click at [13, 133] on div at bounding box center [16, 134] width 8 height 8
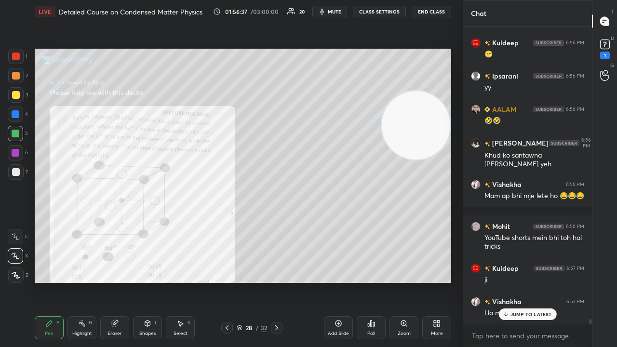
scroll to position [18863, 0]
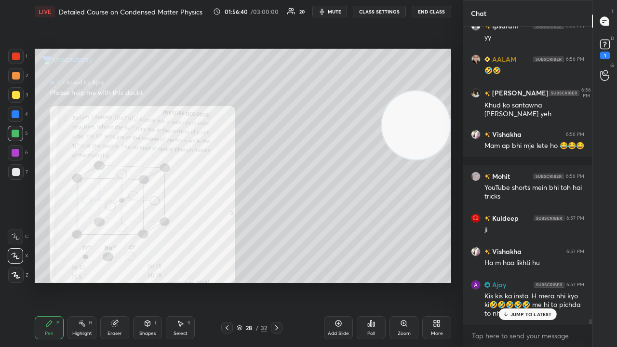
drag, startPoint x: 507, startPoint y: 315, endPoint x: 503, endPoint y: 335, distance: 20.5
click at [507, 281] on icon at bounding box center [505, 314] width 6 height 6
click at [333, 13] on span "mute" at bounding box center [334, 11] width 13 height 7
click at [333, 13] on span "unmute" at bounding box center [333, 11] width 21 height 7
click at [13, 179] on div at bounding box center [15, 171] width 15 height 15
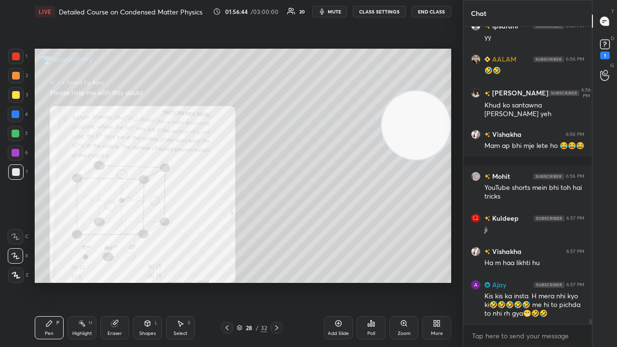
click at [337, 13] on span "mute" at bounding box center [334, 11] width 13 height 7
click at [334, 12] on span "unmute" at bounding box center [333, 11] width 21 height 7
drag, startPoint x: 21, startPoint y: 94, endPoint x: 14, endPoint y: 109, distance: 16.2
click at [20, 97] on div "3" at bounding box center [18, 94] width 20 height 15
click at [12, 135] on div at bounding box center [16, 134] width 8 height 8
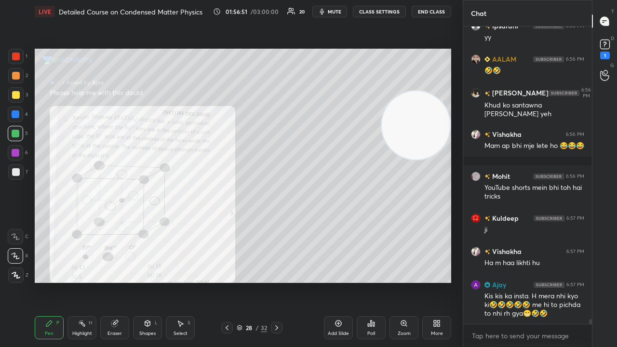
click at [328, 10] on button "mute" at bounding box center [329, 12] width 35 height 12
drag, startPoint x: 328, startPoint y: 11, endPoint x: 311, endPoint y: 17, distance: 18.0
click at [328, 12] on span "unmute" at bounding box center [333, 11] width 21 height 7
click at [16, 100] on div at bounding box center [15, 94] width 15 height 15
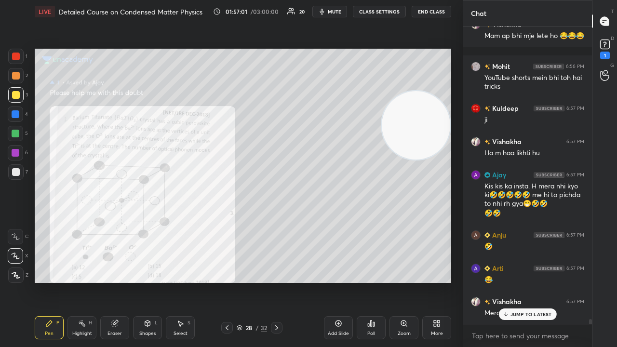
scroll to position [19006, 0]
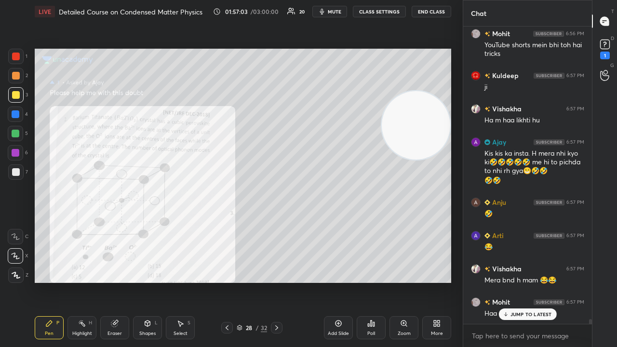
drag, startPoint x: 513, startPoint y: 310, endPoint x: 508, endPoint y: 334, distance: 24.6
click at [513, 281] on div "JUMP TO LATEST" at bounding box center [527, 314] width 58 height 12
click at [496, 281] on div "x" at bounding box center [527, 335] width 129 height 23
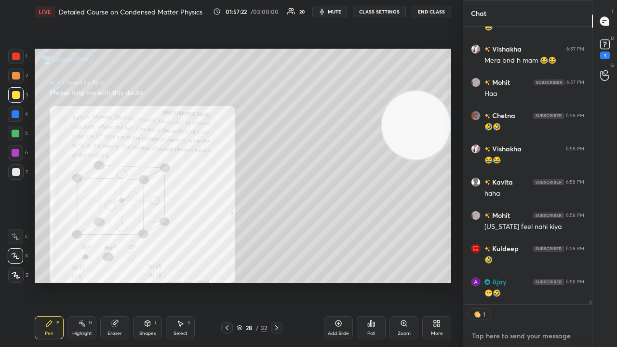
scroll to position [19259, 0]
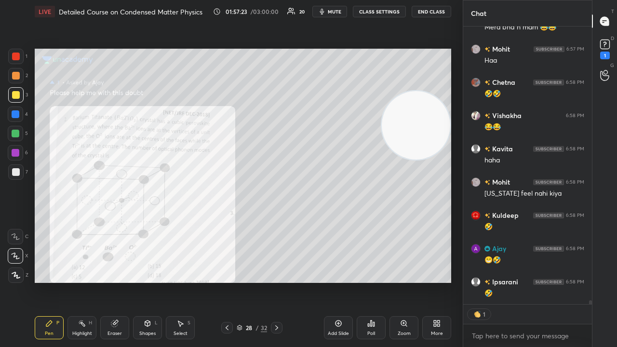
click at [341, 12] on span "mute" at bounding box center [334, 11] width 13 height 7
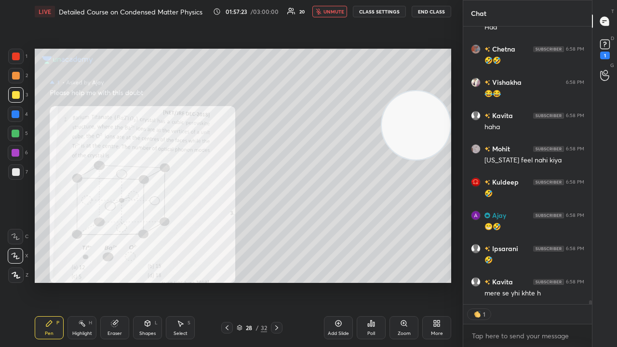
click at [336, 13] on span "unmute" at bounding box center [333, 11] width 21 height 7
click at [331, 9] on span "mute" at bounding box center [334, 11] width 13 height 7
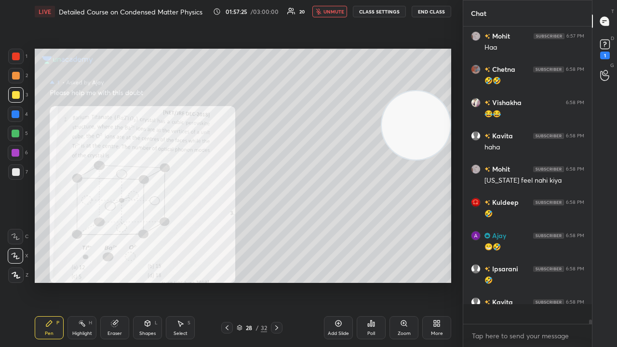
scroll to position [19272, 0]
click at [331, 10] on span "unmute" at bounding box center [333, 11] width 21 height 7
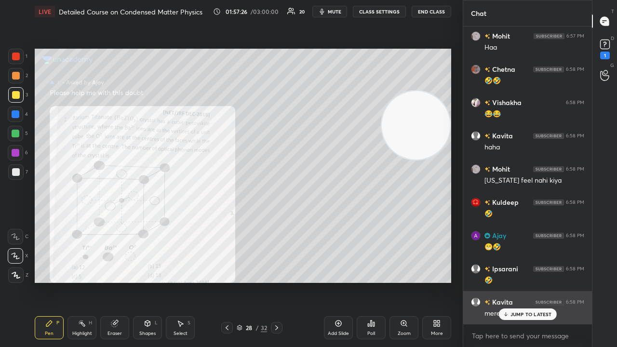
click at [522, 281] on p "JUMP TO LATEST" at bounding box center [530, 314] width 41 height 6
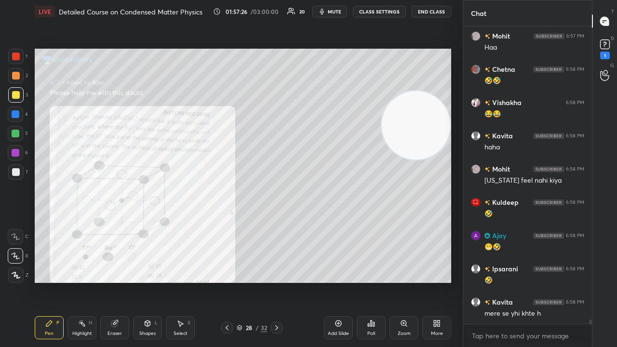
click at [529, 281] on div "x" at bounding box center [527, 335] width 129 height 23
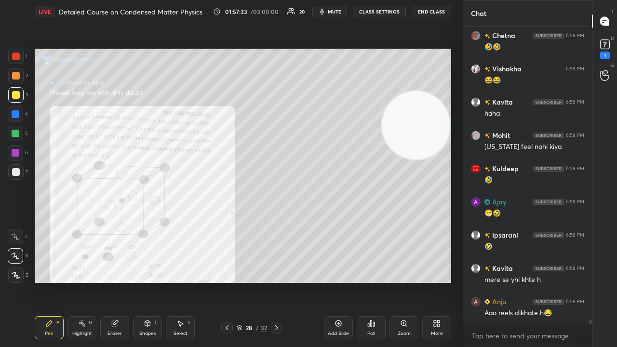
click at [336, 15] on button "mute" at bounding box center [329, 12] width 35 height 12
click at [339, 13] on span "unmute" at bounding box center [333, 11] width 21 height 7
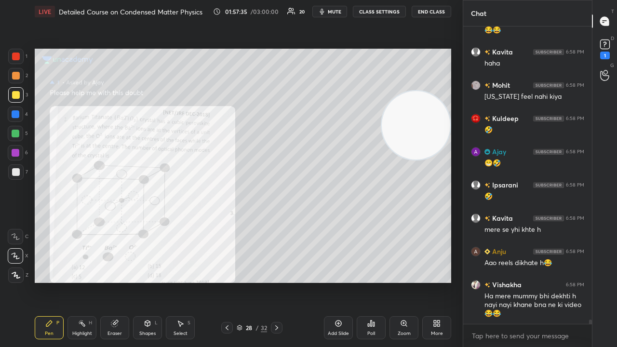
scroll to position [19389, 0]
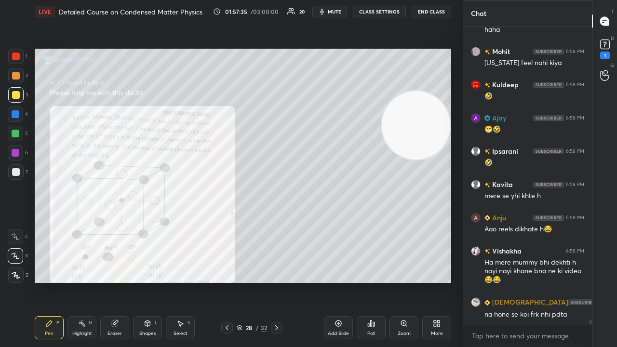
click at [515, 281] on div "x" at bounding box center [527, 335] width 129 height 23
click at [341, 11] on span "mute" at bounding box center [334, 11] width 13 height 7
click at [340, 11] on span "unmute" at bounding box center [333, 11] width 21 height 7
click at [332, 14] on span "mute" at bounding box center [334, 11] width 13 height 7
click at [335, 13] on span "unmute" at bounding box center [333, 11] width 21 height 7
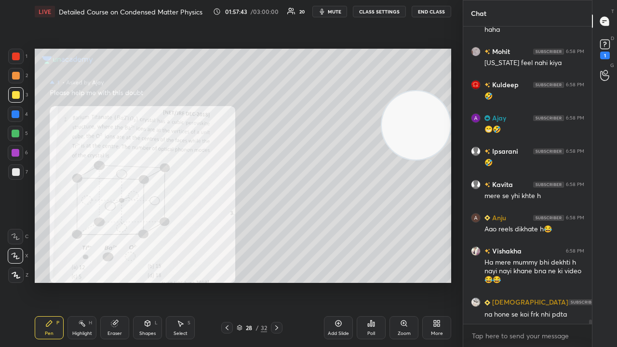
click at [104, 281] on div "Eraser" at bounding box center [114, 327] width 29 height 23
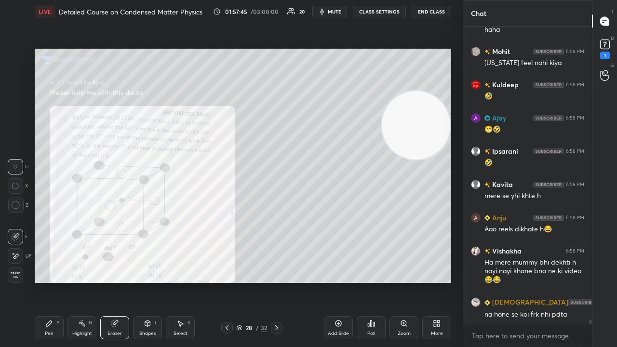
click at [331, 9] on span "mute" at bounding box center [334, 11] width 13 height 7
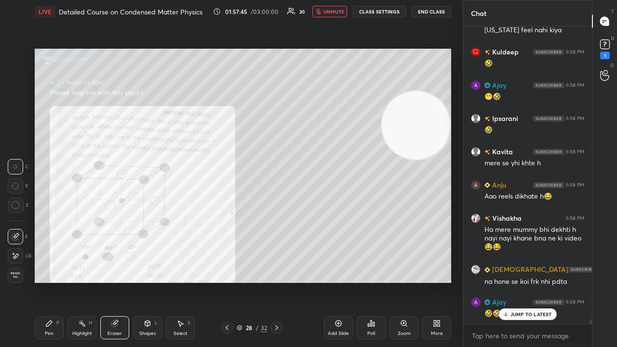
click at [331, 9] on span "unmute" at bounding box center [333, 11] width 21 height 7
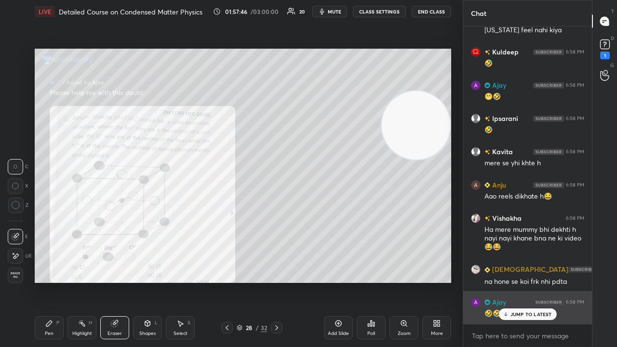
click at [528, 281] on p "JUMP TO LATEST" at bounding box center [530, 314] width 41 height 6
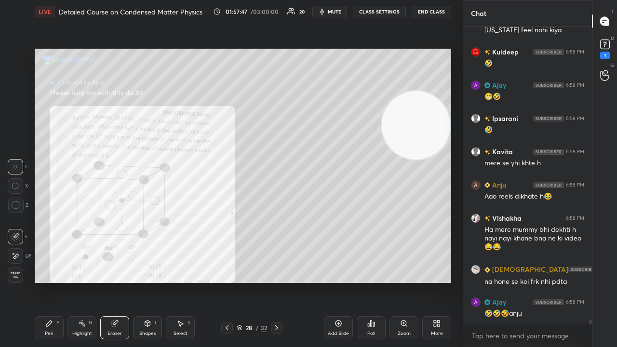
click at [339, 5] on div "LIVE Detailed Course on Condensed Matter Physics 01:57:47 / 03:00:00 20 mute CL…" at bounding box center [243, 11] width 416 height 23
click at [340, 10] on span "mute" at bounding box center [334, 11] width 13 height 7
click at [339, 10] on span "unmute" at bounding box center [333, 11] width 21 height 7
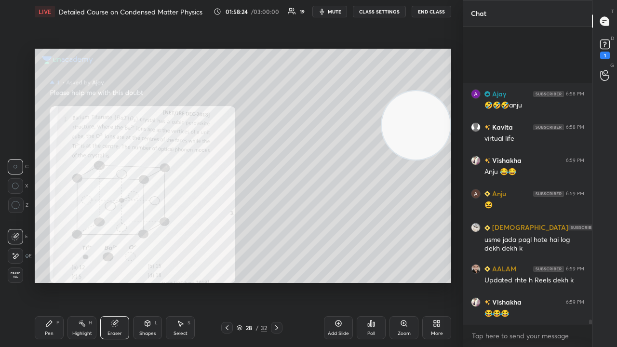
scroll to position [19748, 0]
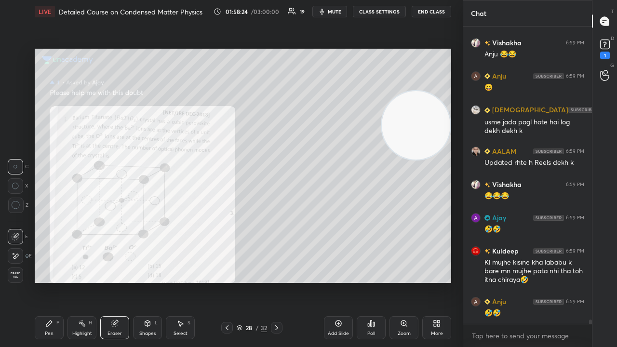
click at [535, 281] on div "x" at bounding box center [527, 335] width 129 height 23
click at [340, 11] on span "mute" at bounding box center [334, 11] width 13 height 7
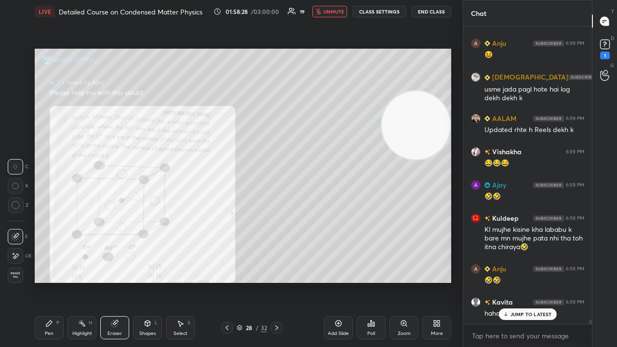
click at [334, 11] on span "unmute" at bounding box center [333, 11] width 21 height 7
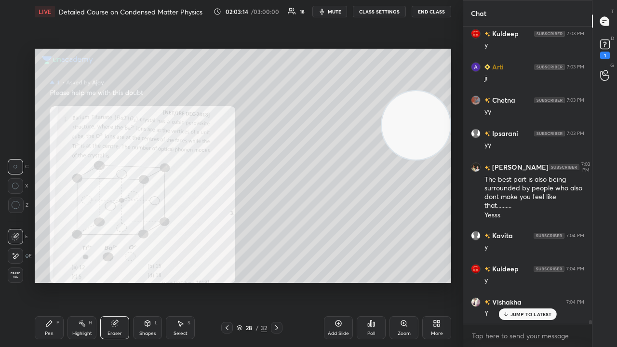
scroll to position [21922, 0]
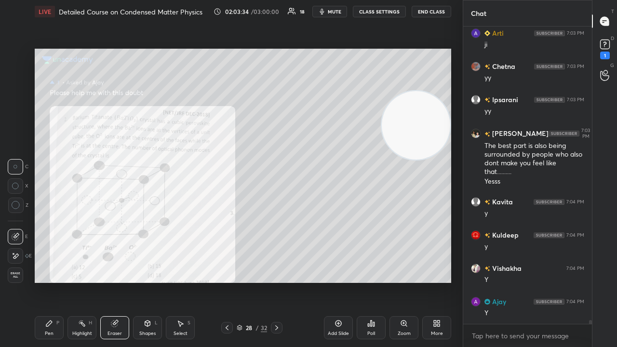
click at [335, 11] on span "mute" at bounding box center [334, 11] width 13 height 7
drag, startPoint x: 335, startPoint y: 12, endPoint x: 339, endPoint y: 9, distance: 5.1
click at [336, 12] on span "unmute" at bounding box center [333, 11] width 21 height 7
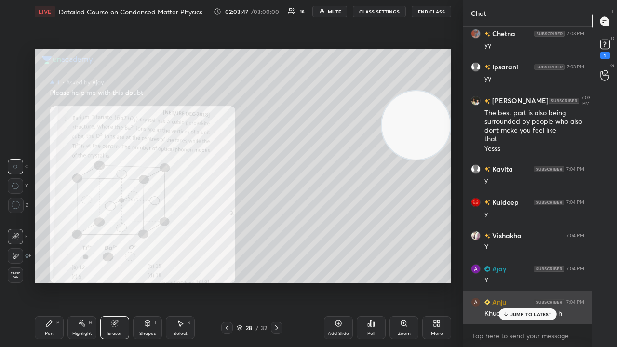
click at [535, 281] on div "JUMP TO LATEST" at bounding box center [527, 314] width 58 height 12
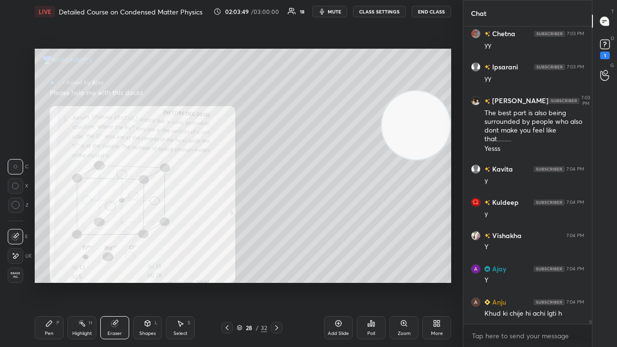
click at [337, 13] on span "mute" at bounding box center [334, 11] width 13 height 7
click at [338, 11] on span "unmute" at bounding box center [333, 11] width 21 height 7
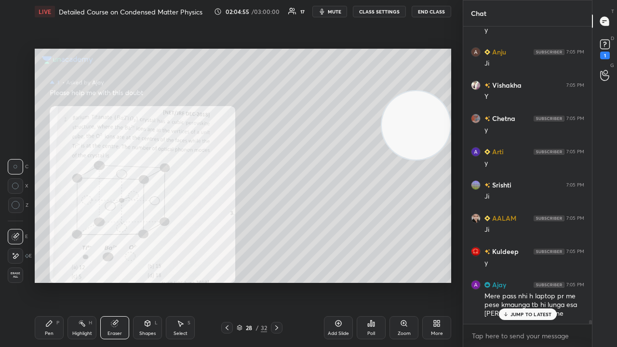
scroll to position [22338, 0]
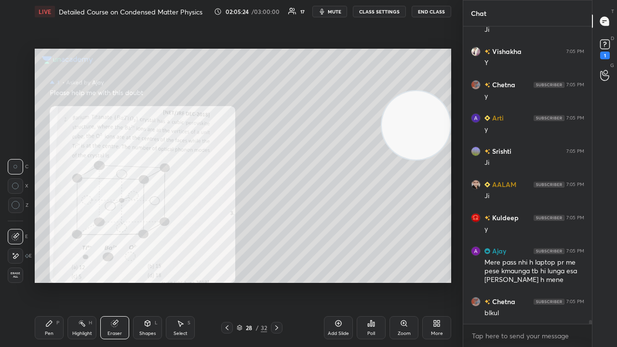
click at [330, 11] on button "mute" at bounding box center [329, 12] width 35 height 12
click at [330, 13] on span "unmute" at bounding box center [333, 11] width 21 height 7
click at [43, 281] on div "Pen P" at bounding box center [49, 327] width 29 height 23
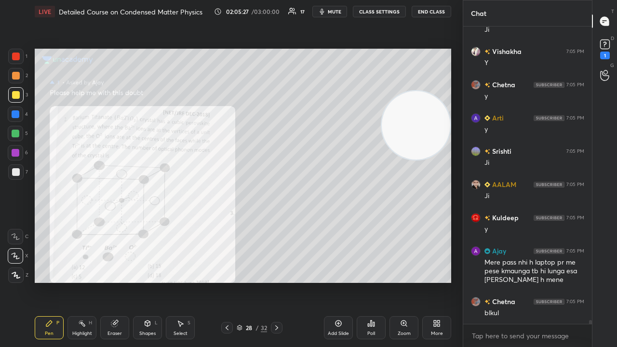
drag, startPoint x: 16, startPoint y: 173, endPoint x: 18, endPoint y: 185, distance: 12.2
click at [17, 173] on div at bounding box center [16, 172] width 8 height 8
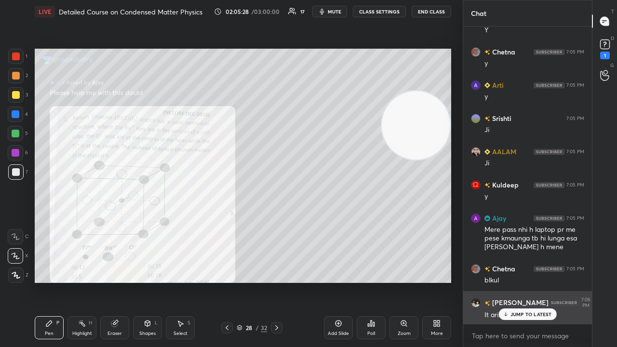
drag, startPoint x: 536, startPoint y: 314, endPoint x: 536, endPoint y: 320, distance: 5.8
click at [536, 281] on p "JUMP TO LATEST" at bounding box center [530, 314] width 41 height 6
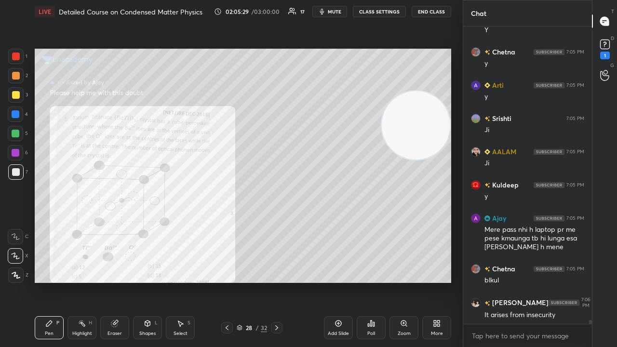
click at [339, 13] on span "mute" at bounding box center [334, 11] width 13 height 7
click at [338, 13] on span "unmute" at bounding box center [333, 11] width 21 height 7
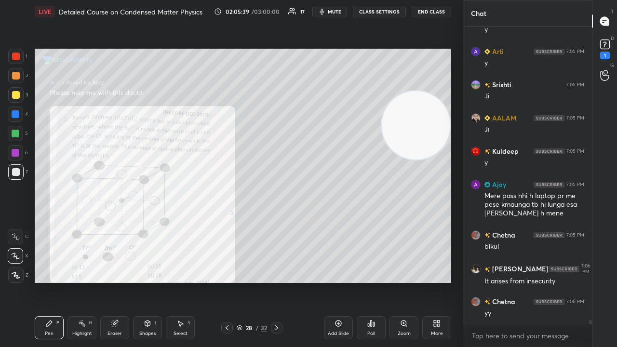
scroll to position [22446, 0]
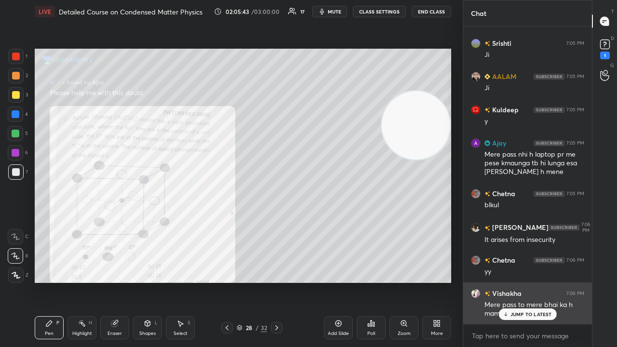
click at [528, 281] on p "JUMP TO LATEST" at bounding box center [530, 314] width 41 height 6
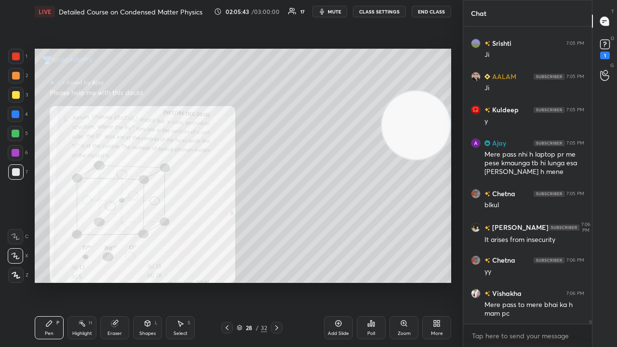
scroll to position [22480, 0]
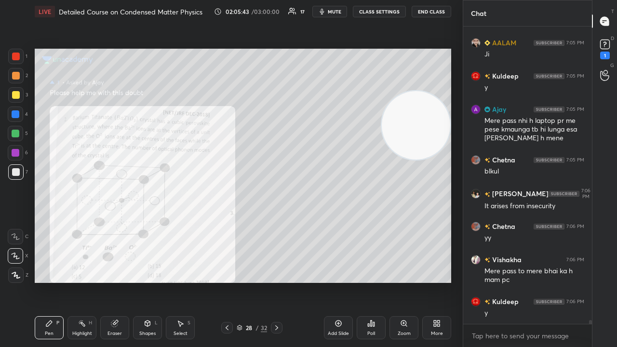
click at [341, 10] on span "mute" at bounding box center [334, 11] width 13 height 7
click at [340, 11] on span "unmute" at bounding box center [333, 11] width 21 height 7
click at [13, 148] on div at bounding box center [15, 152] width 15 height 15
click at [13, 136] on div at bounding box center [15, 133] width 15 height 15
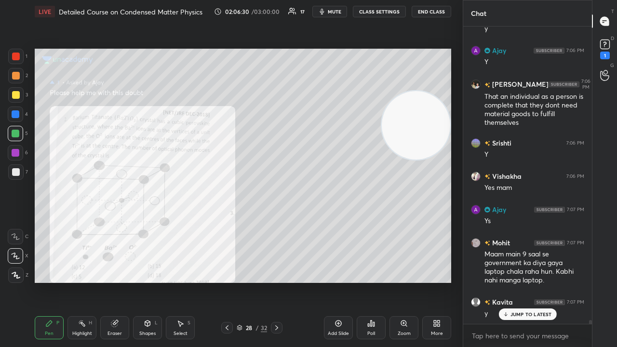
scroll to position [22798, 0]
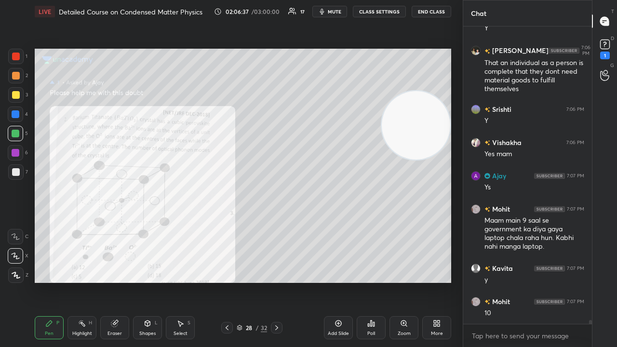
click at [338, 12] on span "mute" at bounding box center [334, 11] width 13 height 7
click at [338, 12] on span "unmute" at bounding box center [333, 11] width 21 height 7
drag, startPoint x: 15, startPoint y: 188, endPoint x: 14, endPoint y: 180, distance: 7.8
click at [15, 188] on div "1 2 3 4 5 6 7 C X Z C X Z E E Erase all H H" at bounding box center [15, 166] width 31 height 234
click at [14, 176] on div at bounding box center [15, 171] width 15 height 15
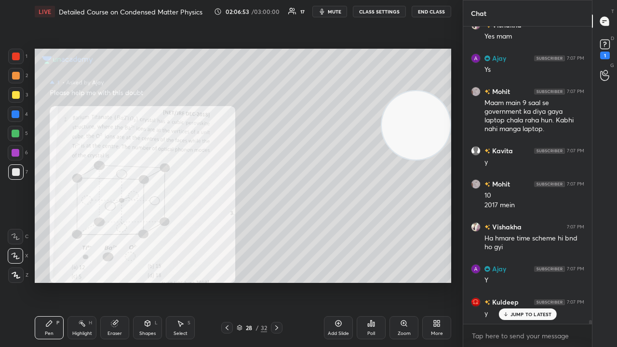
scroll to position [22949, 0]
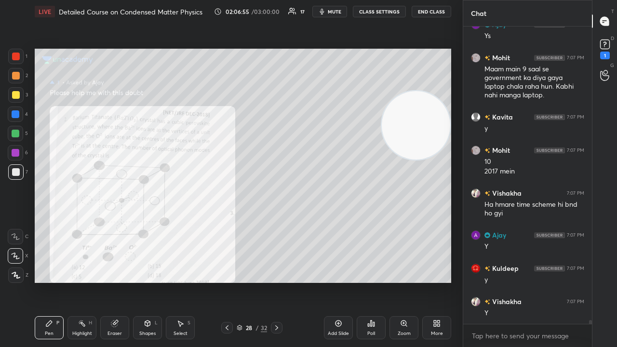
click at [13, 137] on div at bounding box center [16, 134] width 8 height 8
click at [334, 13] on span "mute" at bounding box center [334, 11] width 13 height 7
click at [331, 13] on span "unmute" at bounding box center [333, 11] width 21 height 7
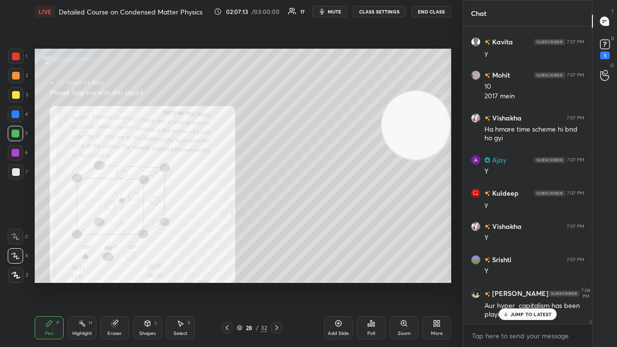
scroll to position [23057, 0]
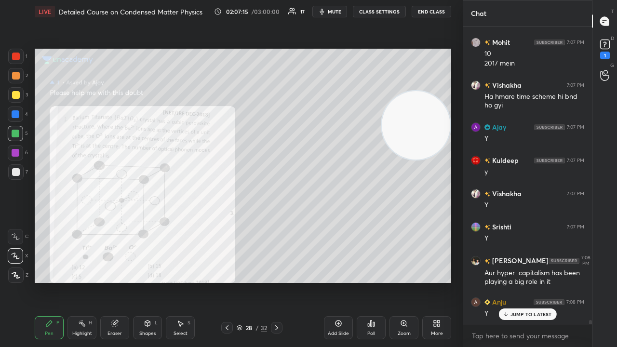
click at [340, 10] on span "mute" at bounding box center [334, 11] width 13 height 7
click at [339, 9] on span "unmute" at bounding box center [333, 11] width 21 height 7
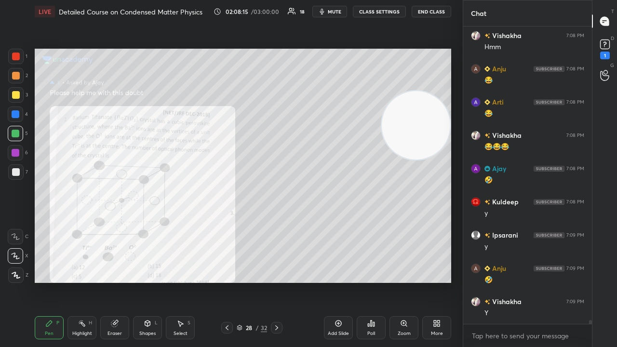
scroll to position [23389, 0]
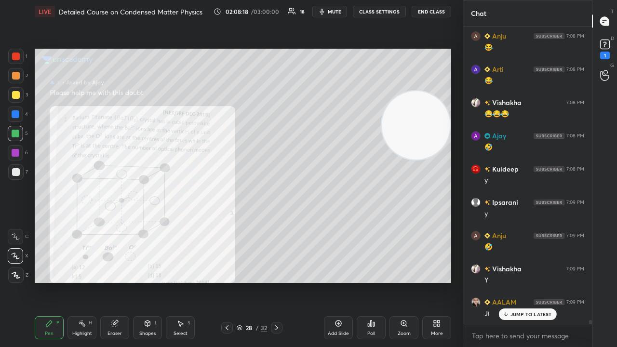
click at [532, 281] on p "JUMP TO LATEST" at bounding box center [530, 314] width 41 height 6
click at [336, 12] on span "mute" at bounding box center [334, 11] width 13 height 7
click at [336, 13] on span "mute" at bounding box center [334, 11] width 13 height 7
click at [13, 159] on div at bounding box center [15, 152] width 15 height 15
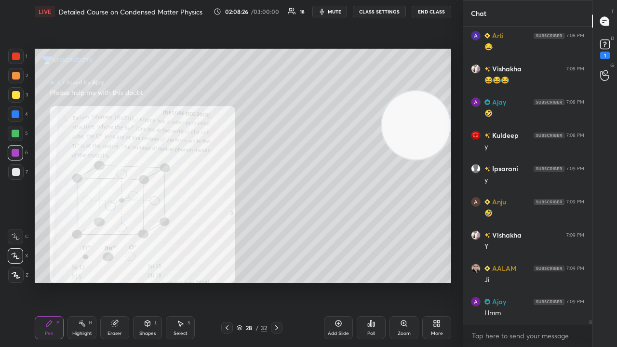
click at [17, 177] on div at bounding box center [15, 171] width 15 height 15
click at [322, 10] on icon "button" at bounding box center [322, 12] width 8 height 8
click at [321, 12] on icon "button" at bounding box center [319, 12] width 6 height 6
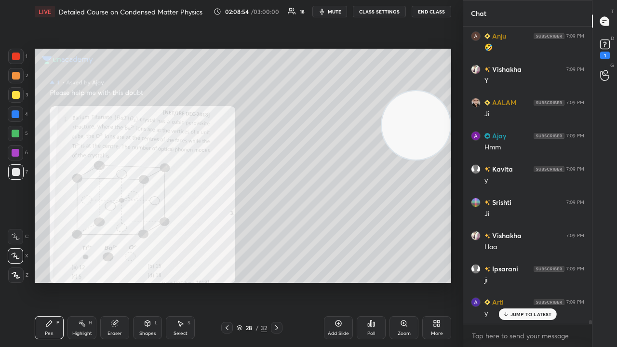
scroll to position [23622, 0]
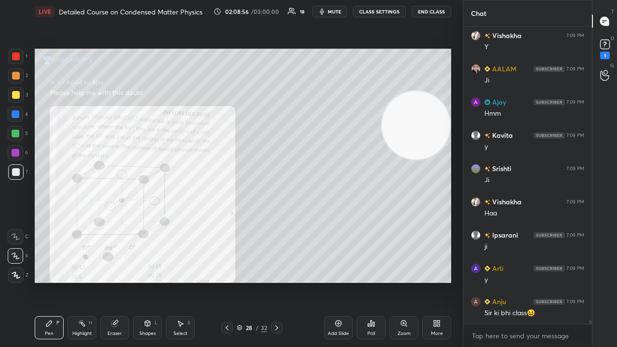
click at [335, 12] on span "mute" at bounding box center [334, 11] width 13 height 7
click at [335, 12] on span "unmute" at bounding box center [333, 11] width 21 height 7
click at [16, 137] on div at bounding box center [16, 134] width 8 height 8
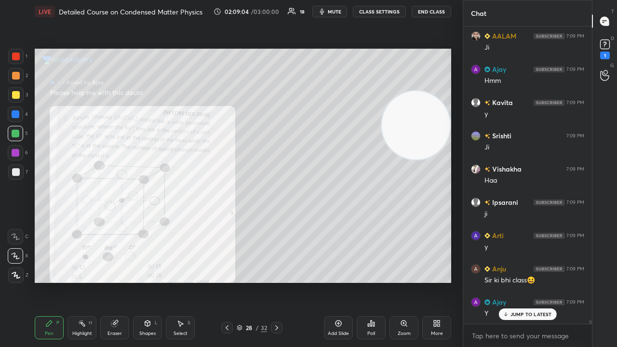
click at [326, 9] on icon "button" at bounding box center [322, 12] width 8 height 8
drag, startPoint x: 328, startPoint y: 10, endPoint x: 316, endPoint y: 21, distance: 16.7
click at [328, 10] on span "unmute" at bounding box center [333, 11] width 21 height 7
drag, startPoint x: 522, startPoint y: 314, endPoint x: 520, endPoint y: 326, distance: 12.2
click at [522, 281] on p "JUMP TO LATEST" at bounding box center [530, 314] width 41 height 6
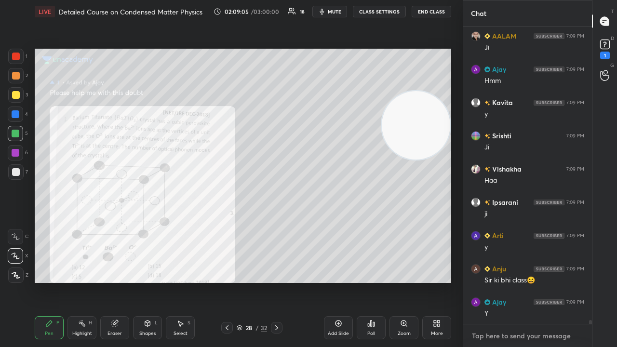
drag, startPoint x: 518, startPoint y: 336, endPoint x: 486, endPoint y: 344, distance: 33.1
click at [517, 281] on textarea at bounding box center [527, 335] width 113 height 15
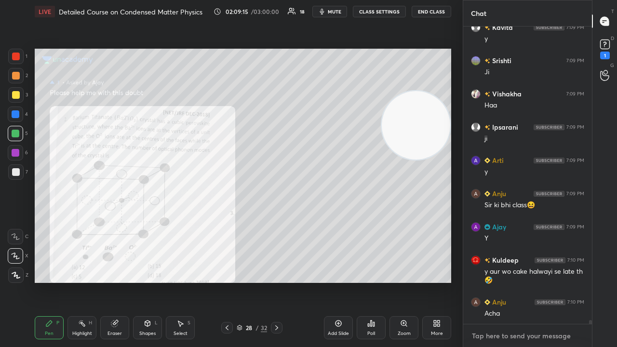
scroll to position [23764, 0]
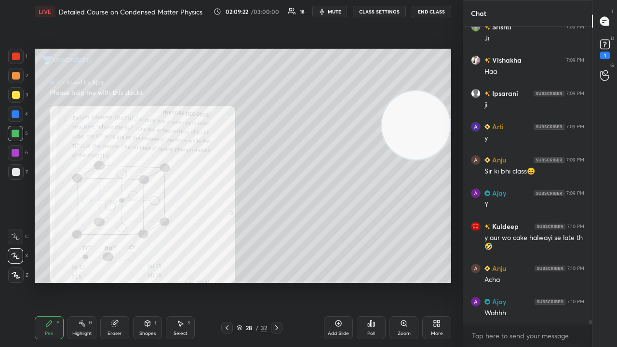
click at [333, 13] on span "mute" at bounding box center [334, 11] width 13 height 7
click at [333, 12] on span "unmute" at bounding box center [333, 11] width 21 height 7
click at [13, 174] on div at bounding box center [16, 172] width 8 height 8
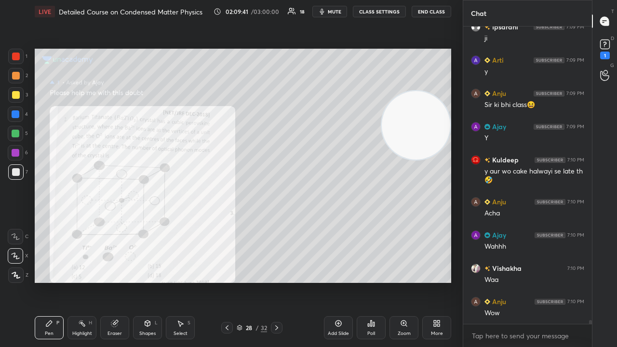
scroll to position [23863, 0]
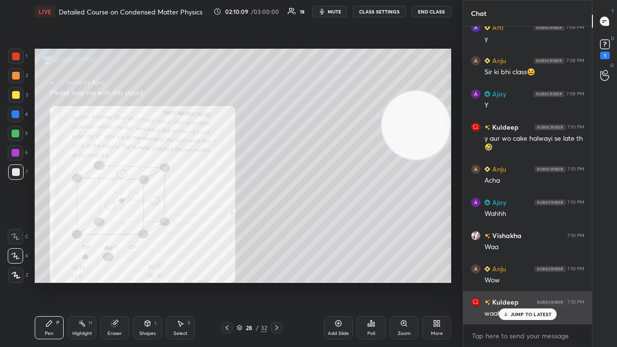
drag, startPoint x: 545, startPoint y: 316, endPoint x: 544, endPoint y: 321, distance: 4.9
click at [545, 281] on p "JUMP TO LATEST" at bounding box center [530, 314] width 41 height 6
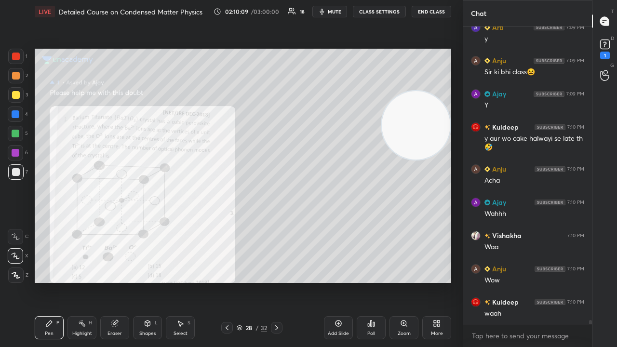
click at [534, 281] on div "x" at bounding box center [527, 335] width 129 height 23
click at [338, 12] on span "mute" at bounding box center [334, 11] width 13 height 7
drag, startPoint x: 338, startPoint y: 11, endPoint x: 333, endPoint y: 10, distance: 5.4
click at [338, 12] on span "unmute" at bounding box center [333, 11] width 21 height 7
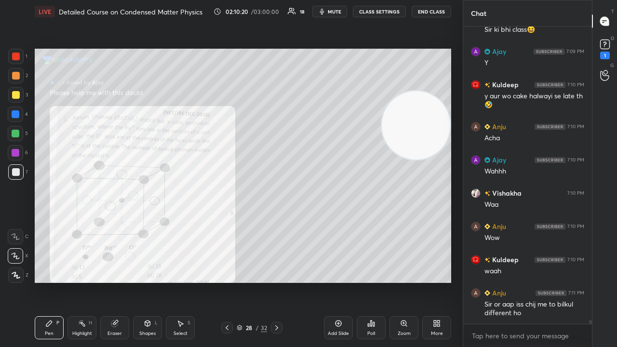
click at [332, 12] on span "mute" at bounding box center [334, 11] width 13 height 7
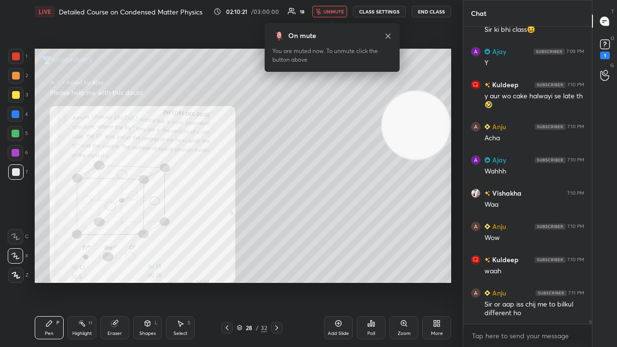
click at [333, 14] on span "unmute" at bounding box center [333, 11] width 21 height 7
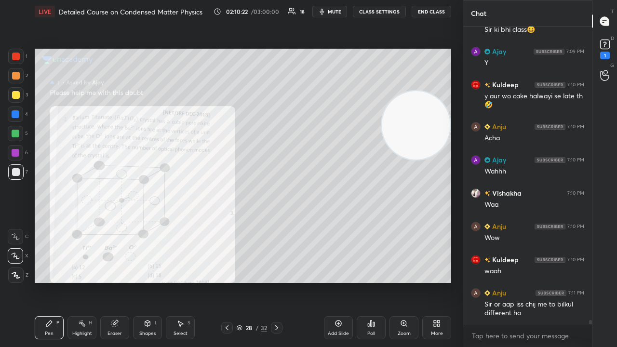
click at [13, 139] on div at bounding box center [15, 133] width 15 height 15
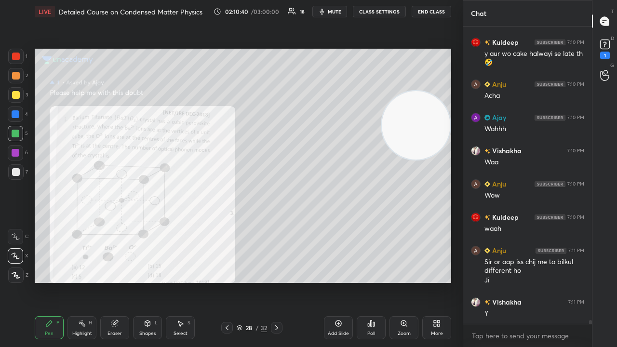
scroll to position [23982, 0]
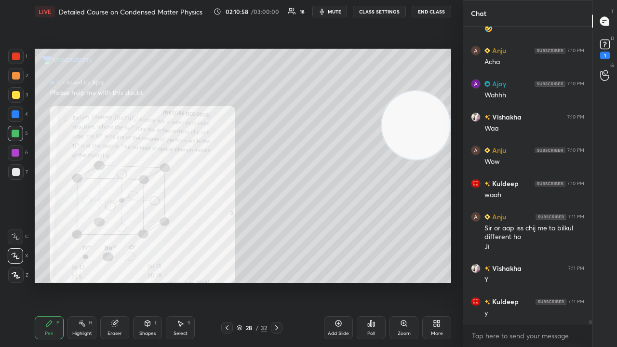
click at [14, 141] on div at bounding box center [15, 133] width 15 height 15
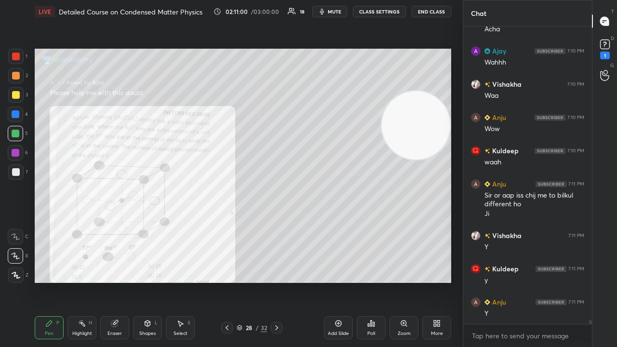
scroll to position [24048, 0]
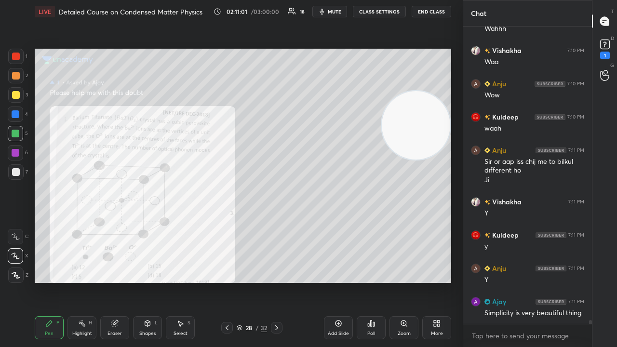
click at [333, 11] on span "mute" at bounding box center [334, 11] width 13 height 7
click at [333, 11] on span "unmute" at bounding box center [333, 11] width 21 height 7
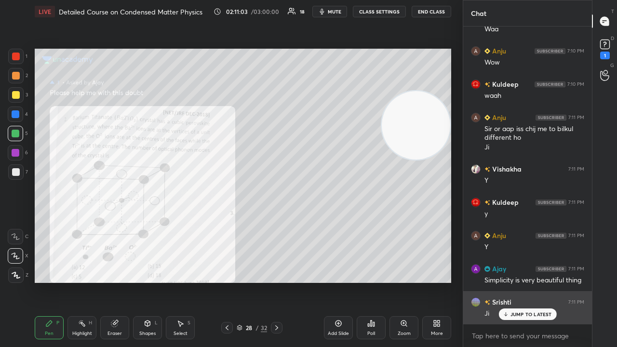
click at [512, 281] on div "JUMP TO LATEST" at bounding box center [527, 314] width 58 height 12
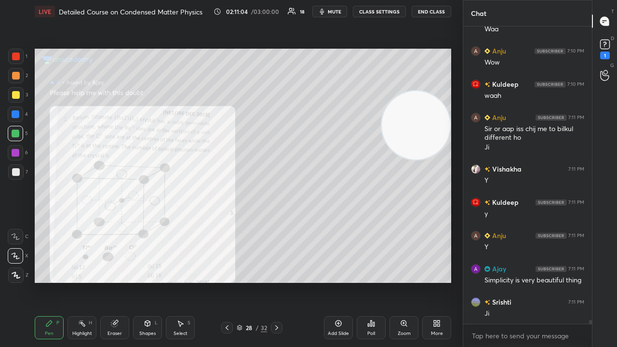
click at [340, 13] on span "mute" at bounding box center [334, 11] width 13 height 7
click at [339, 12] on span "unmute" at bounding box center [333, 11] width 21 height 7
click at [13, 99] on div at bounding box center [15, 94] width 15 height 15
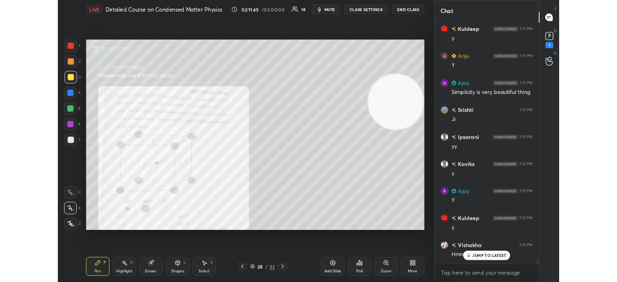
scroll to position [24281, 0]
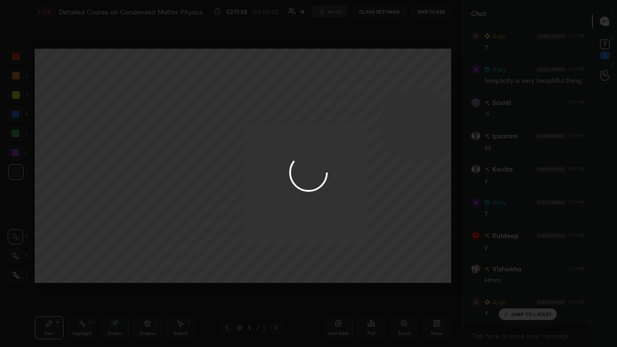
click at [498, 281] on div at bounding box center [308, 173] width 617 height 347
click at [510, 281] on div at bounding box center [308, 173] width 617 height 347
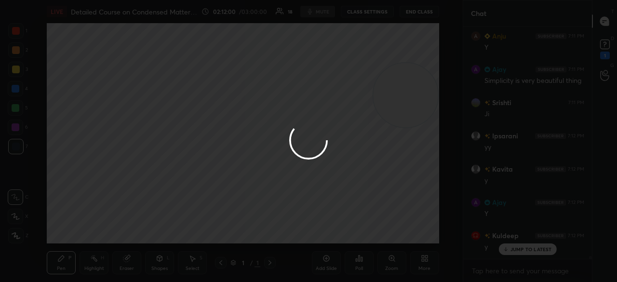
scroll to position [229, 126]
type textarea "x"
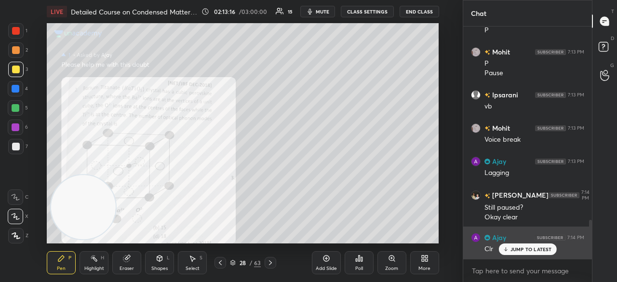
click at [522, 245] on div "JUMP TO LATEST" at bounding box center [527, 249] width 58 height 12
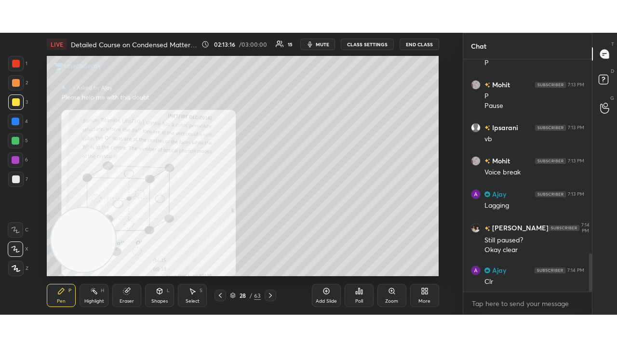
scroll to position [1189, 0]
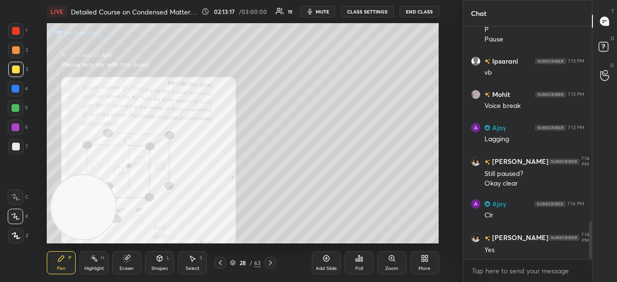
click at [432, 259] on div "More" at bounding box center [424, 262] width 29 height 23
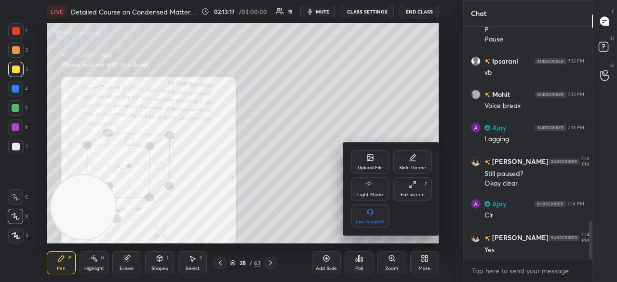
click at [417, 192] on div "Full screen" at bounding box center [412, 194] width 24 height 5
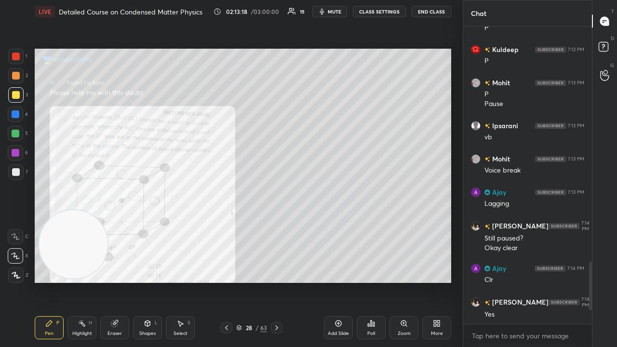
scroll to position [318, 126]
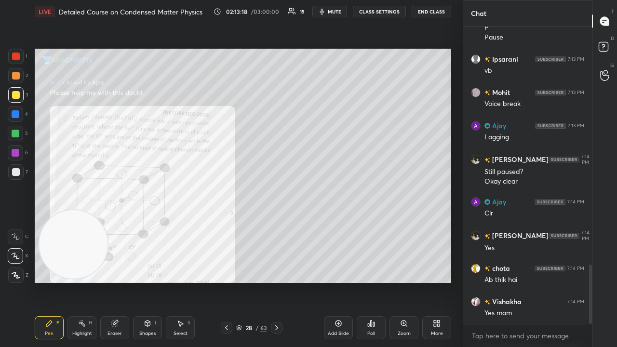
click at [336, 11] on span "mute" at bounding box center [334, 11] width 13 height 7
click at [335, 11] on span "mute" at bounding box center [334, 11] width 13 height 7
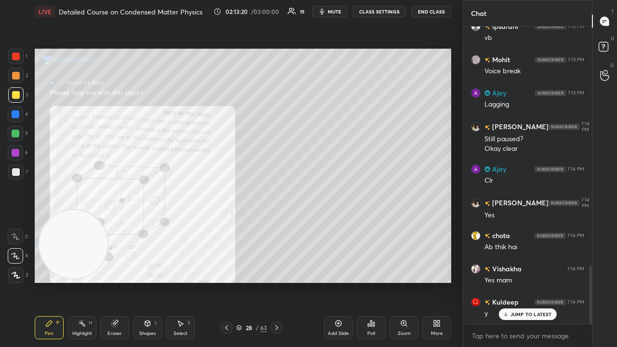
click at [537, 281] on p "JUMP TO LATEST" at bounding box center [530, 314] width 41 height 6
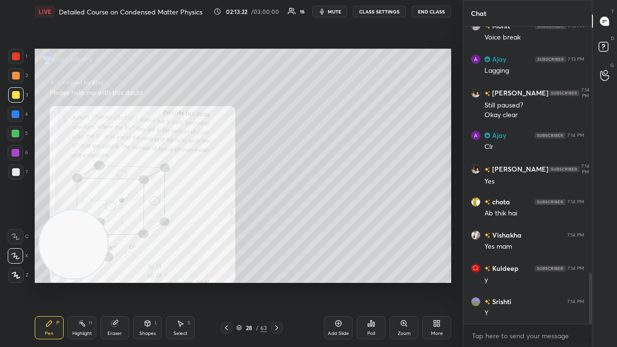
drag, startPoint x: 589, startPoint y: 293, endPoint x: 569, endPoint y: 346, distance: 56.8
click at [569, 281] on div "Ipsarani 7:13 PM vb Mohit 7:13 PM Voice break Ajay 7:13 PM Lagging Kumar 7:14 P…" at bounding box center [527, 186] width 129 height 320
click at [544, 281] on div "x" at bounding box center [527, 335] width 129 height 23
click at [331, 12] on span "mute" at bounding box center [334, 11] width 13 height 7
click at [333, 12] on span "mute" at bounding box center [334, 11] width 13 height 7
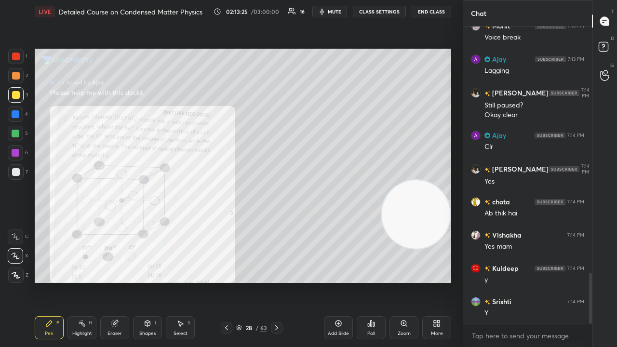
drag, startPoint x: 65, startPoint y: 248, endPoint x: 426, endPoint y: 207, distance: 364.1
click at [434, 208] on video at bounding box center [416, 214] width 68 height 68
click at [11, 166] on div at bounding box center [15, 171] width 15 height 15
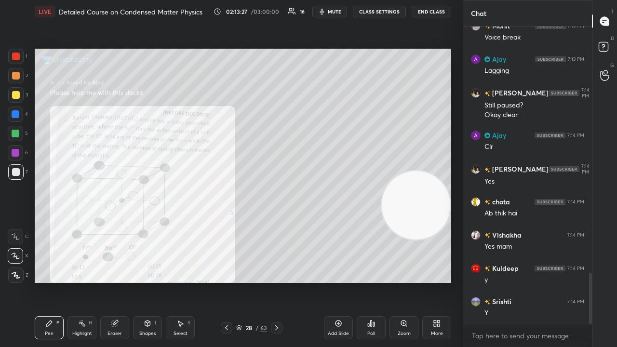
click at [339, 13] on span "mute" at bounding box center [334, 11] width 13 height 7
click at [340, 12] on span "unmute" at bounding box center [333, 11] width 21 height 7
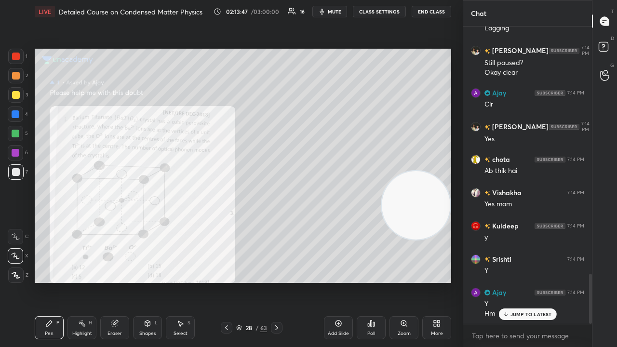
click at [517, 281] on p "JUMP TO LATEST" at bounding box center [530, 314] width 41 height 6
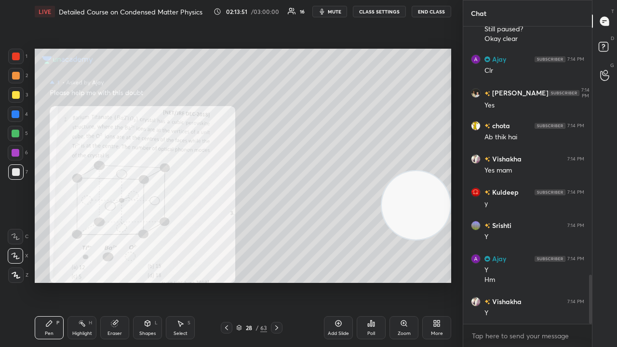
click at [330, 9] on button "mute" at bounding box center [329, 12] width 35 height 12
click at [330, 11] on span "mute" at bounding box center [334, 11] width 13 height 7
click at [12, 99] on div at bounding box center [15, 94] width 15 height 15
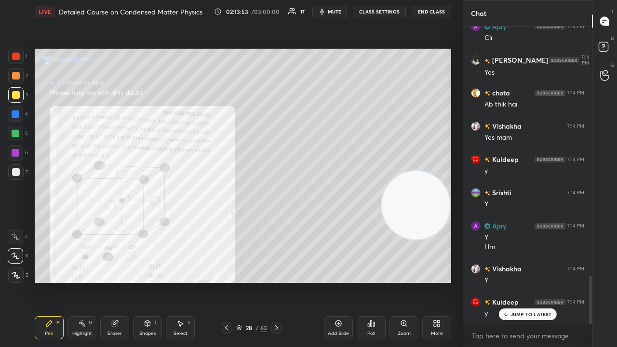
click at [15, 59] on div at bounding box center [16, 57] width 8 height 8
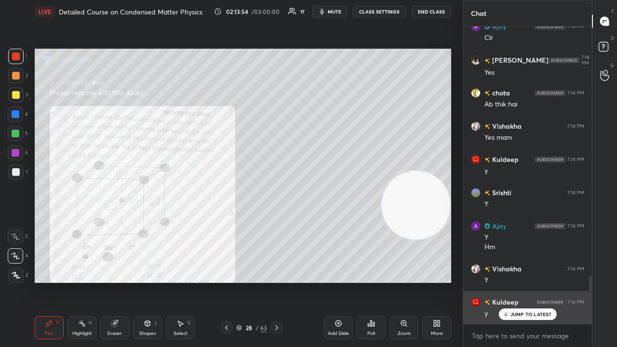
click at [526, 281] on p "JUMP TO LATEST" at bounding box center [530, 314] width 41 height 6
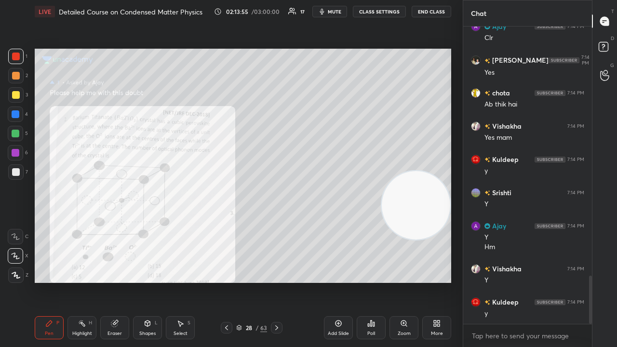
click at [334, 13] on span "mute" at bounding box center [334, 11] width 13 height 7
click at [331, 13] on span "unmute" at bounding box center [333, 11] width 21 height 7
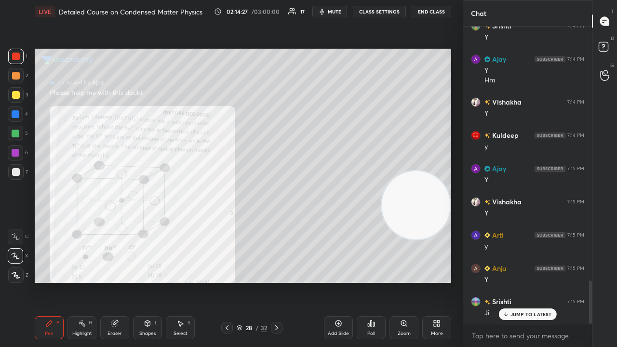
scroll to position [1739, 0]
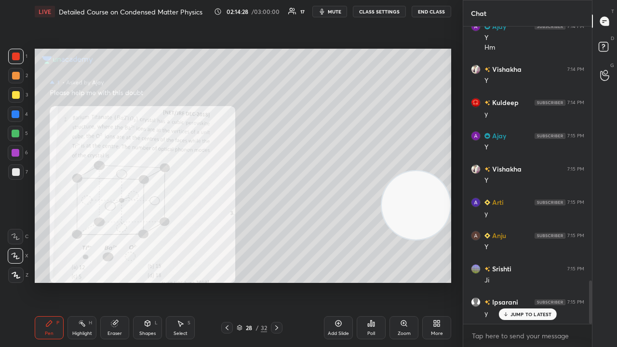
drag, startPoint x: 533, startPoint y: 314, endPoint x: 529, endPoint y: 341, distance: 27.2
click at [533, 281] on p "JUMP TO LATEST" at bounding box center [530, 314] width 41 height 6
click at [525, 281] on div "x" at bounding box center [527, 335] width 129 height 23
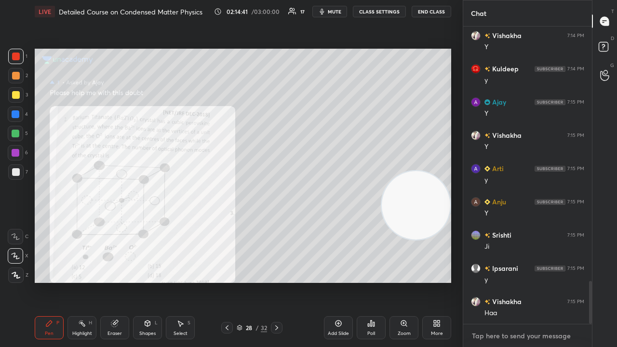
scroll to position [1806, 0]
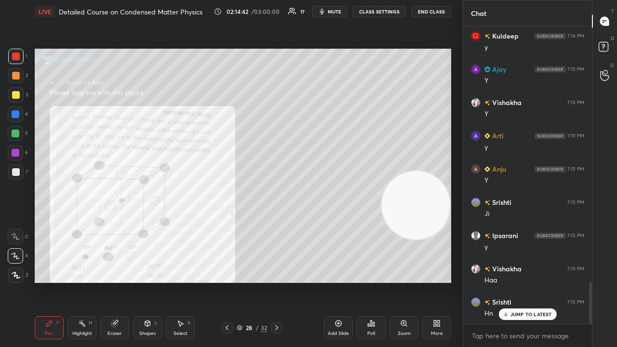
click at [532, 281] on p "JUMP TO LATEST" at bounding box center [530, 314] width 41 height 6
click at [529, 281] on div "x" at bounding box center [527, 335] width 129 height 23
click at [334, 12] on span "mute" at bounding box center [334, 11] width 13 height 7
click at [335, 13] on span "unmute" at bounding box center [333, 11] width 21 height 7
click at [13, 137] on div at bounding box center [16, 134] width 8 height 8
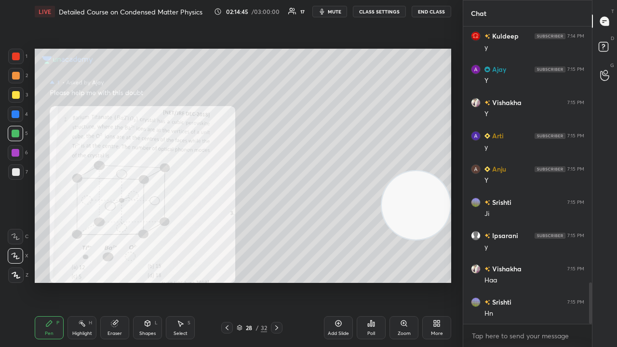
scroll to position [1839, 0]
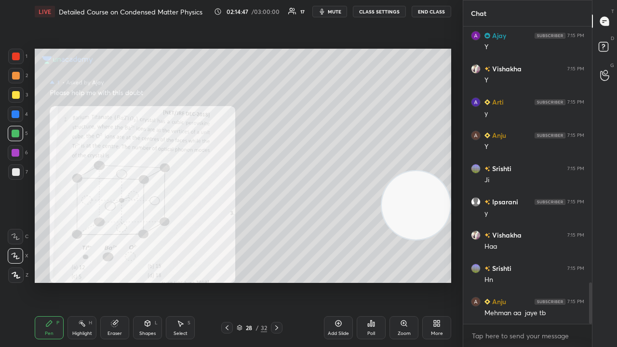
click at [326, 12] on icon "button" at bounding box center [322, 12] width 8 height 8
click at [330, 13] on span "unmute" at bounding box center [333, 11] width 21 height 7
click at [330, 12] on span "mute" at bounding box center [334, 11] width 13 height 7
click at [328, 13] on span "unmute" at bounding box center [333, 11] width 21 height 7
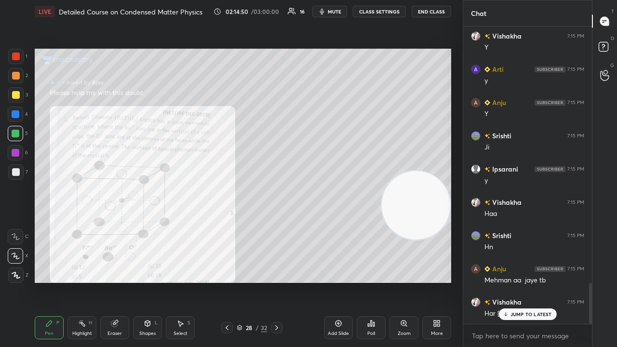
click at [17, 99] on div at bounding box center [15, 94] width 15 height 15
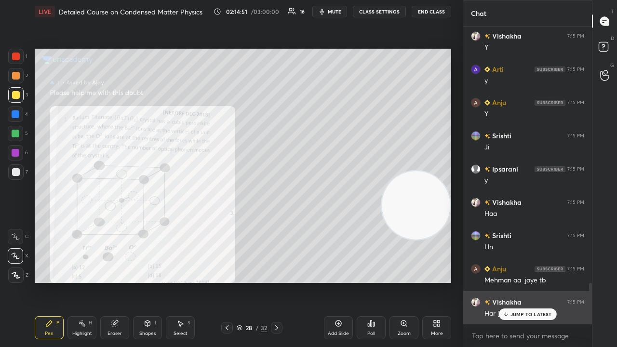
click at [522, 281] on p "JUMP TO LATEST" at bounding box center [530, 314] width 41 height 6
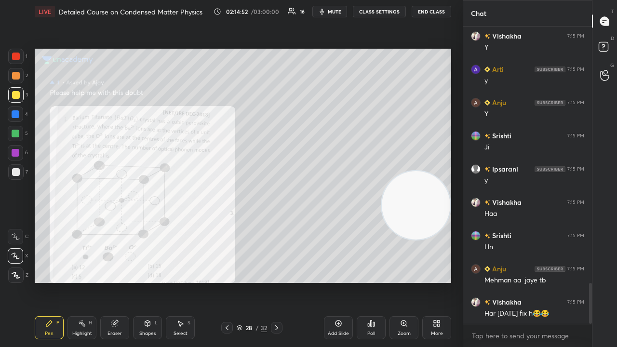
click at [331, 12] on span "mute" at bounding box center [334, 11] width 13 height 7
drag, startPoint x: 331, startPoint y: 12, endPoint x: 334, endPoint y: 7, distance: 6.2
click at [330, 13] on span "unmute" at bounding box center [333, 11] width 21 height 7
click at [19, 131] on div at bounding box center [15, 133] width 15 height 15
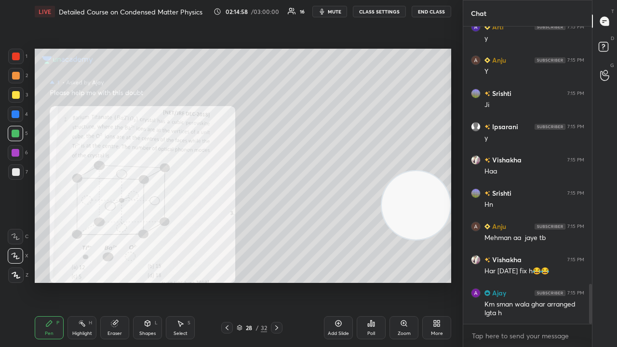
click at [334, 11] on span "mute" at bounding box center [334, 11] width 13 height 7
click at [334, 11] on span "unmute" at bounding box center [333, 11] width 21 height 7
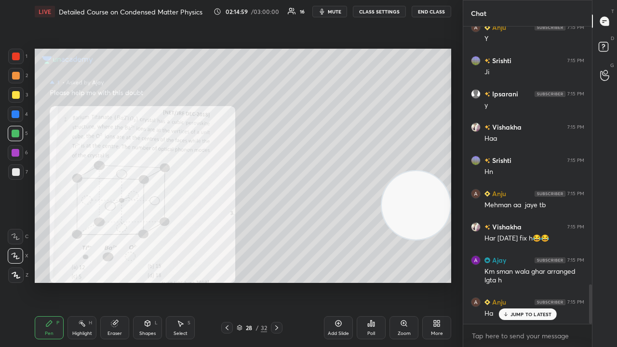
click at [14, 174] on div at bounding box center [16, 172] width 8 height 8
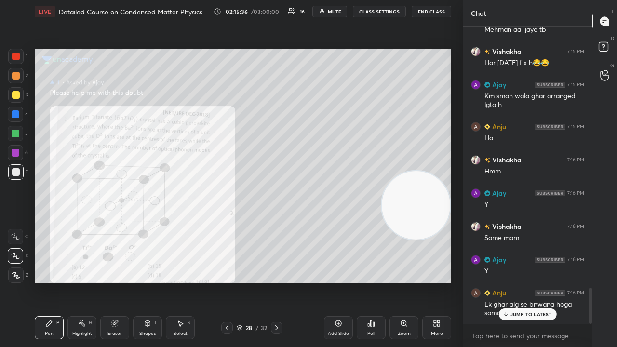
scroll to position [2156, 0]
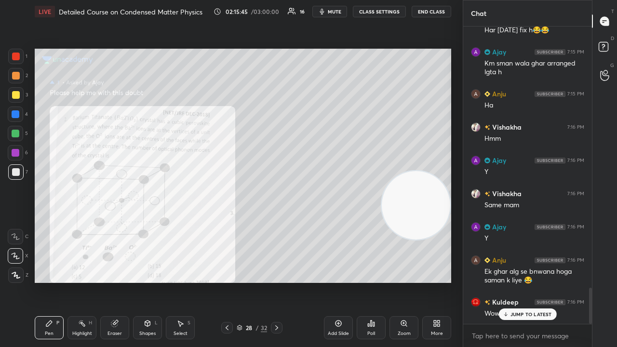
drag, startPoint x: 518, startPoint y: 315, endPoint x: 514, endPoint y: 328, distance: 13.6
click at [518, 281] on p "JUMP TO LATEST" at bounding box center [530, 314] width 41 height 6
drag, startPoint x: 512, startPoint y: 335, endPoint x: 506, endPoint y: 336, distance: 5.9
click at [510, 281] on textarea at bounding box center [527, 335] width 113 height 15
click at [330, 12] on button "mute" at bounding box center [329, 12] width 35 height 12
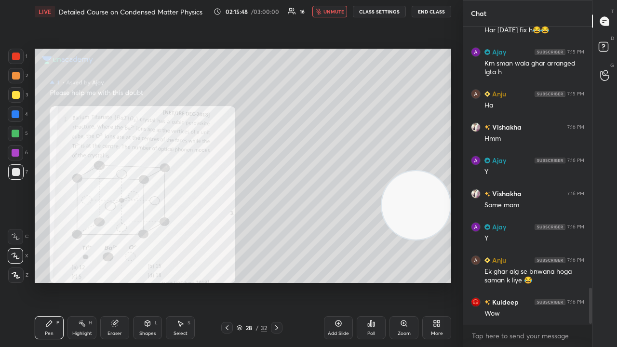
click at [331, 12] on span "unmute" at bounding box center [333, 11] width 21 height 7
click at [17, 137] on div at bounding box center [16, 134] width 8 height 8
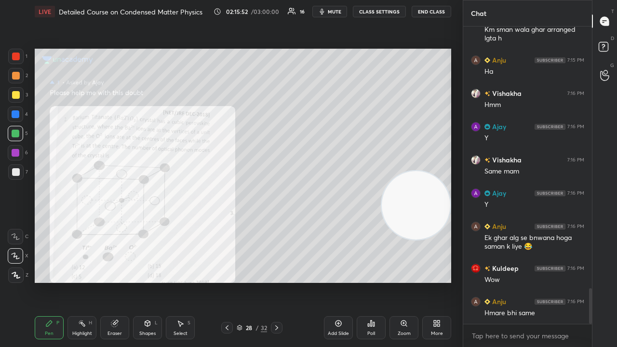
click at [335, 10] on span "mute" at bounding box center [334, 11] width 13 height 7
click at [334, 10] on span "unmute" at bounding box center [333, 11] width 21 height 7
click at [17, 98] on div at bounding box center [16, 95] width 8 height 8
click at [14, 59] on div at bounding box center [16, 57] width 8 height 8
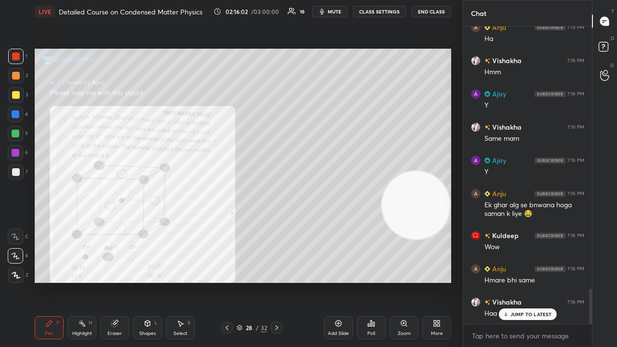
click at [341, 12] on span "mute" at bounding box center [334, 11] width 13 height 7
click at [340, 13] on span "unmute" at bounding box center [333, 11] width 21 height 7
click at [520, 281] on p "JUMP TO LATEST" at bounding box center [530, 314] width 41 height 6
click at [332, 11] on button "mute" at bounding box center [329, 12] width 35 height 12
click at [331, 11] on span "mute" at bounding box center [334, 11] width 13 height 7
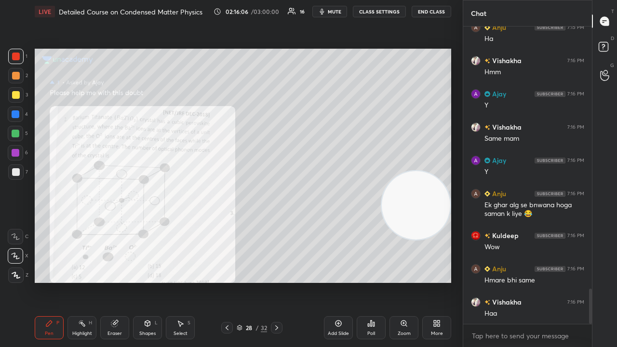
click at [14, 154] on div at bounding box center [16, 153] width 8 height 8
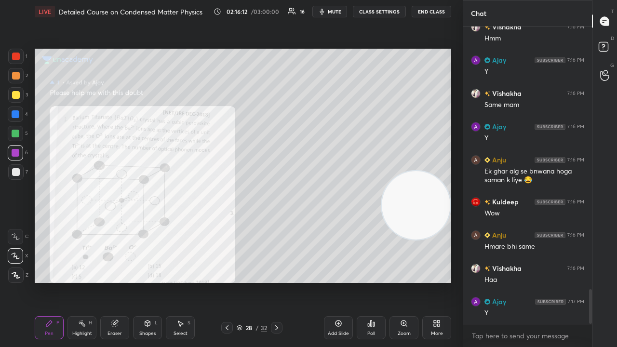
click at [13, 93] on div at bounding box center [16, 95] width 8 height 8
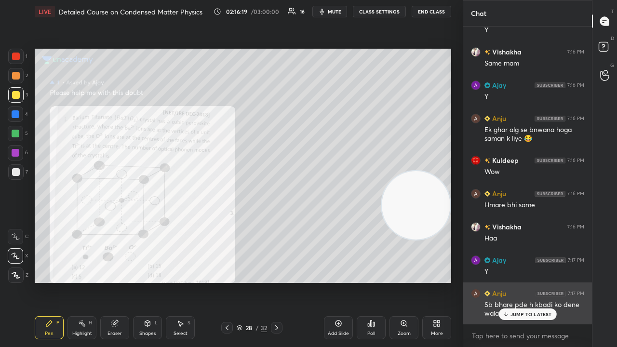
click at [505, 281] on div "JUMP TO LATEST" at bounding box center [527, 314] width 58 height 12
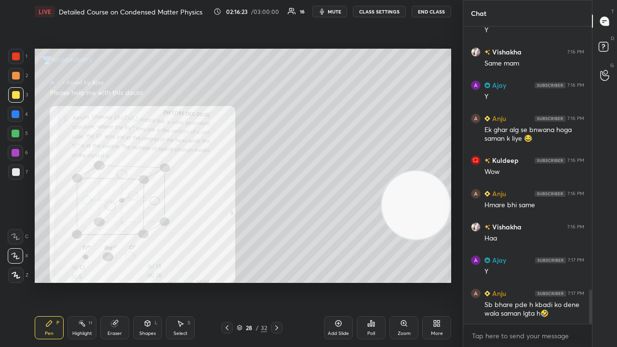
scroll to position [2331, 0]
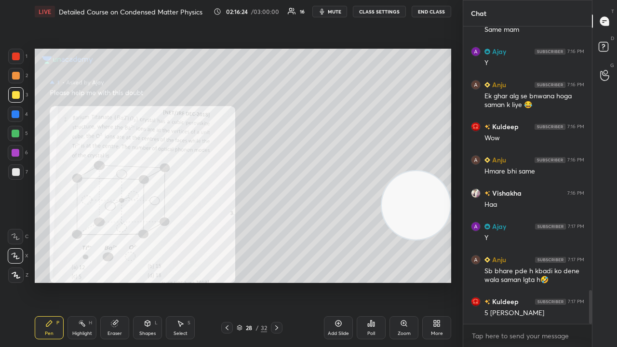
click at [326, 13] on icon "button" at bounding box center [322, 12] width 8 height 8
drag, startPoint x: 328, startPoint y: 13, endPoint x: 328, endPoint y: 8, distance: 5.3
click at [326, 14] on span "unmute" at bounding box center [333, 11] width 21 height 7
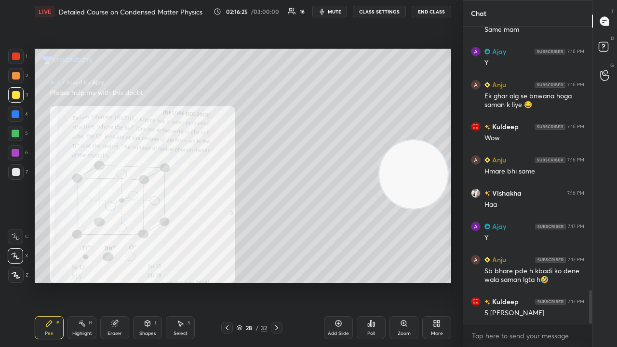
drag, startPoint x: 413, startPoint y: 216, endPoint x: 409, endPoint y: 123, distance: 93.1
click at [412, 140] on video at bounding box center [413, 174] width 68 height 68
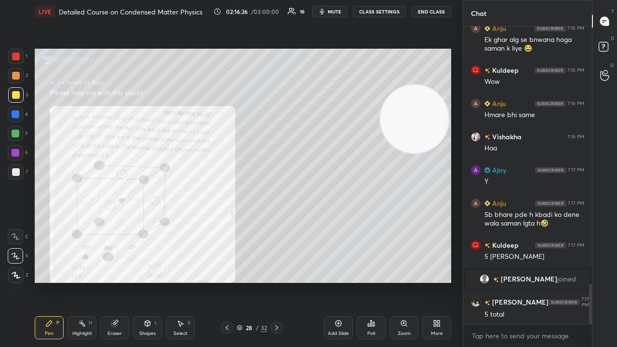
scroll to position [1919, 0]
click at [334, 11] on span "mute" at bounding box center [334, 11] width 13 height 7
click at [335, 10] on span "mute" at bounding box center [334, 11] width 13 height 7
click at [16, 137] on div at bounding box center [15, 133] width 15 height 15
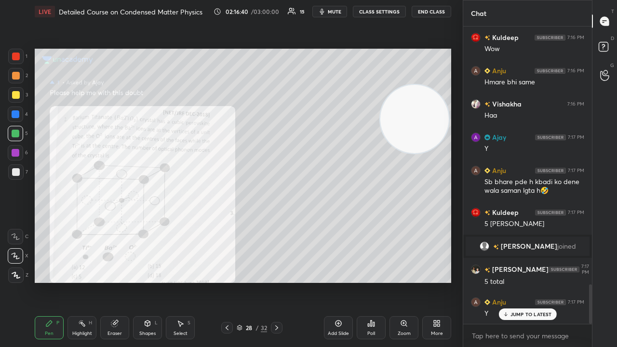
click at [344, 11] on button "mute" at bounding box center [329, 12] width 35 height 12
click at [342, 11] on span "unmute" at bounding box center [333, 11] width 21 height 7
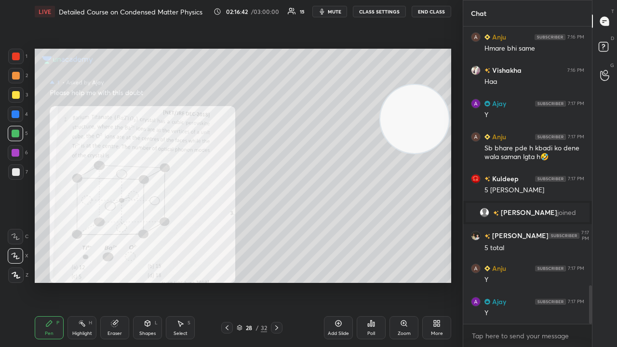
click at [271, 281] on div at bounding box center [277, 328] width 12 height 12
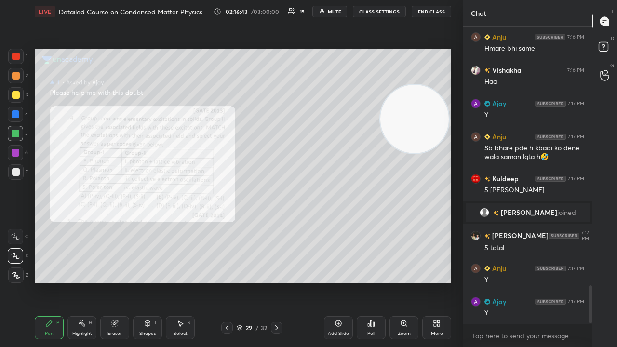
click at [402, 281] on div "Zoom" at bounding box center [403, 333] width 13 height 5
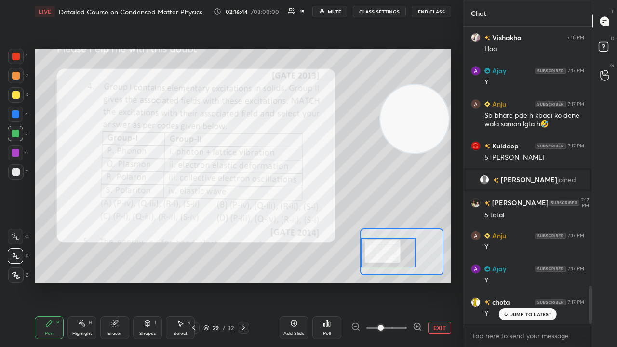
drag, startPoint x: 379, startPoint y: 254, endPoint x: 372, endPoint y: 254, distance: 6.3
click at [373, 255] on div at bounding box center [388, 253] width 54 height 30
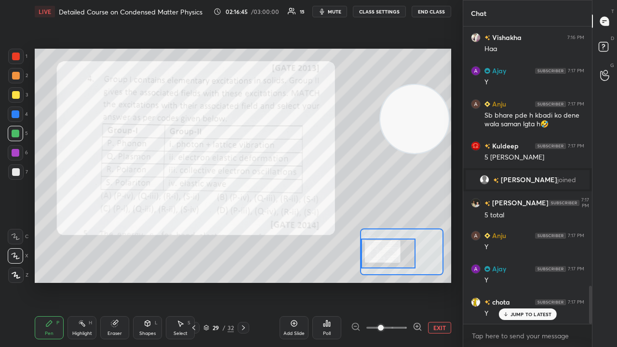
click at [336, 8] on span "mute" at bounding box center [334, 11] width 13 height 7
click at [336, 9] on span "unmute" at bounding box center [333, 11] width 21 height 7
click at [417, 281] on icon at bounding box center [417, 326] width 0 height 2
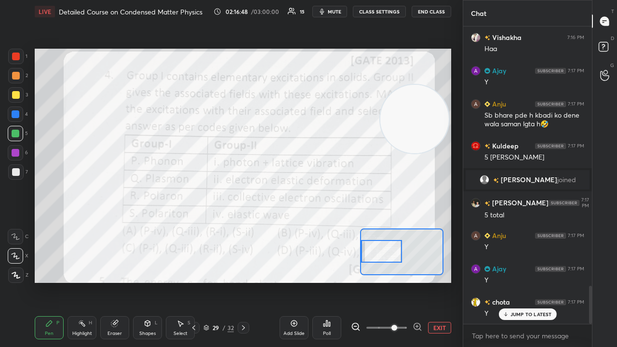
click at [391, 251] on div at bounding box center [381, 251] width 40 height 23
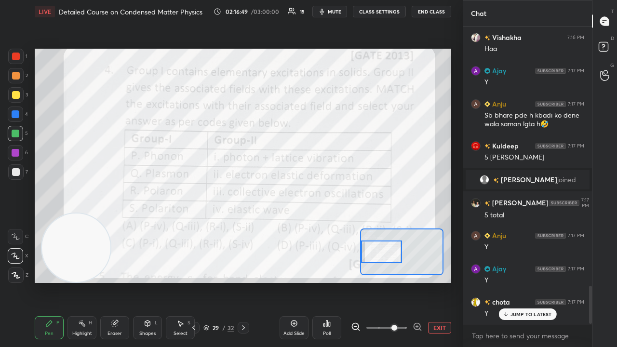
drag, startPoint x: 414, startPoint y: 122, endPoint x: 5, endPoint y: 345, distance: 465.7
click at [0, 281] on div "1 2 3 4 5 6 7 C X Z C X Z E E Erase all H H LIVE Detailed Course on Condensed M…" at bounding box center [227, 173] width 455 height 347
click at [339, 12] on span "mute" at bounding box center [334, 11] width 13 height 7
click at [337, 13] on span "unmute" at bounding box center [333, 11] width 21 height 7
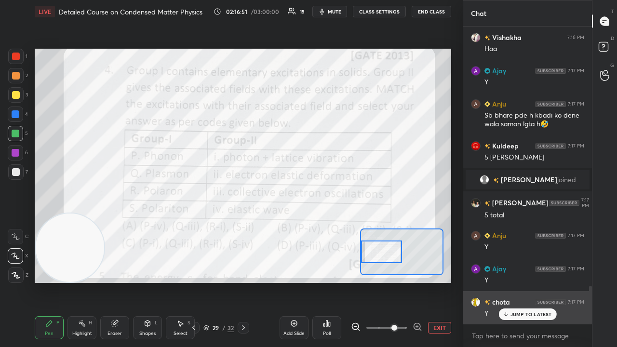
click at [520, 281] on p "JUMP TO LATEST" at bounding box center [530, 314] width 41 height 6
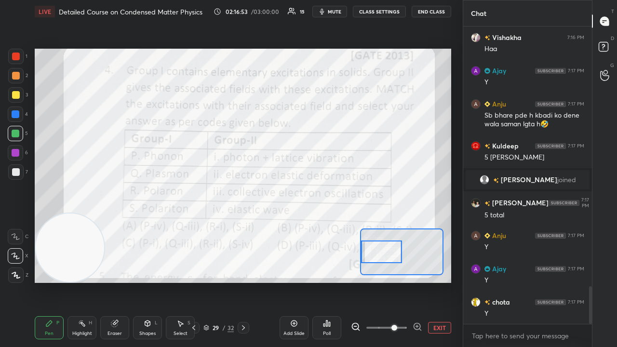
scroll to position [2052, 0]
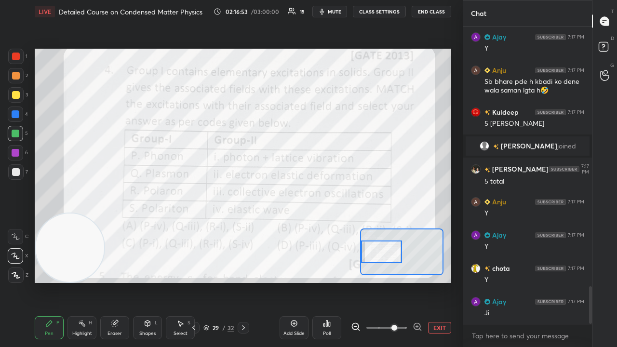
click at [343, 7] on button "mute" at bounding box center [329, 12] width 35 height 12
click at [342, 10] on span "unmute" at bounding box center [333, 11] width 21 height 7
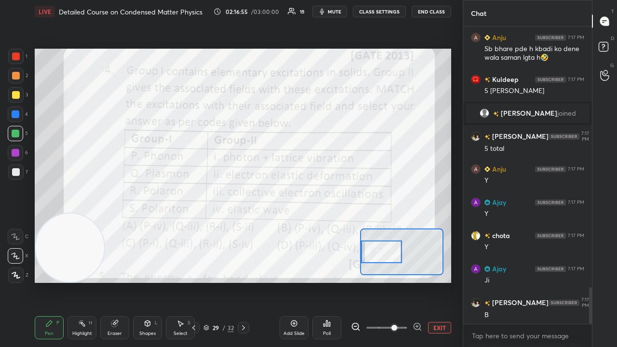
scroll to position [2119, 0]
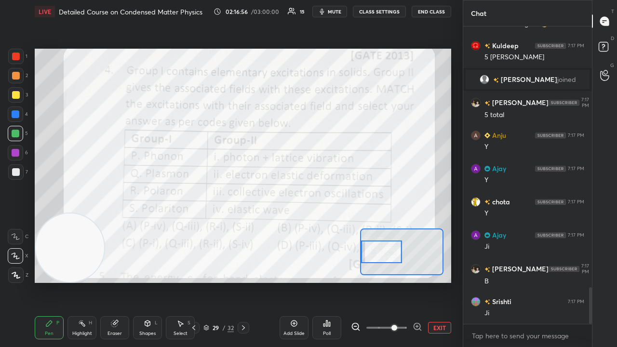
click at [336, 13] on span "mute" at bounding box center [334, 11] width 13 height 7
click at [336, 13] on span "unmute" at bounding box center [333, 11] width 21 height 7
click at [338, 13] on span "mute" at bounding box center [334, 11] width 13 height 7
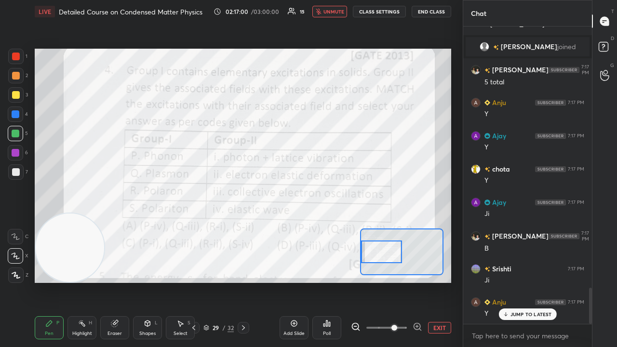
click at [332, 17] on div "LIVE Detailed Course on Condensed Matter Physics 02:17:00 / 03:00:00 15 unmute …" at bounding box center [243, 11] width 416 height 23
click at [332, 9] on span "unmute" at bounding box center [333, 11] width 21 height 7
click at [333, 11] on span "mute" at bounding box center [334, 11] width 13 height 7
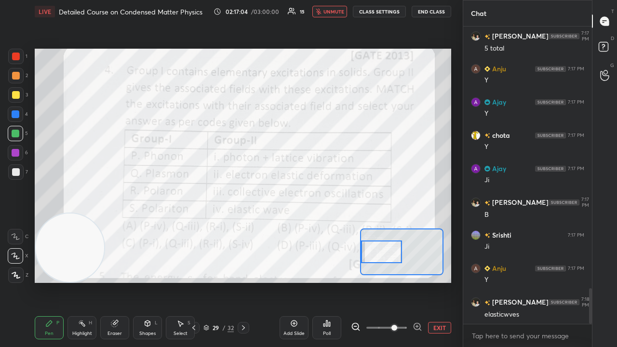
click at [332, 12] on span "unmute" at bounding box center [333, 11] width 21 height 7
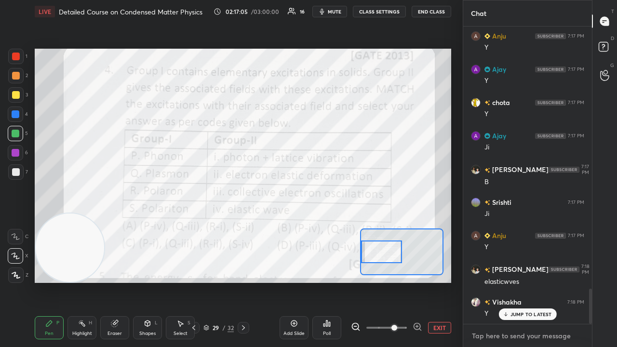
click at [507, 281] on div "x" at bounding box center [527, 335] width 129 height 23
click at [336, 11] on span "mute" at bounding box center [334, 11] width 13 height 7
click at [335, 11] on span "unmute" at bounding box center [333, 11] width 21 height 7
click at [526, 281] on p "JUMP TO LATEST" at bounding box center [530, 314] width 41 height 6
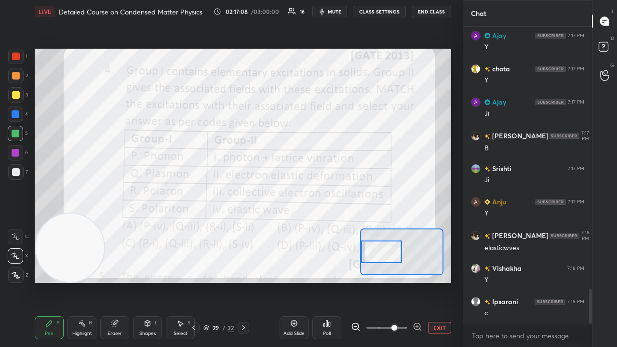
click at [324, 10] on icon "button" at bounding box center [322, 12] width 4 height 6
click at [325, 11] on span "unmute" at bounding box center [333, 11] width 21 height 7
click at [331, 13] on span "mute" at bounding box center [334, 11] width 13 height 7
click at [331, 13] on span "unmute" at bounding box center [333, 11] width 21 height 7
click at [337, 11] on span "mute" at bounding box center [334, 11] width 13 height 7
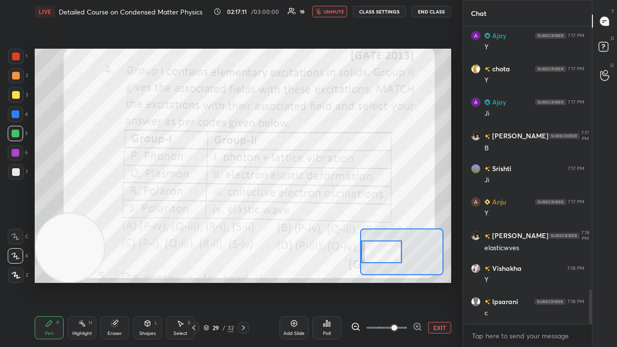
click at [337, 11] on span "unmute" at bounding box center [333, 11] width 21 height 7
click at [14, 57] on div at bounding box center [16, 57] width 8 height 8
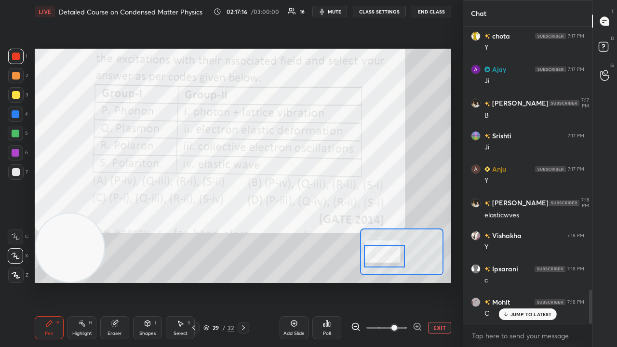
drag, startPoint x: 377, startPoint y: 256, endPoint x: 380, endPoint y: 261, distance: 5.6
click at [380, 261] on div at bounding box center [384, 256] width 40 height 23
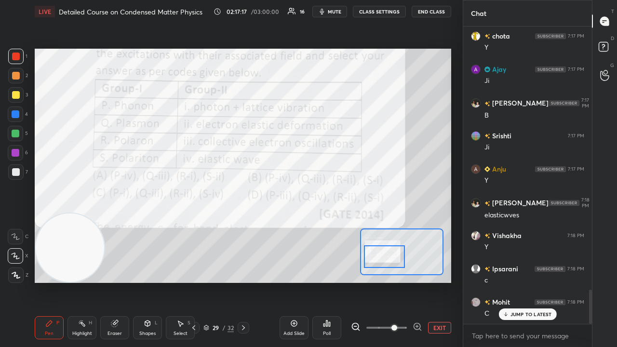
scroll to position [2318, 0]
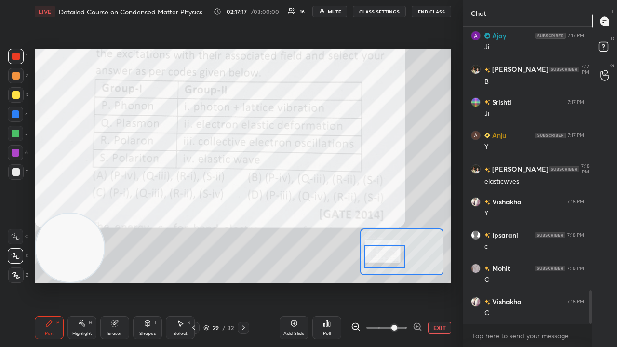
click at [341, 12] on span "mute" at bounding box center [334, 11] width 13 height 7
click at [339, 13] on span "mute" at bounding box center [334, 11] width 13 height 7
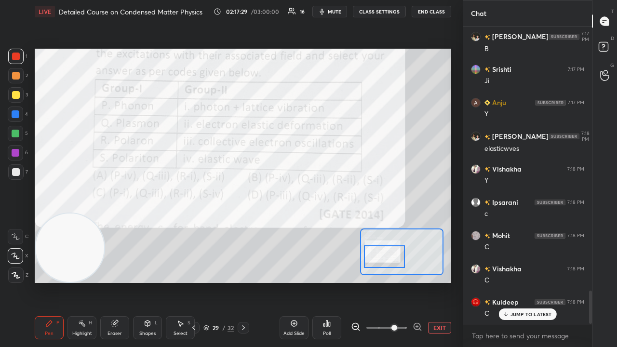
click at [334, 11] on span "mute" at bounding box center [334, 11] width 13 height 7
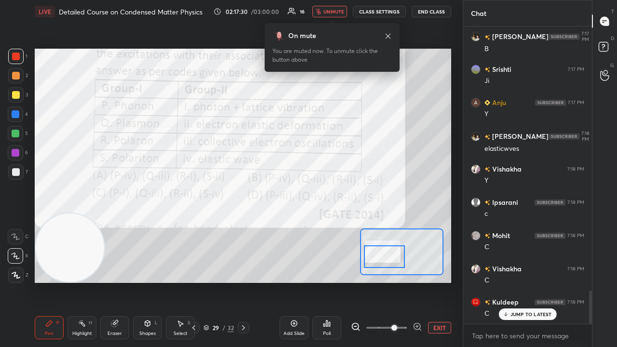
click at [336, 12] on span "unmute" at bounding box center [333, 11] width 21 height 7
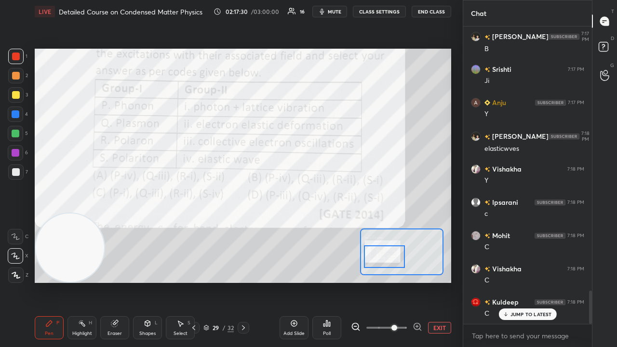
scroll to position [2385, 0]
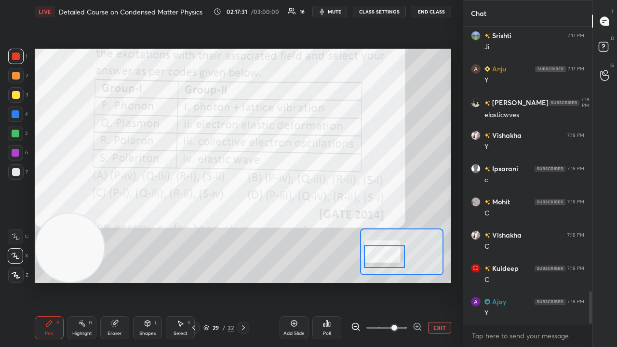
click at [324, 9] on icon "button" at bounding box center [322, 12] width 4 height 6
click at [325, 9] on span "unmute" at bounding box center [333, 11] width 21 height 7
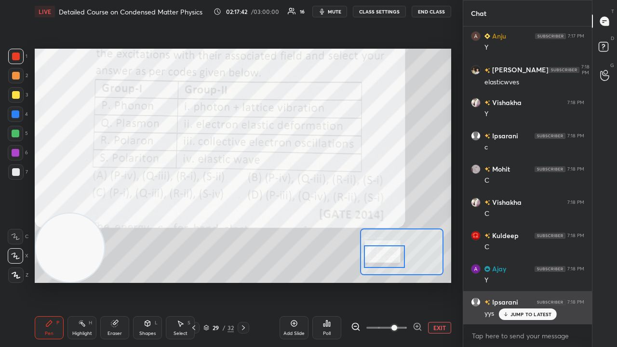
click at [513, 281] on div "Ipsarani 7:18 PM yys" at bounding box center [527, 307] width 129 height 33
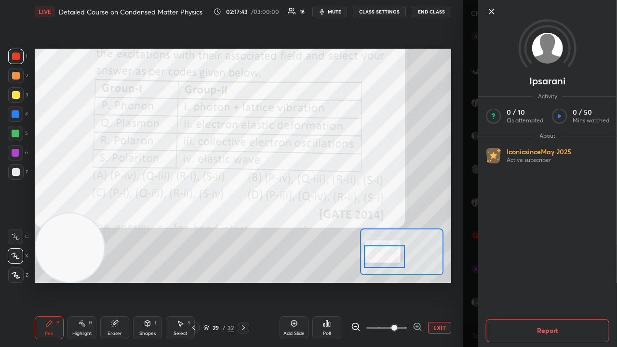
click at [467, 164] on div "Ipsarani Activity 0 / 10 Qs attempted 0 / 50 Mins watched About Iconic since Ma…" at bounding box center [540, 173] width 154 height 347
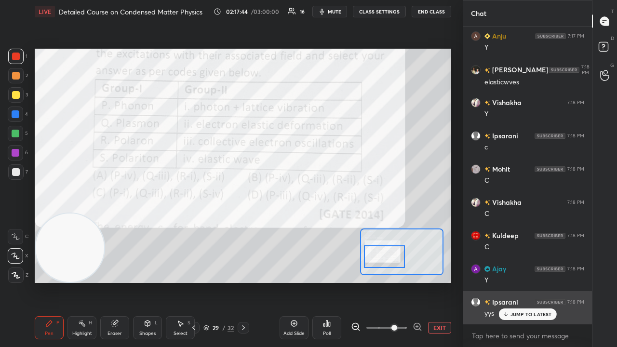
click at [518, 281] on div "JUMP TO LATEST" at bounding box center [527, 314] width 58 height 12
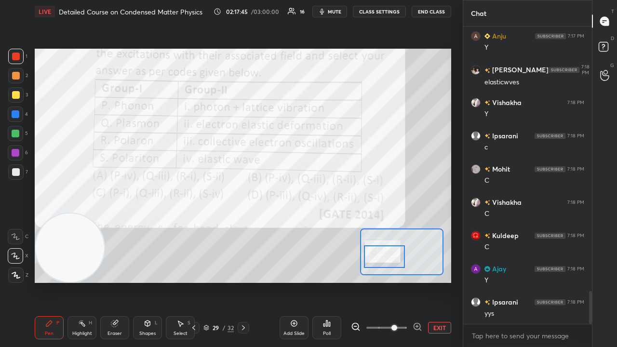
scroll to position [2451, 0]
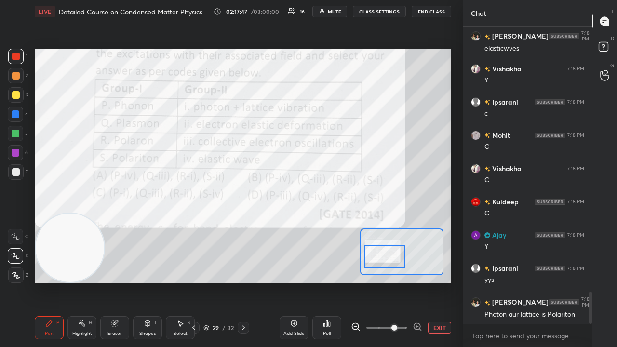
click at [339, 14] on span "mute" at bounding box center [334, 11] width 13 height 7
click at [339, 13] on span "unmute" at bounding box center [333, 11] width 21 height 7
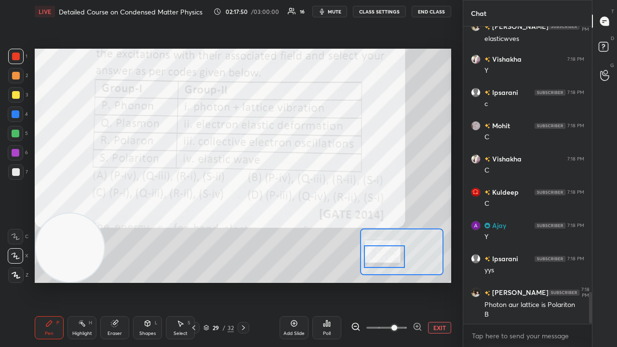
scroll to position [2494, 0]
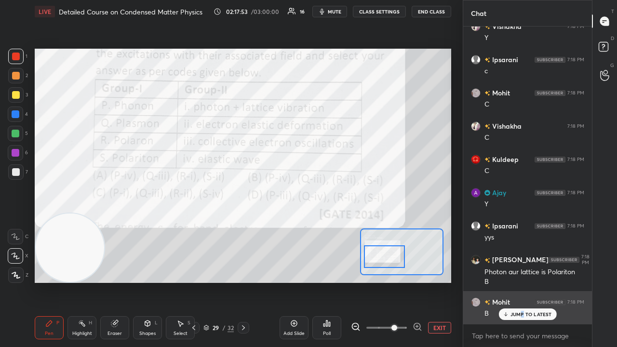
click at [522, 281] on p "JUMP TO LATEST" at bounding box center [530, 314] width 41 height 6
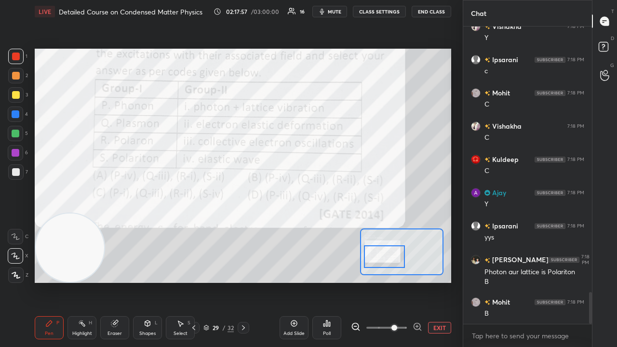
click at [326, 13] on icon "button" at bounding box center [322, 12] width 8 height 8
click at [330, 11] on span "unmute" at bounding box center [333, 11] width 21 height 7
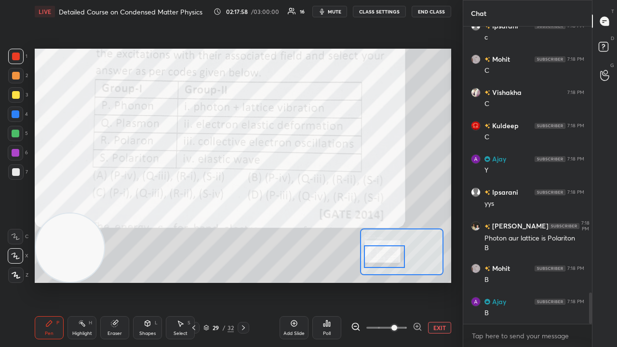
scroll to position [2560, 0]
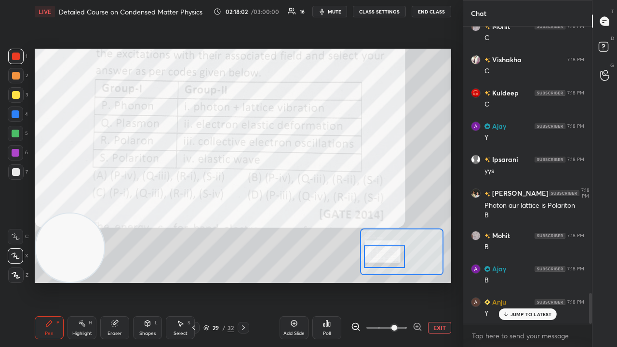
drag, startPoint x: 116, startPoint y: 332, endPoint x: 133, endPoint y: 296, distance: 40.1
click at [118, 281] on div "Eraser" at bounding box center [114, 333] width 14 height 5
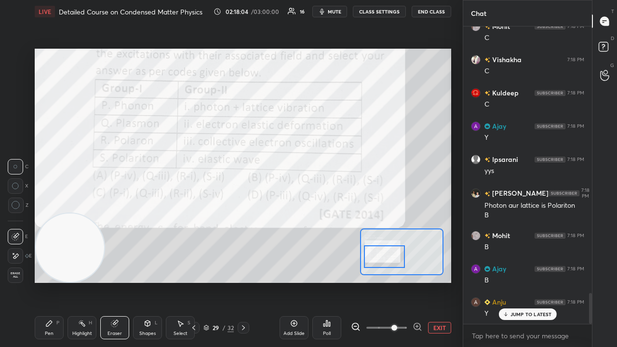
click at [48, 281] on icon at bounding box center [49, 323] width 6 height 6
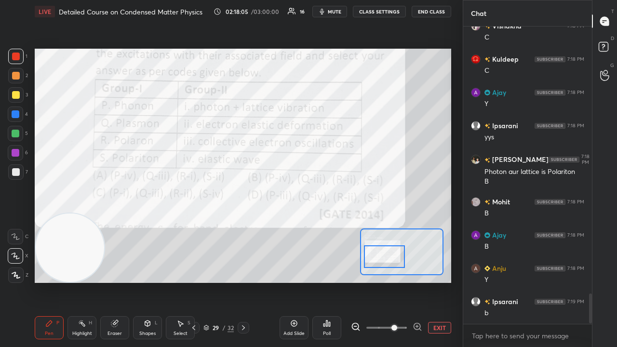
scroll to position [2627, 0]
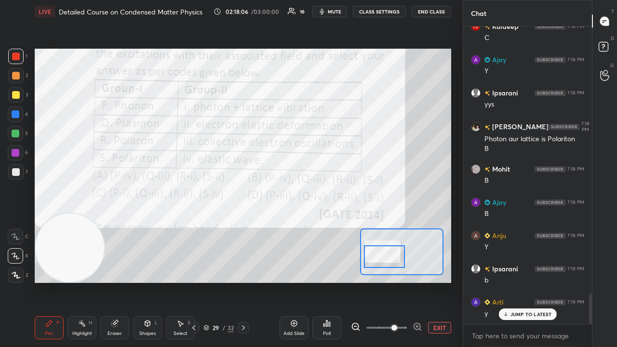
click at [339, 13] on span "mute" at bounding box center [334, 11] width 13 height 7
click at [337, 13] on span "unmute" at bounding box center [333, 11] width 21 height 7
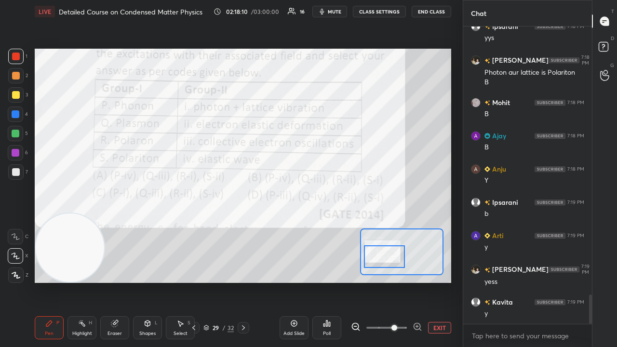
click at [113, 281] on div "Eraser" at bounding box center [114, 333] width 14 height 5
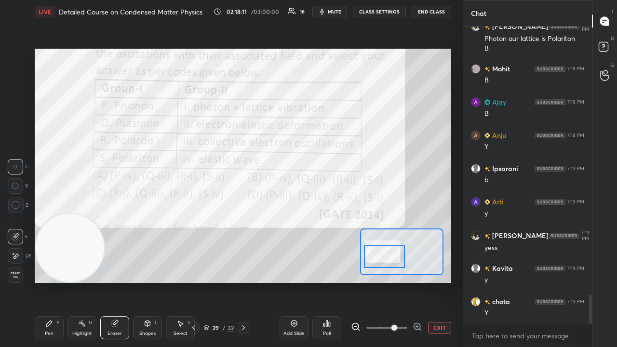
click at [14, 259] on icon at bounding box center [16, 256] width 8 height 8
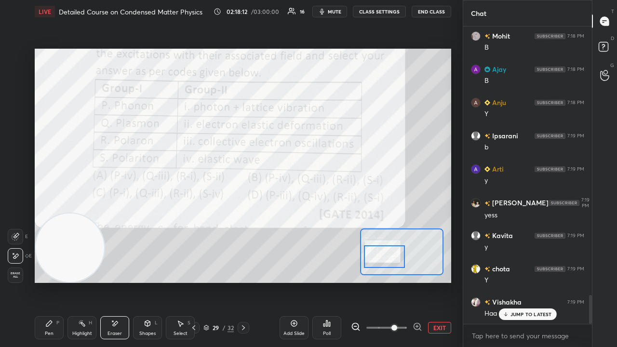
click at [53, 281] on div "Pen P" at bounding box center [49, 327] width 29 height 23
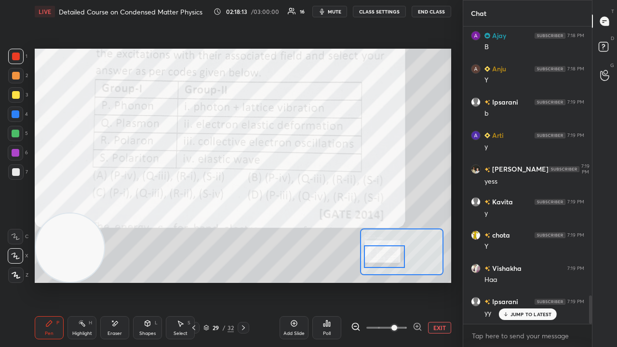
scroll to position [2826, 0]
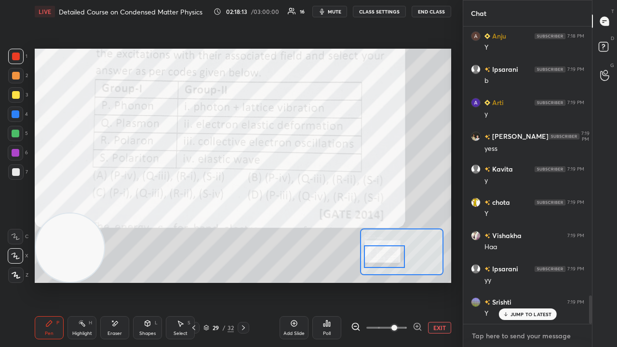
click at [512, 281] on textarea at bounding box center [527, 335] width 113 height 15
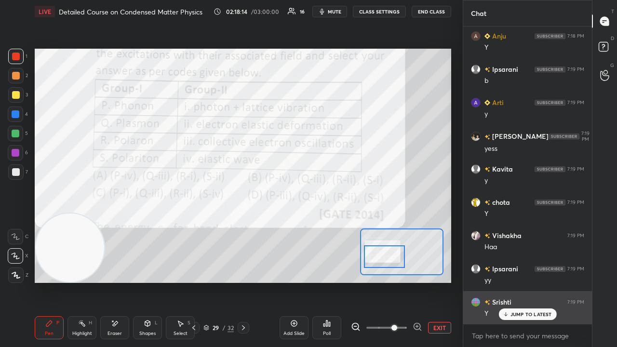
click at [518, 281] on div "JUMP TO LATEST" at bounding box center [527, 314] width 58 height 12
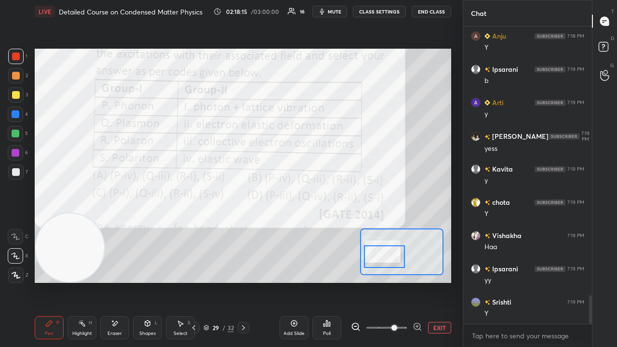
click at [335, 13] on span "mute" at bounding box center [334, 11] width 13 height 7
click at [333, 13] on span "unmute" at bounding box center [333, 11] width 21 height 7
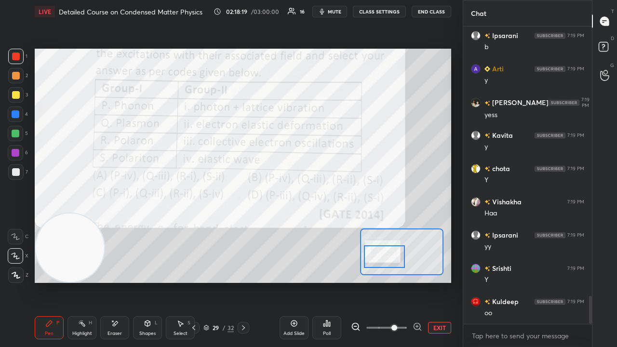
click at [338, 12] on span "mute" at bounding box center [334, 11] width 13 height 7
click at [338, 12] on span "unmute" at bounding box center [333, 11] width 21 height 7
click at [333, 11] on span "mute" at bounding box center [334, 11] width 13 height 7
click at [339, 6] on button "unmute" at bounding box center [329, 12] width 35 height 12
click at [334, 13] on span "mute" at bounding box center [334, 11] width 13 height 7
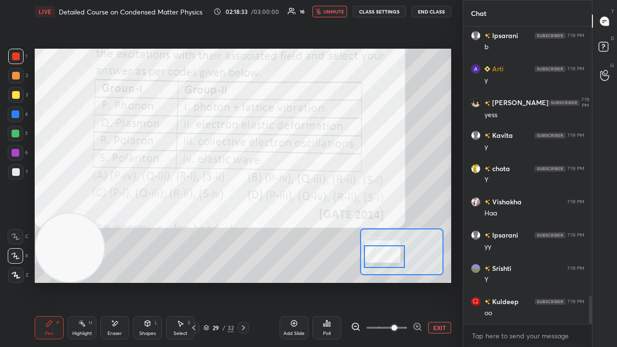
click at [334, 13] on span "unmute" at bounding box center [333, 11] width 21 height 7
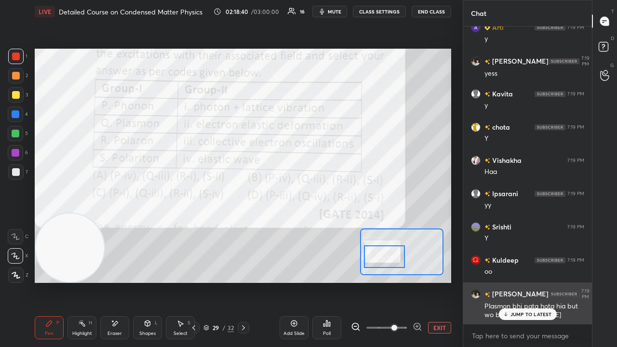
click at [543, 281] on p "JUMP TO LATEST" at bounding box center [530, 314] width 41 height 6
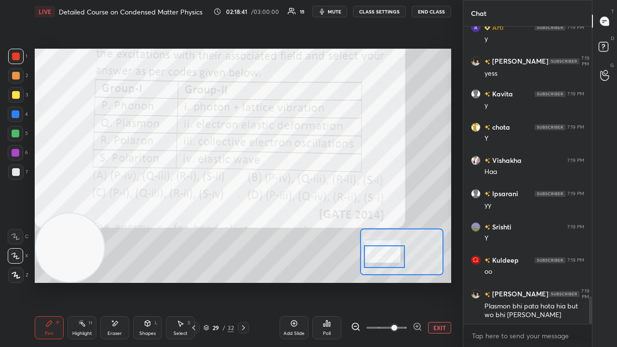
click at [331, 13] on span "mute" at bounding box center [334, 11] width 13 height 7
click at [333, 12] on span "unmute" at bounding box center [333, 11] width 21 height 7
click at [334, 10] on span "mute" at bounding box center [334, 11] width 13 height 7
click at [334, 10] on span "unmute" at bounding box center [333, 11] width 21 height 7
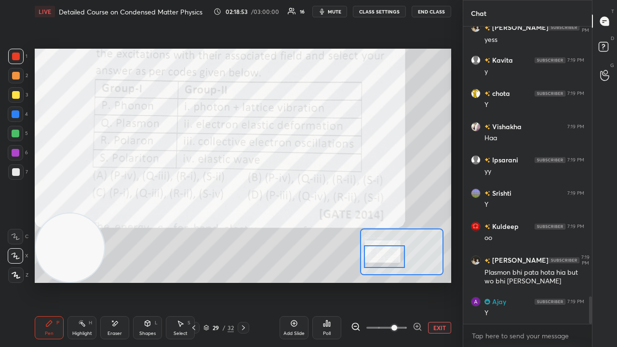
scroll to position [2968, 0]
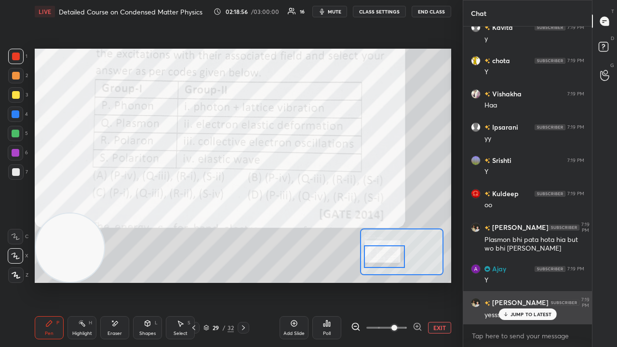
click at [513, 281] on p "JUMP TO LATEST" at bounding box center [530, 314] width 41 height 6
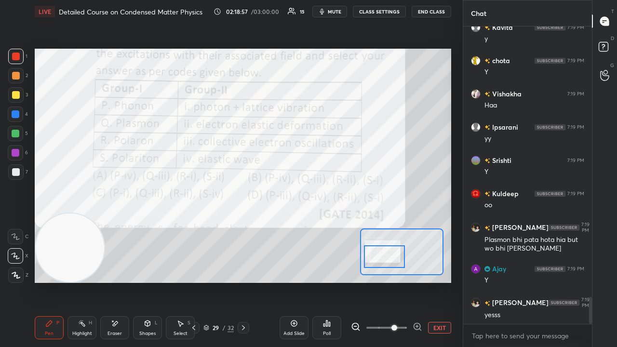
click at [332, 9] on span "mute" at bounding box center [334, 11] width 13 height 7
click at [335, 12] on span "unmute" at bounding box center [333, 11] width 21 height 7
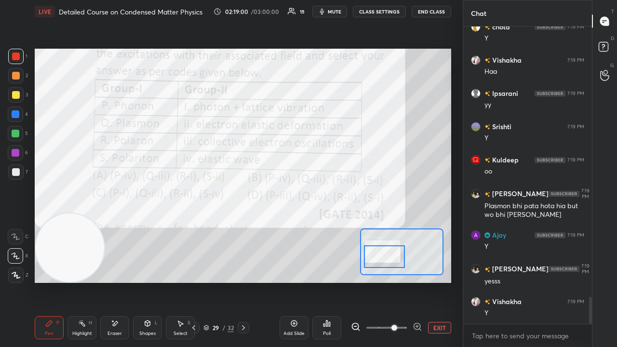
click at [330, 9] on button "mute" at bounding box center [329, 12] width 35 height 12
click at [331, 10] on span "unmute" at bounding box center [333, 11] width 21 height 7
click at [337, 12] on span "mute" at bounding box center [334, 11] width 13 height 7
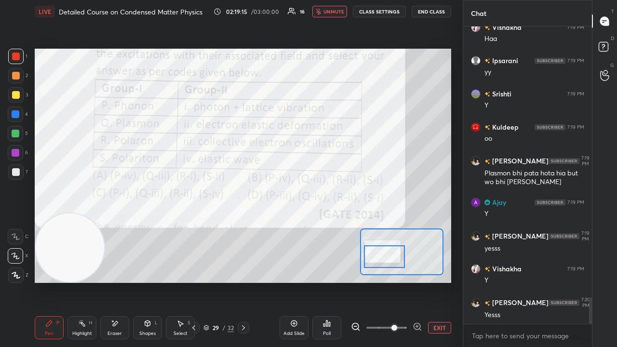
click at [338, 11] on span "unmute" at bounding box center [333, 11] width 21 height 7
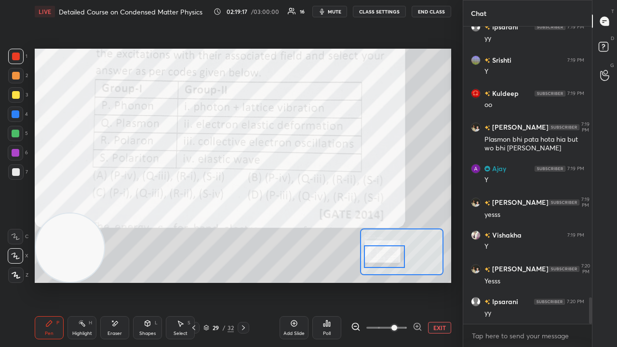
scroll to position [3101, 0]
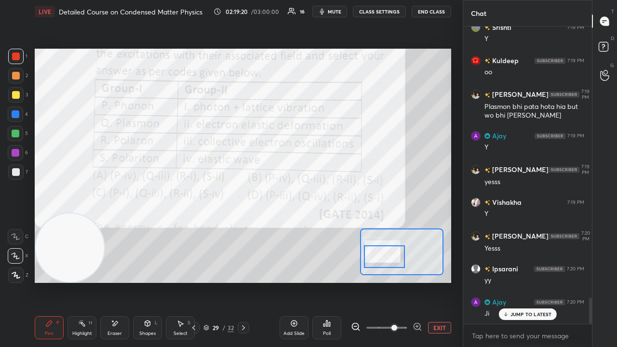
click at [341, 11] on span "mute" at bounding box center [334, 11] width 13 height 7
click at [341, 11] on span "unmute" at bounding box center [333, 11] width 21 height 7
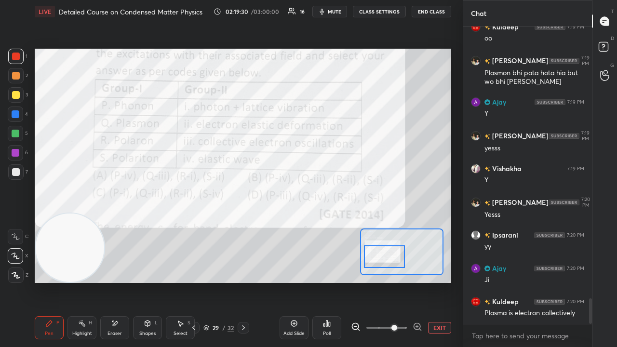
click at [330, 12] on span "mute" at bounding box center [334, 11] width 13 height 7
click at [331, 11] on span "mute" at bounding box center [334, 11] width 13 height 7
click at [45, 141] on div "Setting up your live class Poll for secs No correct answer Start poll" at bounding box center [243, 165] width 424 height 285
click at [50, 141] on div "Setting up your live class Poll for secs No correct answer Start poll" at bounding box center [243, 165] width 424 height 285
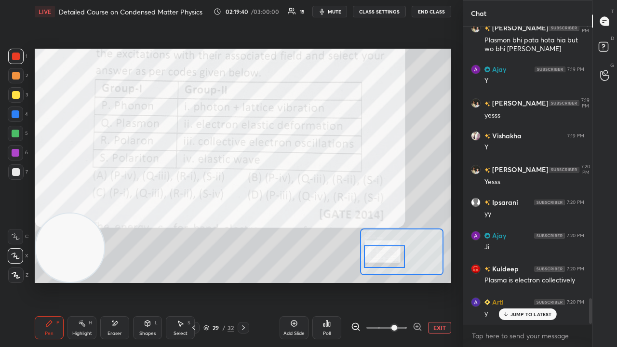
click at [519, 281] on p "JUMP TO LATEST" at bounding box center [530, 314] width 41 height 6
click at [339, 13] on span "mute" at bounding box center [334, 11] width 13 height 7
click at [339, 13] on span "unmute" at bounding box center [333, 11] width 21 height 7
click at [326, 10] on icon "button" at bounding box center [322, 12] width 8 height 8
click at [328, 11] on span "unmute" at bounding box center [333, 11] width 21 height 7
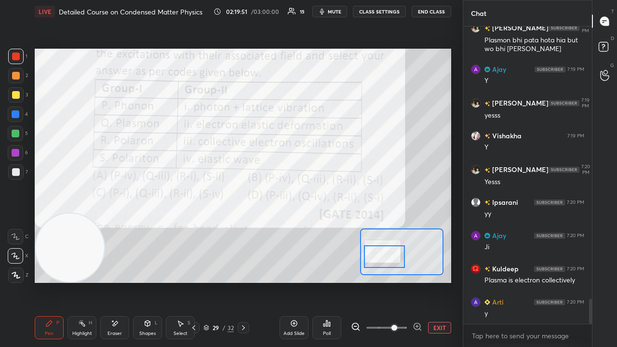
scroll to position [3201, 0]
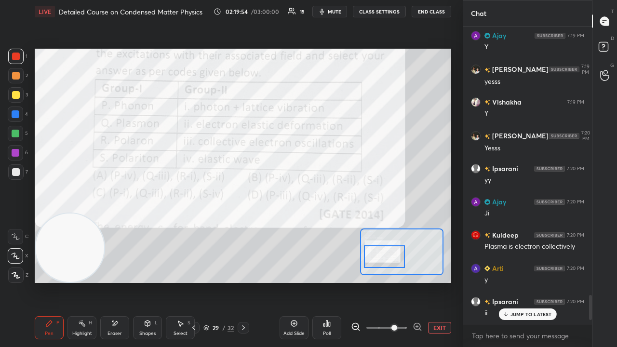
drag, startPoint x: 591, startPoint y: 303, endPoint x: 583, endPoint y: 314, distance: 13.5
click at [583, 281] on div "Srishti 7:19 PM Y Kuldeep 7:19 PM oo Kumar 7:19 PM Plasmon bhi pata hota hia bu…" at bounding box center [527, 174] width 129 height 297
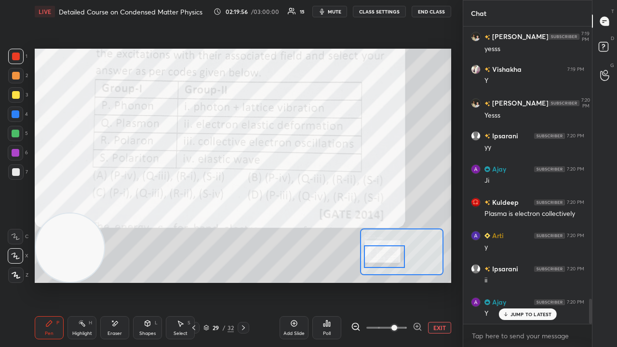
click at [341, 10] on span "mute" at bounding box center [334, 11] width 13 height 7
click at [339, 9] on span "unmute" at bounding box center [333, 11] width 21 height 7
click at [517, 281] on p "JUMP TO LATEST" at bounding box center [530, 314] width 41 height 6
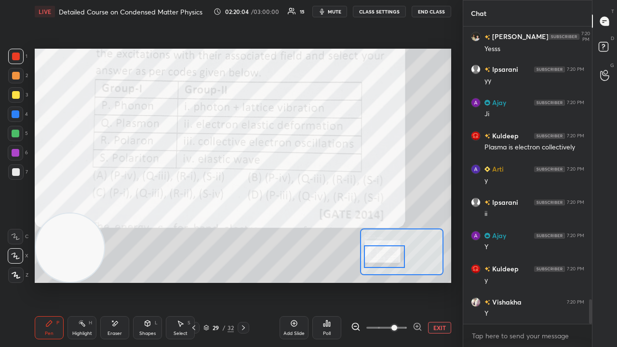
scroll to position [3334, 0]
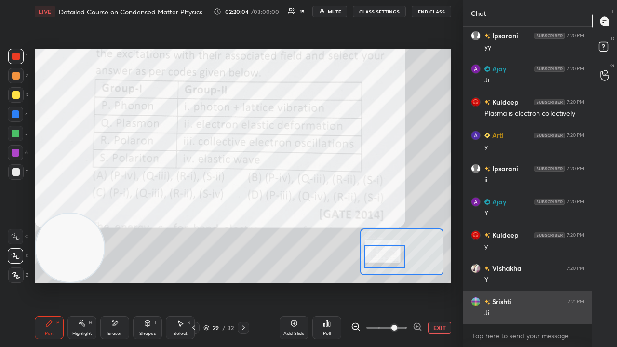
click at [522, 281] on div "Ji" at bounding box center [534, 313] width 100 height 10
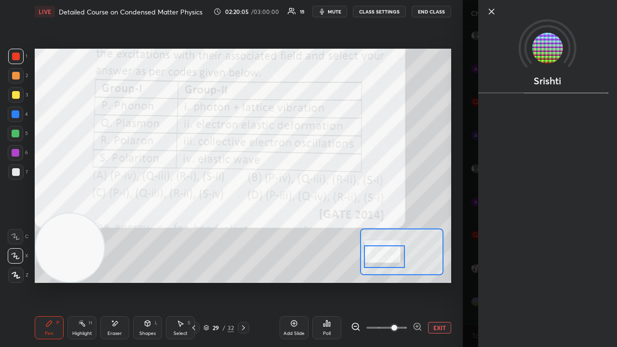
scroll to position [3367, 0]
click at [468, 281] on div "Srishti" at bounding box center [540, 173] width 154 height 347
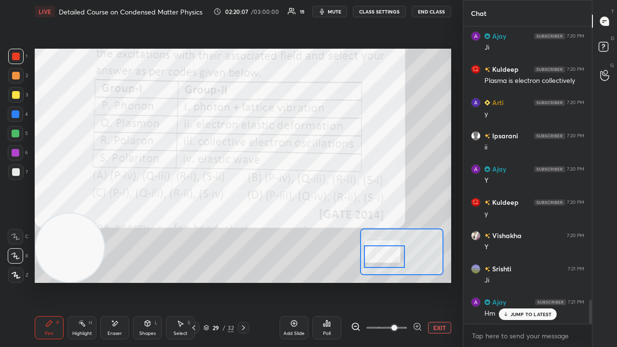
click at [333, 9] on span "mute" at bounding box center [334, 11] width 13 height 7
click at [245, 281] on icon at bounding box center [243, 328] width 8 height 8
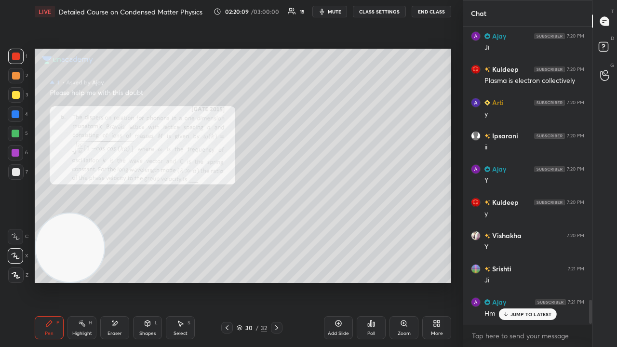
drag, startPoint x: 410, startPoint y: 329, endPoint x: 413, endPoint y: 310, distance: 18.5
click at [411, 281] on div "Zoom" at bounding box center [403, 327] width 29 height 23
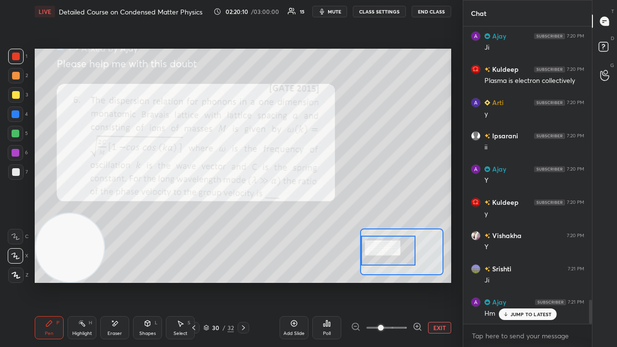
drag, startPoint x: 388, startPoint y: 258, endPoint x: 380, endPoint y: 255, distance: 8.7
click at [380, 255] on div at bounding box center [388, 251] width 54 height 30
click at [333, 8] on button "mute" at bounding box center [329, 12] width 35 height 12
click at [334, 8] on button "unmute" at bounding box center [329, 12] width 35 height 12
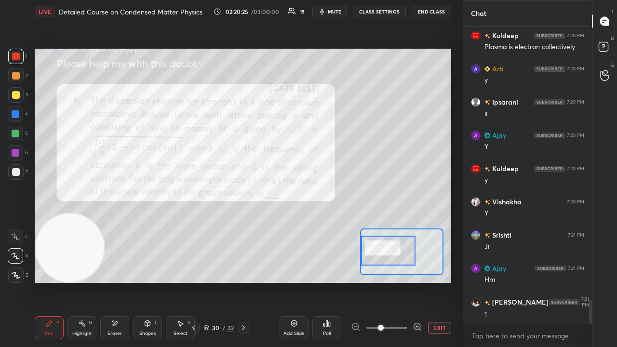
click at [334, 15] on button "mute" at bounding box center [329, 12] width 35 height 12
click at [333, 13] on span "unmute" at bounding box center [333, 11] width 21 height 7
click at [330, 11] on span "mute" at bounding box center [334, 11] width 13 height 7
click at [331, 11] on span "mute" at bounding box center [334, 11] width 13 height 7
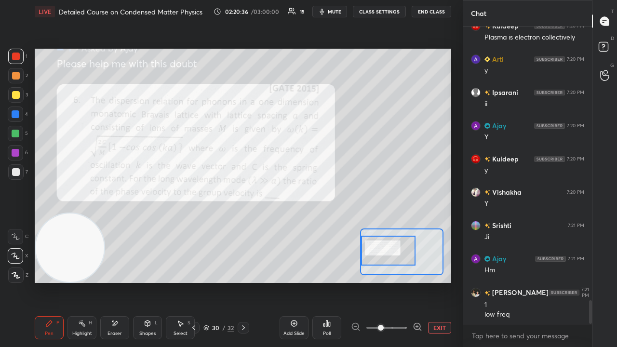
click at [333, 15] on button "mute" at bounding box center [329, 12] width 35 height 12
click at [333, 15] on button "unmute" at bounding box center [329, 12] width 35 height 12
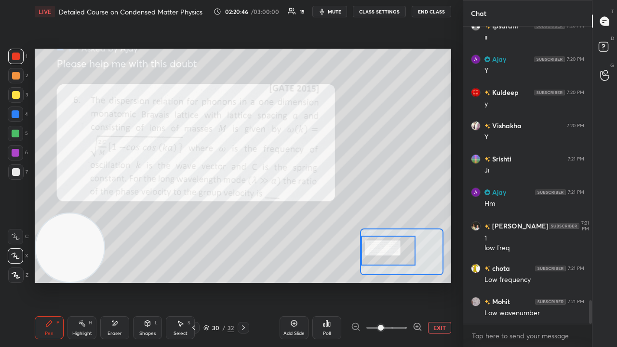
scroll to position [3576, 0]
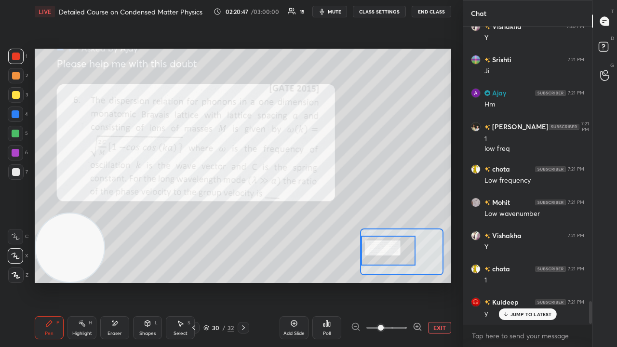
click at [338, 13] on span "mute" at bounding box center [334, 11] width 13 height 7
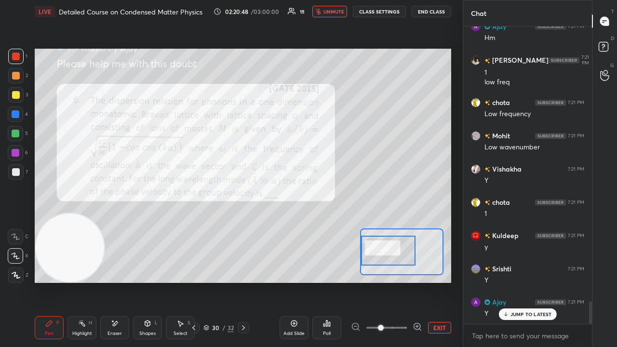
click at [337, 12] on span "unmute" at bounding box center [333, 11] width 21 height 7
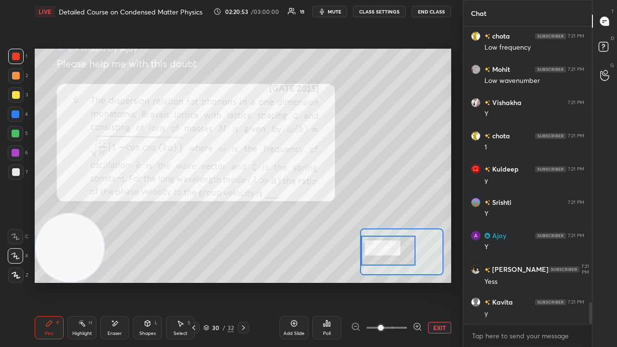
scroll to position [3743, 0]
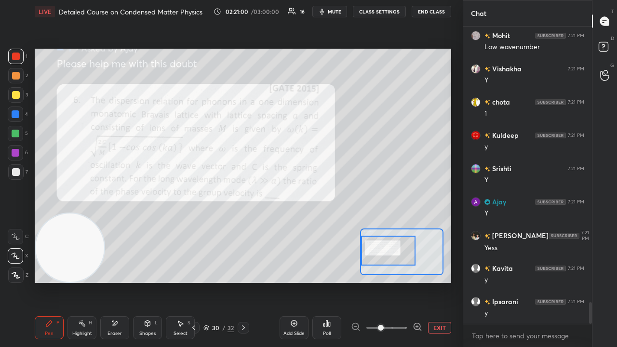
click at [341, 12] on span "mute" at bounding box center [334, 11] width 13 height 7
click at [338, 14] on span "unmute" at bounding box center [333, 11] width 21 height 7
click at [243, 281] on icon at bounding box center [243, 328] width 8 height 8
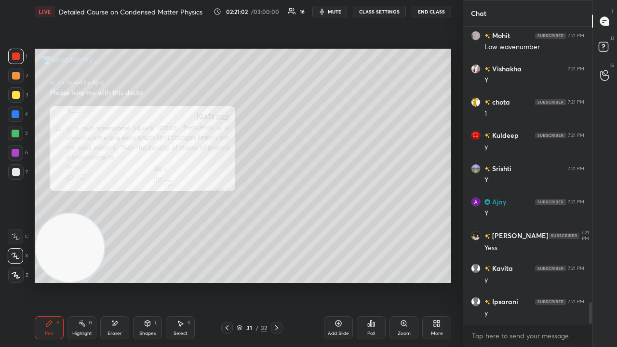
scroll to position [3775, 0]
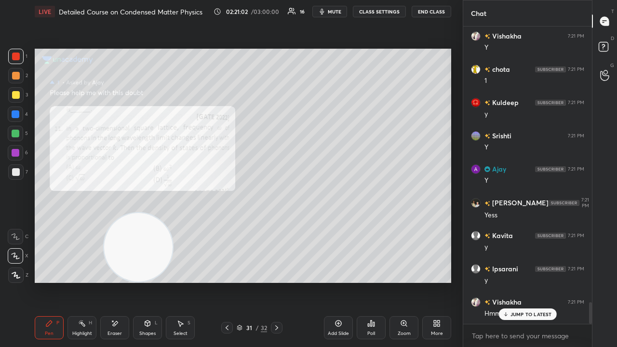
drag, startPoint x: 88, startPoint y: 262, endPoint x: 458, endPoint y: 284, distance: 371.2
click at [460, 280] on div "1 2 3 4 5 6 7 C X Z E E Erase all H H LIVE Detailed Course on Condensed Matter …" at bounding box center [231, 173] width 463 height 347
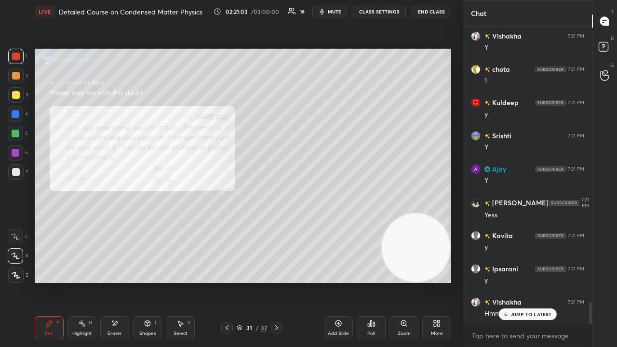
click at [406, 281] on div "Zoom" at bounding box center [403, 333] width 13 height 5
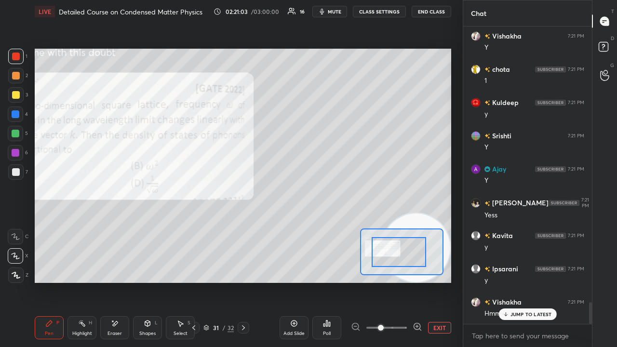
drag, startPoint x: 405, startPoint y: 243, endPoint x: 387, endPoint y: 241, distance: 17.9
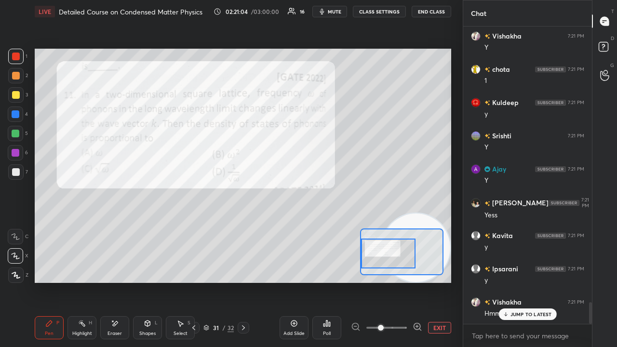
drag, startPoint x: 397, startPoint y: 250, endPoint x: 382, endPoint y: 249, distance: 15.9
click at [382, 249] on div at bounding box center [388, 253] width 54 height 30
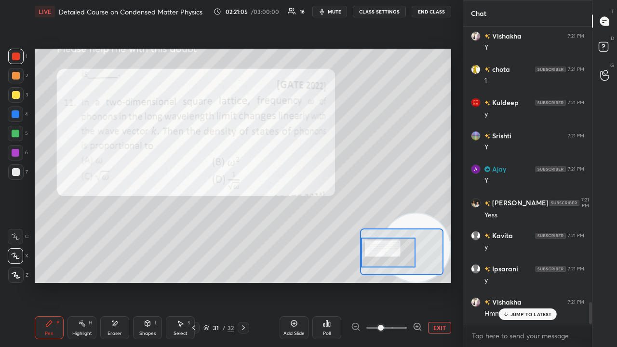
click at [416, 281] on icon at bounding box center [417, 327] width 10 height 10
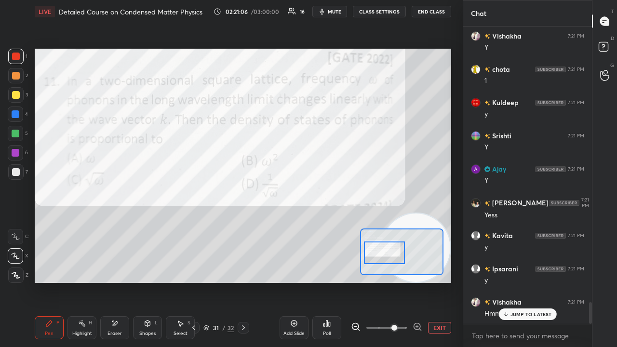
click at [382, 251] on div at bounding box center [384, 252] width 40 height 23
click at [338, 6] on div "LIVE Detailed Course on Condensed Matter Physics 02:21:07 / 03:00:00 16 mute CL…" at bounding box center [243, 11] width 416 height 23
click at [337, 10] on span "mute" at bounding box center [334, 11] width 13 height 7
click at [336, 10] on span "unmute" at bounding box center [333, 11] width 21 height 7
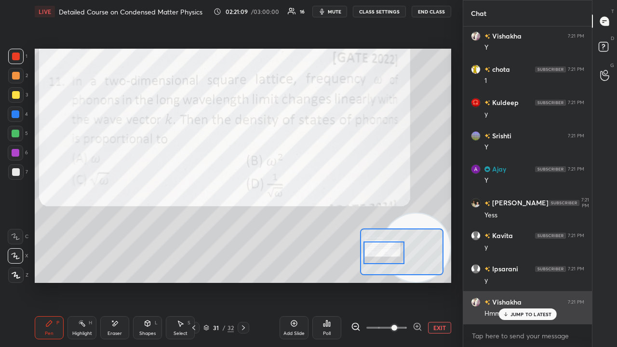
click at [515, 281] on p "JUMP TO LATEST" at bounding box center [530, 314] width 41 height 6
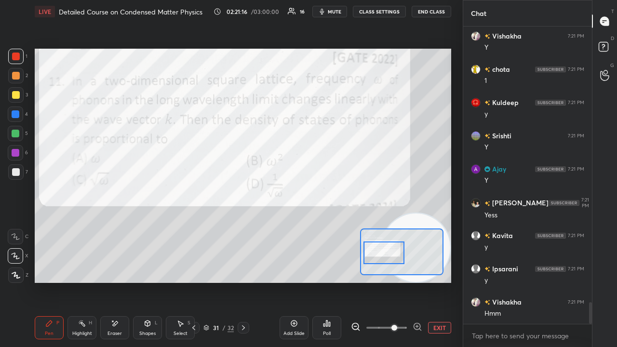
click at [326, 10] on icon "button" at bounding box center [322, 12] width 8 height 8
click at [330, 9] on span "mute" at bounding box center [334, 11] width 13 height 7
drag, startPoint x: 417, startPoint y: 224, endPoint x: 449, endPoint y: 151, distance: 78.8
click at [451, 157] on div "Setting up your live class Poll for secs No correct answer Start poll" at bounding box center [243, 165] width 424 height 285
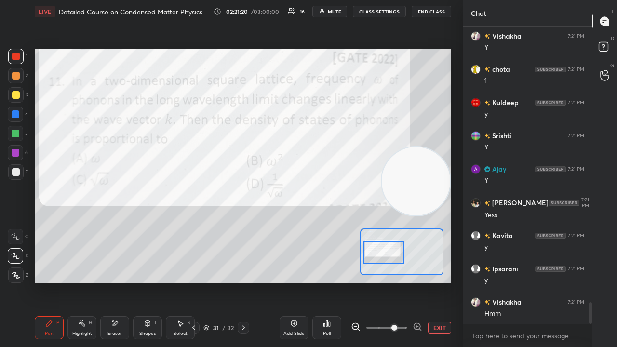
click at [341, 11] on span "mute" at bounding box center [334, 11] width 13 height 7
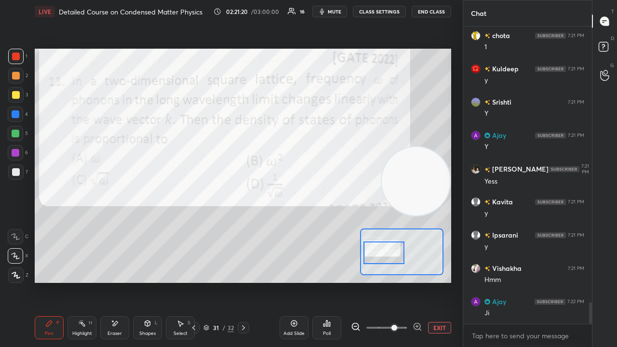
click at [340, 13] on span "mute" at bounding box center [334, 11] width 13 height 7
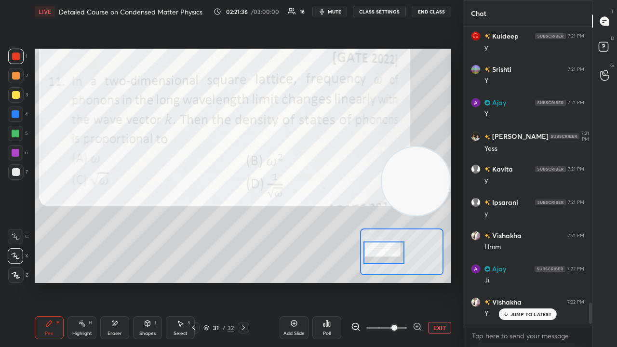
click at [331, 14] on span "mute" at bounding box center [334, 11] width 13 height 7
click at [331, 13] on span "unmute" at bounding box center [333, 11] width 21 height 7
click at [334, 13] on span "mute" at bounding box center [334, 11] width 13 height 7
click at [335, 12] on span "mute" at bounding box center [334, 11] width 13 height 7
click at [15, 135] on div at bounding box center [16, 134] width 8 height 8
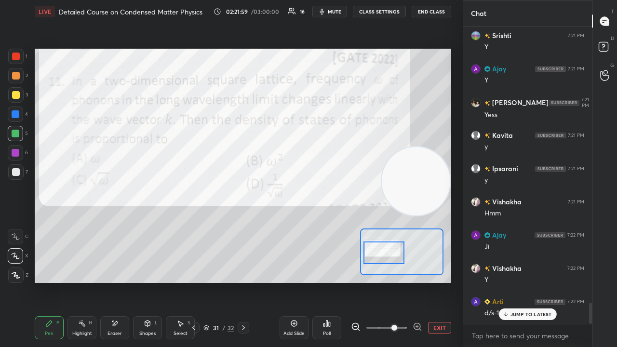
scroll to position [3908, 0]
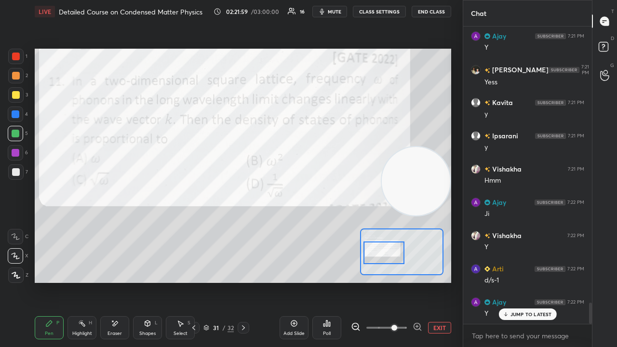
click at [335, 13] on span "mute" at bounding box center [334, 11] width 13 height 7
click at [336, 11] on span "unmute" at bounding box center [333, 11] width 21 height 7
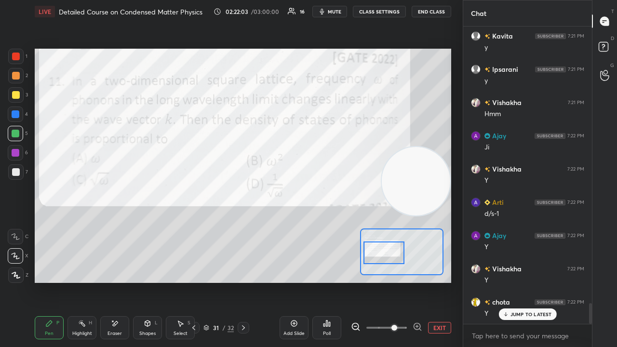
scroll to position [4009, 0]
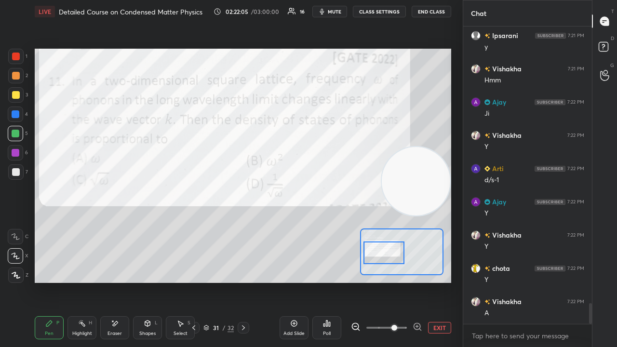
drag, startPoint x: 17, startPoint y: 61, endPoint x: 22, endPoint y: 59, distance: 5.0
click at [17, 60] on div at bounding box center [15, 56] width 15 height 15
click at [339, 11] on span "mute" at bounding box center [334, 11] width 13 height 7
drag, startPoint x: 337, startPoint y: 12, endPoint x: 345, endPoint y: 8, distance: 8.4
click at [337, 12] on span "unmute" at bounding box center [333, 11] width 21 height 7
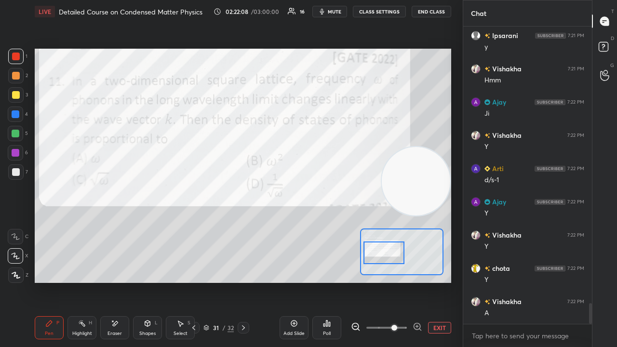
click at [328, 10] on button "mute" at bounding box center [329, 12] width 35 height 12
click at [327, 10] on span "unmute" at bounding box center [333, 11] width 21 height 7
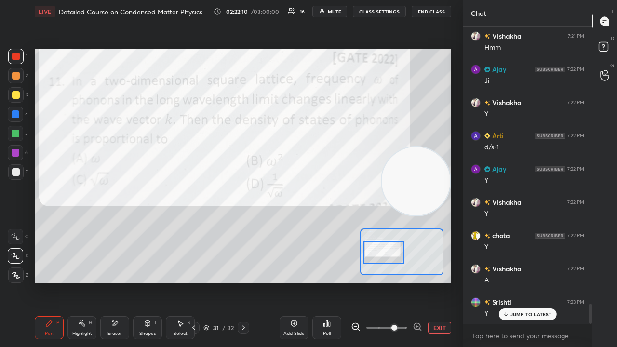
click at [243, 281] on icon at bounding box center [243, 328] width 8 height 8
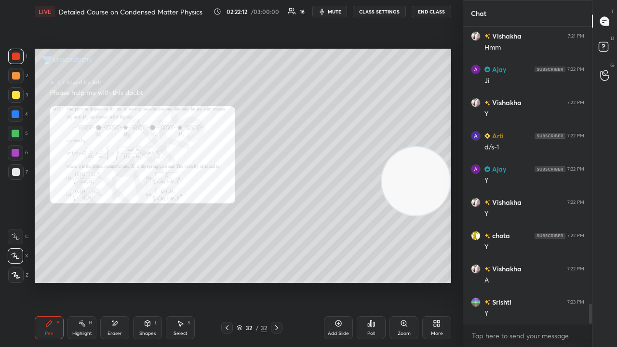
scroll to position [4075, 0]
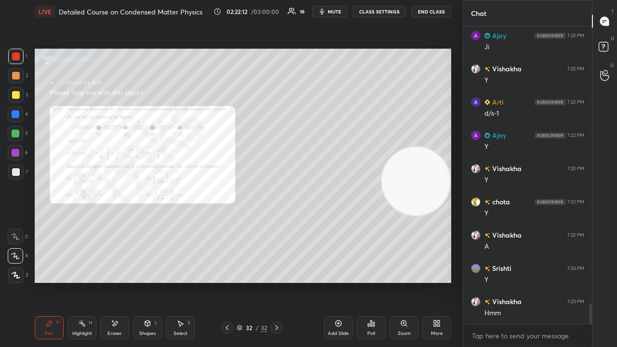
drag, startPoint x: 405, startPoint y: 328, endPoint x: 405, endPoint y: 303, distance: 25.1
click at [404, 281] on div "Zoom" at bounding box center [403, 327] width 29 height 23
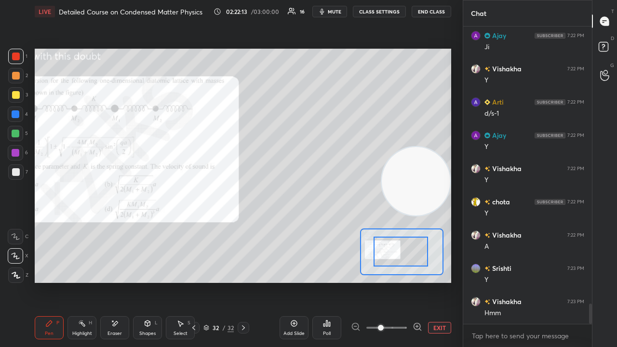
drag, startPoint x: 408, startPoint y: 262, endPoint x: 394, endPoint y: 251, distance: 17.8
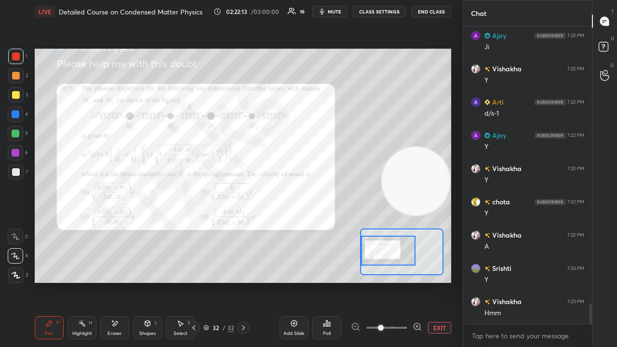
click at [375, 251] on div at bounding box center [388, 251] width 54 height 30
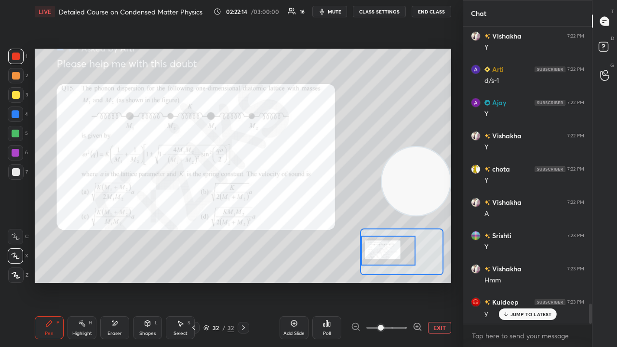
click at [608, 50] on icon at bounding box center [604, 48] width 17 height 17
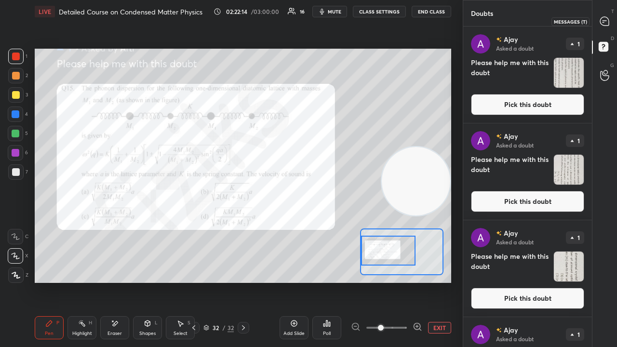
click at [604, 23] on icon at bounding box center [604, 21] width 9 height 9
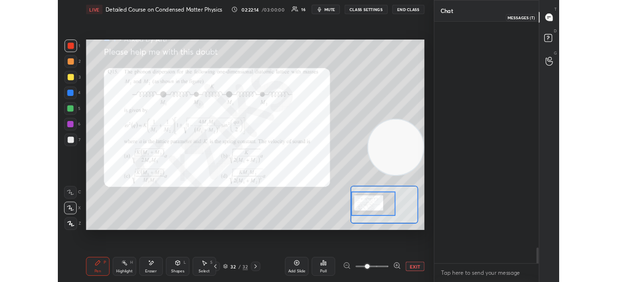
scroll to position [294, 126]
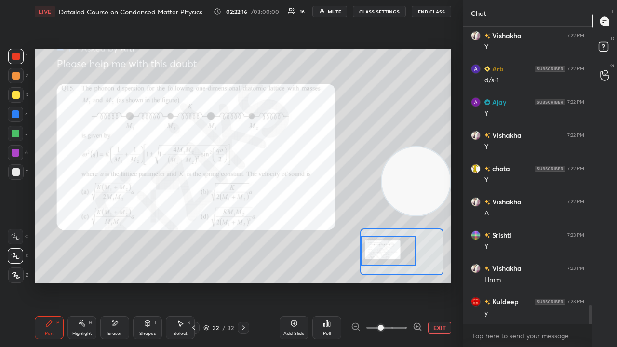
click at [591, 281] on div "Chat Ajay 7:22 PM Ji Vishakha 7:22 PM Y Arti 7:22 PM d/s-1 Ajay 7:22 PM Y Visha…" at bounding box center [540, 173] width 154 height 347
click at [415, 281] on icon at bounding box center [417, 327] width 10 height 10
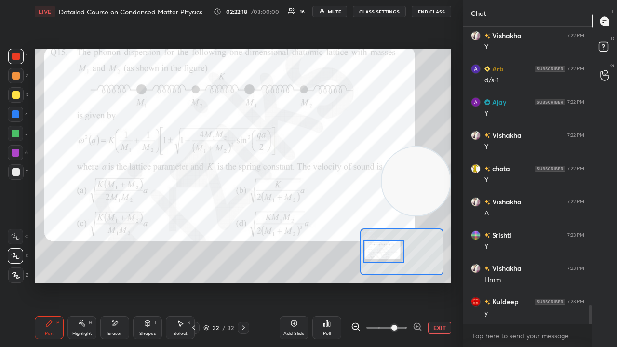
click at [384, 246] on div at bounding box center [383, 251] width 40 height 23
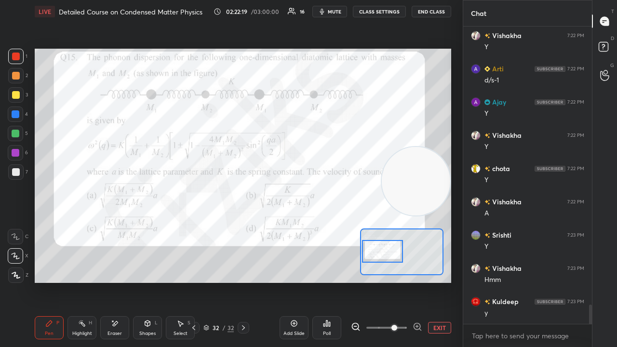
drag, startPoint x: 407, startPoint y: 186, endPoint x: 427, endPoint y: 121, distance: 68.1
click at [427, 147] on video at bounding box center [416, 181] width 68 height 68
click at [333, 14] on span "mute" at bounding box center [334, 11] width 13 height 7
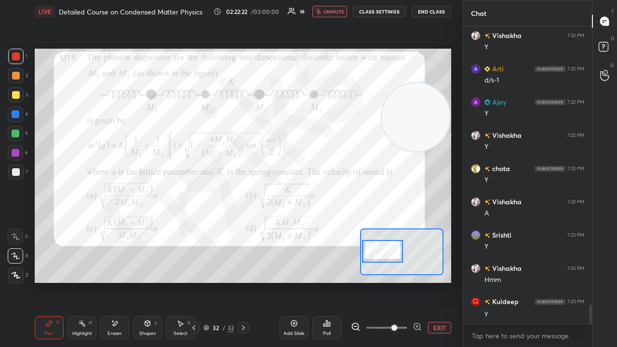
click at [335, 12] on span "unmute" at bounding box center [333, 11] width 21 height 7
click at [336, 12] on span "mute" at bounding box center [334, 11] width 13 height 7
click at [336, 13] on span "unmute" at bounding box center [333, 11] width 21 height 7
click at [336, 14] on span "mute" at bounding box center [334, 11] width 13 height 7
click at [336, 13] on span "unmute" at bounding box center [333, 11] width 21 height 7
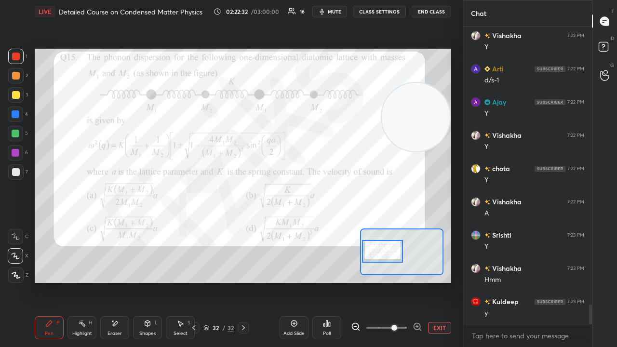
click at [337, 10] on span "mute" at bounding box center [334, 11] width 13 height 7
click at [336, 9] on span "unmute" at bounding box center [333, 11] width 21 height 7
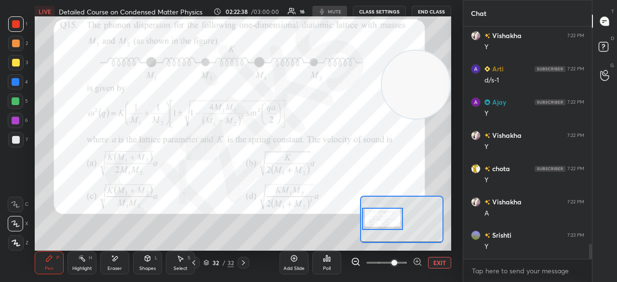
scroll to position [3, 3]
type textarea "x"
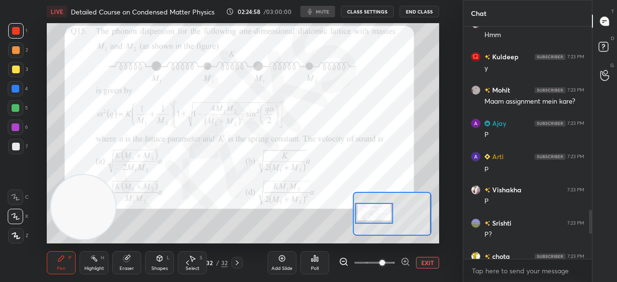
scroll to position [1149, 0]
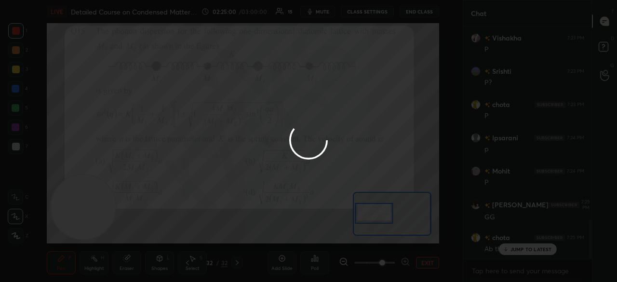
click at [513, 251] on div at bounding box center [308, 141] width 617 height 282
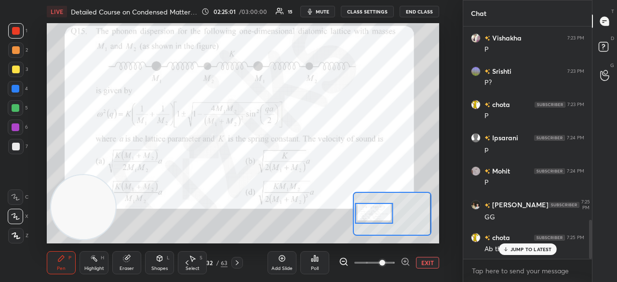
click at [514, 251] on p "JUMP TO LATEST" at bounding box center [530, 249] width 41 height 6
click at [314, 14] on icon "button" at bounding box center [310, 12] width 8 height 8
click at [316, 13] on span "mute" at bounding box center [322, 11] width 13 height 7
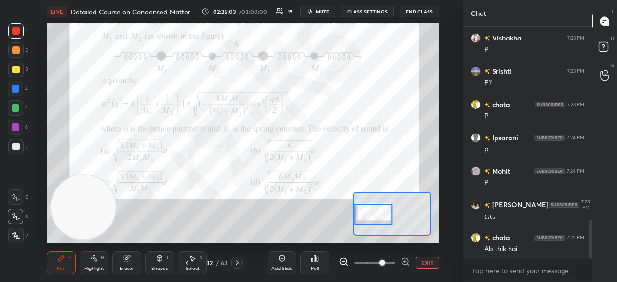
click at [379, 217] on div at bounding box center [373, 214] width 38 height 21
click at [314, 9] on icon "button" at bounding box center [310, 12] width 8 height 8
click at [315, 11] on span "unmute" at bounding box center [321, 11] width 21 height 7
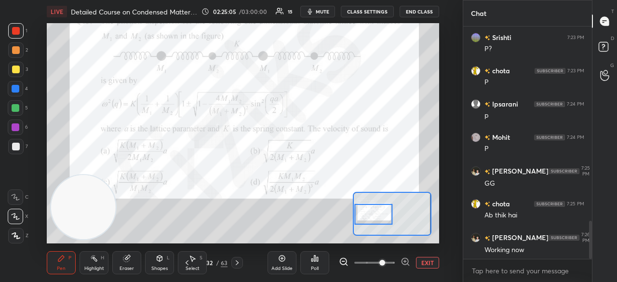
click at [20, 109] on div at bounding box center [15, 107] width 15 height 15
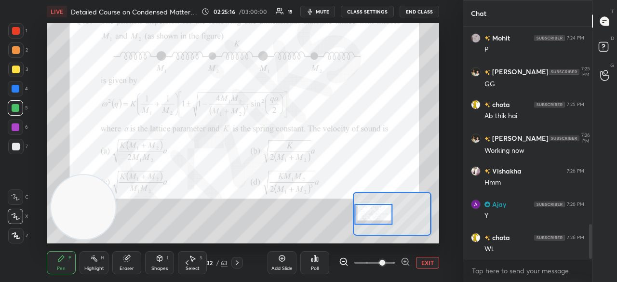
scroll to position [1315, 0]
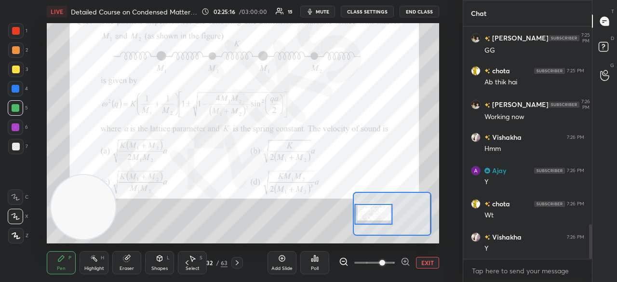
click at [324, 11] on span "mute" at bounding box center [322, 11] width 13 height 7
click at [325, 12] on span "unmute" at bounding box center [321, 11] width 21 height 7
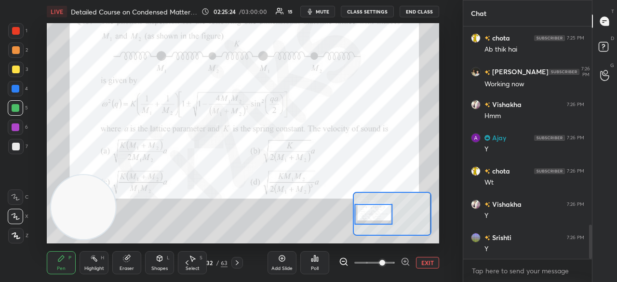
click at [323, 5] on div "LIVE Detailed Course on Condensed Matter Physics 02:25:24 / 03:00:00 15 mute CL…" at bounding box center [243, 11] width 392 height 23
click at [319, 11] on span "mute" at bounding box center [322, 11] width 13 height 7
click at [320, 12] on span "unmute" at bounding box center [321, 11] width 21 height 7
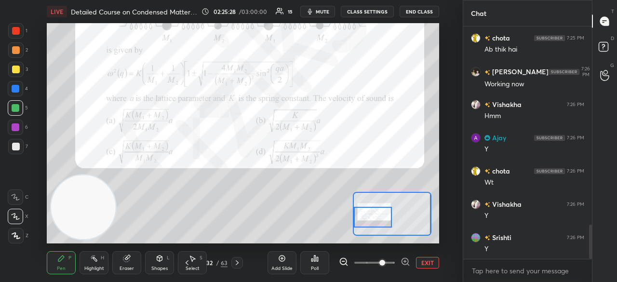
click at [371, 221] on div at bounding box center [373, 217] width 38 height 21
click at [325, 8] on span "mute" at bounding box center [322, 11] width 13 height 7
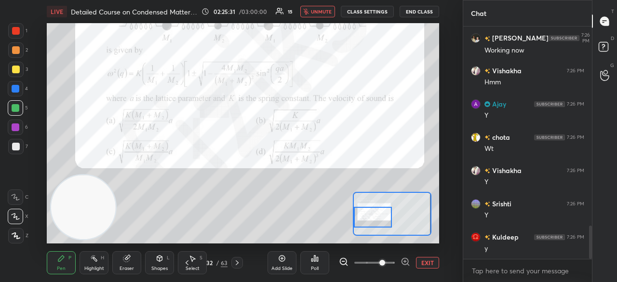
click at [327, 13] on span "unmute" at bounding box center [321, 11] width 21 height 7
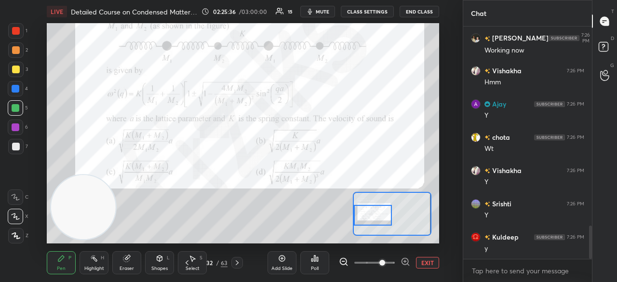
click at [372, 212] on div at bounding box center [373, 215] width 38 height 21
click at [326, 12] on span "mute" at bounding box center [322, 11] width 13 height 7
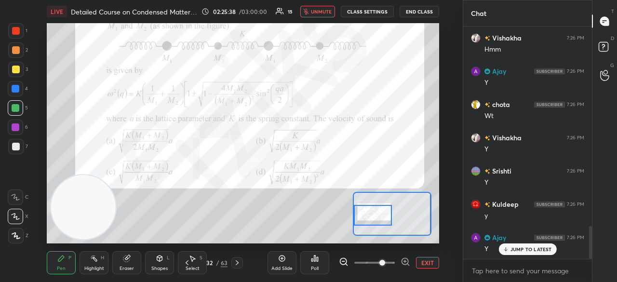
scroll to position [1448, 0]
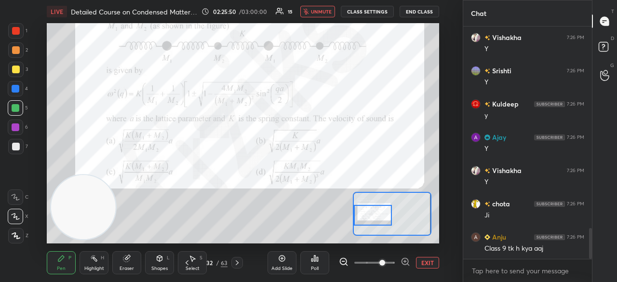
click at [326, 10] on span "unmute" at bounding box center [321, 11] width 21 height 7
click at [326, 10] on span "mute" at bounding box center [322, 11] width 13 height 7
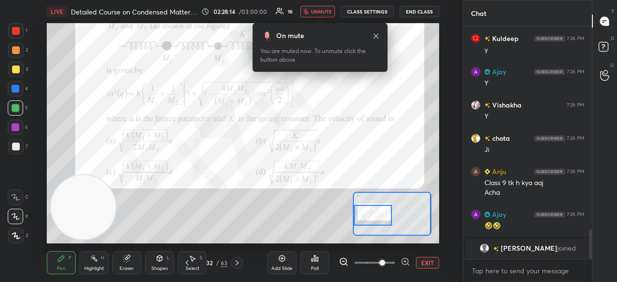
scroll to position [1614, 0]
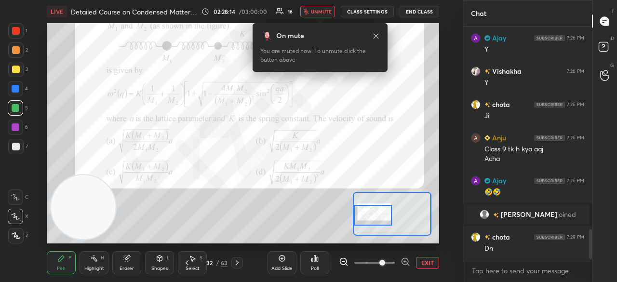
click at [321, 13] on span "unmute" at bounding box center [321, 11] width 21 height 7
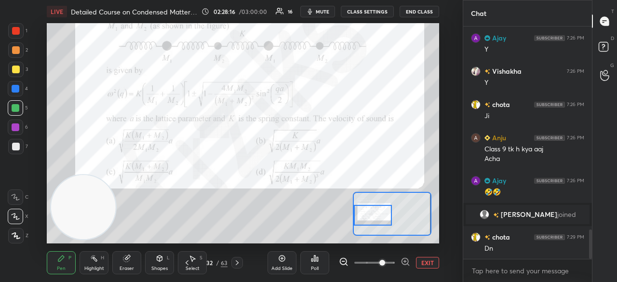
click at [324, 14] on button "mute" at bounding box center [317, 12] width 35 height 12
click at [324, 13] on span "unmute" at bounding box center [321, 11] width 21 height 7
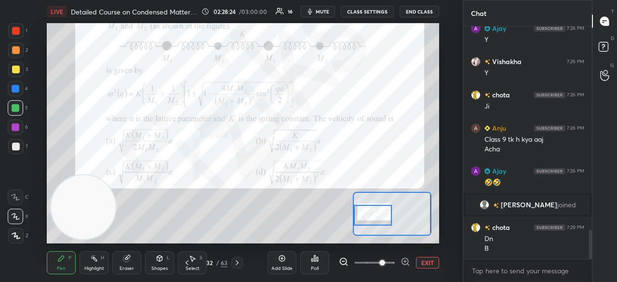
click at [278, 265] on div "Add Slide" at bounding box center [281, 262] width 29 height 23
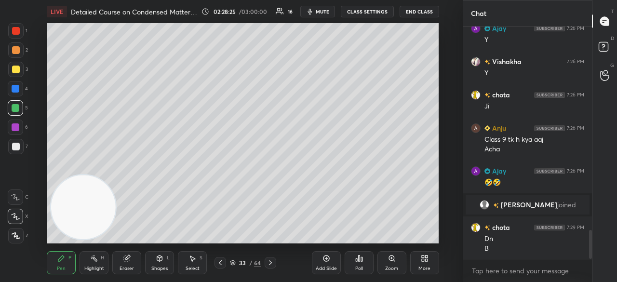
click at [221, 261] on icon at bounding box center [220, 262] width 3 height 5
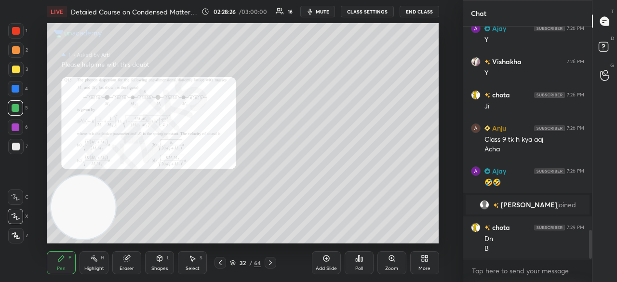
click at [422, 259] on icon at bounding box center [425, 258] width 8 height 8
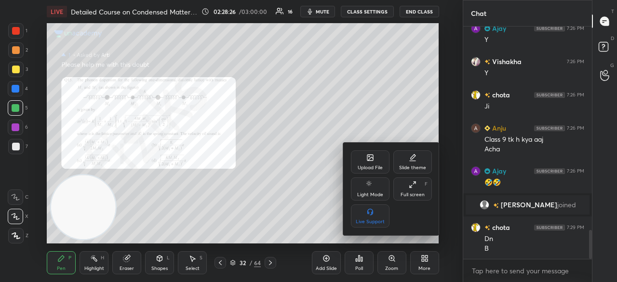
drag, startPoint x: 419, startPoint y: 157, endPoint x: 413, endPoint y: 176, distance: 19.5
click at [417, 157] on div "Slide theme" at bounding box center [412, 161] width 39 height 23
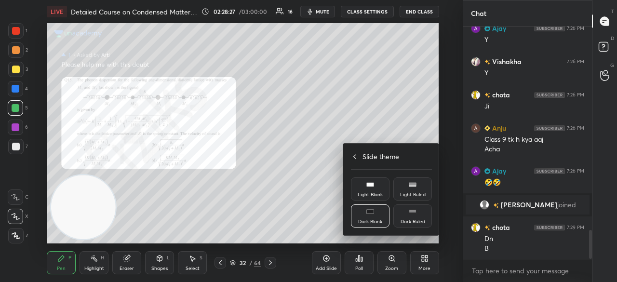
click at [404, 220] on div "Dark Ruled" at bounding box center [412, 221] width 25 height 5
click at [321, 151] on div at bounding box center [308, 141] width 617 height 282
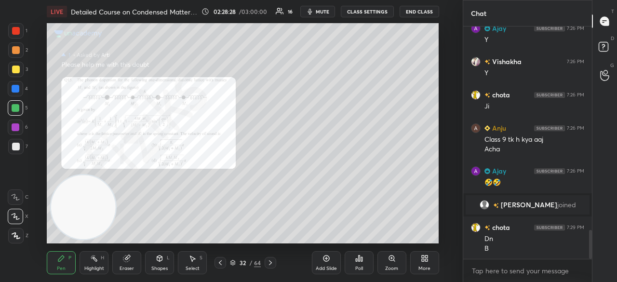
click at [328, 266] on div "Add Slide" at bounding box center [326, 268] width 21 height 5
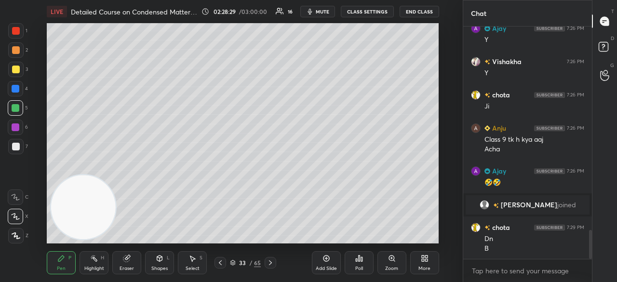
click at [14, 73] on div at bounding box center [15, 69] width 15 height 15
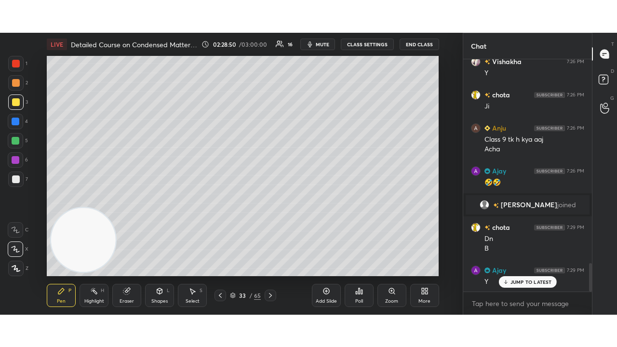
scroll to position [1690, 0]
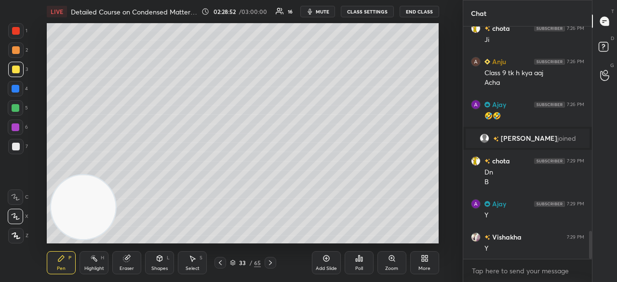
click at [322, 11] on span "mute" at bounding box center [322, 11] width 13 height 7
click at [323, 11] on span "unmute" at bounding box center [321, 11] width 21 height 7
click at [426, 265] on div "More" at bounding box center [424, 262] width 29 height 23
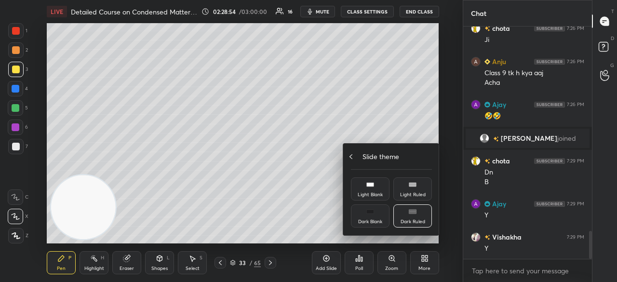
click at [355, 156] on div "Slide theme" at bounding box center [391, 156] width 81 height 10
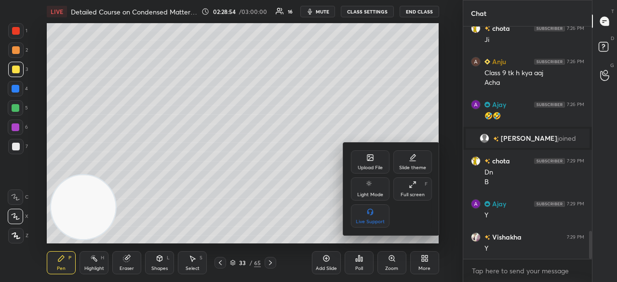
click at [414, 192] on div "Full screen" at bounding box center [412, 194] width 24 height 5
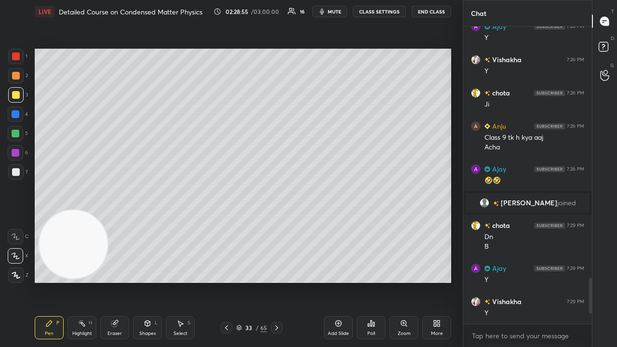
scroll to position [1658, 0]
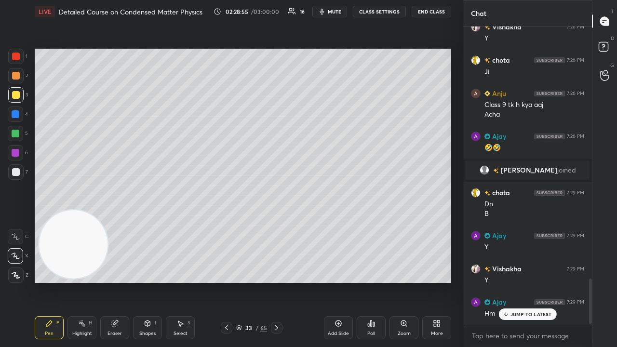
click at [332, 13] on span "mute" at bounding box center [334, 11] width 13 height 7
click at [333, 10] on span "unmute" at bounding box center [333, 11] width 21 height 7
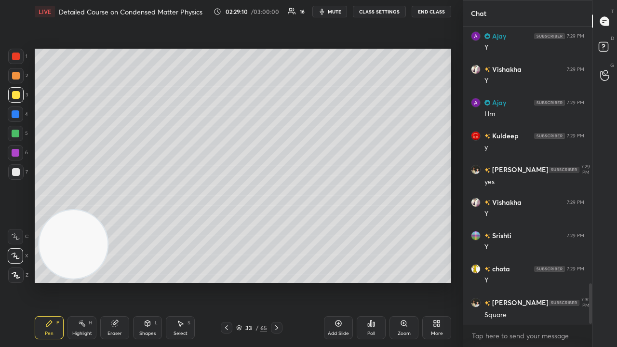
scroll to position [1892, 0]
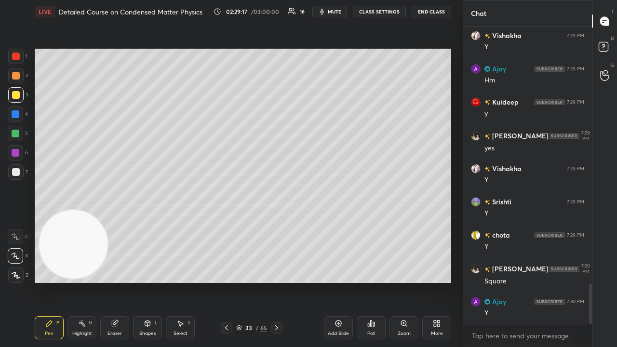
click at [120, 281] on div "Eraser" at bounding box center [114, 333] width 14 height 5
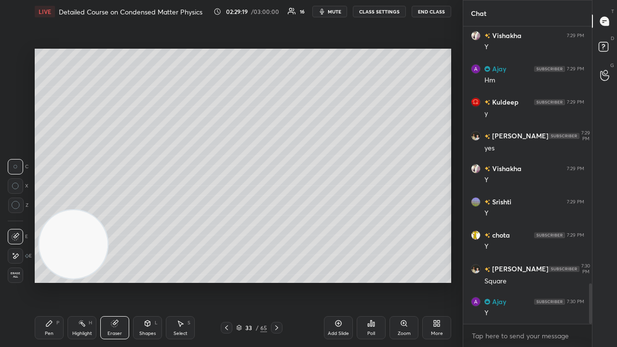
click at [55, 281] on div "Pen P" at bounding box center [49, 327] width 29 height 23
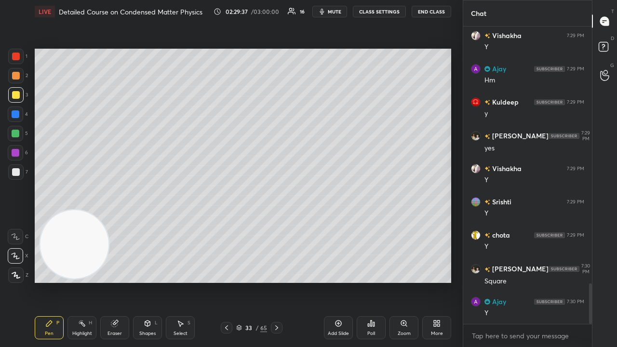
drag, startPoint x: 64, startPoint y: 258, endPoint x: 458, endPoint y: 40, distance: 450.5
click at [463, 40] on div "1 2 3 4 5 6 7 C X Z C X Z E E Erase all H H LIVE Detailed Course on Condensed M…" at bounding box center [308, 173] width 617 height 347
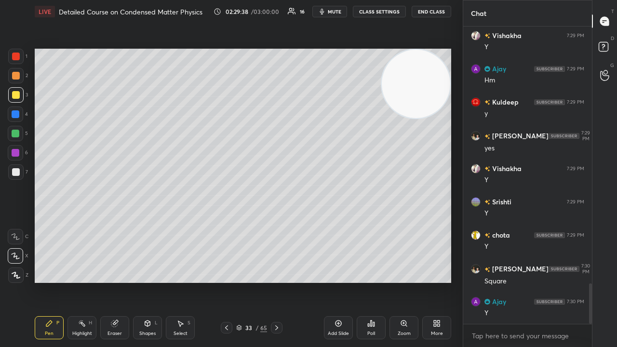
click at [329, 8] on button "mute" at bounding box center [329, 12] width 35 height 12
click at [330, 13] on span "unmute" at bounding box center [333, 11] width 21 height 7
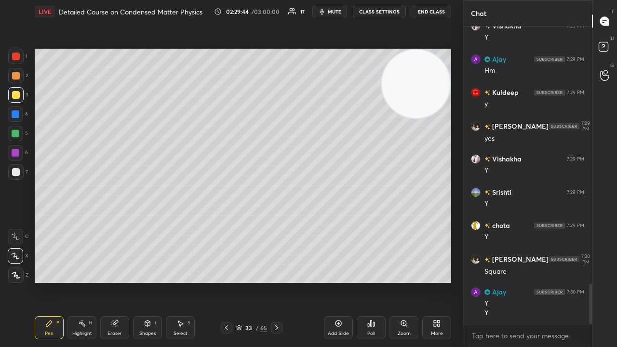
scroll to position [1934, 0]
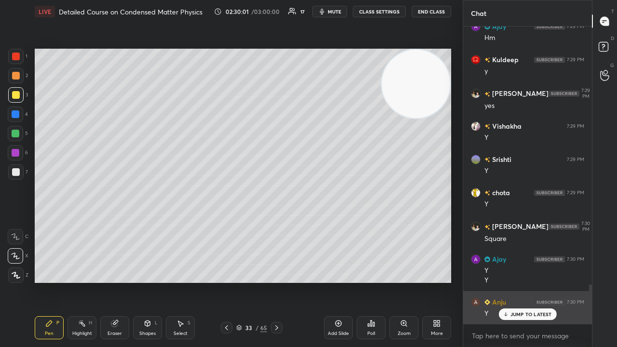
click at [527, 281] on p "JUMP TO LATEST" at bounding box center [530, 314] width 41 height 6
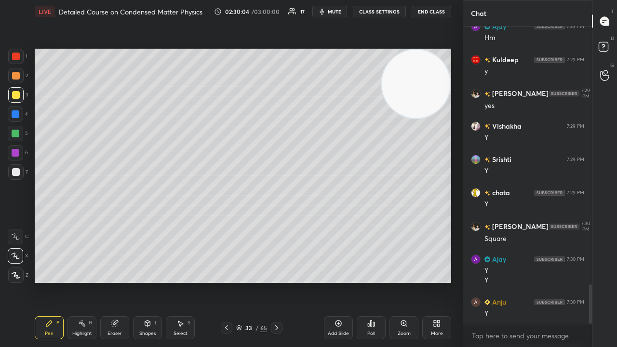
click at [334, 13] on span "mute" at bounding box center [334, 11] width 13 height 7
drag, startPoint x: 336, startPoint y: 11, endPoint x: 338, endPoint y: 15, distance: 5.4
click at [337, 10] on span "unmute" at bounding box center [333, 11] width 21 height 7
click at [121, 281] on div "Eraser" at bounding box center [114, 327] width 29 height 23
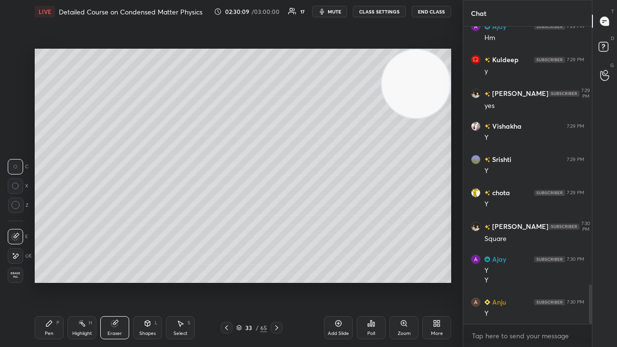
click at [58, 281] on div "Pen P" at bounding box center [49, 327] width 29 height 23
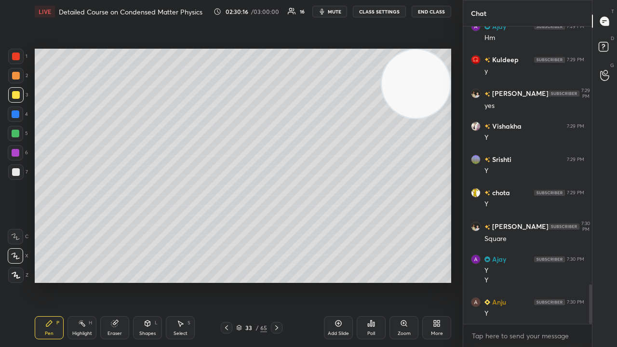
click at [338, 281] on div "Add Slide" at bounding box center [338, 333] width 21 height 5
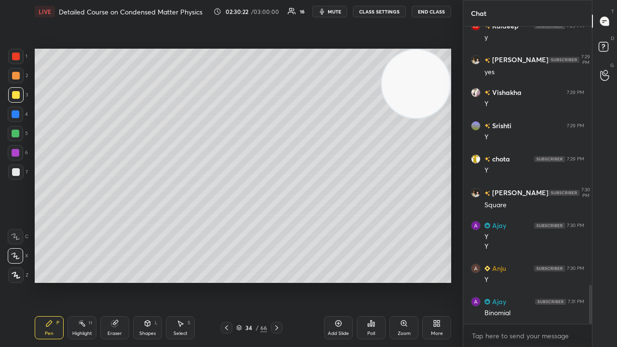
drag, startPoint x: 407, startPoint y: 91, endPoint x: 377, endPoint y: 268, distance: 179.8
click at [382, 118] on video at bounding box center [416, 84] width 68 height 68
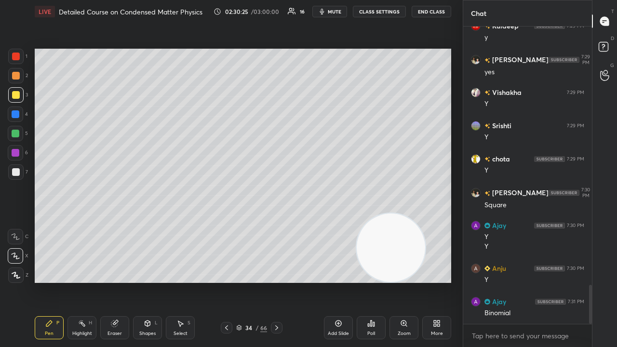
drag, startPoint x: 117, startPoint y: 330, endPoint x: 130, endPoint y: 305, distance: 27.8
click at [117, 281] on div "Eraser" at bounding box center [114, 333] width 14 height 5
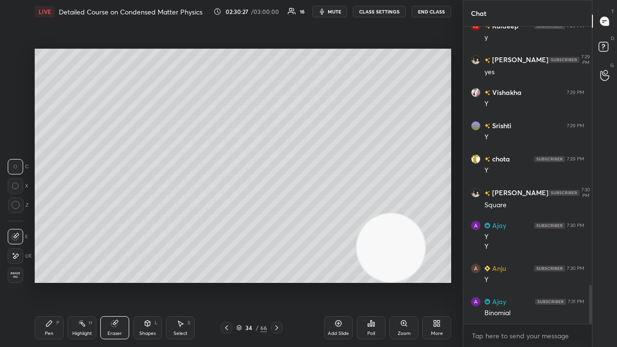
click at [50, 281] on div "Pen" at bounding box center [49, 333] width 9 height 5
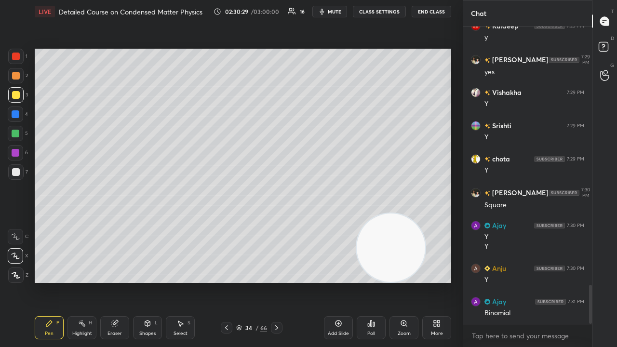
click at [225, 281] on icon at bounding box center [227, 328] width 8 height 8
click at [274, 281] on icon at bounding box center [277, 328] width 8 height 8
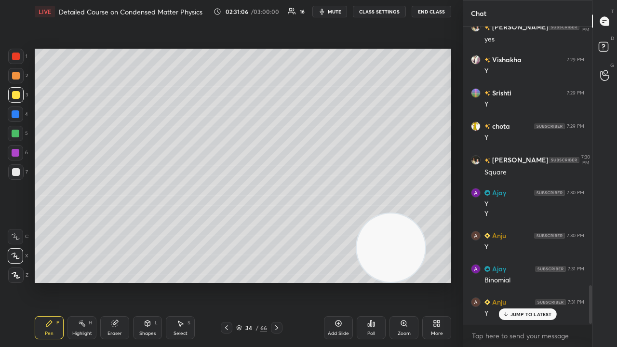
scroll to position [2034, 0]
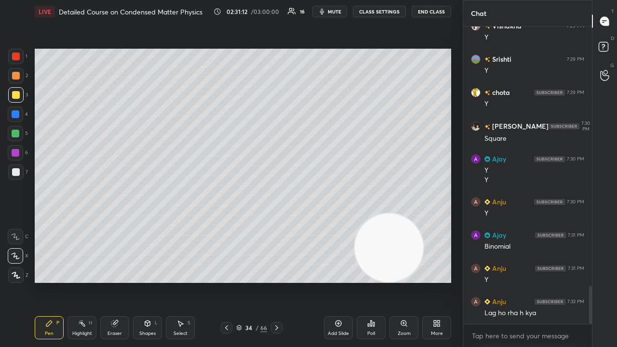
drag, startPoint x: 390, startPoint y: 259, endPoint x: 96, endPoint y: 92, distance: 338.4
click at [355, 213] on video at bounding box center [389, 247] width 68 height 68
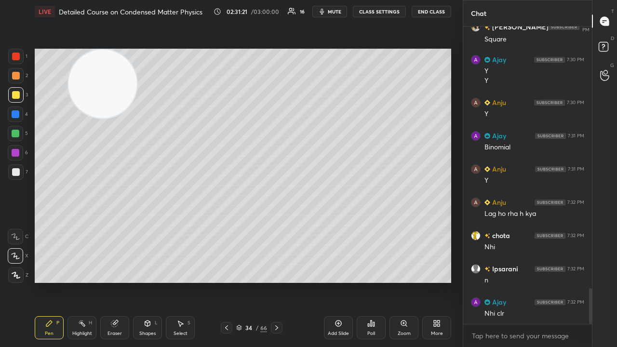
scroll to position [2167, 0]
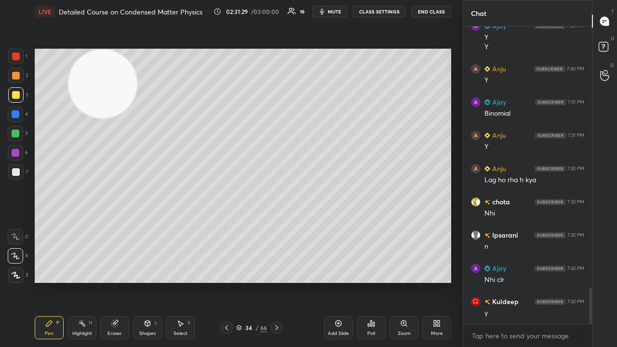
click at [333, 11] on span "mute" at bounding box center [334, 11] width 13 height 7
click at [334, 11] on span "unmute" at bounding box center [333, 11] width 21 height 7
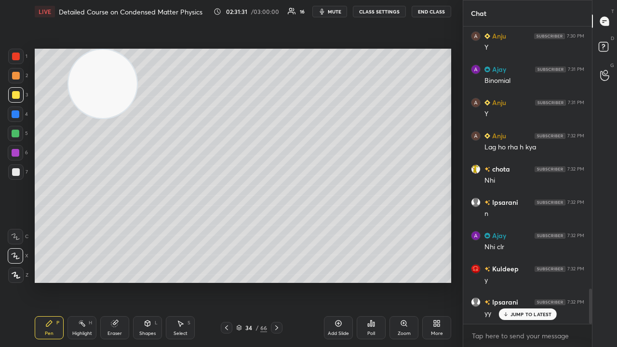
click at [337, 12] on span "mute" at bounding box center [334, 11] width 13 height 7
click at [336, 13] on span "unmute" at bounding box center [333, 11] width 21 height 7
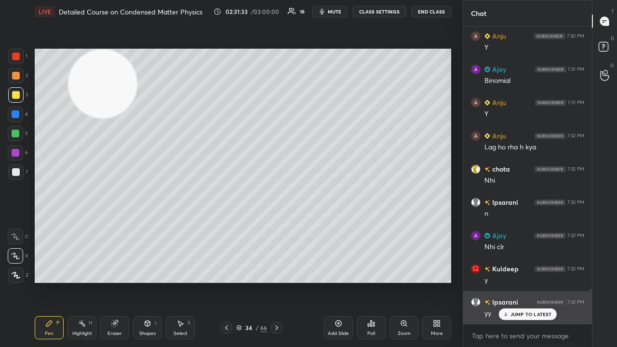
click at [521, 281] on div "JUMP TO LATEST" at bounding box center [527, 314] width 58 height 12
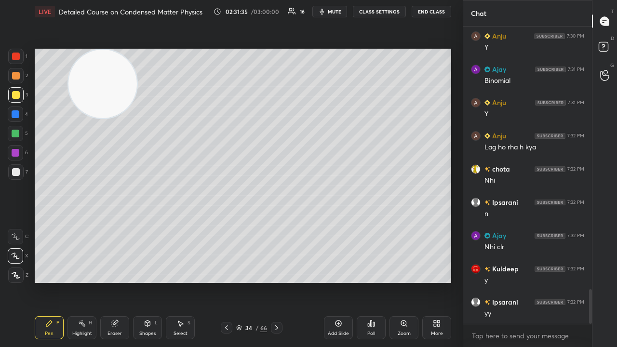
scroll to position [2234, 0]
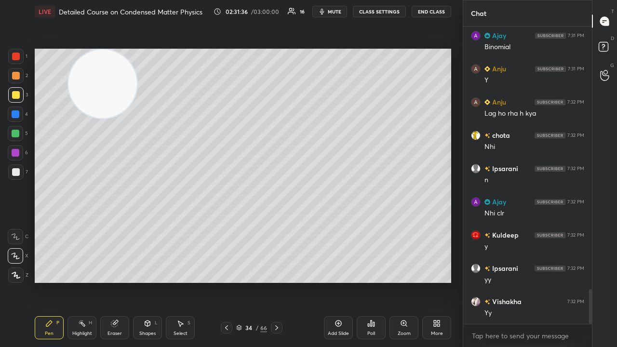
click at [338, 281] on div "Add Slide" at bounding box center [338, 333] width 21 height 5
click at [225, 281] on icon at bounding box center [227, 328] width 8 height 8
click at [223, 281] on icon at bounding box center [227, 328] width 8 height 8
click at [222, 281] on div at bounding box center [227, 328] width 12 height 12
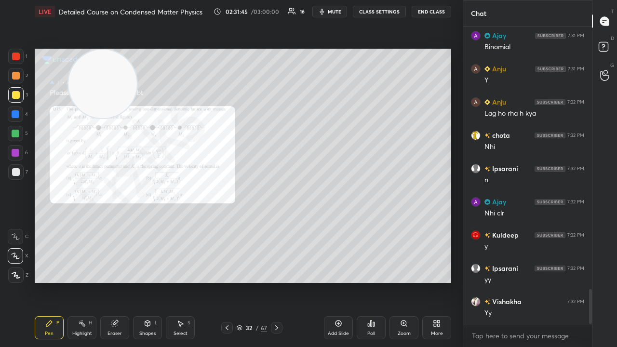
click at [275, 281] on icon at bounding box center [277, 328] width 8 height 8
click at [274, 281] on icon at bounding box center [277, 328] width 8 height 8
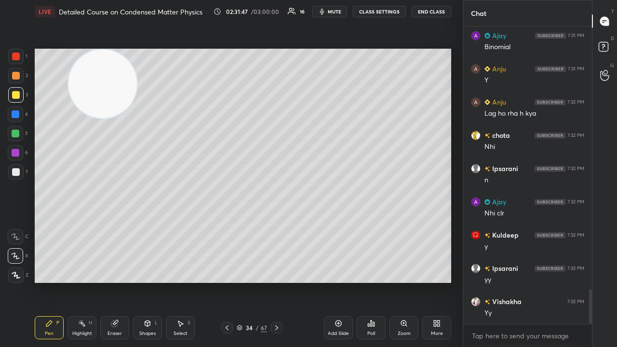
click at [278, 281] on icon at bounding box center [277, 328] width 8 height 8
click at [226, 281] on icon at bounding box center [227, 328] width 8 height 8
click at [221, 281] on div at bounding box center [227, 328] width 12 height 12
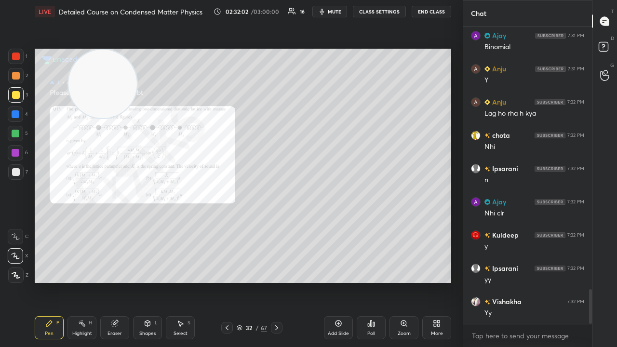
click at [339, 12] on span "mute" at bounding box center [334, 11] width 13 height 7
click at [340, 10] on span "unmute" at bounding box center [333, 11] width 21 height 7
drag, startPoint x: 14, startPoint y: 60, endPoint x: 27, endPoint y: 80, distance: 23.7
click at [14, 61] on div at bounding box center [15, 56] width 15 height 15
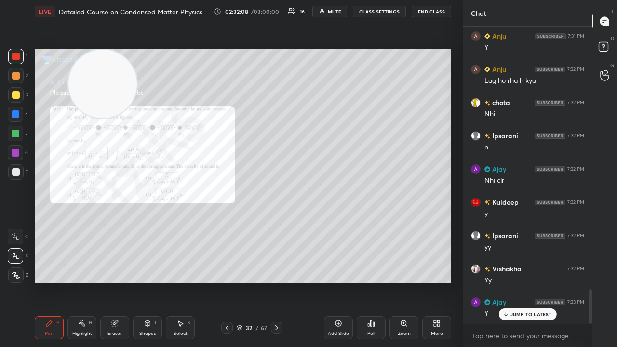
click at [332, 12] on span "mute" at bounding box center [334, 11] width 13 height 7
click at [334, 13] on span "unmute" at bounding box center [333, 11] width 21 height 7
click at [271, 281] on div at bounding box center [277, 328] width 12 height 12
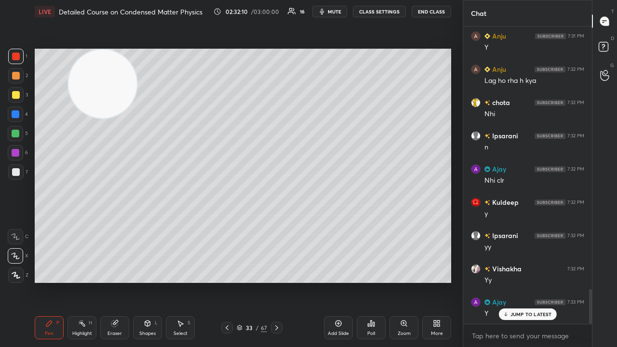
click at [273, 281] on div at bounding box center [277, 328] width 12 height 12
click at [274, 281] on icon at bounding box center [277, 328] width 8 height 8
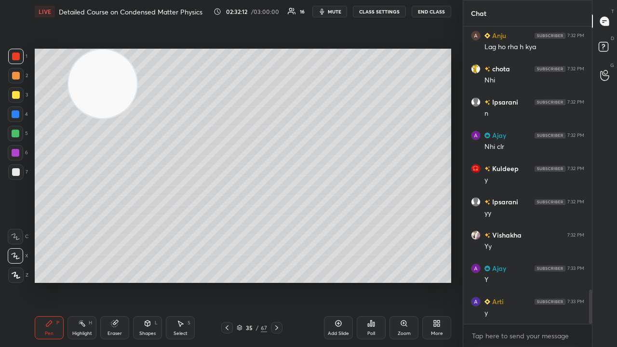
click at [605, 48] on rect at bounding box center [602, 46] width 9 height 9
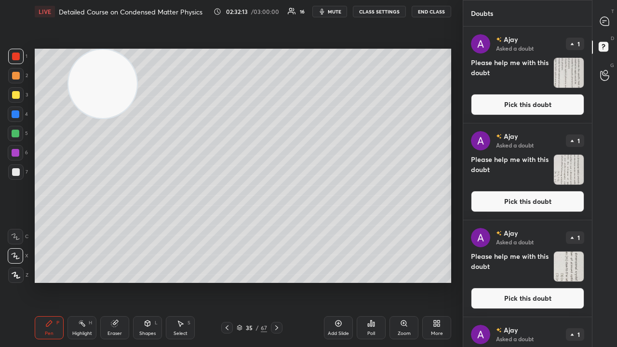
click at [555, 101] on button "Pick this doubt" at bounding box center [527, 104] width 113 height 21
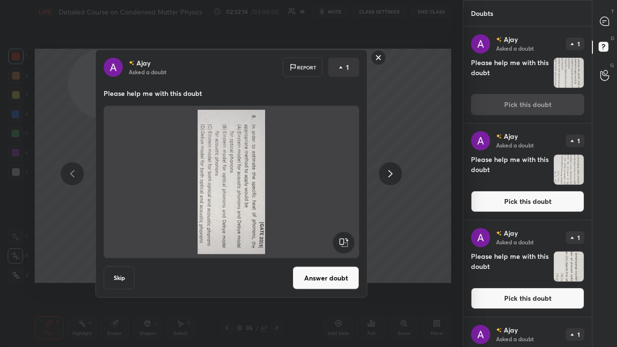
click at [338, 242] on rect at bounding box center [343, 243] width 22 height 22
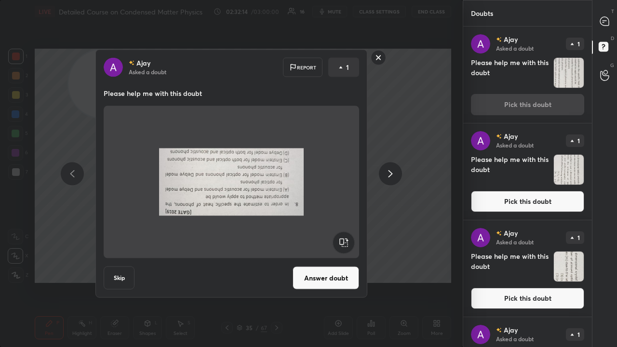
click at [340, 241] on rect at bounding box center [343, 243] width 22 height 22
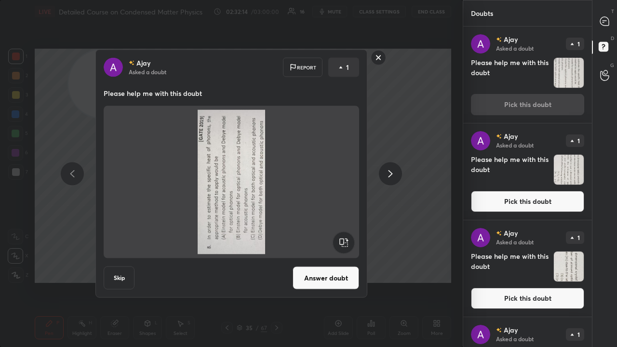
click at [342, 241] on rect at bounding box center [343, 243] width 22 height 22
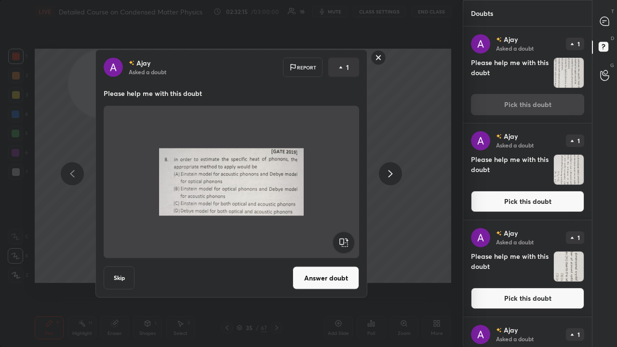
click at [327, 275] on button "Answer doubt" at bounding box center [325, 277] width 66 height 23
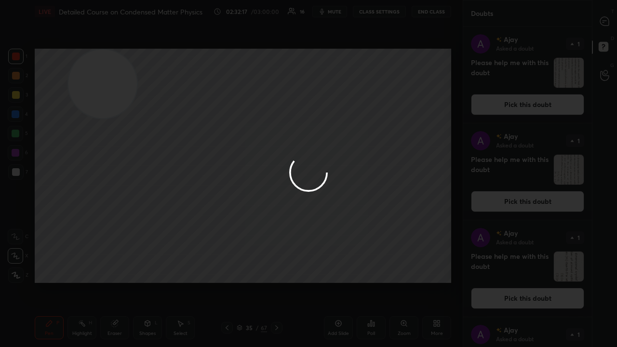
click at [542, 105] on div at bounding box center [308, 173] width 617 height 347
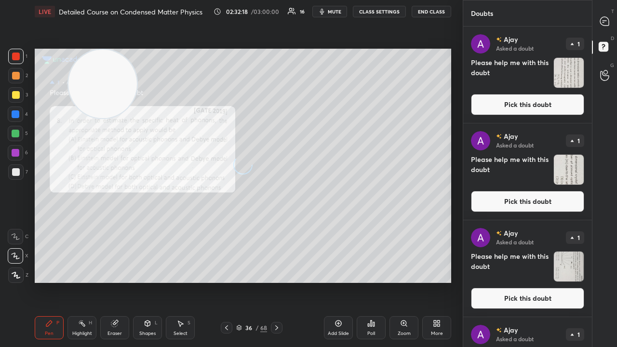
click at [542, 106] on button "Pick this doubt" at bounding box center [527, 104] width 113 height 21
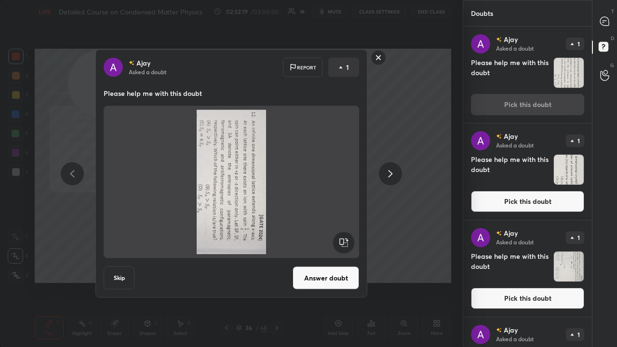
click at [348, 241] on rect at bounding box center [343, 243] width 22 height 22
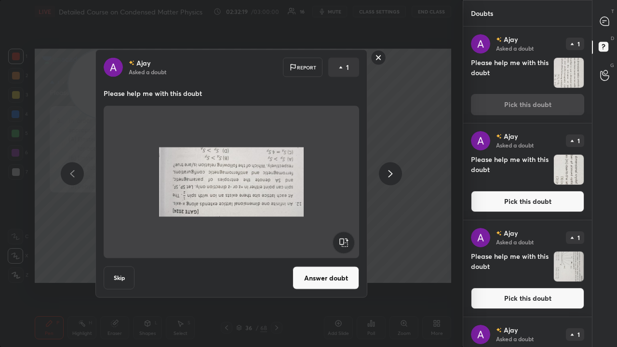
click at [348, 241] on rect at bounding box center [343, 243] width 22 height 22
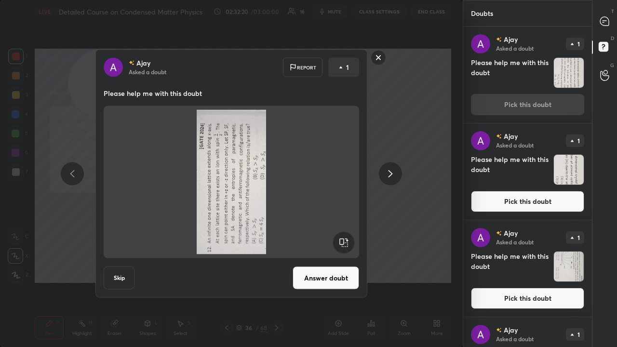
click at [347, 242] on rect at bounding box center [343, 243] width 22 height 22
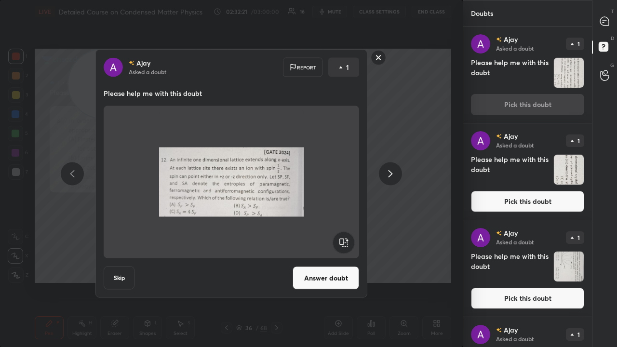
click at [327, 273] on button "Answer doubt" at bounding box center [325, 277] width 66 height 23
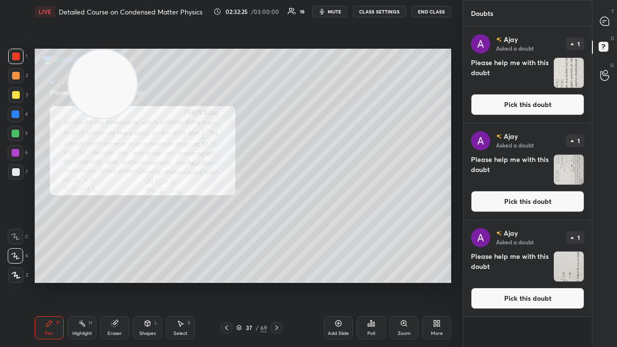
click at [541, 107] on button "Pick this doubt" at bounding box center [527, 104] width 113 height 21
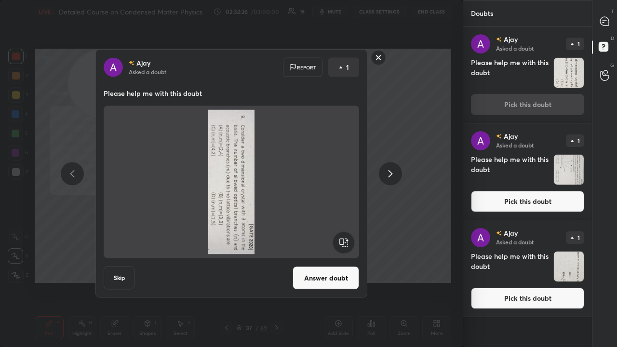
click at [347, 239] on rect at bounding box center [343, 243] width 22 height 22
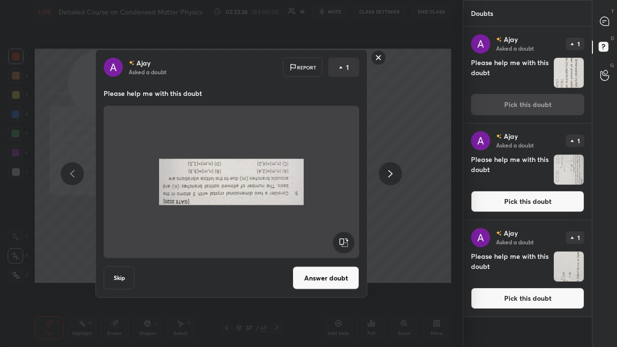
click at [345, 237] on rect at bounding box center [343, 243] width 22 height 22
drag, startPoint x: 329, startPoint y: 274, endPoint x: 327, endPoint y: 279, distance: 5.6
click at [329, 275] on button "Answer doubt" at bounding box center [325, 277] width 66 height 23
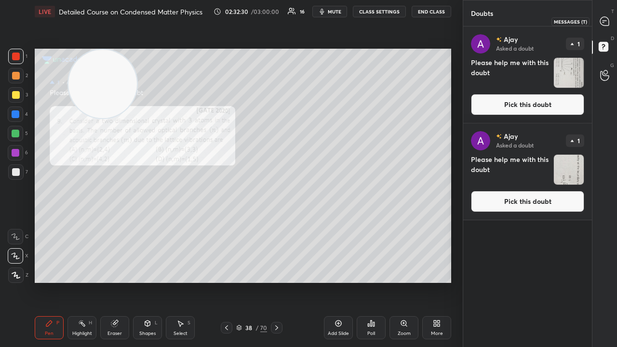
click at [607, 28] on div at bounding box center [604, 21] width 19 height 17
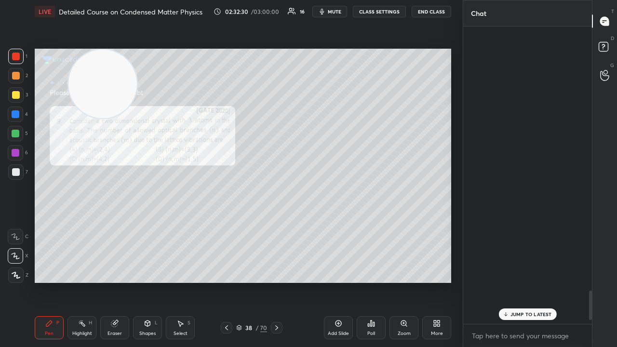
scroll to position [294, 126]
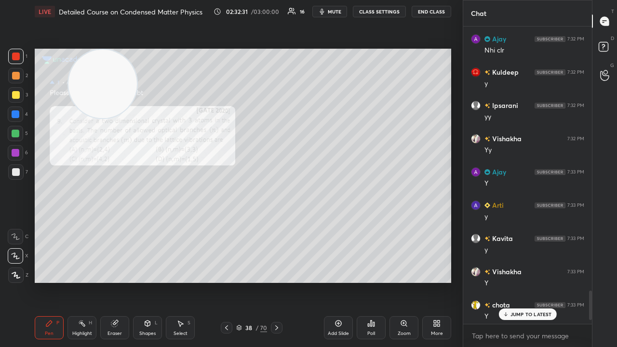
click at [410, 281] on div "Zoom" at bounding box center [403, 327] width 29 height 23
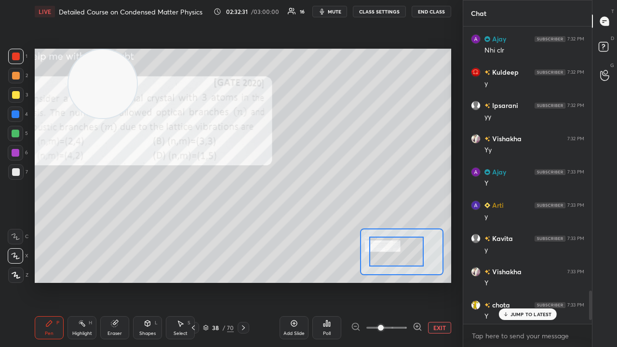
drag, startPoint x: 392, startPoint y: 257, endPoint x: 372, endPoint y: 245, distance: 23.8
click at [373, 249] on div at bounding box center [396, 252] width 54 height 30
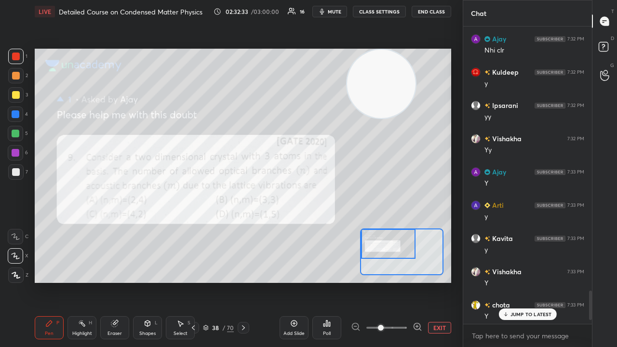
drag, startPoint x: 115, startPoint y: 105, endPoint x: 422, endPoint y: 91, distance: 306.7
click at [415, 91] on video at bounding box center [381, 84] width 68 height 68
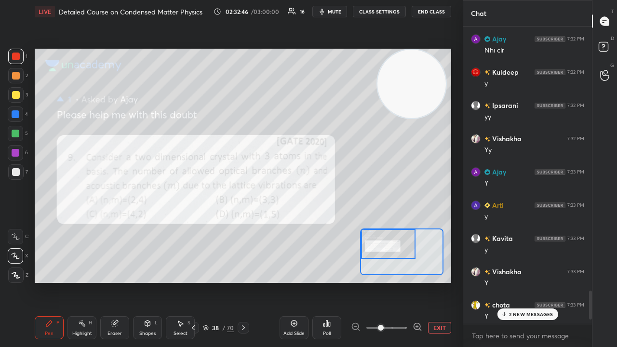
click at [532, 281] on p "2 NEW MESSAGES" at bounding box center [531, 314] width 44 height 6
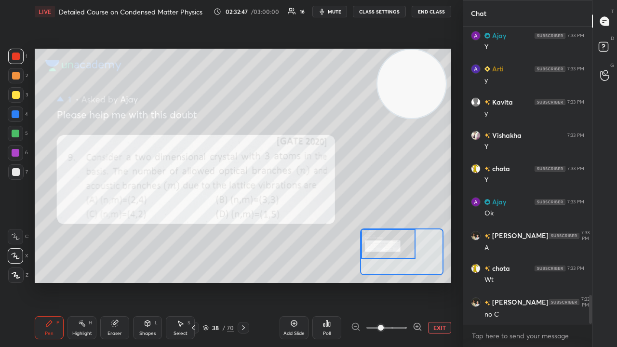
click at [335, 12] on span "mute" at bounding box center [334, 11] width 13 height 7
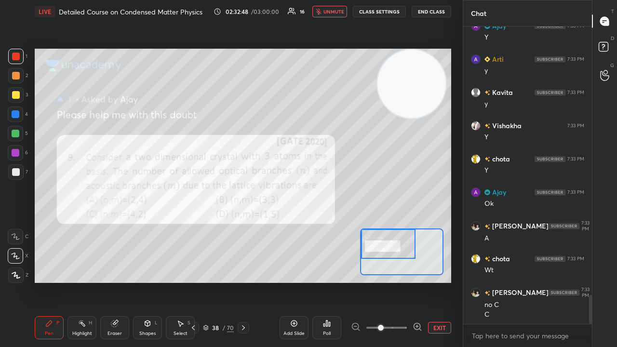
click at [335, 13] on span "unmute" at bounding box center [333, 11] width 21 height 7
click at [335, 9] on span "mute" at bounding box center [334, 11] width 13 height 7
click at [334, 13] on span "unmute" at bounding box center [333, 11] width 21 height 7
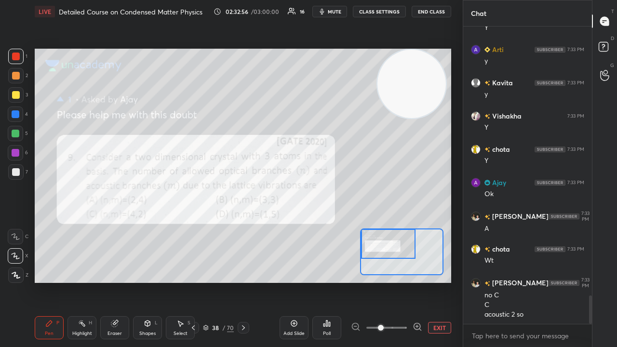
click at [341, 13] on span "mute" at bounding box center [334, 11] width 13 height 7
click at [343, 16] on button "unmute" at bounding box center [329, 12] width 35 height 12
click at [333, 13] on span "mute" at bounding box center [334, 11] width 13 height 7
click at [333, 12] on span "unmute" at bounding box center [333, 11] width 21 height 7
drag, startPoint x: 18, startPoint y: 115, endPoint x: 28, endPoint y: 122, distance: 12.7
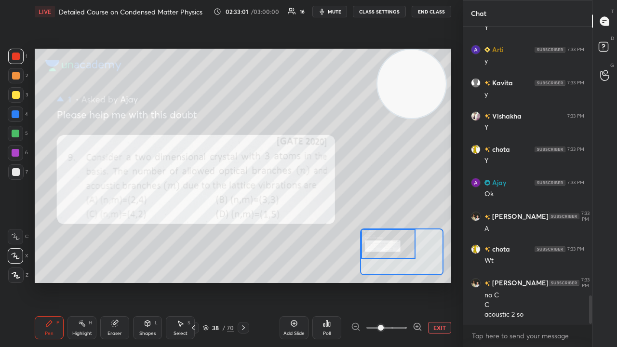
click at [19, 115] on div at bounding box center [16, 114] width 8 height 8
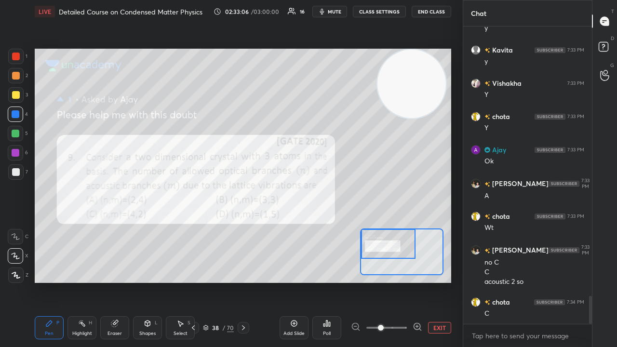
scroll to position [2857, 0]
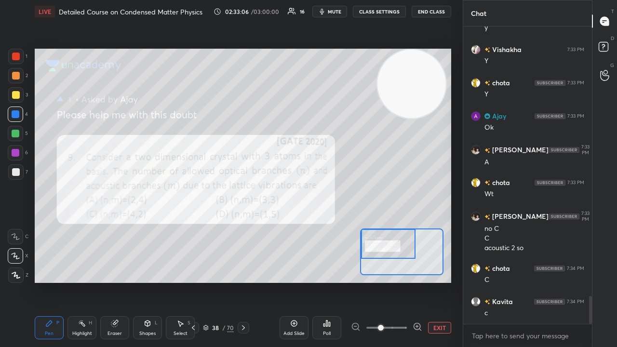
click at [337, 13] on span "mute" at bounding box center [334, 11] width 13 height 7
click at [337, 14] on span "unmute" at bounding box center [333, 11] width 21 height 7
click at [14, 174] on div at bounding box center [16, 172] width 8 height 8
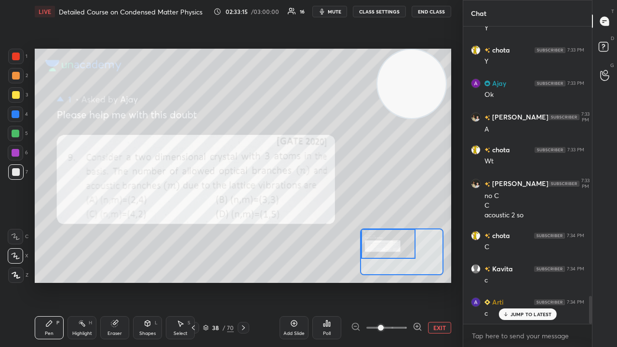
scroll to position [2924, 0]
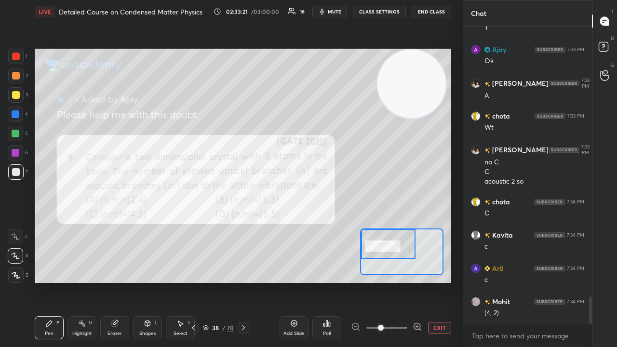
click at [13, 68] on div at bounding box center [15, 75] width 15 height 15
click at [14, 54] on div at bounding box center [16, 57] width 8 height 8
click at [338, 16] on button "mute" at bounding box center [329, 12] width 35 height 12
click at [335, 16] on button "unmute" at bounding box center [329, 12] width 35 height 12
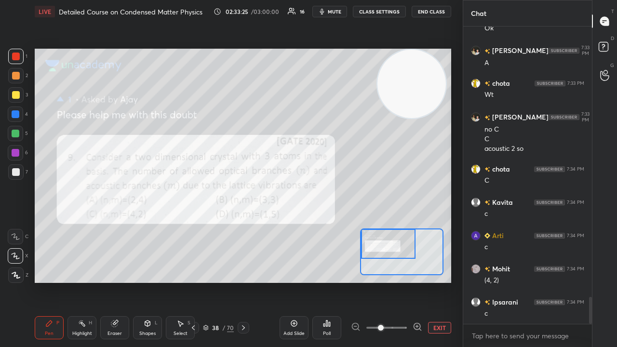
scroll to position [2990, 0]
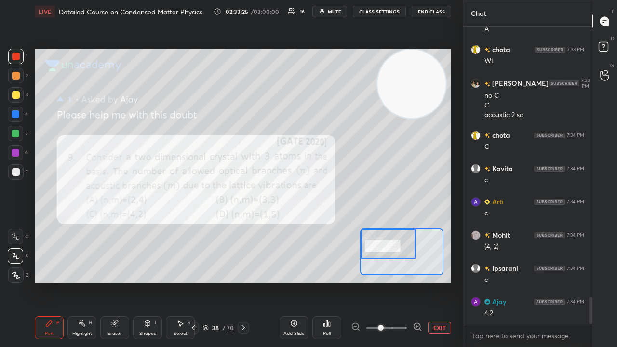
click at [247, 281] on div at bounding box center [244, 328] width 12 height 12
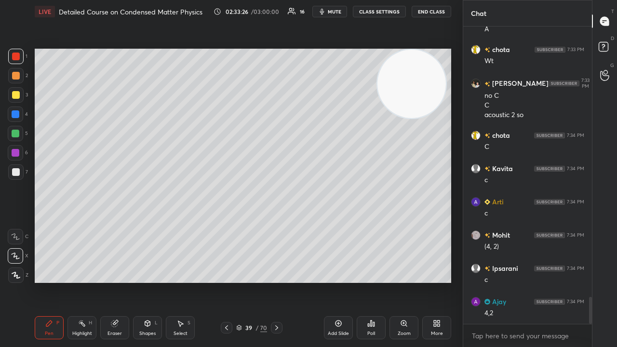
click at [225, 281] on icon at bounding box center [227, 328] width 8 height 8
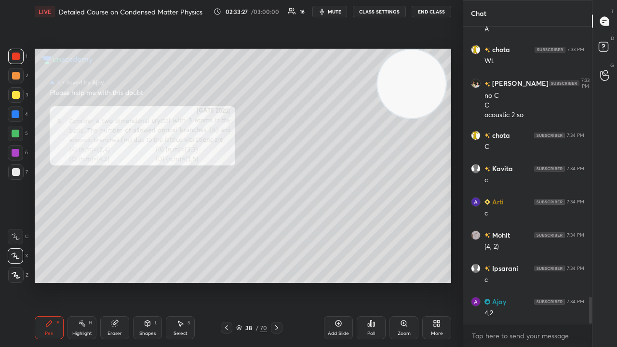
click at [612, 47] on icon at bounding box center [604, 48] width 17 height 17
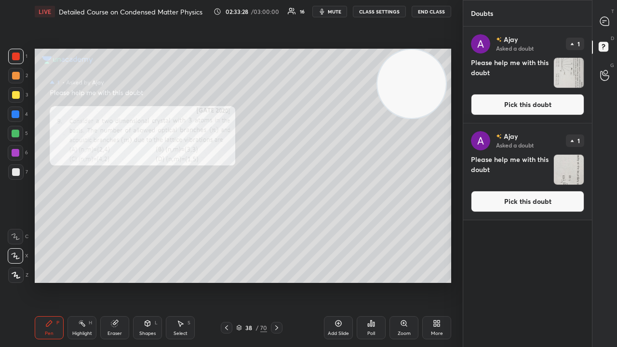
click at [568, 108] on button "Pick this doubt" at bounding box center [527, 104] width 113 height 21
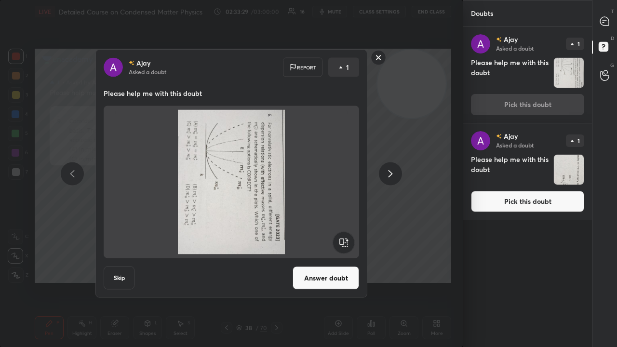
click at [346, 239] on rect at bounding box center [343, 243] width 22 height 22
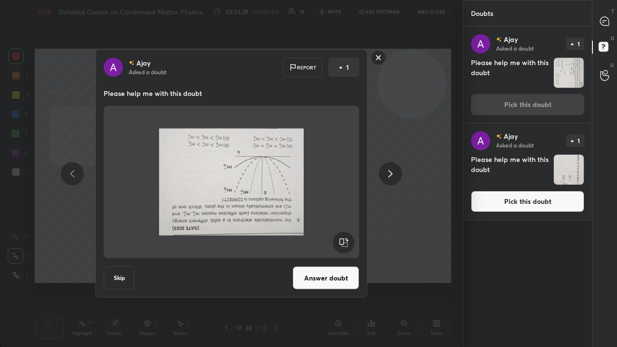
click at [345, 241] on rect at bounding box center [343, 243] width 22 height 22
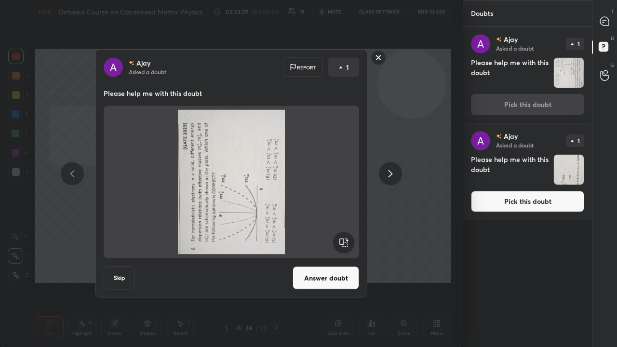
click at [346, 242] on rect at bounding box center [343, 243] width 22 height 22
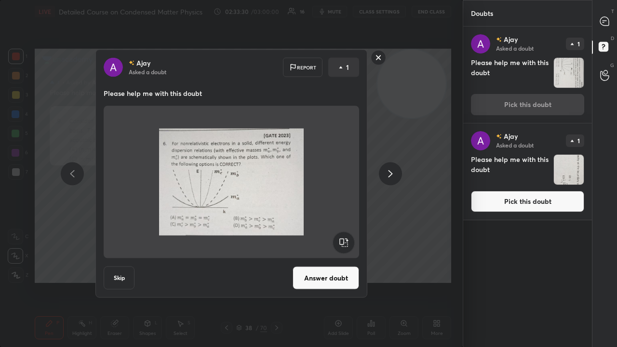
click at [389, 174] on icon at bounding box center [390, 174] width 12 height 12
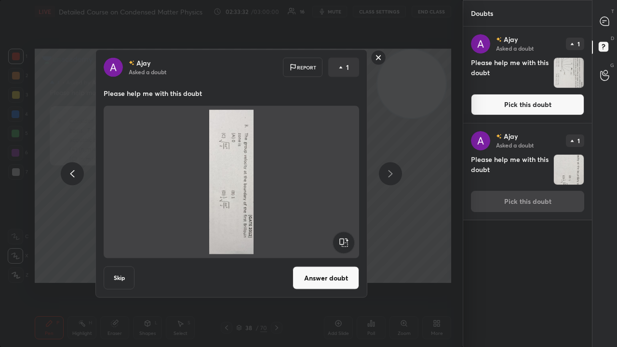
click at [66, 172] on div at bounding box center [72, 173] width 23 height 23
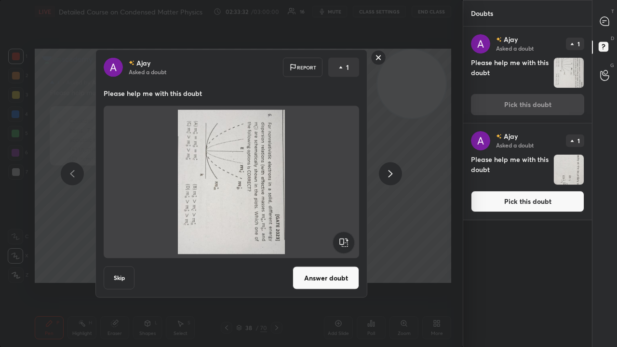
click at [343, 243] on rect at bounding box center [343, 243] width 22 height 22
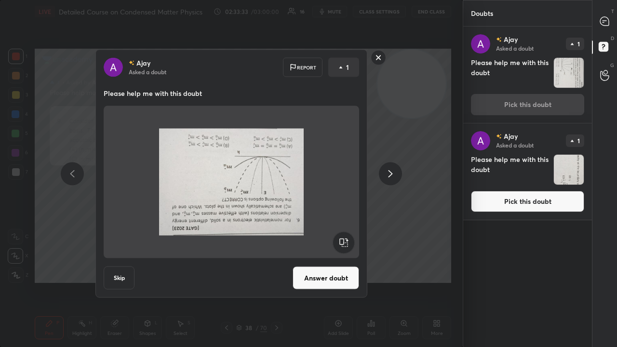
click at [342, 245] on rect at bounding box center [343, 243] width 22 height 22
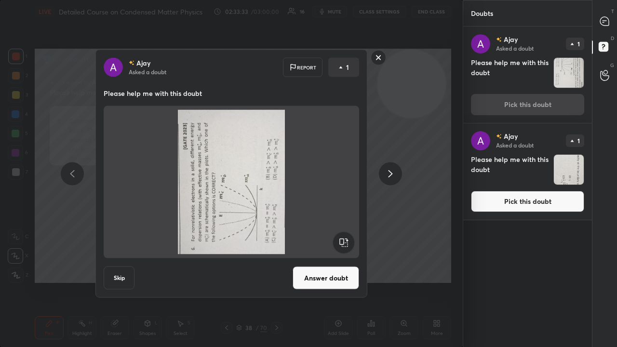
click at [340, 245] on rect at bounding box center [343, 243] width 22 height 22
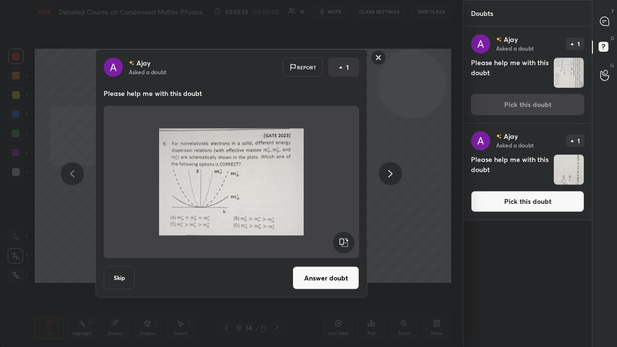
click at [331, 281] on button "Answer doubt" at bounding box center [325, 277] width 66 height 23
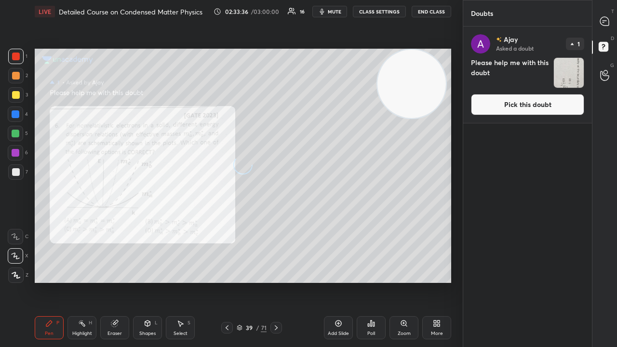
click at [540, 108] on button "Pick this doubt" at bounding box center [527, 104] width 113 height 21
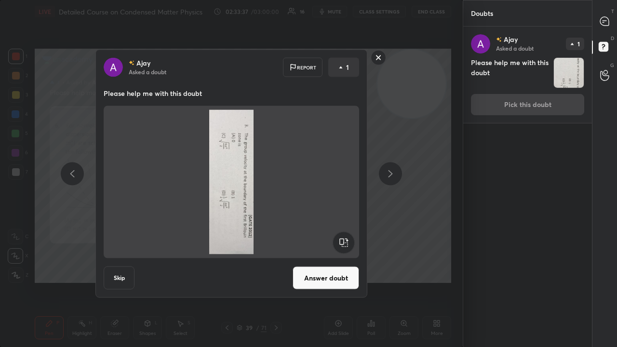
click at [341, 237] on rect at bounding box center [343, 243] width 22 height 22
click at [342, 237] on rect at bounding box center [343, 243] width 22 height 22
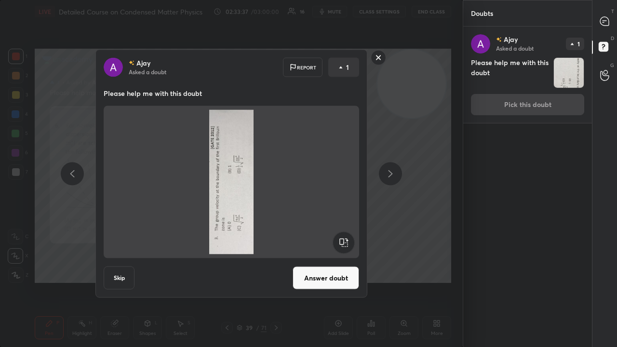
click at [342, 237] on rect at bounding box center [343, 243] width 22 height 22
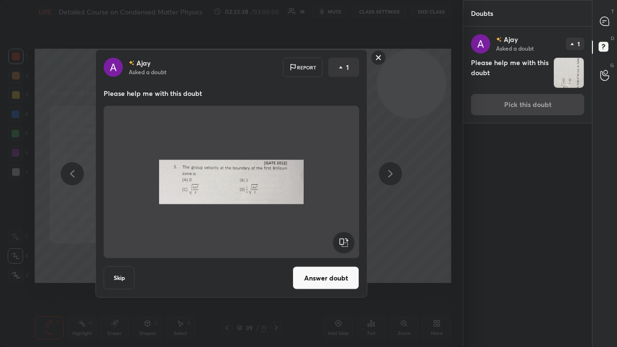
click at [330, 271] on button "Answer doubt" at bounding box center [325, 277] width 66 height 23
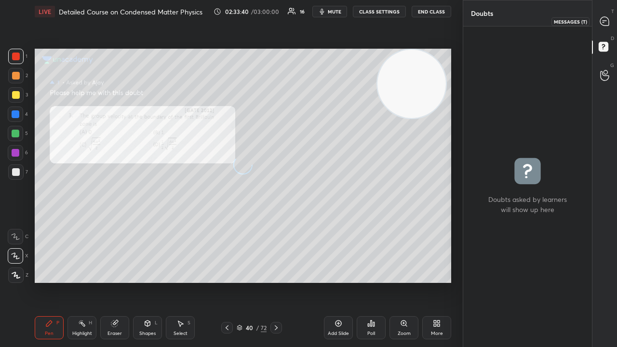
click at [608, 25] on icon at bounding box center [604, 21] width 9 height 9
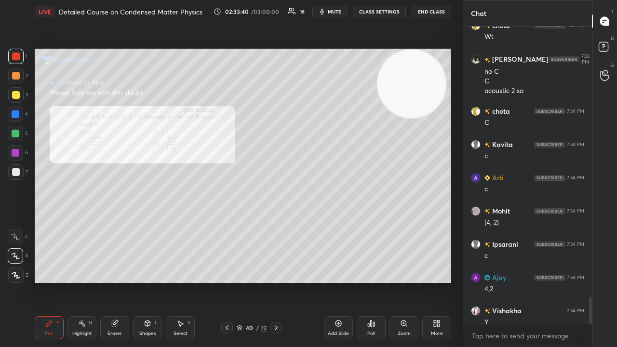
scroll to position [3057, 0]
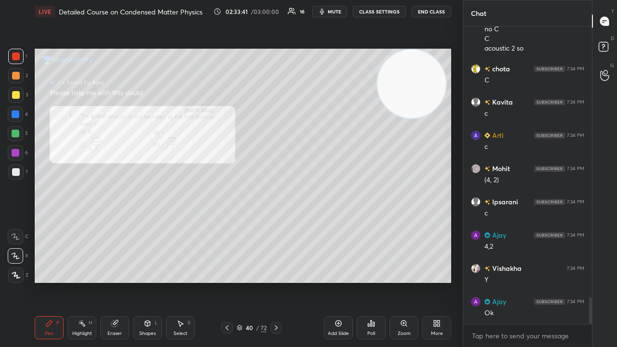
click at [399, 281] on div "Zoom" at bounding box center [403, 333] width 13 height 5
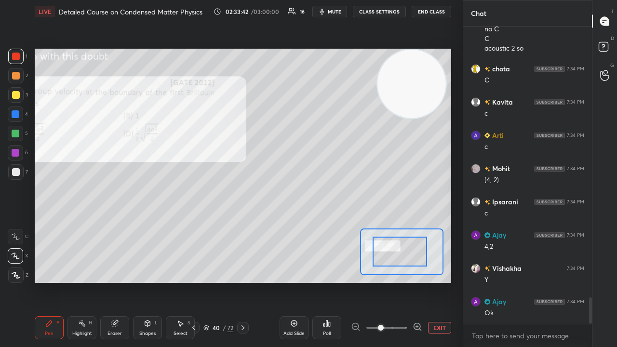
click at [358, 256] on div "Setting up your live class Poll for secs No correct answer Start poll" at bounding box center [243, 166] width 416 height 234
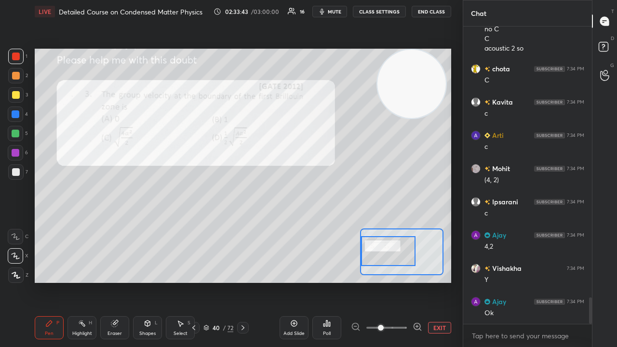
click at [326, 9] on icon "button" at bounding box center [322, 12] width 8 height 8
click at [327, 11] on span "unmute" at bounding box center [333, 11] width 21 height 7
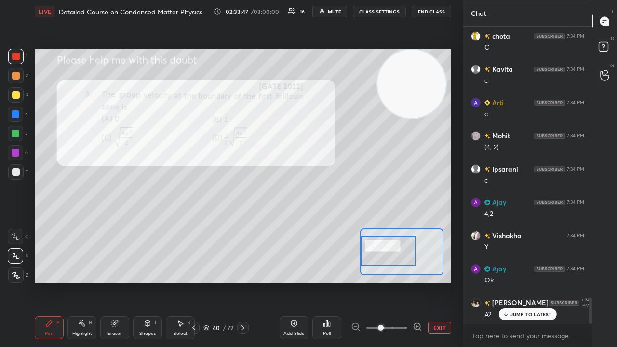
click at [512, 281] on p "JUMP TO LATEST" at bounding box center [530, 314] width 41 height 6
click at [336, 15] on button "mute" at bounding box center [329, 12] width 35 height 12
click at [337, 15] on button "unmute" at bounding box center [329, 12] width 35 height 12
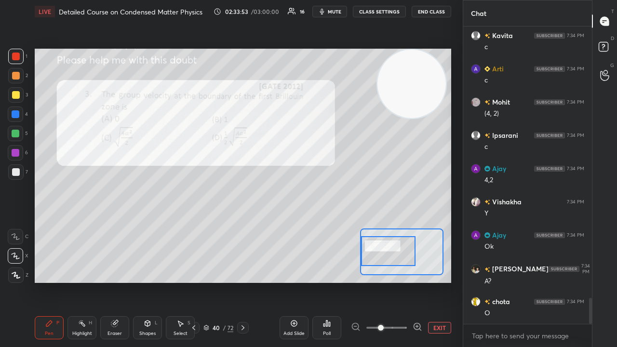
click at [335, 13] on span "mute" at bounding box center [334, 11] width 13 height 7
drag, startPoint x: 336, startPoint y: 12, endPoint x: 334, endPoint y: 7, distance: 5.2
click at [336, 12] on span "unmute" at bounding box center [333, 11] width 21 height 7
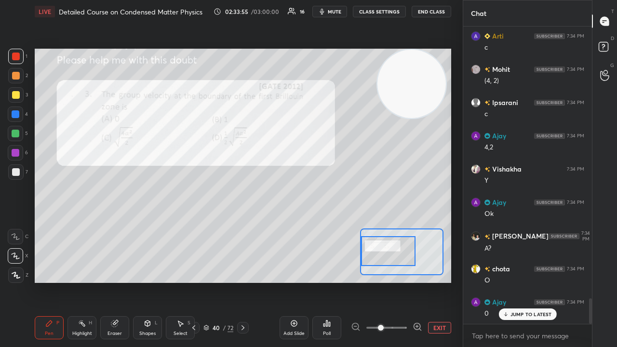
click at [324, 12] on icon "button" at bounding box center [322, 12] width 4 height 6
click at [325, 11] on button "unmute" at bounding box center [329, 12] width 35 height 12
click at [15, 103] on div "3" at bounding box center [18, 96] width 20 height 19
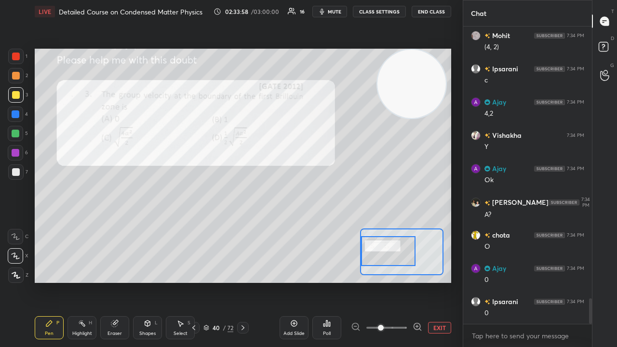
click at [244, 281] on icon at bounding box center [243, 328] width 8 height 8
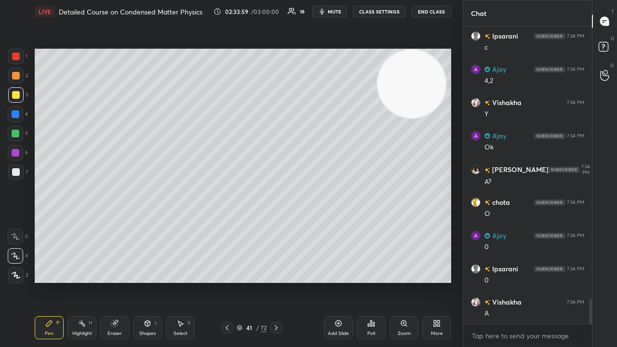
click at [226, 281] on icon at bounding box center [227, 328] width 8 height 8
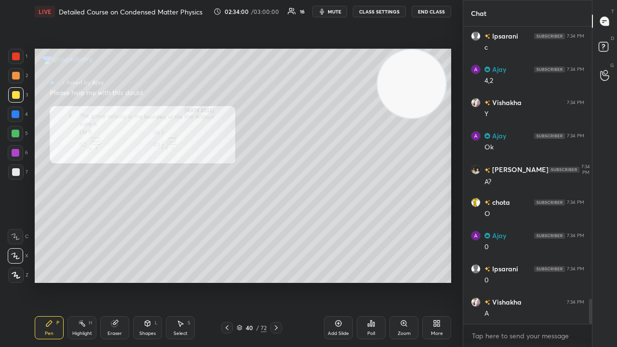
scroll to position [3256, 0]
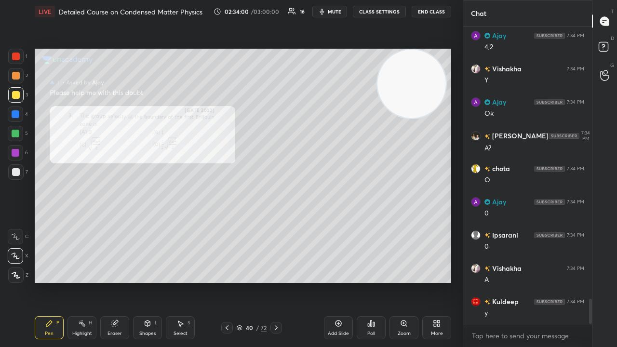
click at [331, 281] on div "Add Slide" at bounding box center [338, 327] width 29 height 23
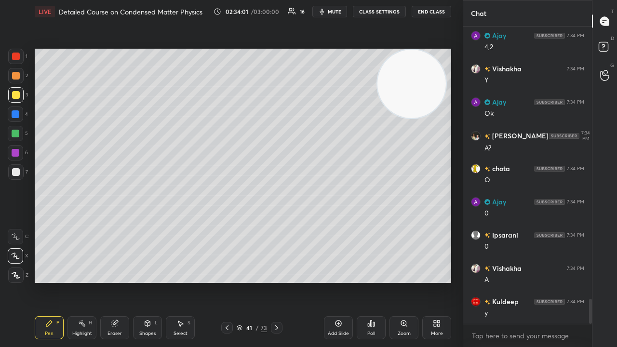
click at [337, 12] on span "mute" at bounding box center [334, 11] width 13 height 7
click at [338, 12] on span "mute" at bounding box center [334, 11] width 13 height 7
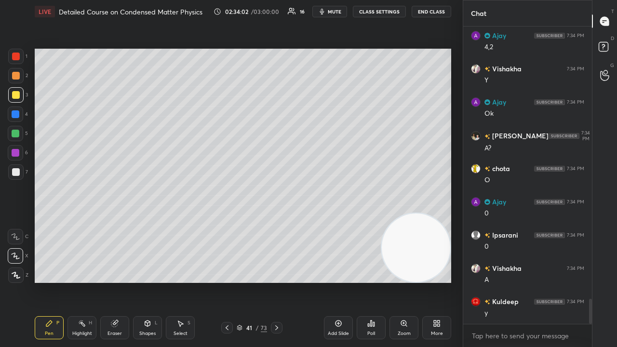
drag, startPoint x: 410, startPoint y: 149, endPoint x: 421, endPoint y: 290, distance: 141.2
click at [421, 281] on div "Setting up your live class Poll for secs No correct answer Start poll" at bounding box center [243, 165] width 424 height 285
click at [226, 281] on icon at bounding box center [227, 328] width 8 height 8
click at [227, 281] on icon at bounding box center [227, 328] width 8 height 8
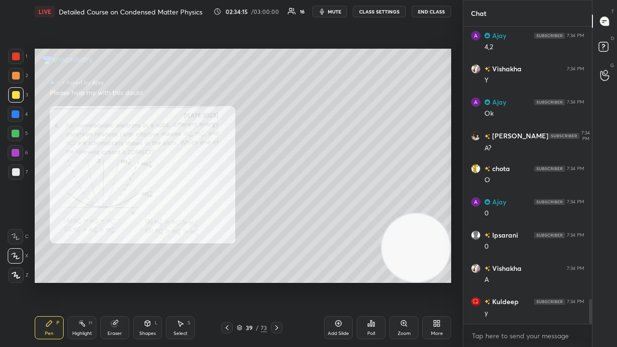
click at [226, 281] on icon at bounding box center [227, 328] width 8 height 8
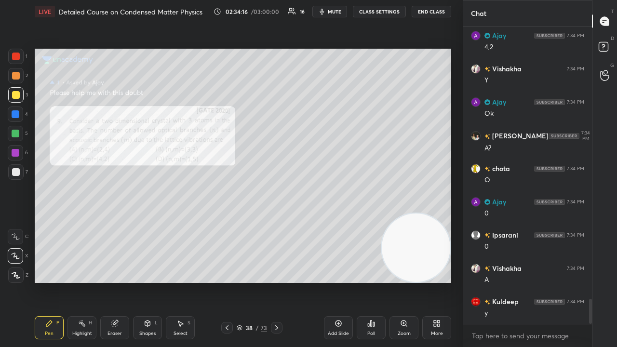
click at [226, 281] on icon at bounding box center [227, 328] width 8 height 8
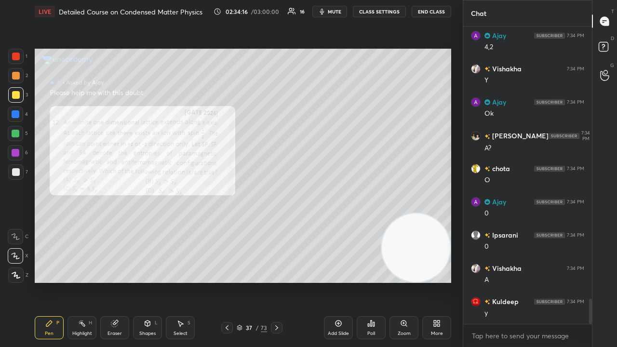
click at [225, 281] on icon at bounding box center [227, 328] width 8 height 8
click at [332, 12] on span "mute" at bounding box center [334, 11] width 13 height 7
click at [334, 11] on span "unmute" at bounding box center [333, 11] width 21 height 7
drag, startPoint x: 400, startPoint y: 325, endPoint x: 400, endPoint y: 319, distance: 5.8
click at [399, 281] on div "Zoom" at bounding box center [403, 327] width 29 height 23
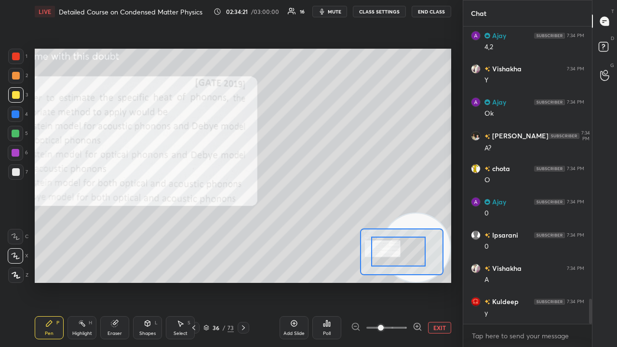
drag, startPoint x: 381, startPoint y: 251, endPoint x: 370, endPoint y: 258, distance: 12.7
click at [371, 252] on div at bounding box center [398, 252] width 54 height 30
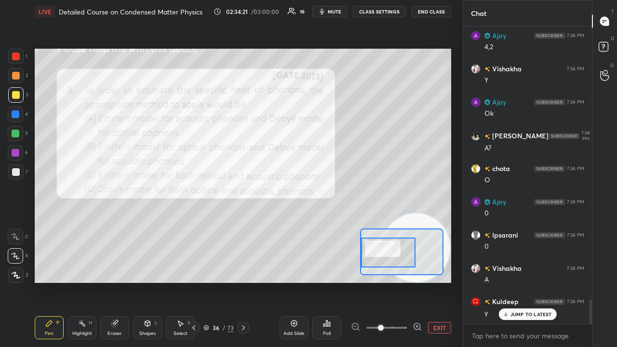
scroll to position [3289, 0]
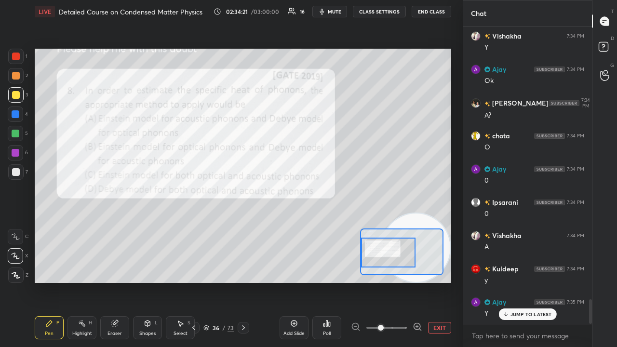
click at [341, 12] on span "mute" at bounding box center [334, 11] width 13 height 7
drag, startPoint x: 342, startPoint y: 12, endPoint x: 346, endPoint y: 8, distance: 5.1
click at [342, 12] on span "unmute" at bounding box center [333, 11] width 21 height 7
click at [24, 54] on div "1" at bounding box center [17, 56] width 19 height 15
click at [330, 13] on span "mute" at bounding box center [334, 11] width 13 height 7
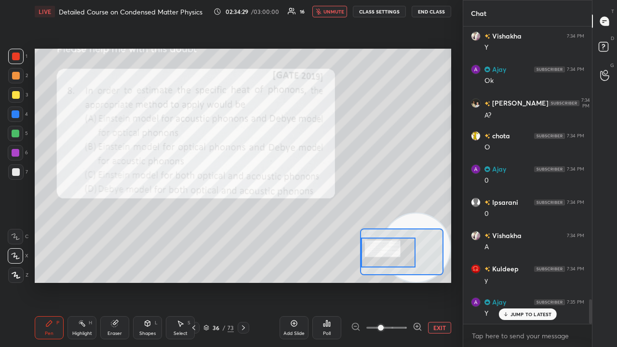
click at [331, 13] on span "unmute" at bounding box center [333, 11] width 21 height 7
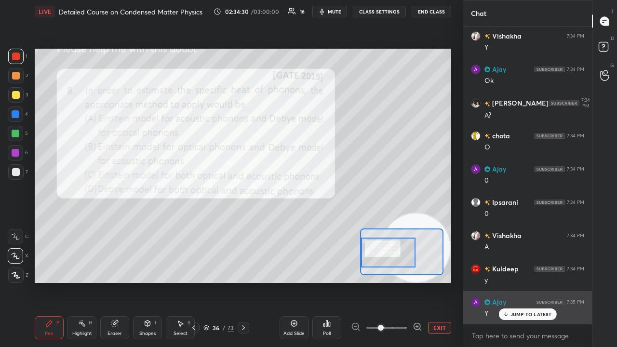
drag, startPoint x: 512, startPoint y: 313, endPoint x: 500, endPoint y: 319, distance: 13.4
click at [511, 281] on p "JUMP TO LATEST" at bounding box center [530, 314] width 41 height 6
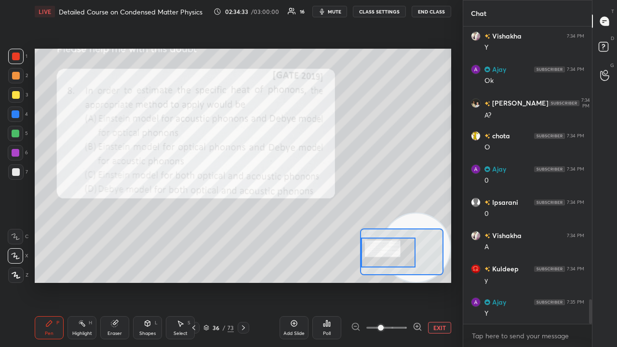
click at [329, 11] on button "mute" at bounding box center [329, 12] width 35 height 12
click at [330, 11] on span "mute" at bounding box center [334, 11] width 13 height 7
click at [204, 281] on icon at bounding box center [206, 328] width 6 height 6
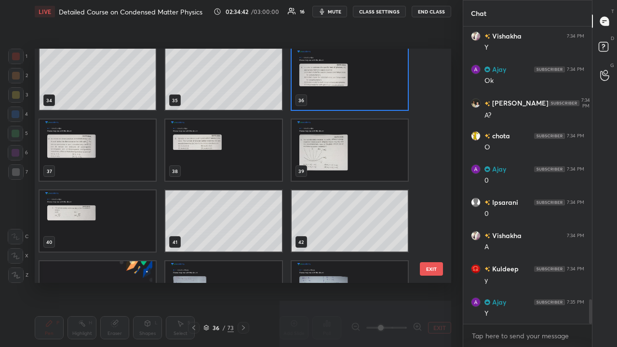
scroll to position [781, 0]
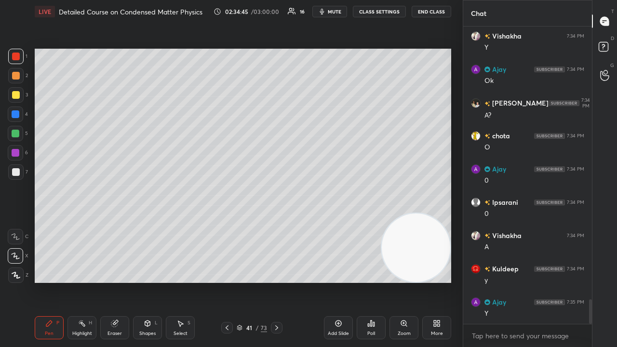
click at [337, 14] on span "mute" at bounding box center [334, 11] width 13 height 7
click at [340, 14] on span "mute" at bounding box center [334, 11] width 13 height 7
click at [334, 14] on span "mute" at bounding box center [334, 11] width 13 height 7
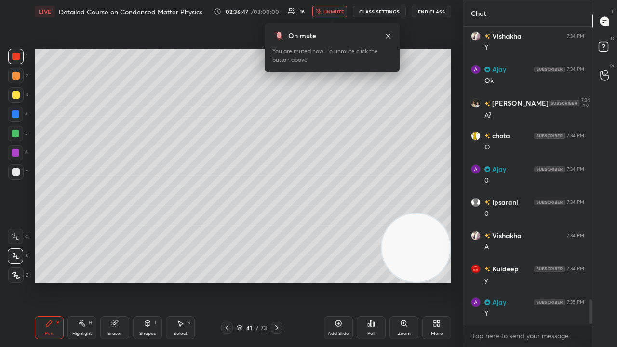
scroll to position [3322, 0]
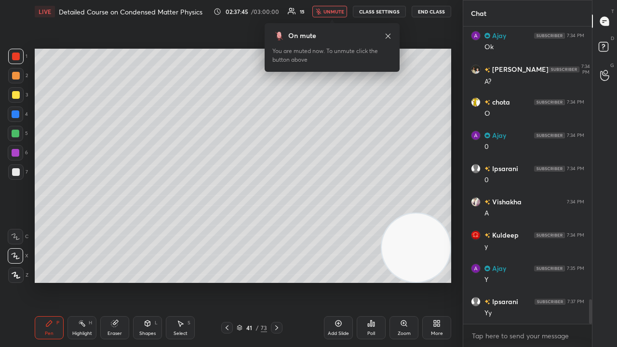
click at [14, 177] on div at bounding box center [15, 171] width 15 height 15
click at [152, 281] on div "Shapes L" at bounding box center [147, 327] width 29 height 23
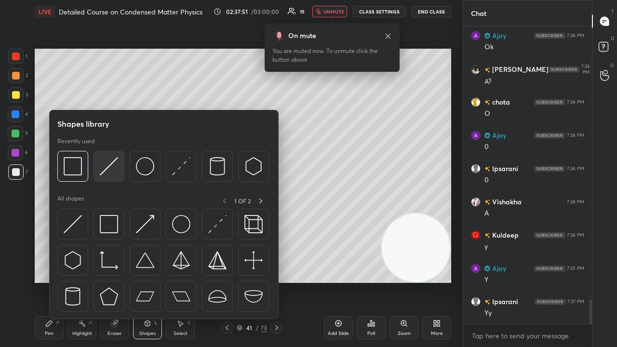
click at [100, 163] on img at bounding box center [109, 166] width 18 height 18
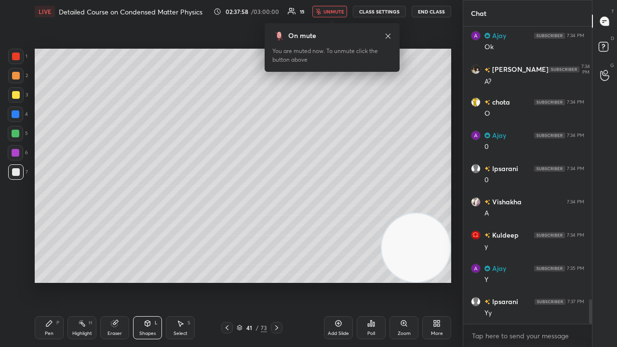
drag, startPoint x: 55, startPoint y: 330, endPoint x: 72, endPoint y: 283, distance: 49.7
click at [55, 281] on div "Pen P" at bounding box center [49, 327] width 29 height 23
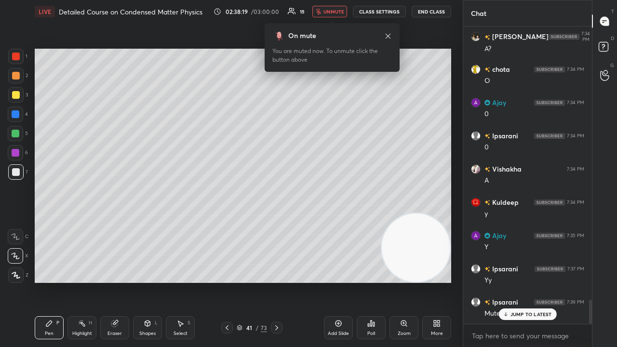
click at [18, 99] on div at bounding box center [15, 94] width 15 height 15
click at [15, 174] on div at bounding box center [16, 172] width 8 height 8
click at [15, 138] on div at bounding box center [15, 133] width 15 height 15
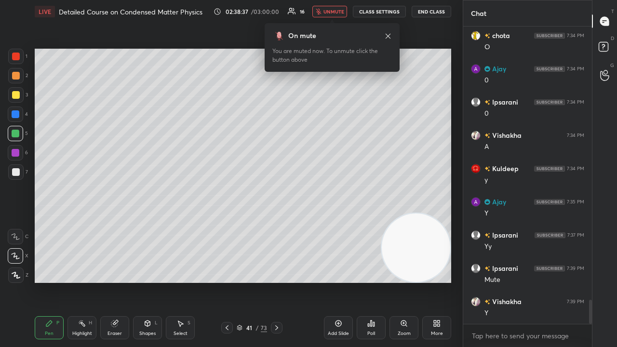
scroll to position [3422, 0]
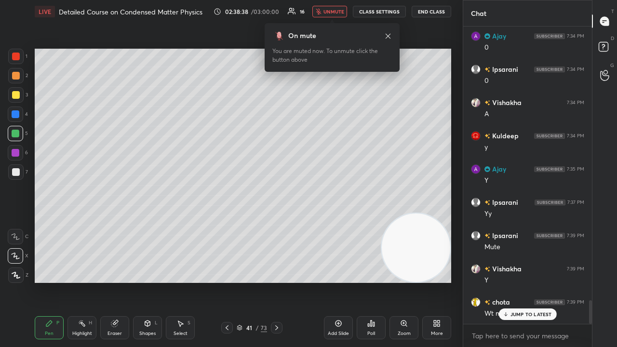
drag, startPoint x: 125, startPoint y: 327, endPoint x: 180, endPoint y: 289, distance: 66.9
click at [126, 281] on div "Eraser" at bounding box center [114, 327] width 29 height 23
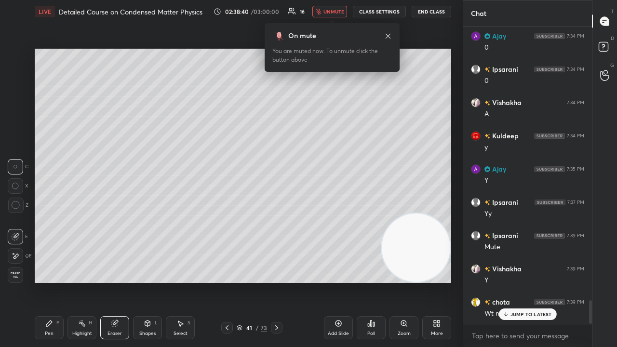
click at [58, 281] on div "Pen P" at bounding box center [49, 327] width 29 height 23
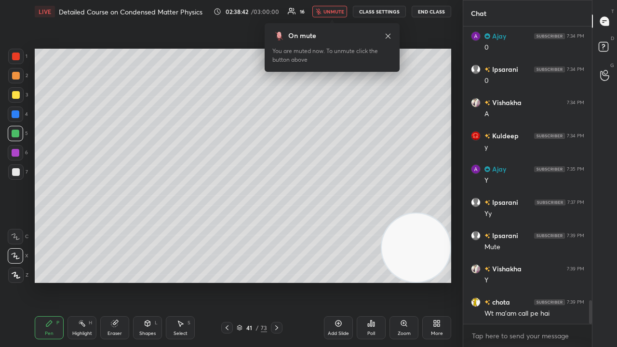
scroll to position [3455, 0]
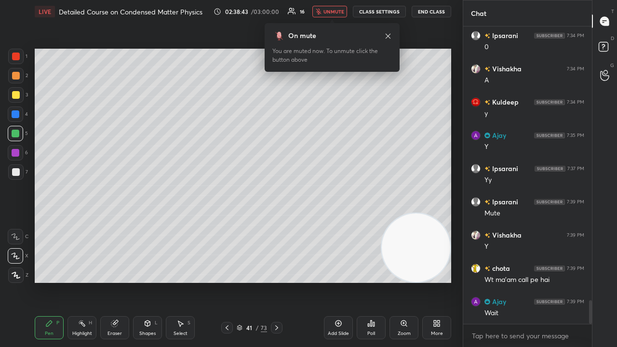
click at [503, 281] on div "x" at bounding box center [527, 335] width 129 height 23
click at [342, 11] on span "unmute" at bounding box center [333, 11] width 21 height 7
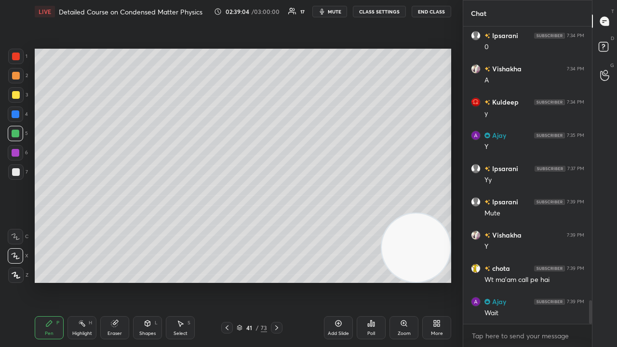
click at [337, 14] on button "mute" at bounding box center [329, 12] width 35 height 12
click at [338, 12] on span "mute" at bounding box center [334, 11] width 13 height 7
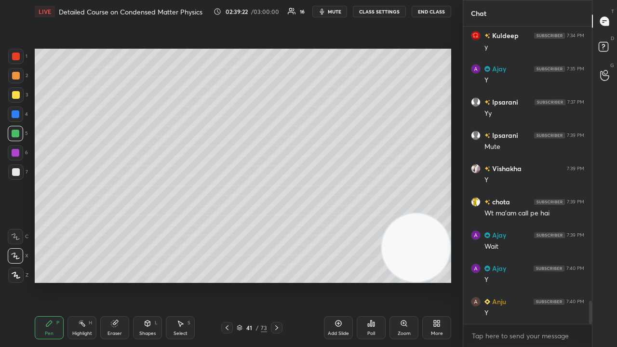
scroll to position [3555, 0]
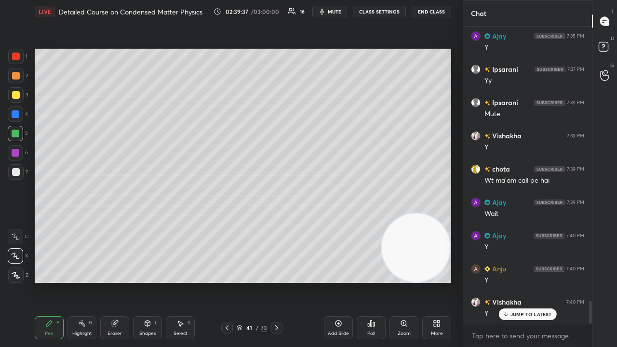
click at [336, 281] on icon at bounding box center [338, 323] width 6 height 6
click at [13, 101] on div at bounding box center [15, 94] width 15 height 15
drag, startPoint x: 515, startPoint y: 314, endPoint x: 506, endPoint y: 314, distance: 8.7
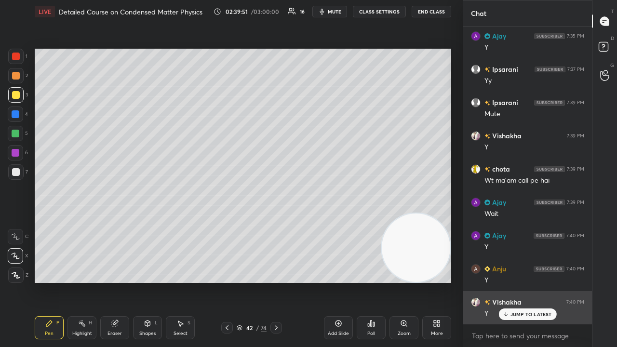
click at [514, 281] on p "JUMP TO LATEST" at bounding box center [530, 314] width 41 height 6
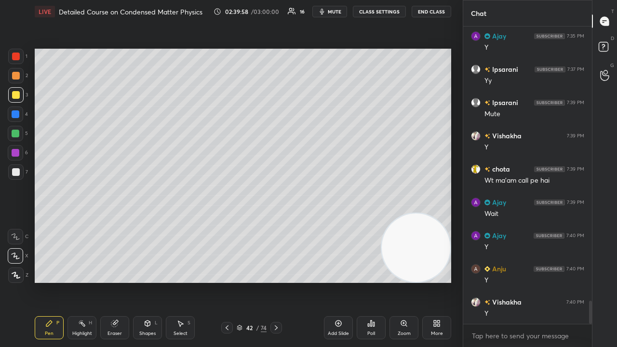
click at [341, 13] on span "mute" at bounding box center [334, 11] width 13 height 7
click at [341, 13] on span "unmute" at bounding box center [333, 11] width 21 height 7
click at [340, 14] on span "mute" at bounding box center [334, 11] width 13 height 7
click at [338, 16] on button "unmute" at bounding box center [329, 12] width 35 height 12
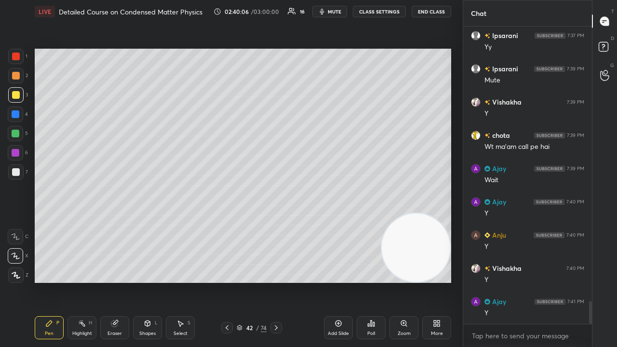
click at [107, 281] on div "Eraser" at bounding box center [114, 327] width 29 height 23
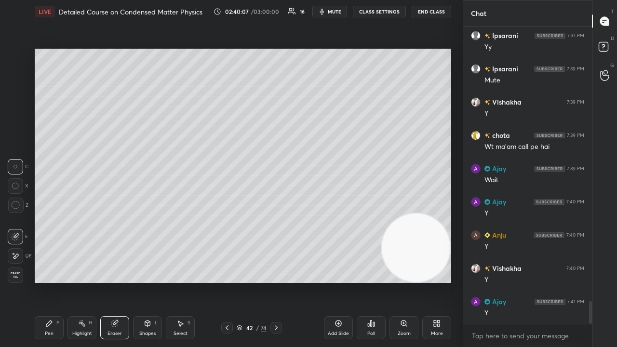
click at [15, 258] on icon at bounding box center [15, 255] width 5 height 5
click at [55, 281] on div "Pen P" at bounding box center [49, 327] width 29 height 23
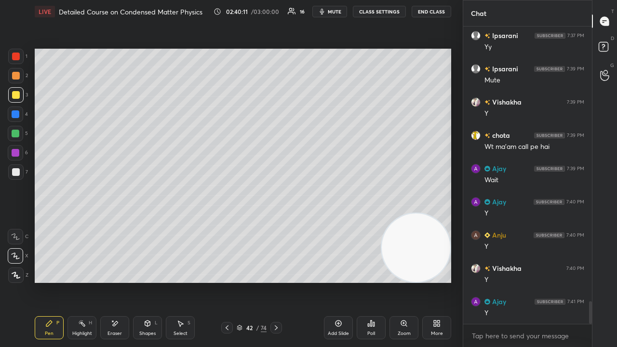
click at [20, 136] on div at bounding box center [15, 133] width 15 height 15
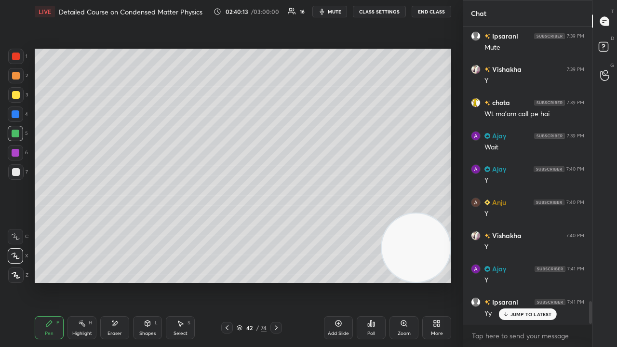
click at [337, 12] on span "mute" at bounding box center [334, 11] width 13 height 7
click at [337, 10] on span "mute" at bounding box center [334, 11] width 13 height 7
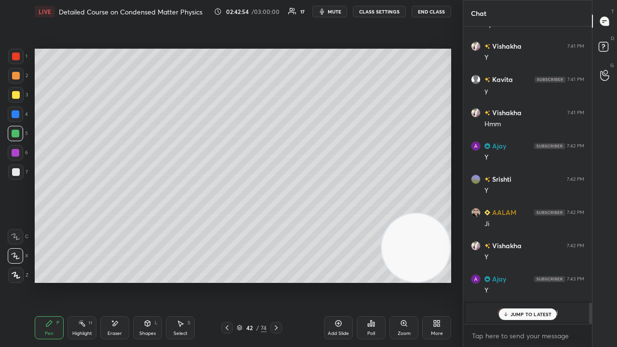
scroll to position [3944, 0]
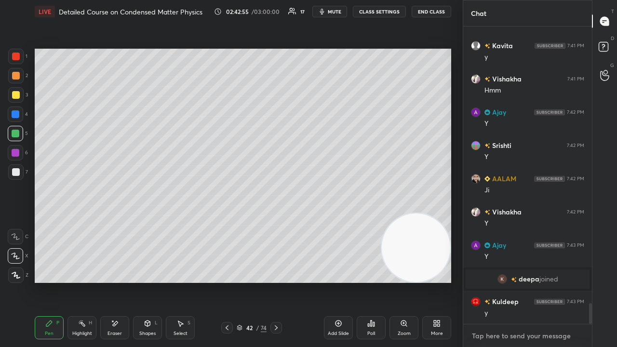
click at [519, 281] on textarea at bounding box center [527, 335] width 113 height 15
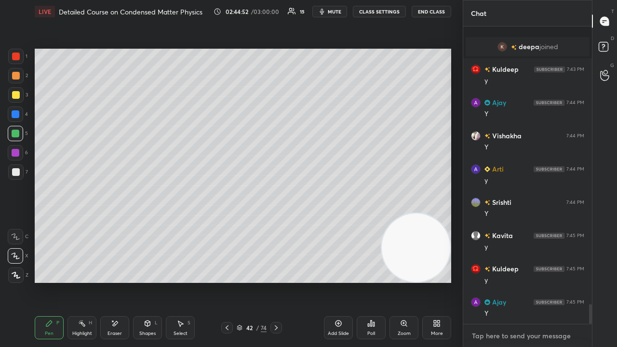
scroll to position [4210, 0]
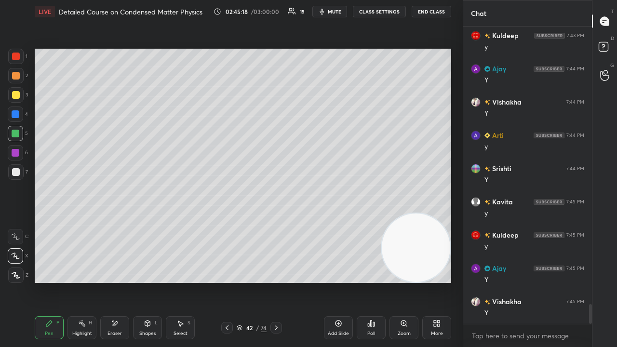
click at [225, 281] on icon at bounding box center [227, 328] width 8 height 8
click at [277, 281] on icon at bounding box center [276, 328] width 8 height 8
click at [17, 81] on div at bounding box center [15, 75] width 15 height 15
click at [333, 13] on span "mute" at bounding box center [334, 11] width 13 height 7
drag, startPoint x: 333, startPoint y: 14, endPoint x: 279, endPoint y: 29, distance: 56.0
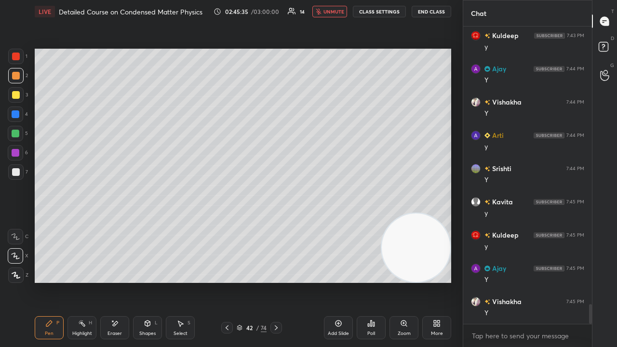
click at [334, 14] on span "unmute" at bounding box center [333, 11] width 21 height 7
click at [15, 135] on div at bounding box center [16, 134] width 8 height 8
drag, startPoint x: 16, startPoint y: 173, endPoint x: 21, endPoint y: 196, distance: 23.2
click at [16, 173] on div at bounding box center [16, 172] width 8 height 8
click at [332, 15] on button "mute" at bounding box center [329, 12] width 35 height 12
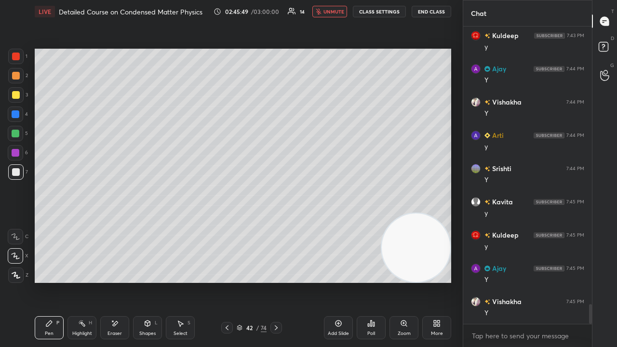
click at [333, 13] on span "unmute" at bounding box center [333, 11] width 21 height 7
click at [337, 7] on button "mute" at bounding box center [329, 12] width 35 height 12
click at [337, 8] on button "mute" at bounding box center [329, 12] width 35 height 12
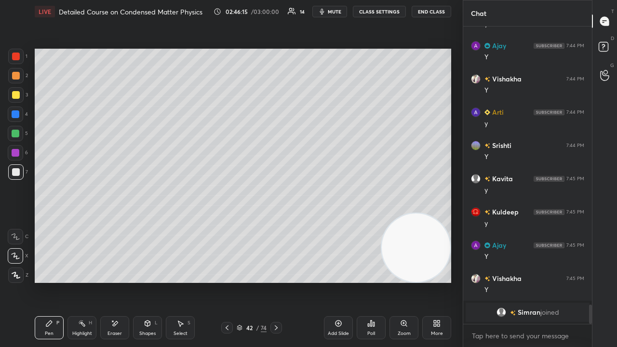
click at [338, 10] on span "mute" at bounding box center [334, 11] width 13 height 7
click at [338, 10] on span "unmute" at bounding box center [333, 11] width 21 height 7
click at [334, 14] on button "mute" at bounding box center [329, 12] width 35 height 12
click at [337, 14] on span "mute" at bounding box center [334, 11] width 13 height 7
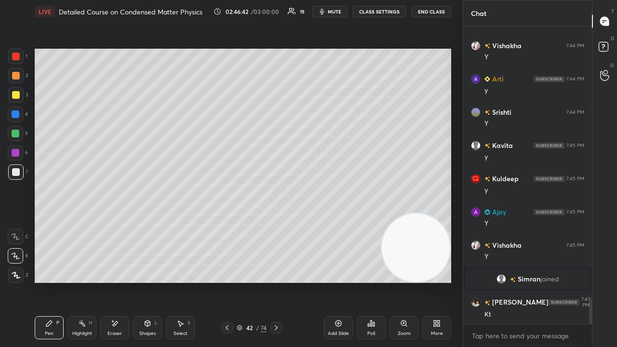
scroll to position [3193, 0]
click at [337, 281] on div "Add Slide" at bounding box center [338, 333] width 21 height 5
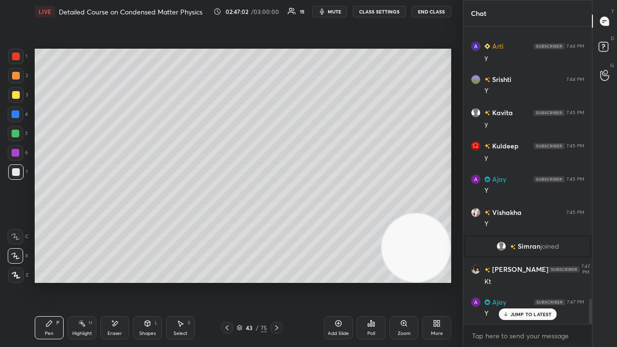
scroll to position [3236, 0]
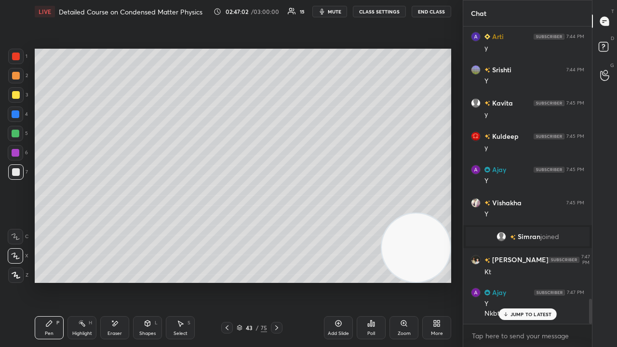
click at [339, 9] on button "mute" at bounding box center [329, 12] width 35 height 12
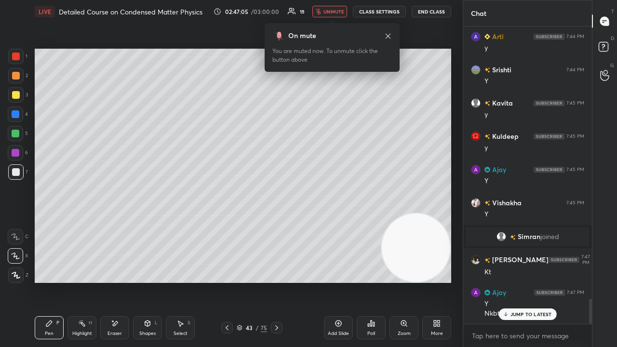
scroll to position [3269, 0]
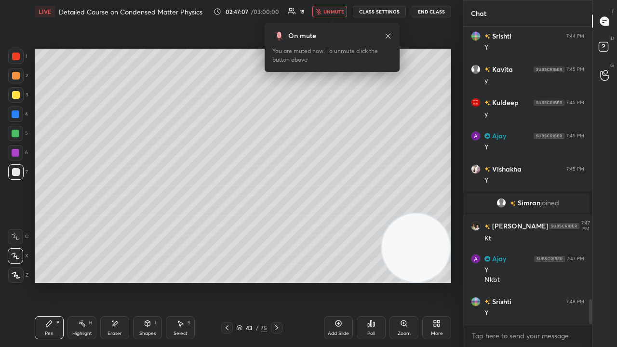
click at [329, 10] on span "unmute" at bounding box center [333, 11] width 21 height 7
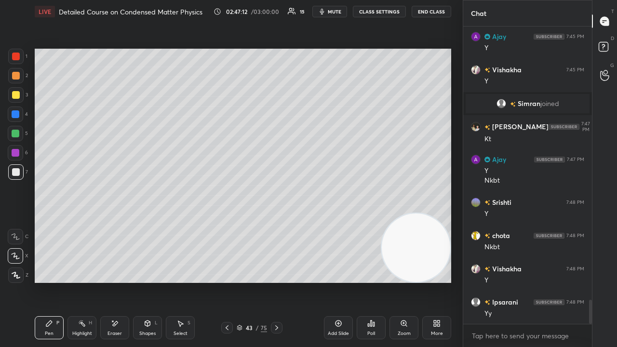
scroll to position [3402, 0]
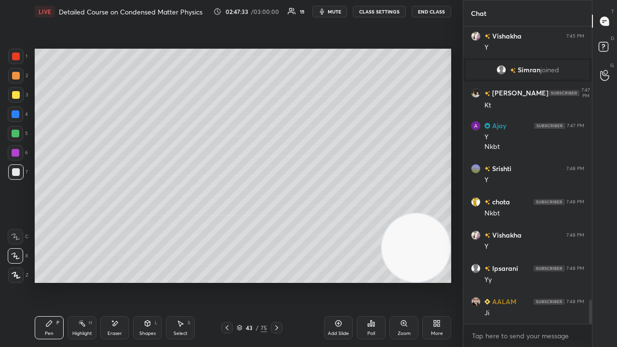
click at [149, 281] on div "Shapes L" at bounding box center [147, 327] width 29 height 23
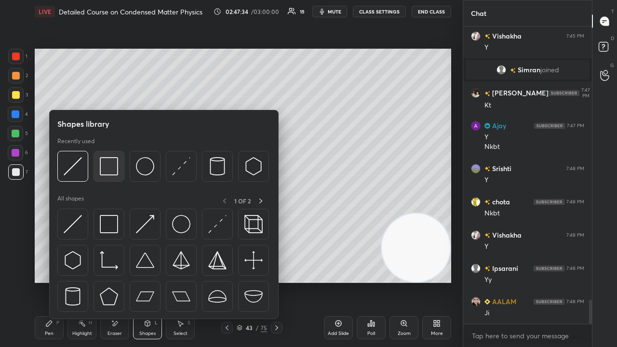
click at [108, 177] on div at bounding box center [108, 166] width 31 height 31
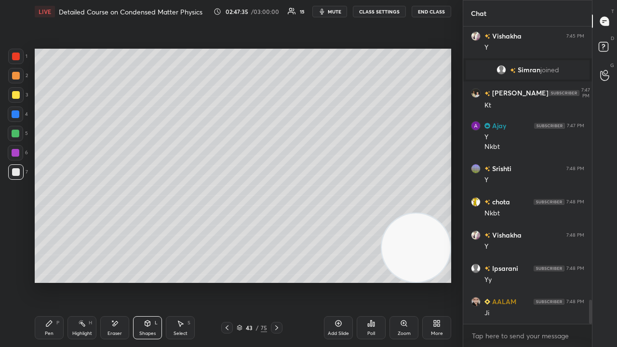
drag, startPoint x: 17, startPoint y: 95, endPoint x: 32, endPoint y: 106, distance: 17.6
click at [17, 93] on div at bounding box center [16, 95] width 8 height 8
click at [50, 281] on div "Pen P" at bounding box center [49, 327] width 29 height 23
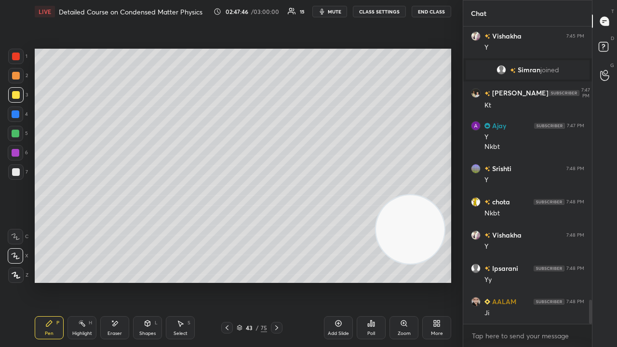
drag, startPoint x: 415, startPoint y: 240, endPoint x: 400, endPoint y: 94, distance: 146.2
click at [400, 195] on video at bounding box center [410, 229] width 68 height 68
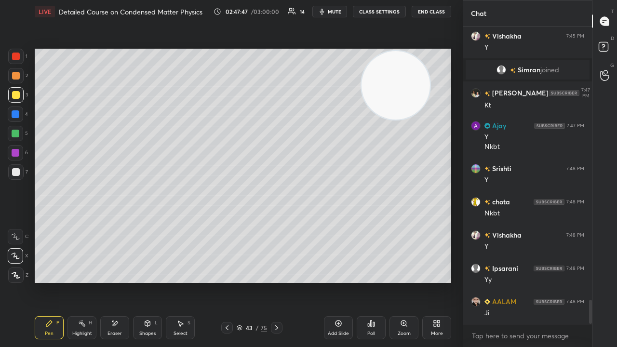
click at [16, 135] on div at bounding box center [16, 134] width 8 height 8
click at [328, 12] on button "mute" at bounding box center [329, 12] width 35 height 12
click at [337, 10] on span "unmute" at bounding box center [333, 11] width 21 height 7
click at [14, 96] on div at bounding box center [16, 95] width 8 height 8
click at [331, 281] on div "Add Slide" at bounding box center [338, 327] width 29 height 23
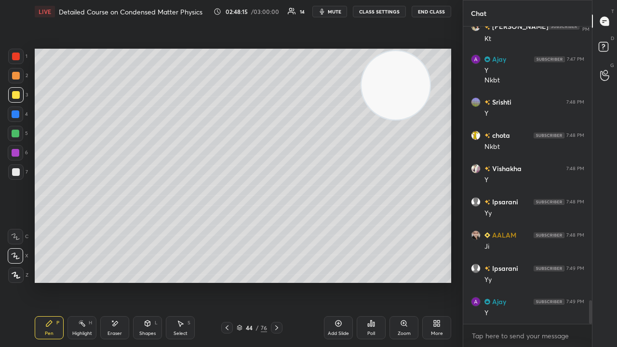
scroll to position [3510, 0]
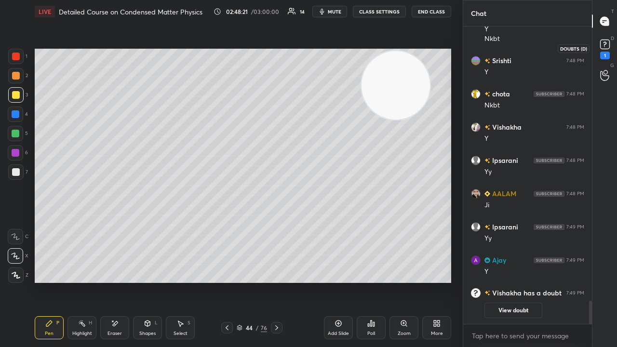
drag, startPoint x: 608, startPoint y: 45, endPoint x: 584, endPoint y: 65, distance: 30.9
click at [608, 45] on rect at bounding box center [604, 44] width 9 height 9
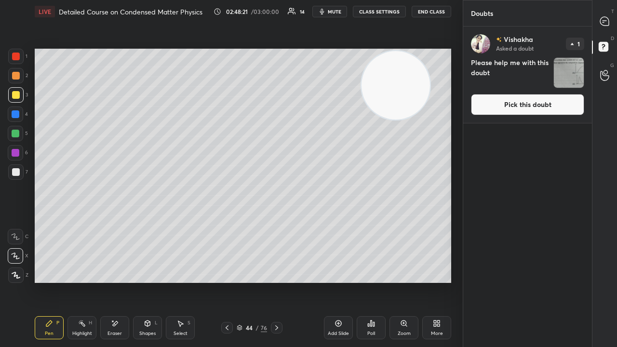
click at [555, 94] on div "Vishakha Asked a doubt 1 Please help me with this doubt Pick this doubt" at bounding box center [527, 74] width 129 height 96
click at [509, 97] on button "Pick this doubt" at bounding box center [527, 104] width 113 height 21
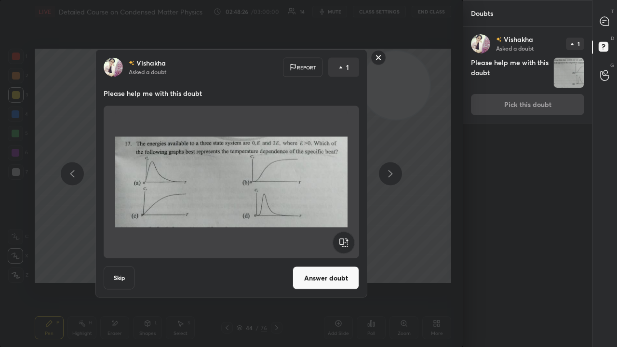
click at [376, 56] on rect at bounding box center [378, 57] width 15 height 15
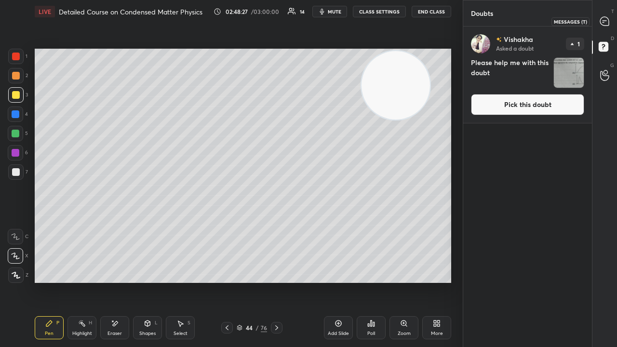
click at [607, 16] on icon at bounding box center [604, 21] width 10 height 10
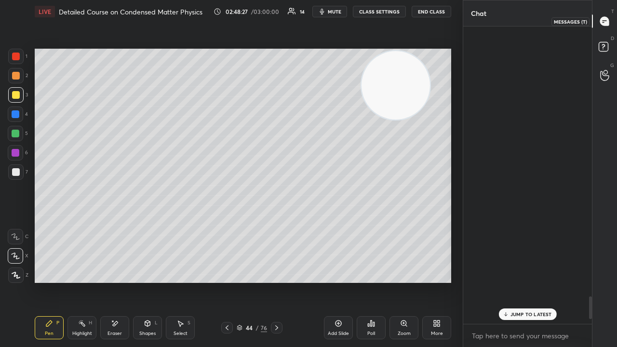
scroll to position [294, 126]
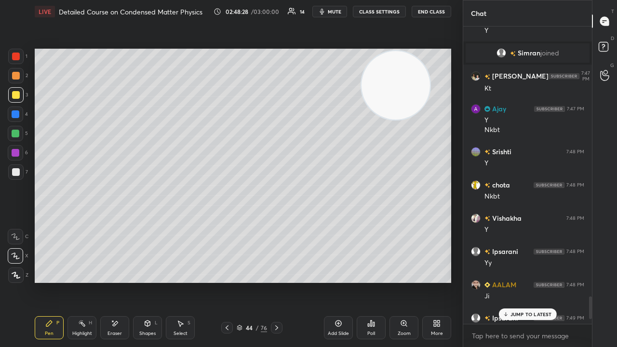
click at [529, 281] on p "JUMP TO LATEST" at bounding box center [530, 314] width 41 height 6
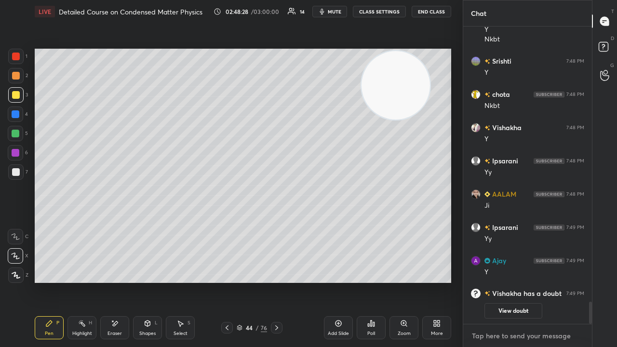
drag, startPoint x: 525, startPoint y: 332, endPoint x: 530, endPoint y: 346, distance: 14.8
click at [526, 281] on textarea at bounding box center [527, 335] width 113 height 15
click at [331, 11] on span "mute" at bounding box center [334, 11] width 13 height 7
click at [332, 11] on span "mute" at bounding box center [334, 11] width 13 height 7
click at [16, 135] on div at bounding box center [16, 134] width 8 height 8
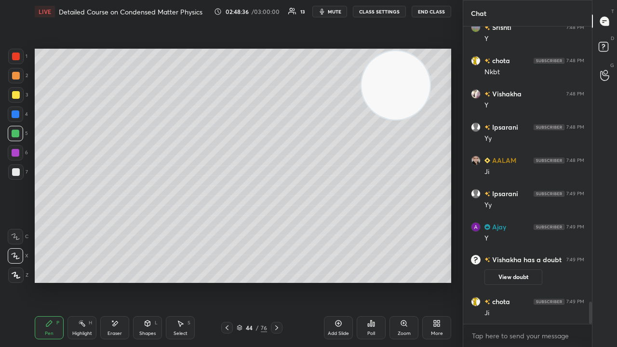
scroll to position [3723, 0]
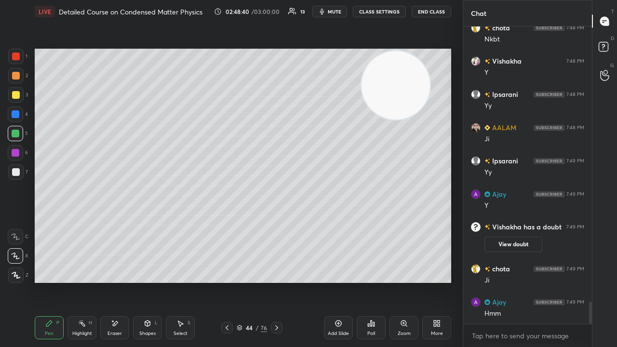
click at [111, 281] on div "Eraser" at bounding box center [114, 327] width 29 height 23
click at [13, 238] on icon at bounding box center [16, 237] width 8 height 8
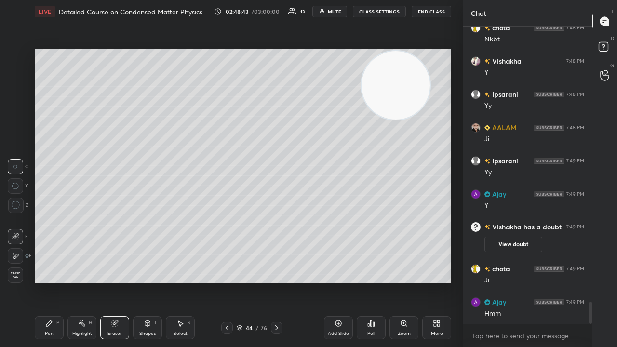
click at [41, 281] on div "Pen P" at bounding box center [49, 327] width 29 height 23
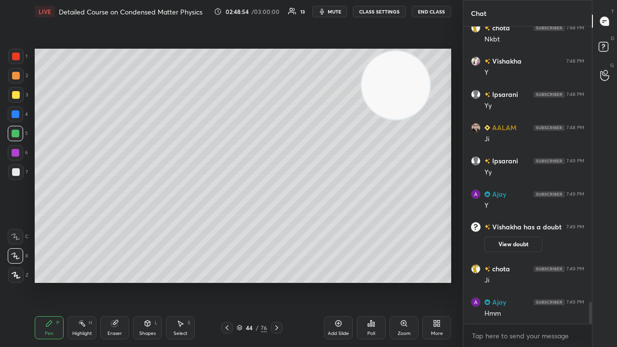
drag, startPoint x: 19, startPoint y: 172, endPoint x: 28, endPoint y: 169, distance: 9.9
click at [19, 172] on div at bounding box center [16, 172] width 8 height 8
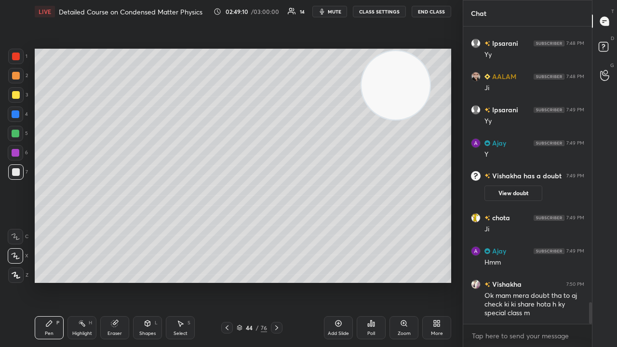
click at [333, 9] on span "mute" at bounding box center [334, 11] width 13 height 7
click at [335, 10] on span "unmute" at bounding box center [333, 11] width 21 height 7
click at [331, 12] on span "mute" at bounding box center [334, 11] width 13 height 7
click at [331, 12] on span "unmute" at bounding box center [333, 11] width 21 height 7
click at [146, 281] on icon at bounding box center [148, 323] width 8 height 8
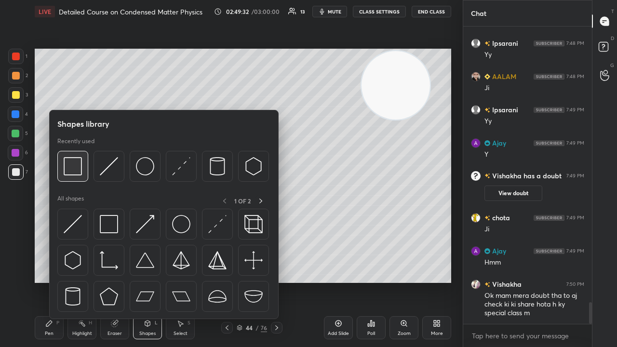
click at [78, 176] on div at bounding box center [72, 166] width 31 height 31
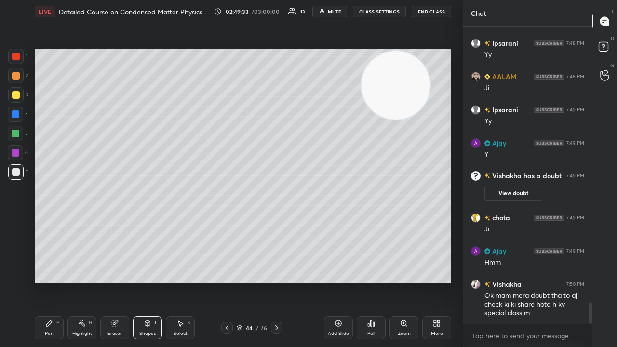
click at [19, 133] on div at bounding box center [15, 133] width 15 height 15
click at [50, 281] on div "Pen P" at bounding box center [49, 327] width 29 height 23
click at [19, 171] on div at bounding box center [16, 172] width 8 height 8
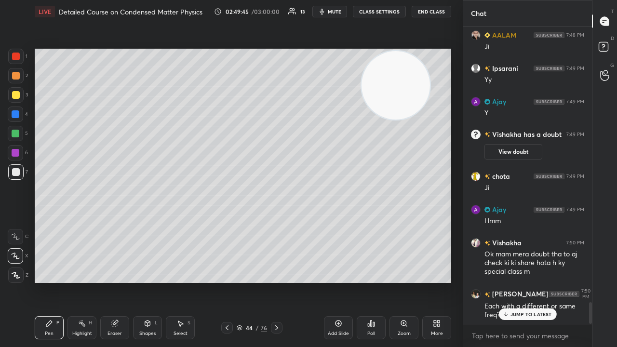
click at [135, 281] on div "Shapes L" at bounding box center [147, 327] width 29 height 23
click at [109, 281] on div "Eraser" at bounding box center [114, 333] width 14 height 5
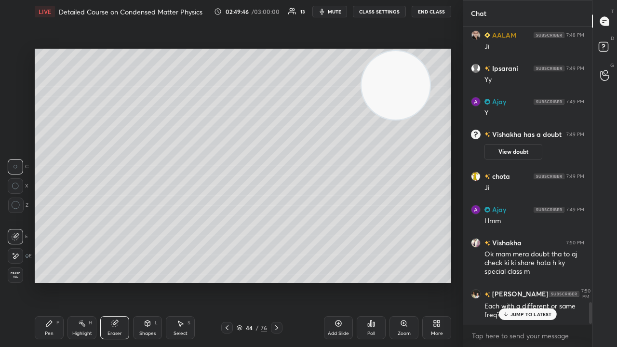
drag, startPoint x: 13, startPoint y: 252, endPoint x: 28, endPoint y: 257, distance: 16.6
click at [13, 253] on icon at bounding box center [16, 256] width 8 height 8
click at [53, 281] on div "Pen P" at bounding box center [49, 327] width 29 height 23
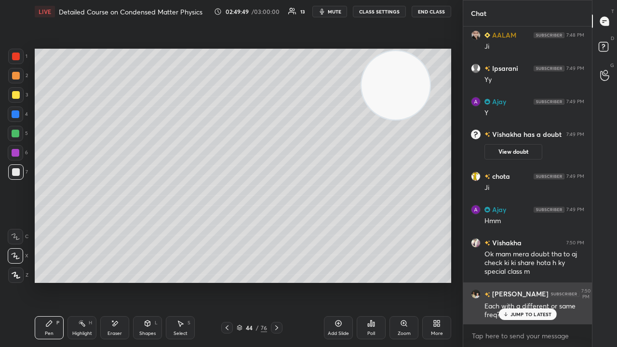
click at [533, 281] on p "JUMP TO LATEST" at bounding box center [530, 314] width 41 height 6
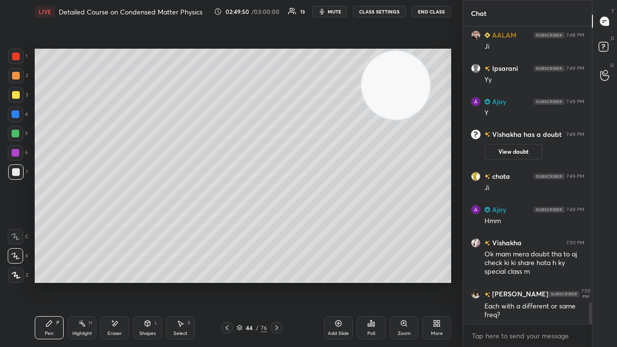
click at [337, 14] on span "mute" at bounding box center [334, 11] width 13 height 7
click at [337, 13] on span "unmute" at bounding box center [333, 11] width 21 height 7
click at [337, 11] on span "mute" at bounding box center [334, 11] width 13 height 7
drag, startPoint x: 338, startPoint y: 10, endPoint x: 340, endPoint y: 4, distance: 5.6
click at [337, 9] on span "unmute" at bounding box center [333, 11] width 21 height 7
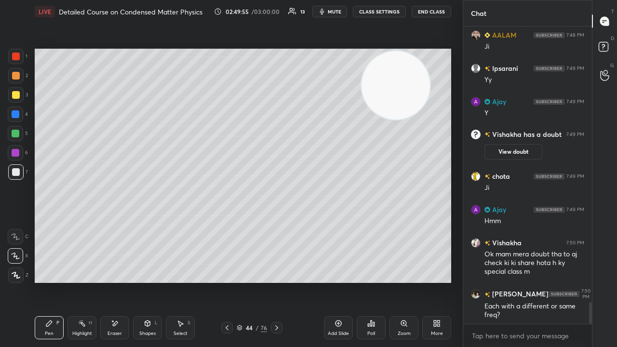
scroll to position [3825, 0]
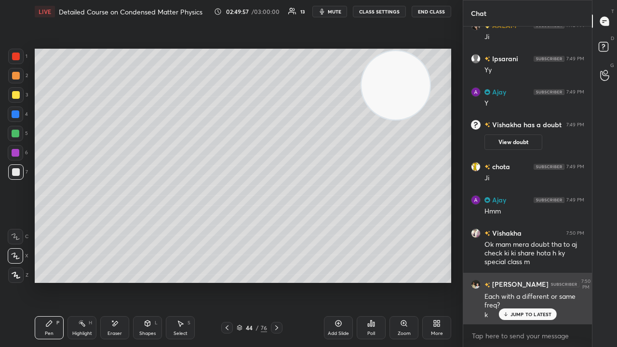
click at [510, 281] on div "JUMP TO LATEST" at bounding box center [527, 314] width 58 height 12
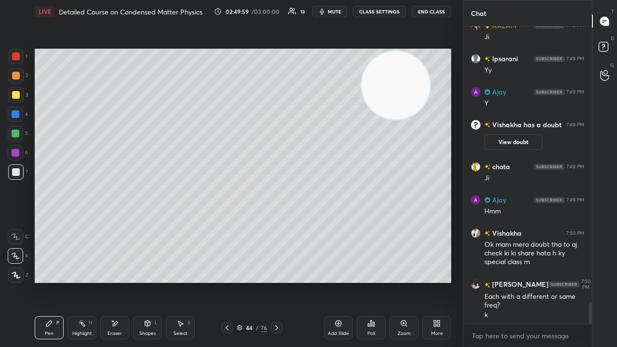
click at [341, 281] on div "Add Slide" at bounding box center [338, 333] width 21 height 5
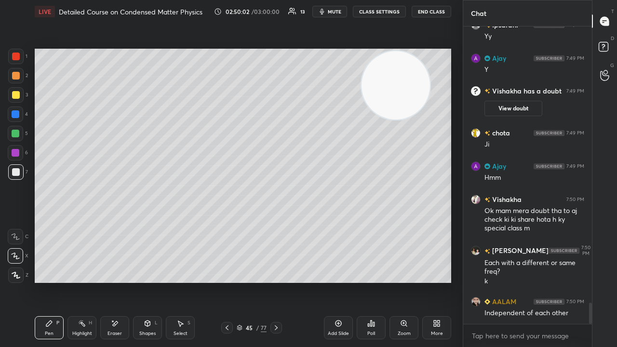
scroll to position [3892, 0]
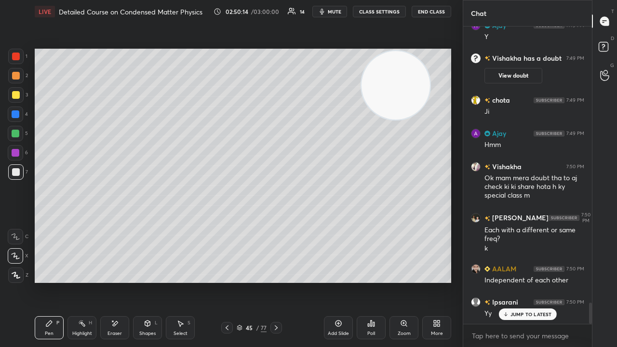
click at [119, 281] on div "Eraser" at bounding box center [114, 327] width 29 height 23
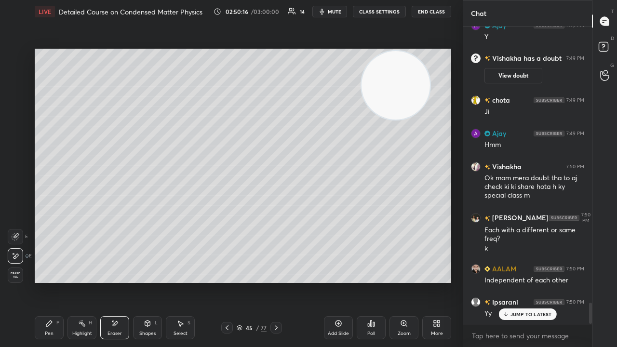
click at [45, 281] on div "Pen P" at bounding box center [49, 327] width 29 height 23
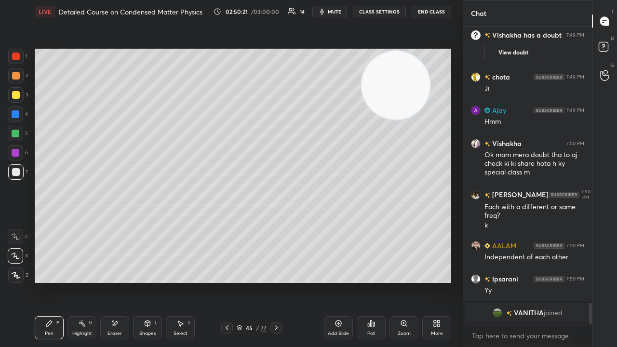
scroll to position [3949, 0]
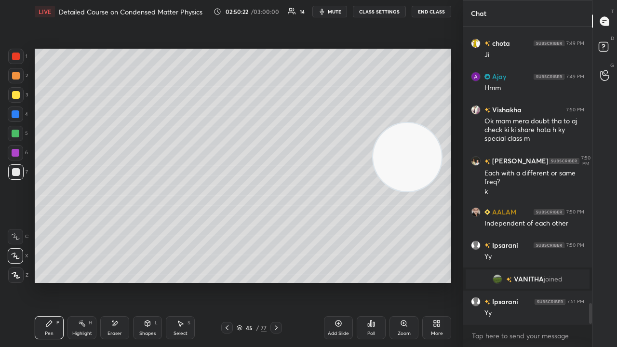
drag, startPoint x: 399, startPoint y: 109, endPoint x: 407, endPoint y: 297, distance: 188.6
click at [410, 281] on div "Setting up your live class Poll for secs No correct answer Start poll" at bounding box center [243, 165] width 424 height 285
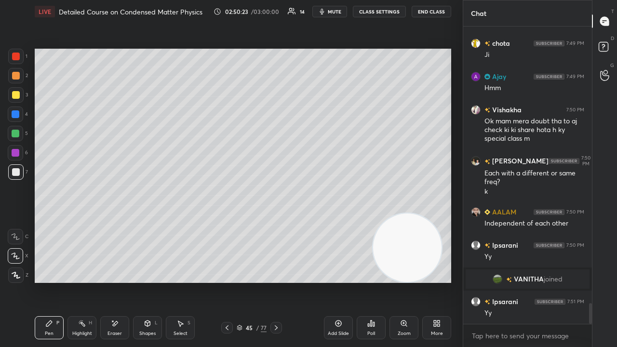
click at [335, 11] on span "mute" at bounding box center [334, 11] width 13 height 7
click at [335, 12] on span "unmute" at bounding box center [333, 11] width 21 height 7
click at [494, 279] on img "grid" at bounding box center [497, 279] width 10 height 10
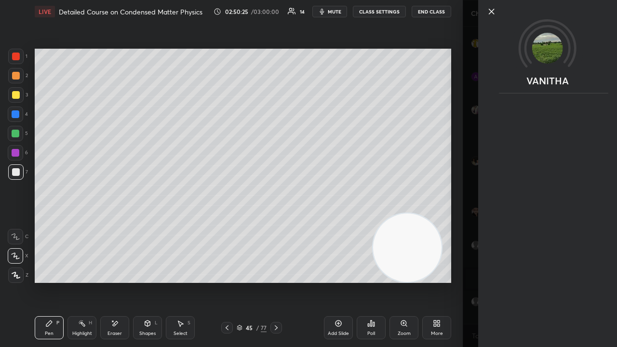
scroll to position [3982, 0]
drag, startPoint x: 492, startPoint y: 13, endPoint x: 503, endPoint y: 10, distance: 10.9
click at [491, 13] on icon at bounding box center [492, 12] width 12 height 12
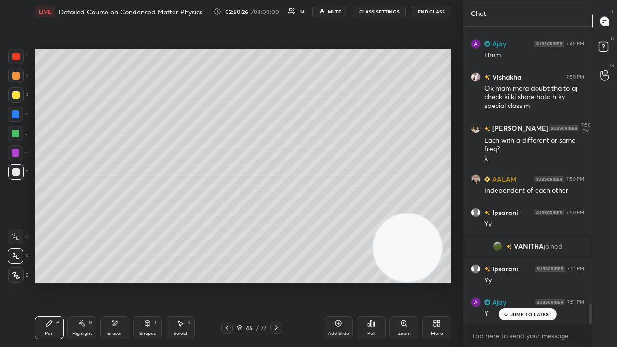
scroll to position [4048, 0]
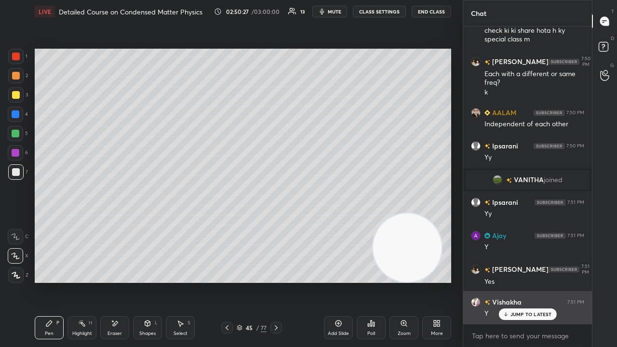
drag, startPoint x: 514, startPoint y: 314, endPoint x: 501, endPoint y: 317, distance: 12.9
click at [514, 281] on p "JUMP TO LATEST" at bounding box center [530, 314] width 41 height 6
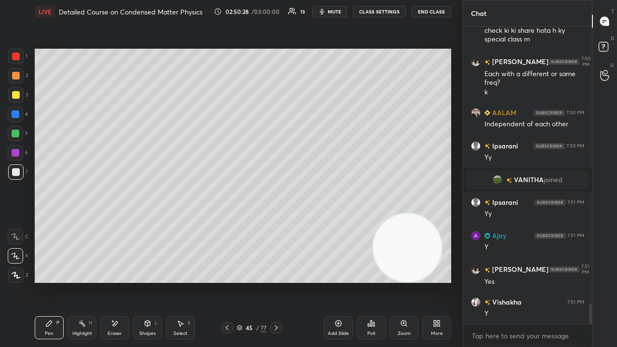
scroll to position [4082, 0]
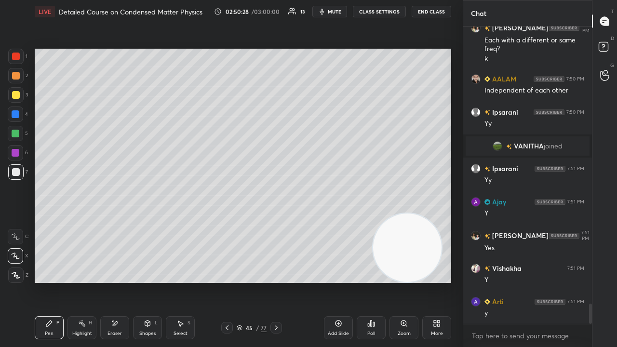
click at [154, 281] on div "Shapes L" at bounding box center [147, 327] width 29 height 23
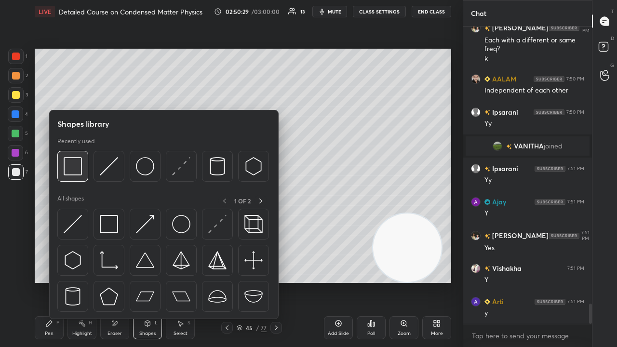
click at [81, 171] on img at bounding box center [73, 166] width 18 height 18
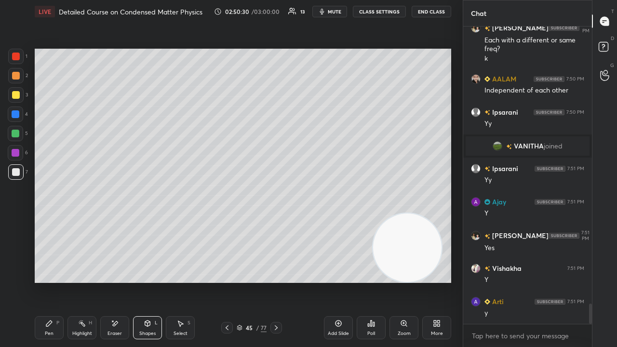
scroll to position [4115, 0]
click at [13, 97] on div at bounding box center [16, 95] width 8 height 8
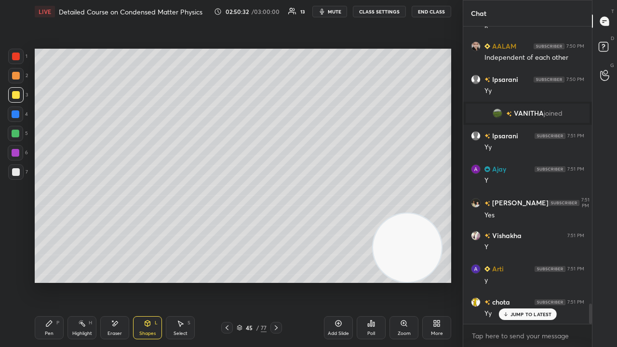
click at [331, 11] on span "mute" at bounding box center [334, 11] width 13 height 7
click at [332, 12] on span "unmute" at bounding box center [333, 11] width 21 height 7
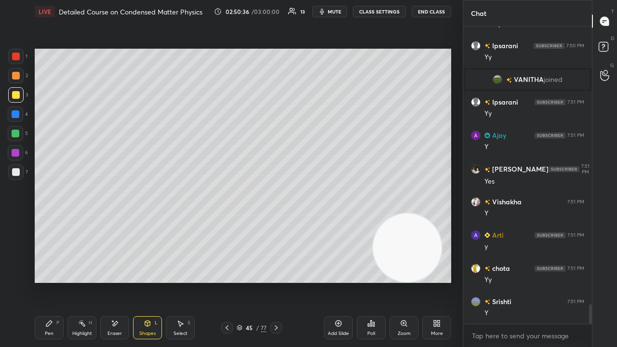
click at [51, 281] on div "Pen P" at bounding box center [49, 327] width 29 height 23
click at [13, 172] on div at bounding box center [16, 172] width 8 height 8
click at [120, 281] on div "Eraser" at bounding box center [114, 327] width 29 height 23
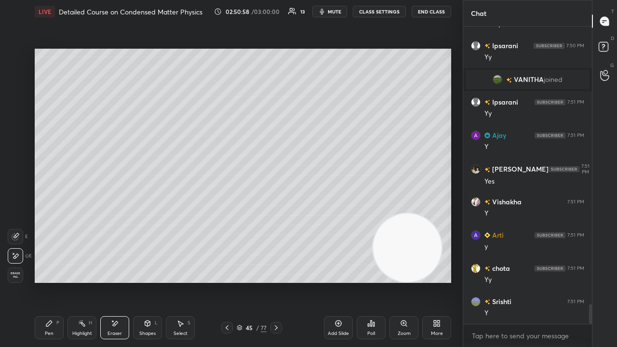
click at [44, 281] on div "Pen P" at bounding box center [49, 327] width 29 height 23
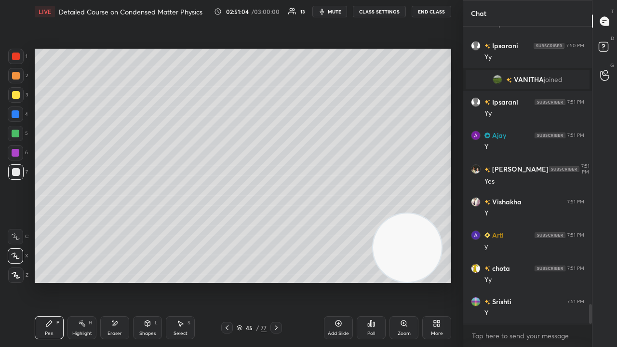
click at [341, 13] on span "mute" at bounding box center [334, 11] width 13 height 7
click at [335, 13] on span "unmute" at bounding box center [333, 11] width 21 height 7
drag, startPoint x: 410, startPoint y: 272, endPoint x: 437, endPoint y: 119, distance: 154.5
click at [438, 213] on video at bounding box center [407, 247] width 68 height 68
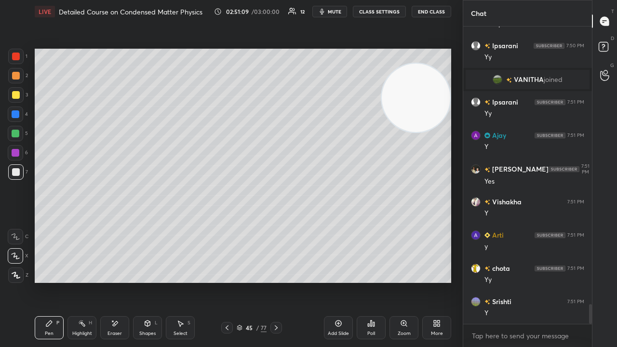
click at [339, 10] on span "mute" at bounding box center [334, 11] width 13 height 7
click at [339, 12] on span "unmute" at bounding box center [333, 11] width 21 height 7
click at [148, 281] on div "Shapes L" at bounding box center [147, 327] width 29 height 23
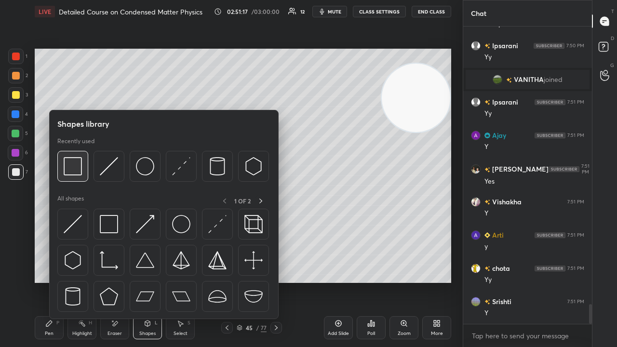
click at [77, 170] on img at bounding box center [73, 166] width 18 height 18
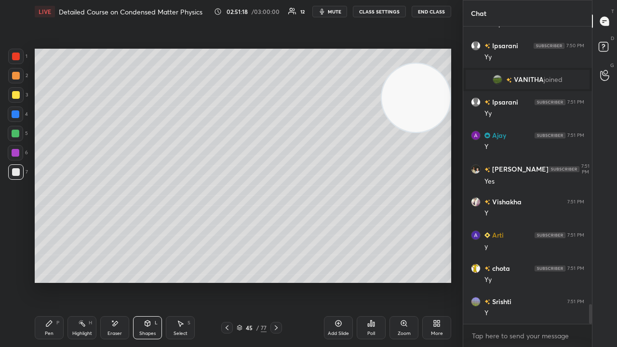
click at [14, 138] on div at bounding box center [15, 133] width 15 height 15
click at [324, 12] on icon "button" at bounding box center [322, 12] width 4 height 6
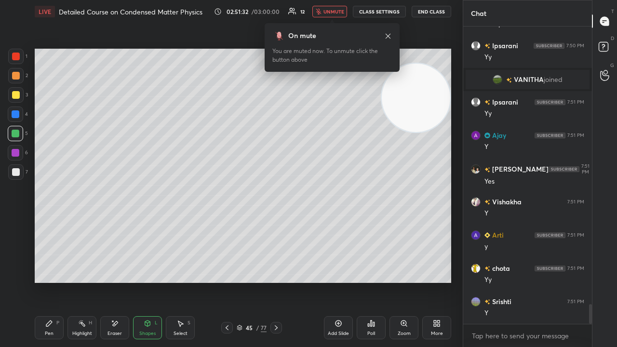
click at [336, 9] on button "unmute" at bounding box center [329, 12] width 35 height 12
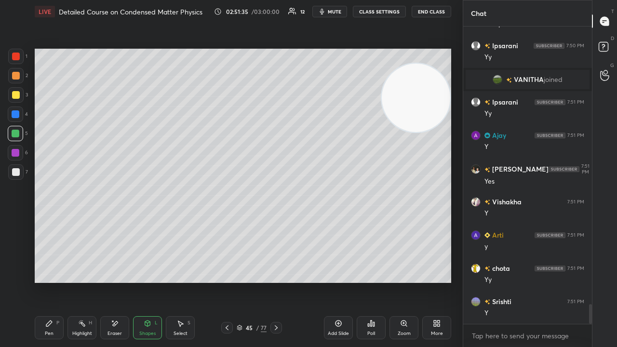
drag, startPoint x: 329, startPoint y: 13, endPoint x: 332, endPoint y: 9, distance: 5.8
click at [329, 13] on button "mute" at bounding box center [329, 12] width 35 height 12
click at [331, 11] on span "unmute" at bounding box center [333, 11] width 21 height 7
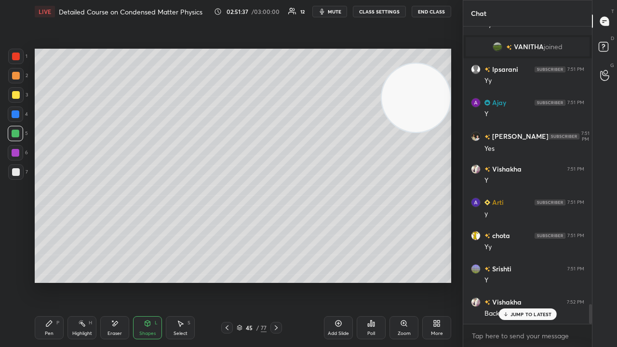
click at [341, 12] on span "mute" at bounding box center [334, 11] width 13 height 7
click at [339, 15] on button "unmute" at bounding box center [329, 12] width 35 height 12
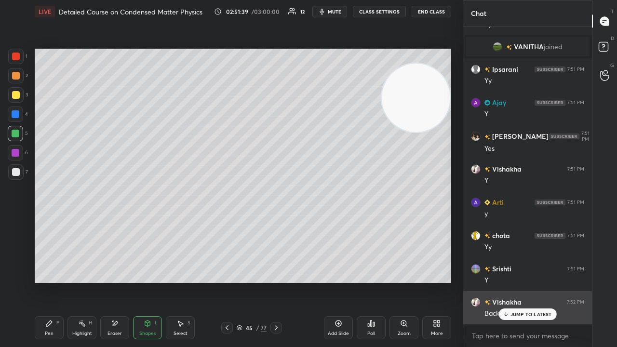
click at [525, 281] on p "JUMP TO LATEST" at bounding box center [530, 314] width 41 height 6
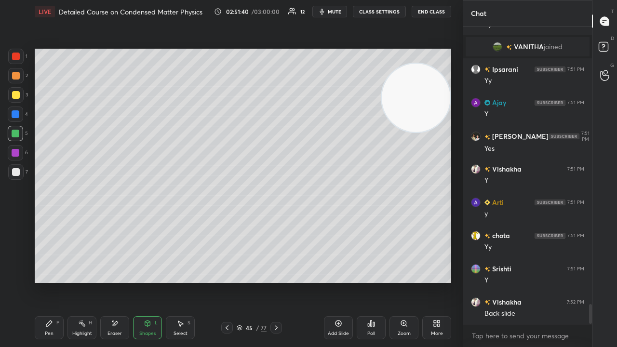
click at [226, 281] on icon at bounding box center [227, 328] width 8 height 8
click at [341, 14] on span "mute" at bounding box center [334, 11] width 13 height 7
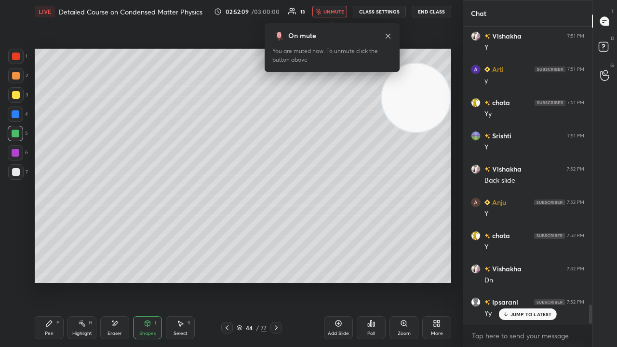
scroll to position [4348, 0]
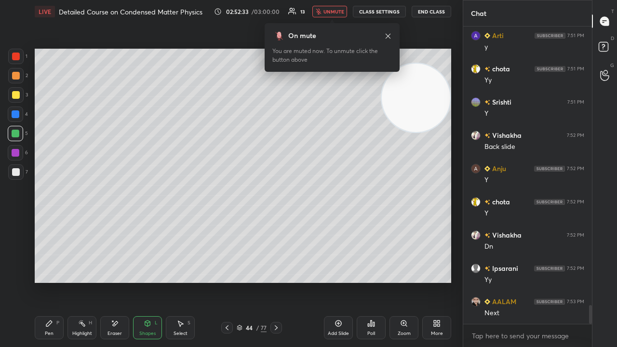
click at [276, 281] on icon at bounding box center [276, 327] width 3 height 5
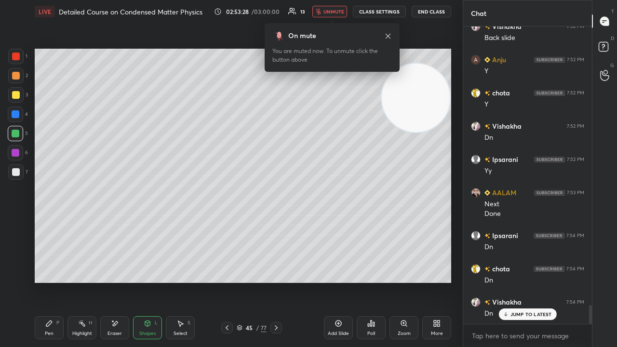
scroll to position [4490, 0]
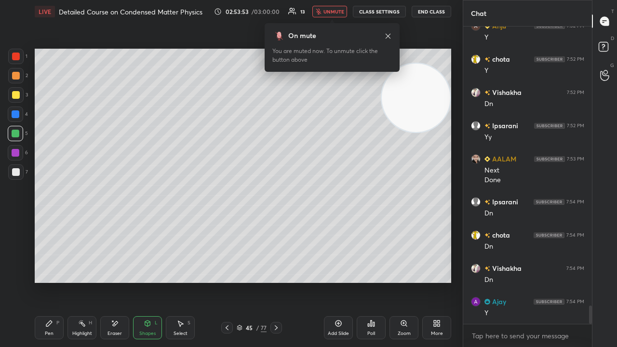
click at [336, 16] on button "unmute" at bounding box center [329, 12] width 35 height 12
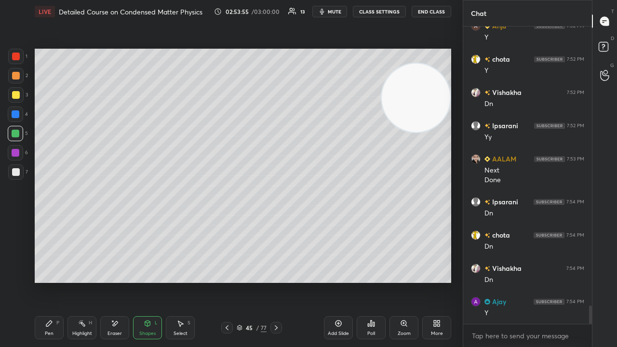
click at [335, 281] on div "Add Slide" at bounding box center [338, 333] width 21 height 5
drag, startPoint x: 15, startPoint y: 97, endPoint x: 27, endPoint y: 94, distance: 11.9
click at [17, 97] on div at bounding box center [16, 95] width 8 height 8
click at [119, 281] on div "Eraser" at bounding box center [114, 327] width 29 height 23
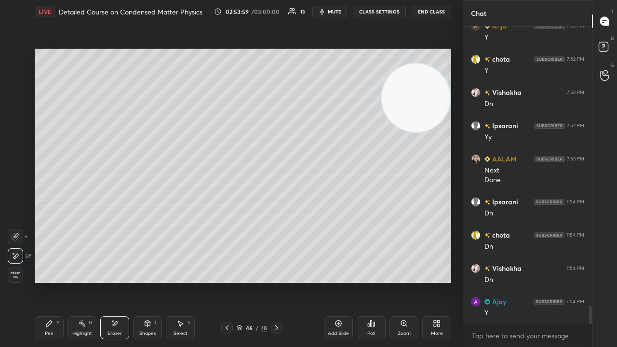
click at [54, 281] on div "Pen P" at bounding box center [49, 327] width 29 height 23
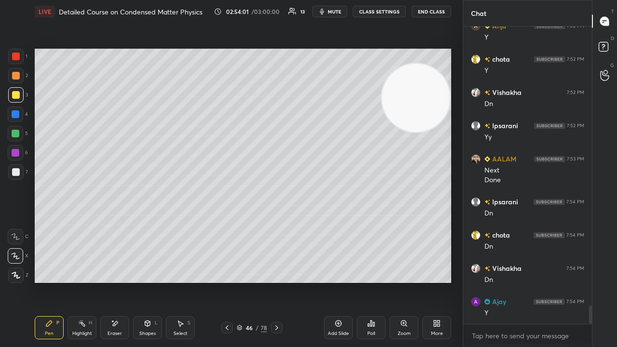
scroll to position [4523, 0]
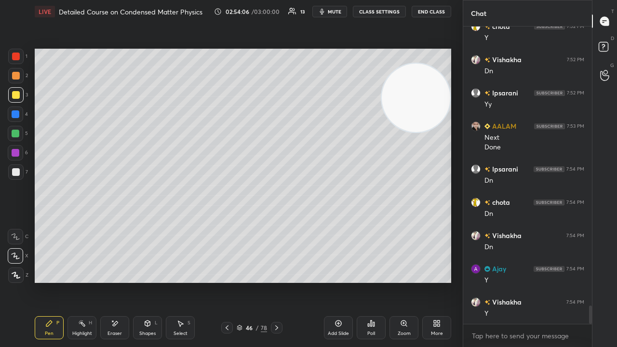
click at [382, 132] on video at bounding box center [416, 98] width 68 height 68
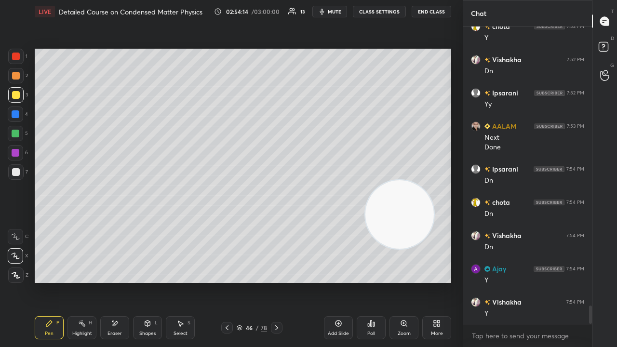
scroll to position [4557, 0]
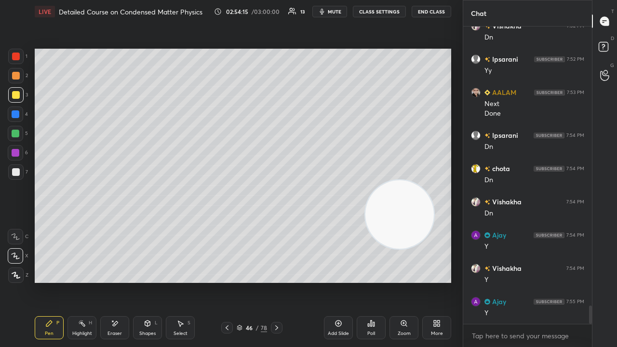
click at [151, 281] on icon at bounding box center [148, 323] width 8 height 8
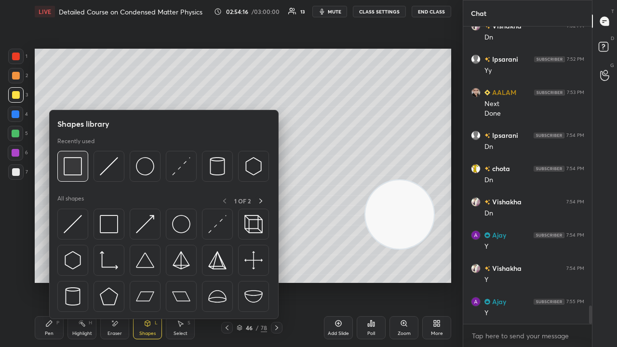
click at [75, 174] on img at bounding box center [73, 166] width 18 height 18
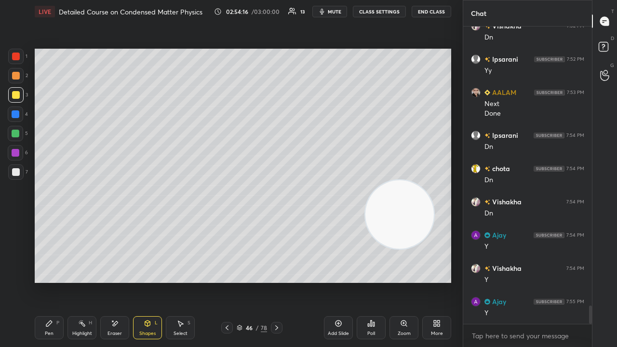
click at [18, 134] on div at bounding box center [16, 134] width 8 height 8
click at [51, 281] on icon at bounding box center [49, 323] width 8 height 8
click at [142, 281] on div "Shapes L" at bounding box center [147, 327] width 29 height 23
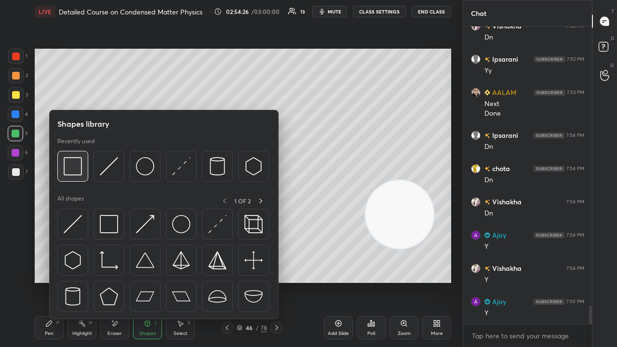
click at [73, 171] on img at bounding box center [73, 166] width 18 height 18
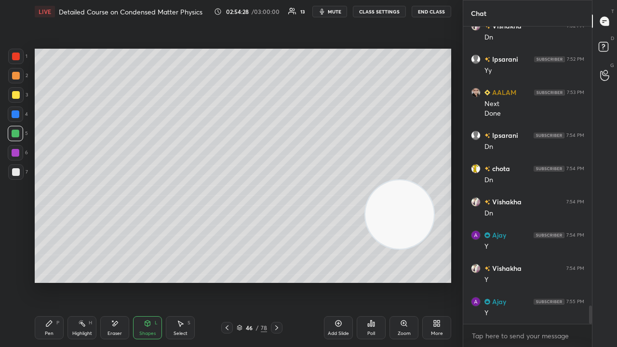
click at [333, 11] on span "mute" at bounding box center [334, 11] width 13 height 7
click at [337, 13] on span "unmute" at bounding box center [333, 11] width 21 height 7
click at [15, 173] on div at bounding box center [16, 172] width 8 height 8
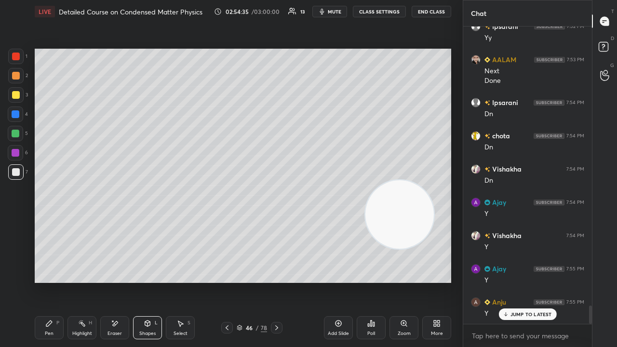
click at [59, 281] on div "Pen P" at bounding box center [49, 327] width 29 height 23
click at [338, 9] on span "mute" at bounding box center [334, 11] width 13 height 7
click at [338, 8] on button "unmute" at bounding box center [329, 12] width 35 height 12
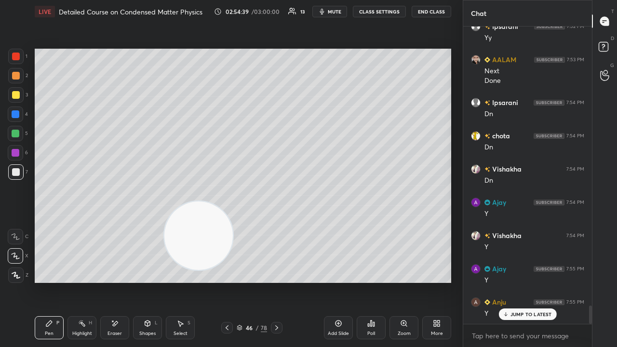
drag, startPoint x: 342, startPoint y: 231, endPoint x: 67, endPoint y: 271, distance: 278.0
click at [164, 270] on video at bounding box center [198, 235] width 68 height 68
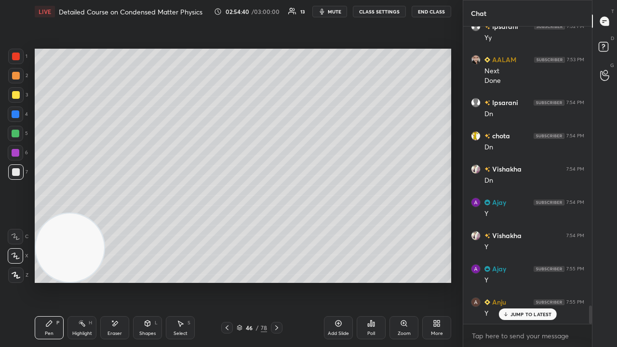
click at [337, 281] on div "Add Slide" at bounding box center [338, 333] width 21 height 5
click at [13, 98] on div at bounding box center [16, 95] width 8 height 8
click at [15, 172] on div at bounding box center [16, 172] width 8 height 8
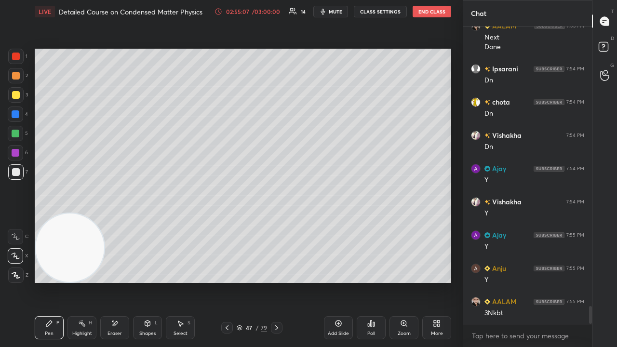
scroll to position [4656, 0]
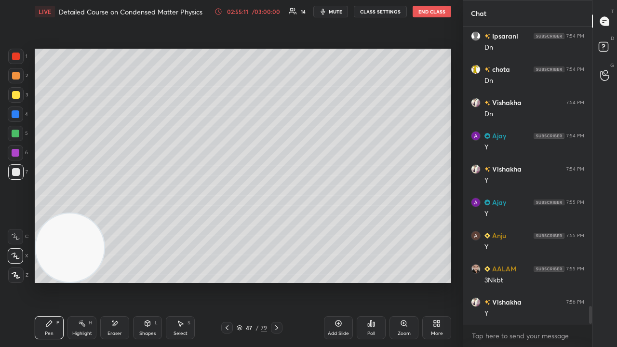
click at [119, 281] on div "Eraser" at bounding box center [114, 327] width 29 height 23
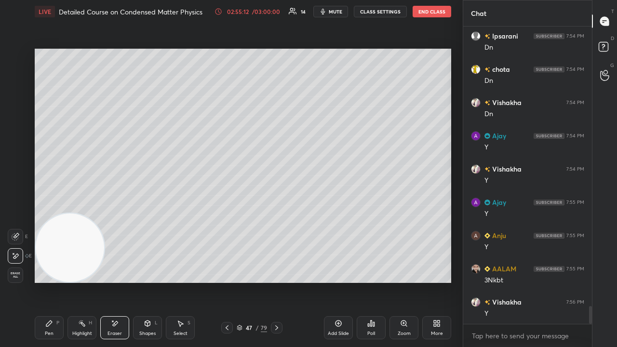
click at [60, 281] on div "Pen P" at bounding box center [49, 327] width 29 height 23
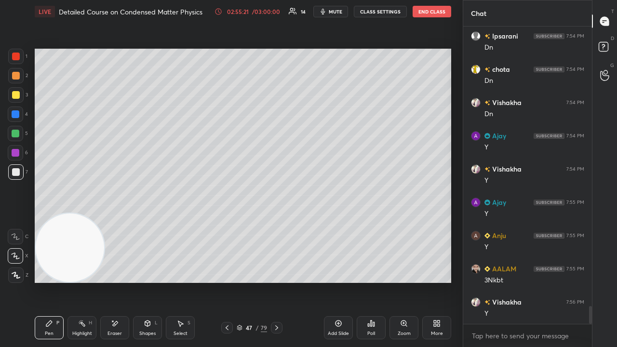
click at [340, 12] on span "mute" at bounding box center [335, 11] width 13 height 7
click at [340, 11] on span "unmute" at bounding box center [334, 11] width 21 height 7
click at [148, 281] on div "Shapes L" at bounding box center [147, 327] width 29 height 23
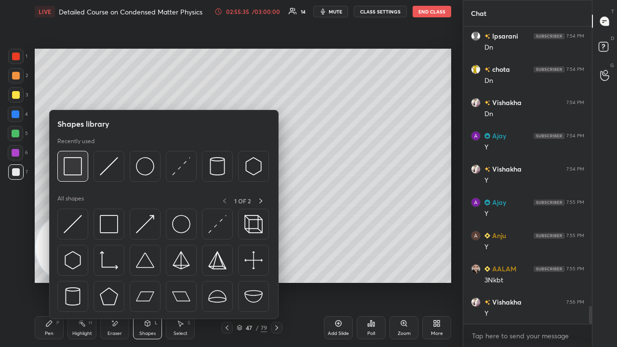
click at [75, 167] on img at bounding box center [73, 166] width 18 height 18
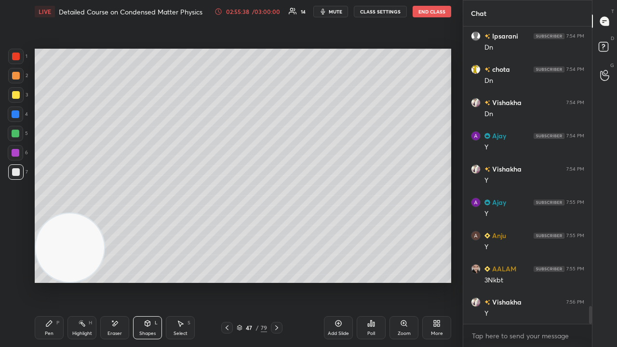
click at [339, 14] on button "mute" at bounding box center [330, 12] width 35 height 12
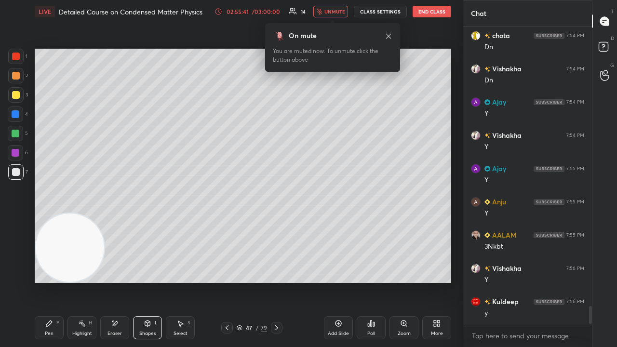
click at [336, 10] on span "unmute" at bounding box center [334, 11] width 21 height 7
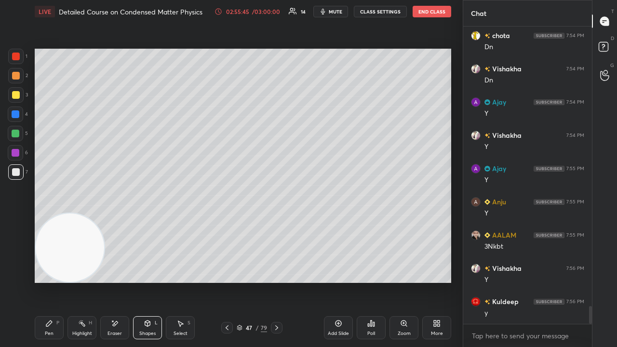
click at [16, 97] on div at bounding box center [16, 95] width 8 height 8
click at [339, 281] on div "Add Slide" at bounding box center [338, 333] width 21 height 5
drag, startPoint x: 52, startPoint y: 329, endPoint x: 58, endPoint y: 275, distance: 54.8
click at [52, 281] on div "Pen P" at bounding box center [49, 327] width 29 height 23
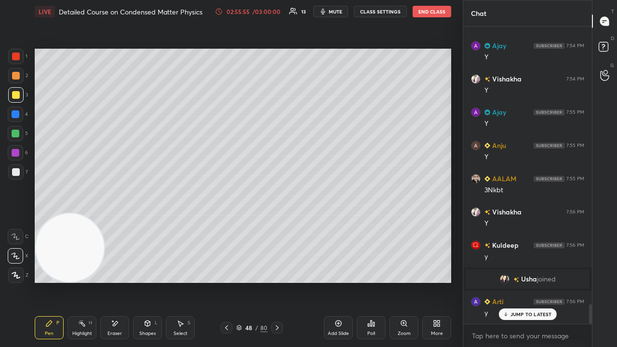
scroll to position [4200, 0]
drag, startPoint x: 17, startPoint y: 172, endPoint x: 31, endPoint y: 166, distance: 15.1
click at [17, 172] on div at bounding box center [16, 172] width 8 height 8
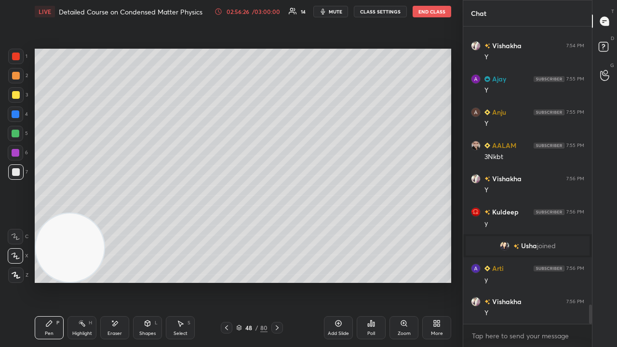
click at [146, 281] on div "Shapes" at bounding box center [147, 333] width 16 height 5
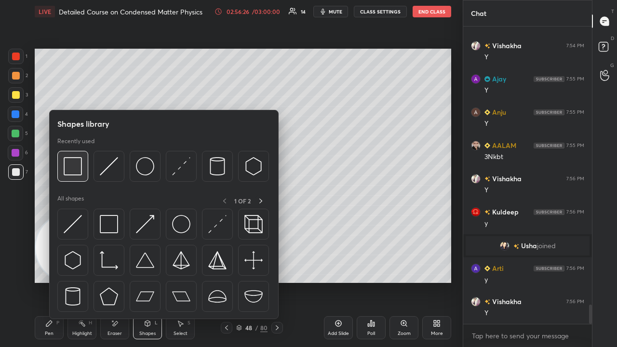
click at [73, 168] on img at bounding box center [73, 166] width 18 height 18
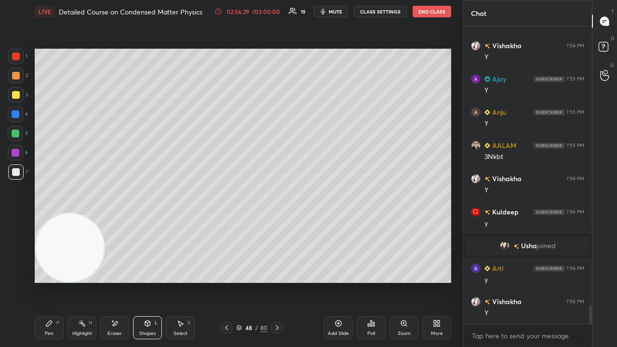
drag, startPoint x: 49, startPoint y: 331, endPoint x: 100, endPoint y: 283, distance: 69.6
click at [50, 281] on div "Pen" at bounding box center [49, 333] width 9 height 5
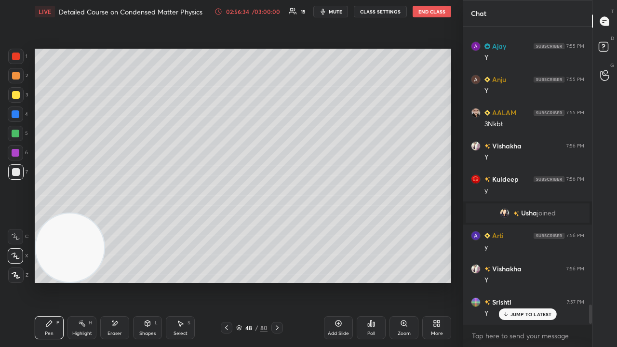
click at [331, 12] on span "mute" at bounding box center [335, 11] width 13 height 7
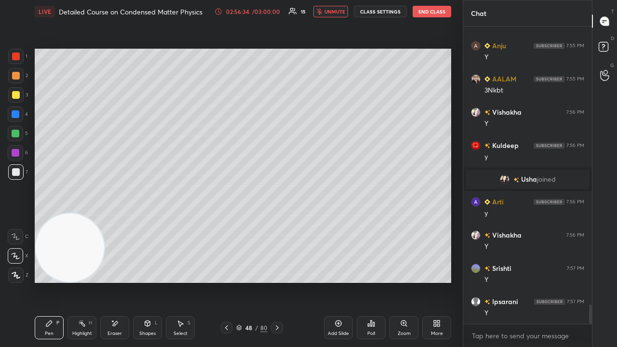
click at [330, 12] on span "unmute" at bounding box center [334, 11] width 21 height 7
click at [330, 13] on button "mute" at bounding box center [330, 12] width 35 height 12
click at [330, 13] on span "unmute" at bounding box center [334, 11] width 21 height 7
drag, startPoint x: 20, startPoint y: 141, endPoint x: 13, endPoint y: 141, distance: 6.3
click at [19, 142] on div "5" at bounding box center [18, 135] width 20 height 19
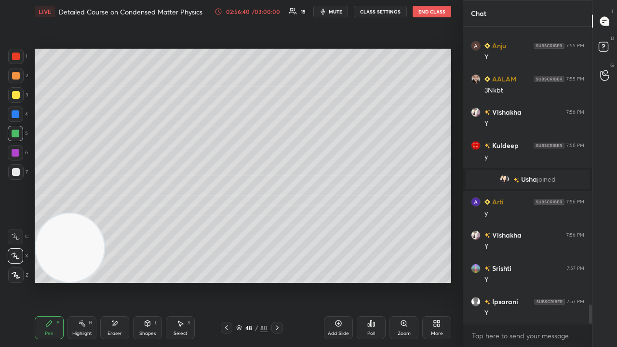
click at [321, 13] on icon "button" at bounding box center [323, 12] width 8 height 8
click at [325, 13] on button "unmute" at bounding box center [330, 12] width 35 height 12
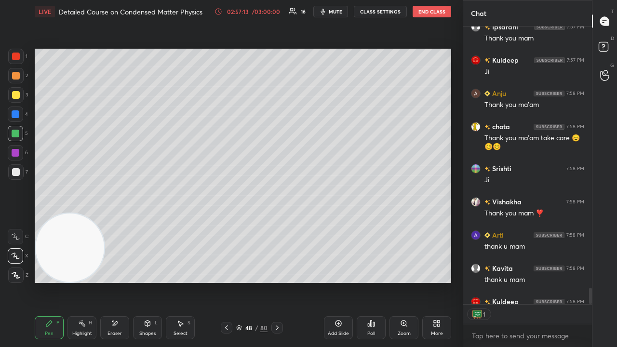
scroll to position [3, 3]
click at [334, 13] on span "mute" at bounding box center [335, 11] width 13 height 7
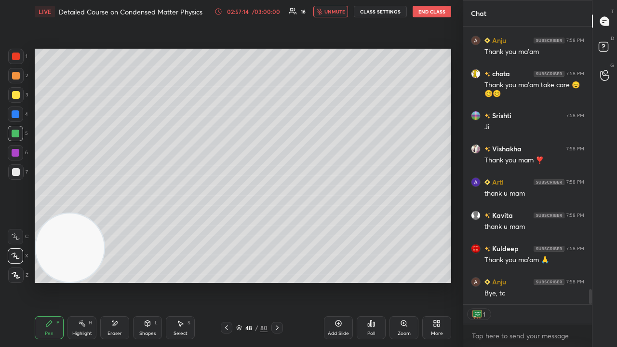
click at [337, 13] on span "unmute" at bounding box center [334, 11] width 21 height 7
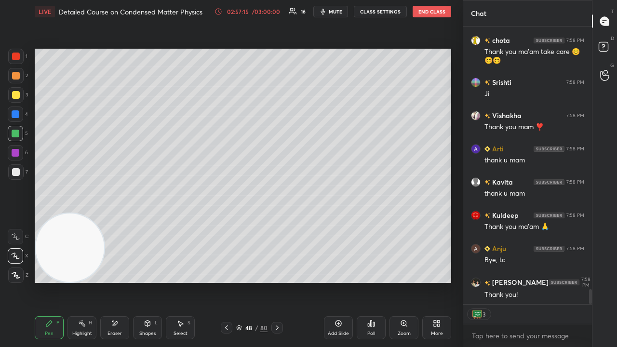
click at [493, 281] on div "x" at bounding box center [527, 335] width 129 height 23
click at [345, 13] on button "mute" at bounding box center [330, 12] width 35 height 12
click at [344, 13] on span "unmute" at bounding box center [334, 11] width 21 height 7
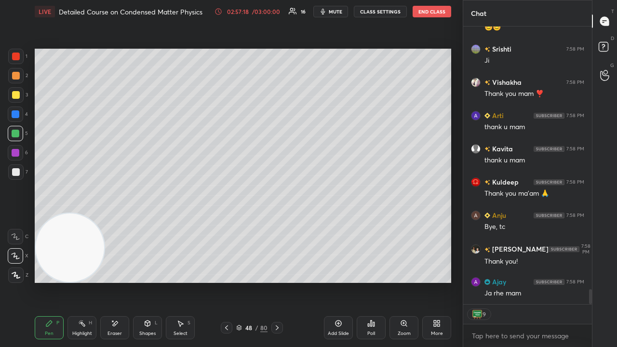
drag, startPoint x: 590, startPoint y: 296, endPoint x: 581, endPoint y: 339, distance: 43.7
click at [586, 281] on div "Anju 7:58 PM Thank you ma'am chota 7:58 PM Thank you ma'am take care 😊😊😊 Srisht…" at bounding box center [527, 186] width 129 height 320
click at [579, 281] on div "x" at bounding box center [527, 335] width 129 height 23
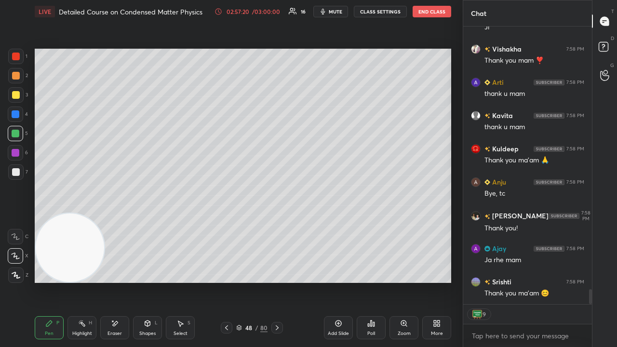
click at [335, 11] on span "mute" at bounding box center [335, 11] width 13 height 7
click at [335, 10] on span "mute" at bounding box center [335, 11] width 13 height 7
click at [483, 281] on div "x" at bounding box center [527, 335] width 129 height 23
click at [335, 11] on span "mute" at bounding box center [335, 11] width 13 height 7
click at [333, 10] on span "mute" at bounding box center [335, 11] width 13 height 7
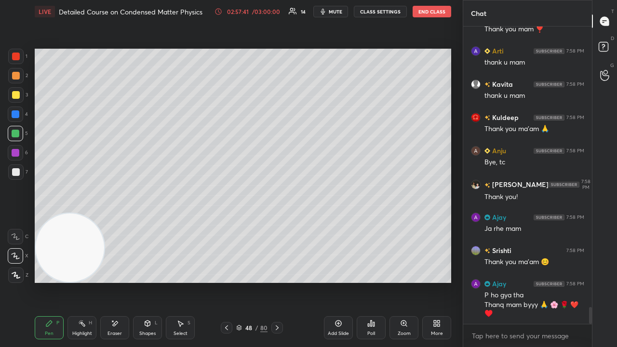
scroll to position [5002, 0]
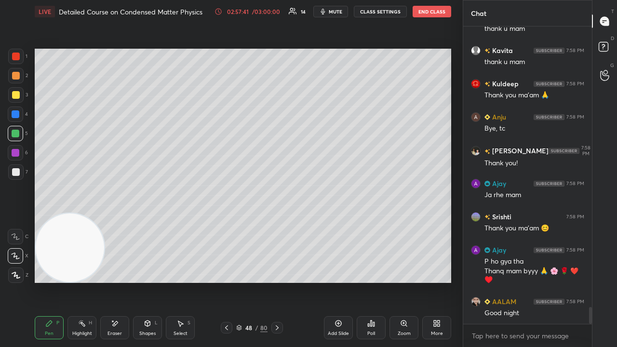
drag, startPoint x: 518, startPoint y: 346, endPoint x: 523, endPoint y: 346, distance: 4.8
click at [518, 281] on div "x" at bounding box center [527, 335] width 129 height 23
drag, startPoint x: 590, startPoint y: 315, endPoint x: 589, endPoint y: 346, distance: 31.3
click at [590, 281] on div "Vishakha 7:58 PM Thank you mam ❣️ Arti 7:58 PM thank u mam Kavita 7:58 PM thank…" at bounding box center [527, 186] width 129 height 320
click at [332, 11] on span "mute" at bounding box center [335, 11] width 13 height 7
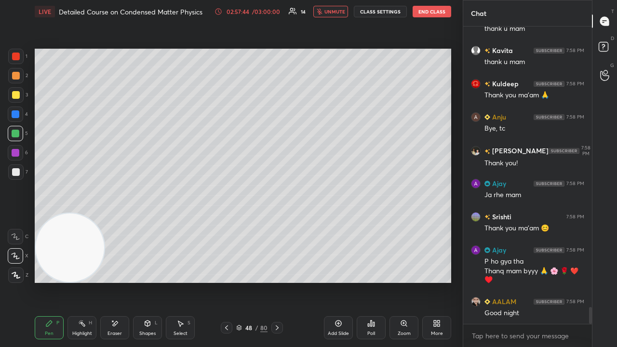
click at [334, 12] on span "unmute" at bounding box center [334, 11] width 21 height 7
click at [430, 12] on button "End Class" at bounding box center [431, 12] width 39 height 12
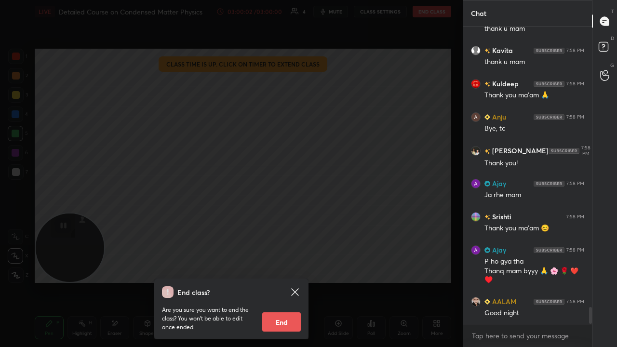
click at [279, 281] on button "End" at bounding box center [281, 321] width 39 height 19
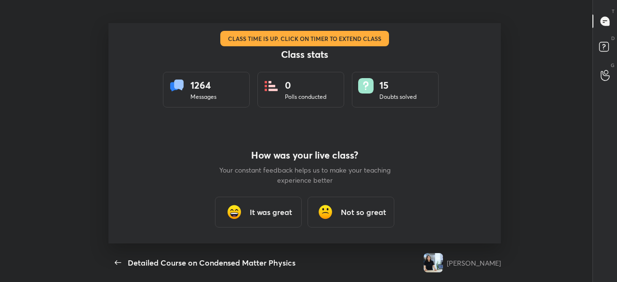
scroll to position [47959, 47571]
type textarea "x"
